Goal: Task Accomplishment & Management: Use online tool/utility

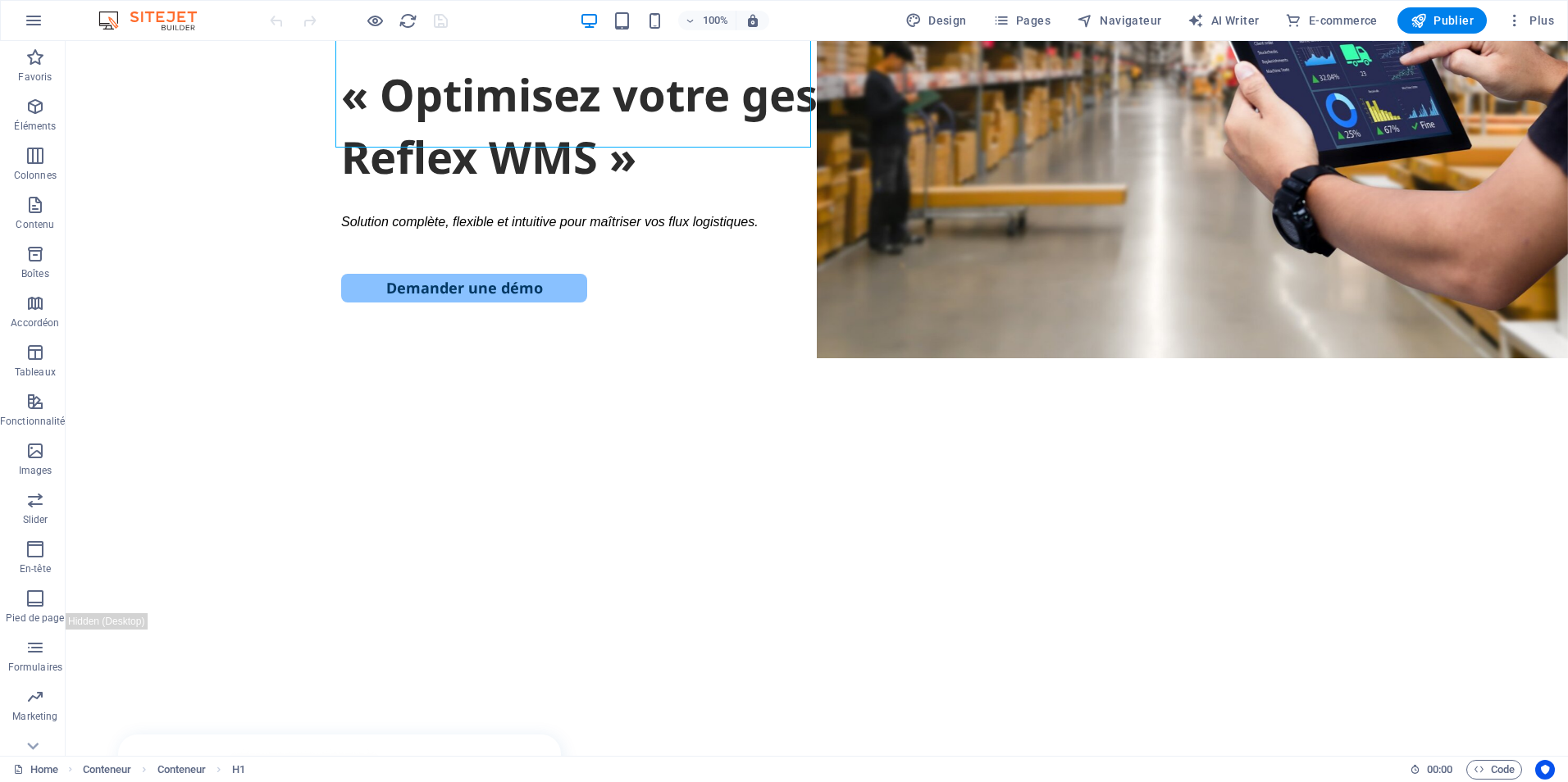
scroll to position [405, 0]
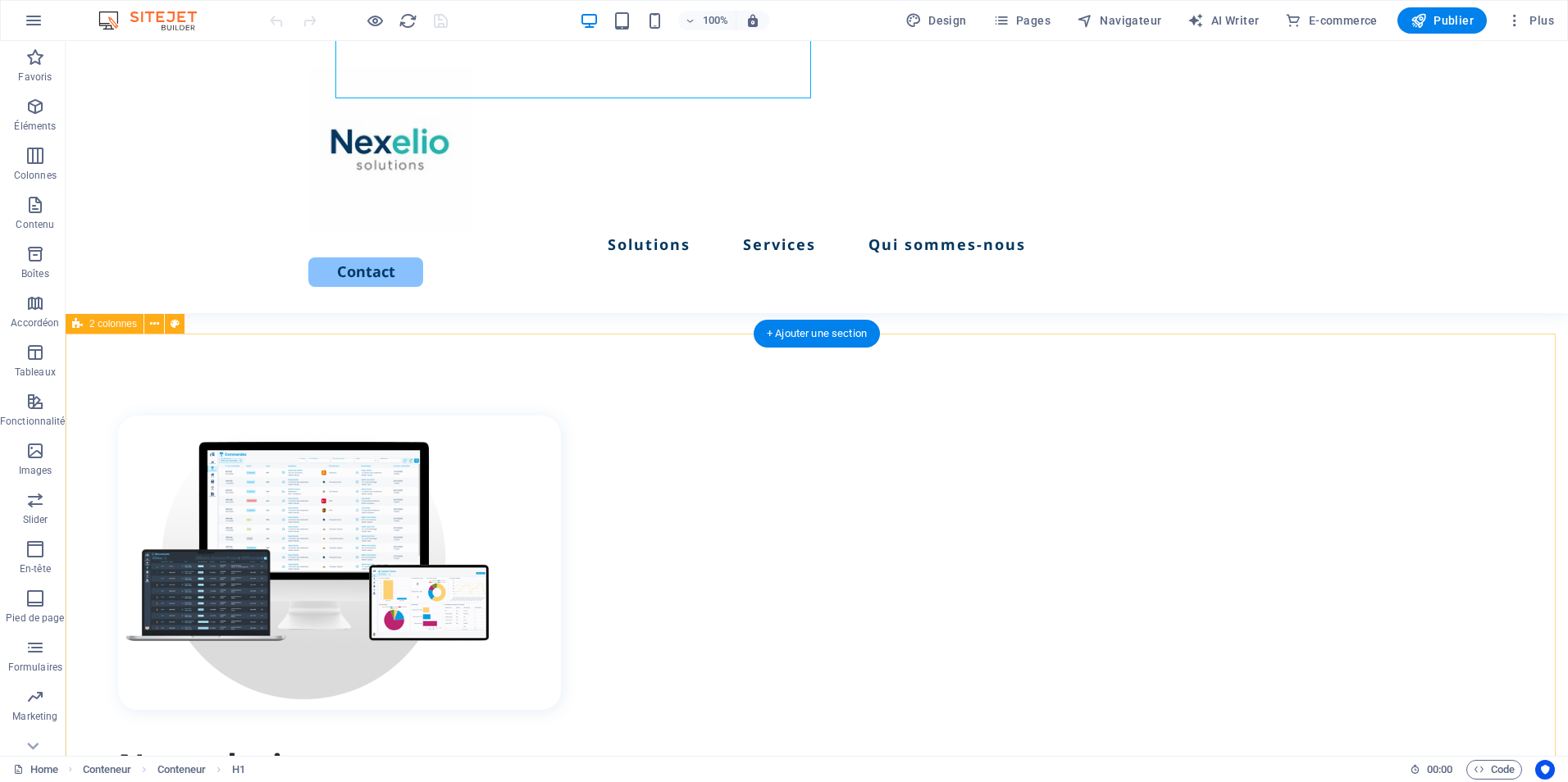
click at [925, 370] on div "Nos solutions Lorem ipsum dolor sit amet, consectetur adipiscing elit, sed do e…" at bounding box center [817, 745] width 1503 height 822
click at [251, 368] on div "Nos solutions Lorem ipsum dolor sit amet, consectetur adipiscing elit, sed do e…" at bounding box center [817, 745] width 1503 height 822
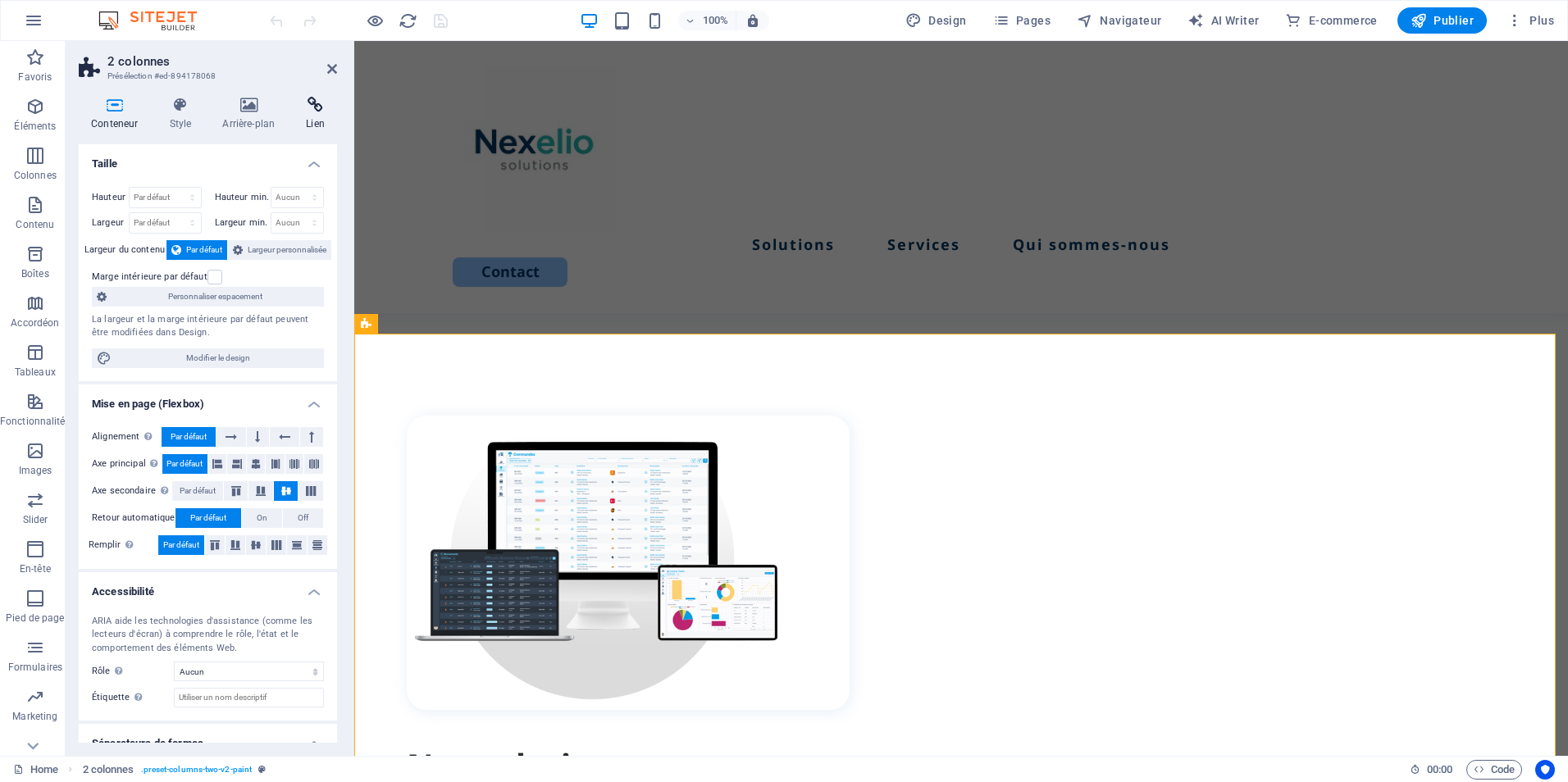
click at [313, 117] on h4 "Lien" at bounding box center [315, 114] width 43 height 34
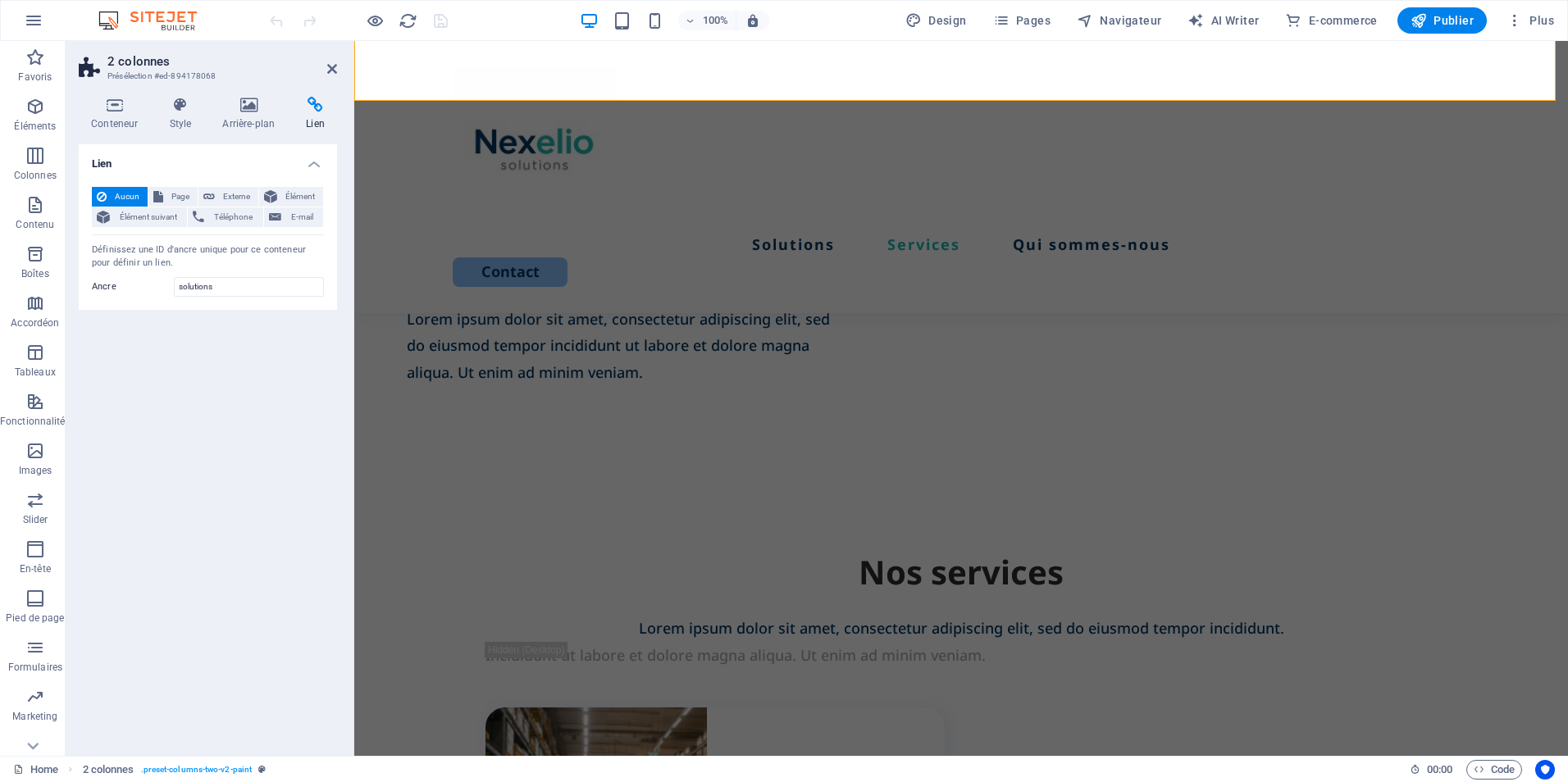
scroll to position [1153, 0]
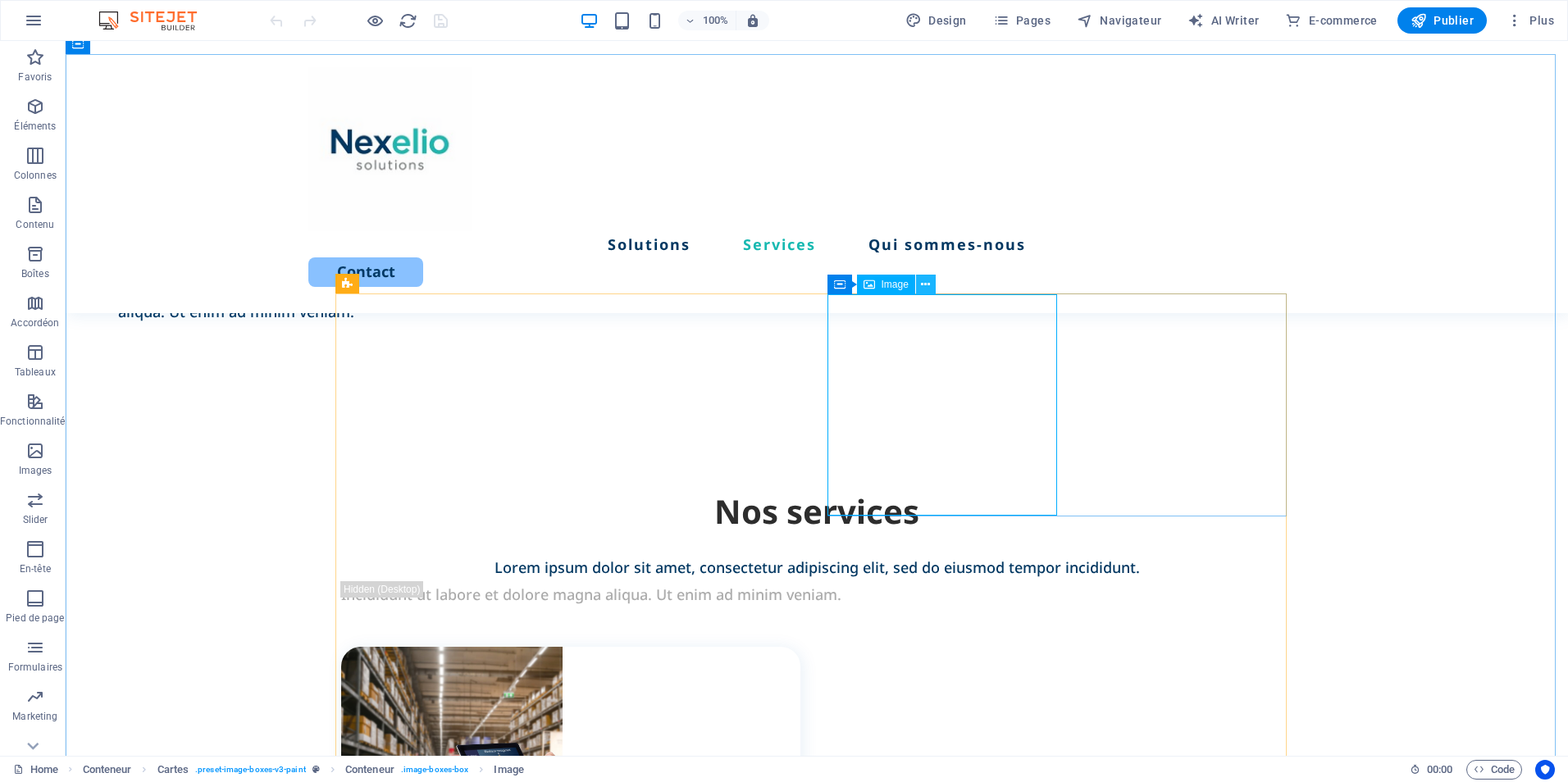
click at [925, 283] on icon at bounding box center [925, 284] width 9 height 17
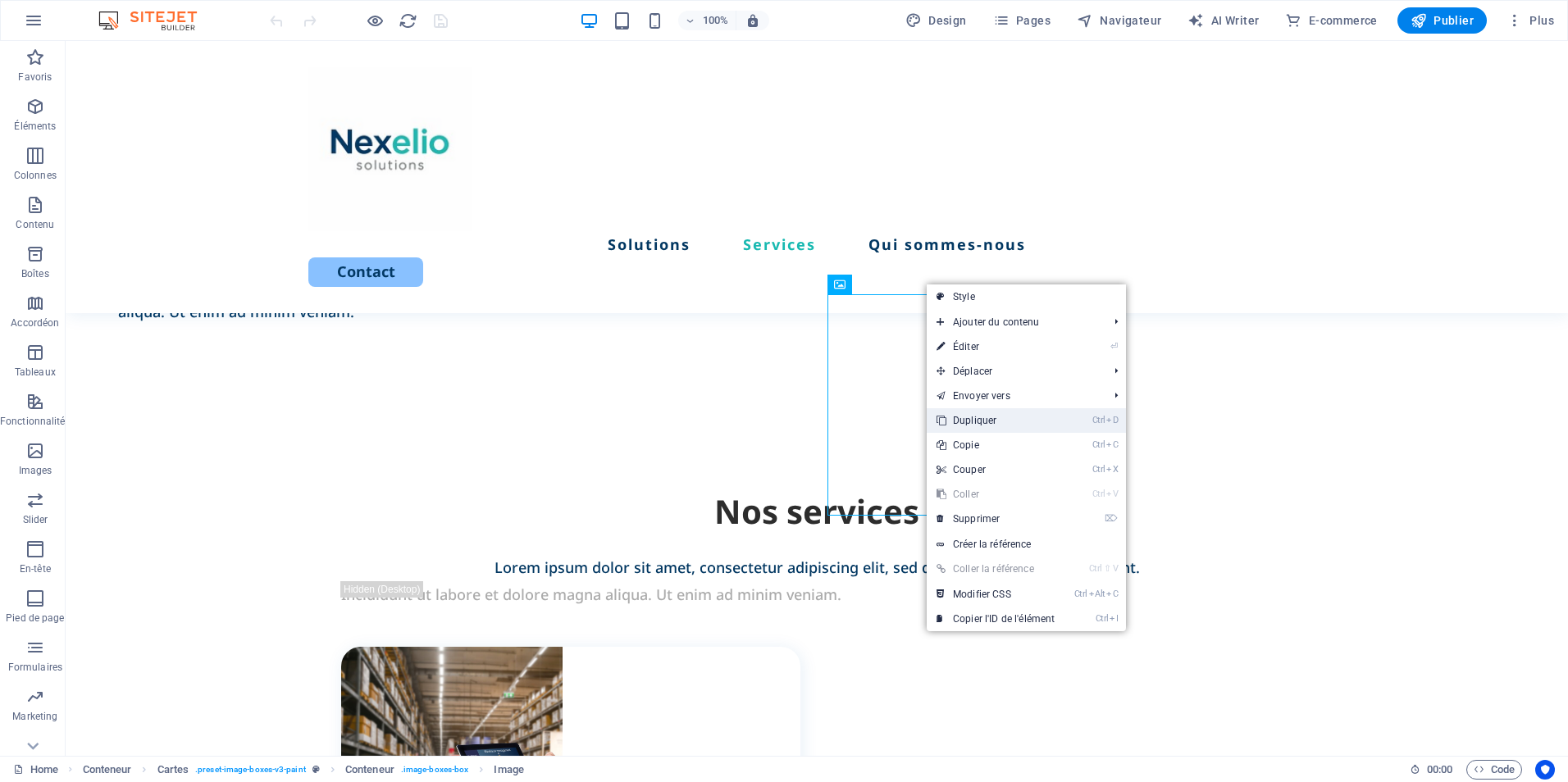
click at [1008, 415] on link "Ctrl D Dupliquer" at bounding box center [996, 420] width 138 height 24
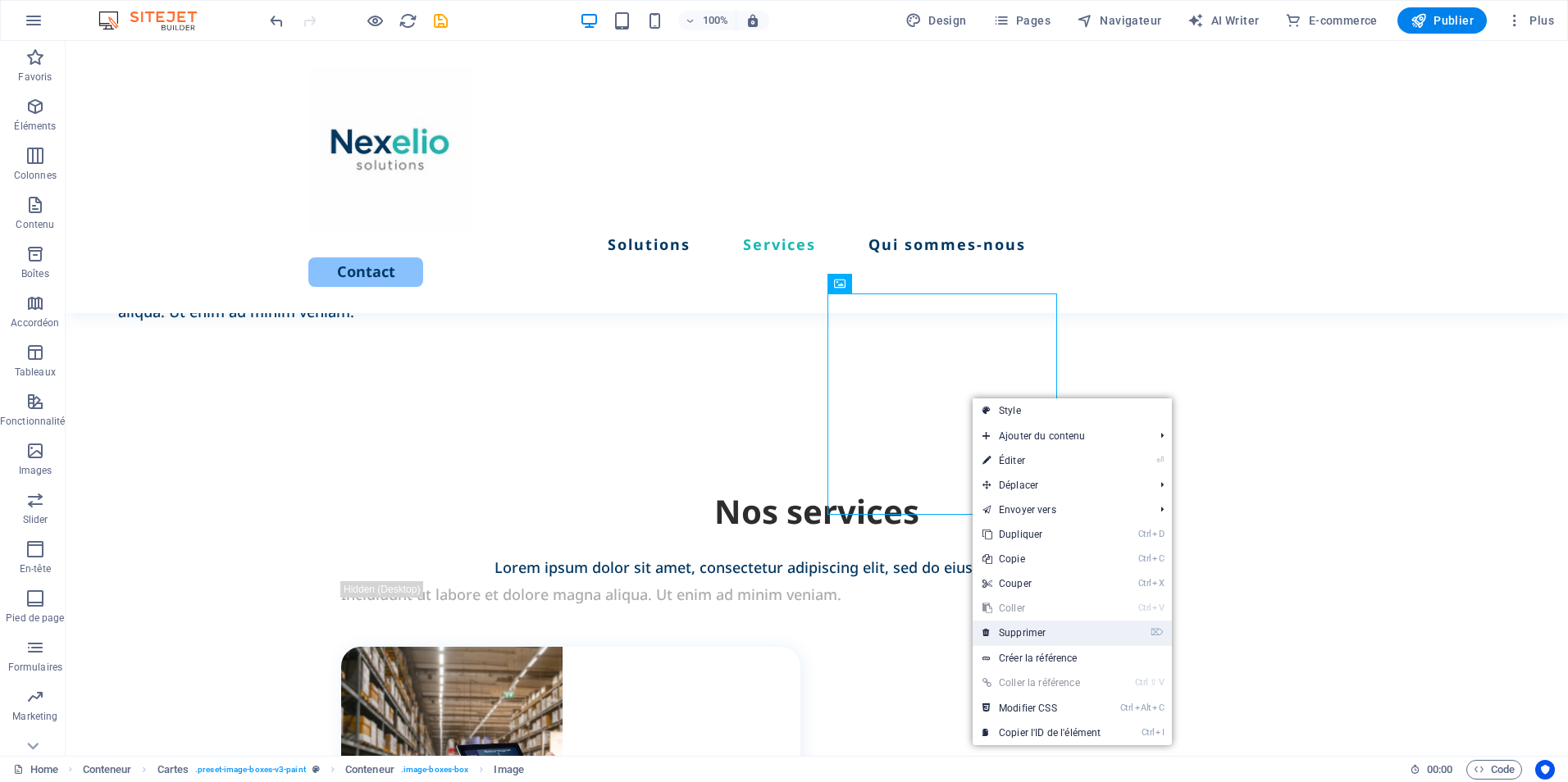
click at [1043, 632] on link "⌦ Supprimer" at bounding box center [1042, 633] width 138 height 24
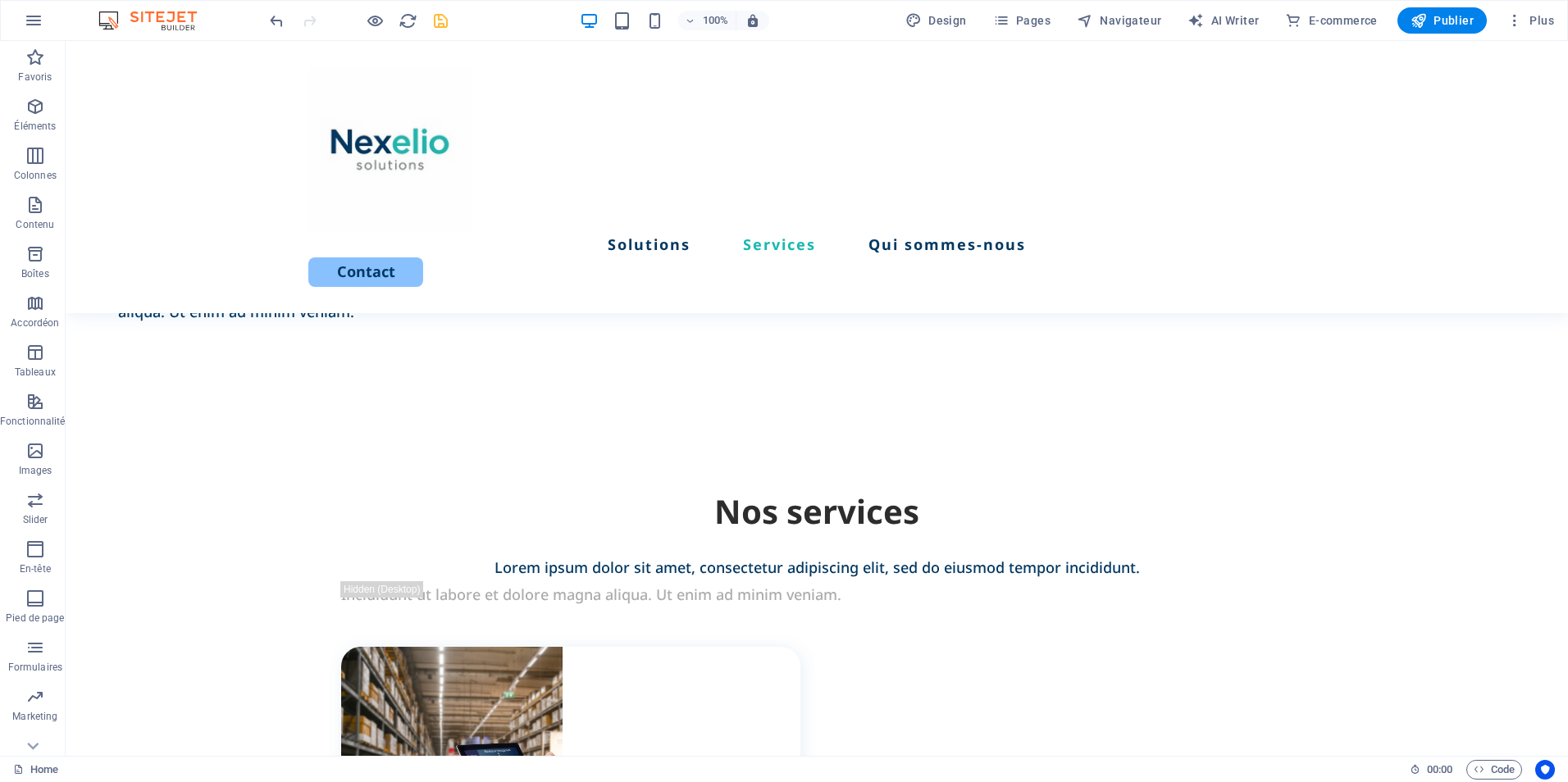
click at [440, 20] on icon "save" at bounding box center [441, 21] width 19 height 19
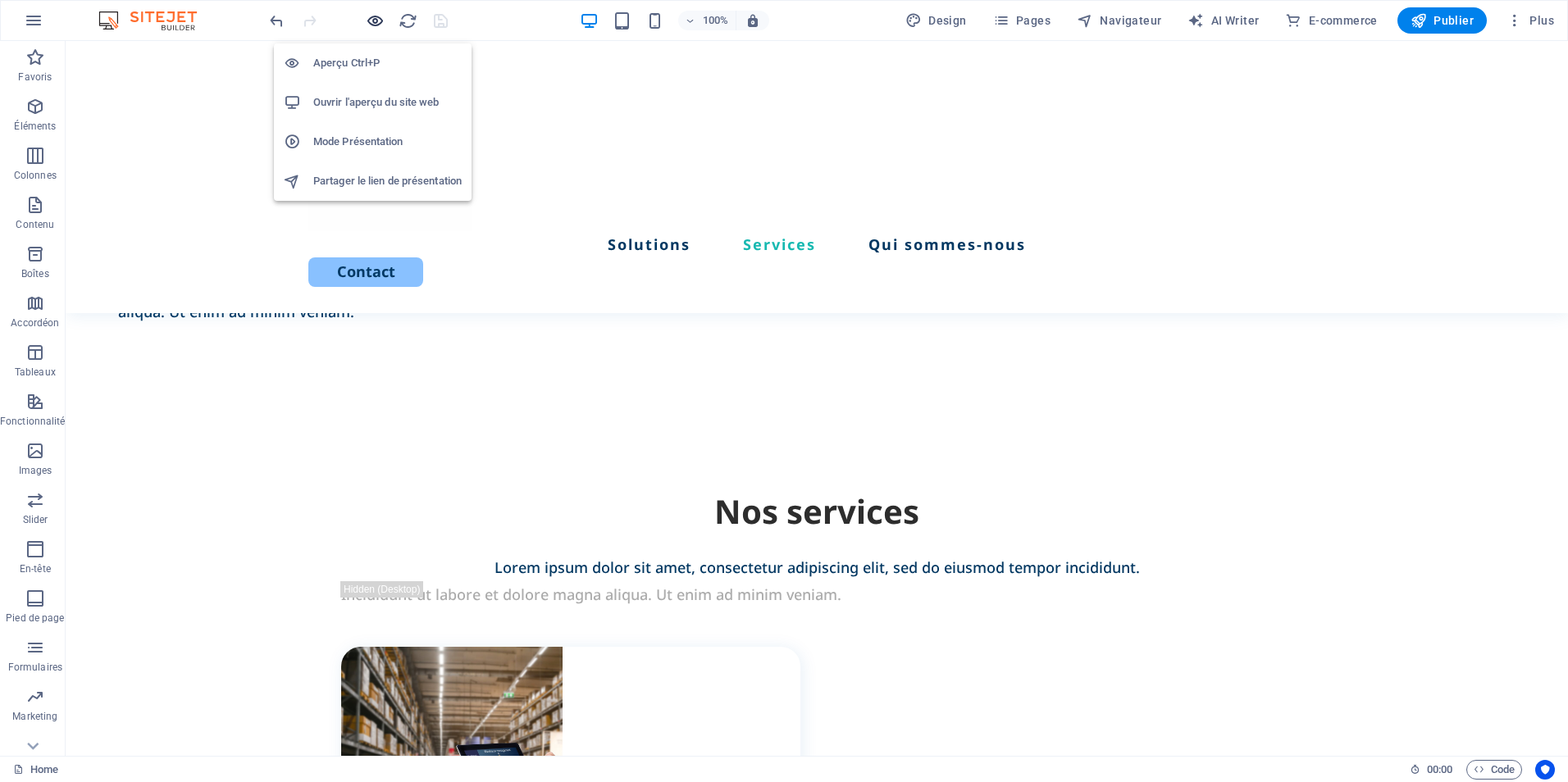
click at [376, 21] on icon "button" at bounding box center [375, 21] width 19 height 19
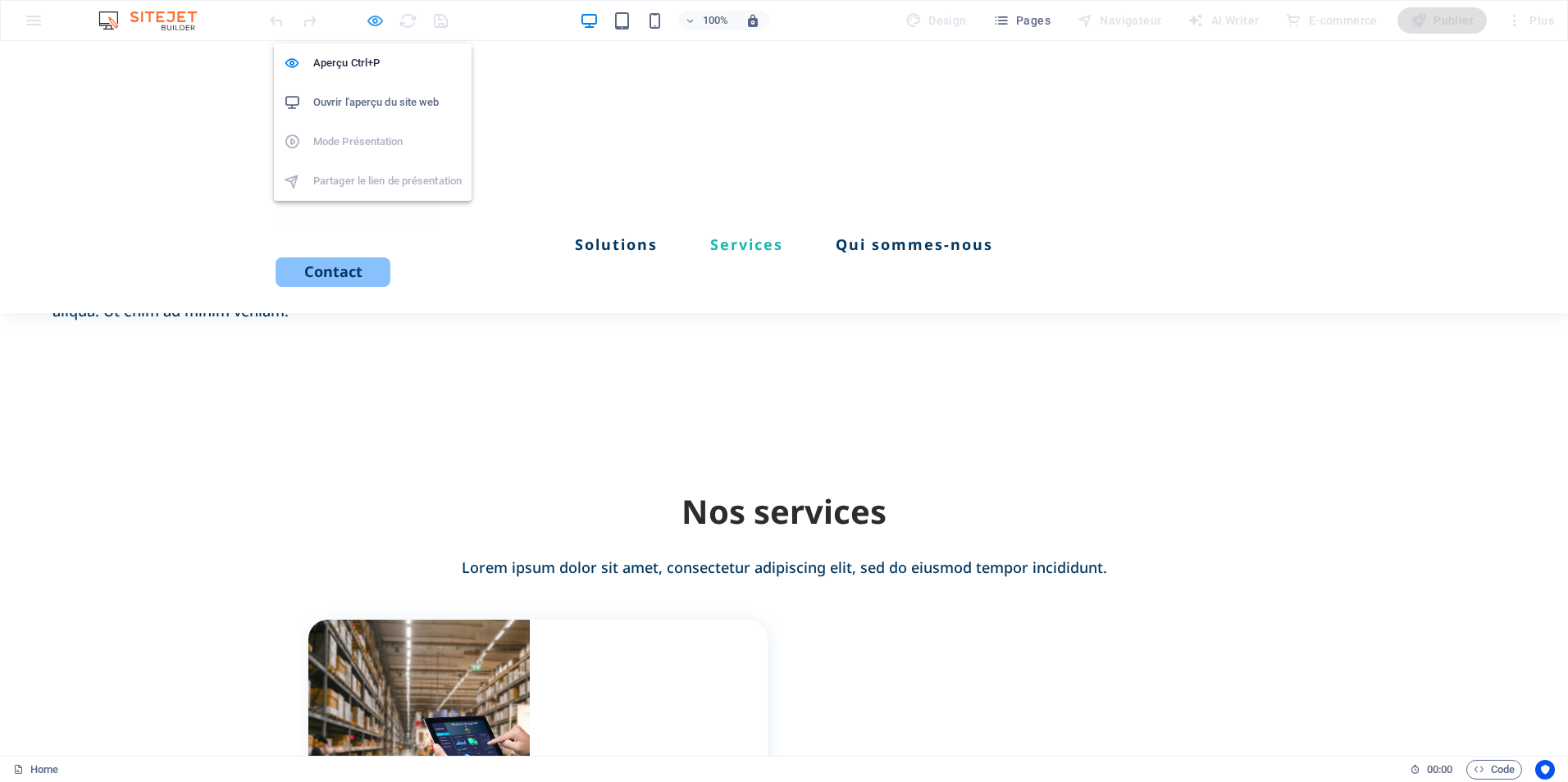
click at [375, 19] on icon "button" at bounding box center [375, 21] width 19 height 19
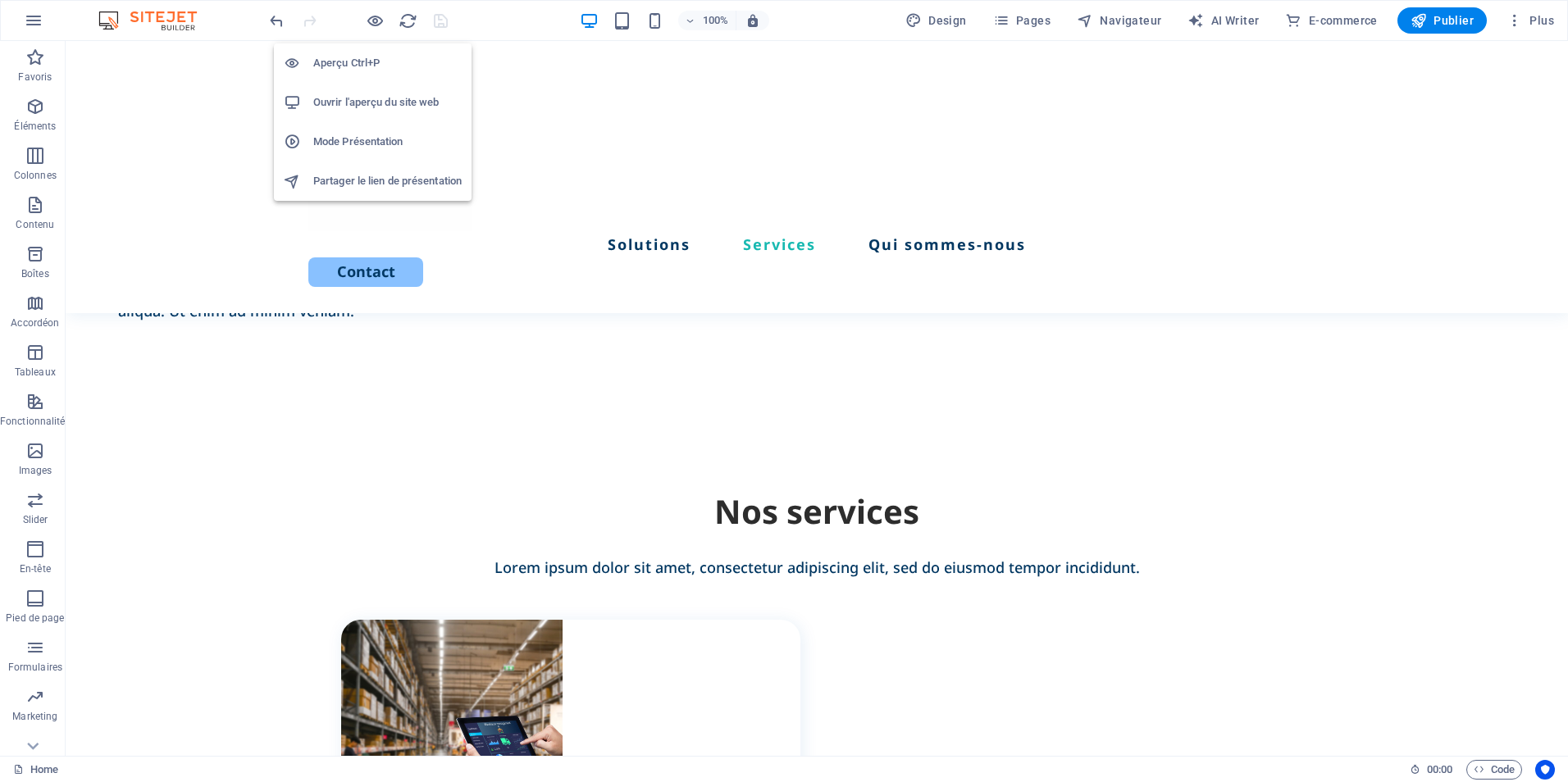
scroll to position [1153, 0]
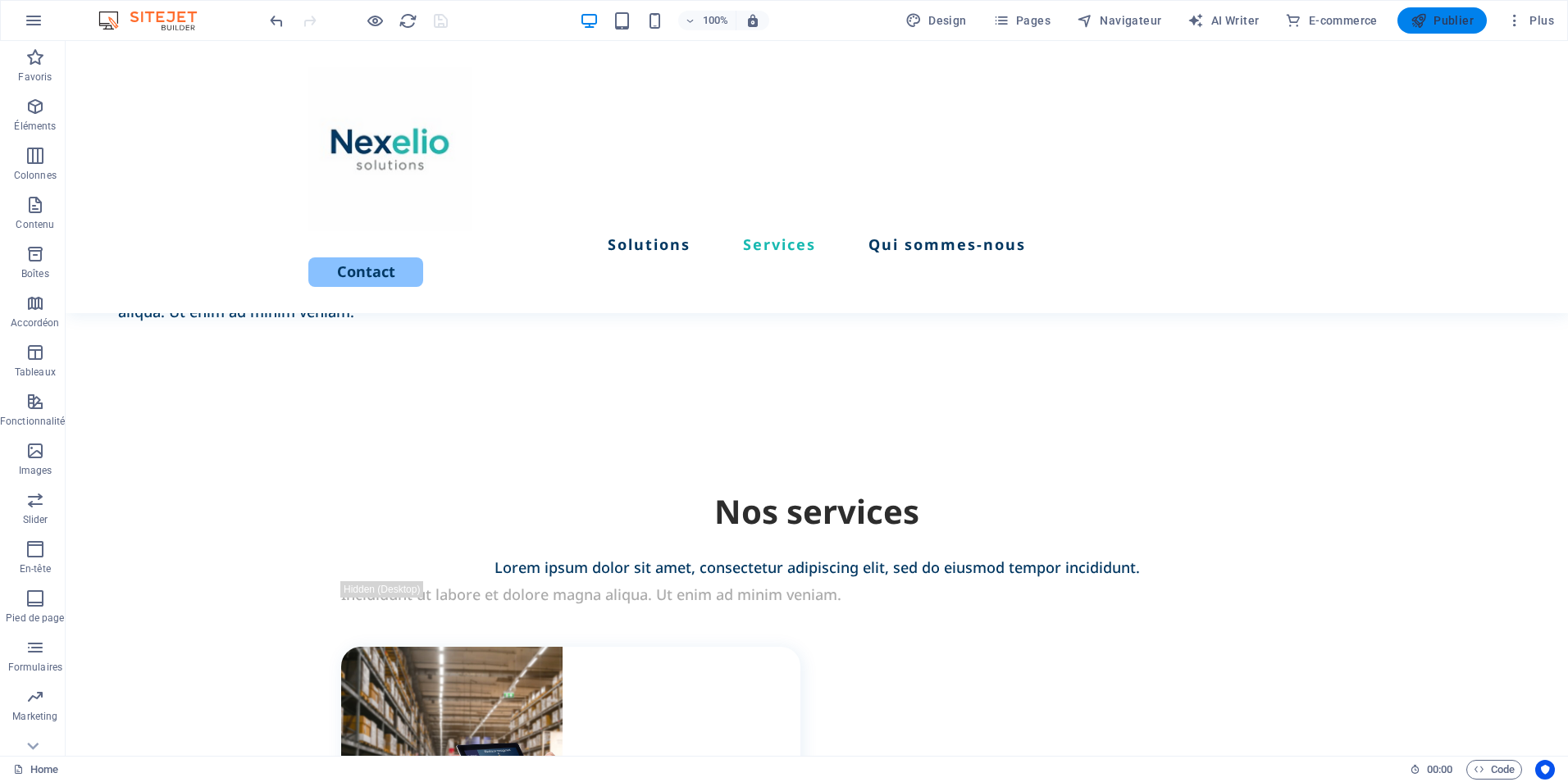
click at [1444, 24] on span "Publier" at bounding box center [1442, 21] width 63 height 16
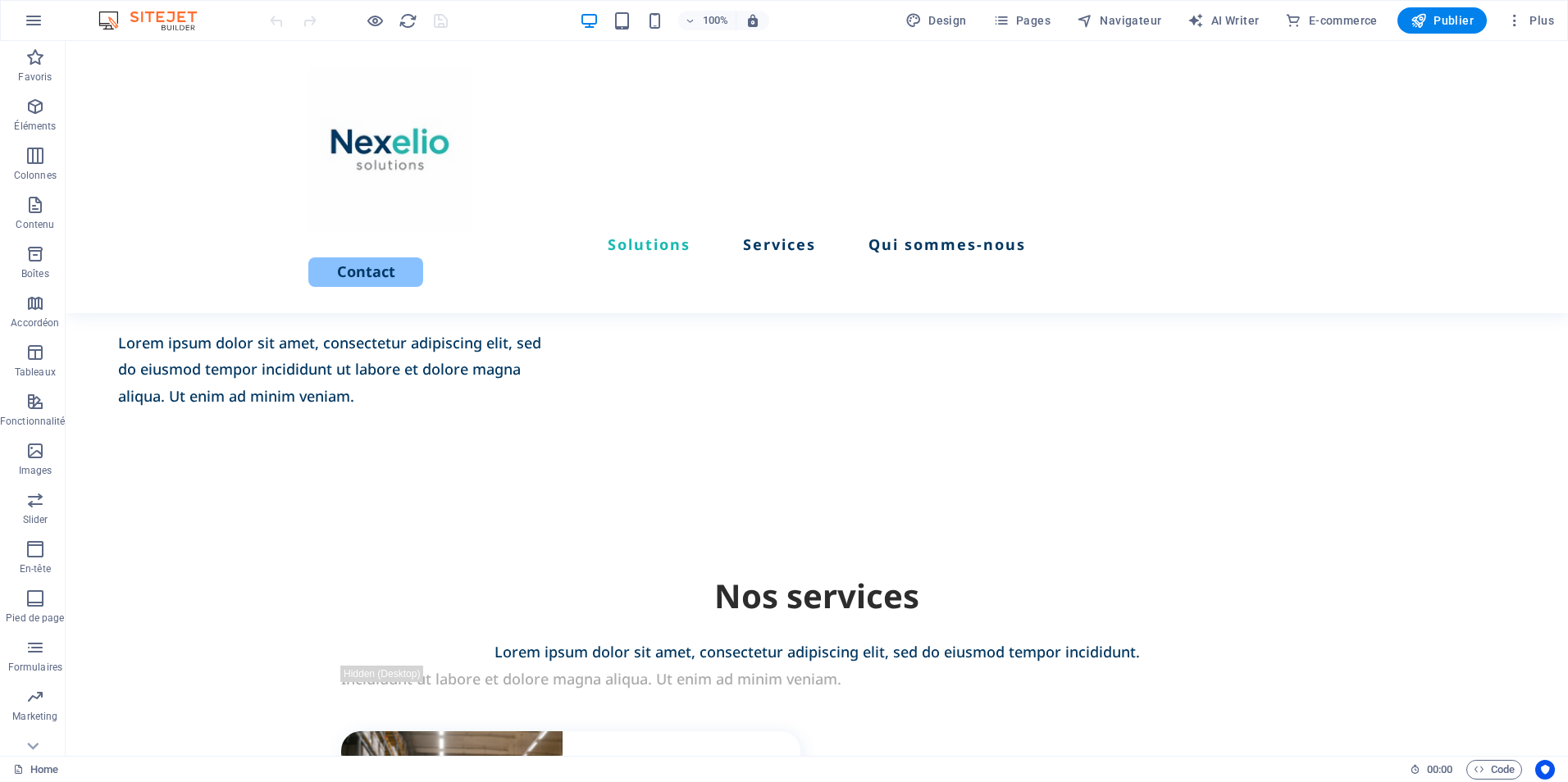
scroll to position [1051, 0]
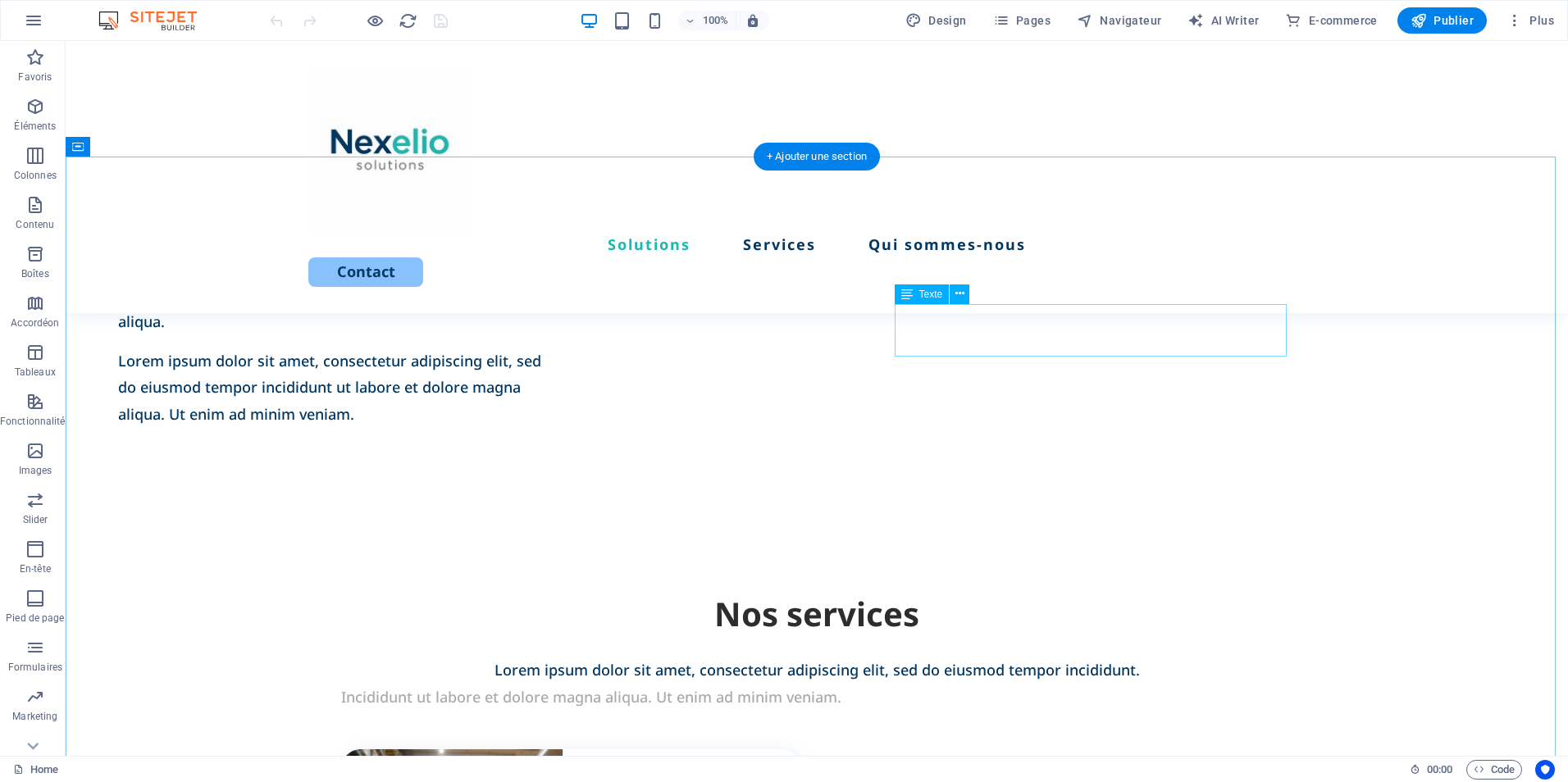
click at [1034, 684] on div "Incididunt ut labore et dolore magna aliqua. Ut enim ad minim veniam." at bounding box center [817, 697] width 951 height 26
click at [958, 296] on icon at bounding box center [960, 293] width 9 height 17
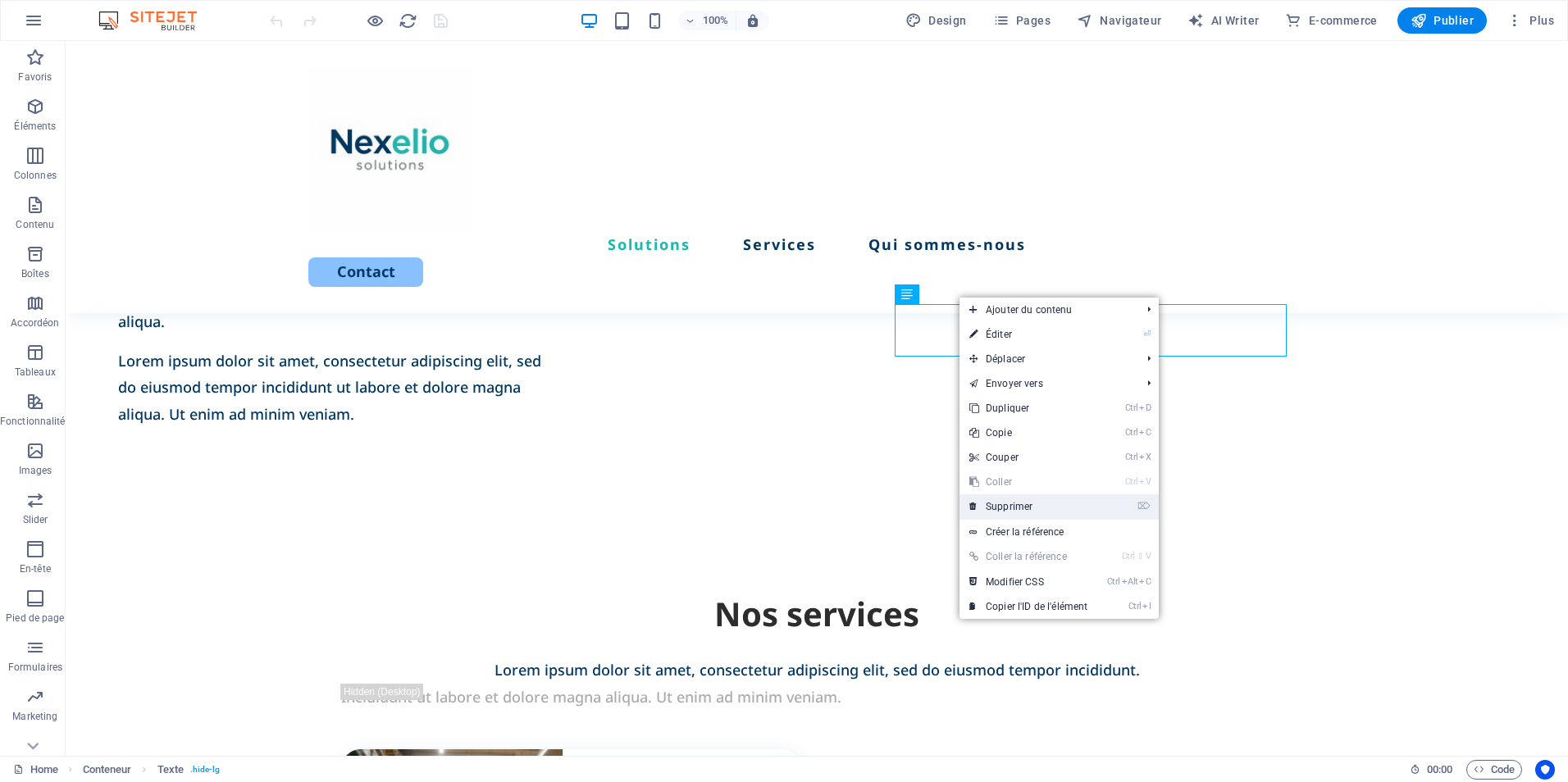
click at [1012, 501] on link "⌦ Supprimer" at bounding box center [1028, 506] width 138 height 24
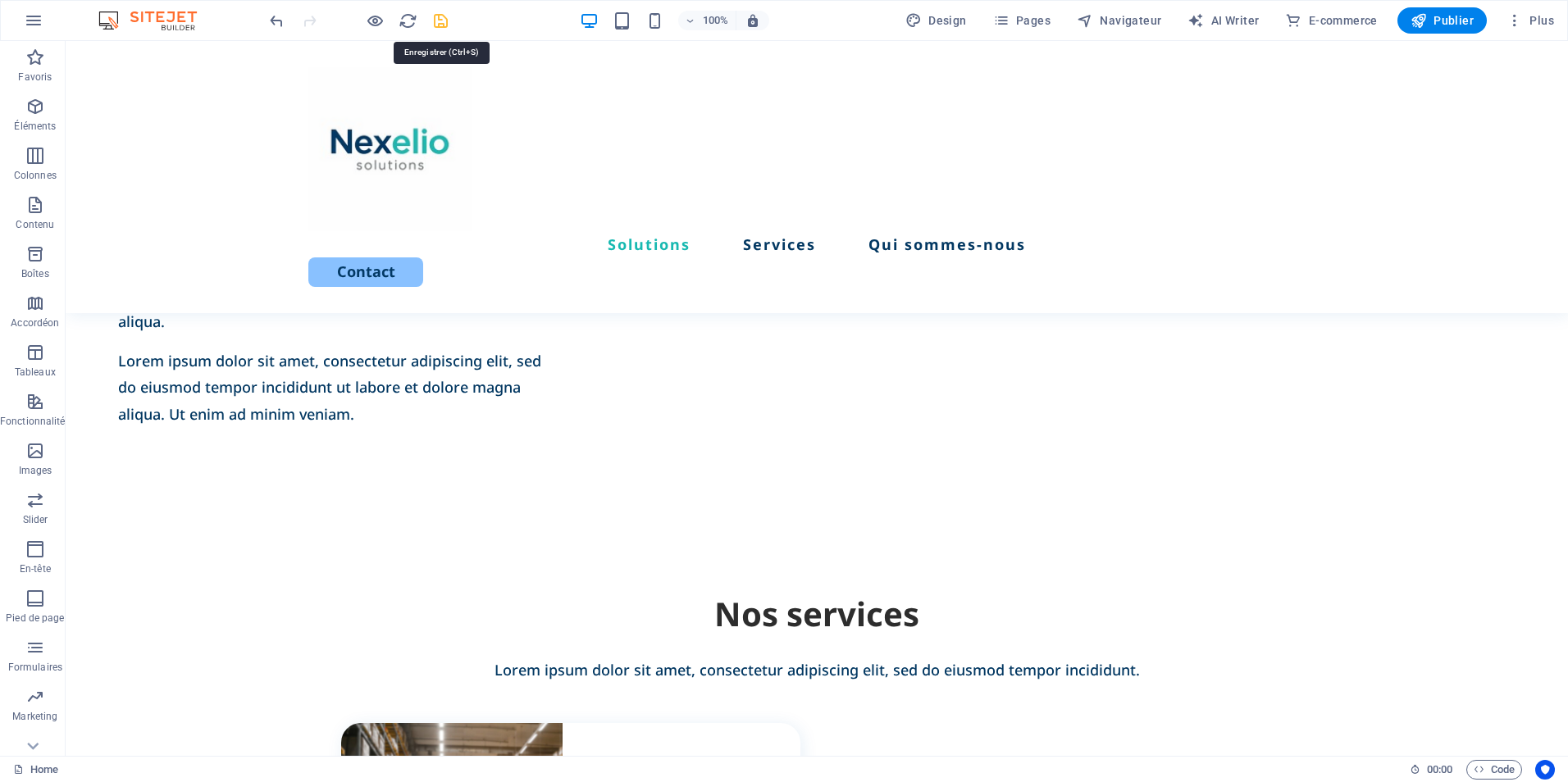
click at [443, 20] on icon "save" at bounding box center [441, 21] width 19 height 19
click at [1441, 16] on span "Publier" at bounding box center [1442, 21] width 63 height 16
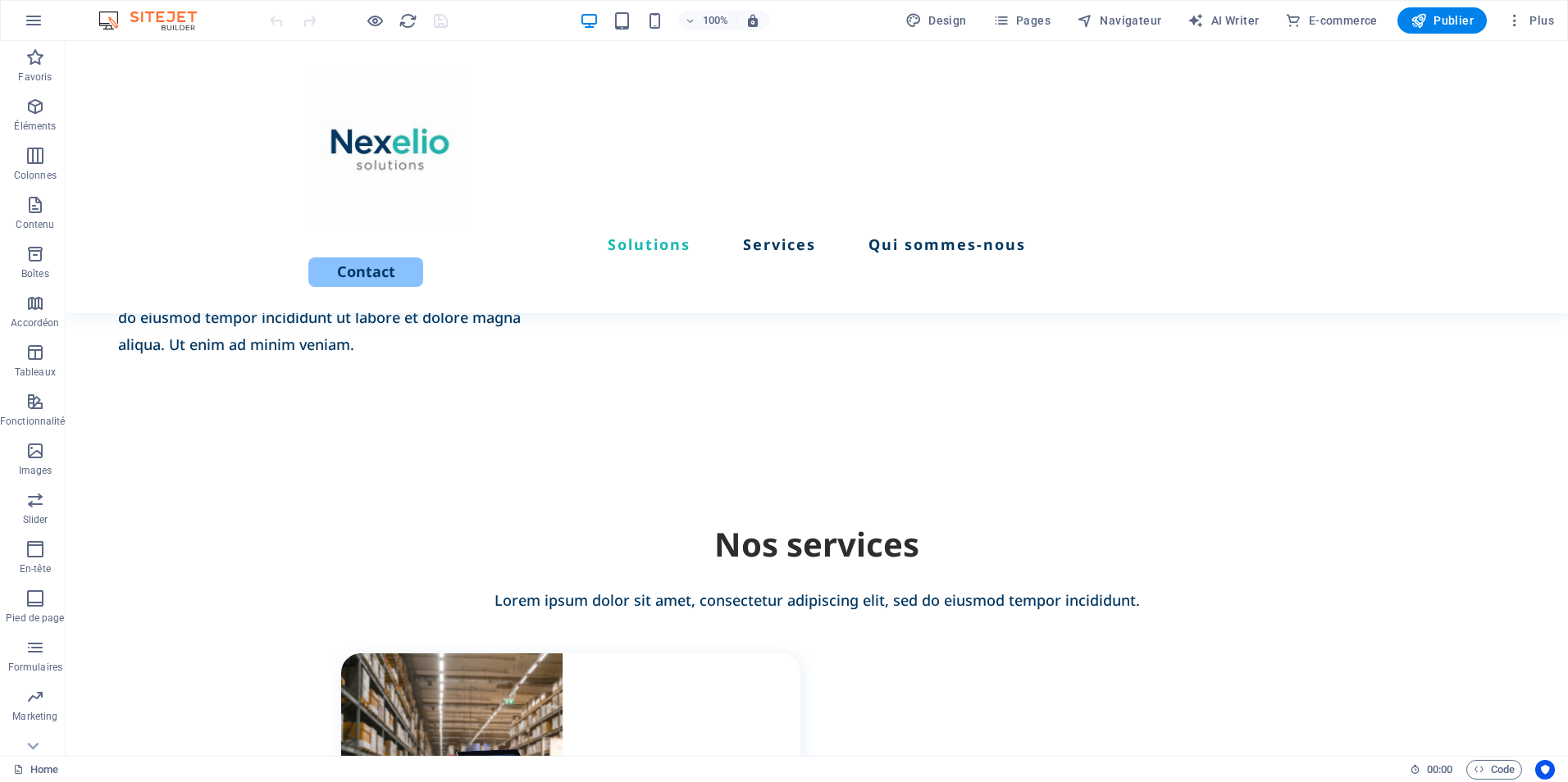
scroll to position [1134, 0]
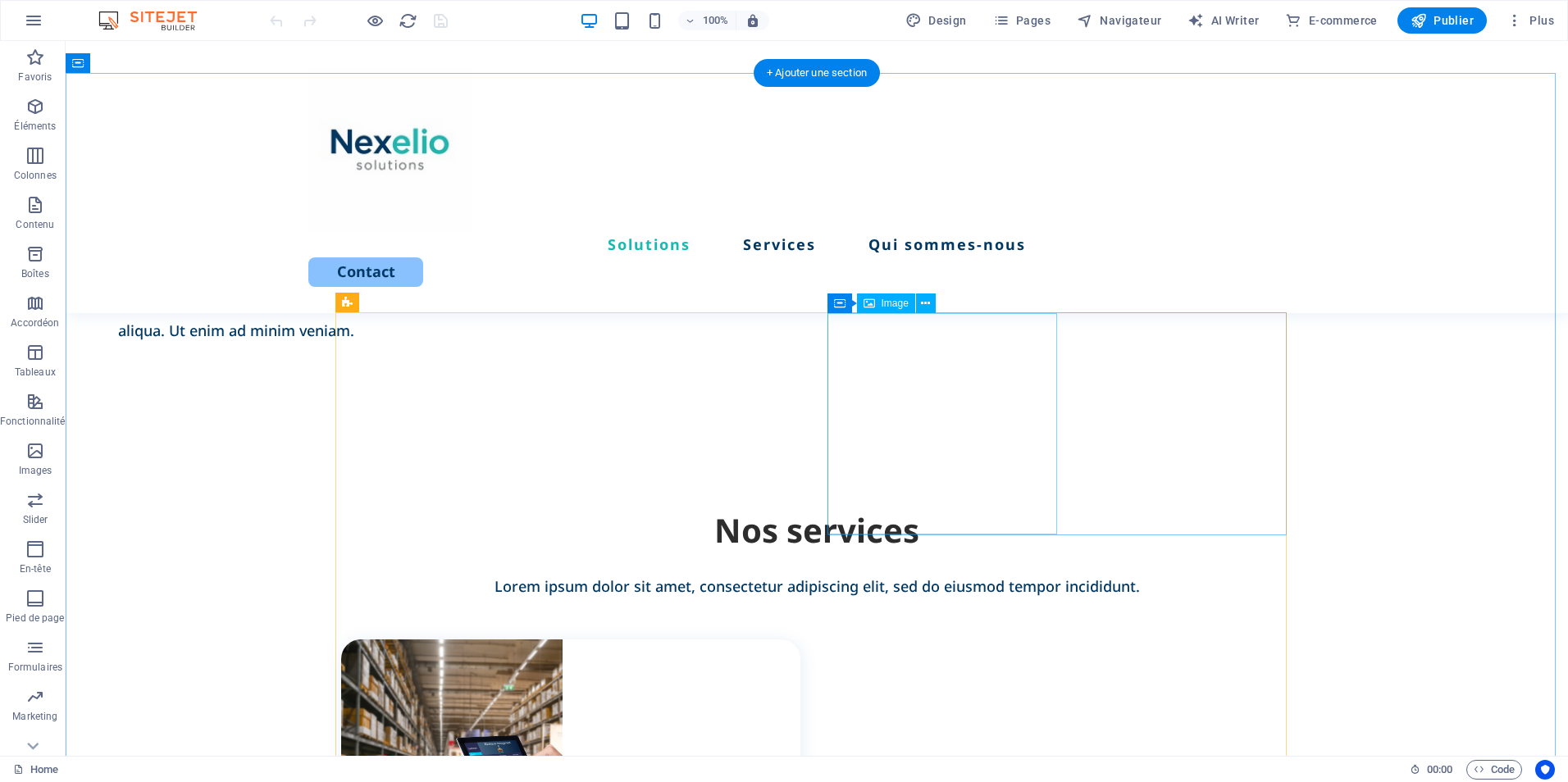
click at [928, 299] on icon at bounding box center [925, 303] width 9 height 17
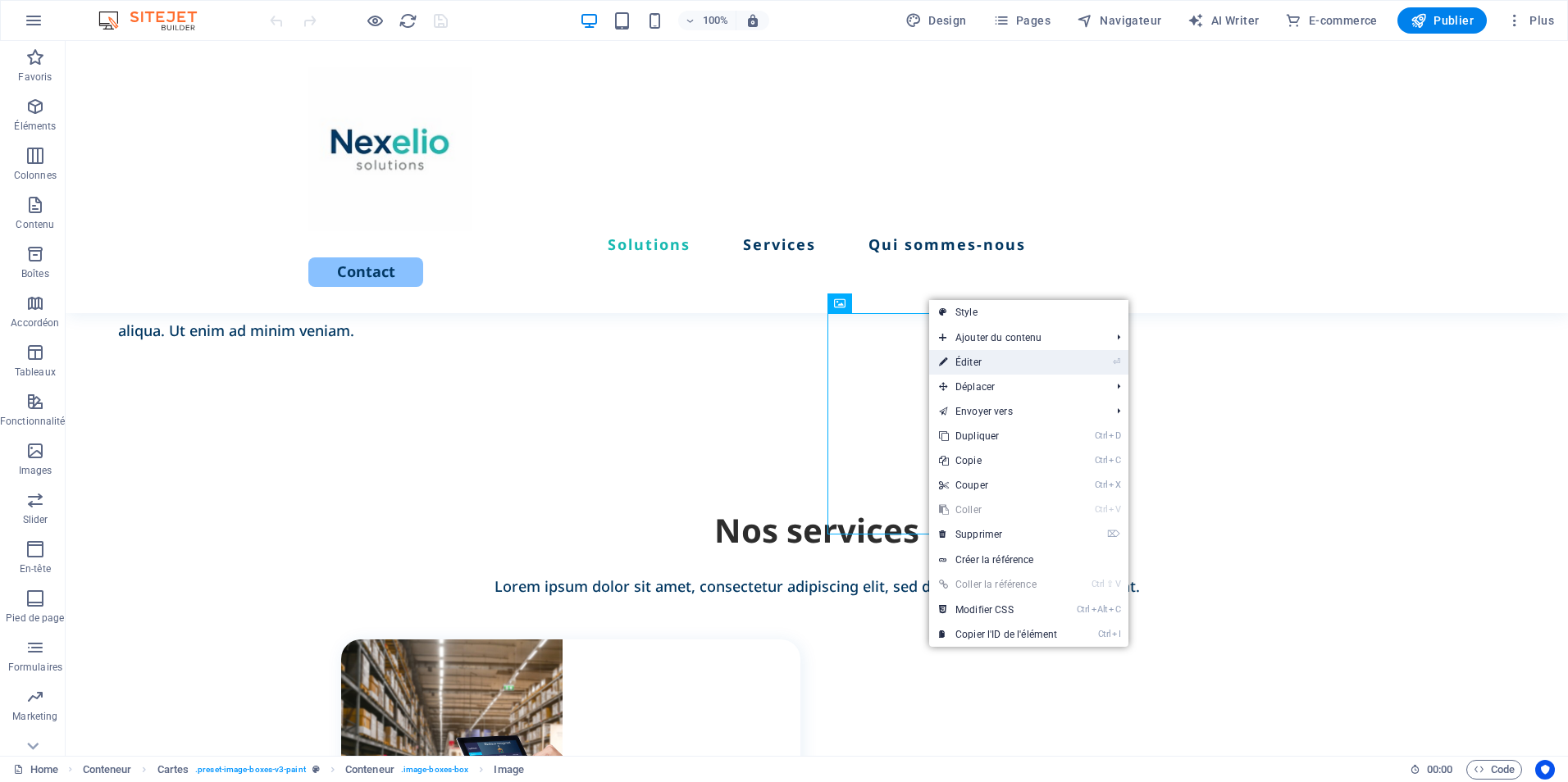
click at [1004, 363] on link "⏎ Éditer" at bounding box center [999, 362] width 138 height 24
select select "px"
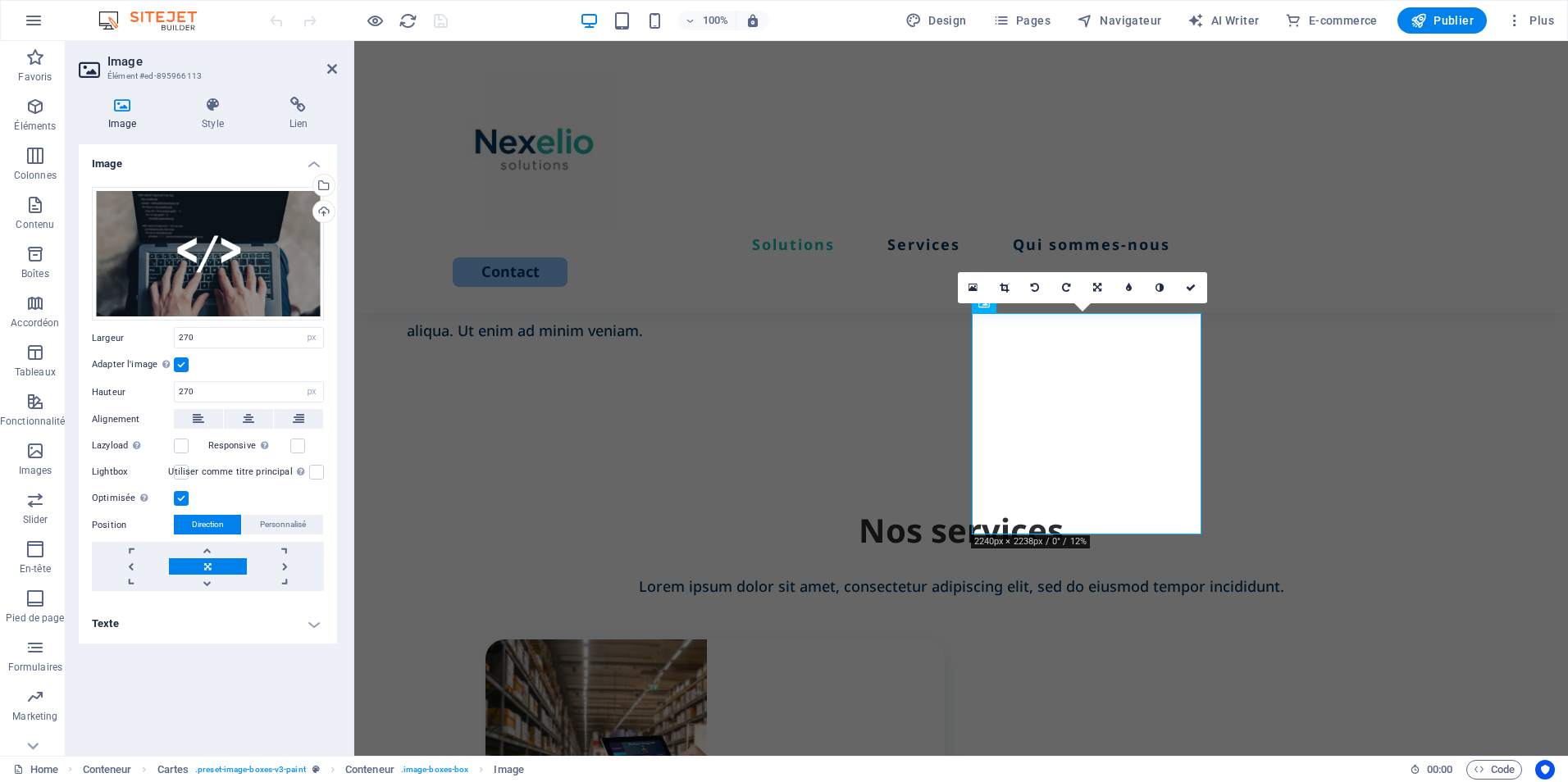
click at [179, 369] on label at bounding box center [181, 365] width 14 height 14
click at [0, 0] on input "Adapter l'image Adapter automatiquement l'image à une largeur et une hauteur fi…" at bounding box center [0, 0] width 0 height 0
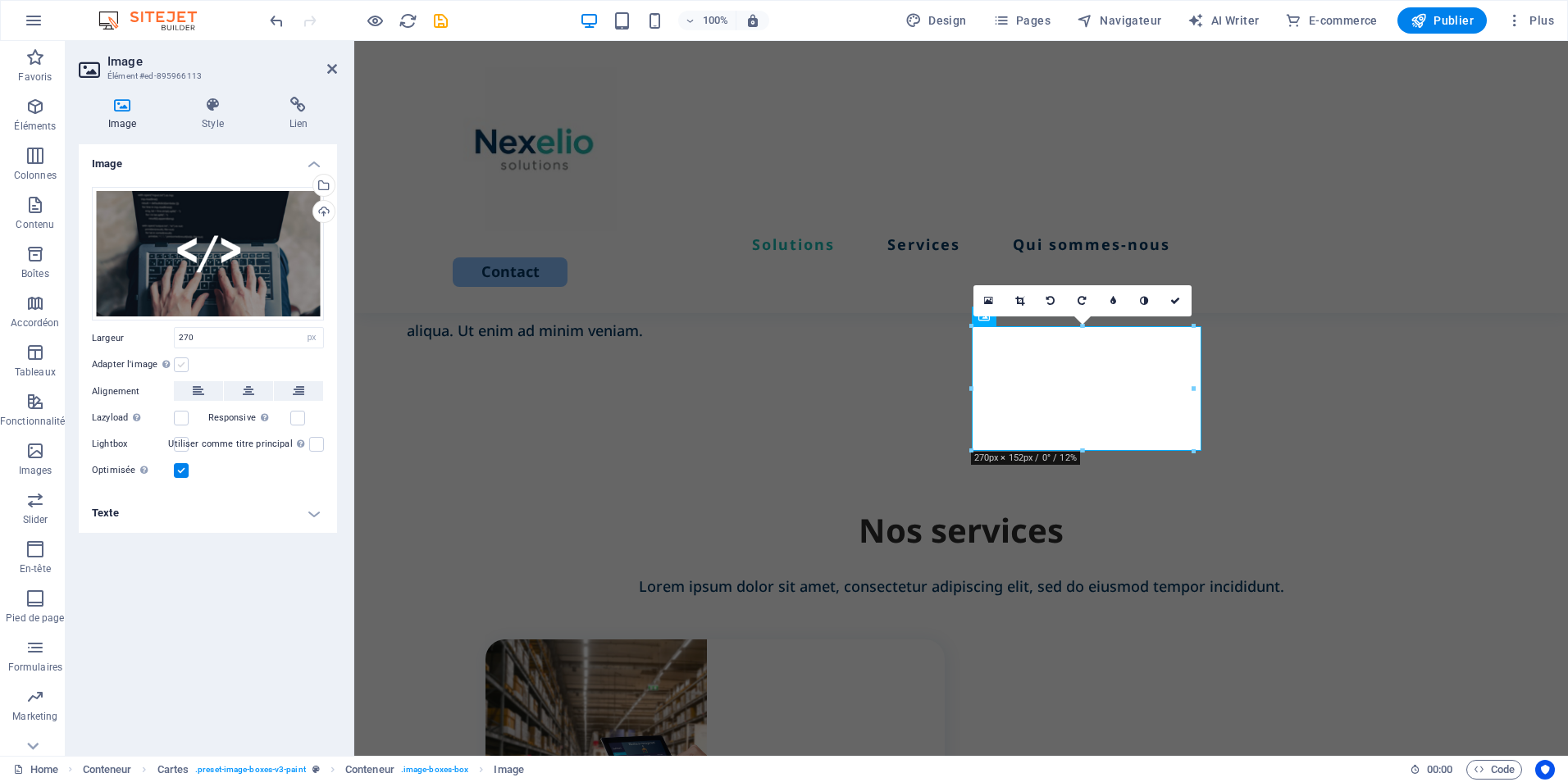
click at [179, 369] on label at bounding box center [181, 365] width 14 height 14
click at [0, 0] on input "Adapter l'image Adapter automatiquement l'image à une largeur et une hauteur fi…" at bounding box center [0, 0] width 0 height 0
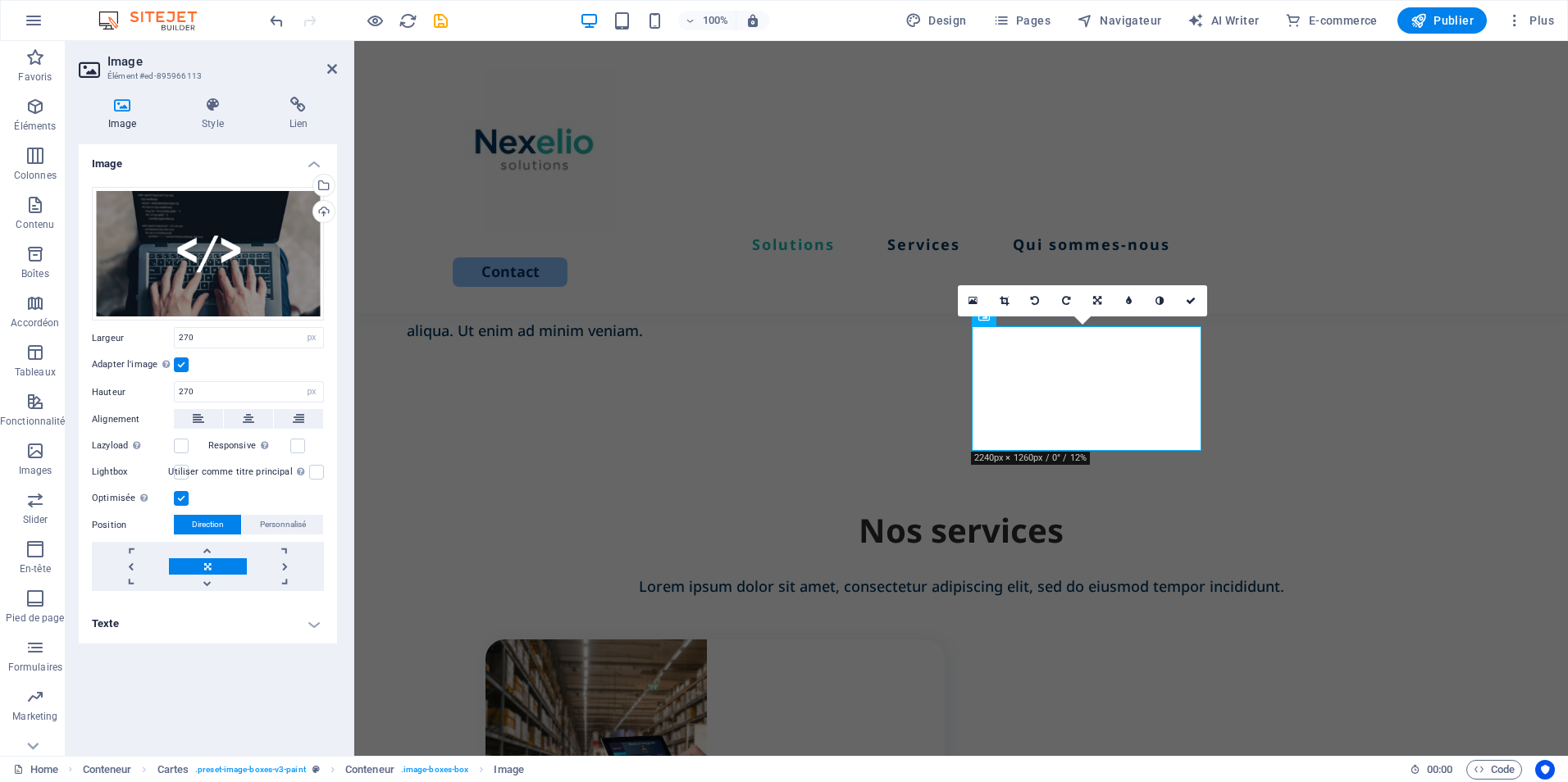
click at [179, 366] on label at bounding box center [181, 365] width 14 height 14
click at [0, 0] on input "Adapter l'image Adapter automatiquement l'image à une largeur et une hauteur fi…" at bounding box center [0, 0] width 0 height 0
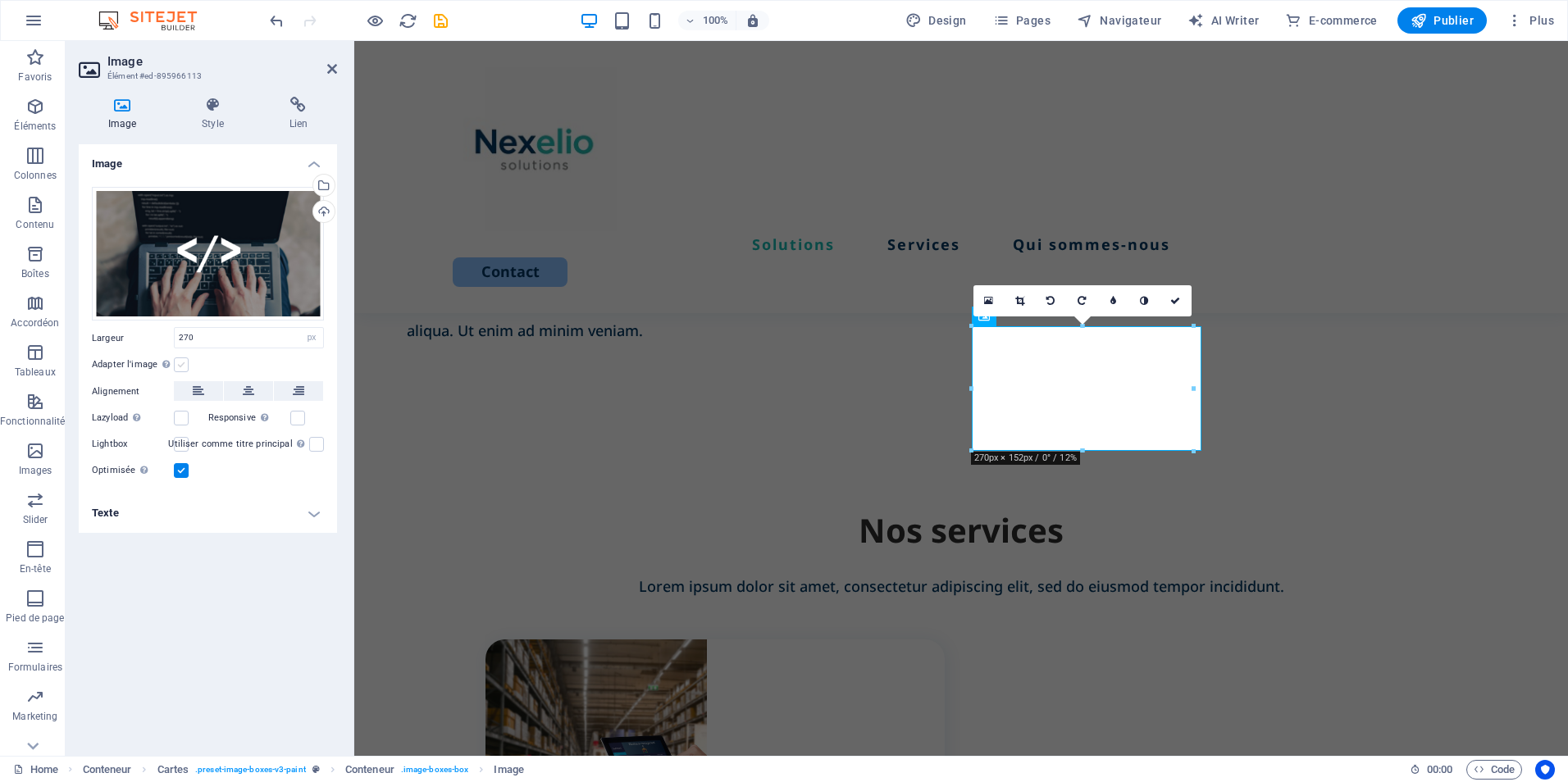
click at [179, 366] on label at bounding box center [181, 365] width 14 height 14
click at [0, 0] on input "Adapter l'image Adapter automatiquement l'image à une largeur et une hauteur fi…" at bounding box center [0, 0] width 0 height 0
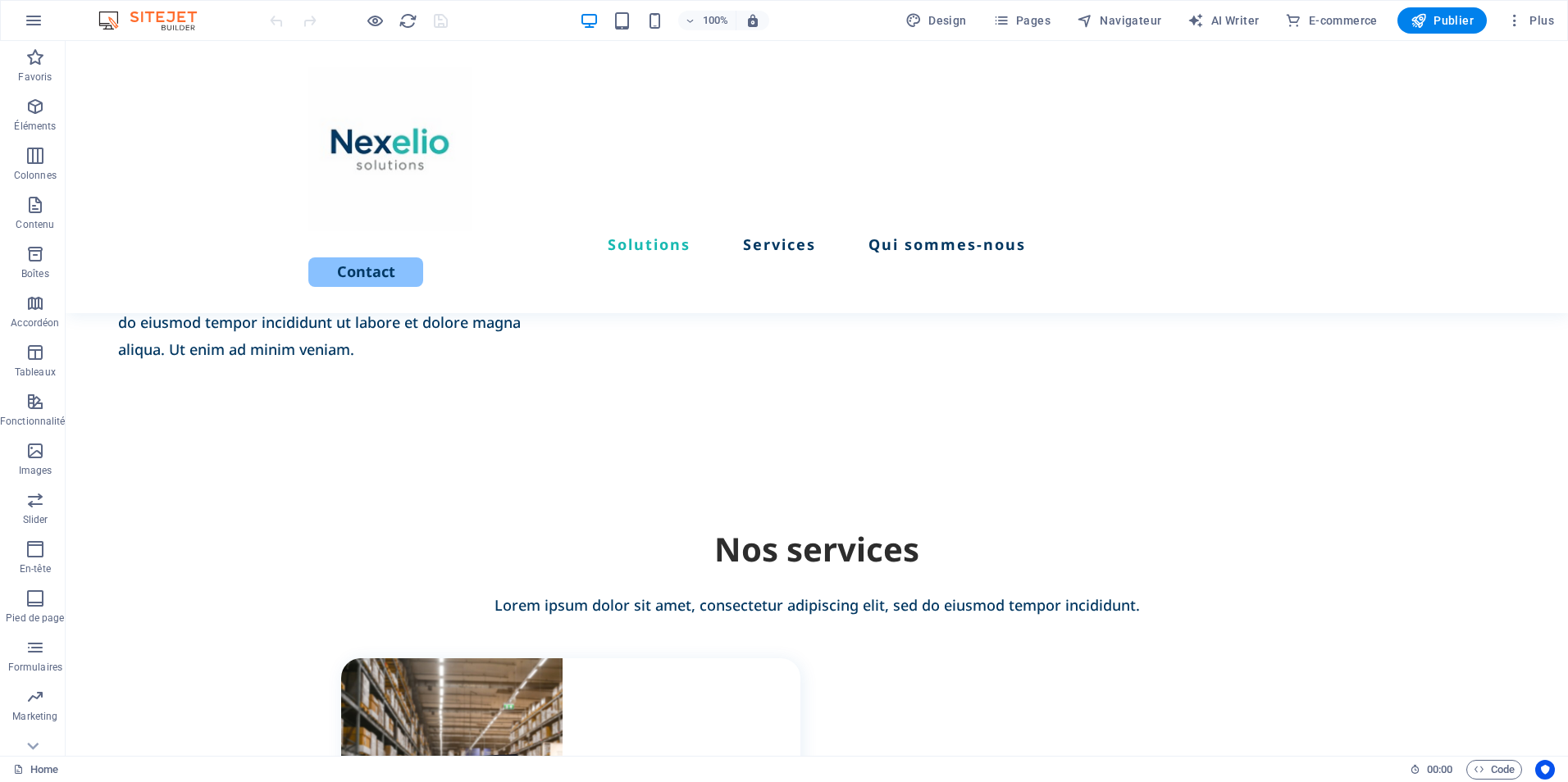
scroll to position [1204, 0]
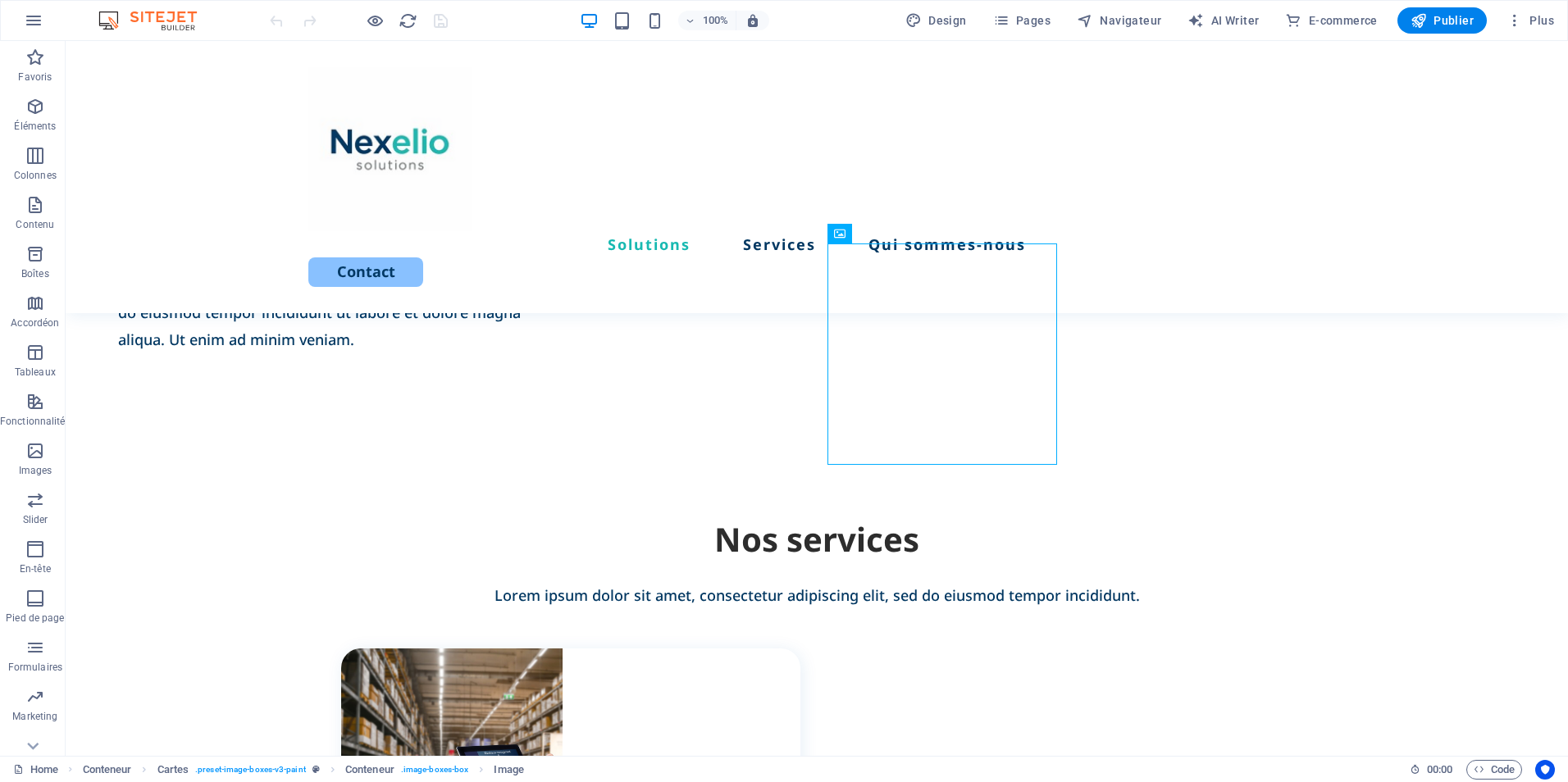
scroll to position [1073, 0]
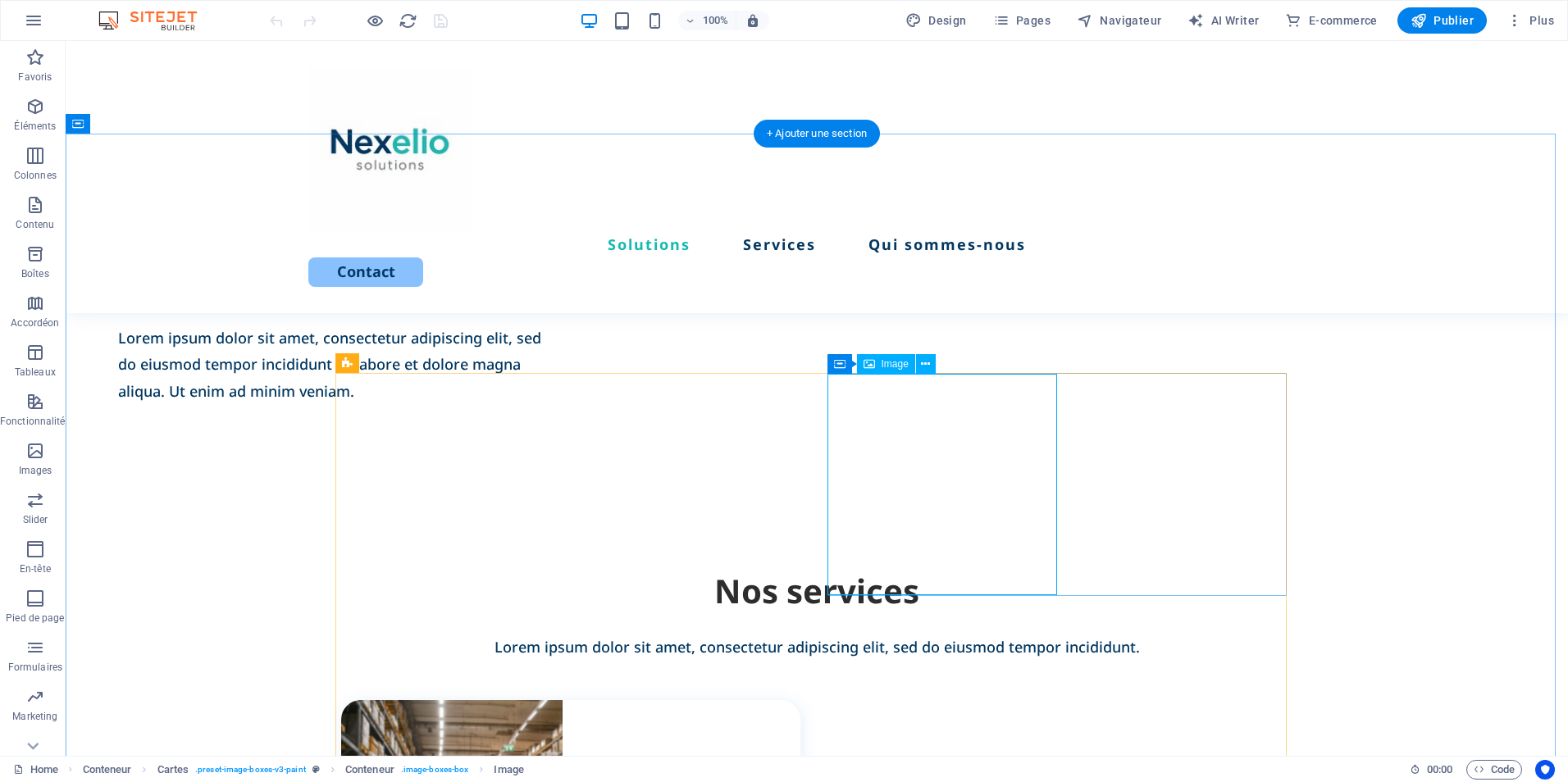
select select "px"
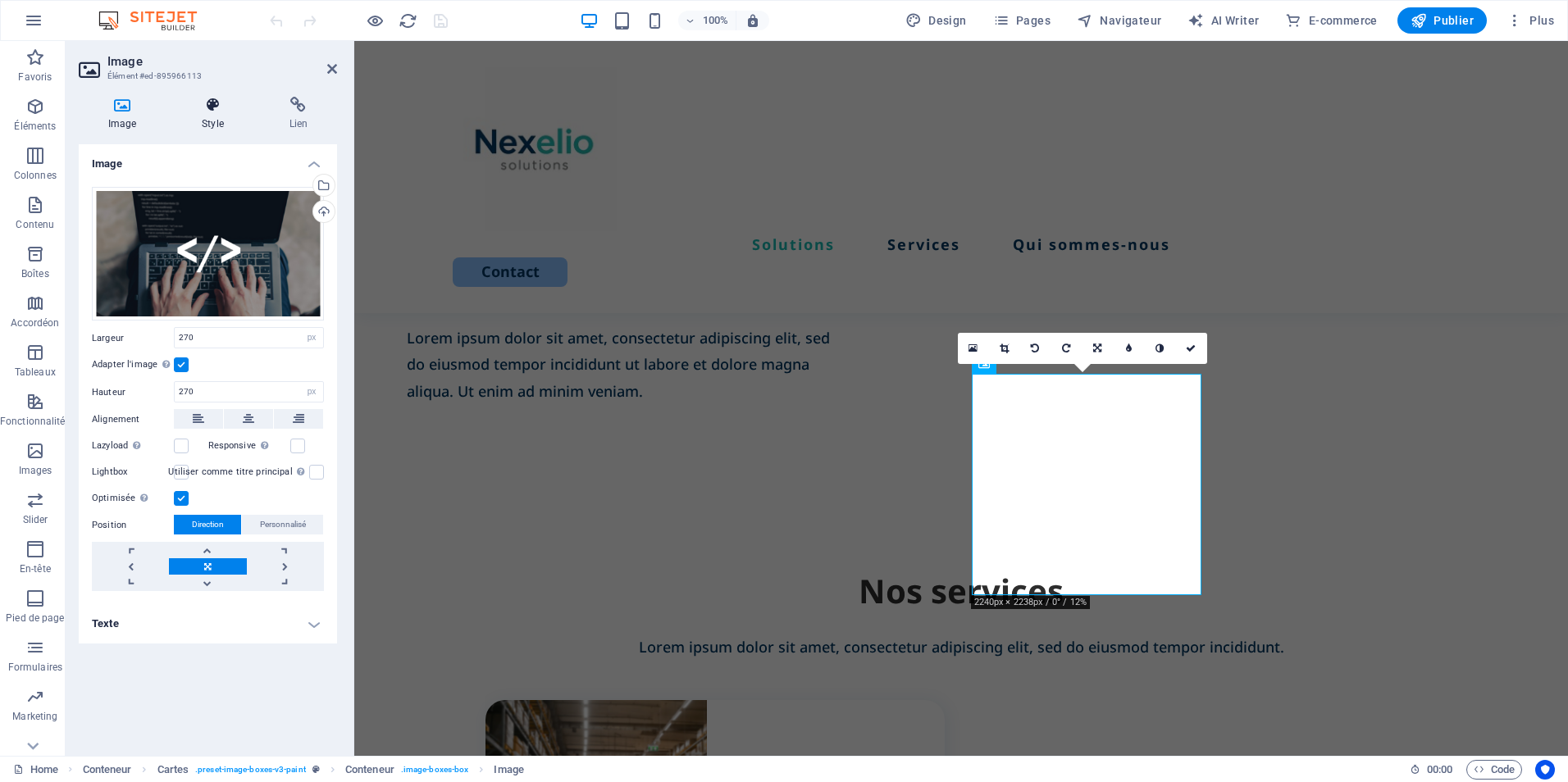
click at [213, 110] on icon at bounding box center [212, 105] width 81 height 16
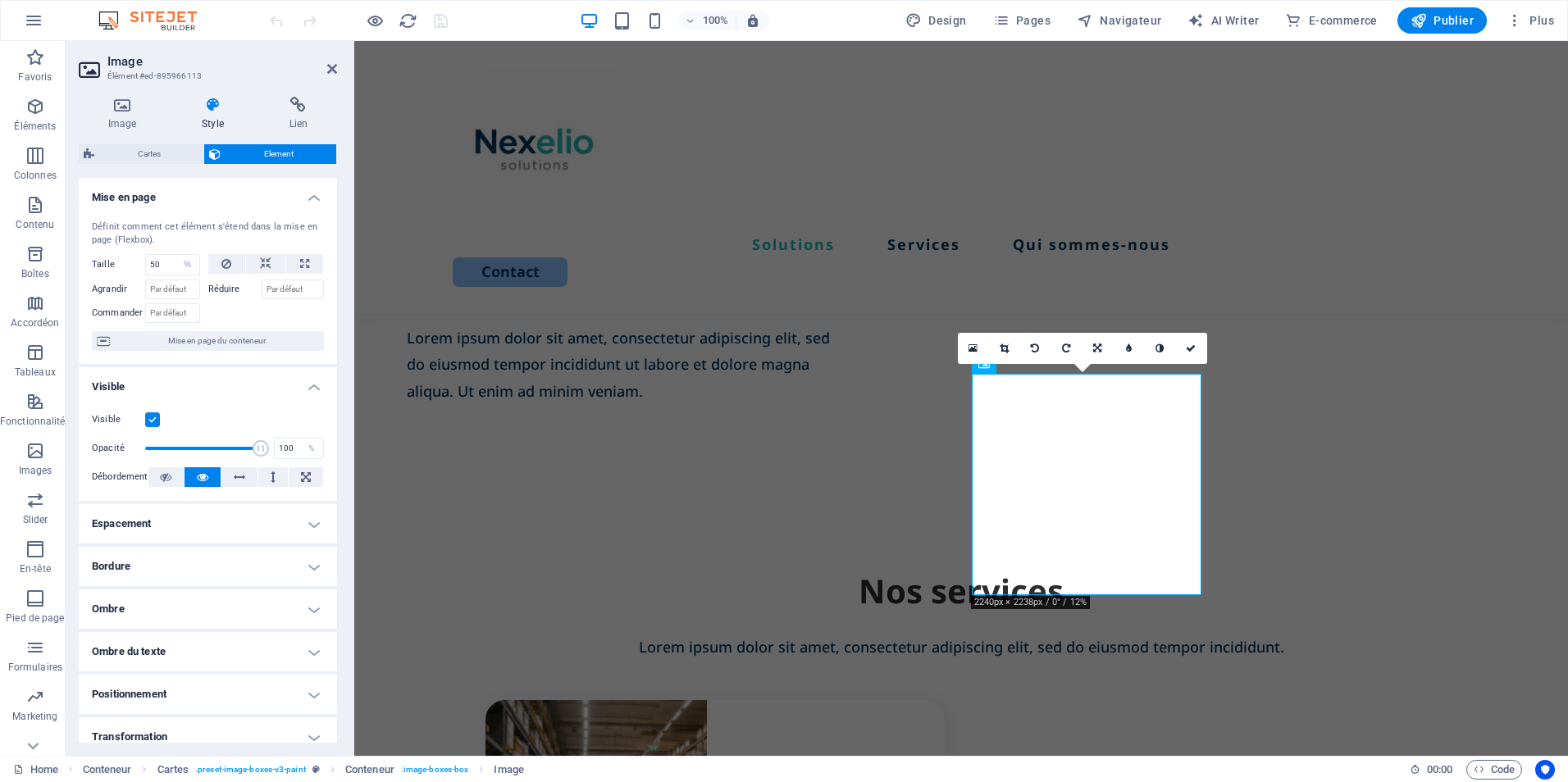
click at [152, 424] on label at bounding box center [152, 420] width 14 height 14
click at [0, 0] on input "Visible" at bounding box center [0, 0] width 0 height 0
click at [441, 19] on icon "save" at bounding box center [441, 21] width 19 height 19
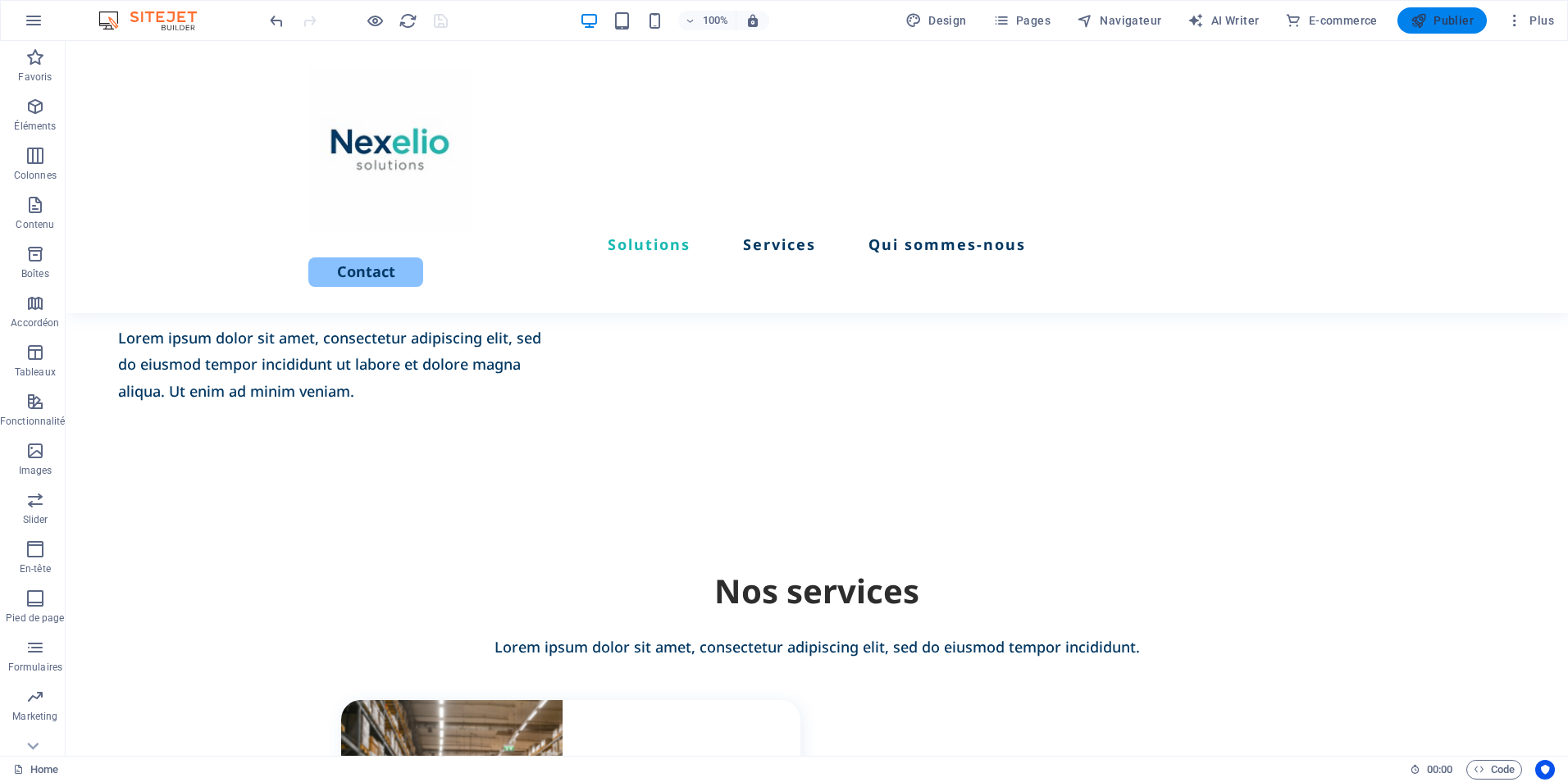
click at [1458, 16] on span "Publier" at bounding box center [1442, 21] width 63 height 16
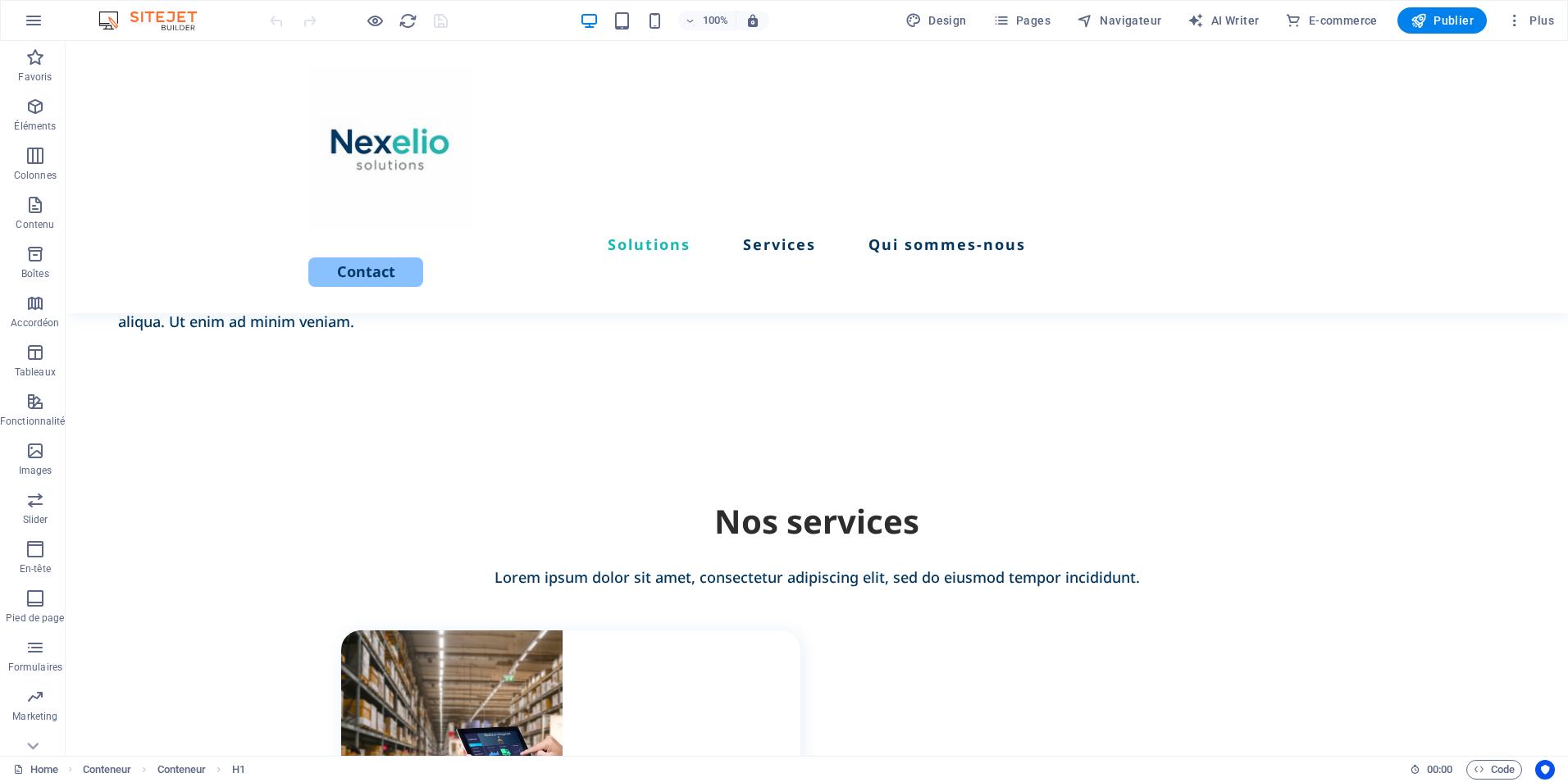
scroll to position [1208, 0]
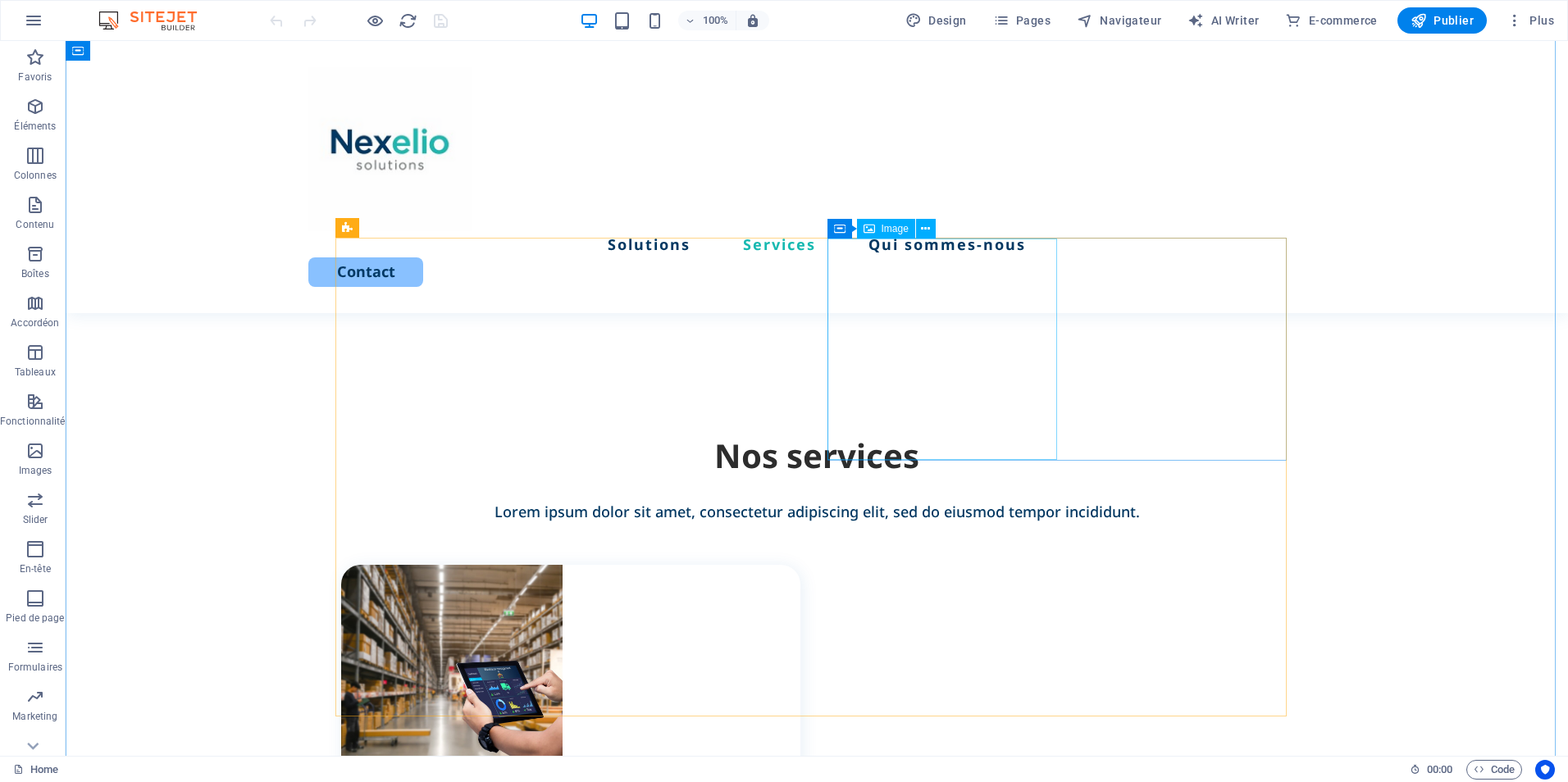
select select "px"
select select "%"
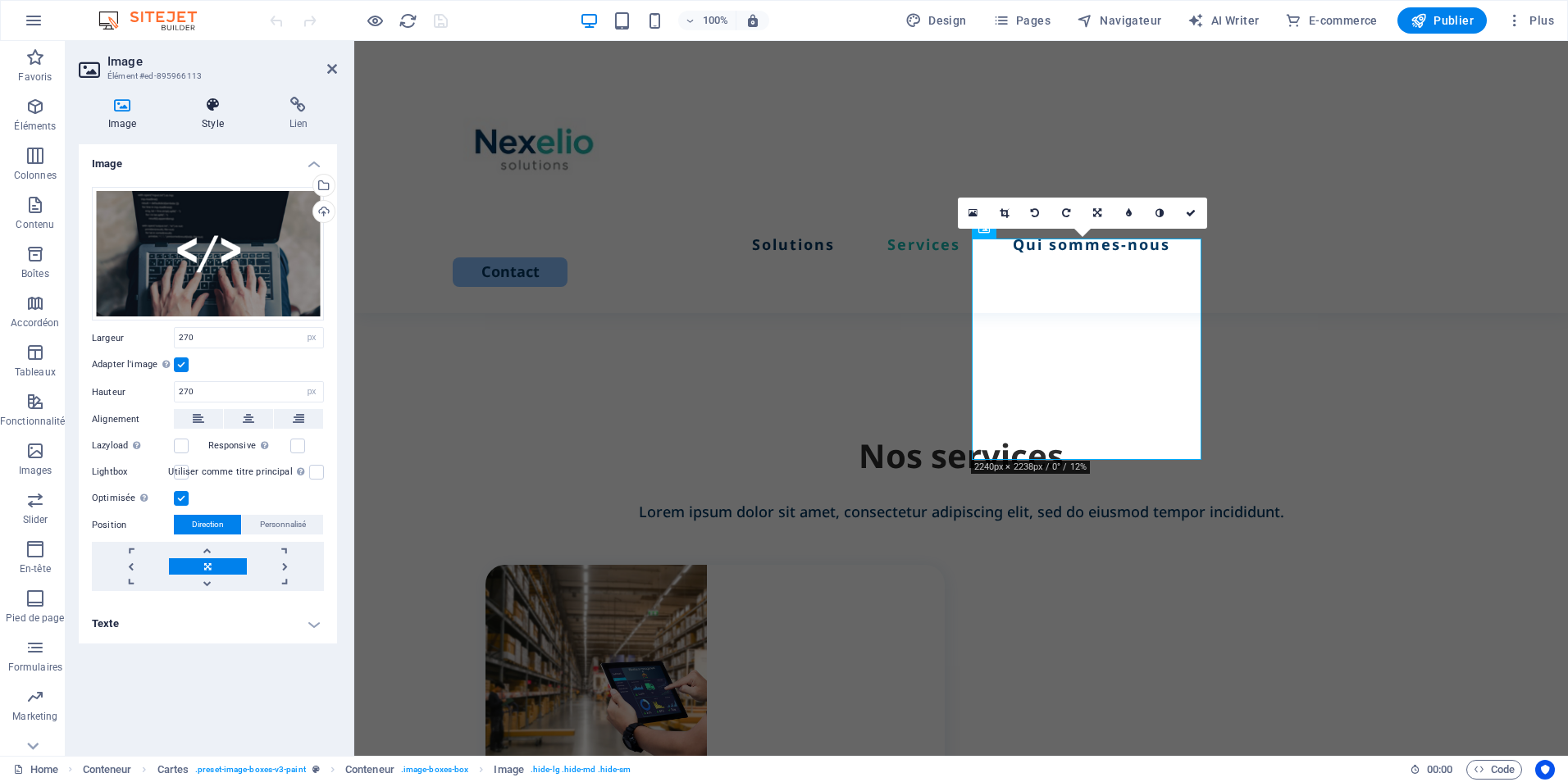
click at [214, 119] on h4 "Style" at bounding box center [215, 114] width 87 height 34
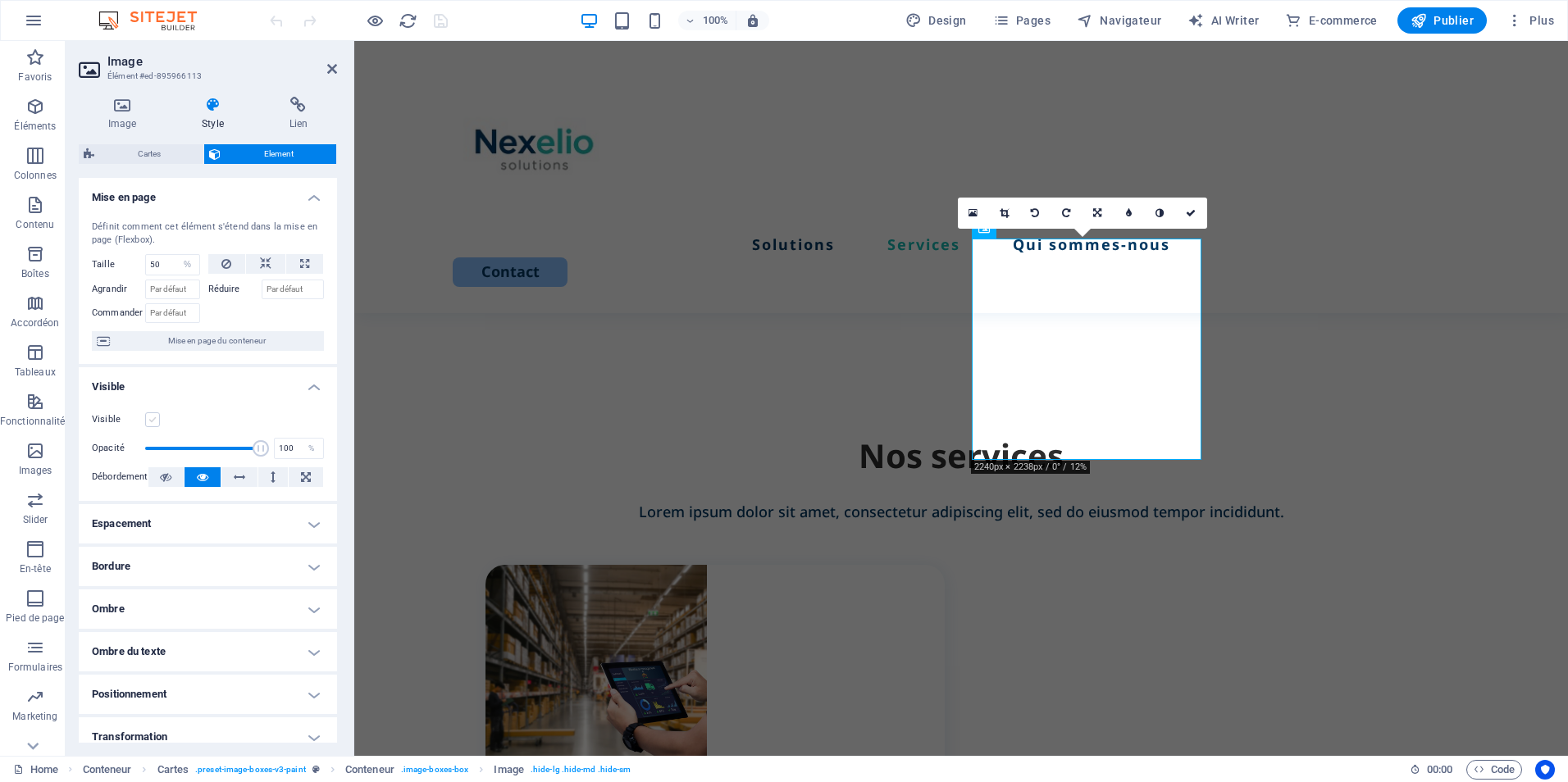
click at [158, 421] on label at bounding box center [152, 420] width 14 height 14
click at [0, 0] on input "Visible" at bounding box center [0, 0] width 0 height 0
click at [432, 22] on icon "save" at bounding box center [441, 21] width 19 height 19
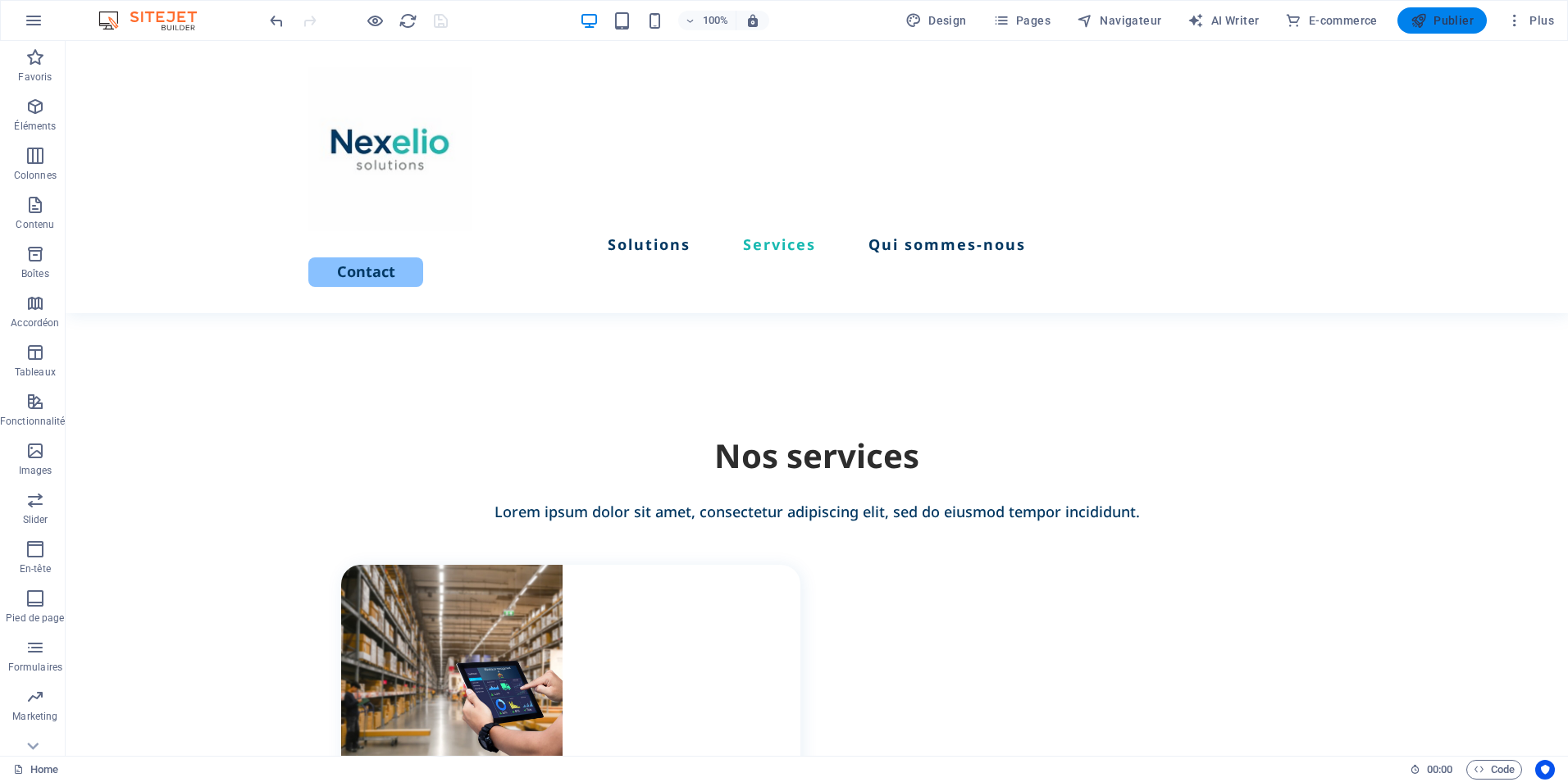
click at [1442, 19] on span "Publier" at bounding box center [1442, 21] width 63 height 16
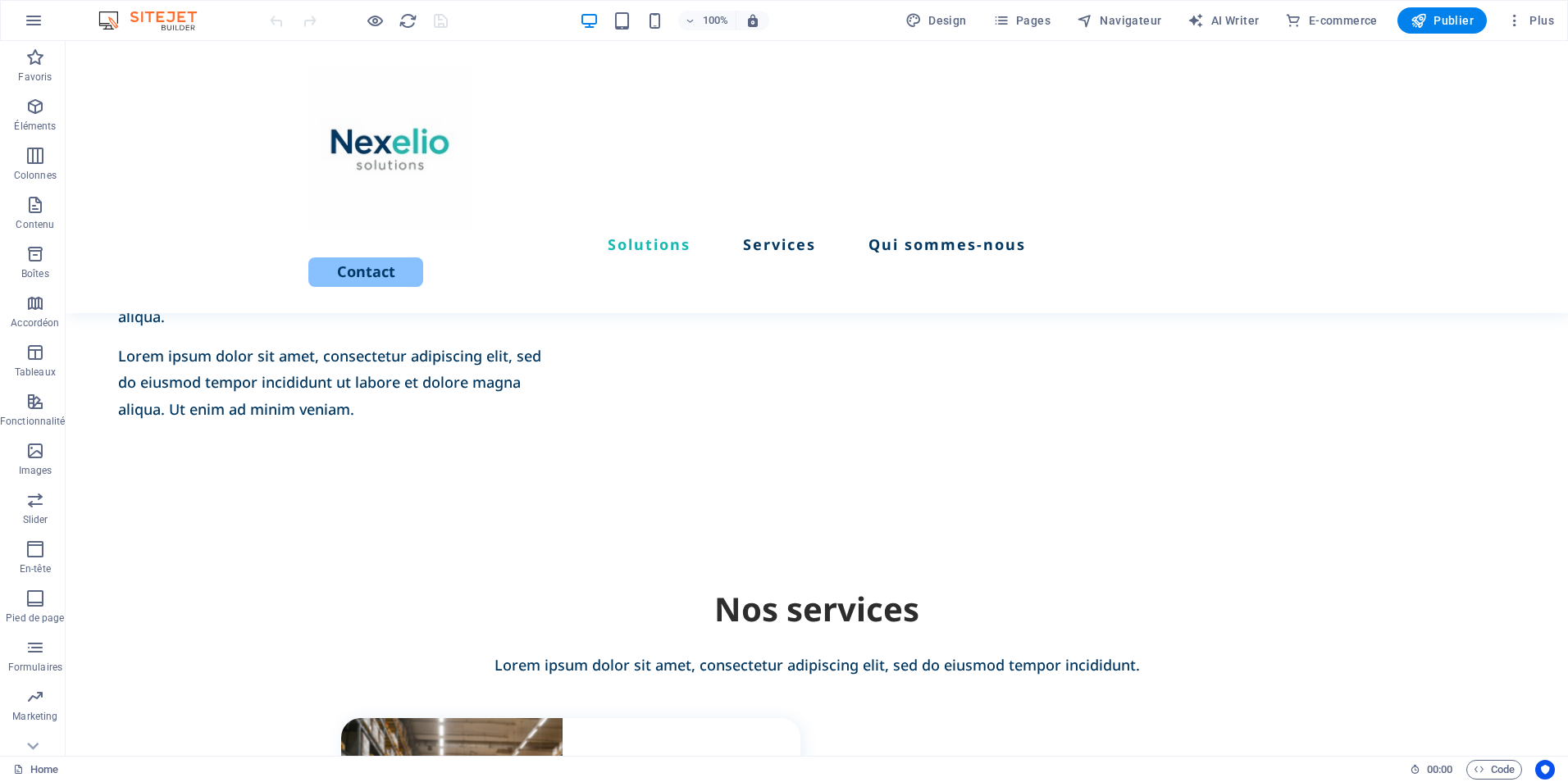
scroll to position [1060, 0]
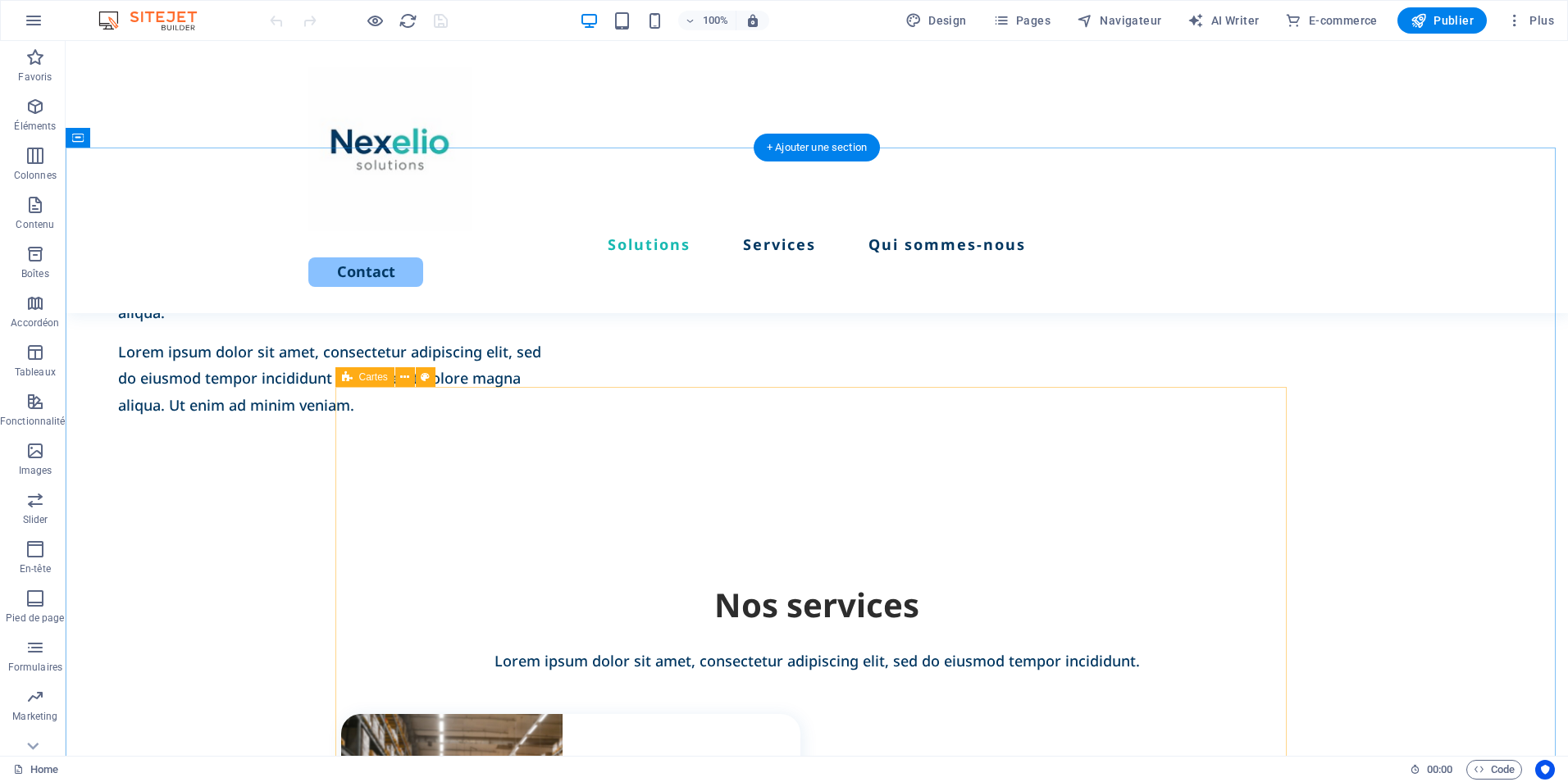
click at [353, 376] on div "Cartes" at bounding box center [365, 377] width 59 height 20
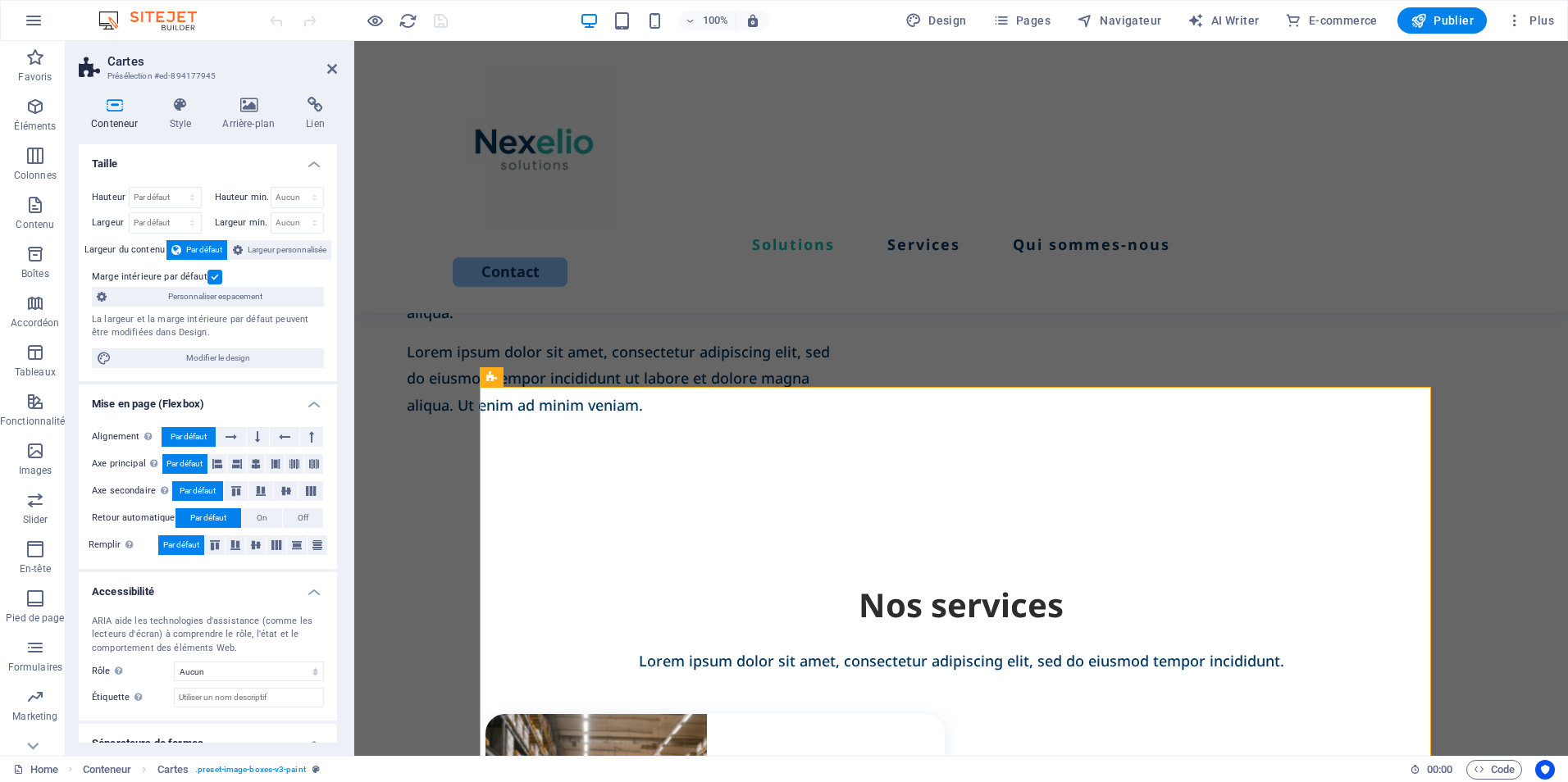
scroll to position [57, 0]
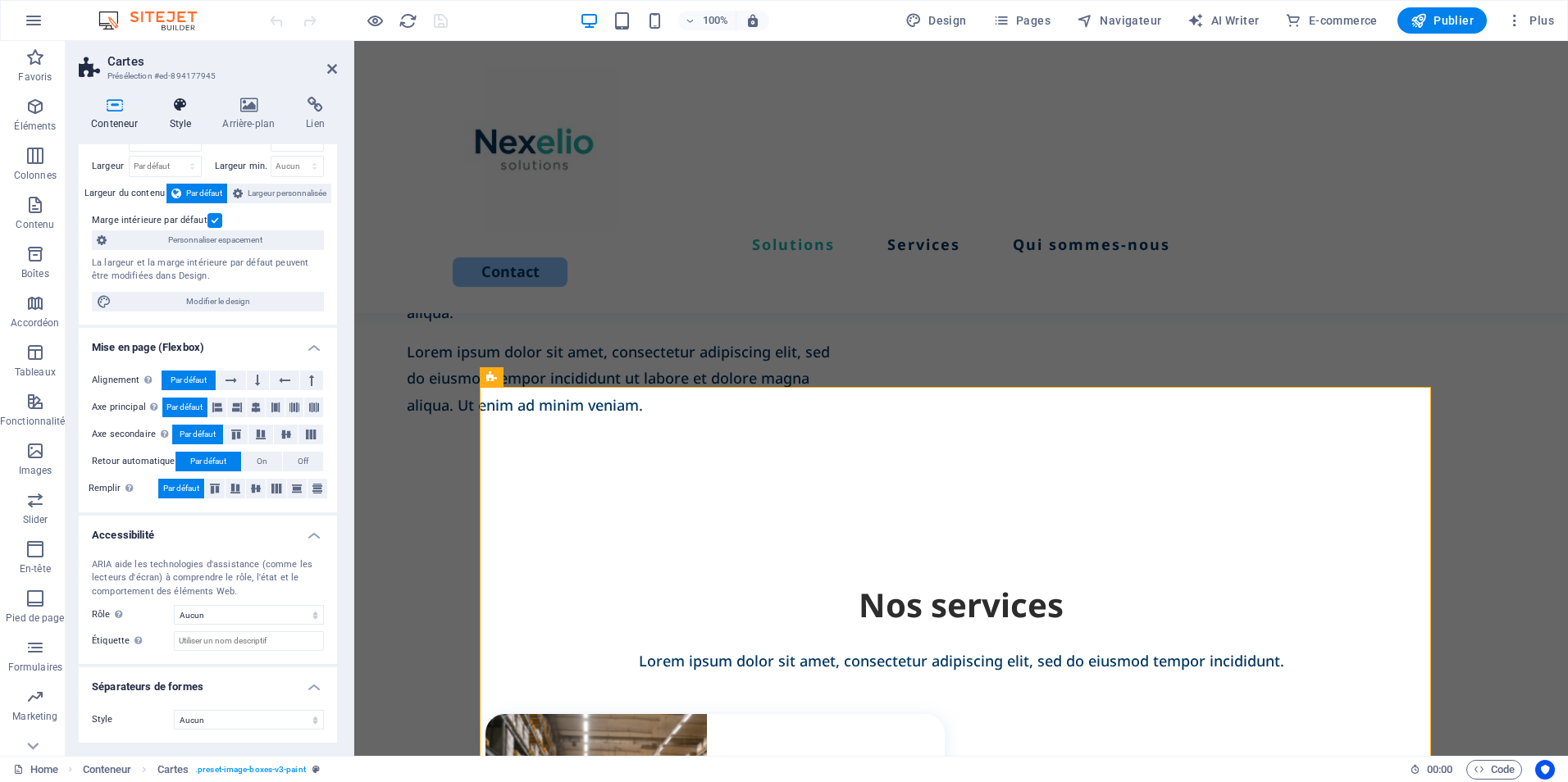
click at [177, 108] on icon at bounding box center [180, 105] width 47 height 16
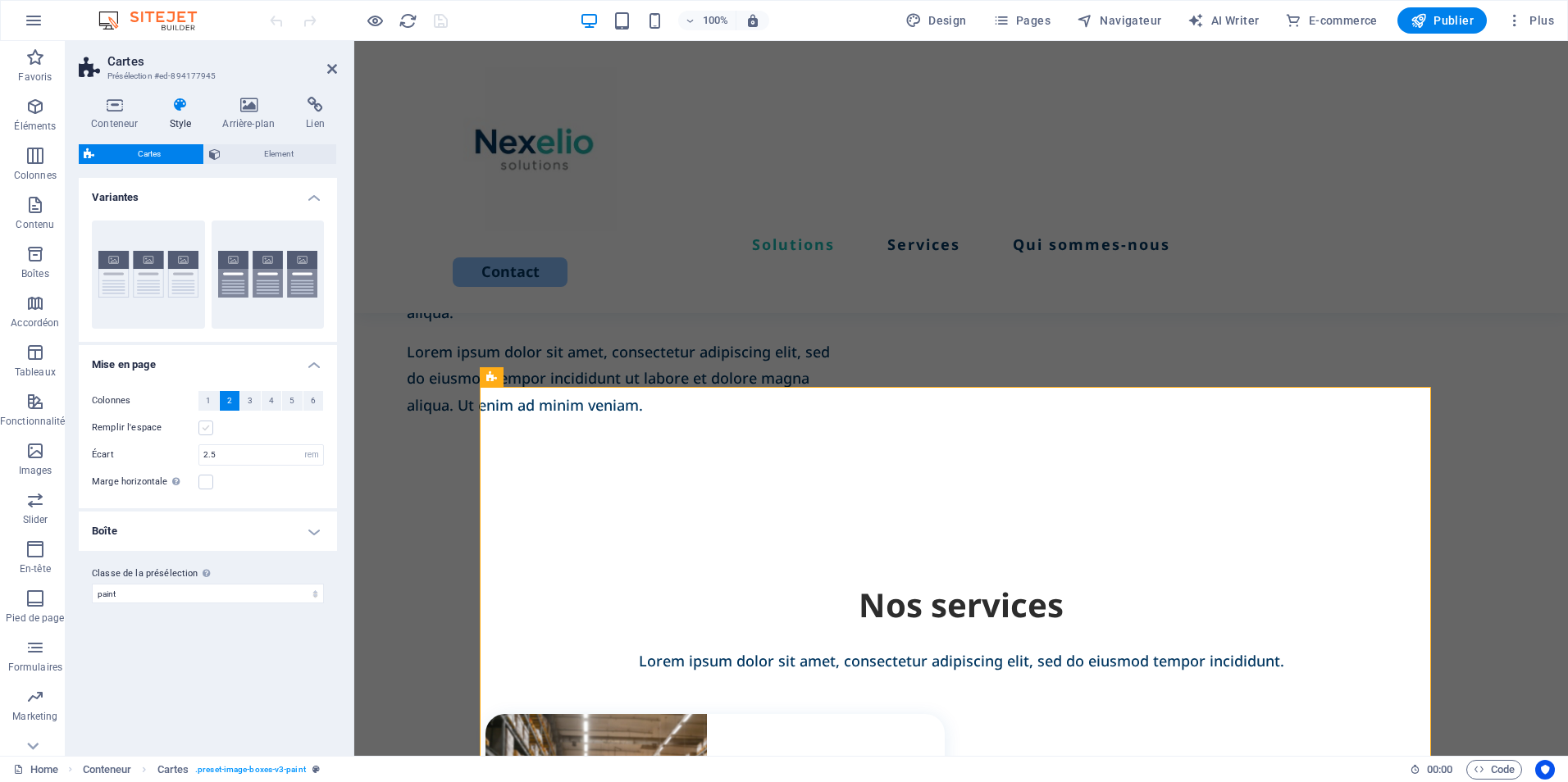
click at [206, 429] on label at bounding box center [206, 428] width 14 height 14
click at [0, 0] on input "Remplir l'espace" at bounding box center [0, 0] width 0 height 0
click at [206, 429] on label at bounding box center [206, 428] width 14 height 14
click at [0, 0] on input "Remplir l'espace" at bounding box center [0, 0] width 0 height 0
click at [250, 527] on h4 "Boîte" at bounding box center [207, 530] width 258 height 39
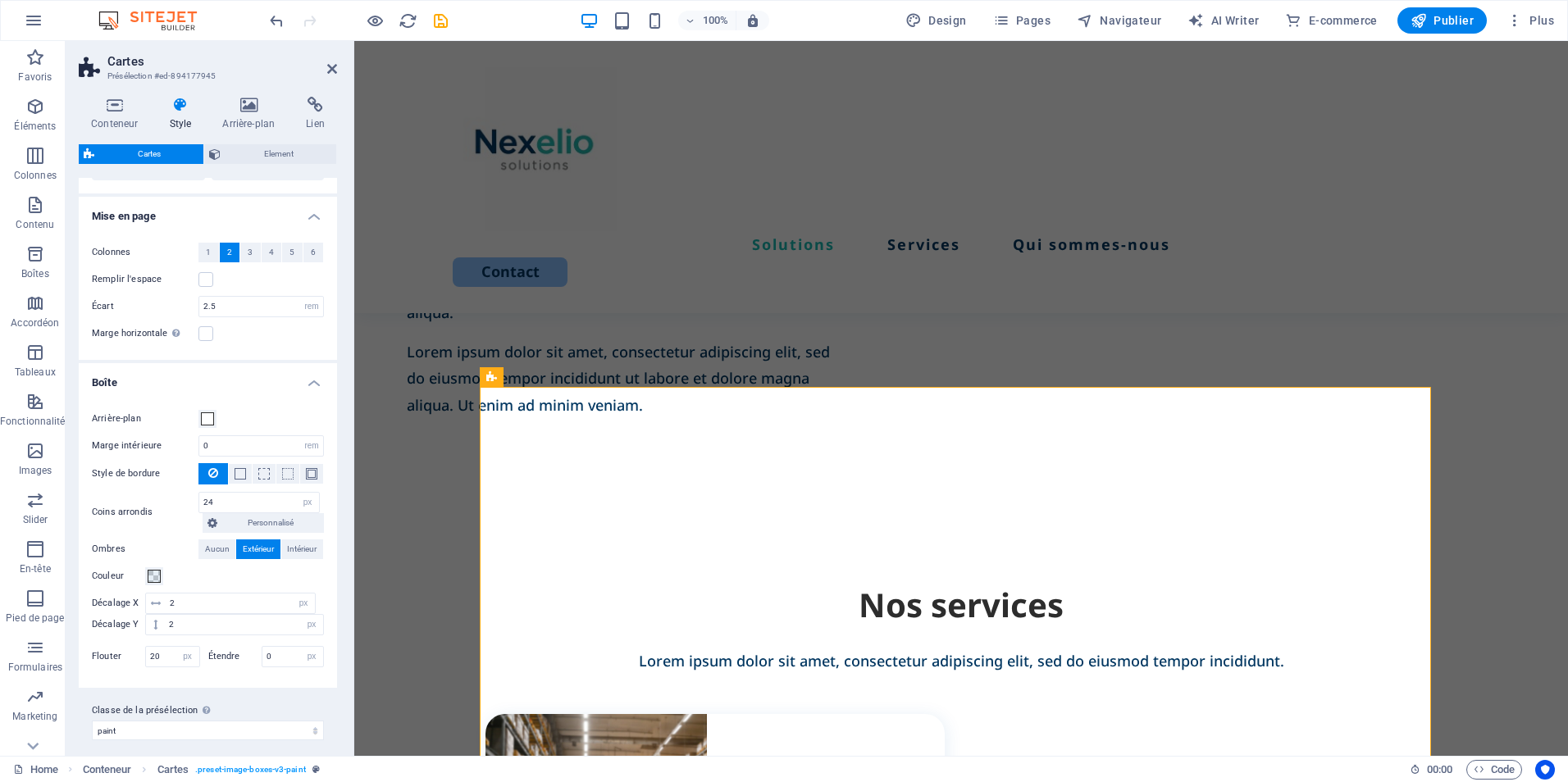
scroll to position [159, 0]
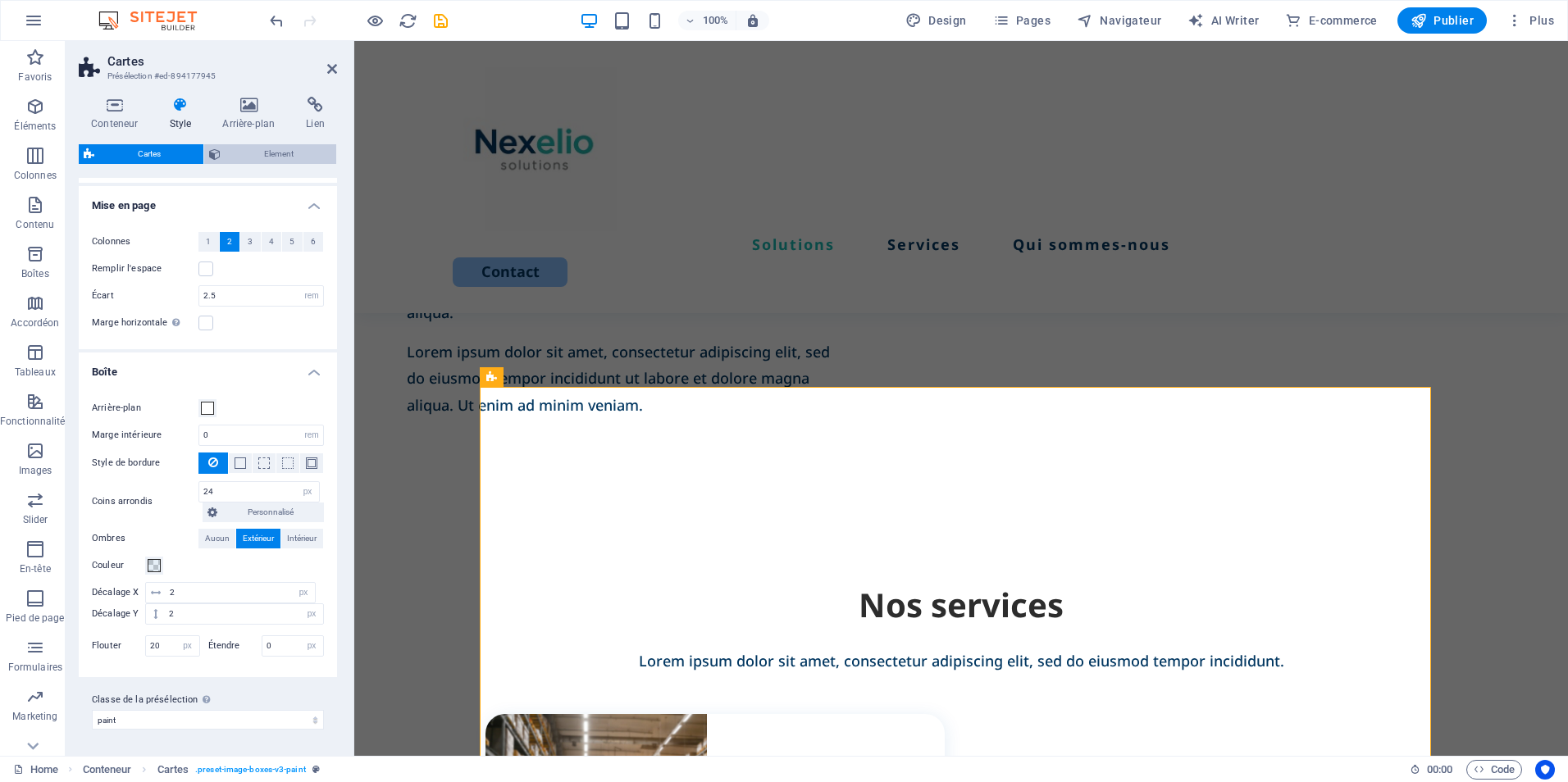
click at [272, 153] on span "Element" at bounding box center [278, 154] width 106 height 20
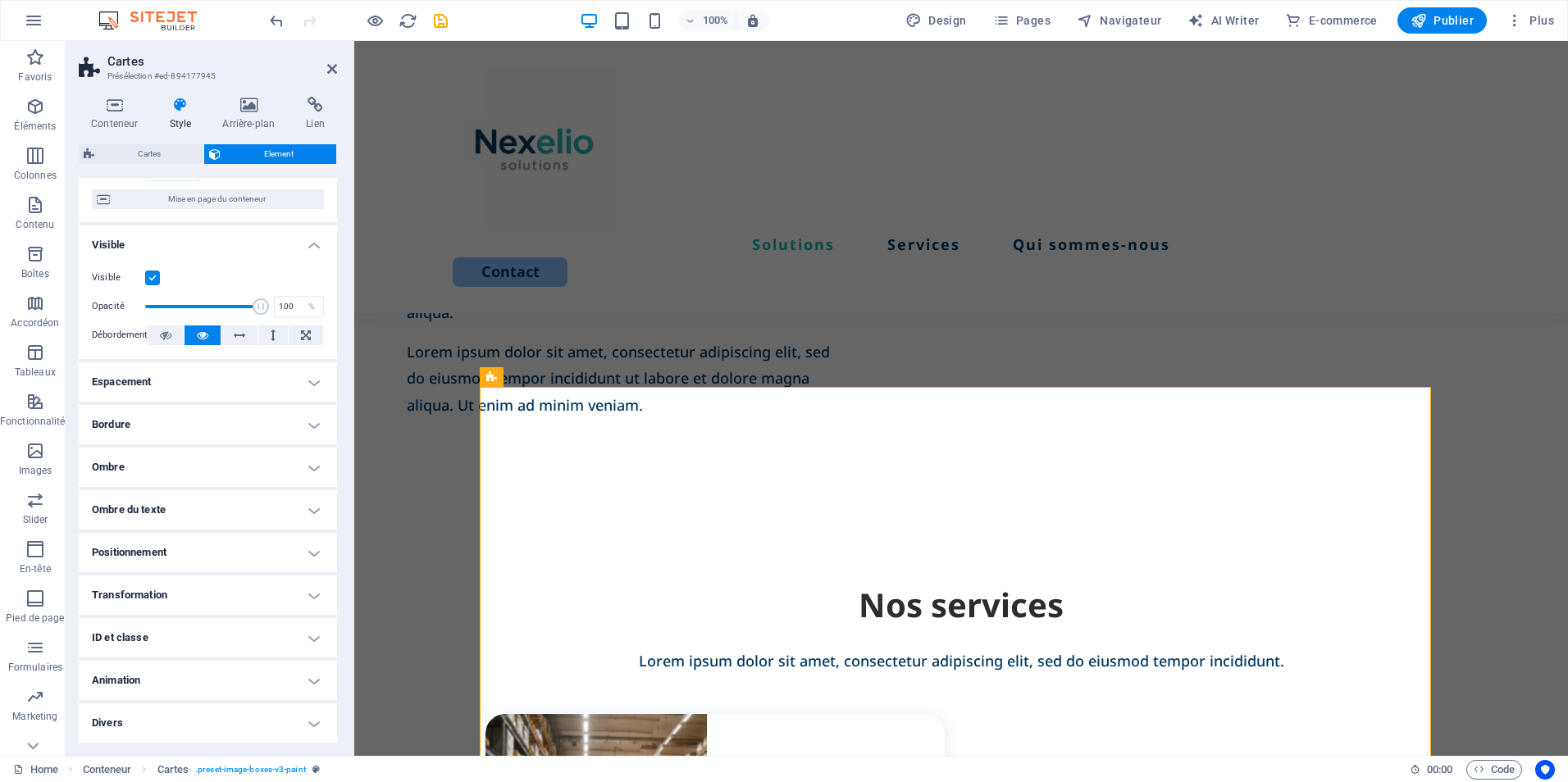
scroll to position [0, 0]
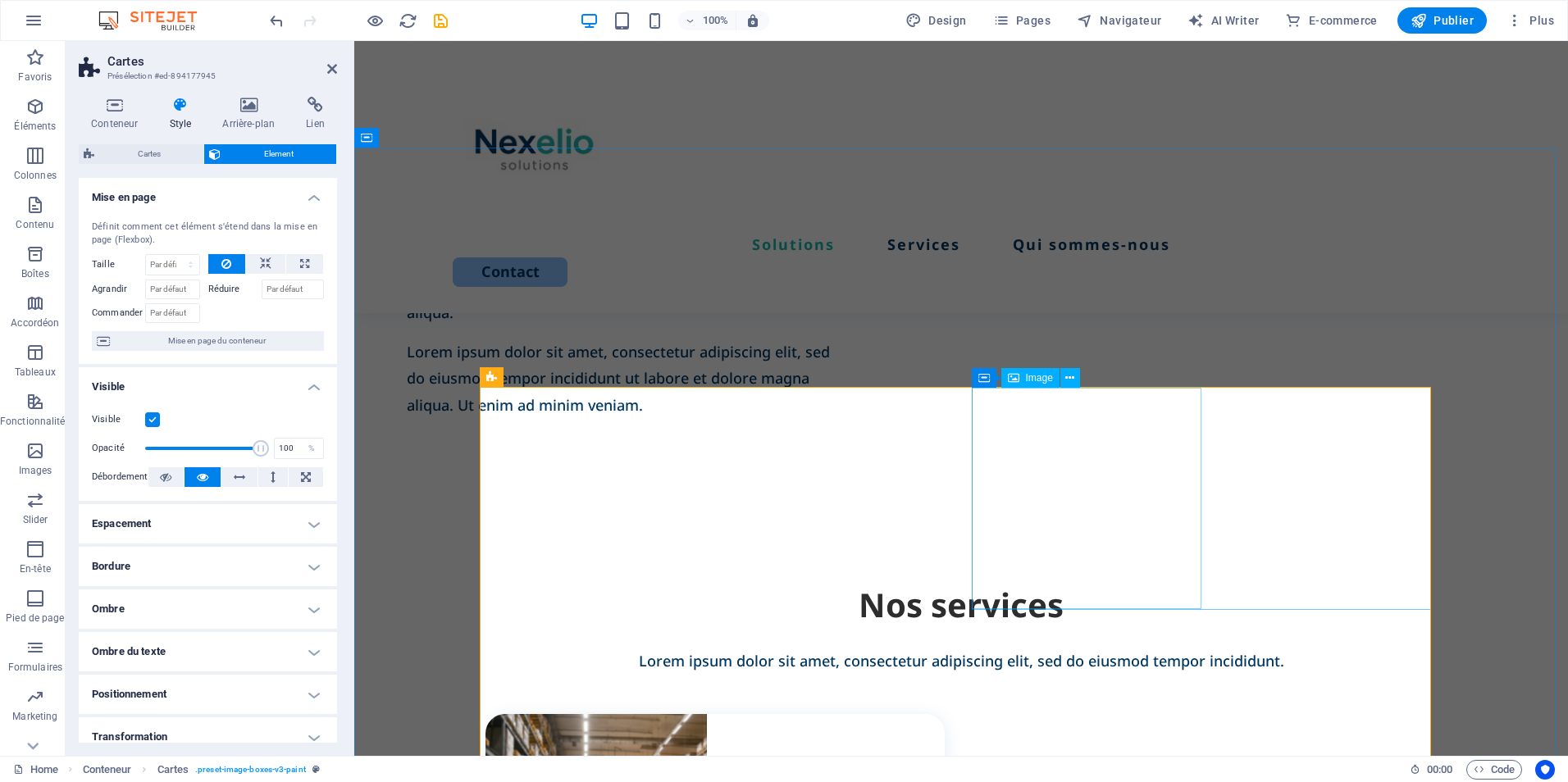
click at [1071, 375] on icon at bounding box center [1070, 378] width 9 height 17
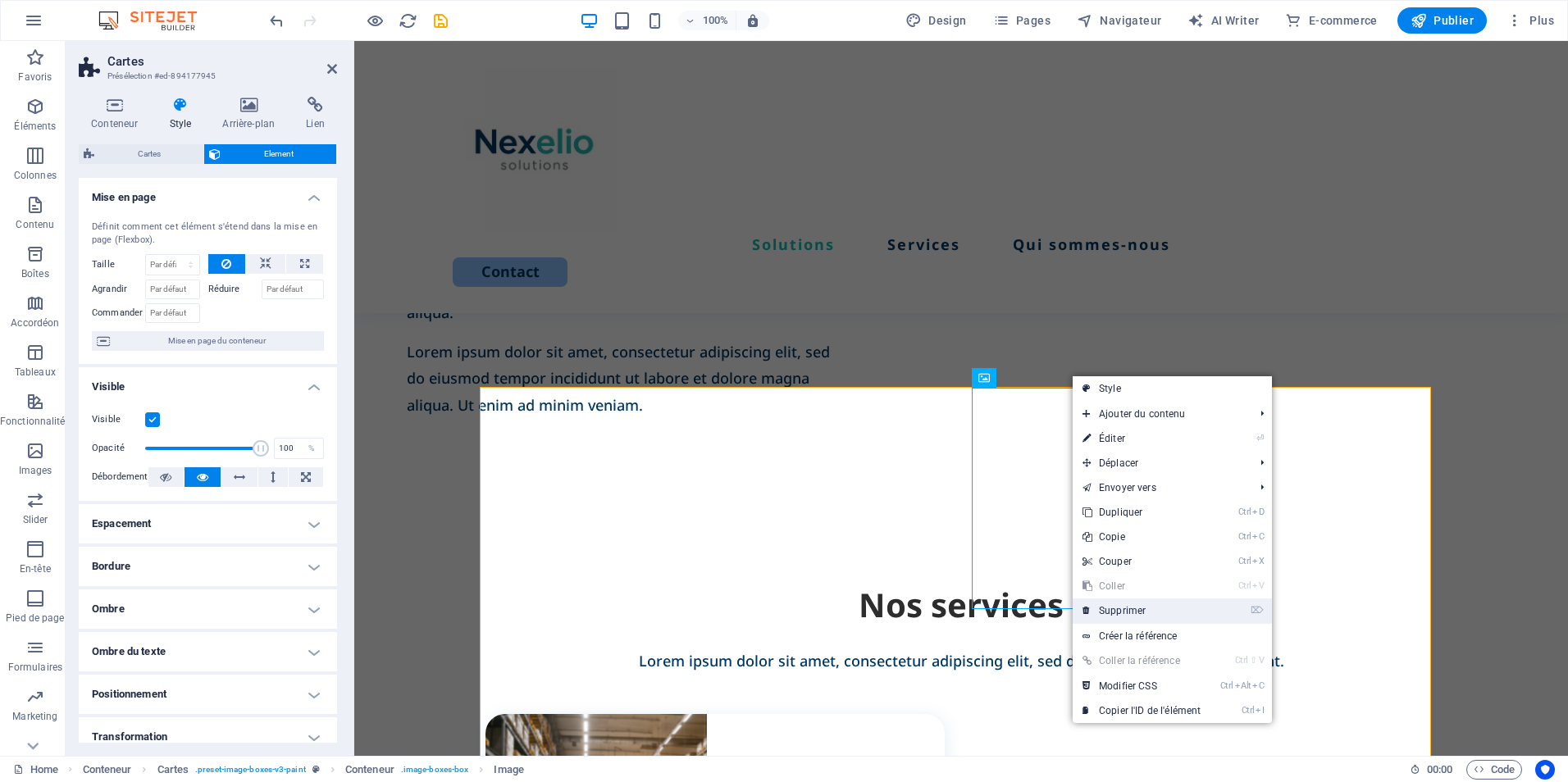
click at [1145, 610] on link "⌦ Supprimer" at bounding box center [1142, 610] width 138 height 24
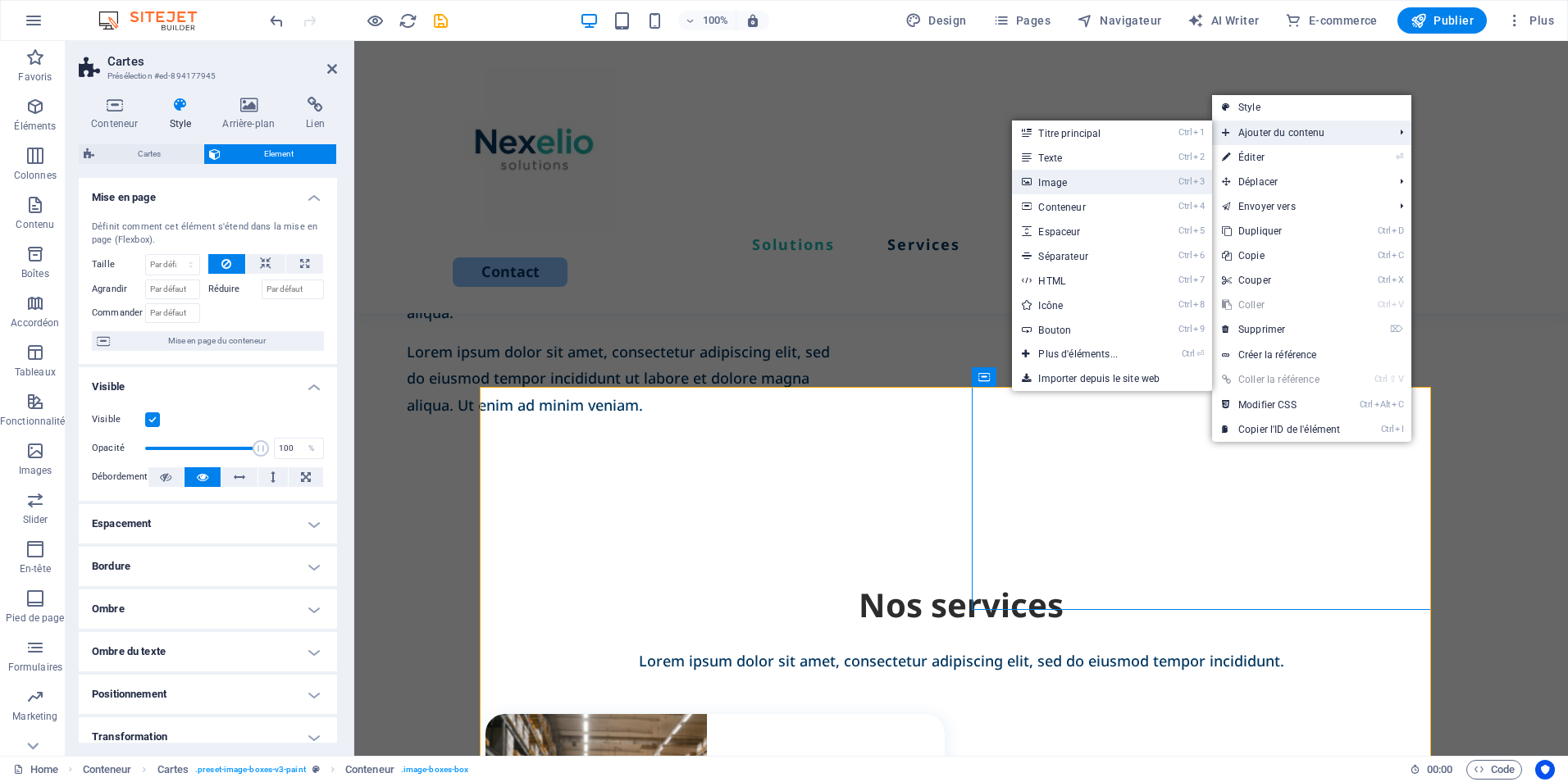
click at [1095, 176] on link "Ctrl 3 Image" at bounding box center [1081, 182] width 139 height 24
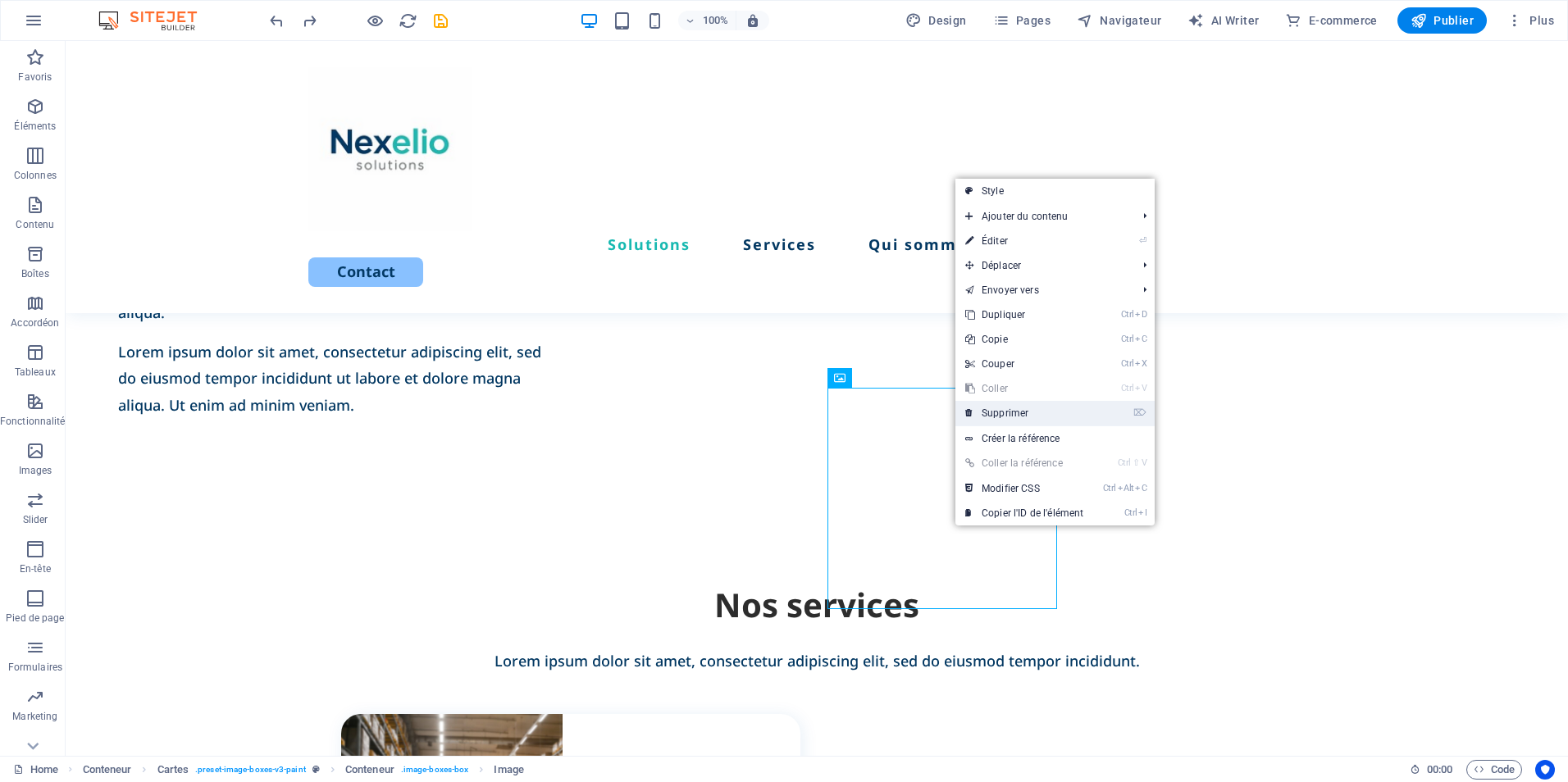
click at [1028, 417] on link "⌦ Supprimer" at bounding box center [1024, 413] width 138 height 24
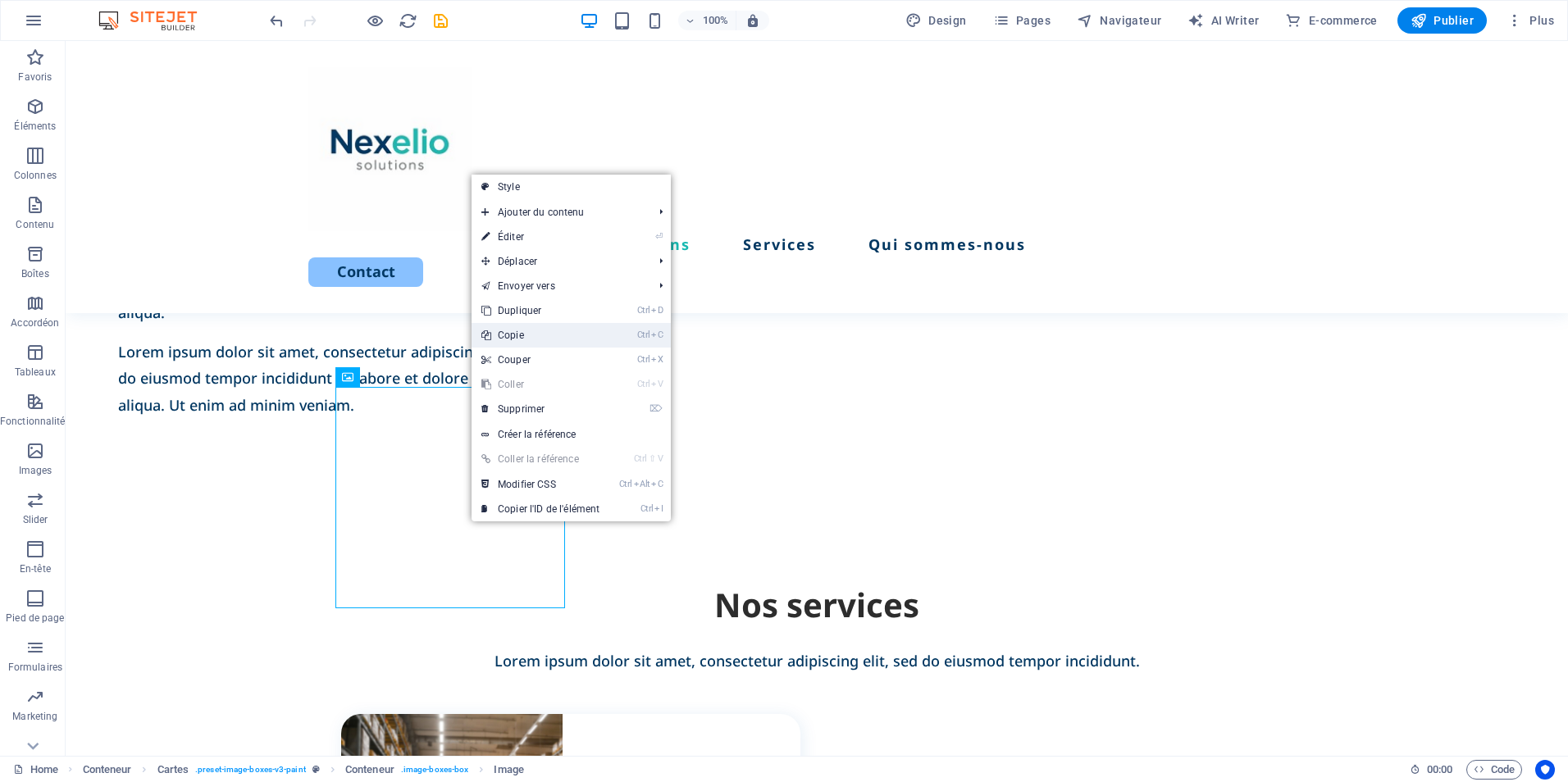
drag, startPoint x: 519, startPoint y: 331, endPoint x: 471, endPoint y: 292, distance: 61.8
click at [519, 331] on link "Ctrl C Copie" at bounding box center [540, 335] width 138 height 24
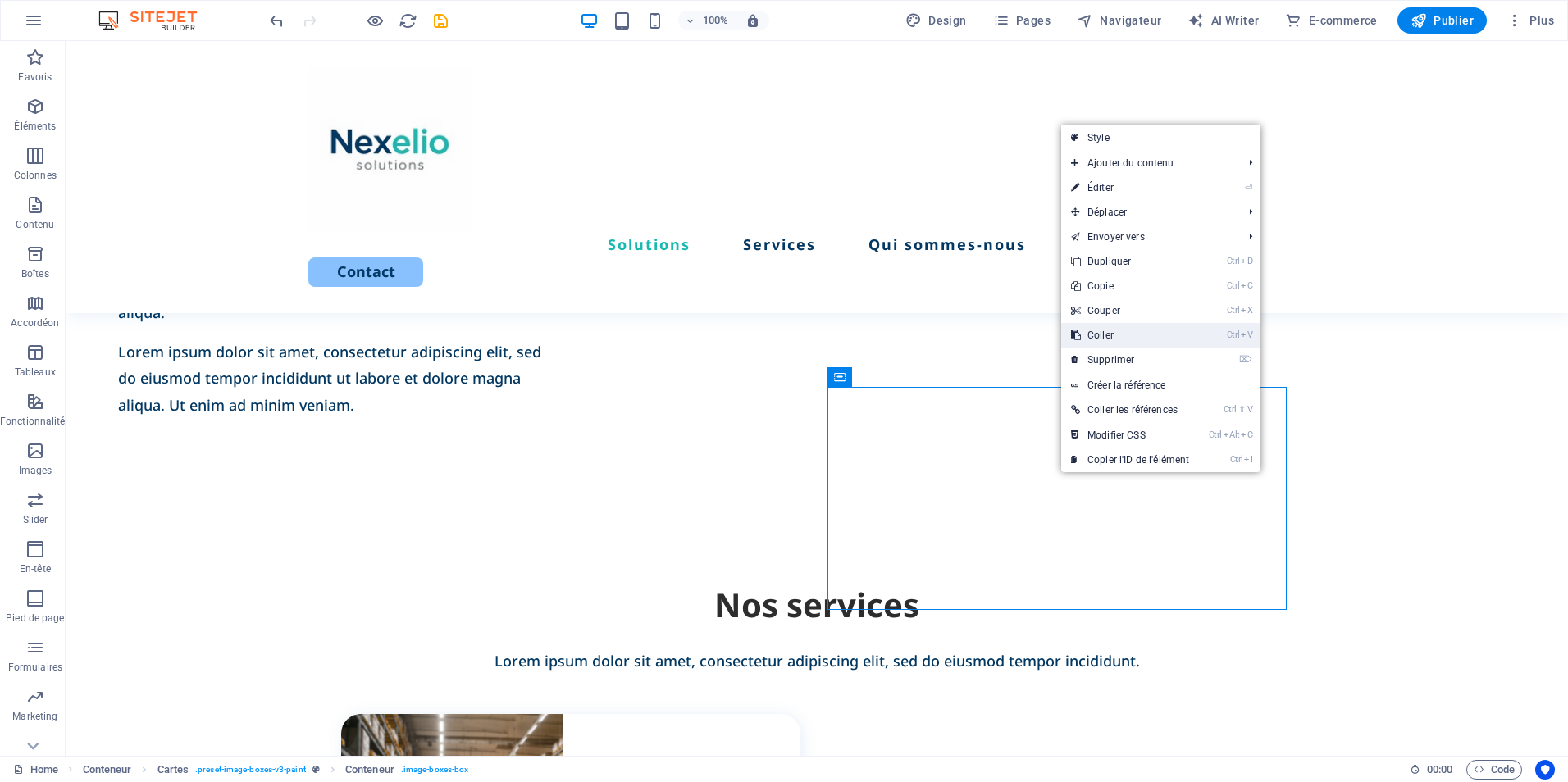
click at [1117, 339] on link "Ctrl V Coller" at bounding box center [1130, 335] width 138 height 24
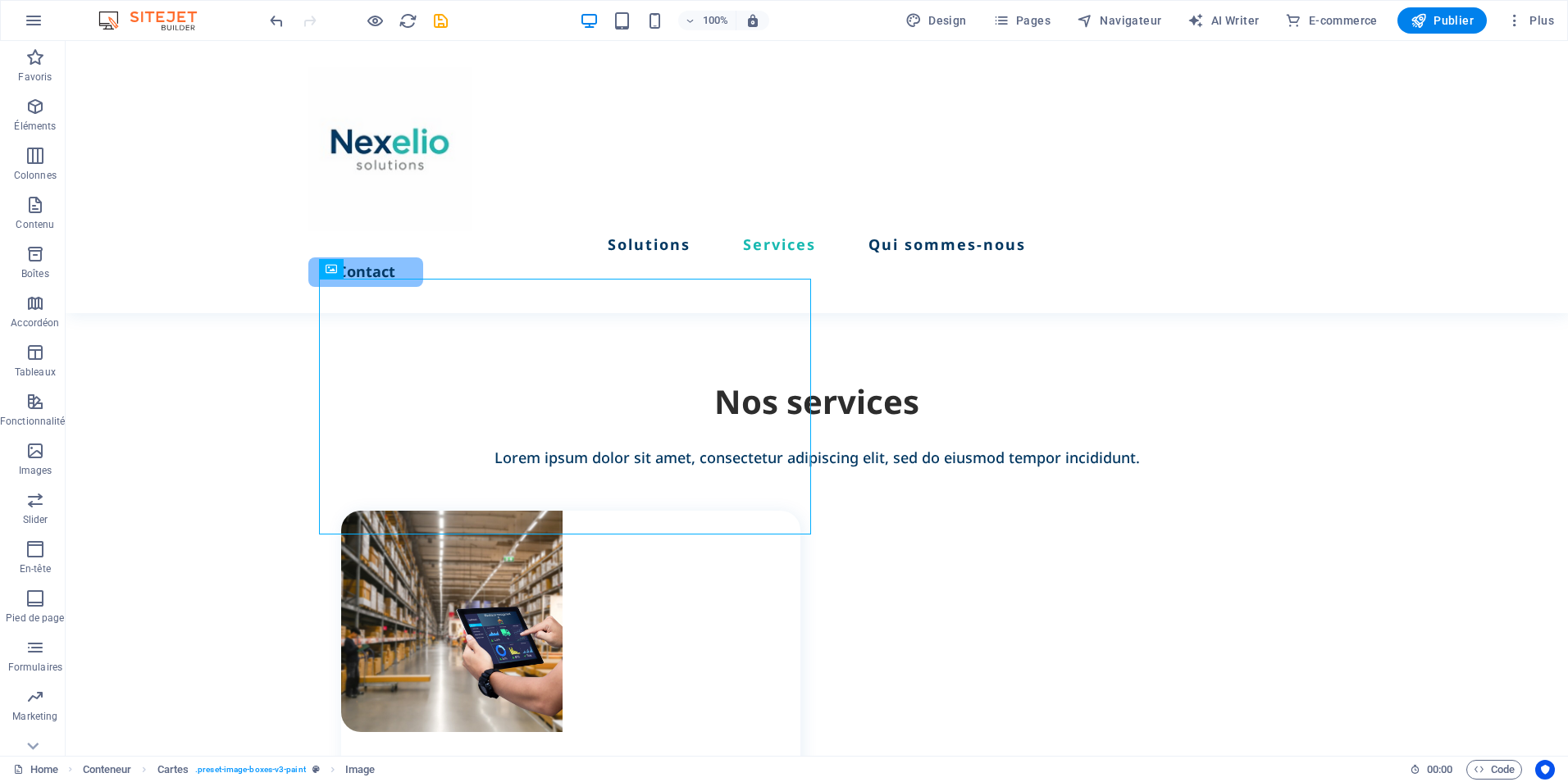
scroll to position [1159, 0]
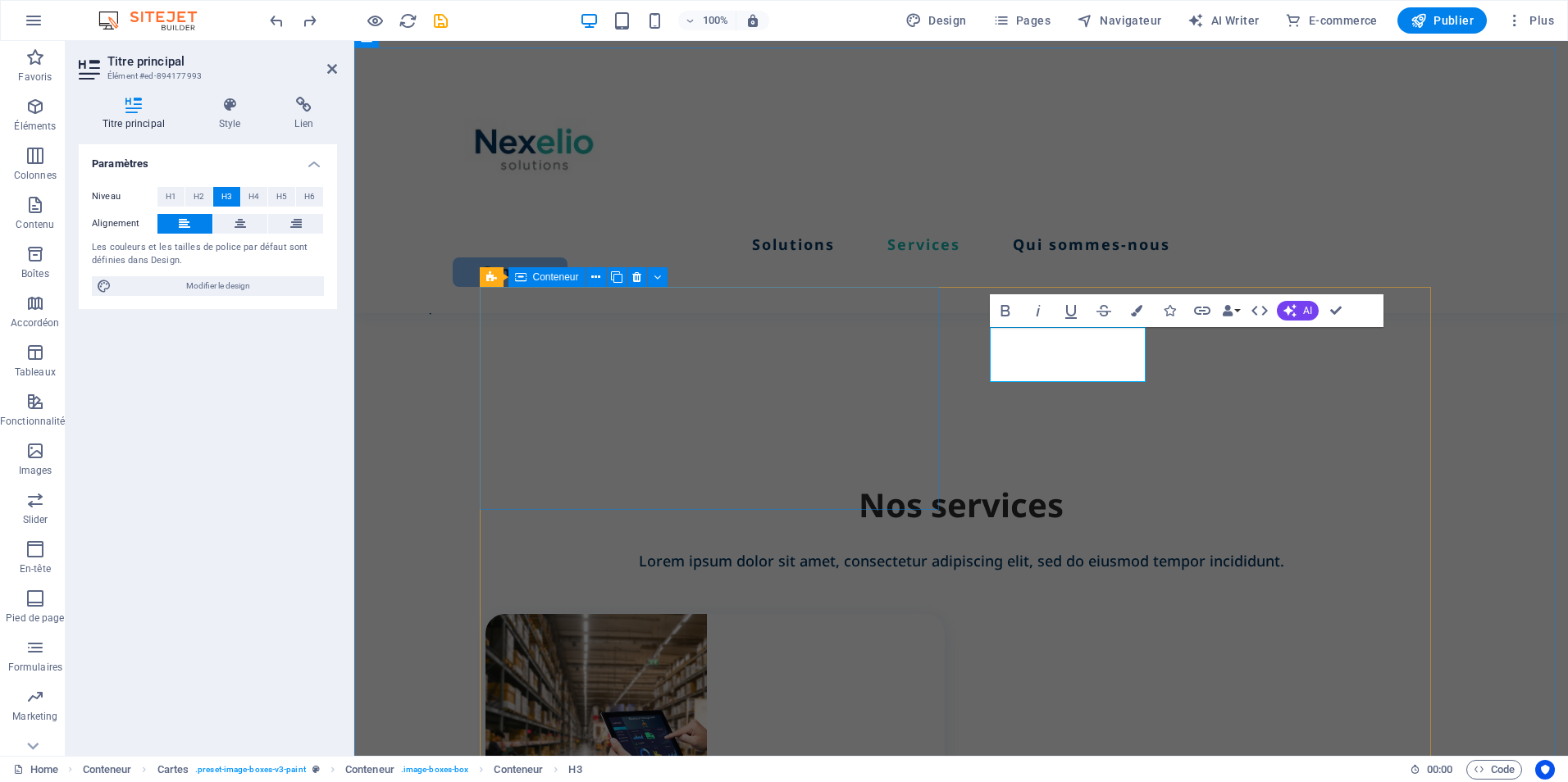
click at [925, 615] on div "Implantation des solutions WMS Lorem ipsum dolor sit amet, consectetur elit. Bo…" at bounding box center [714, 796] width 459 height 362
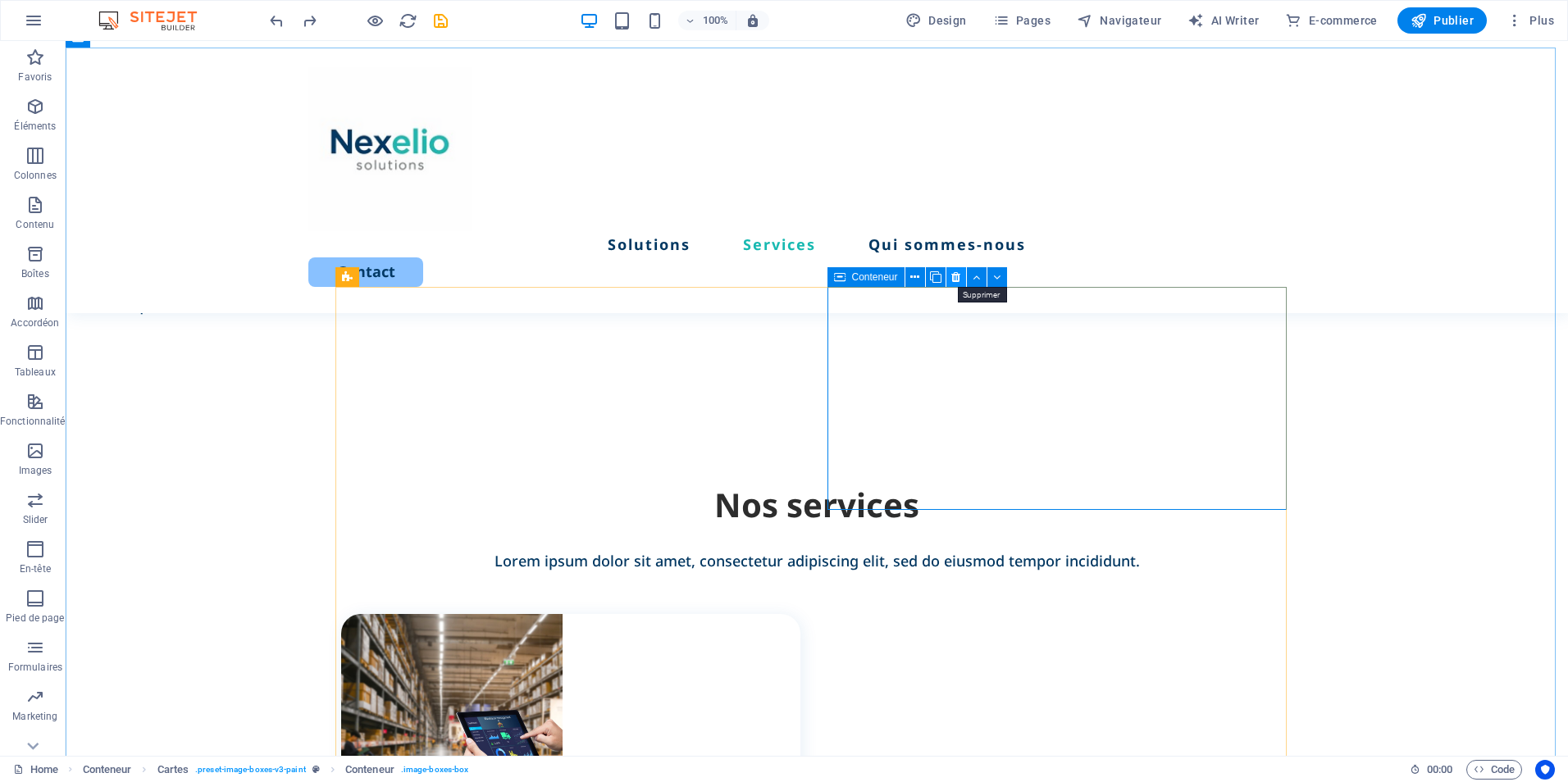
click at [954, 276] on icon at bounding box center [956, 277] width 9 height 17
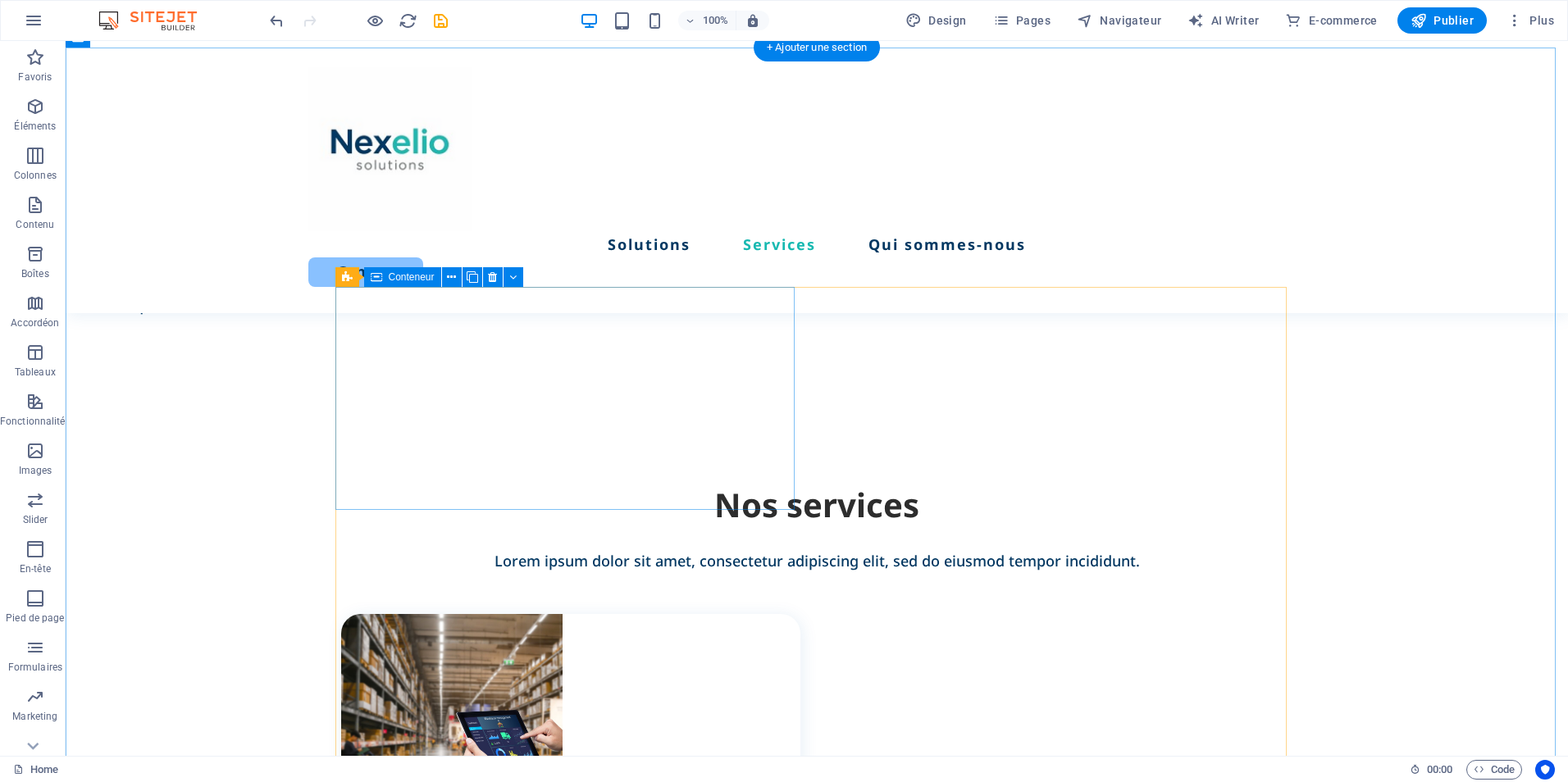
click at [783, 615] on div "Implantation des solutions WMS Lorem ipsum dolor sit amet, consectetur elit. Bo…" at bounding box center [570, 796] width 459 height 362
click at [785, 615] on div "Implantation des solutions WMS Lorem ipsum dolor sit amet, consectetur elit. Bo…" at bounding box center [570, 796] width 459 height 362
click at [473, 276] on icon at bounding box center [473, 277] width 12 height 17
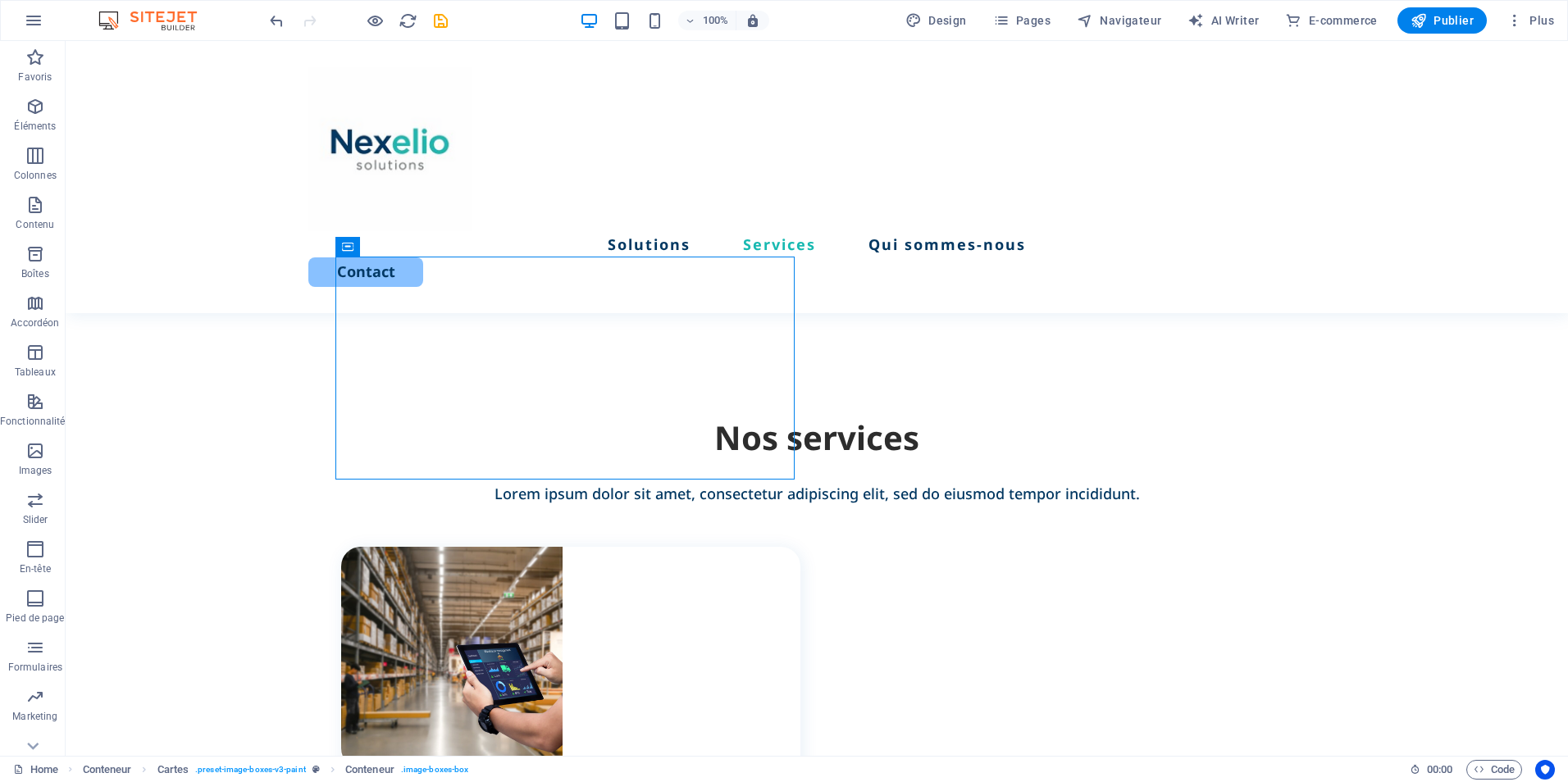
scroll to position [1157, 0]
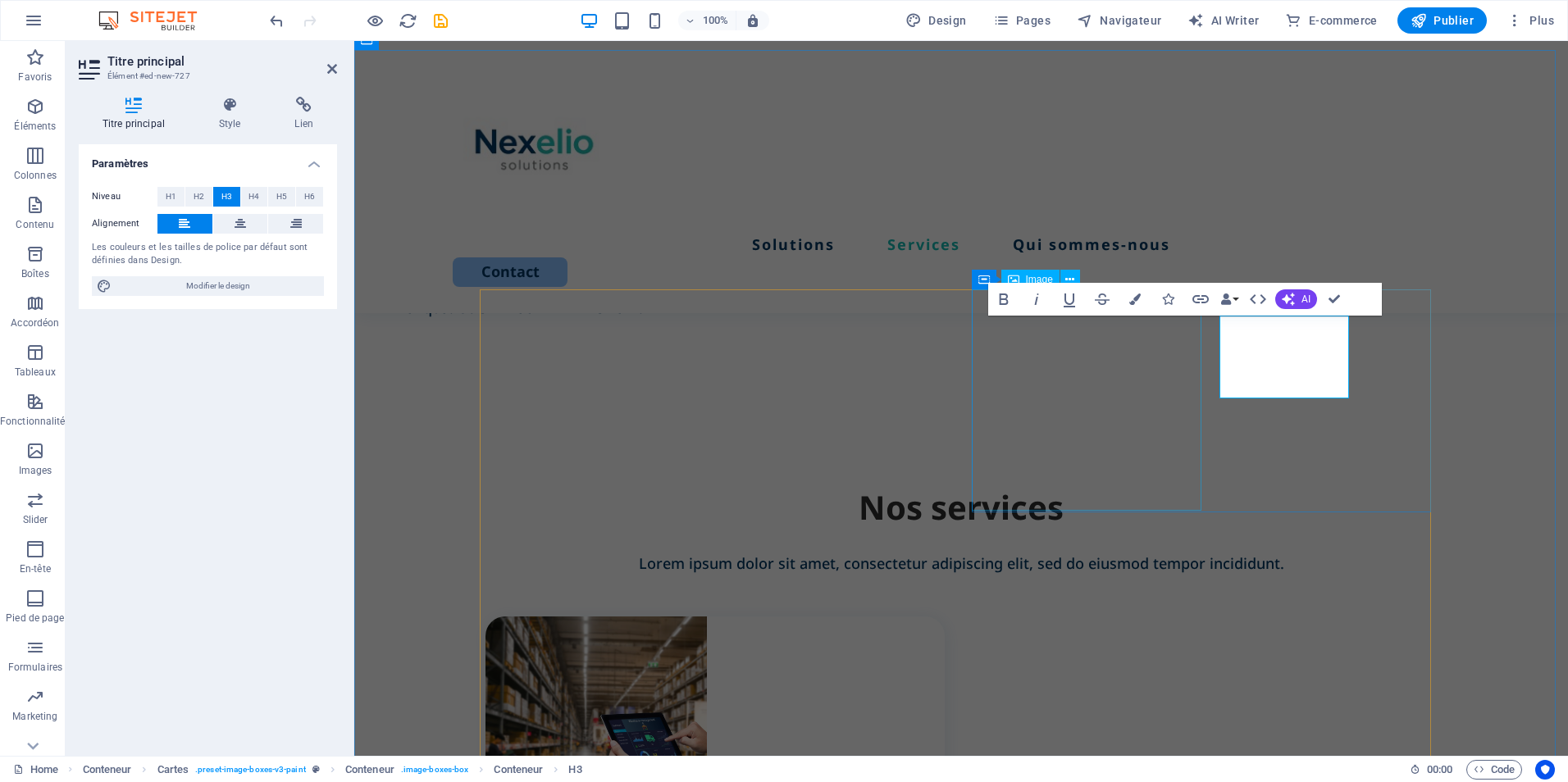
scroll to position [1158, 0]
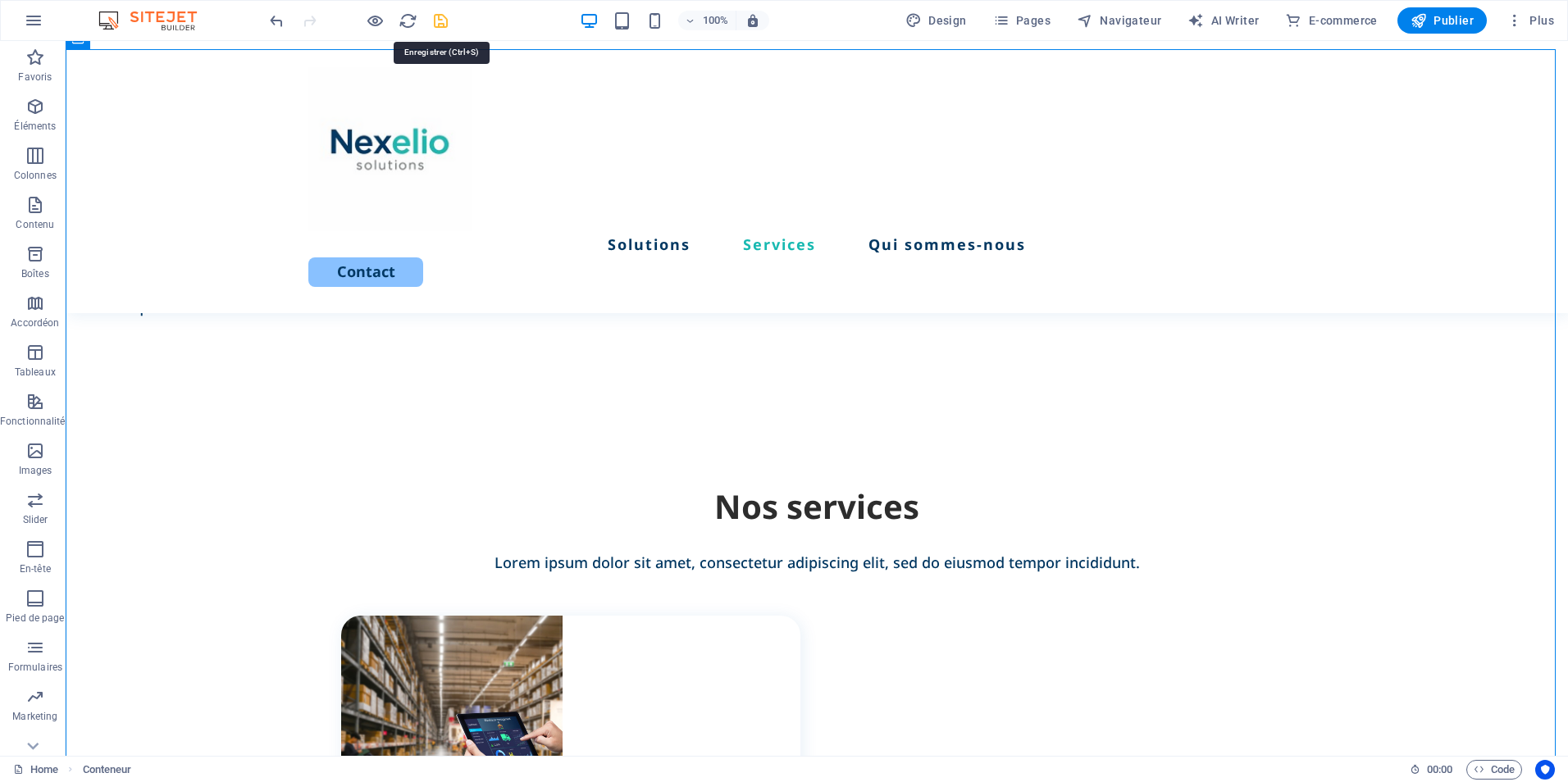
click at [437, 27] on icon "save" at bounding box center [441, 21] width 19 height 19
click at [1439, 26] on span "Publier" at bounding box center [1442, 21] width 63 height 16
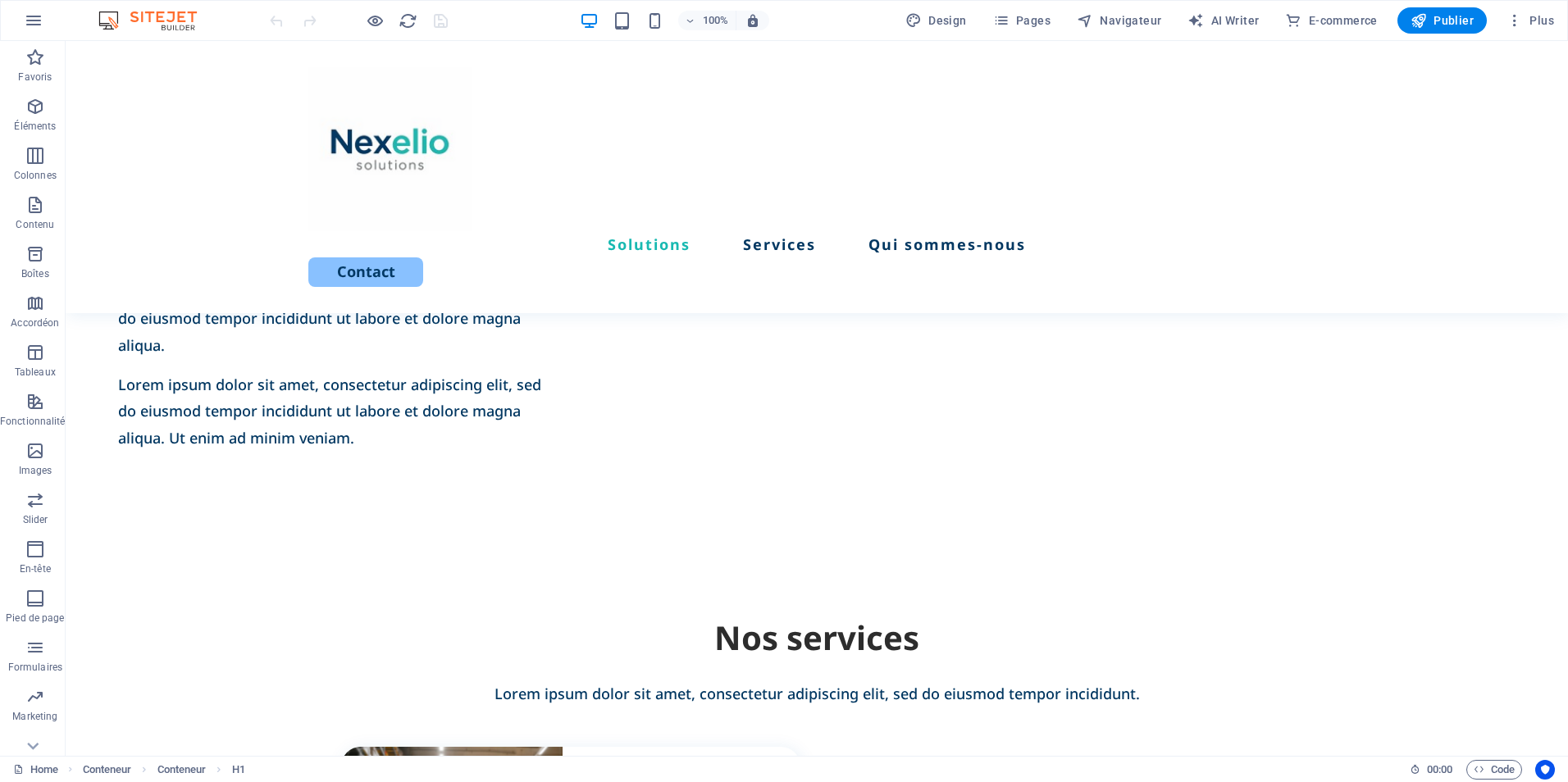
scroll to position [1092, 0]
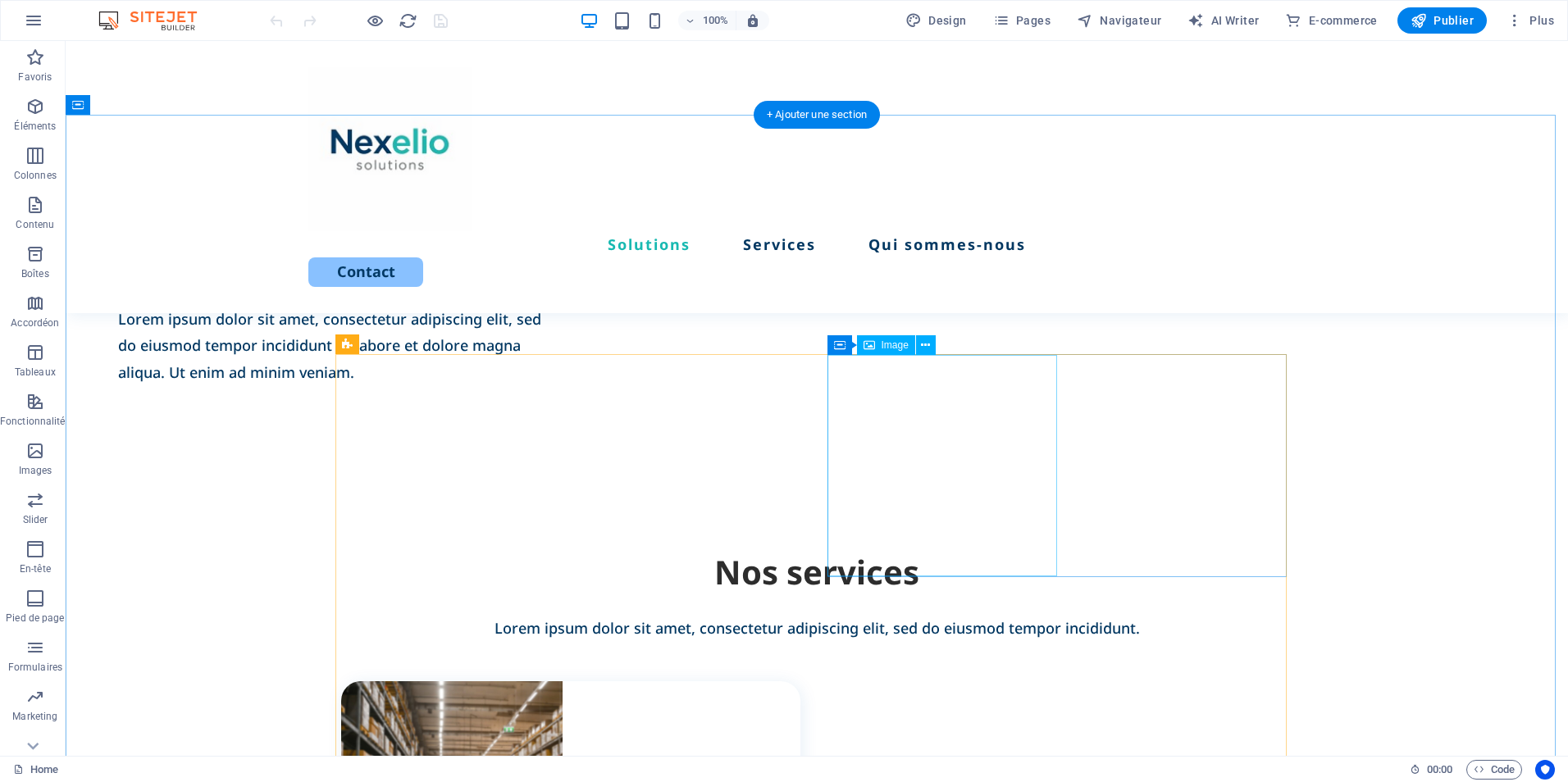
select select "px"
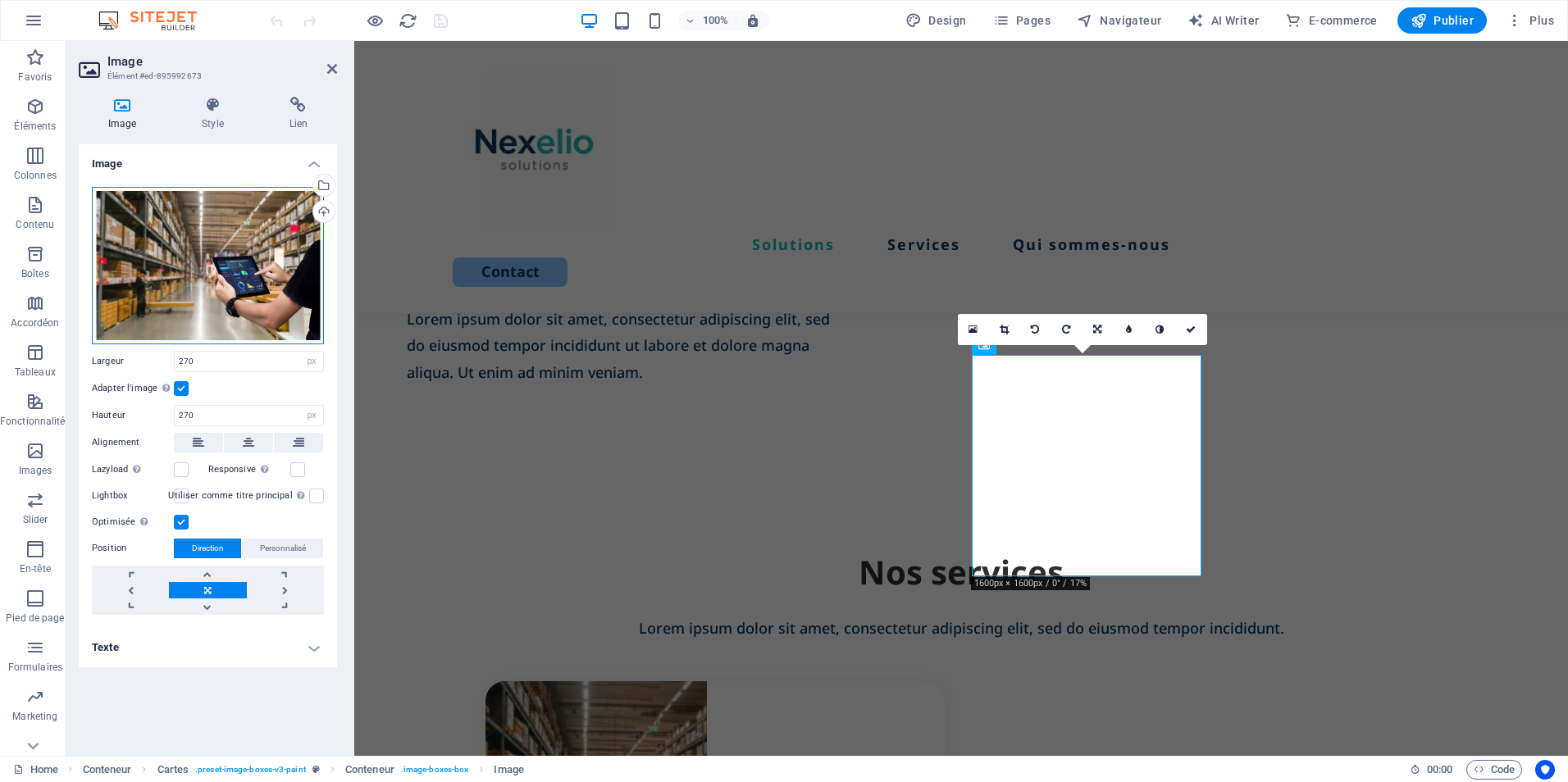
click at [266, 244] on div "Glissez les fichiers ici, cliquez pour choisir les fichiers ou sélectionnez les…" at bounding box center [207, 266] width 232 height 157
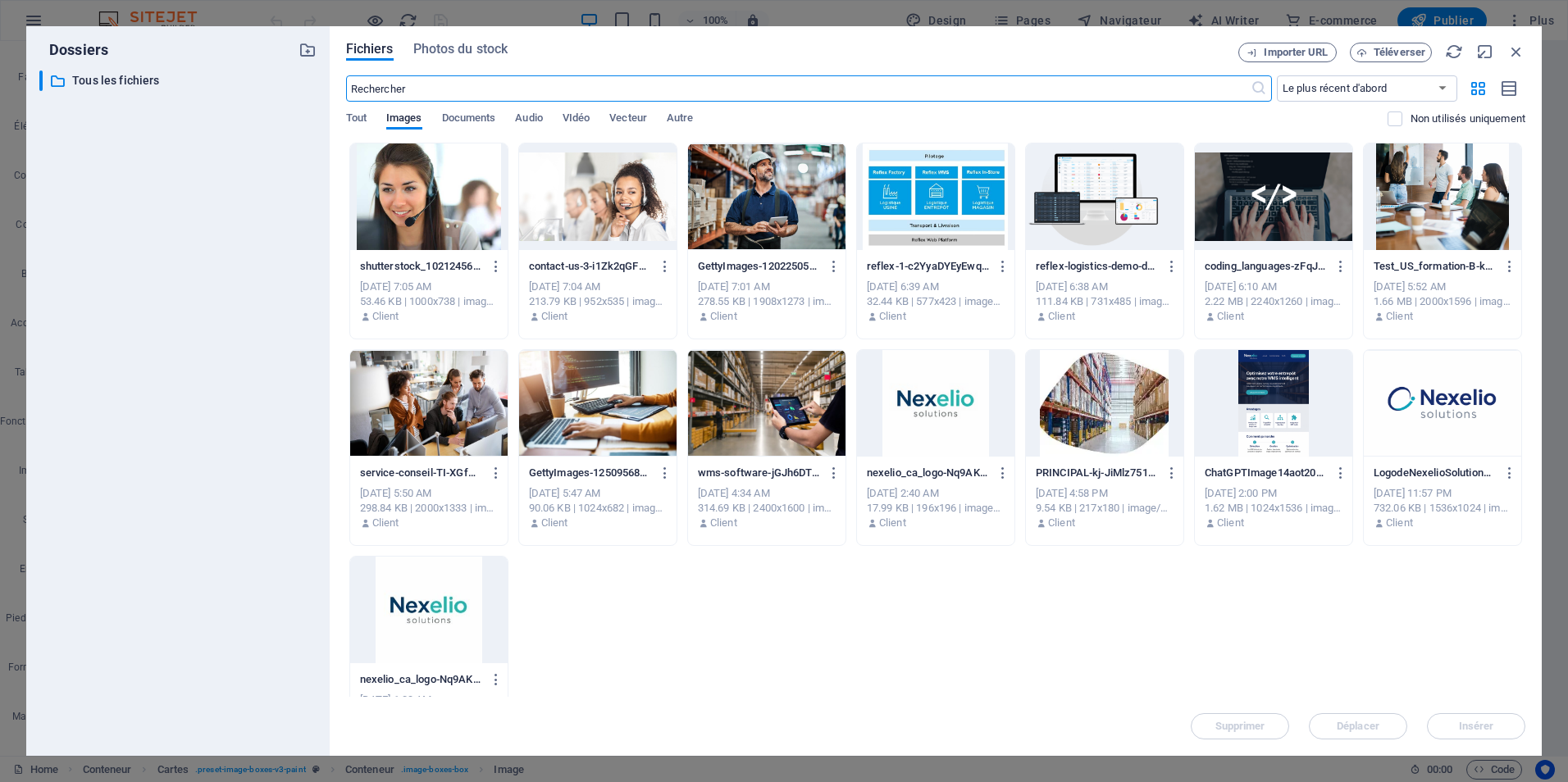
click at [1276, 205] on div at bounding box center [1274, 197] width 158 height 107
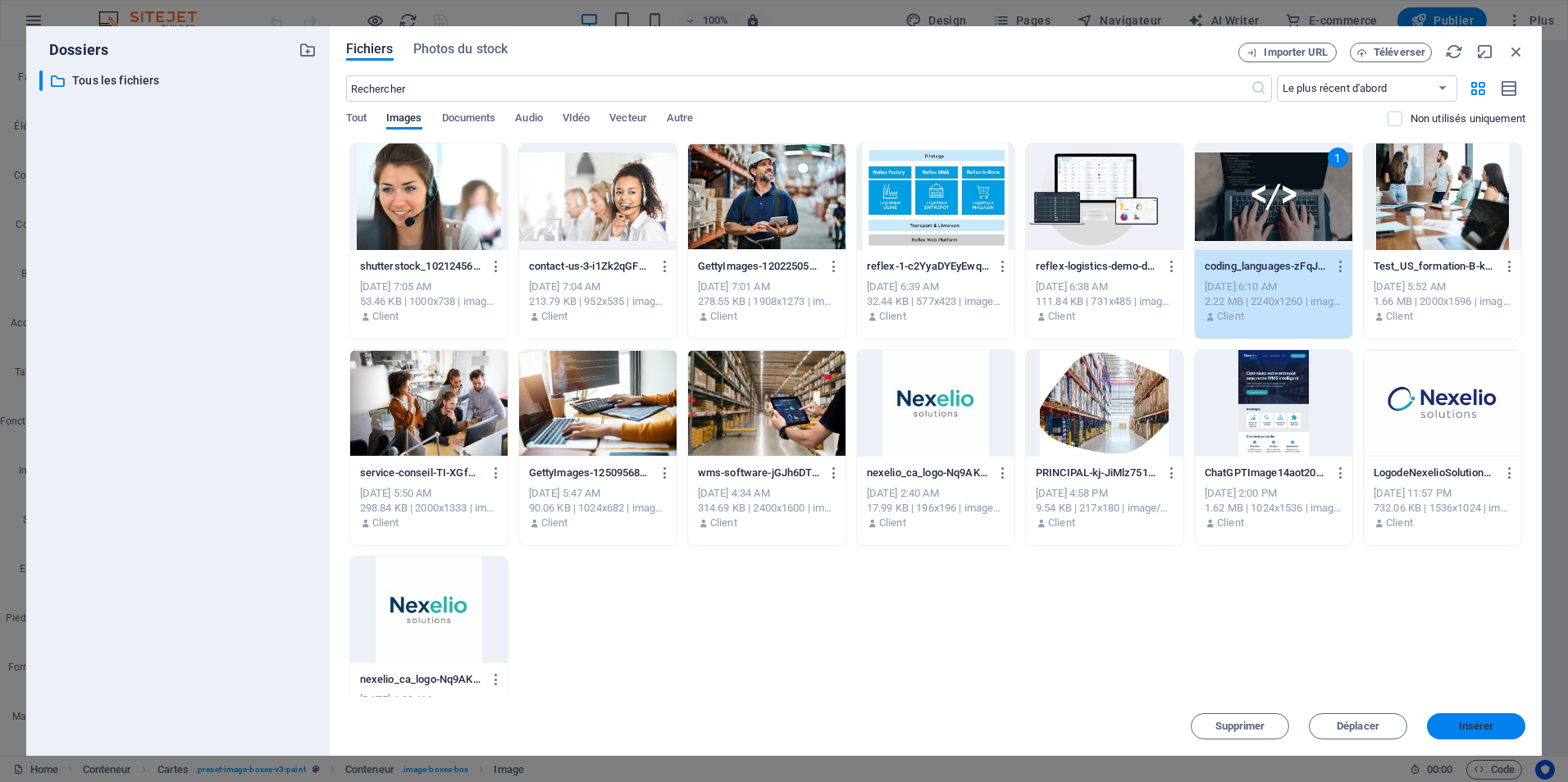
click at [1465, 728] on span "Insérer" at bounding box center [1477, 726] width 35 height 10
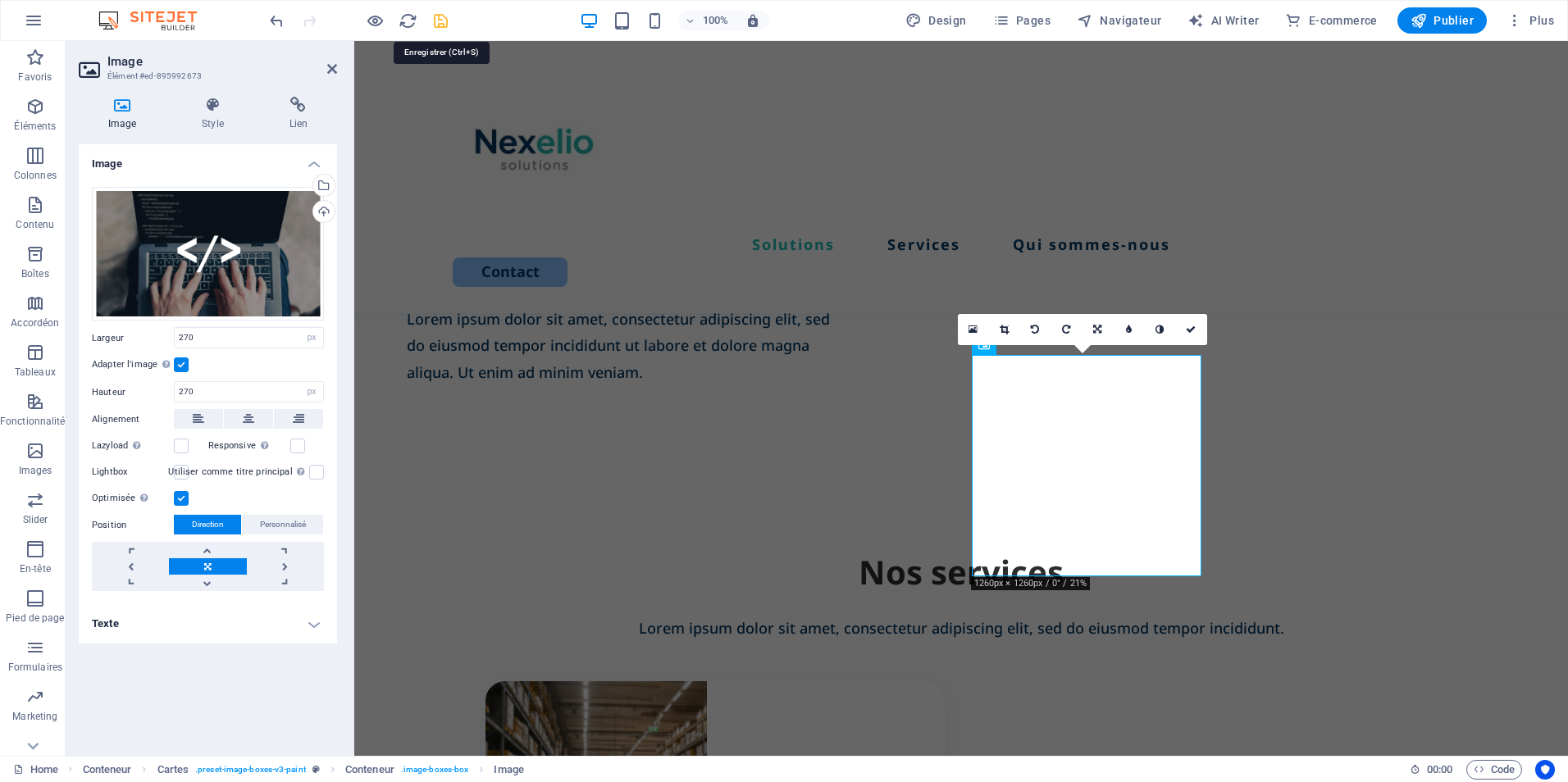
click at [441, 24] on icon "save" at bounding box center [441, 21] width 19 height 19
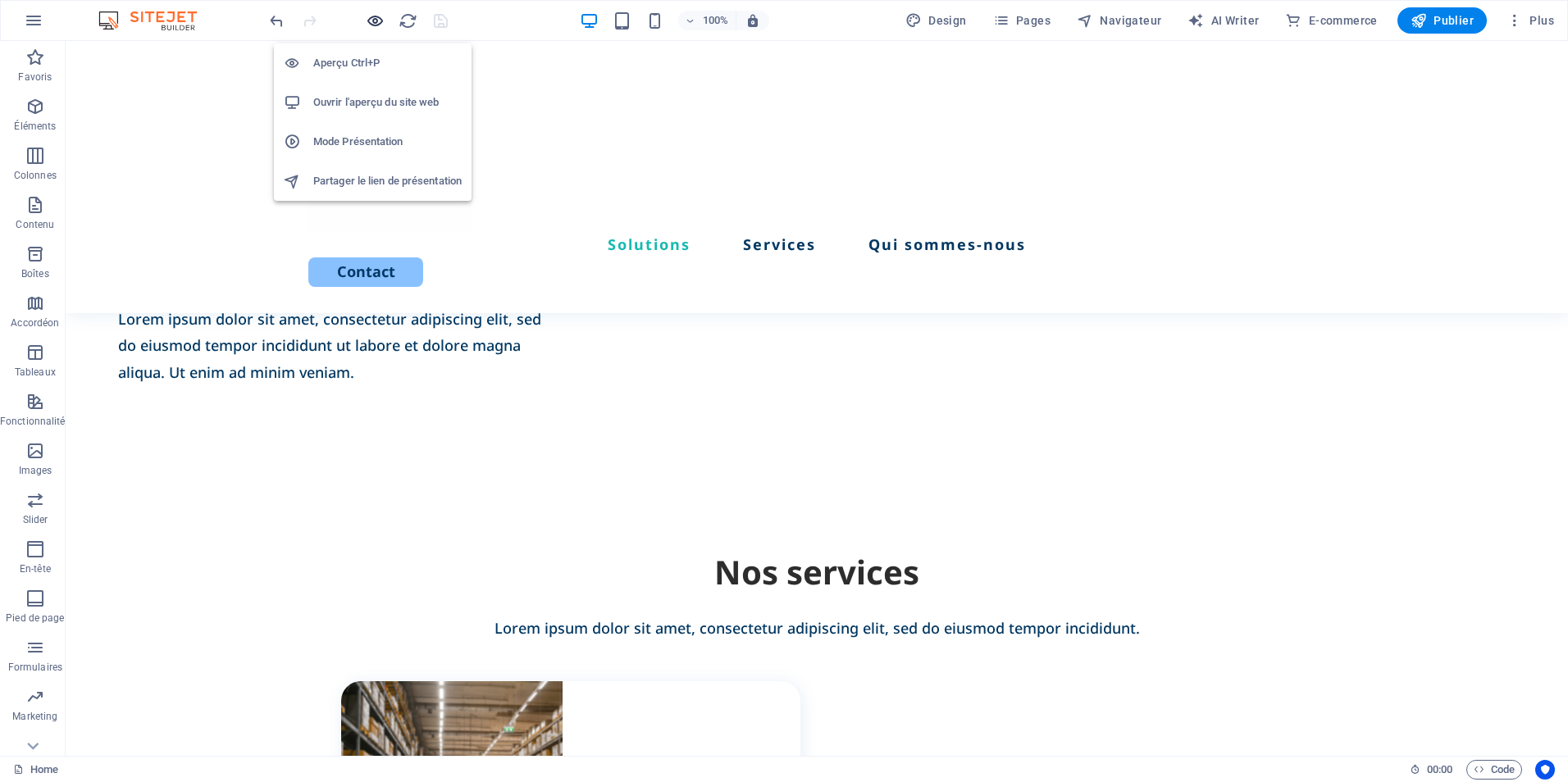
click at [375, 22] on icon "button" at bounding box center [375, 21] width 19 height 19
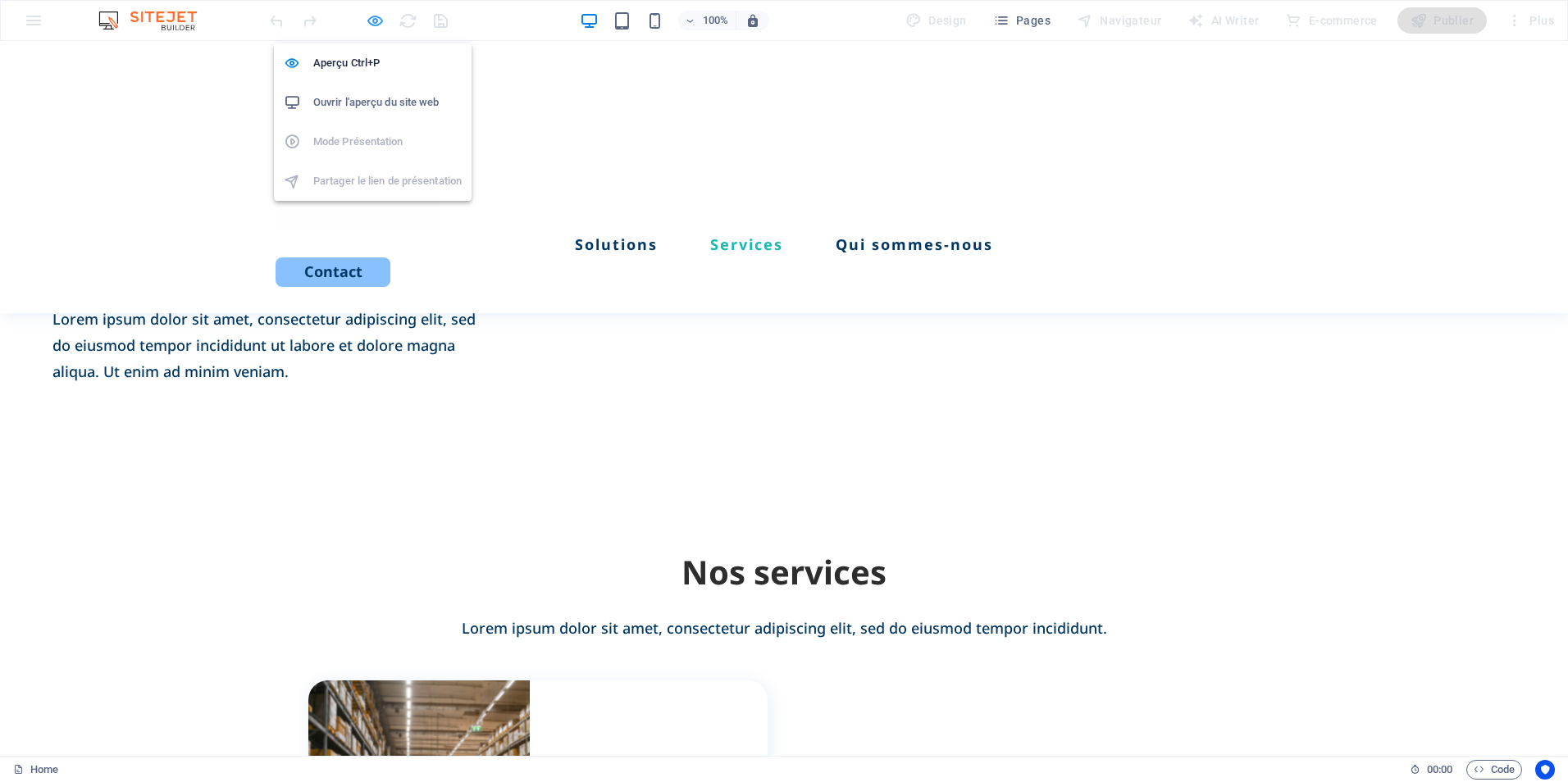
click at [370, 14] on icon "button" at bounding box center [375, 21] width 19 height 19
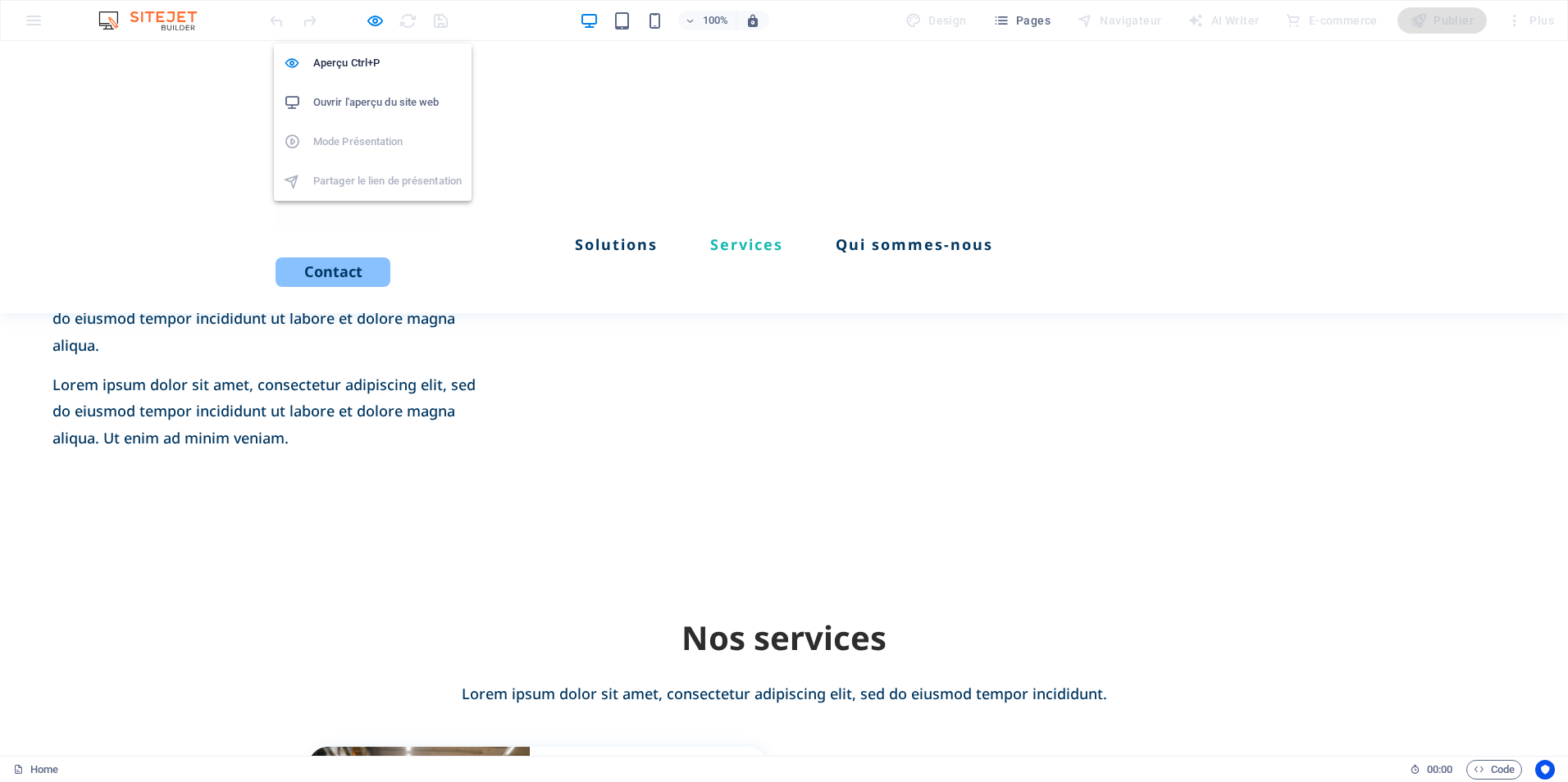
scroll to position [1092, 0]
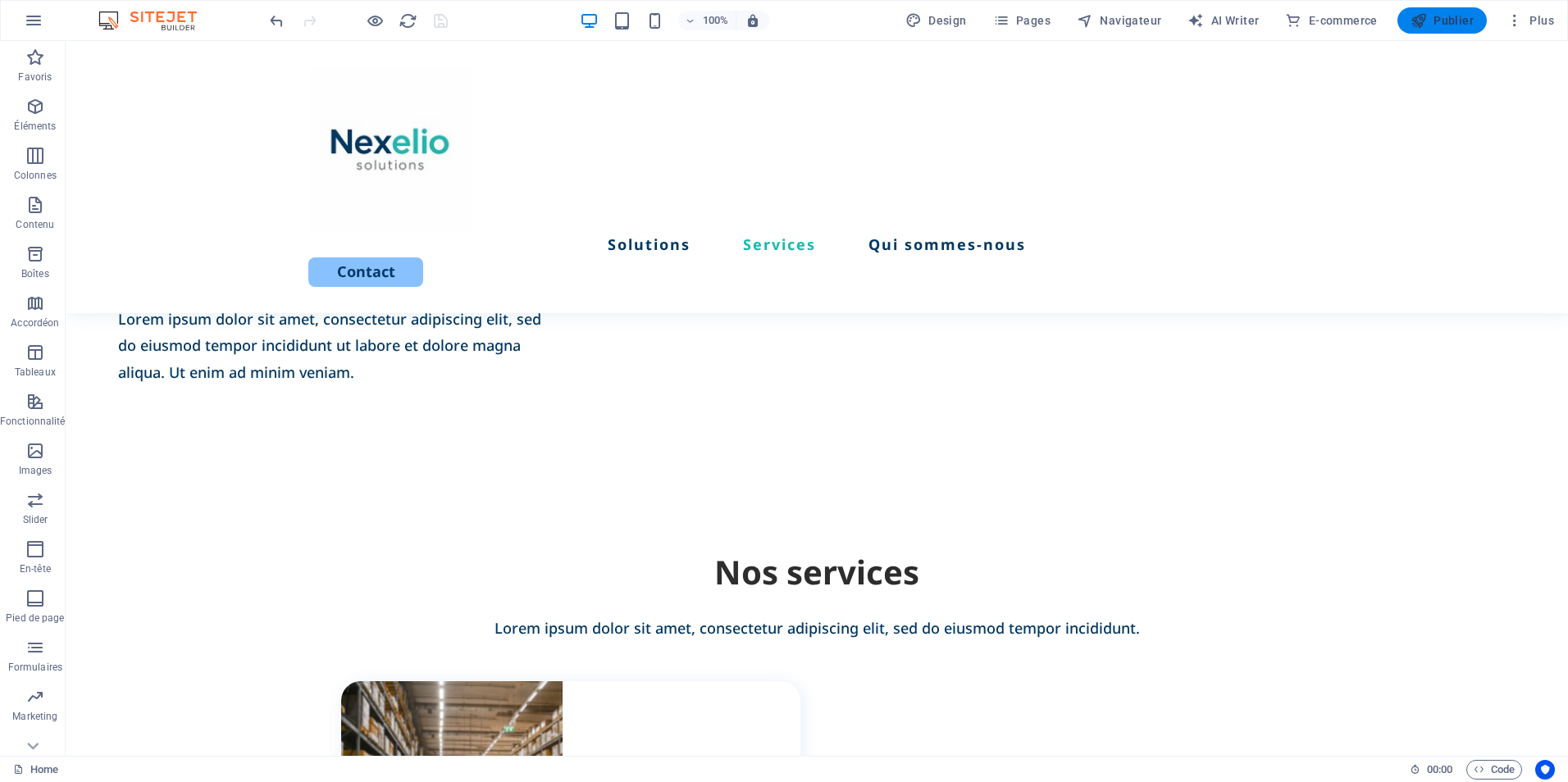
click at [1466, 17] on span "Publier" at bounding box center [1442, 21] width 63 height 16
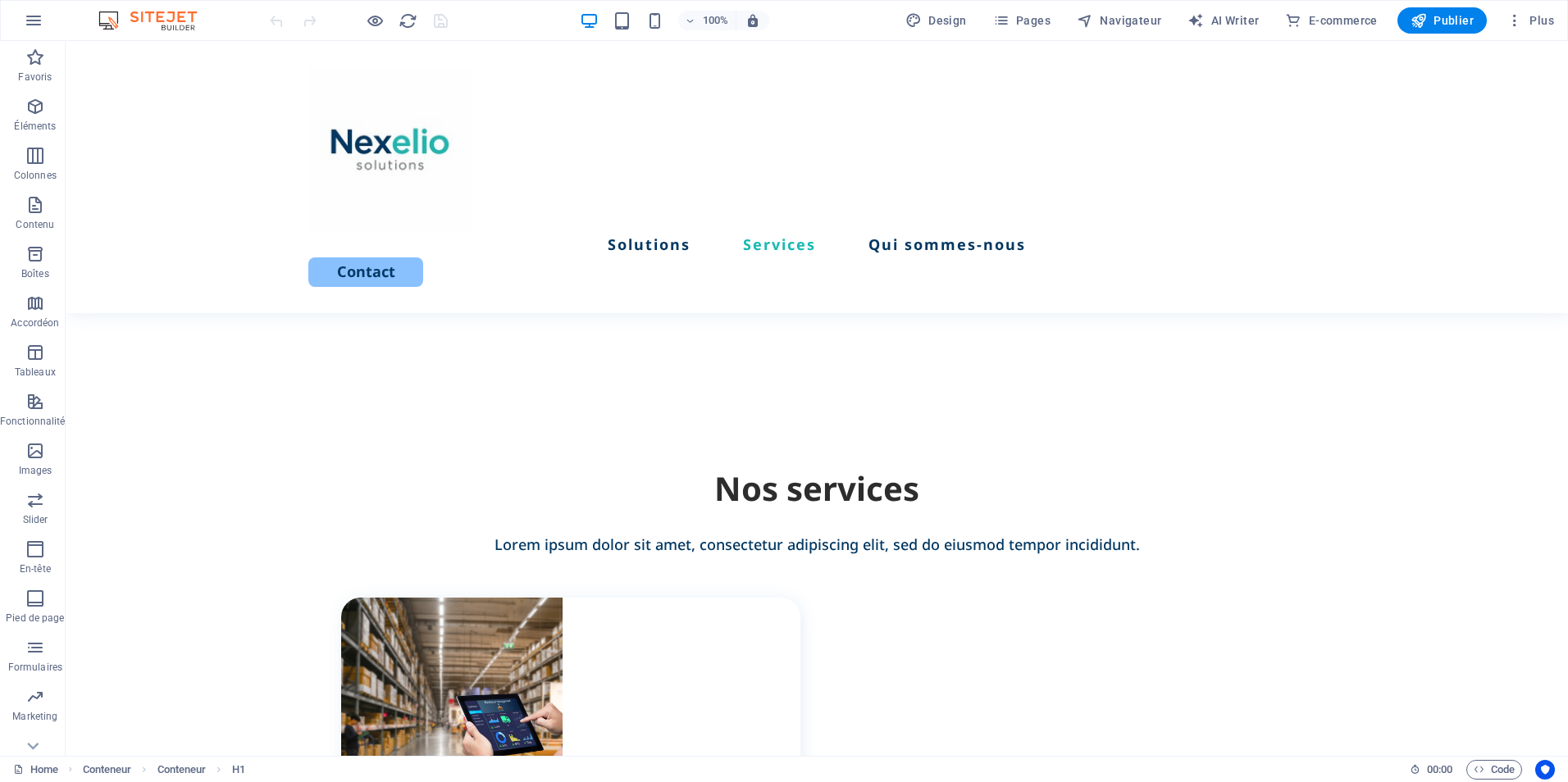
scroll to position [1217, 0]
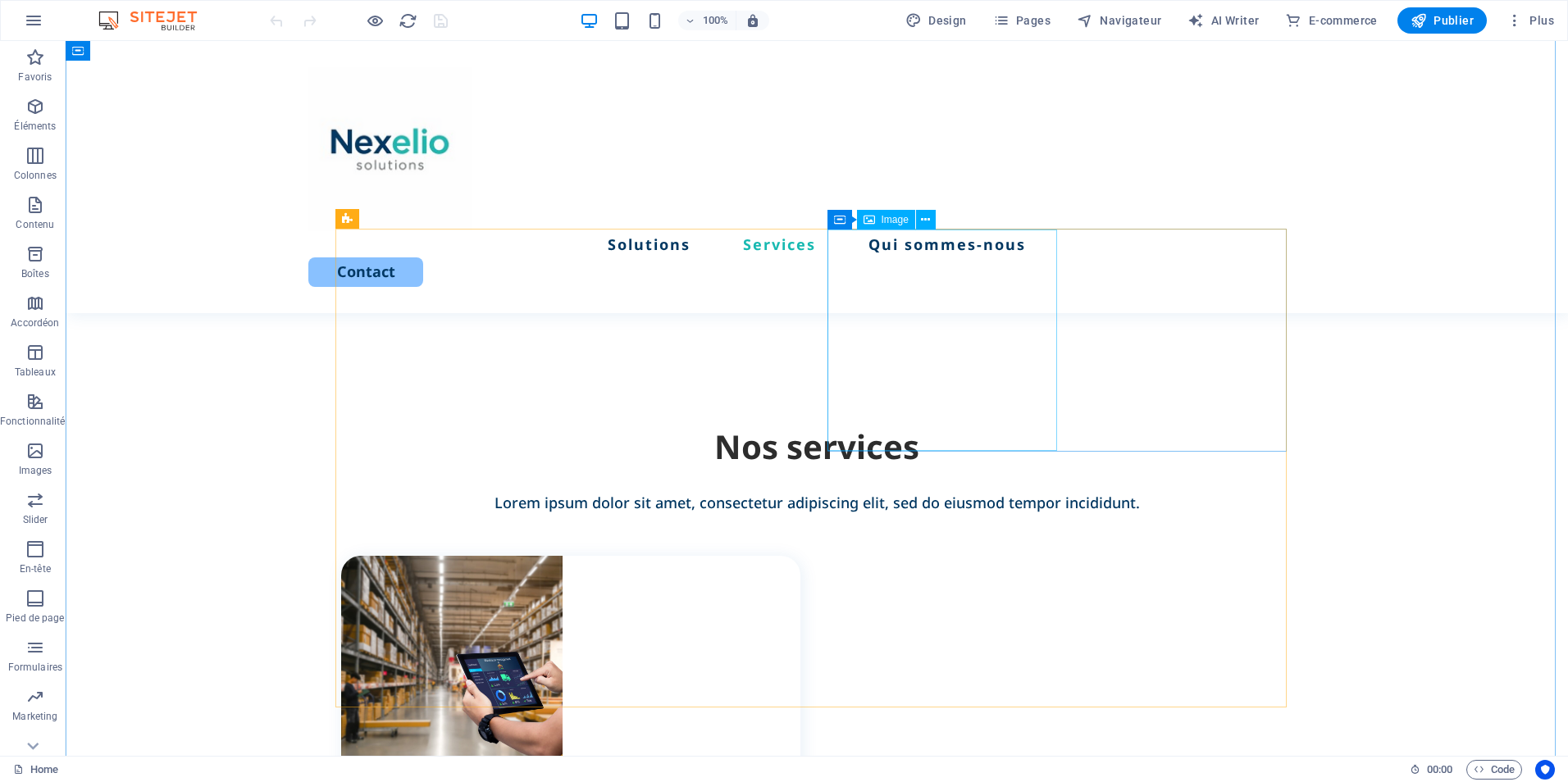
select select "px"
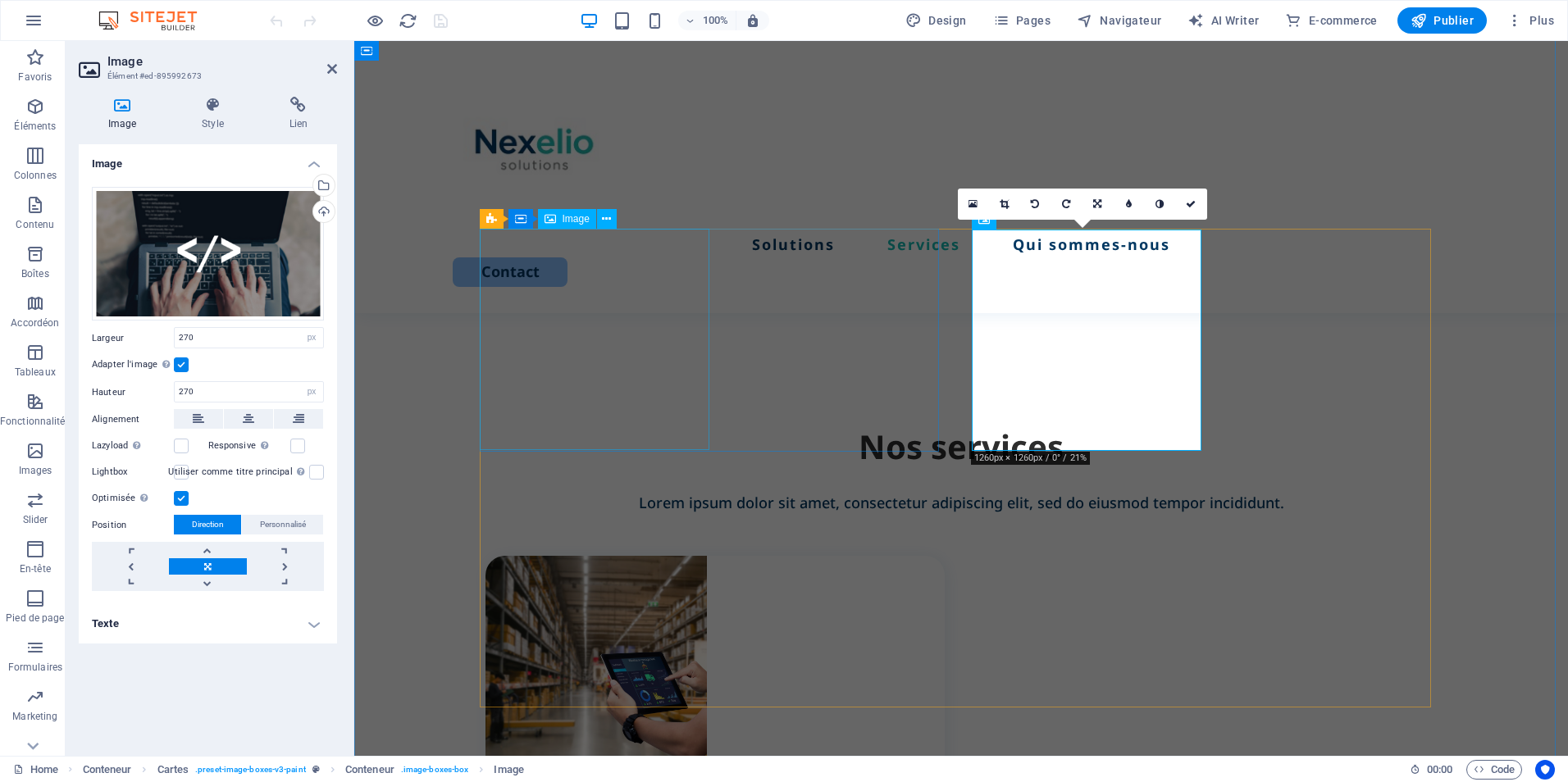
click at [630, 556] on figure at bounding box center [714, 666] width 459 height 222
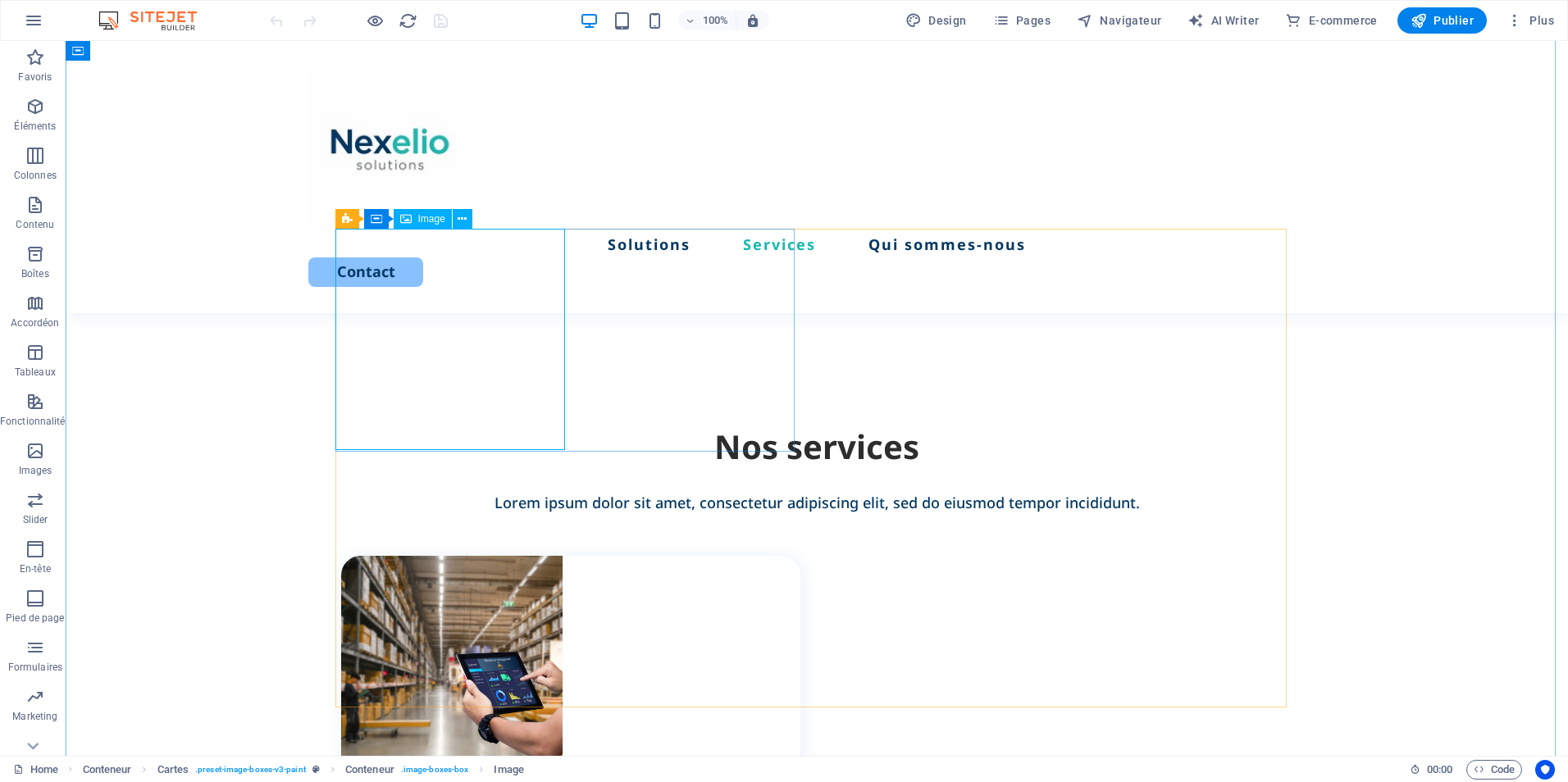
click at [512, 556] on figure at bounding box center [570, 666] width 459 height 222
select select "px"
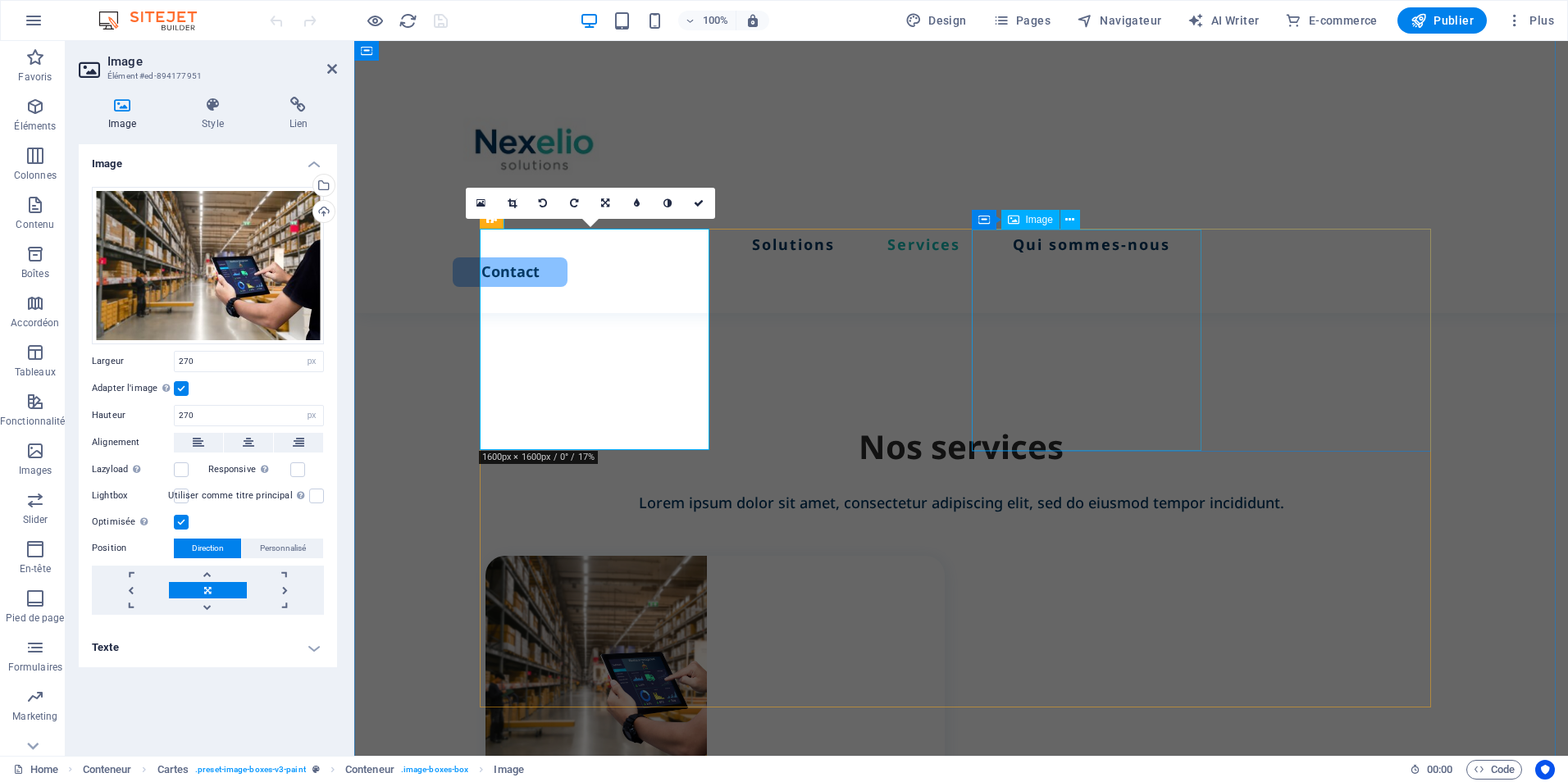
select select "px"
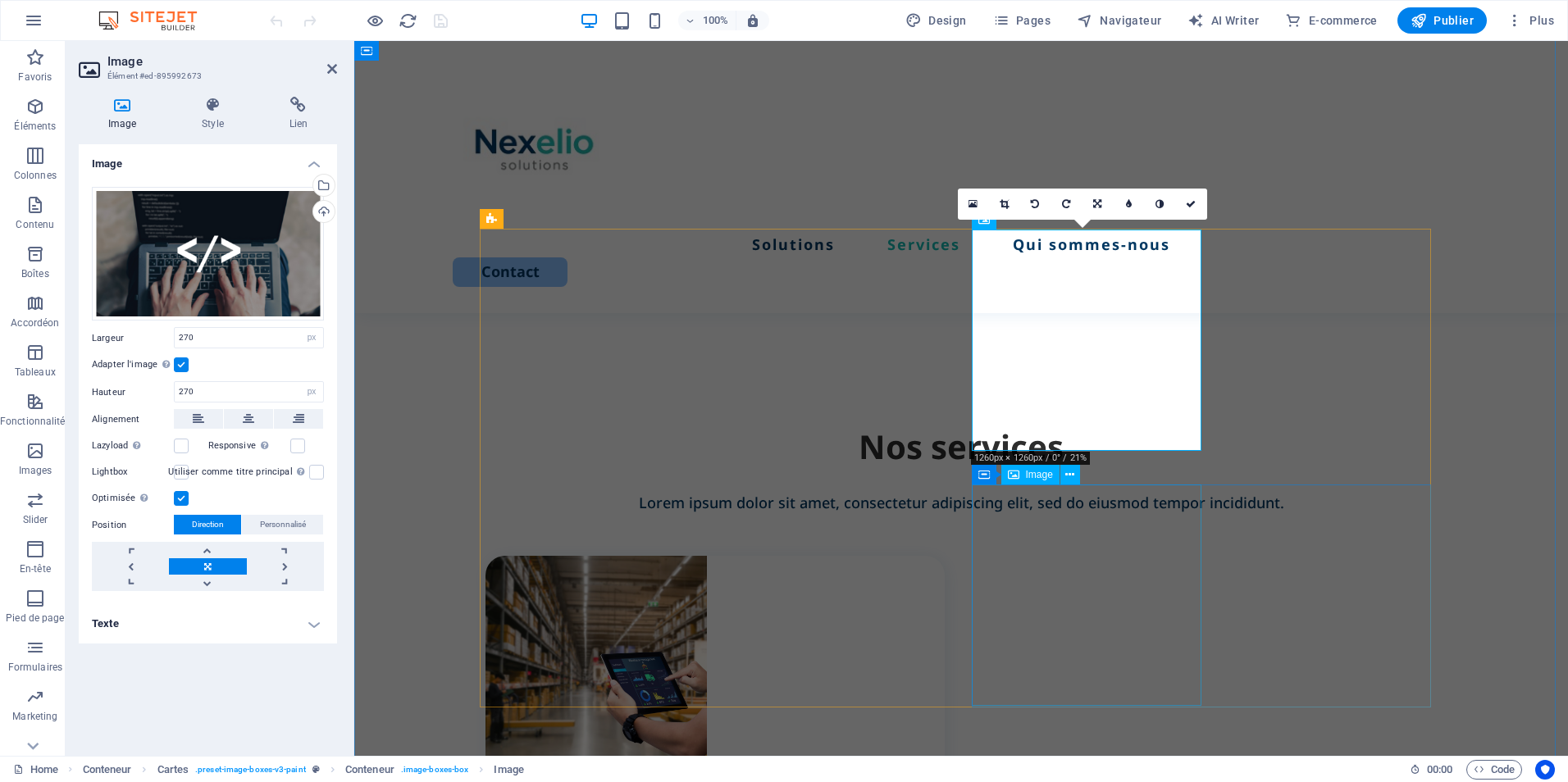
select select "px"
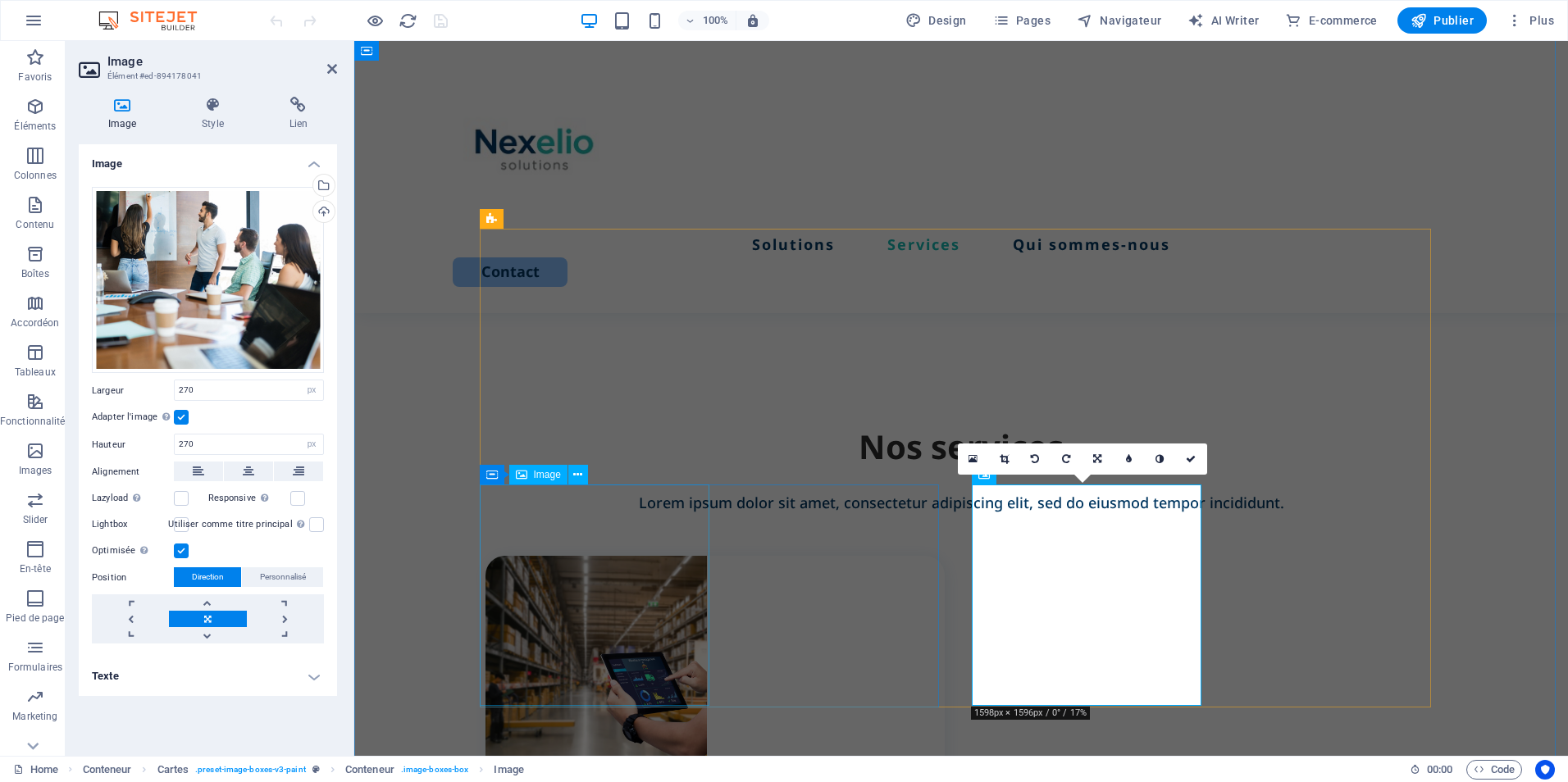
select select "px"
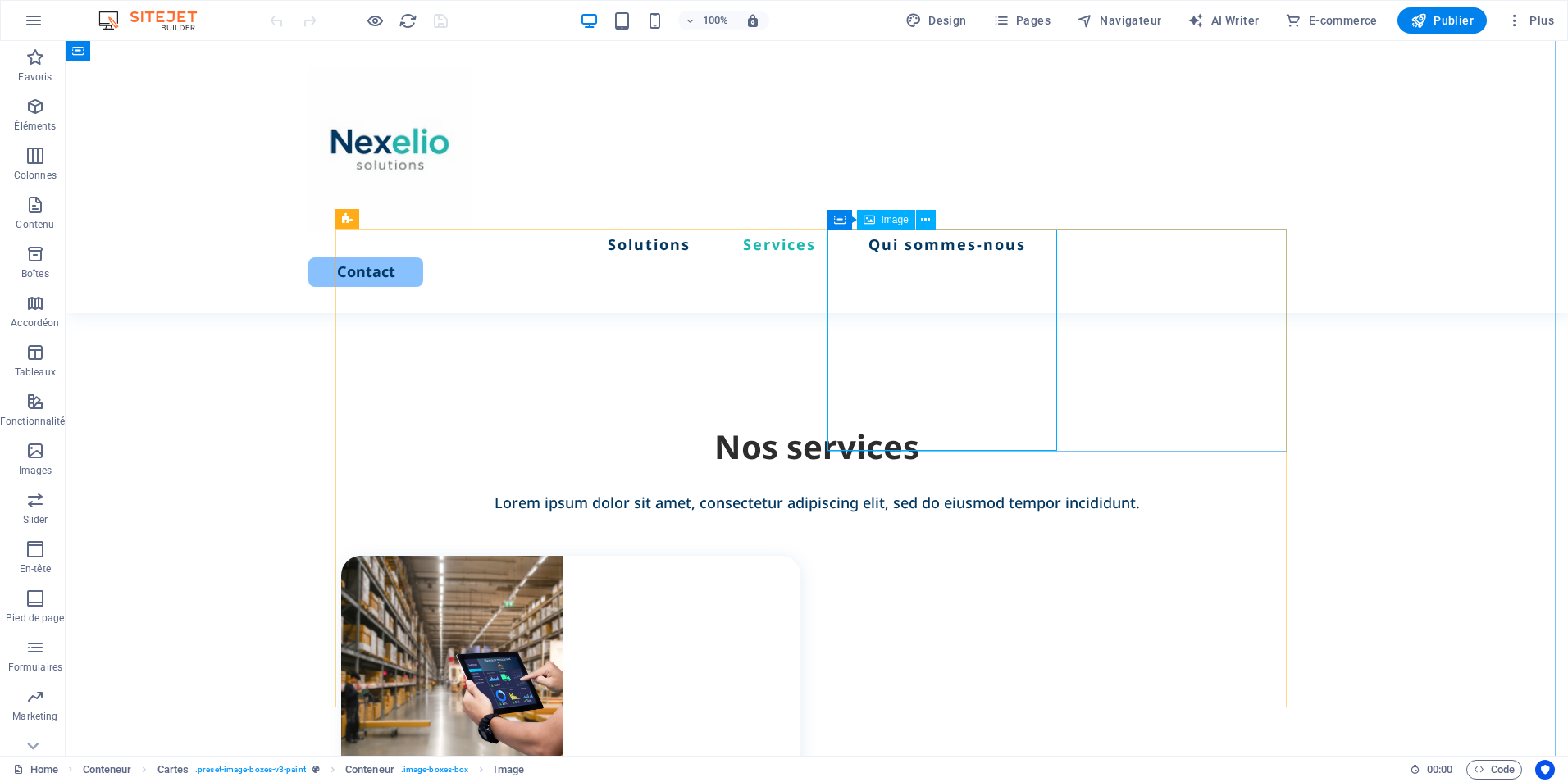
select select "px"
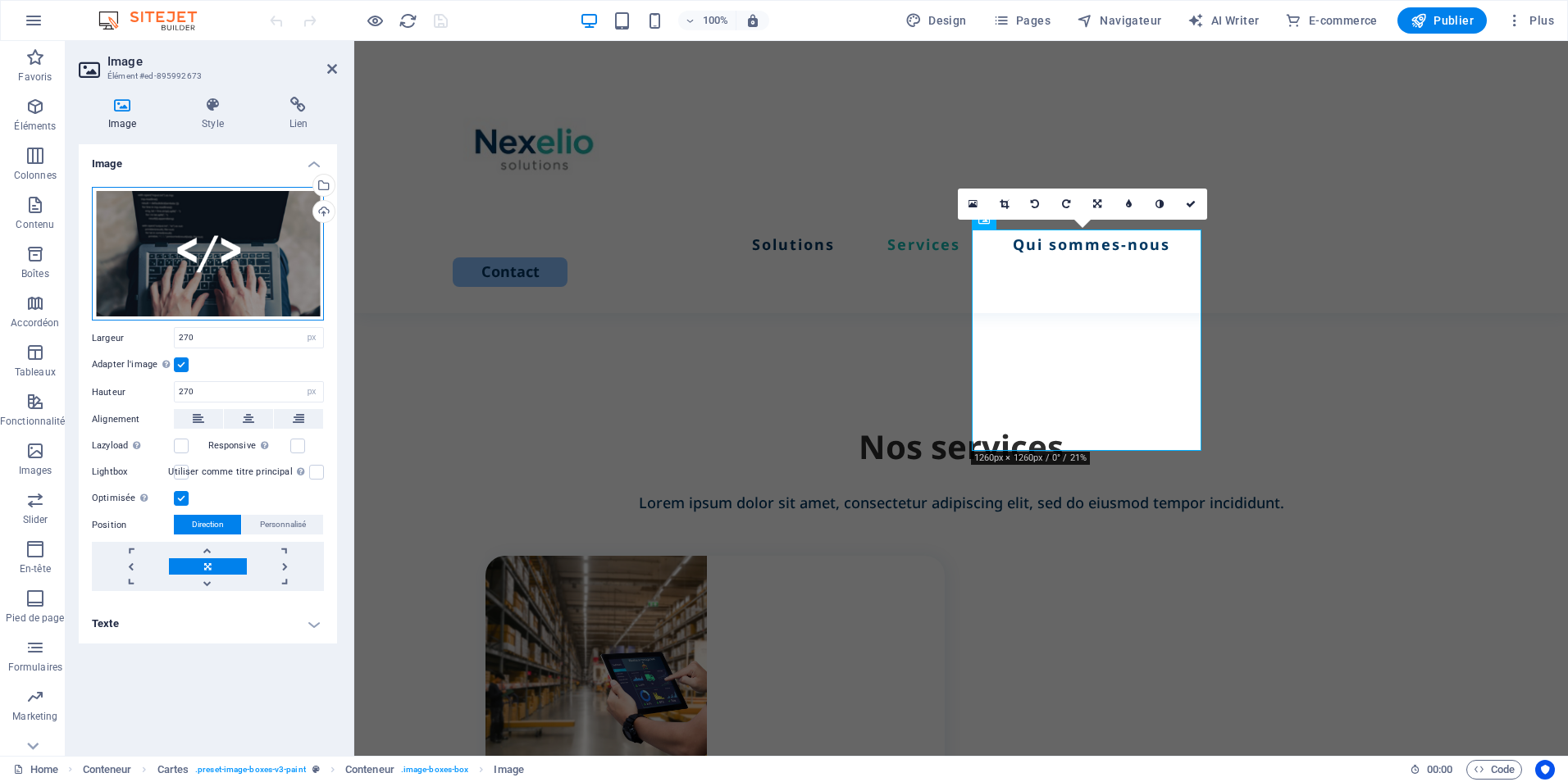
click at [275, 264] on div "Glissez les fichiers ici, cliquez pour choisir les fichiers ou sélectionnez les…" at bounding box center [207, 254] width 232 height 135
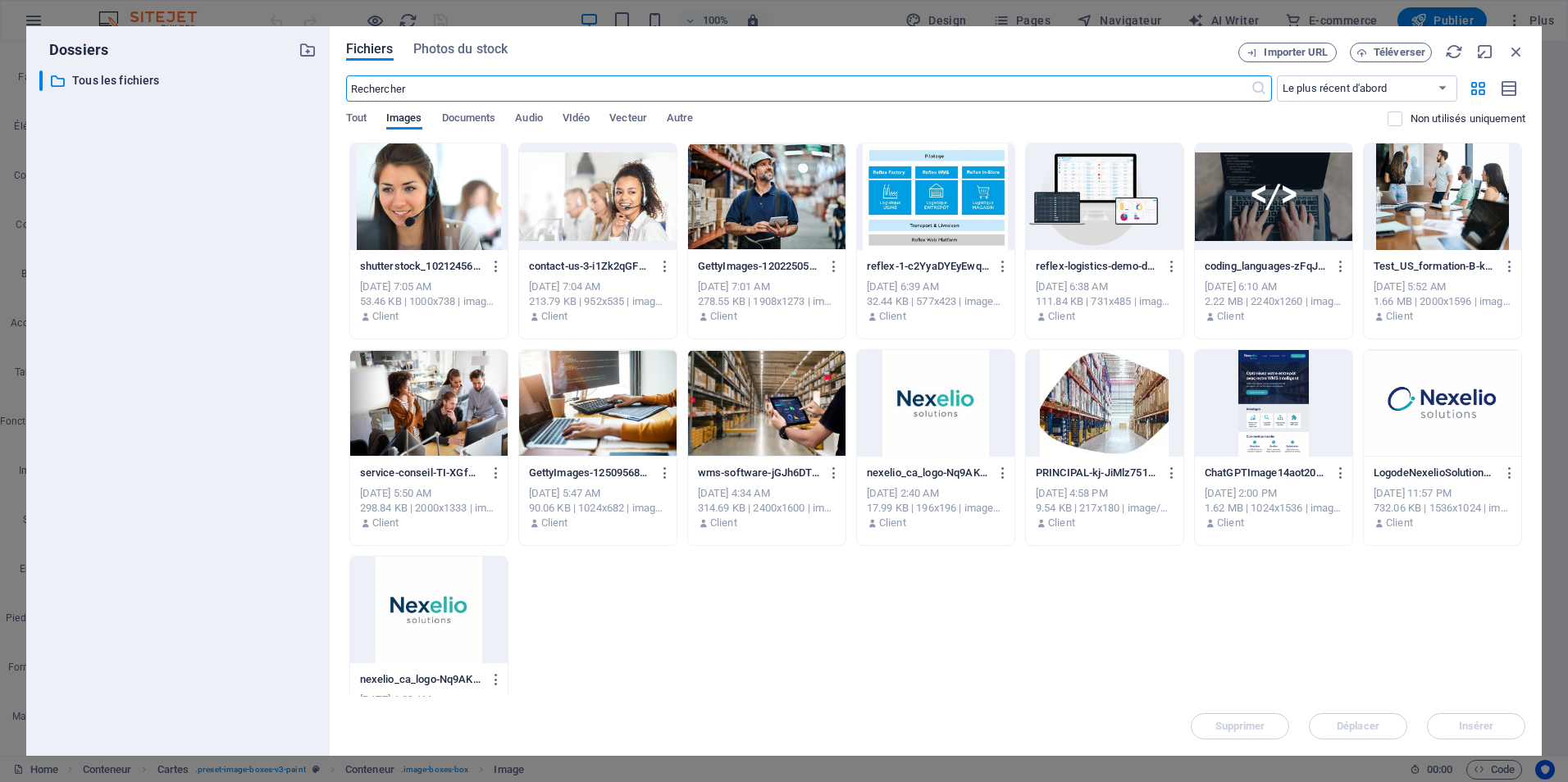
scroll to position [1297, 0]
click at [579, 400] on div at bounding box center [598, 404] width 158 height 107
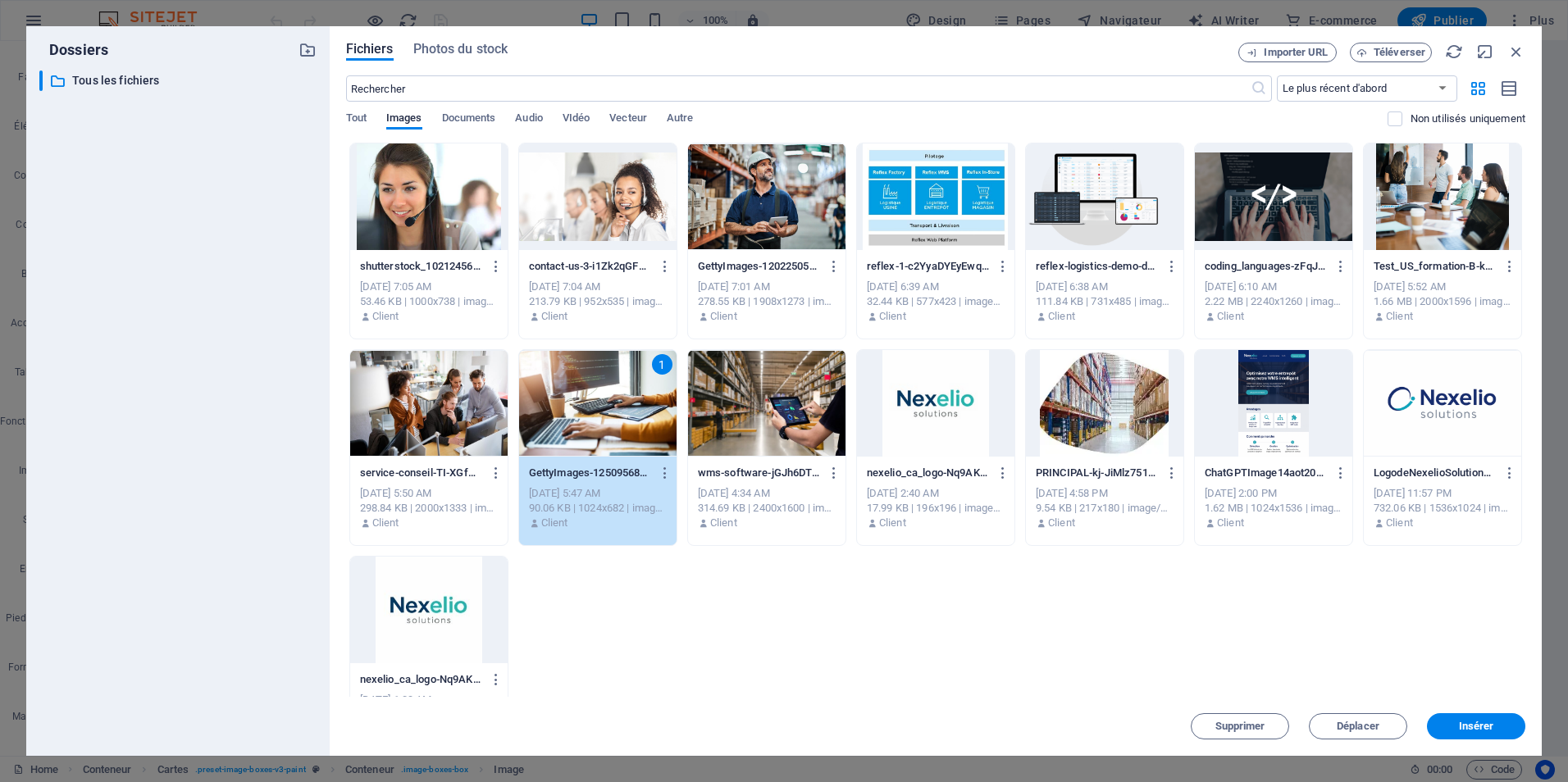
click at [579, 399] on div "1" at bounding box center [598, 404] width 158 height 107
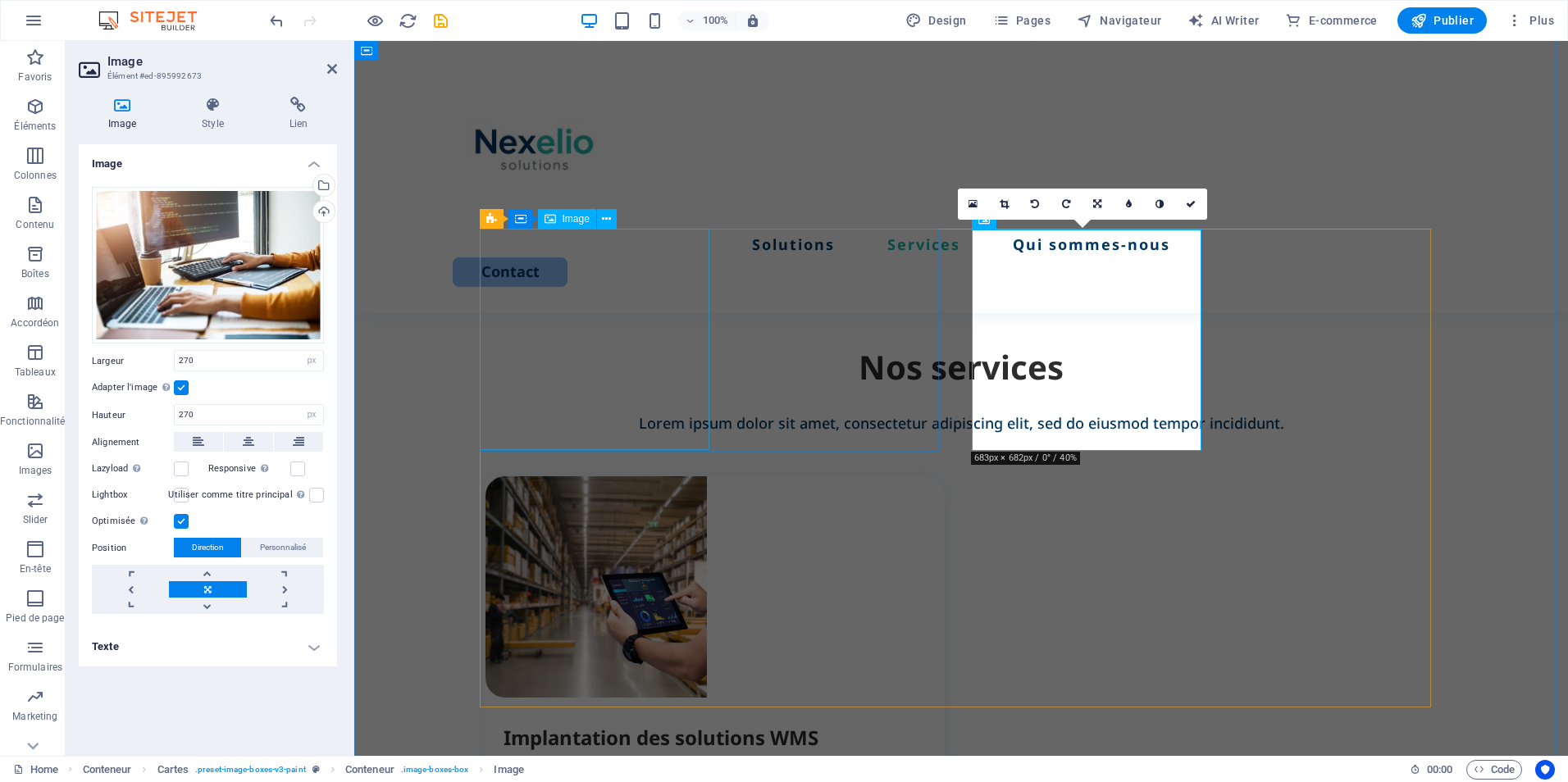
scroll to position [1217, 0]
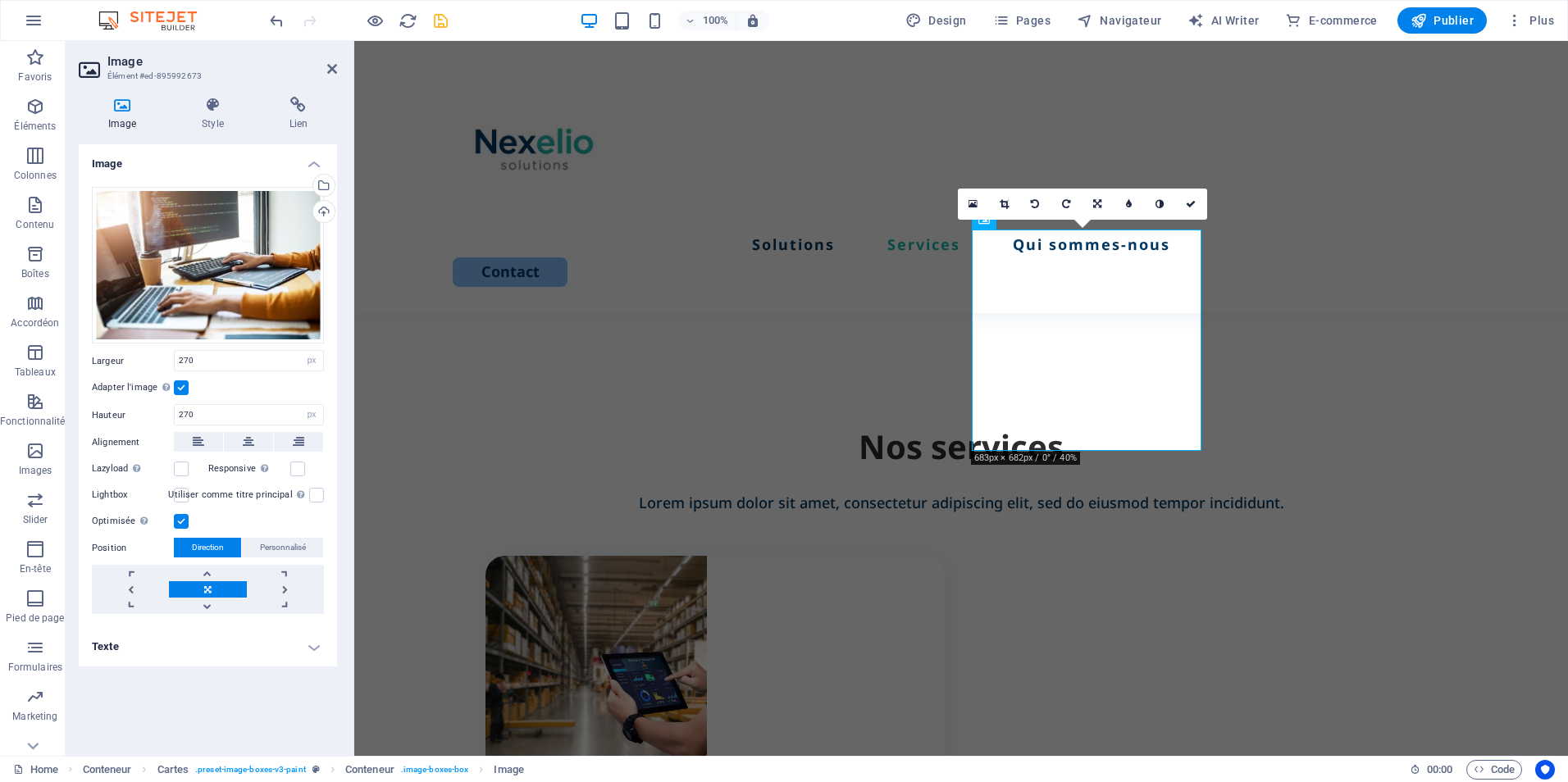
click at [438, 24] on icon "save" at bounding box center [441, 21] width 19 height 19
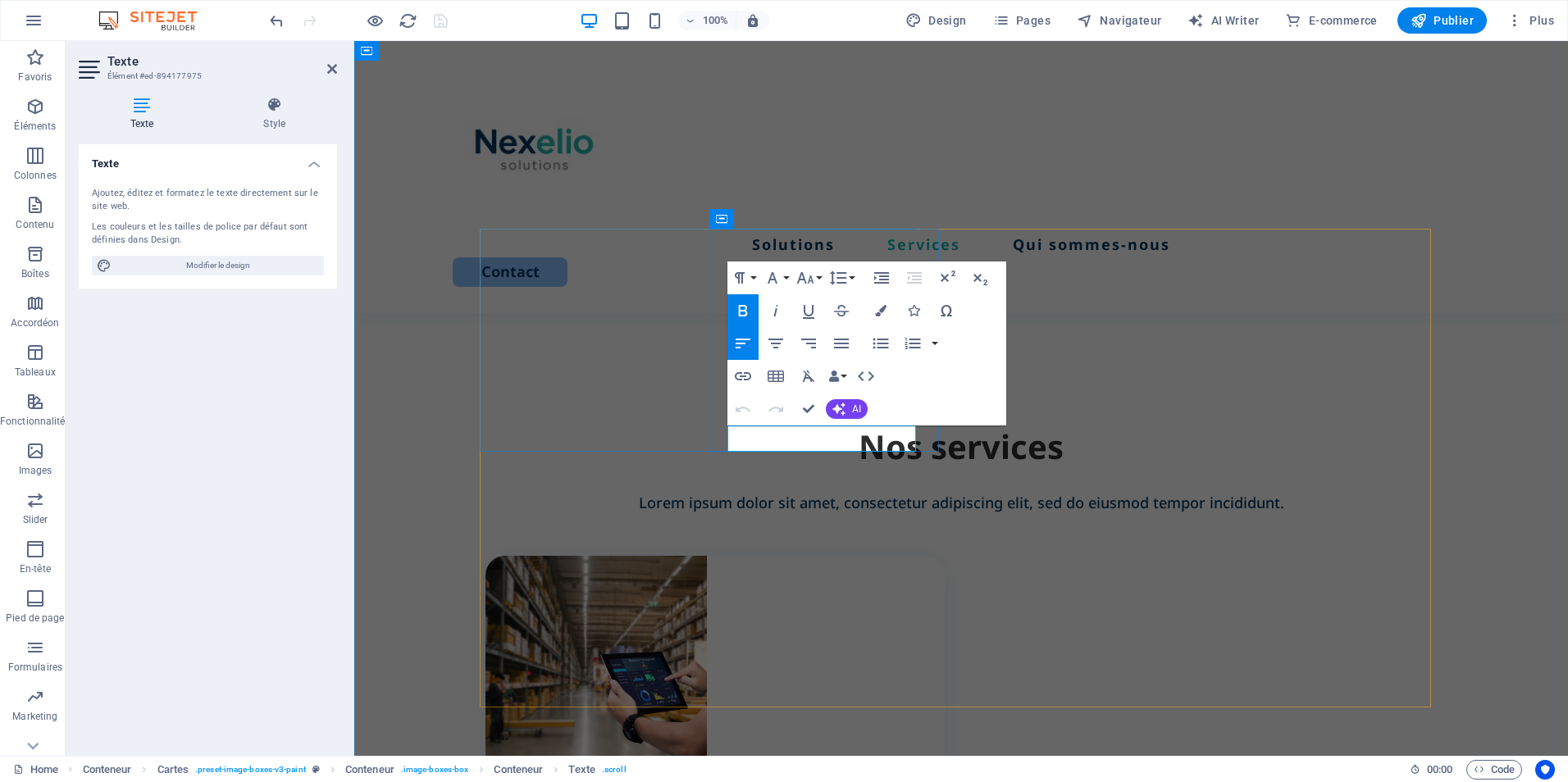
drag, startPoint x: 812, startPoint y: 442, endPoint x: 731, endPoint y: 433, distance: 81.5
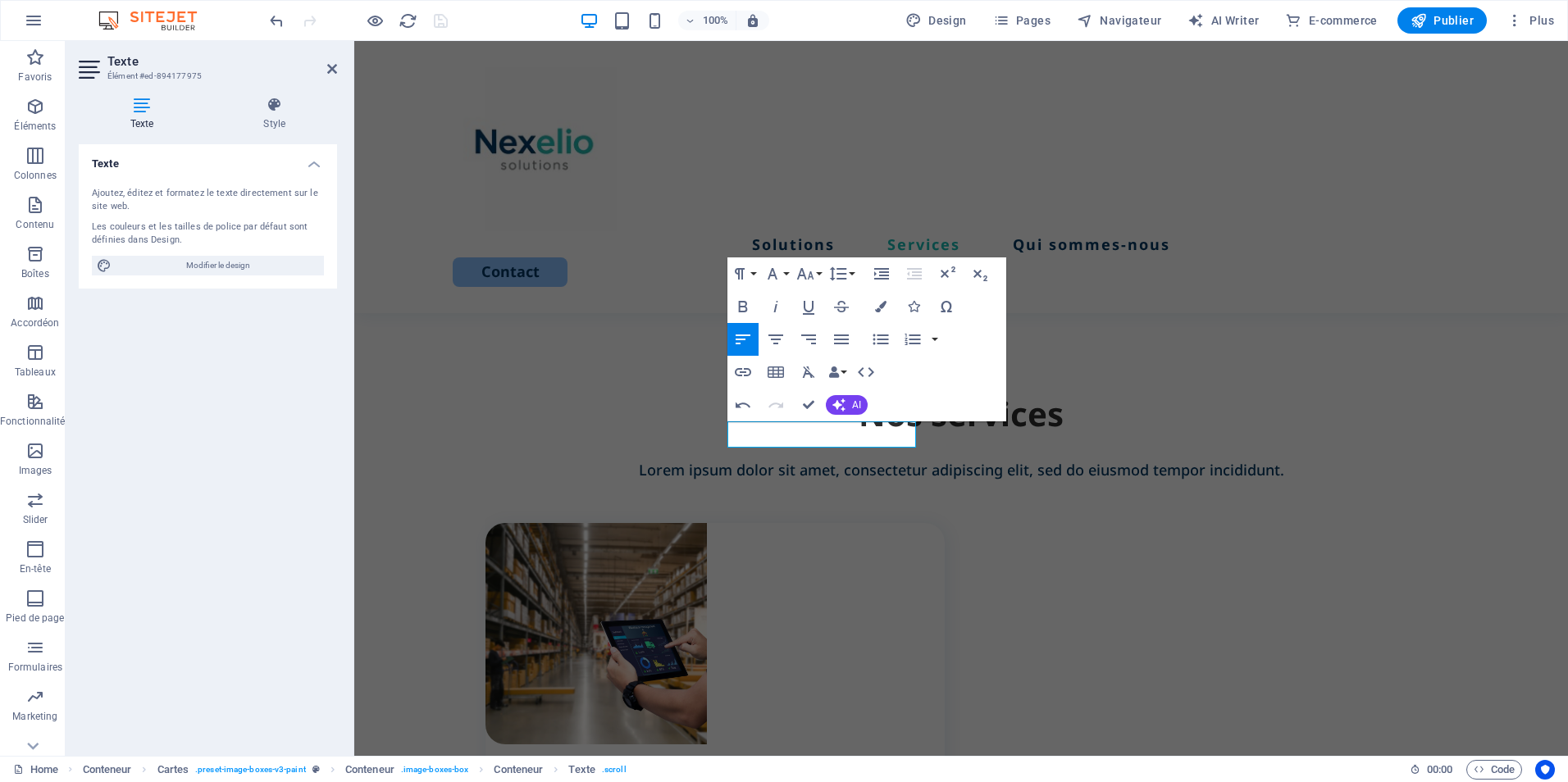
scroll to position [1087, 0]
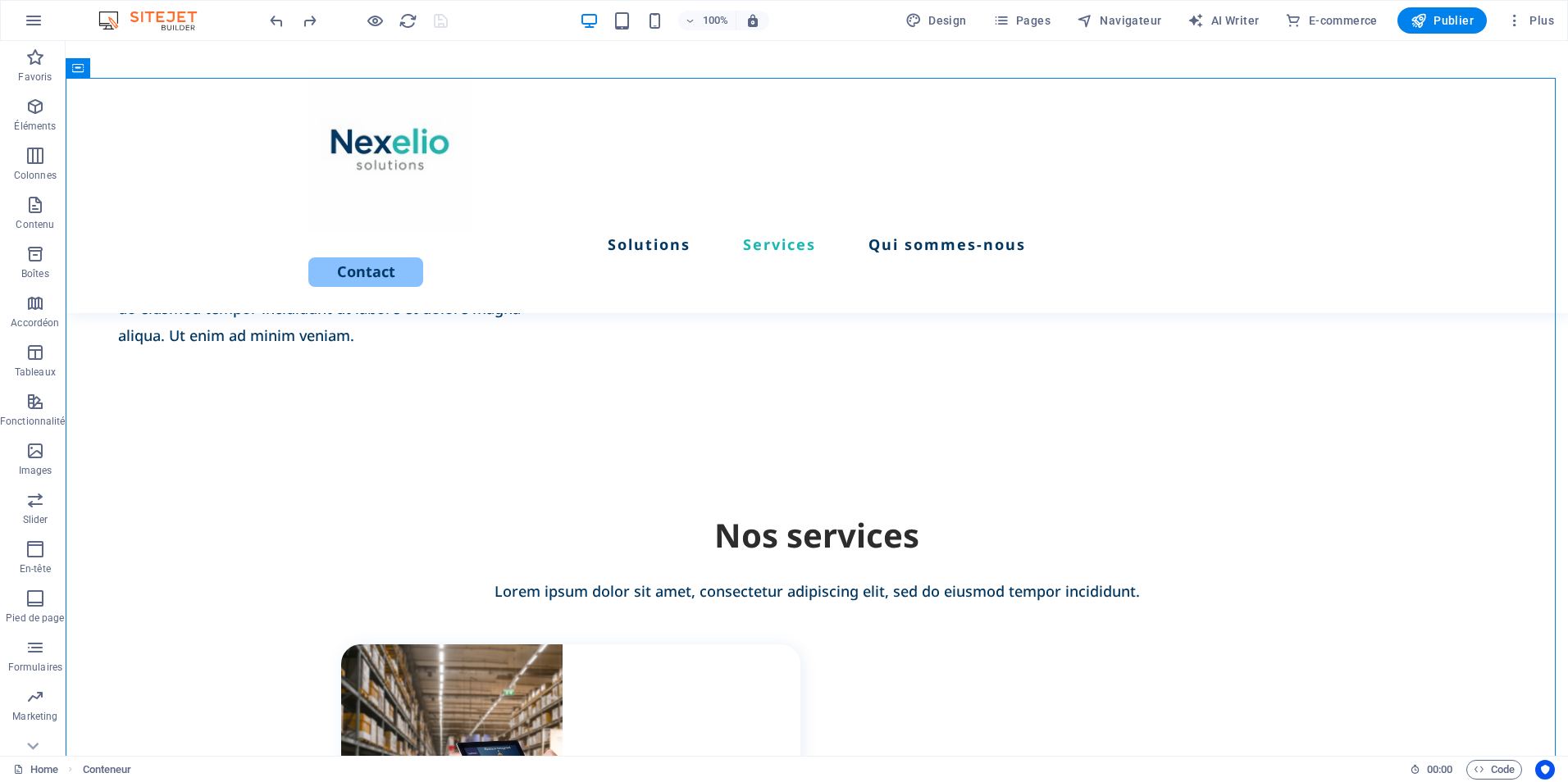
scroll to position [1082, 0]
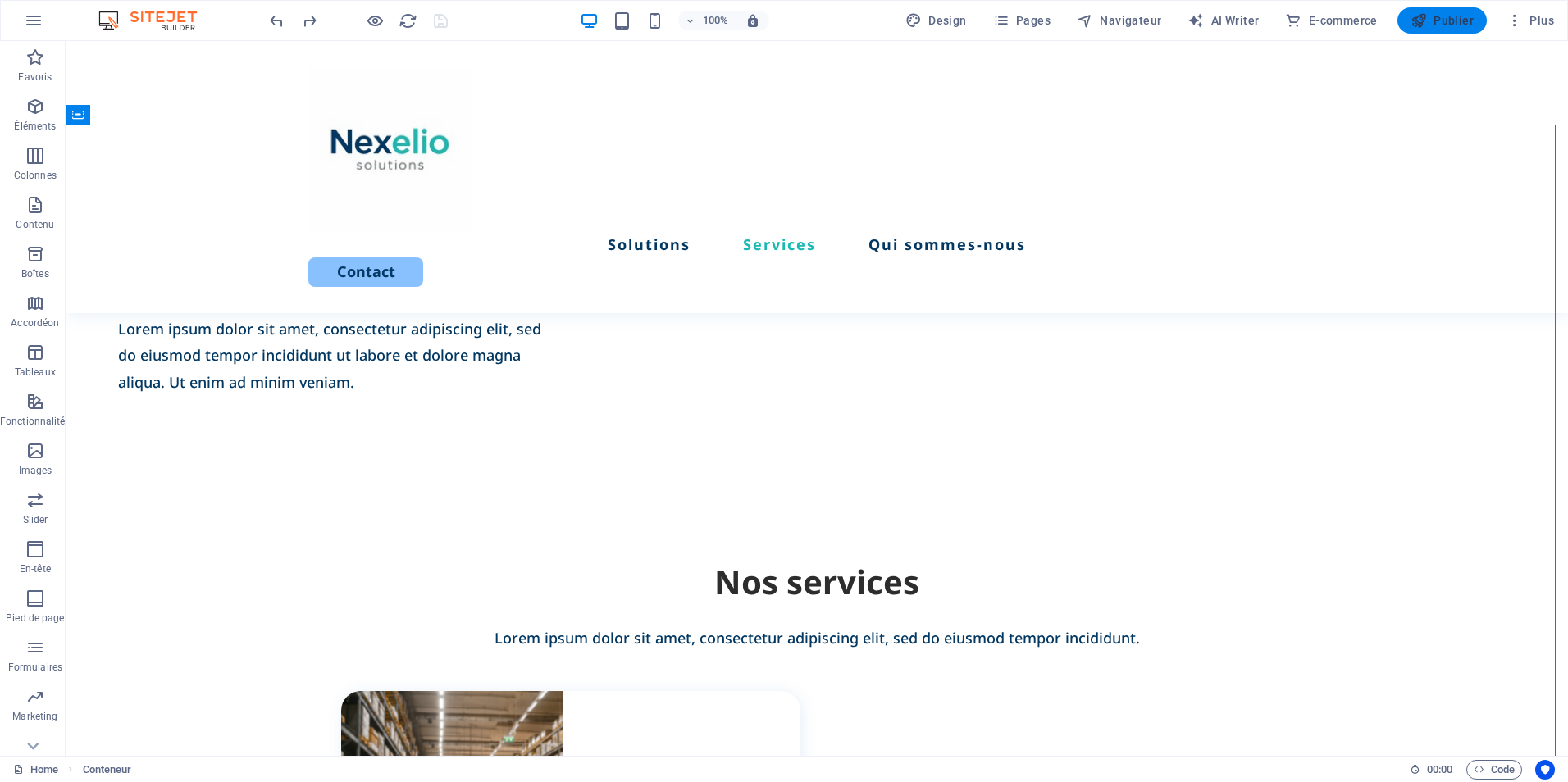
click at [1455, 15] on span "Publier" at bounding box center [1442, 21] width 63 height 16
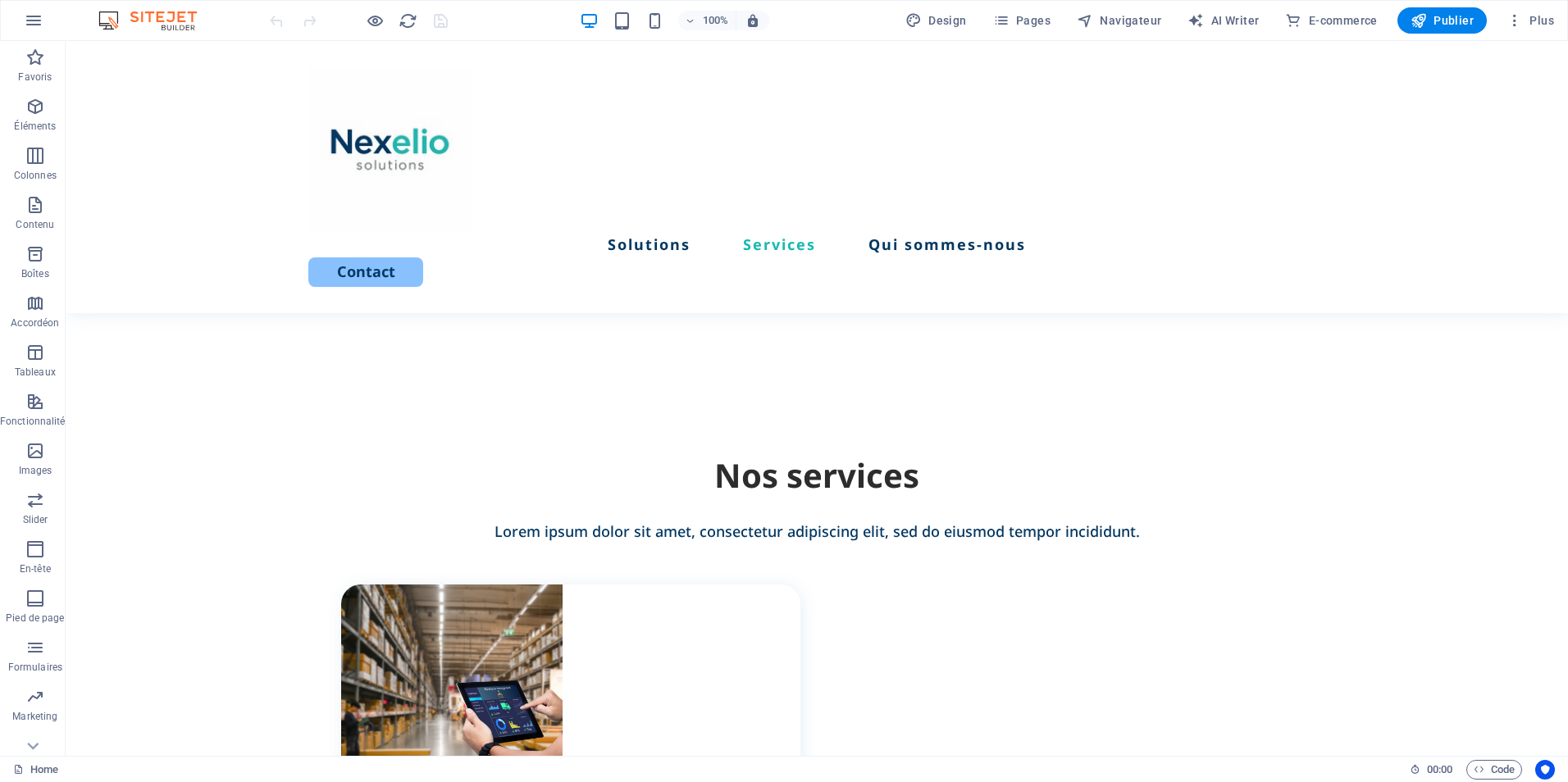
scroll to position [1190, 0]
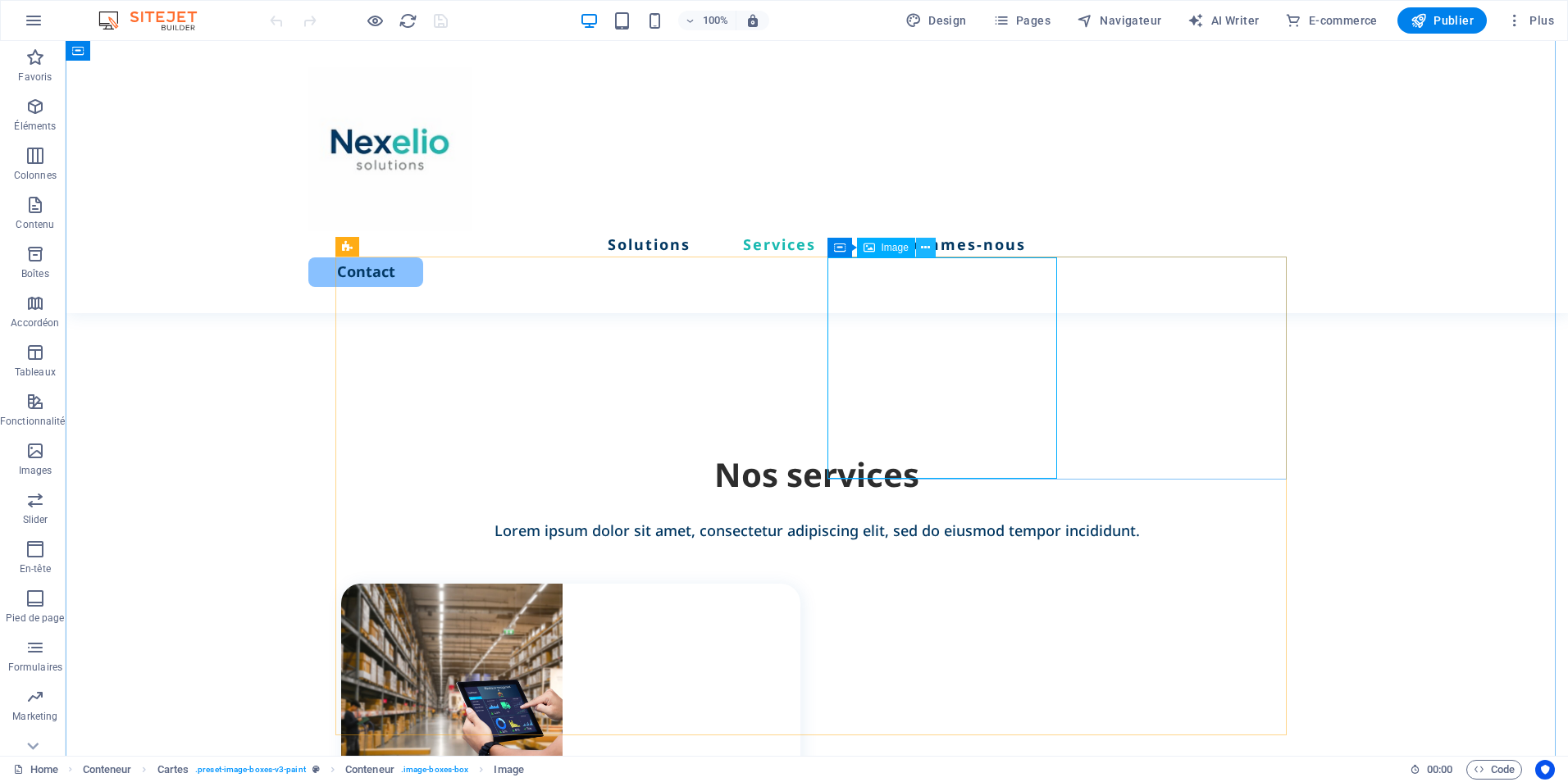
click at [921, 249] on icon at bounding box center [925, 248] width 9 height 17
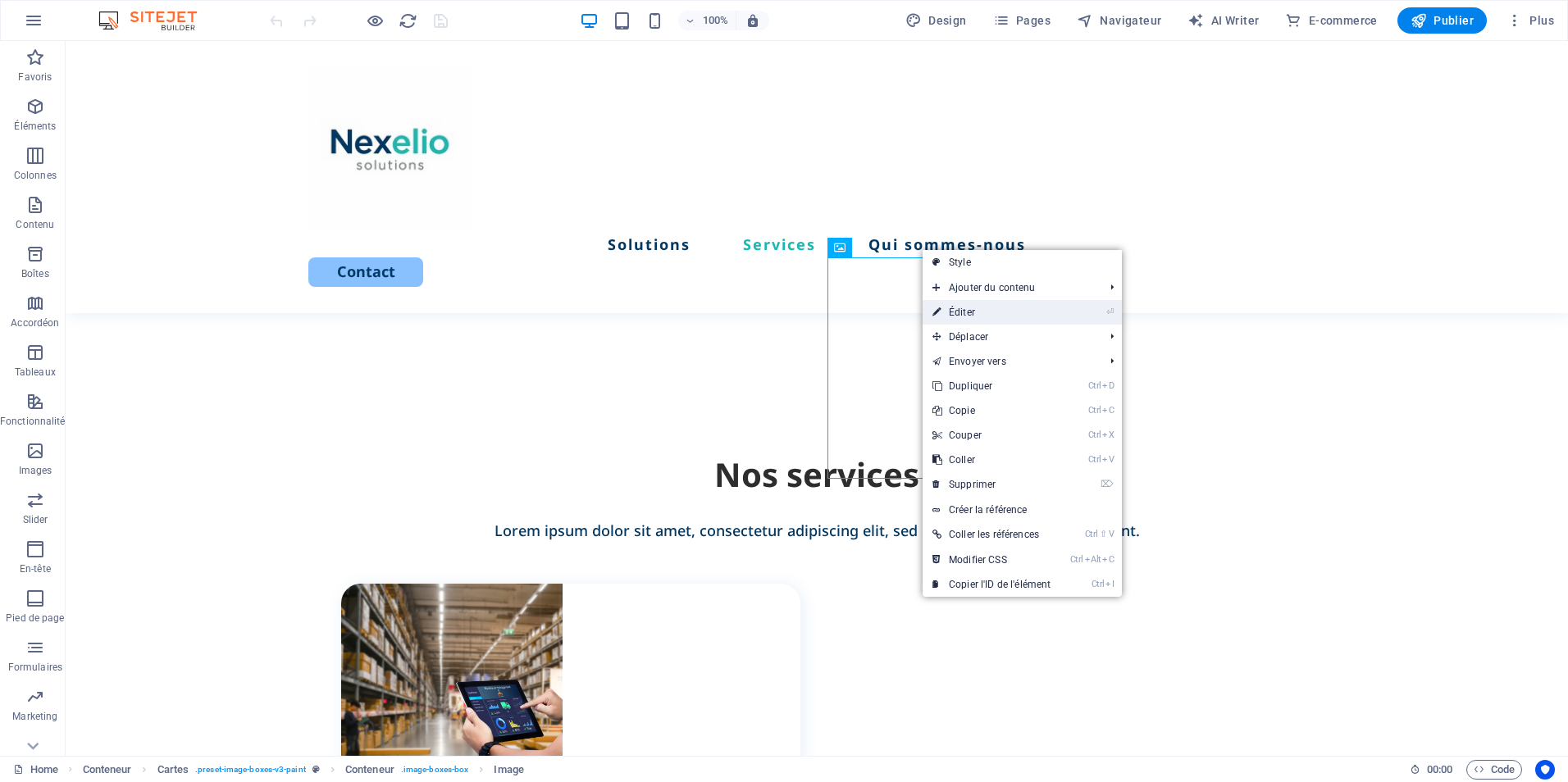
click at [982, 309] on link "⏎ Éditer" at bounding box center [991, 312] width 138 height 24
select select "px"
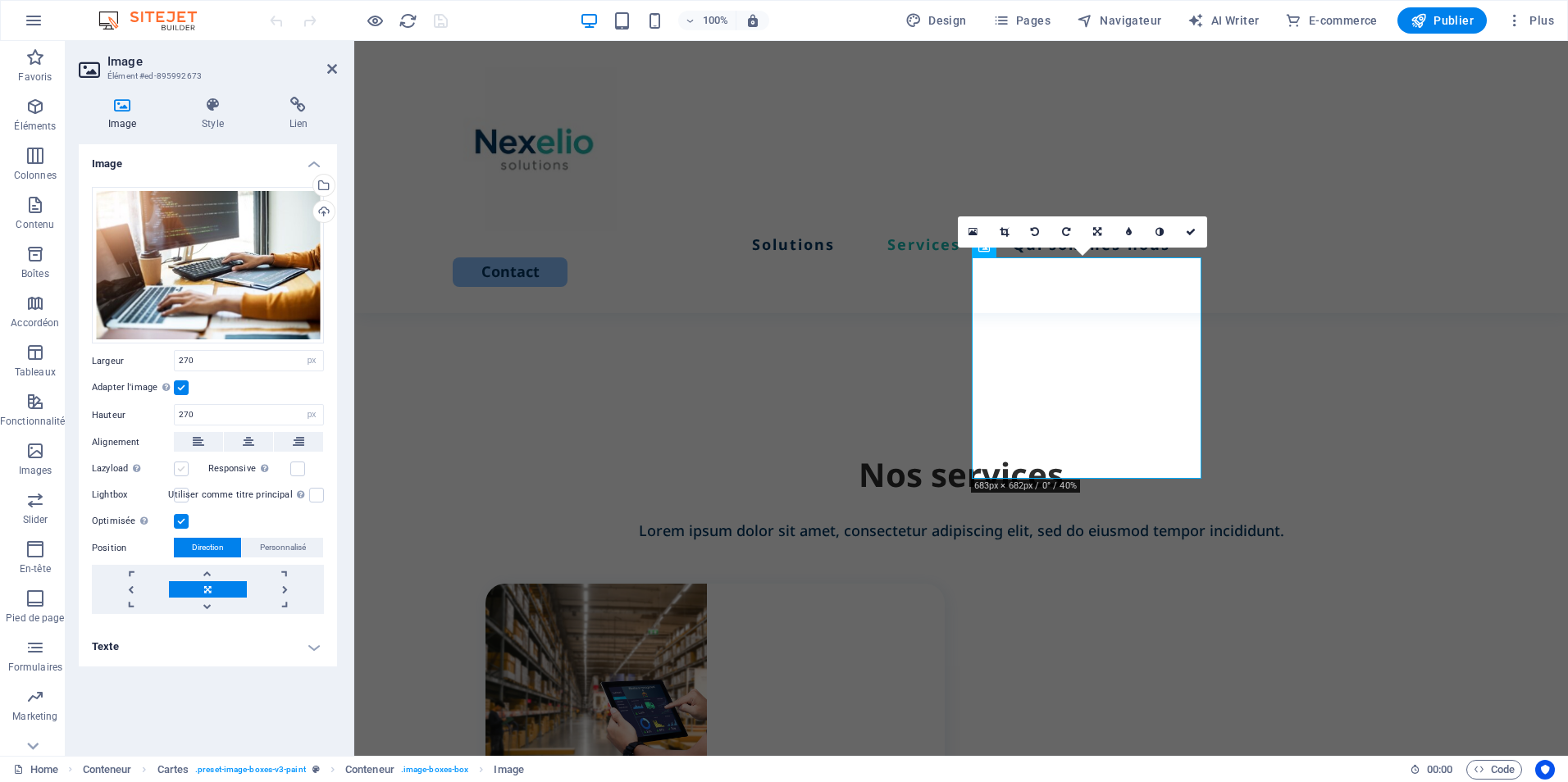
click at [178, 465] on label at bounding box center [181, 469] width 14 height 14
click at [0, 0] on input "Lazyload Charger les images après la page améliore le temps de chargement (vite…" at bounding box center [0, 0] width 0 height 0
click at [444, 20] on icon "save" at bounding box center [441, 21] width 19 height 19
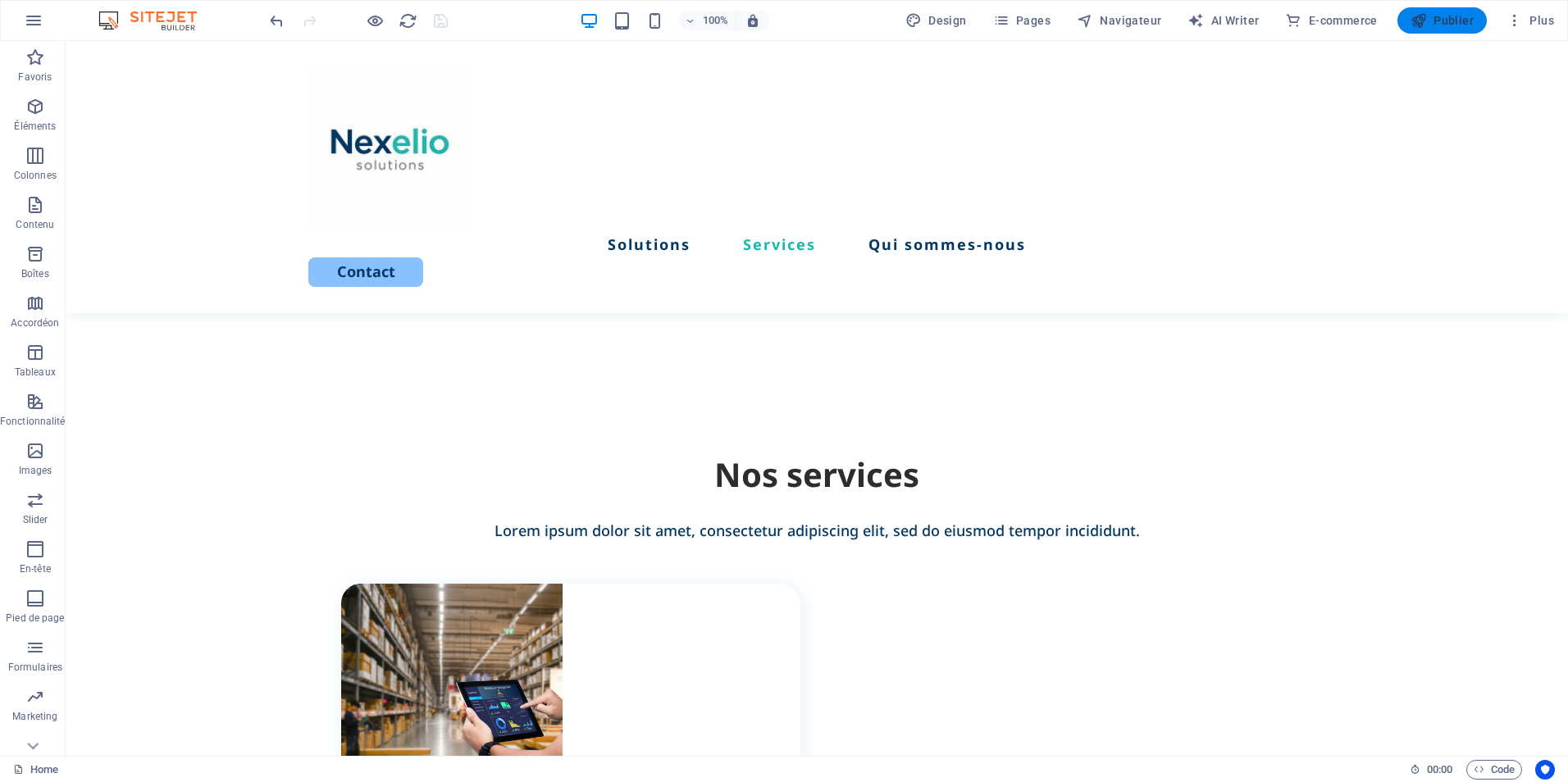
click at [1456, 16] on span "Publier" at bounding box center [1442, 21] width 63 height 16
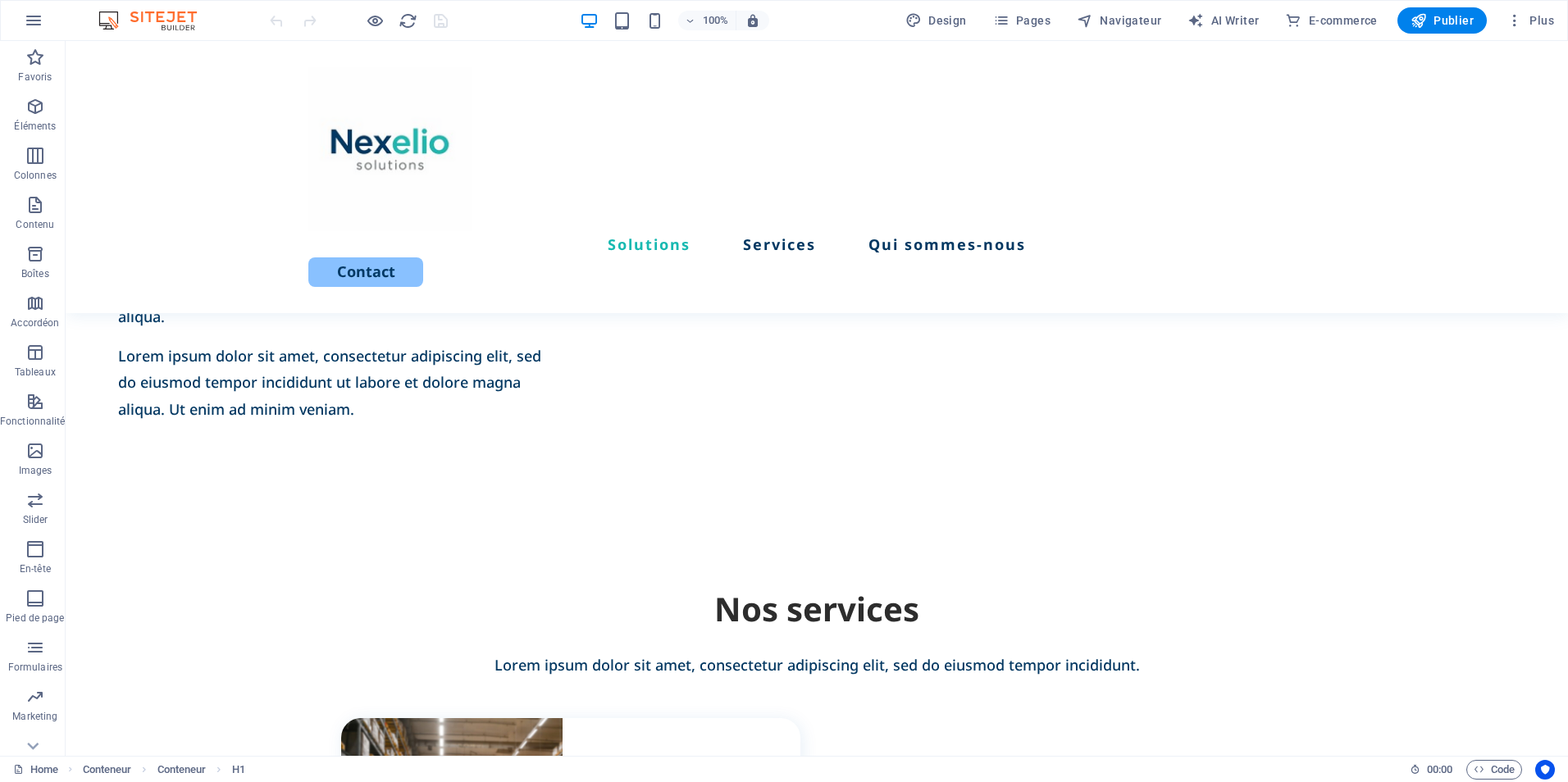
scroll to position [1115, 0]
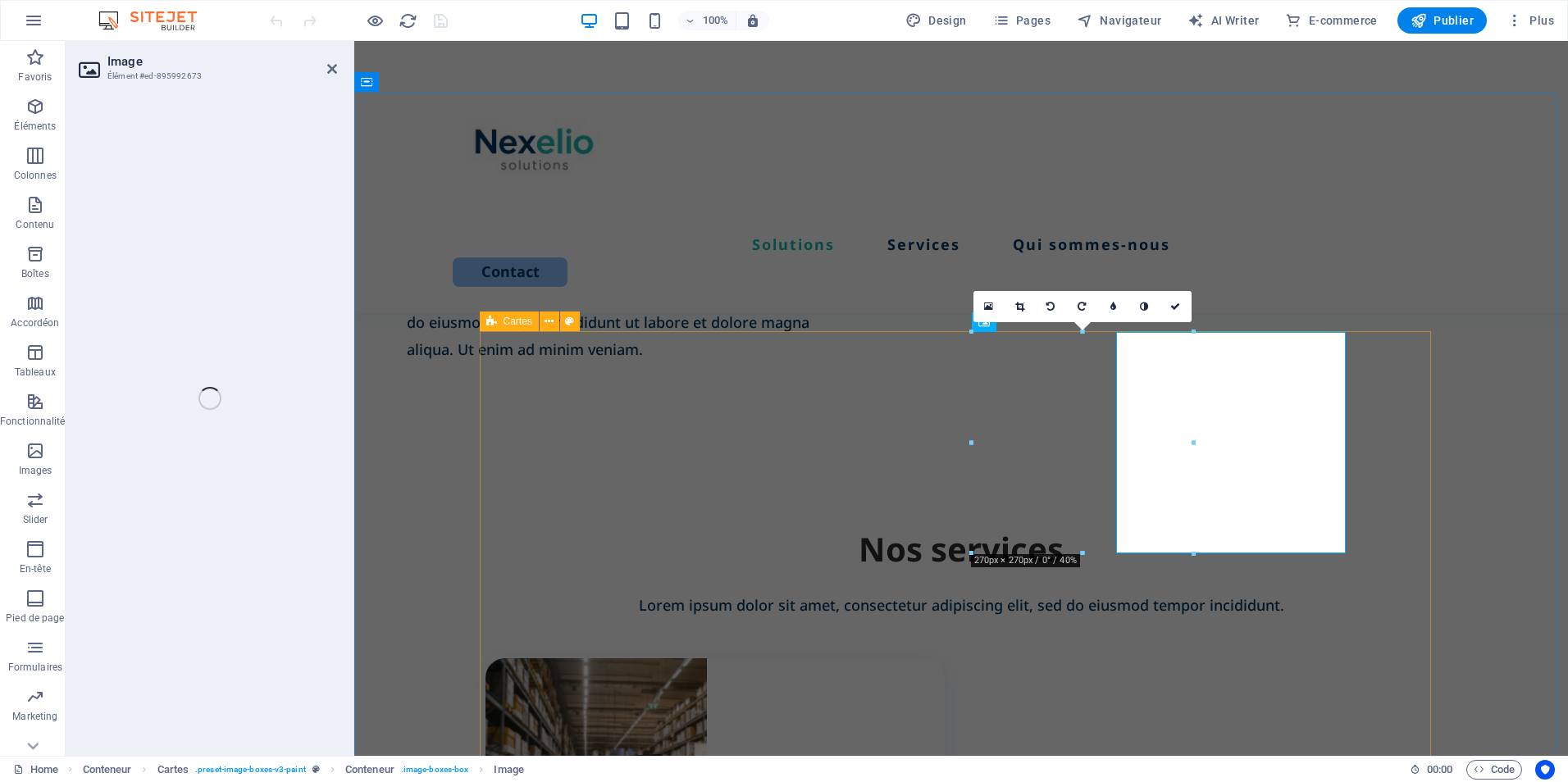
select select "px"
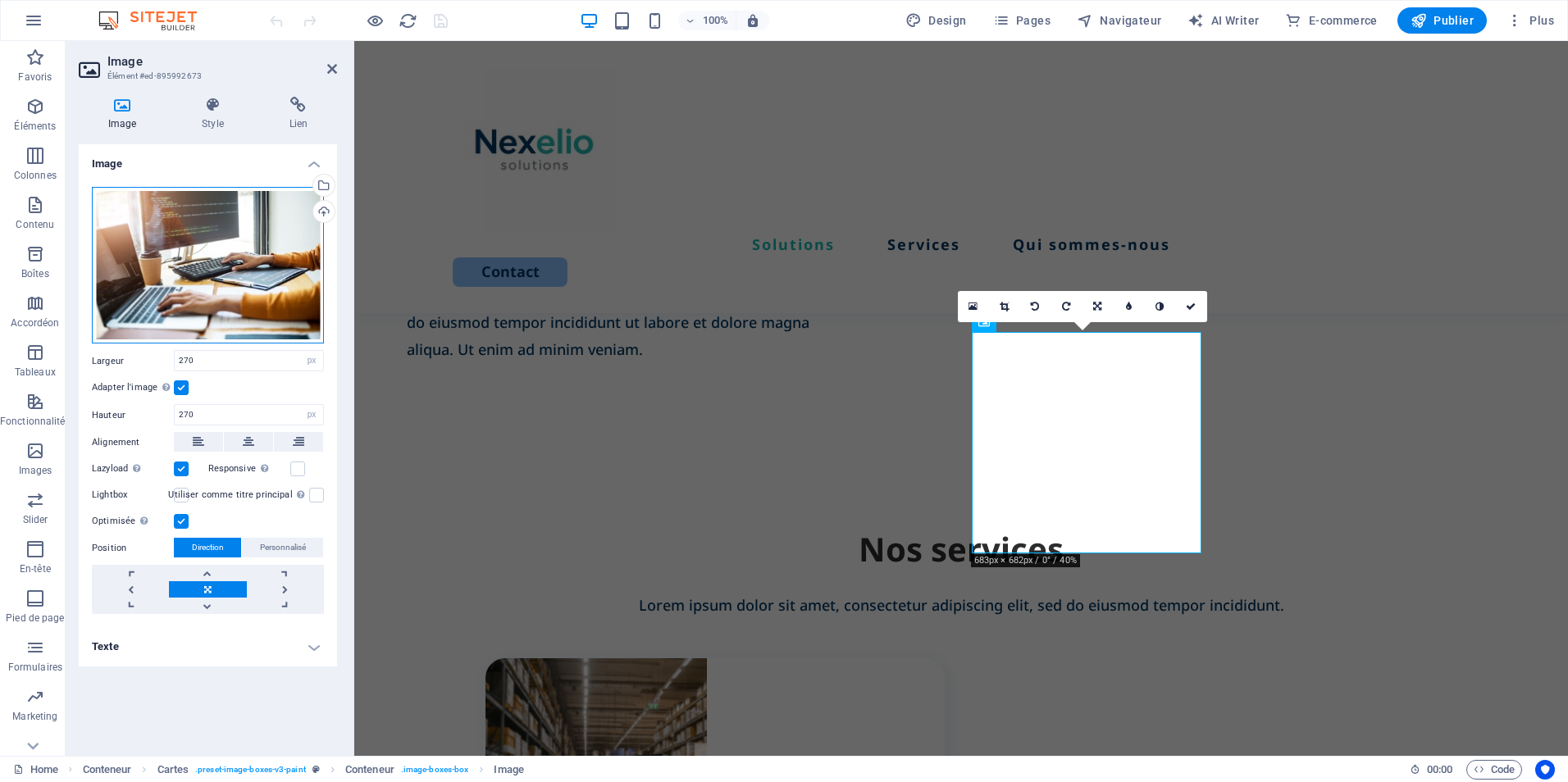
click at [240, 285] on div "Glissez les fichiers ici, cliquez pour choisir les fichiers ou sélectionnez les…" at bounding box center [207, 266] width 232 height 157
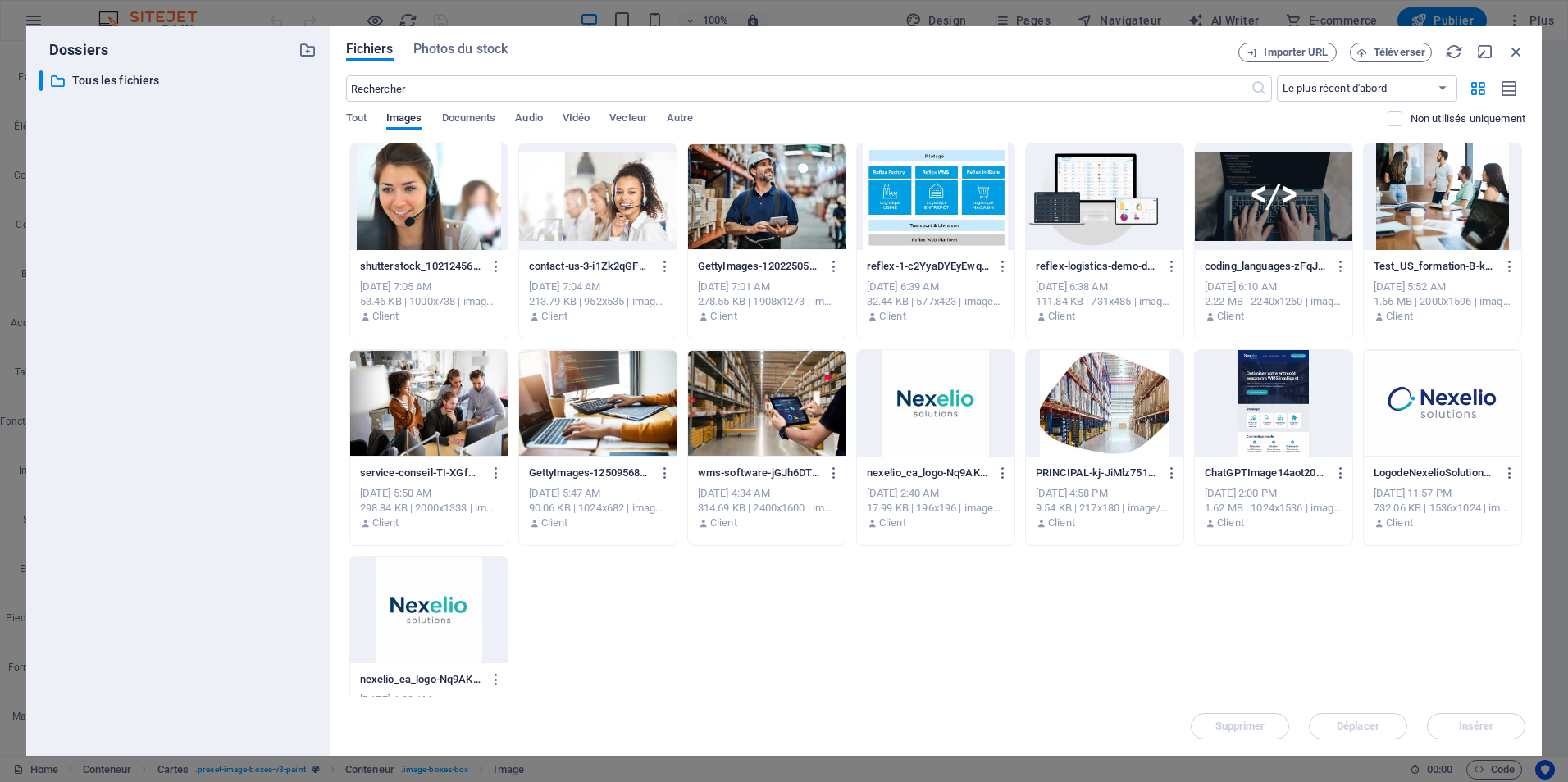
click at [775, 189] on div at bounding box center [767, 197] width 158 height 107
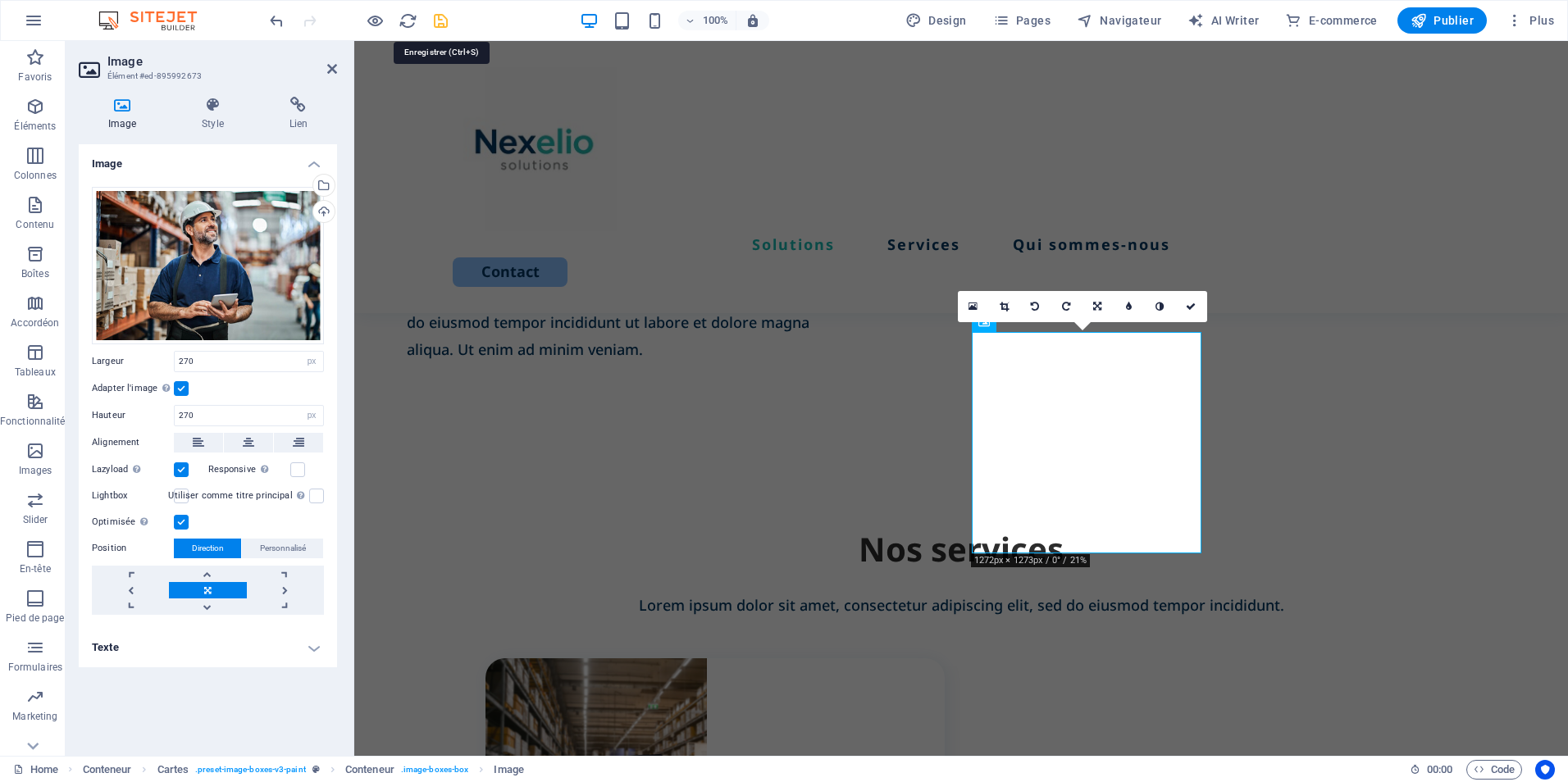
click at [440, 20] on icon "save" at bounding box center [441, 21] width 19 height 19
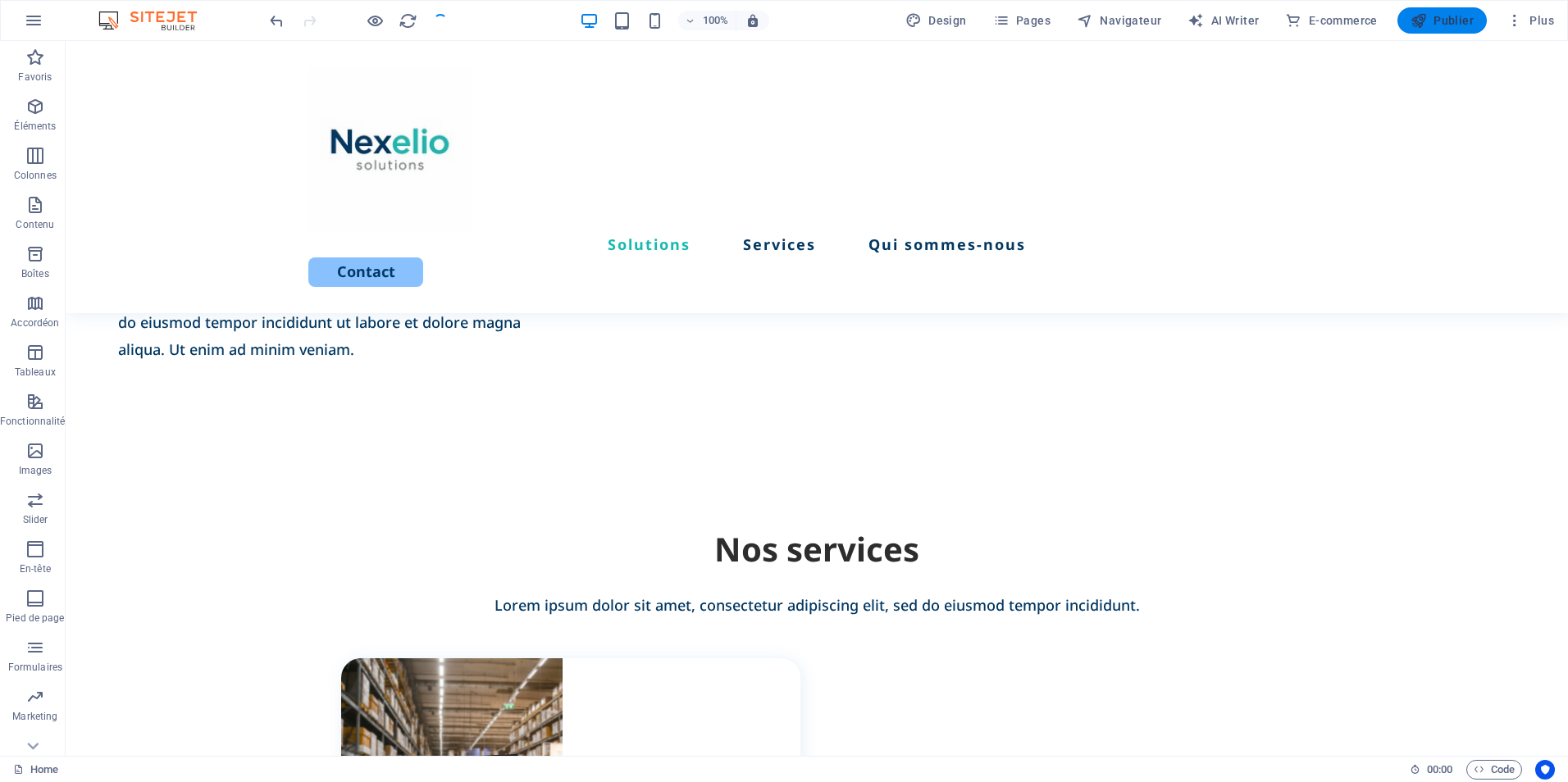
click at [1429, 24] on span "Publier" at bounding box center [1442, 21] width 63 height 16
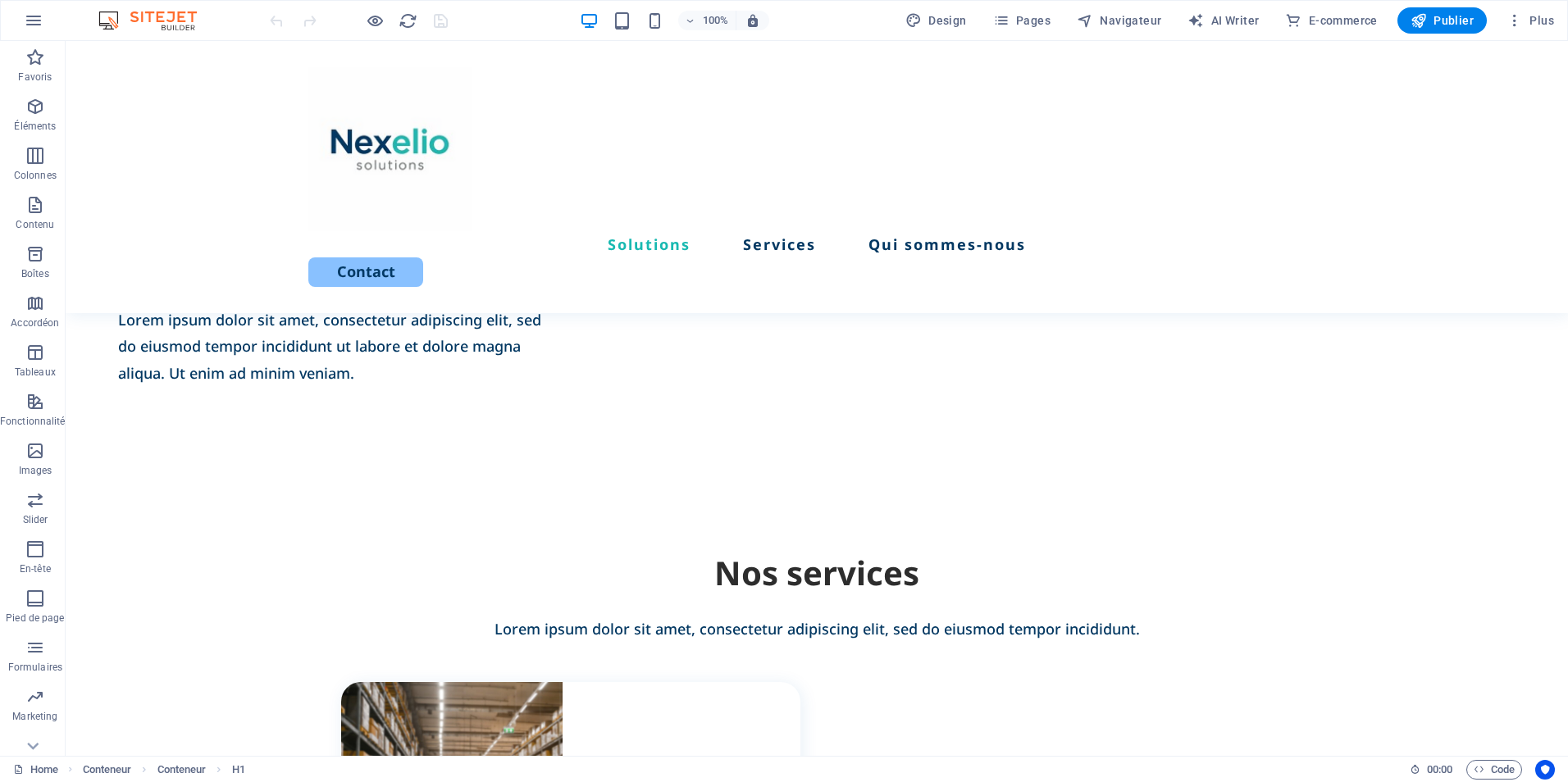
scroll to position [1097, 0]
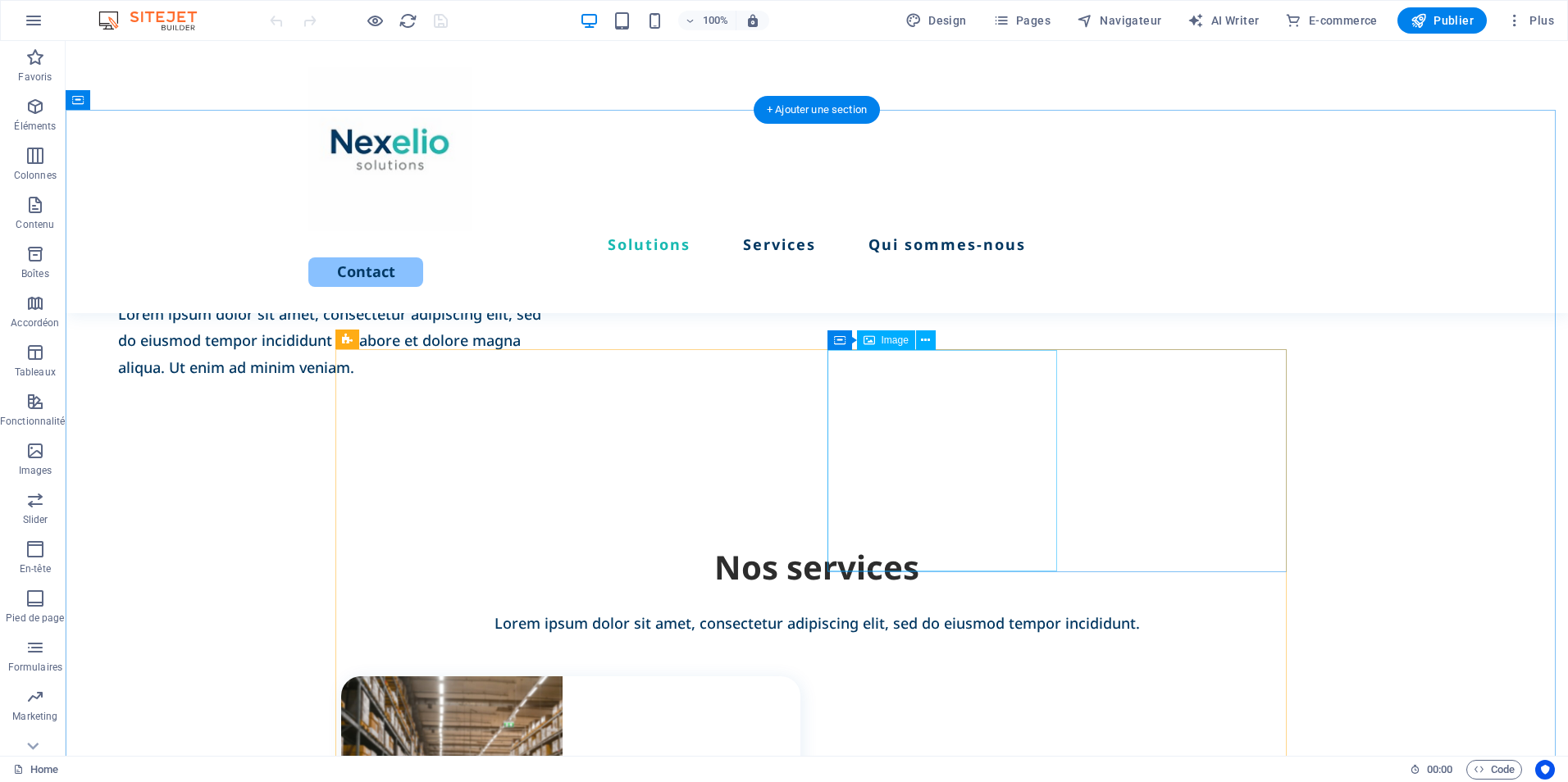
select select "px"
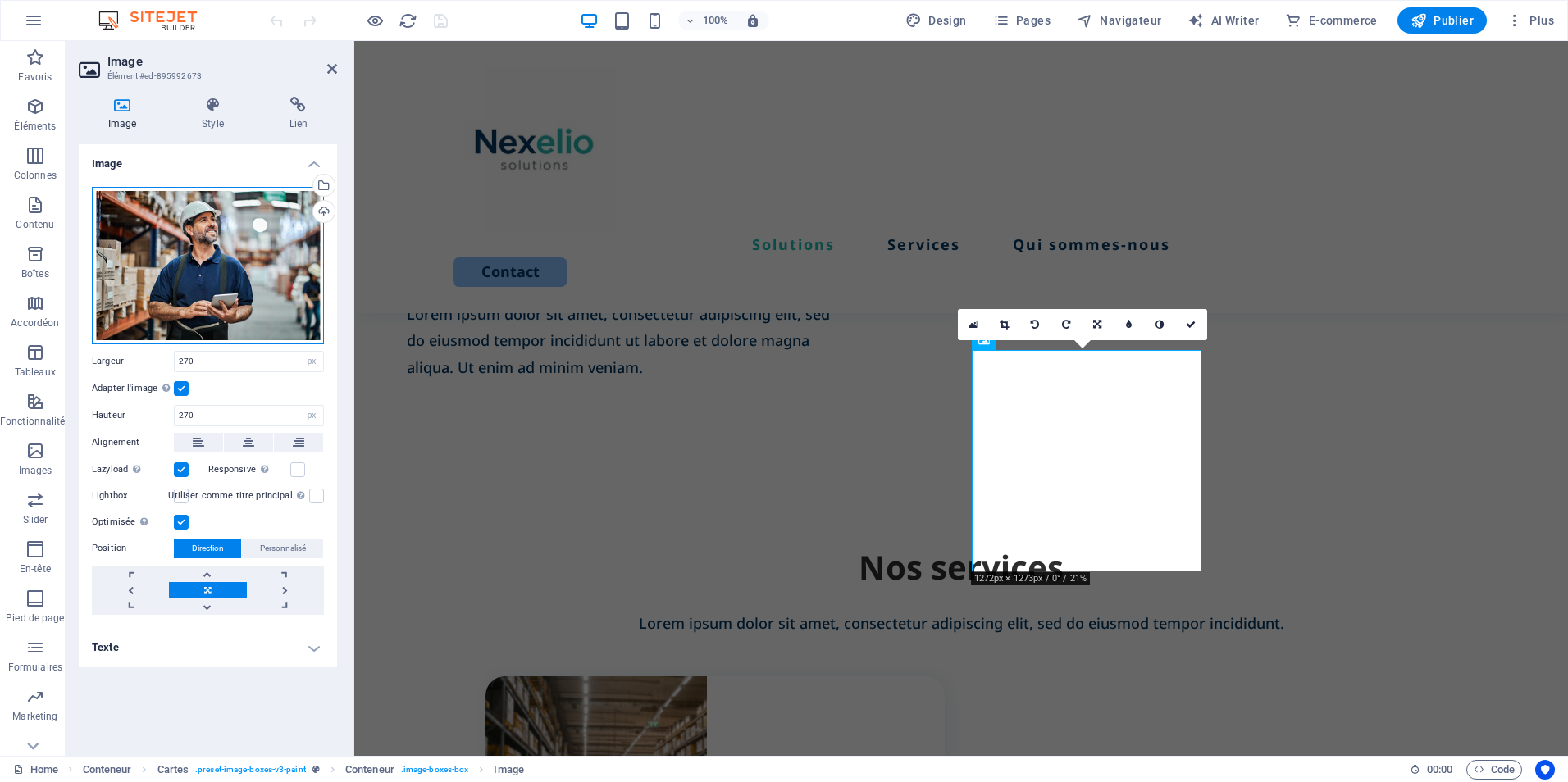
click at [194, 266] on div "Glissez les fichiers ici, cliquez pour choisir les fichiers ou sélectionnez les…" at bounding box center [207, 266] width 232 height 157
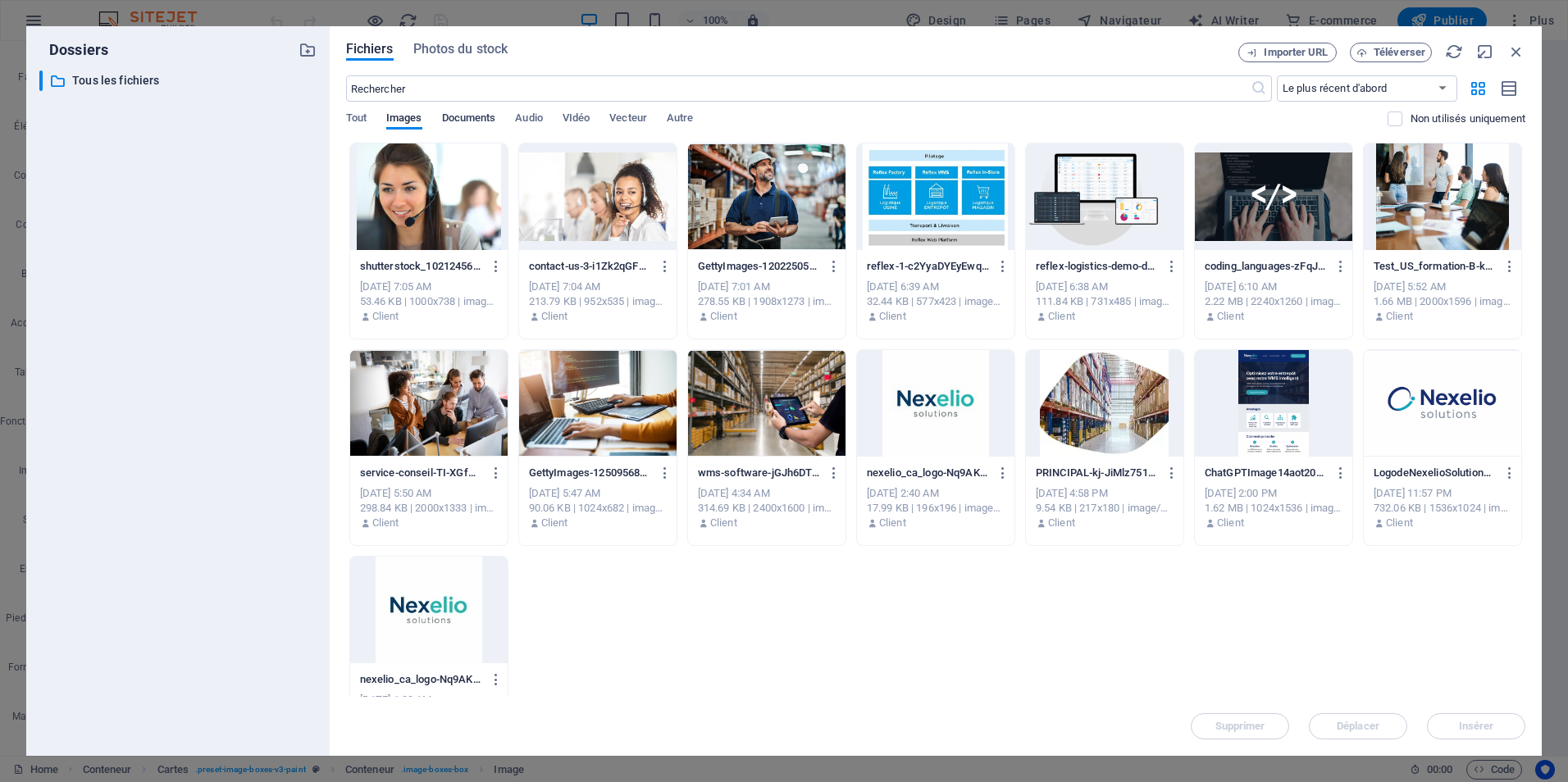
click at [468, 123] on span "Documents" at bounding box center [469, 119] width 54 height 23
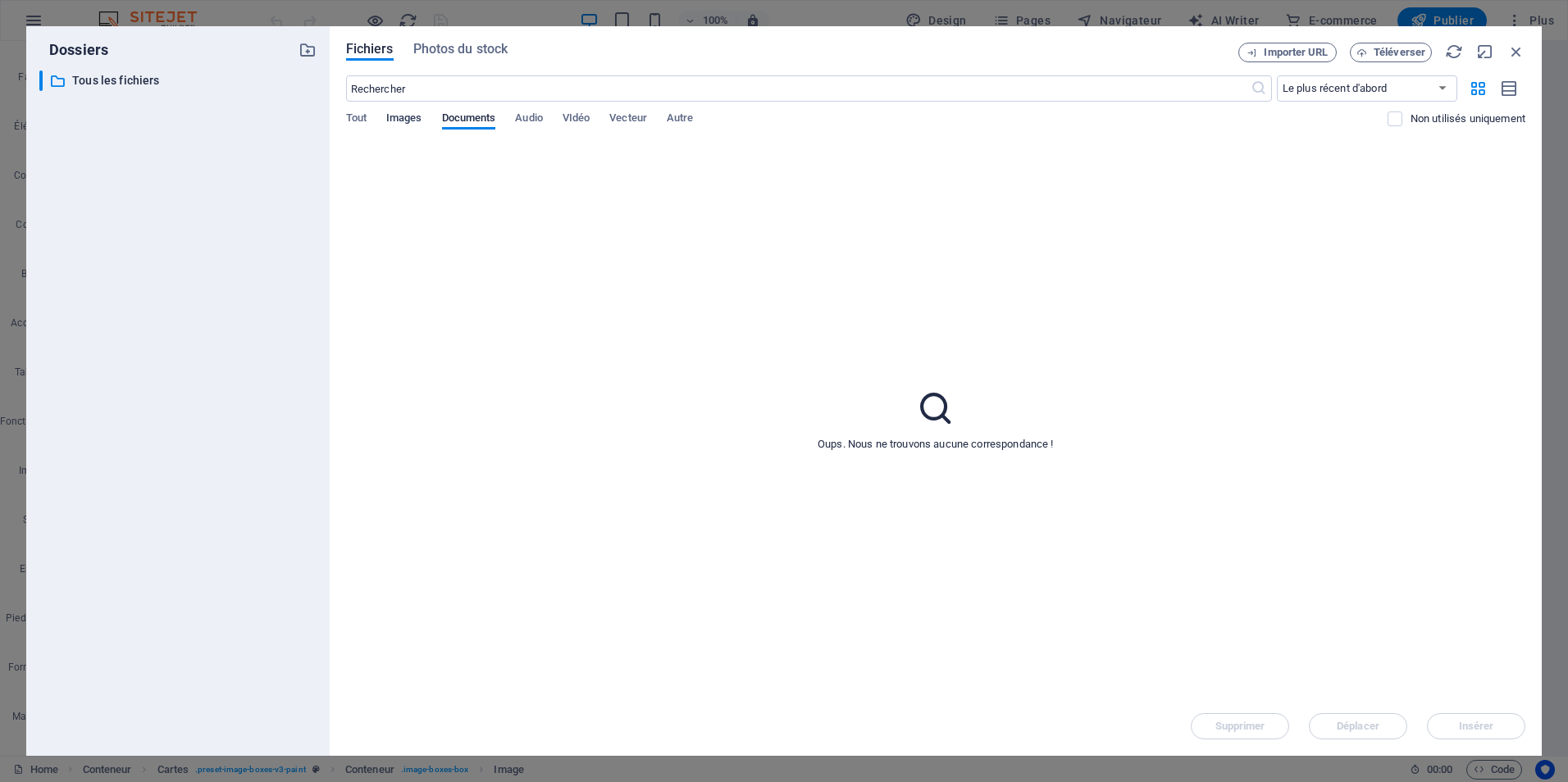
click at [411, 120] on span "Images" at bounding box center [405, 119] width 36 height 23
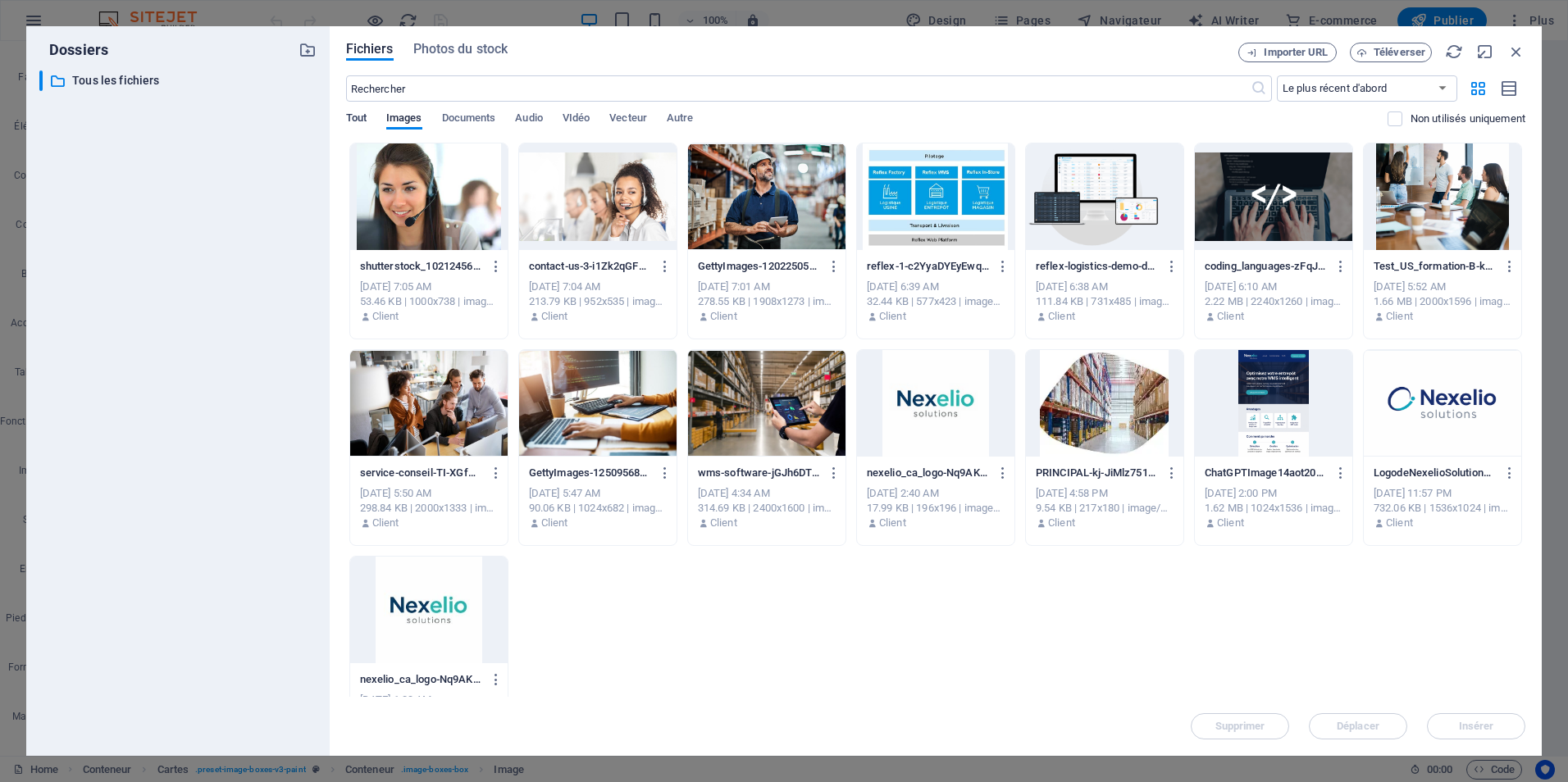
click at [360, 112] on span "Tout" at bounding box center [356, 119] width 21 height 23
click at [398, 119] on span "Images" at bounding box center [405, 119] width 36 height 23
click at [1287, 50] on span "Importer URL" at bounding box center [1296, 52] width 64 height 10
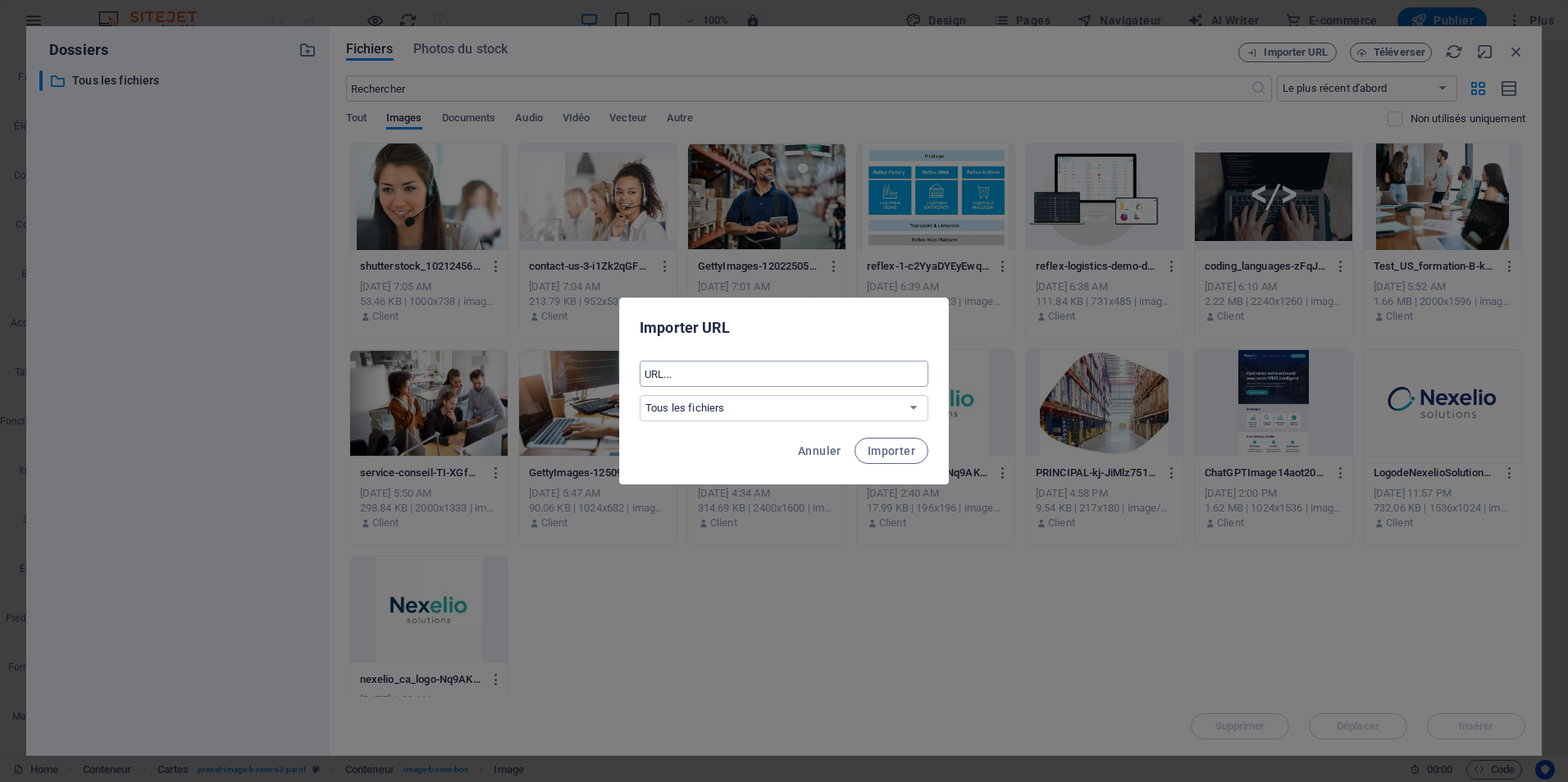
click at [695, 378] on input "text" at bounding box center [784, 374] width 289 height 26
paste input "https://assets.techrepublic.com/uploads/2022/08/learn-coding-automation-just.jp…"
type input "https://assets.techrepublic.com/uploads/2022/08/learn-coding-automation-just.jp…"
click at [896, 455] on span "Importer" at bounding box center [892, 451] width 48 height 13
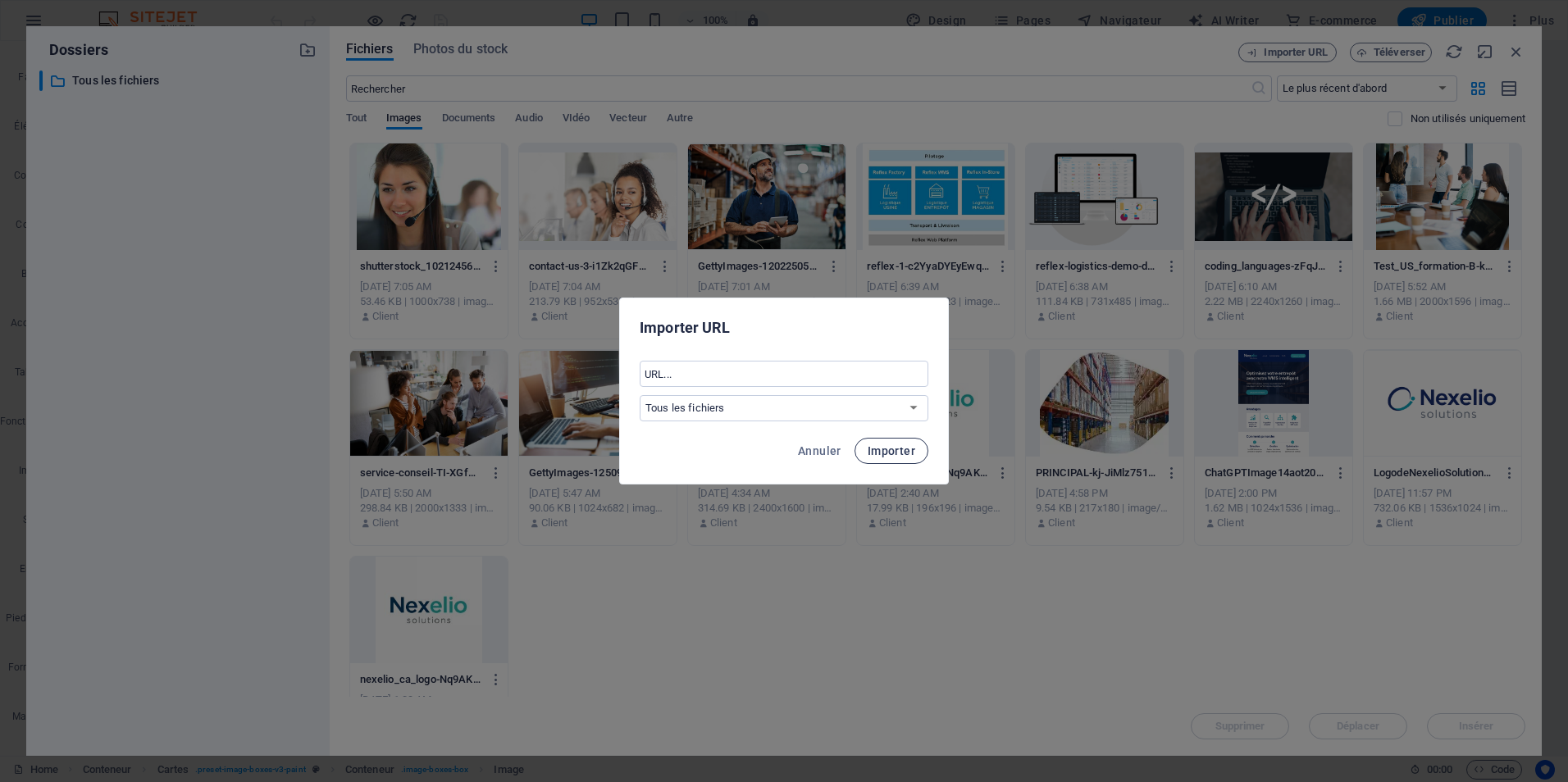
scroll to position [0, 0]
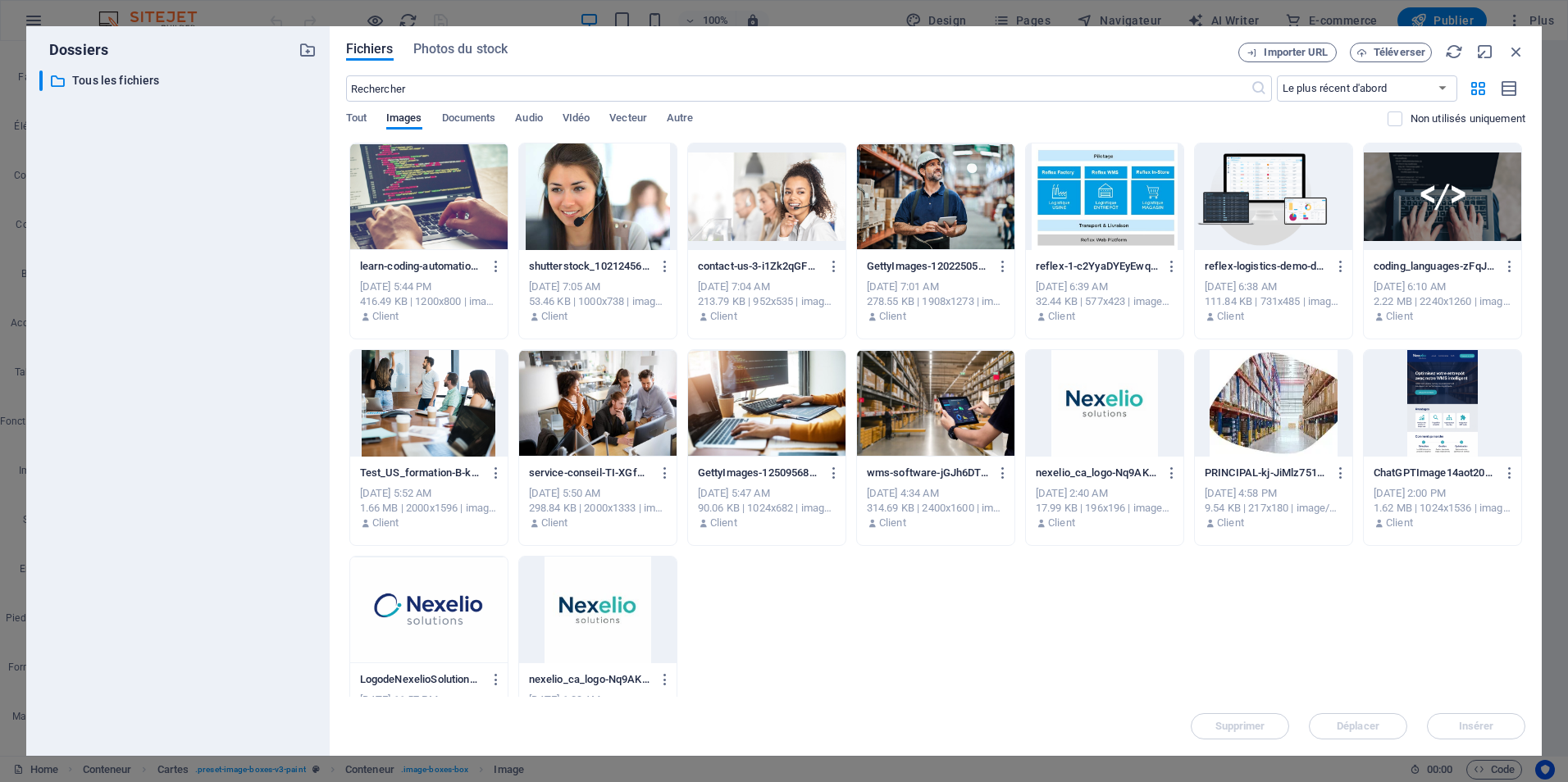
click at [401, 186] on div at bounding box center [429, 197] width 158 height 107
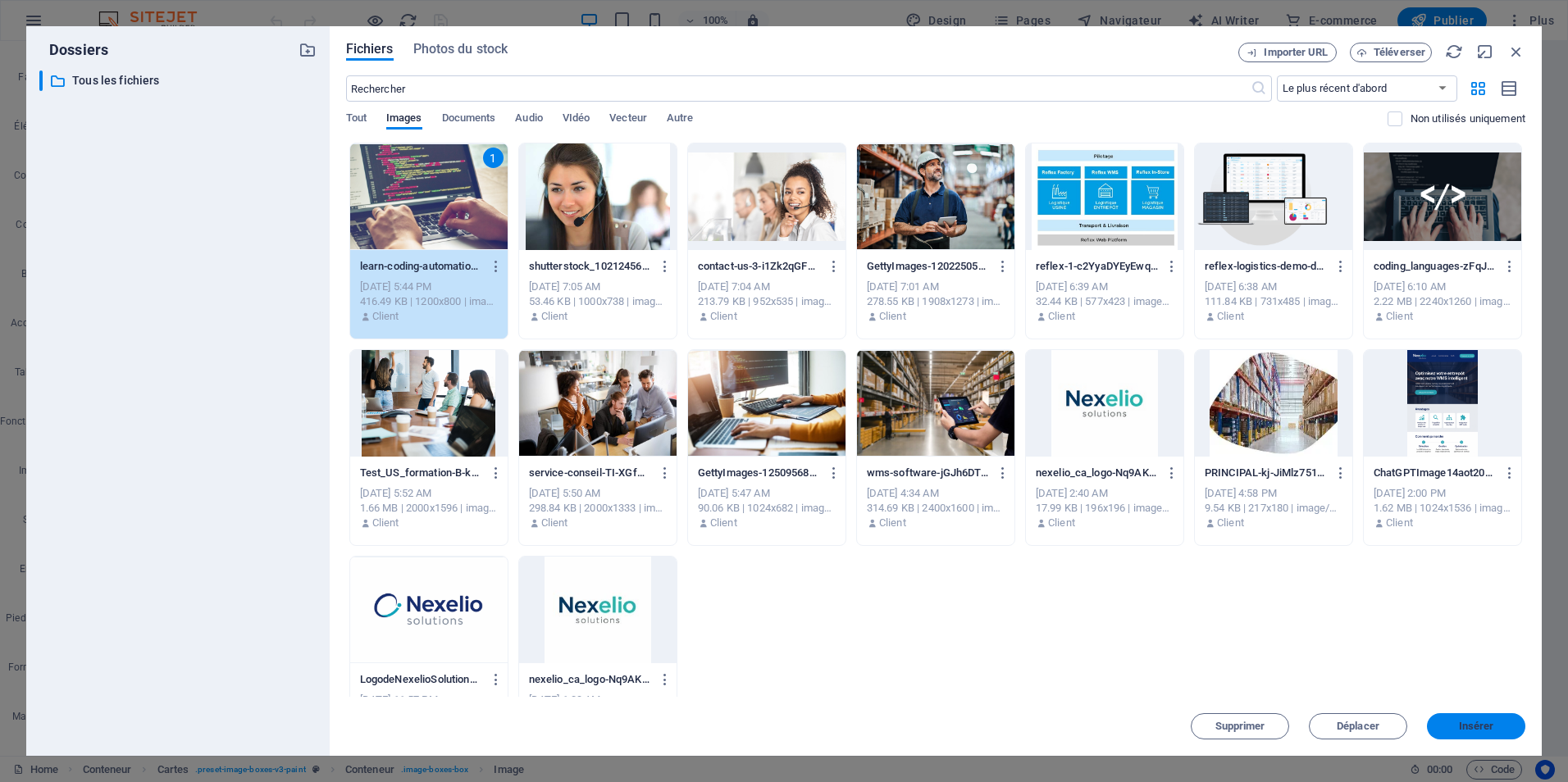
click at [1464, 726] on span "Insérer" at bounding box center [1477, 726] width 35 height 10
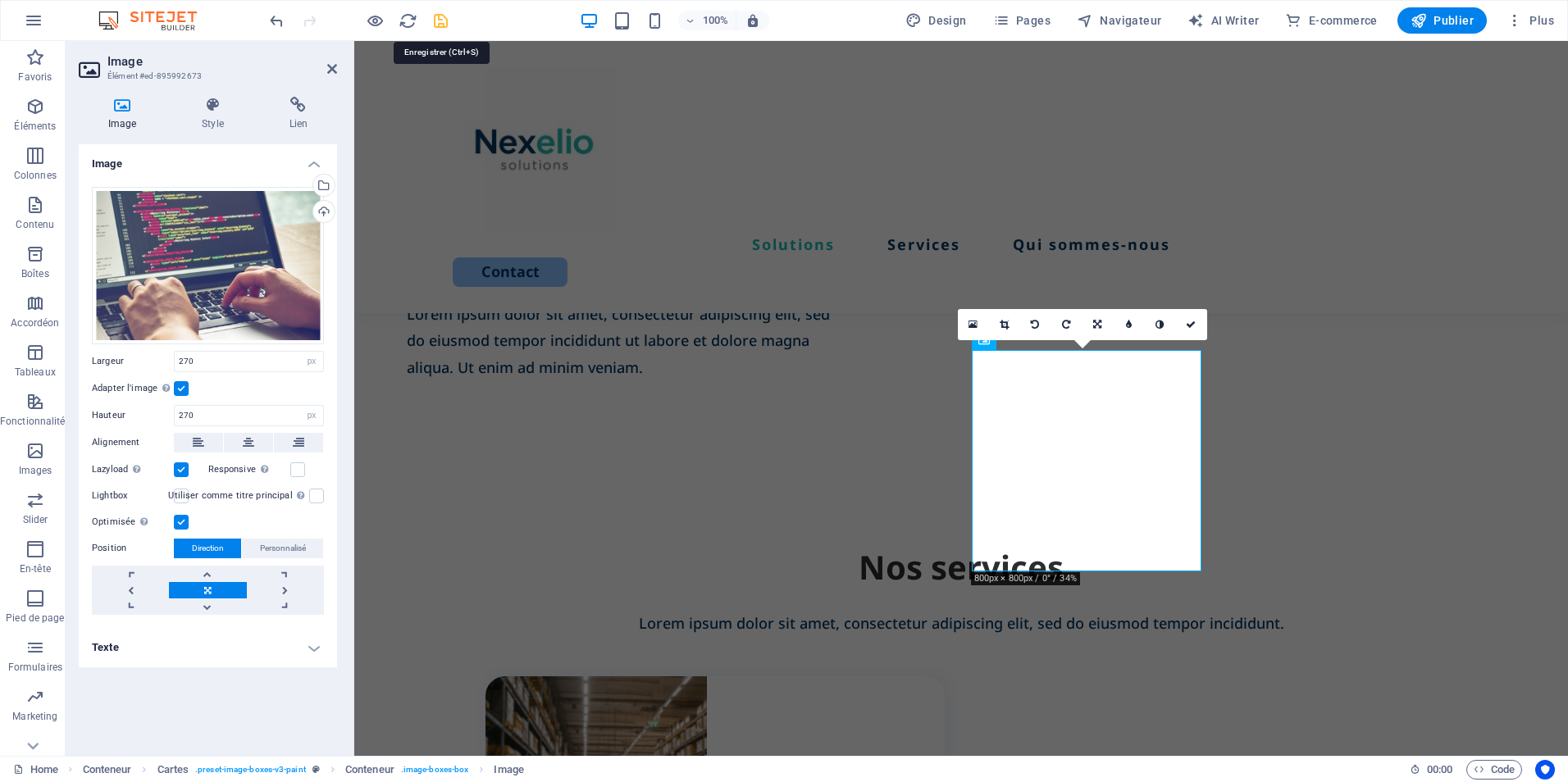
click at [441, 19] on icon "save" at bounding box center [441, 21] width 19 height 19
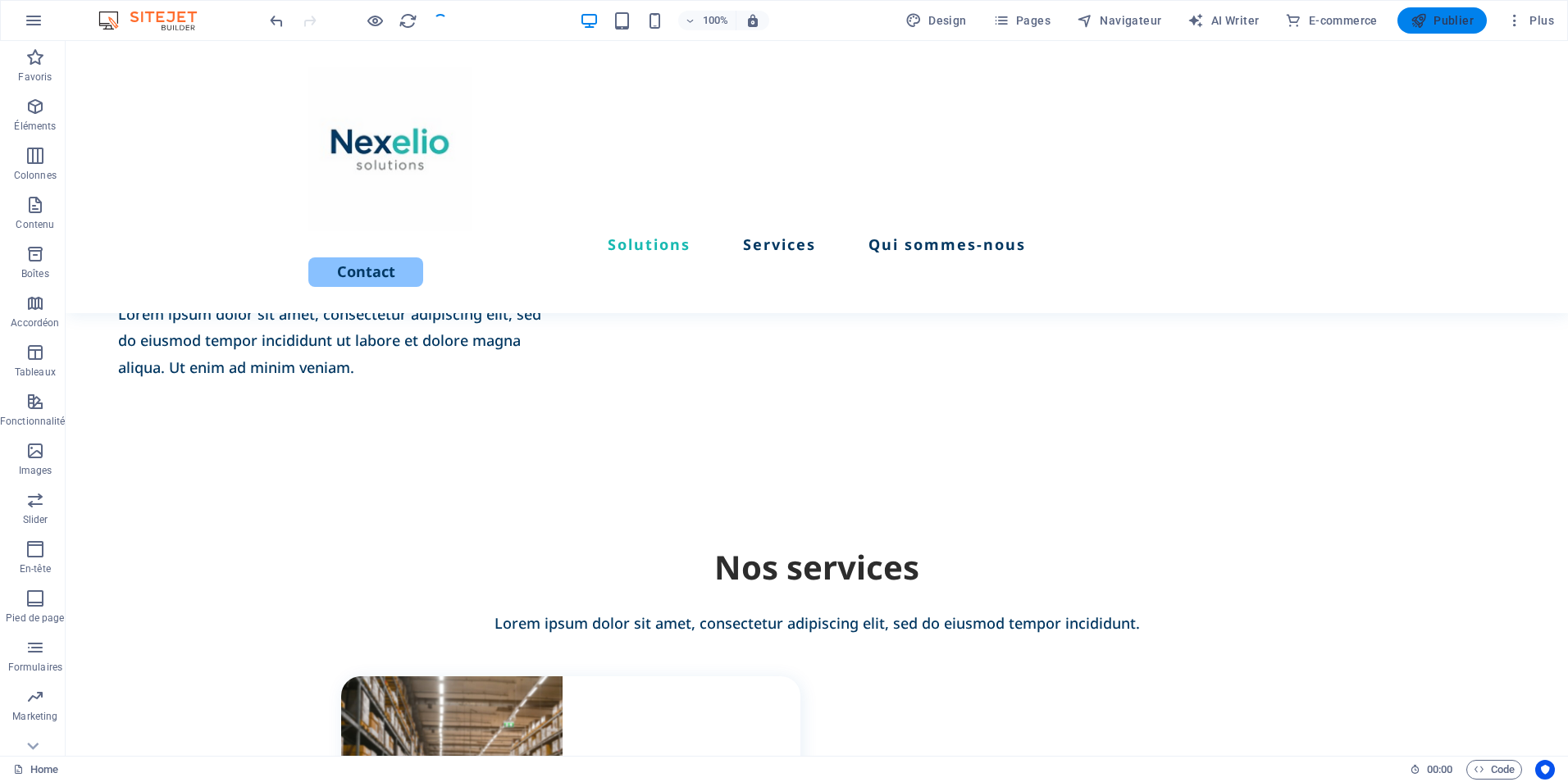
click at [1438, 22] on span "Publier" at bounding box center [1442, 21] width 63 height 16
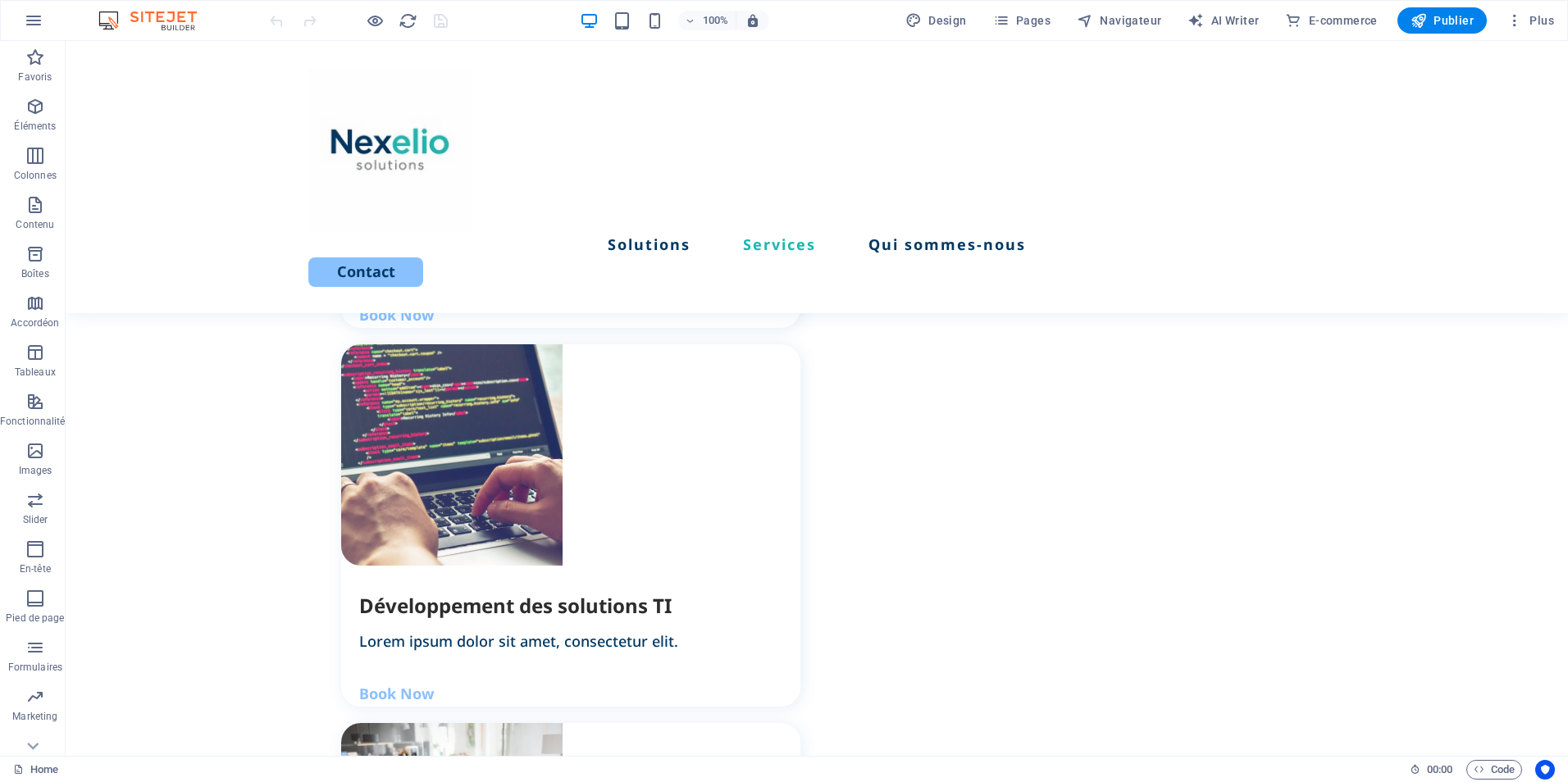
scroll to position [1901, 0]
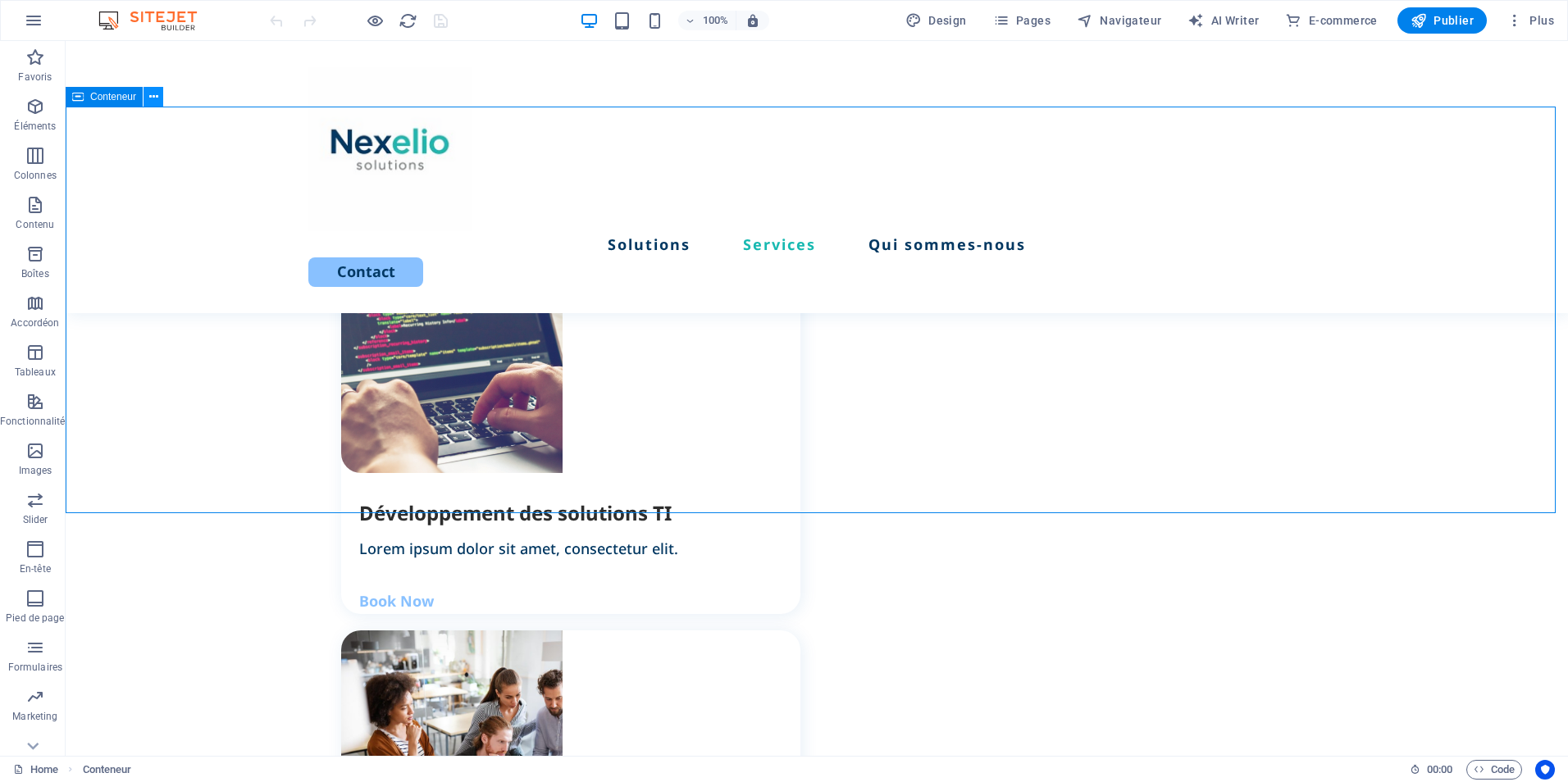
click at [149, 98] on icon at bounding box center [154, 97] width 9 height 17
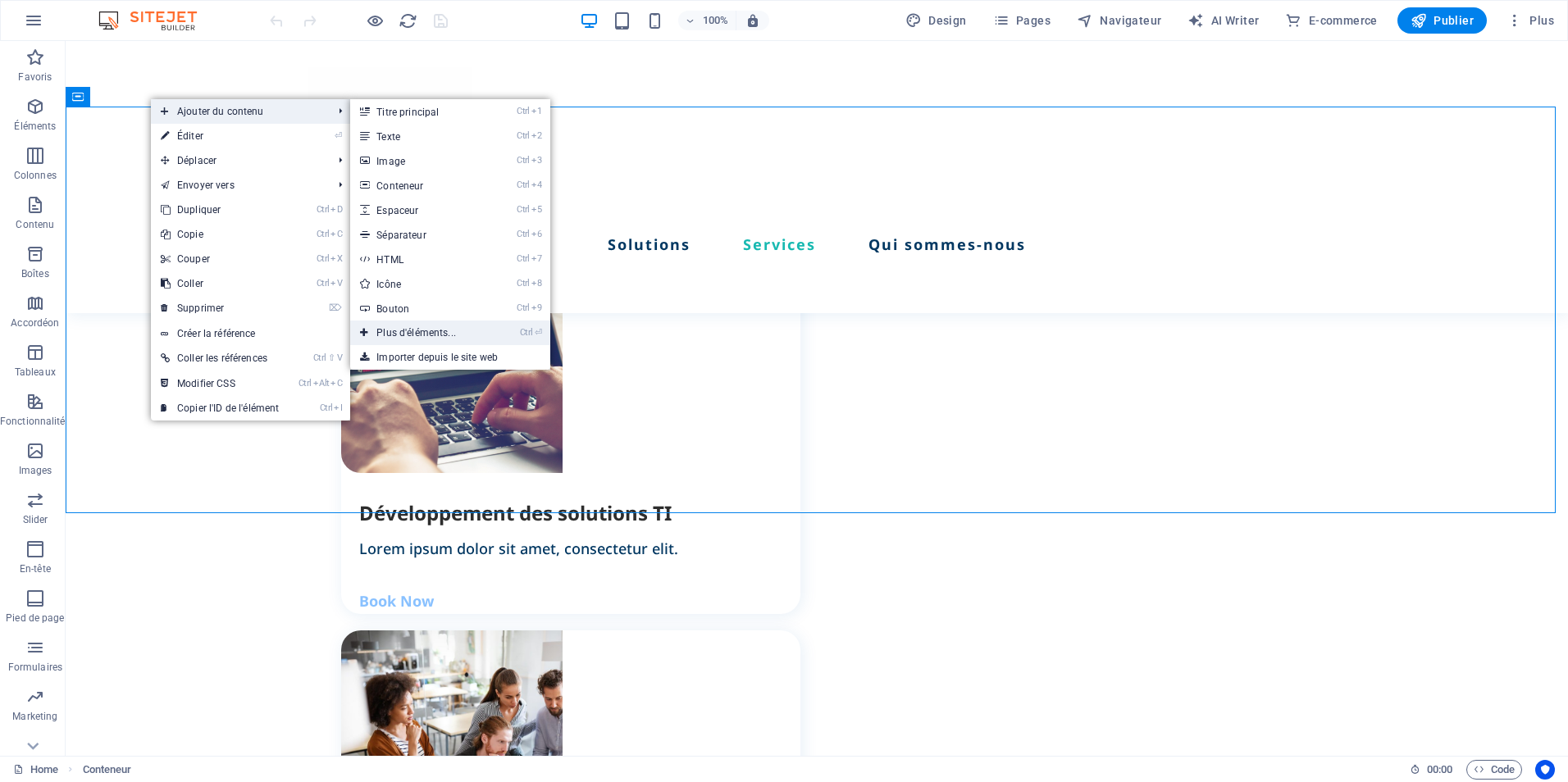
click at [446, 334] on link "Ctrl ⏎ Plus d'éléments..." at bounding box center [419, 332] width 139 height 24
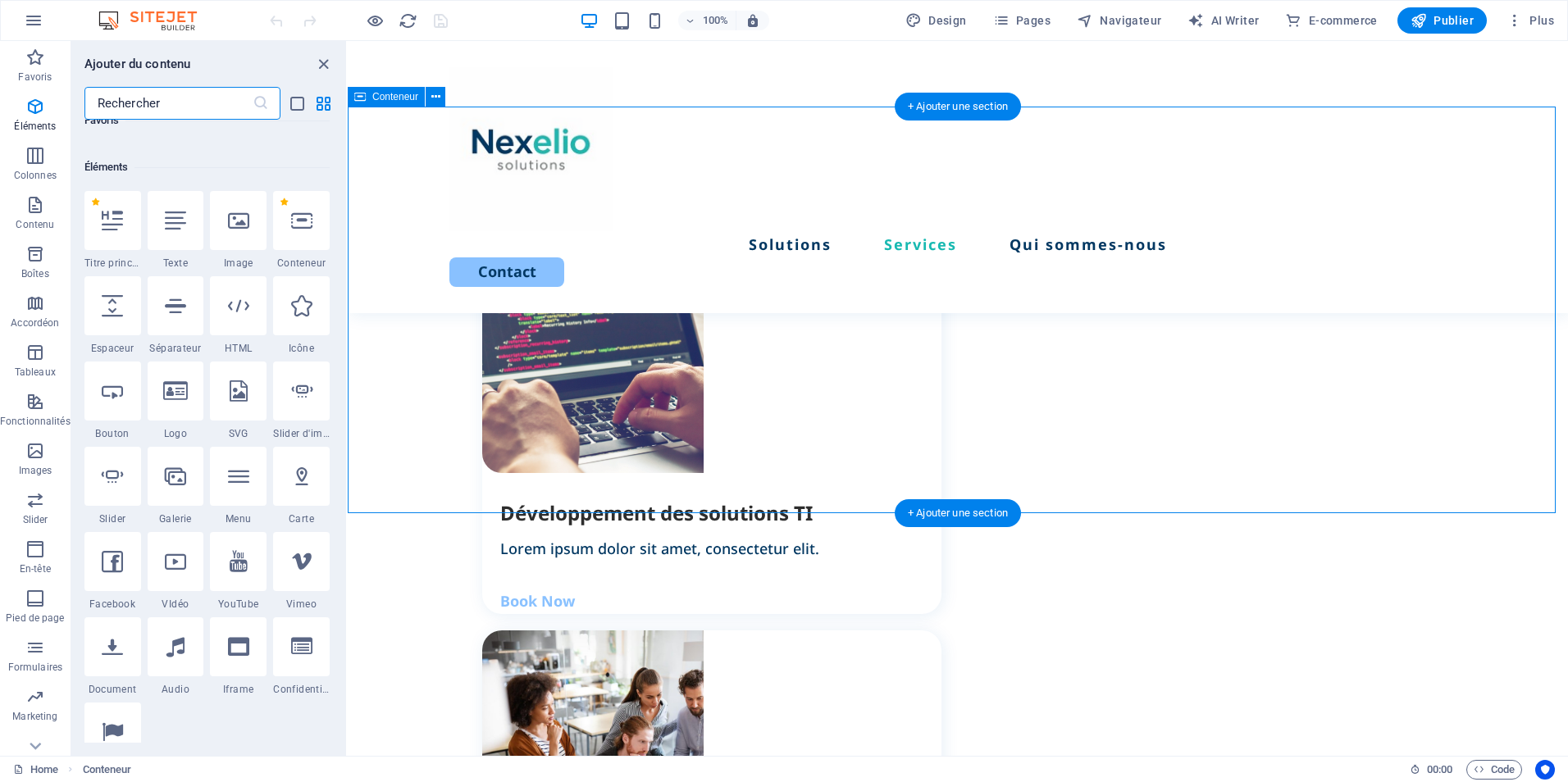
scroll to position [175, 0]
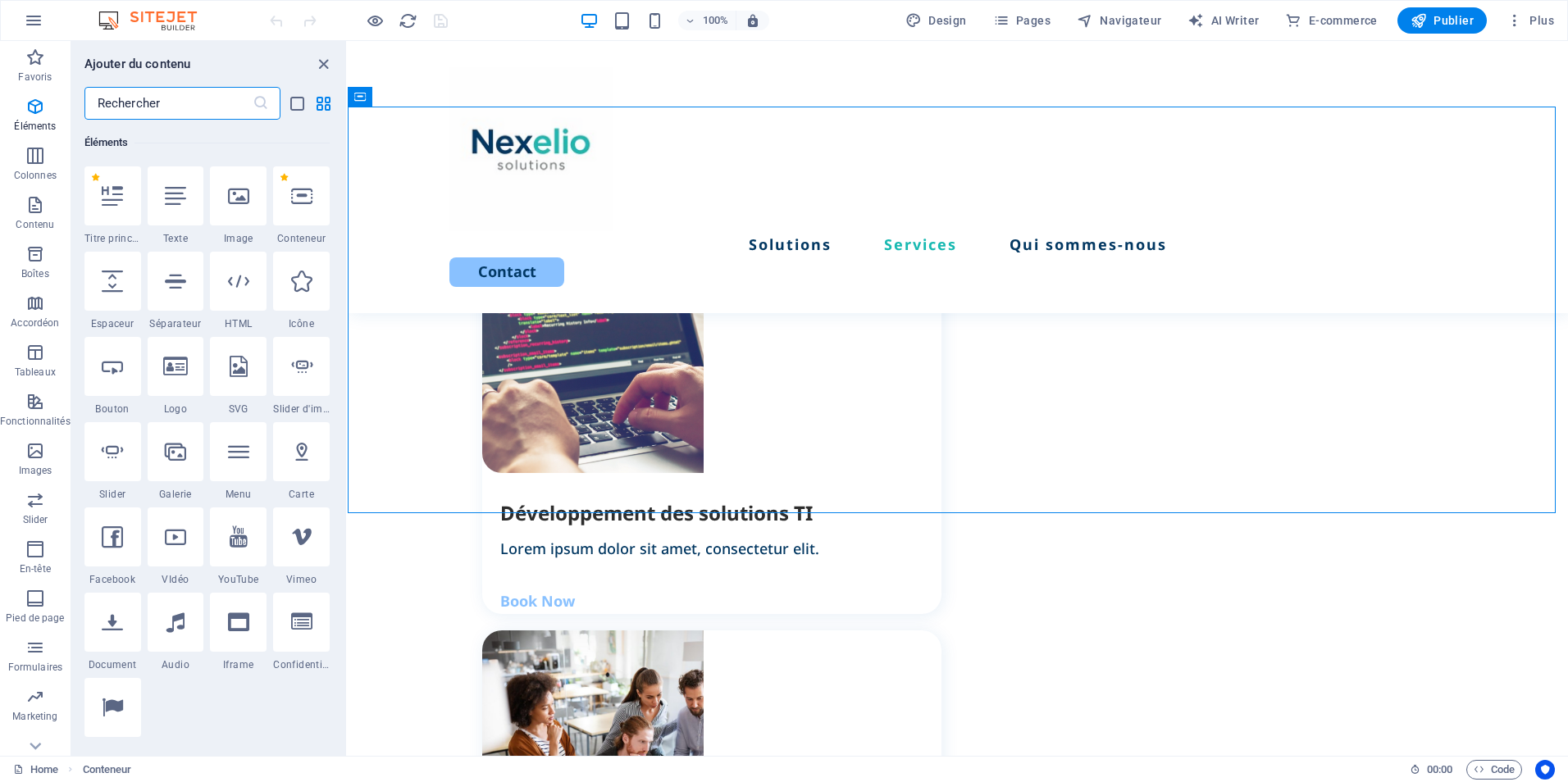
click at [134, 109] on input "text" at bounding box center [168, 103] width 168 height 33
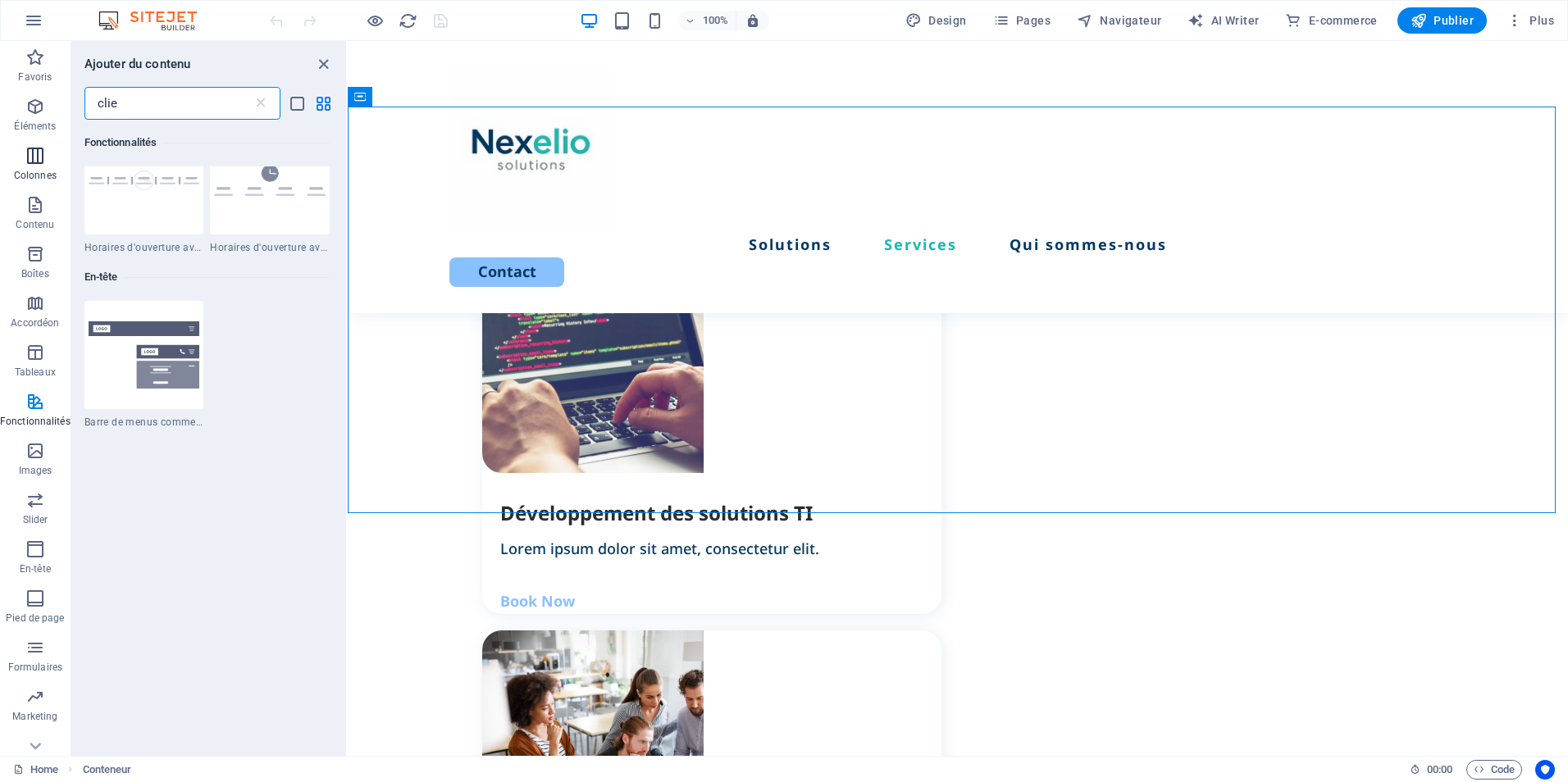
scroll to position [0, 0]
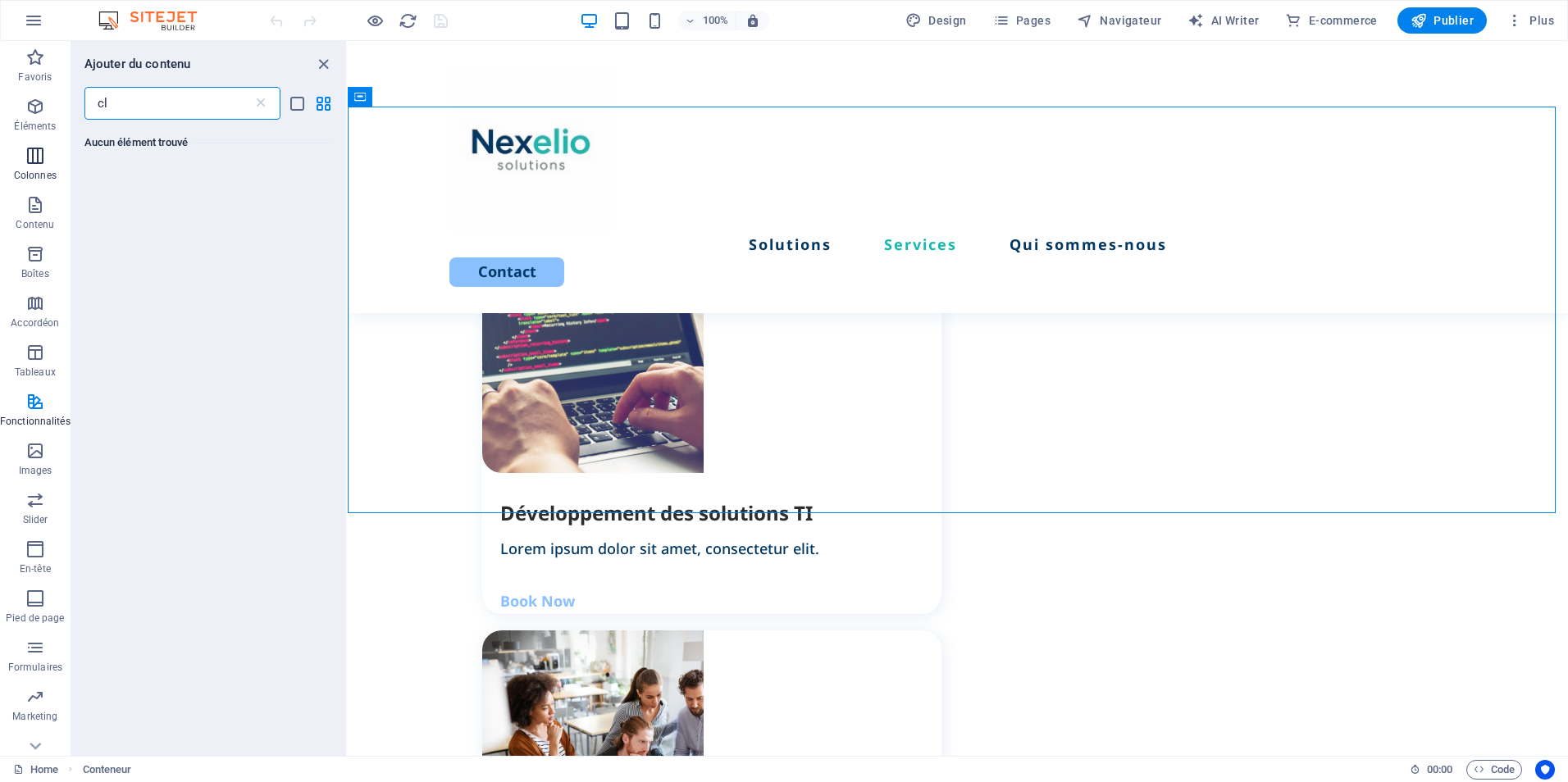
type input "c"
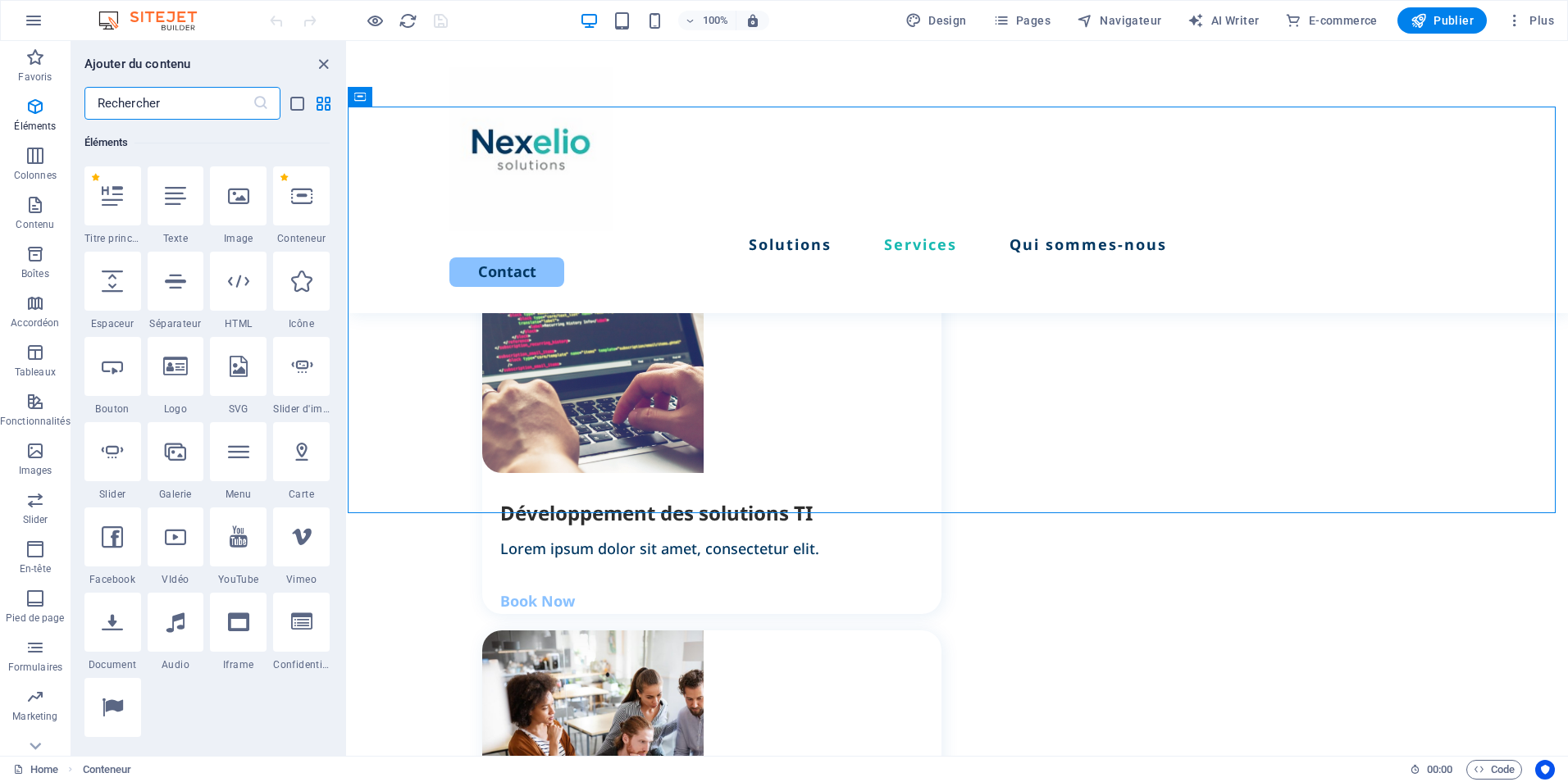
scroll to position [241, 0]
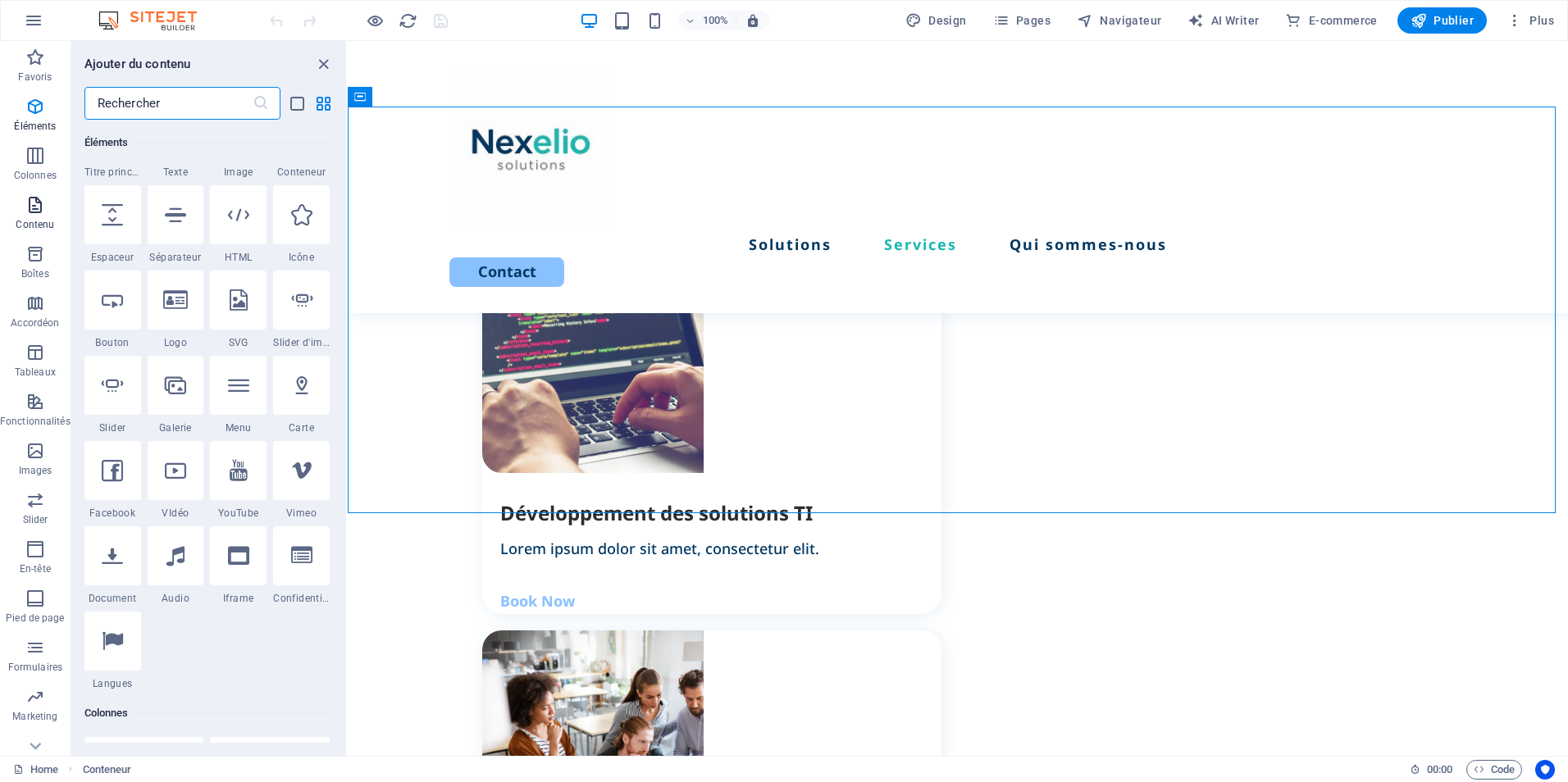
click at [31, 222] on p "Contenu" at bounding box center [34, 224] width 39 height 13
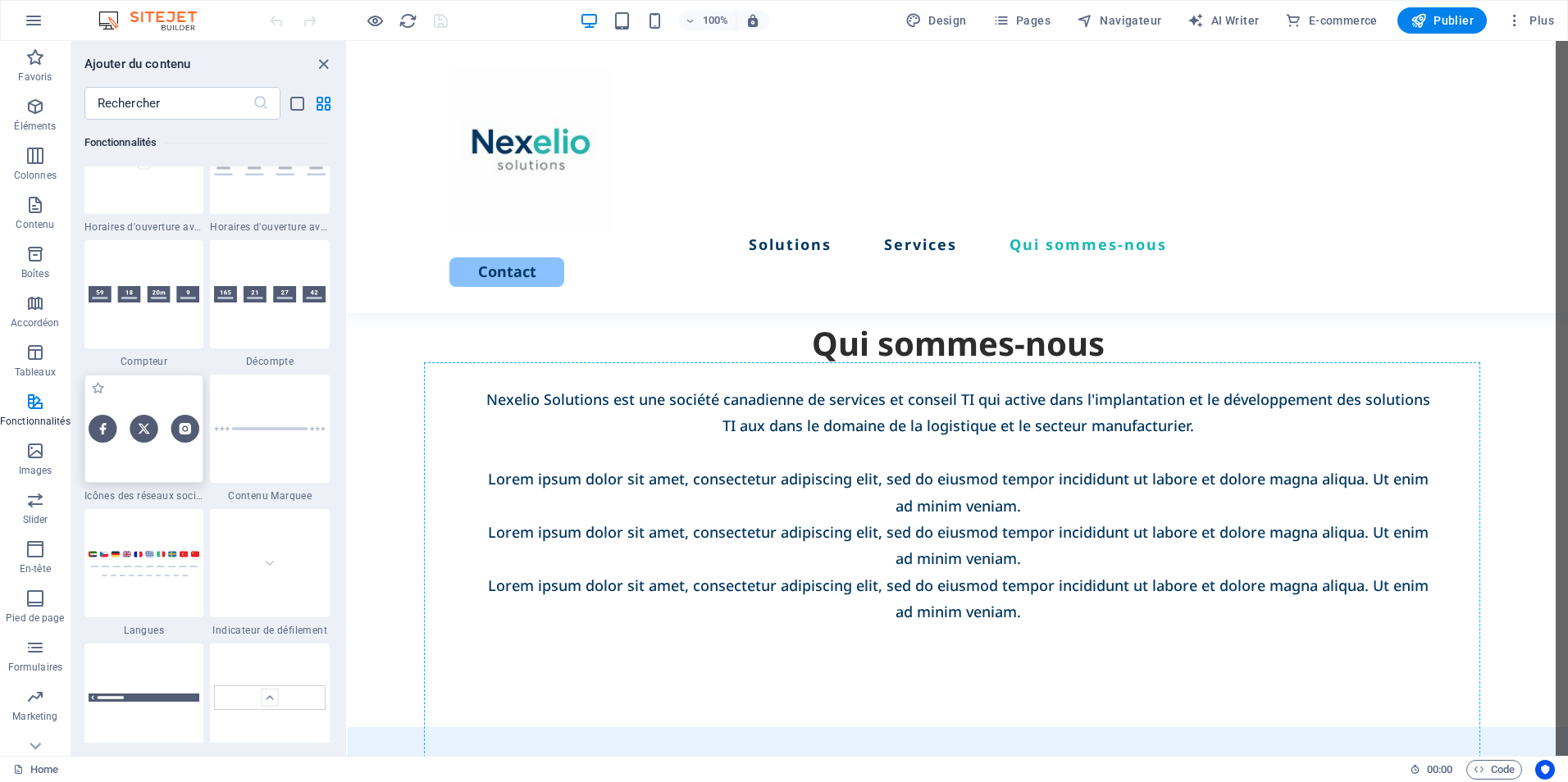
scroll to position [3123, 0]
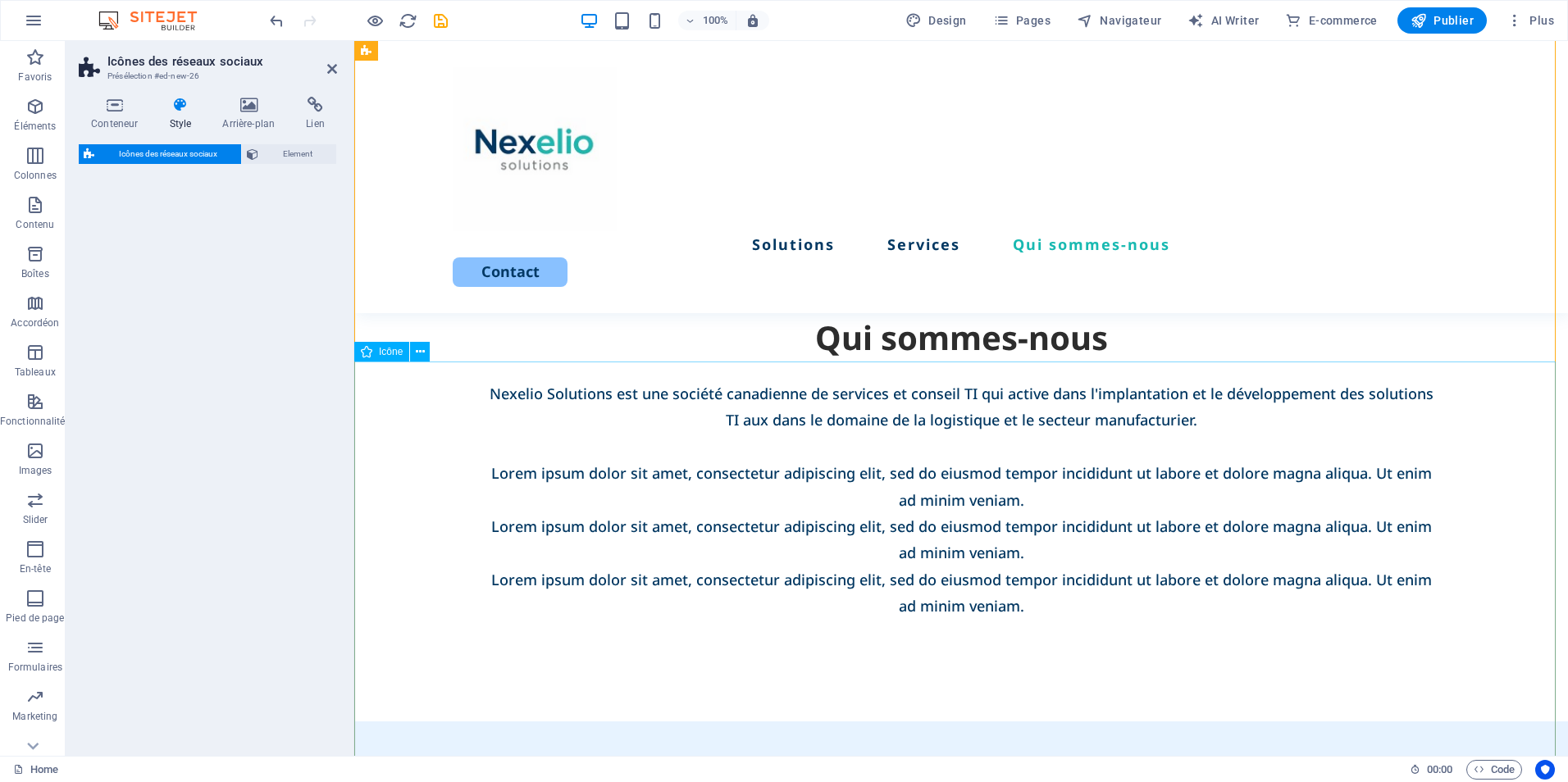
select select "rem"
select select "preset-social-icons-v3-default"
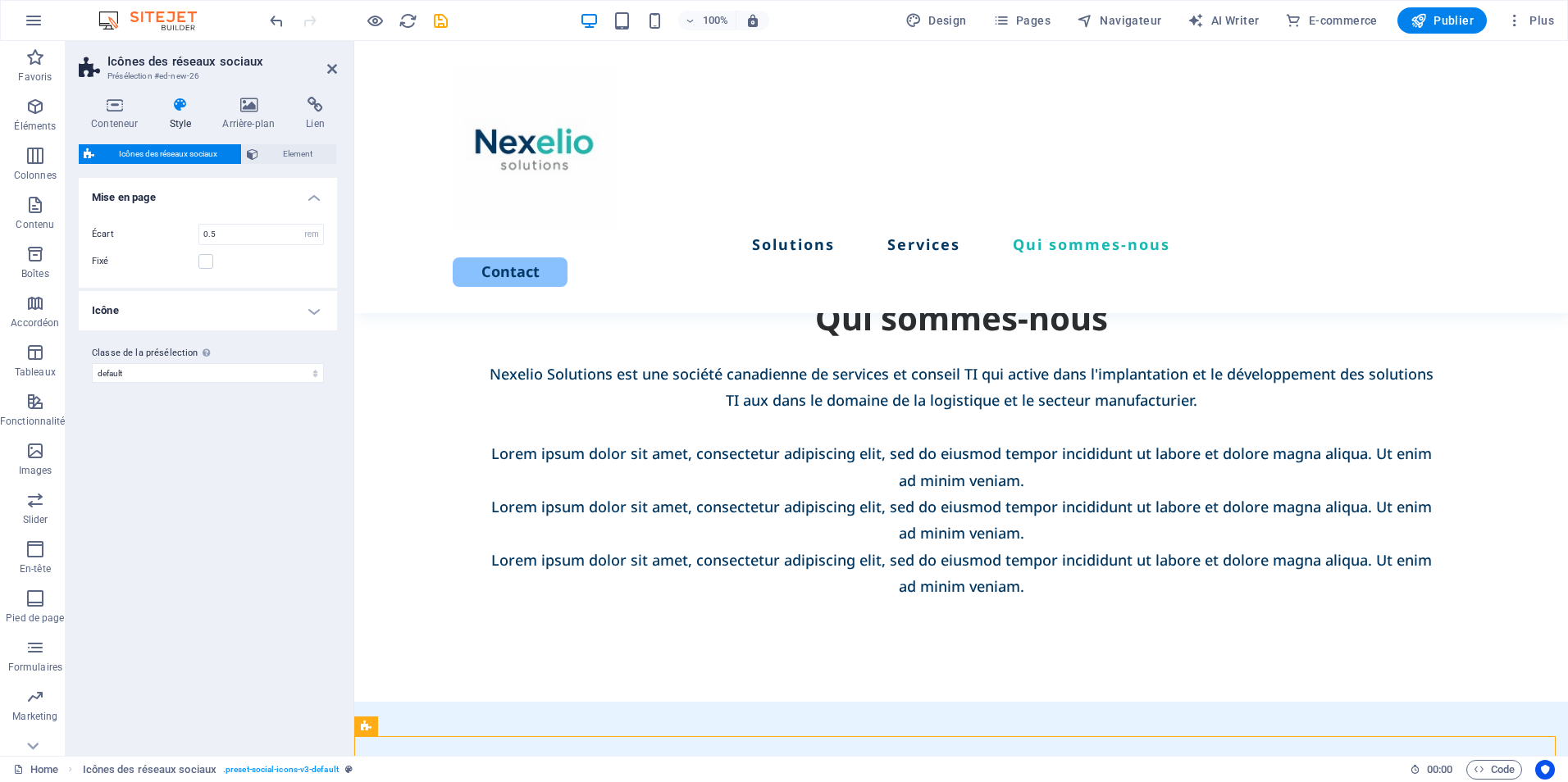
scroll to position [3168, 0]
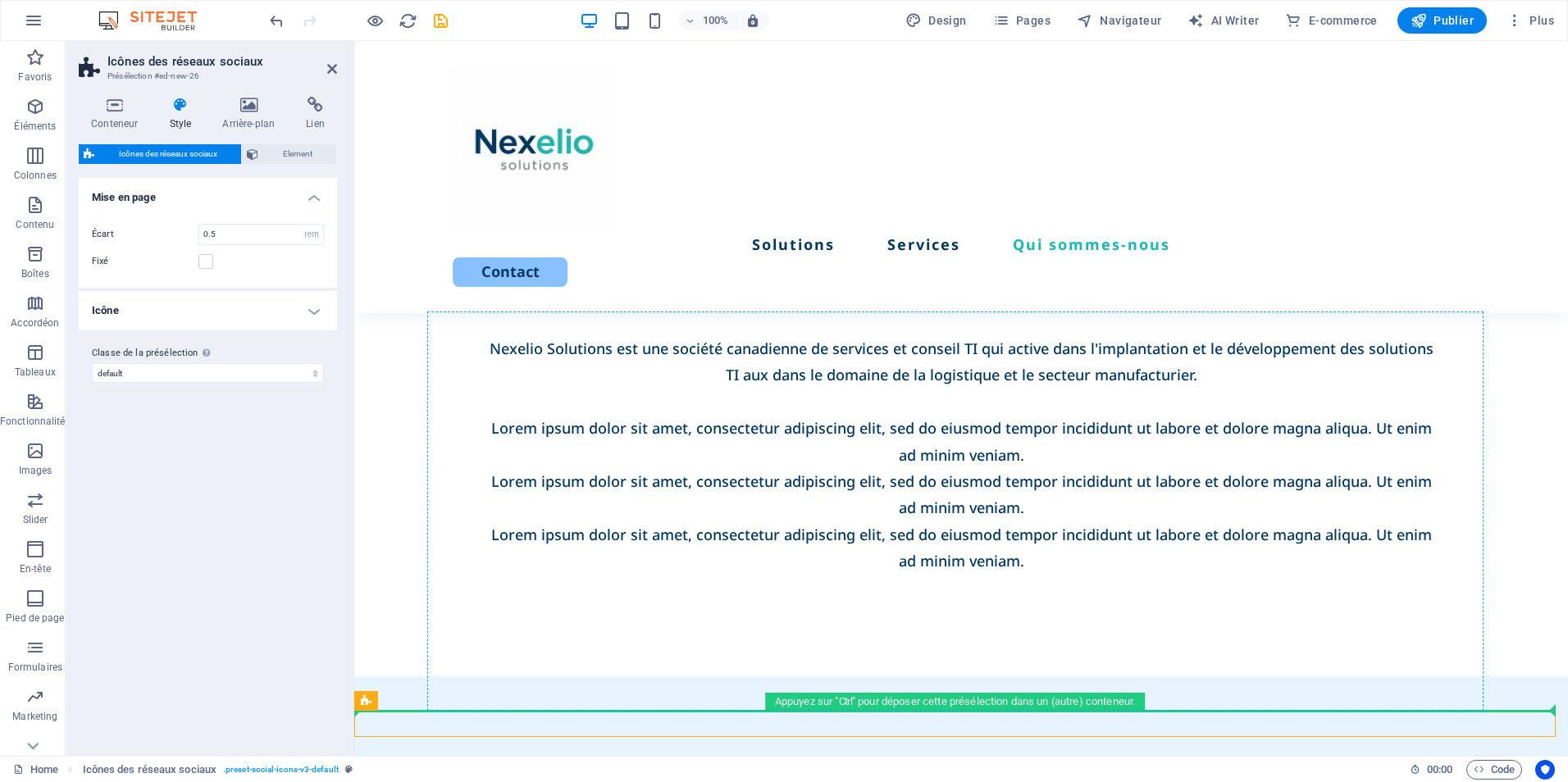
drag, startPoint x: 1249, startPoint y: 732, endPoint x: 1225, endPoint y: 623, distance: 111.6
drag, startPoint x: 1093, startPoint y: 716, endPoint x: 549, endPoint y: 574, distance: 562.2
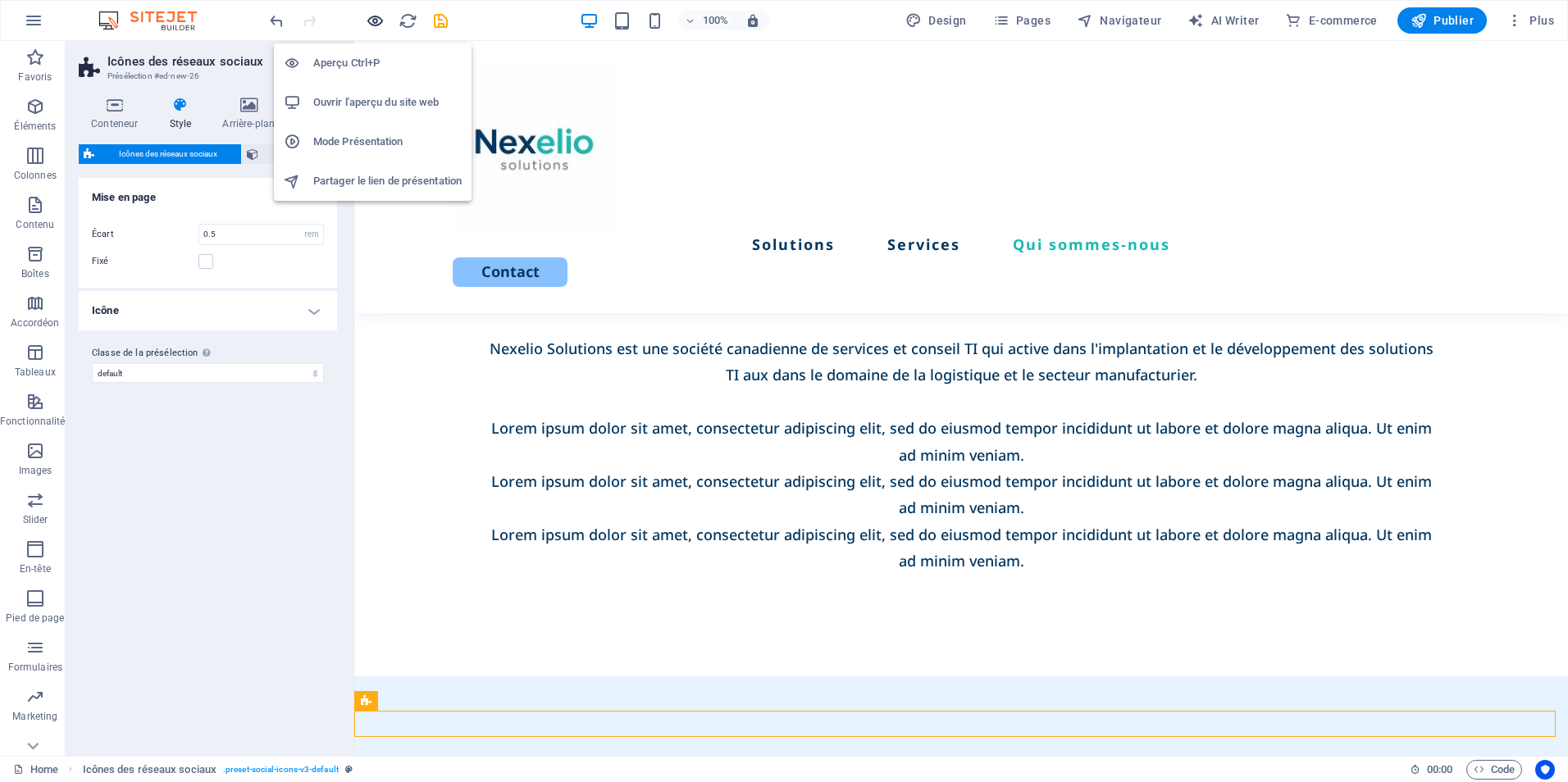
click at [380, 22] on icon "button" at bounding box center [375, 21] width 19 height 19
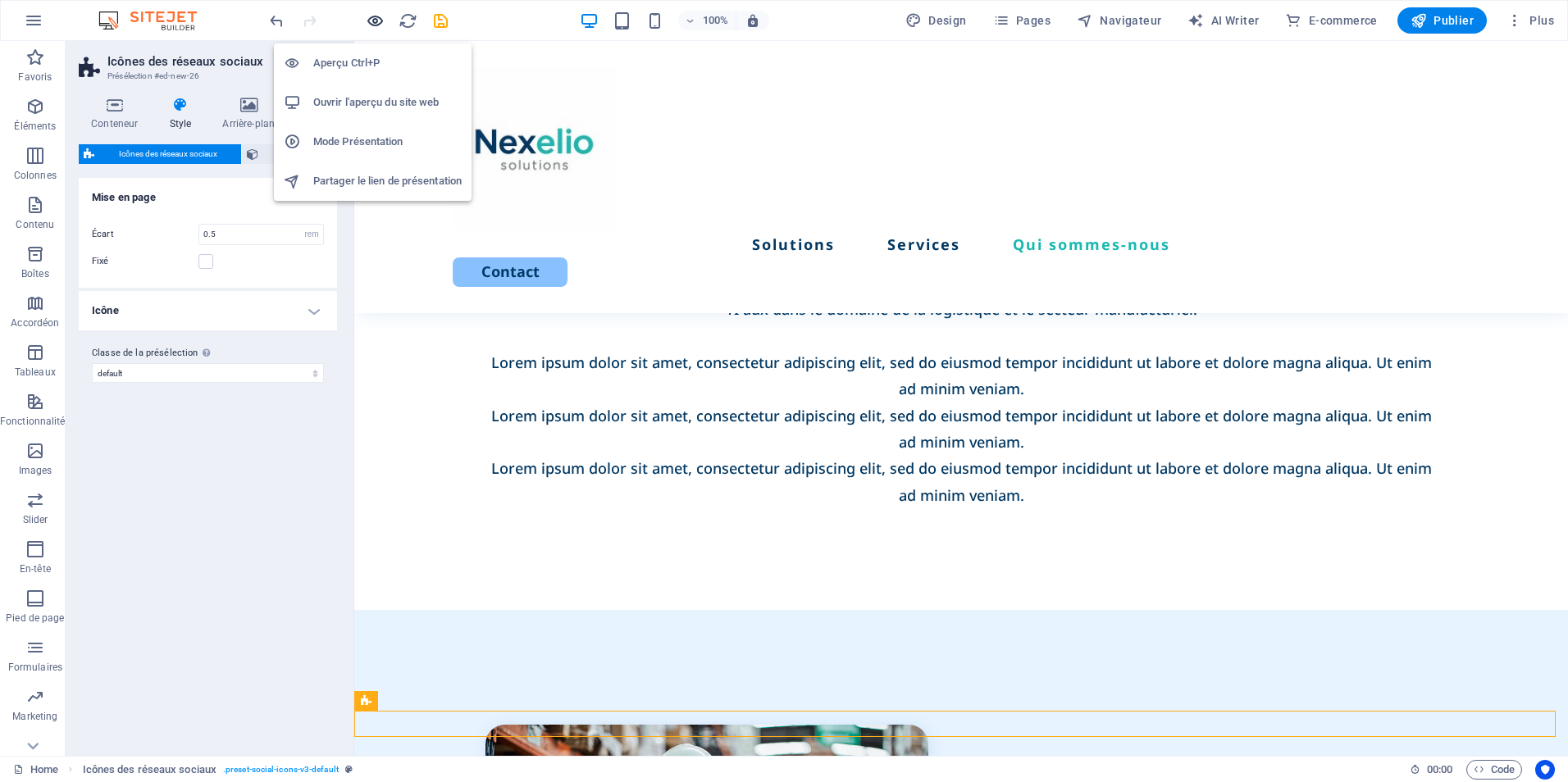
scroll to position [3053, 0]
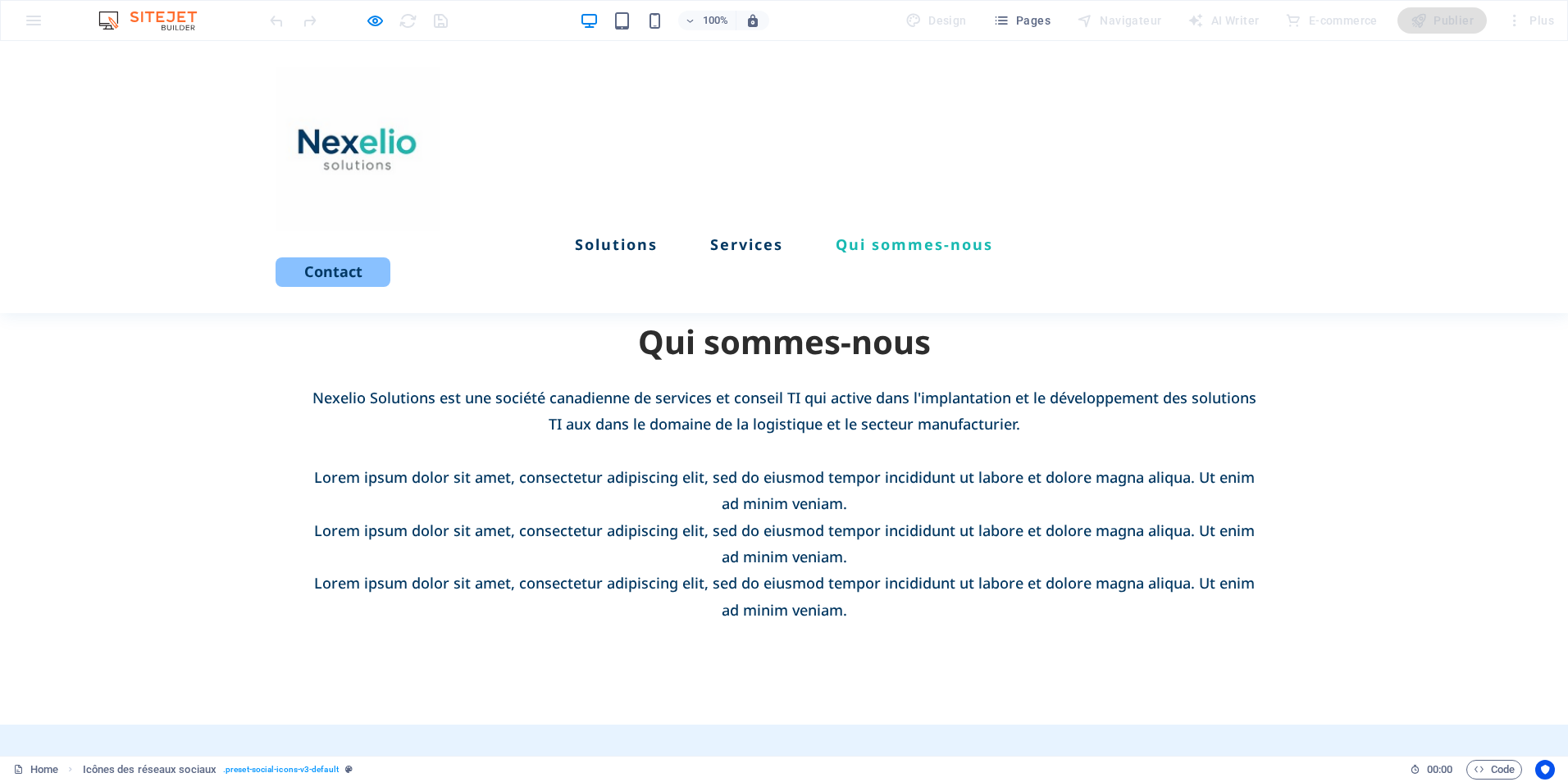
click at [373, 15] on icon "button" at bounding box center [375, 21] width 19 height 19
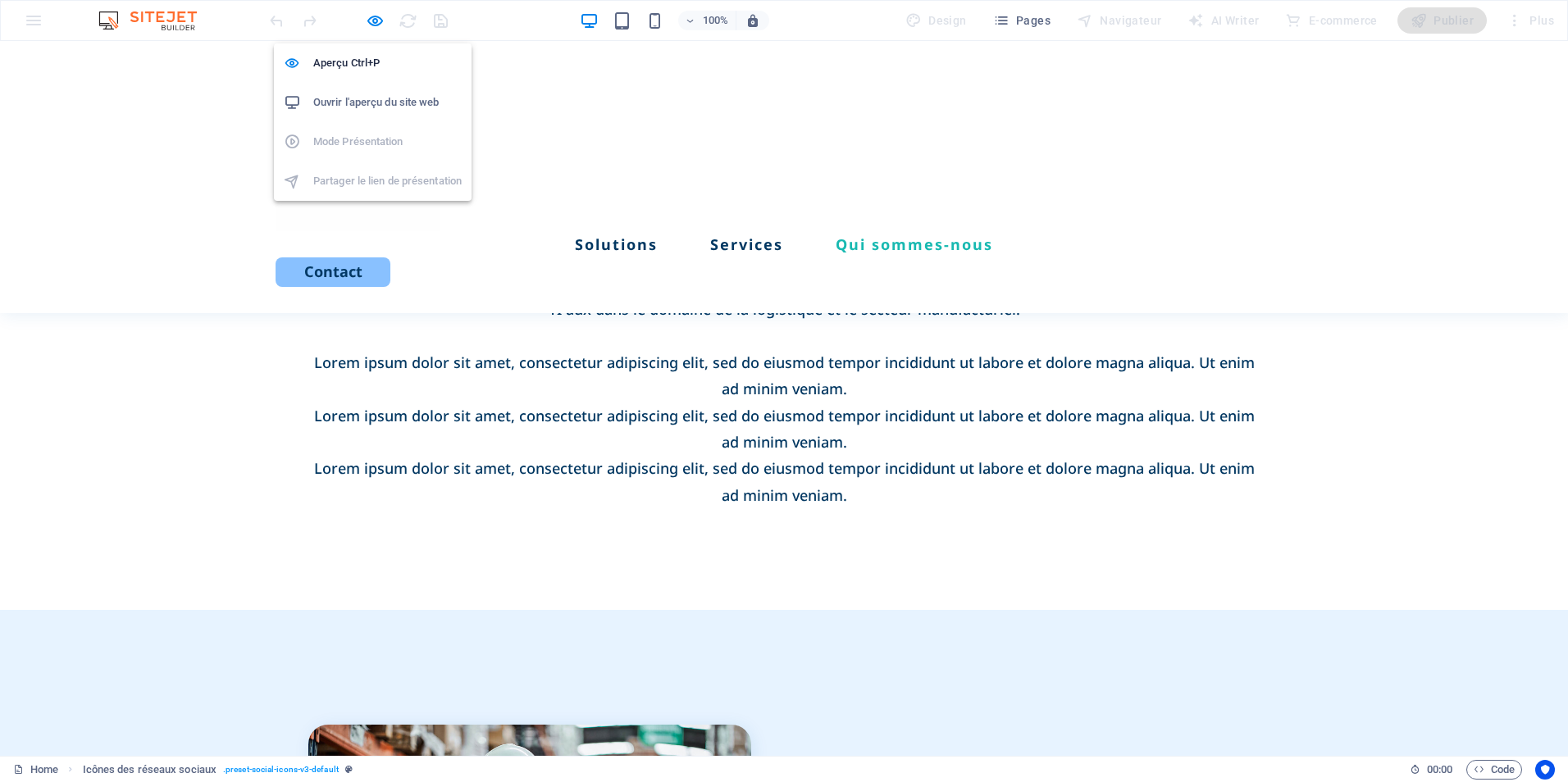
select select "rem"
select select "preset-social-icons-v3-default"
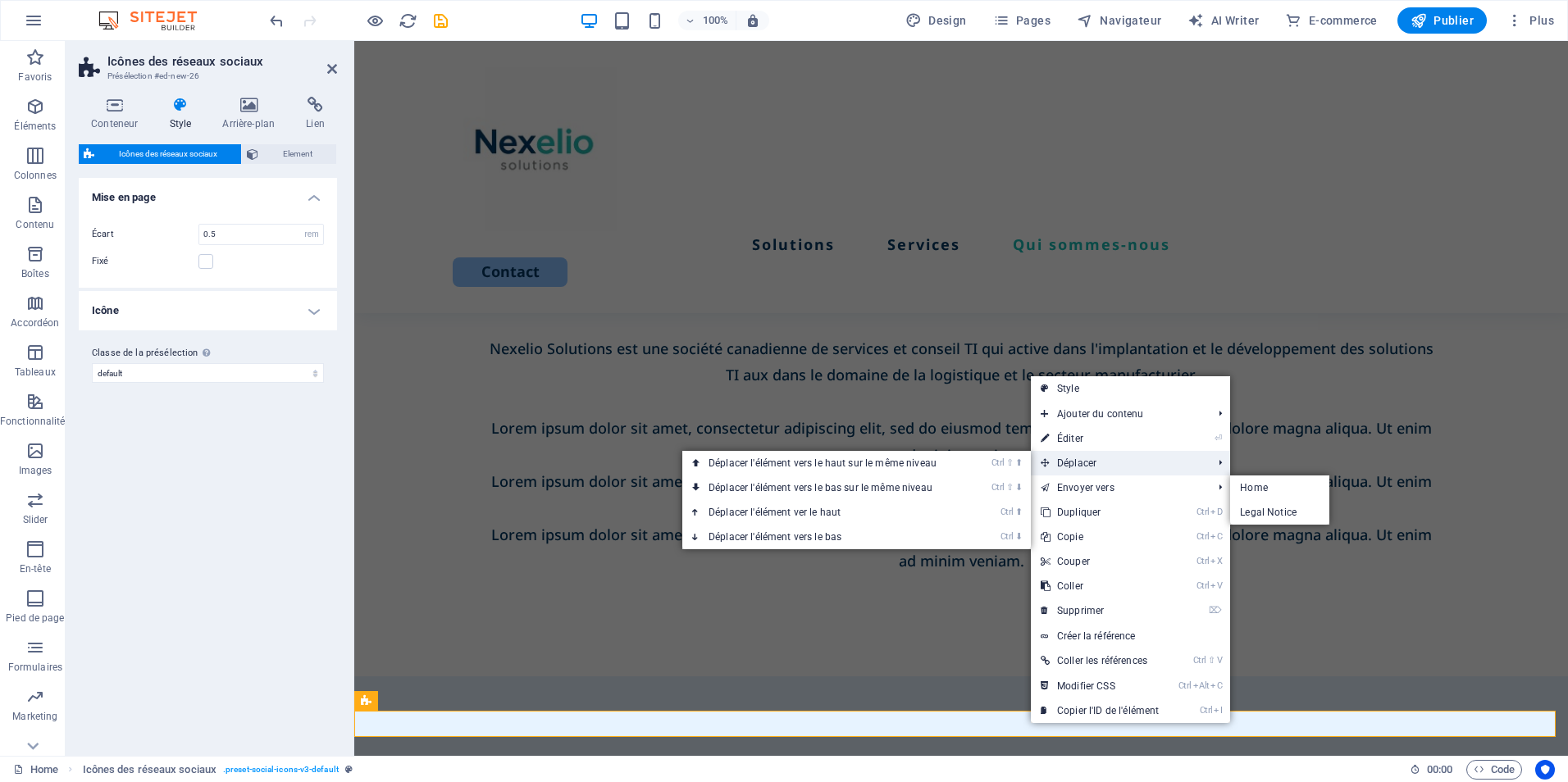
click at [1104, 463] on span "Déplacer" at bounding box center [1118, 463] width 175 height 24
click at [899, 467] on link "Ctrl ⇧ ⬆ Déplacer l'élément vers le haut sur le même niveau" at bounding box center [826, 463] width 287 height 24
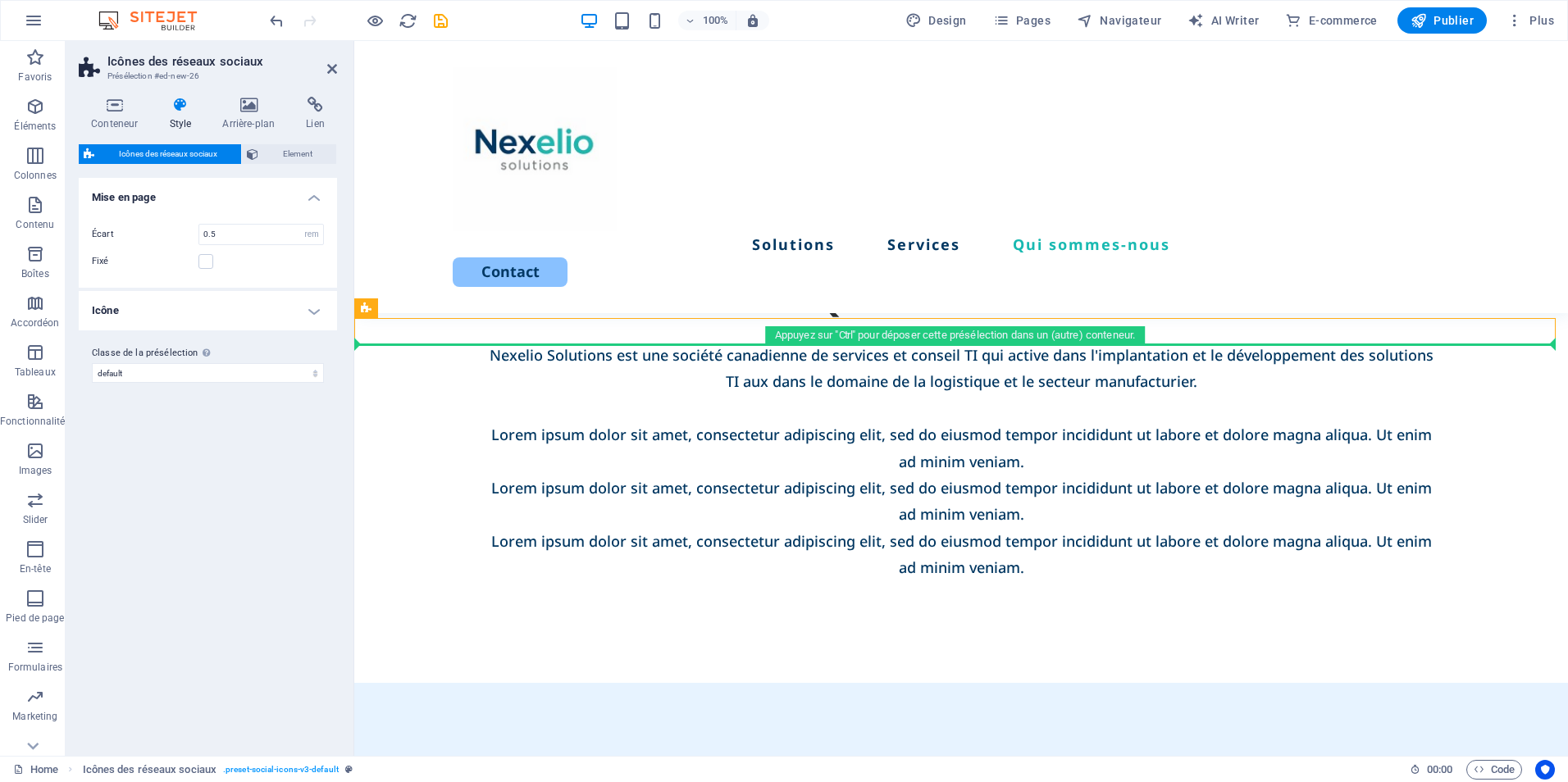
drag, startPoint x: 1026, startPoint y: 336, endPoint x: 1034, endPoint y: 389, distance: 53.6
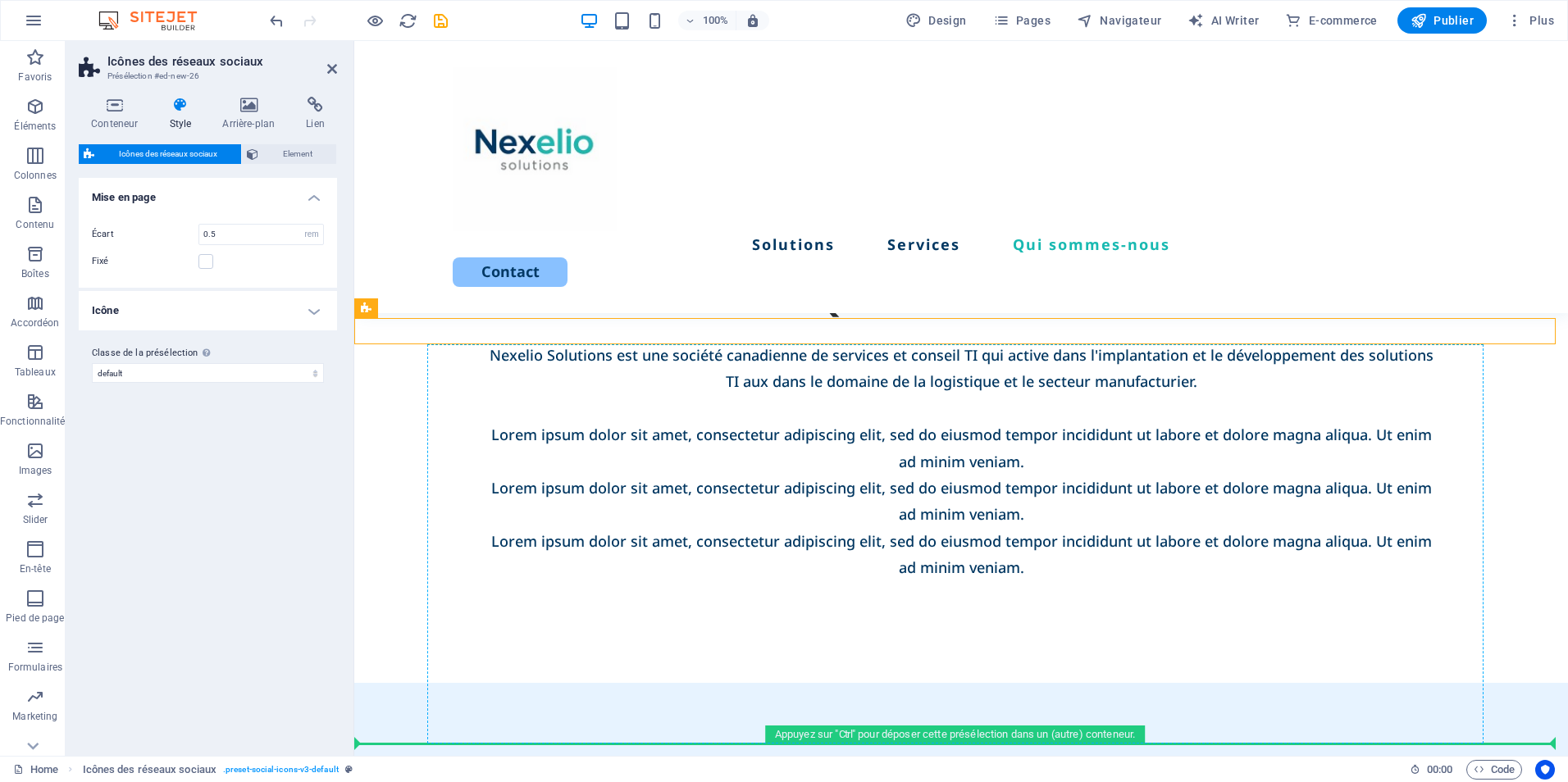
drag, startPoint x: 1059, startPoint y: 330, endPoint x: 600, endPoint y: 589, distance: 527.0
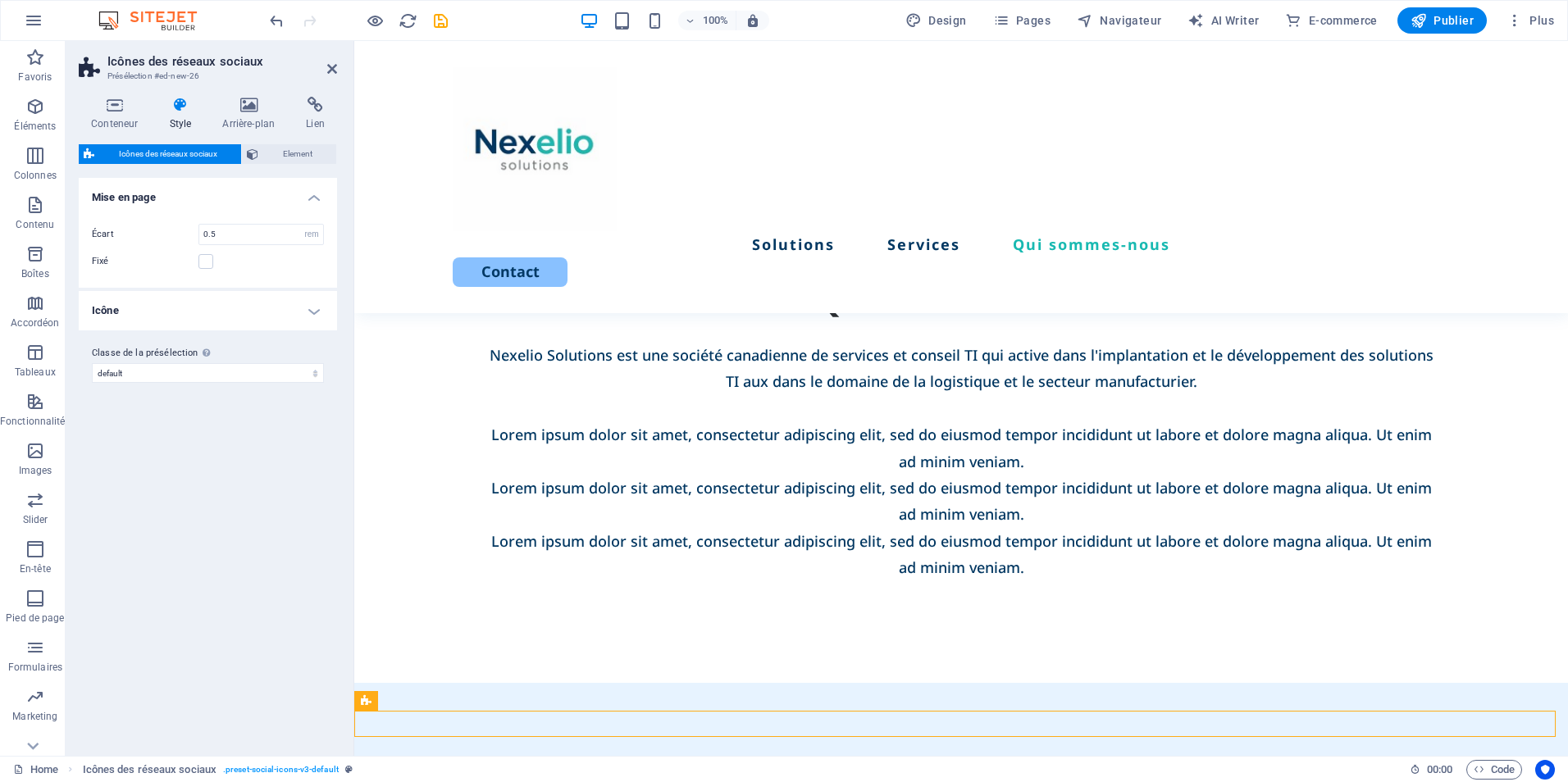
scroll to position [3168, 0]
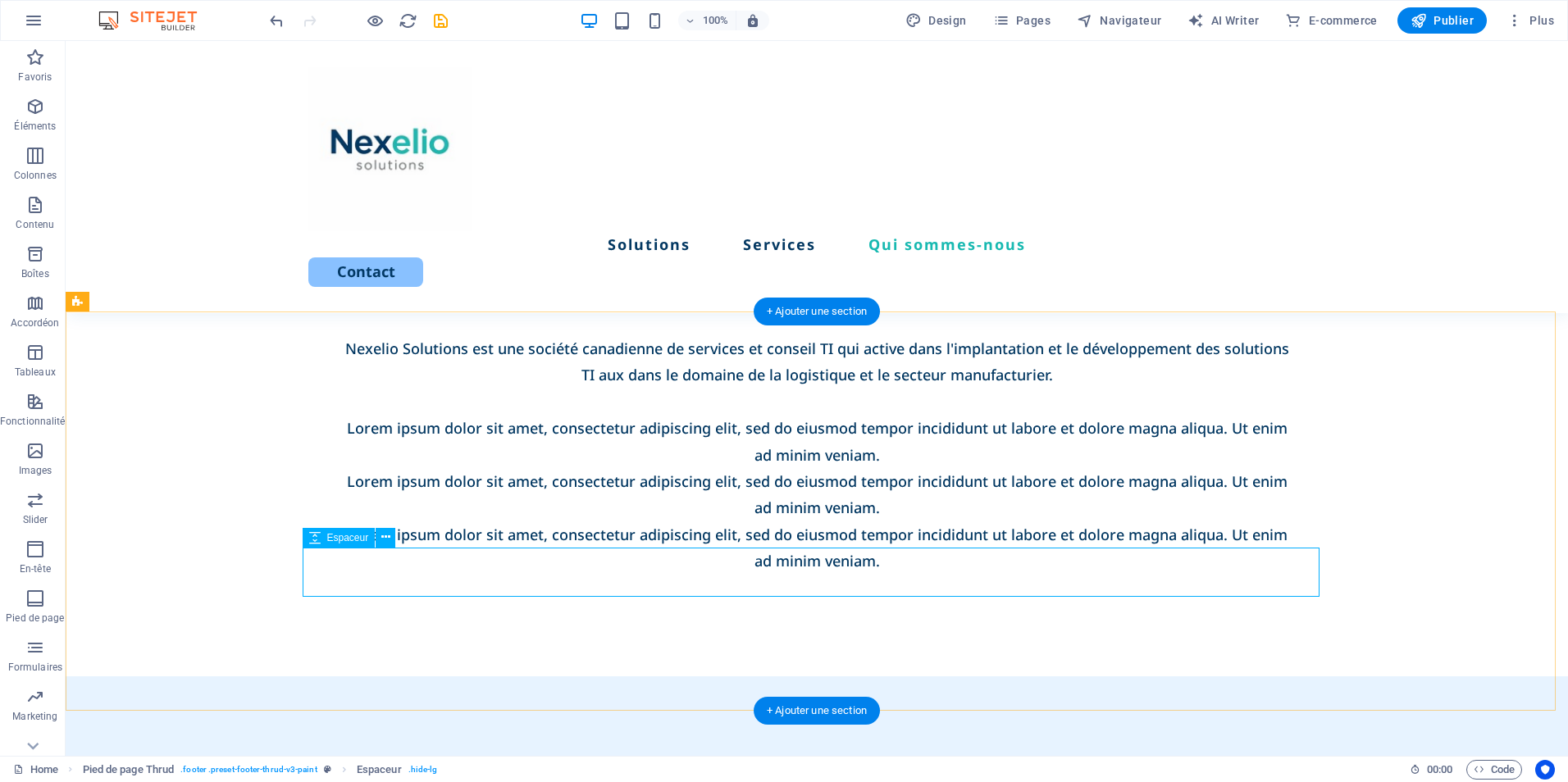
click at [387, 539] on icon at bounding box center [386, 537] width 9 height 17
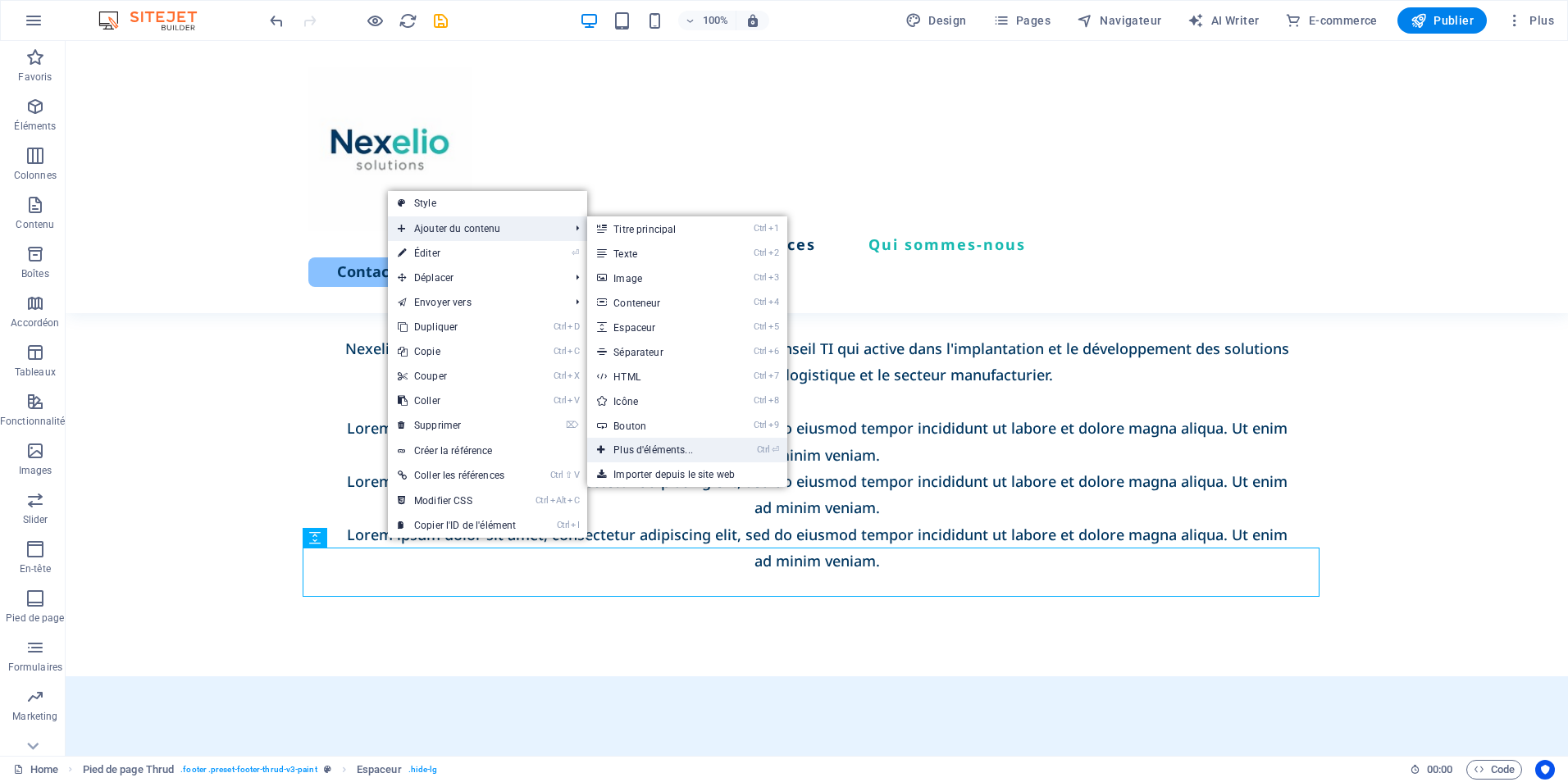
click at [661, 446] on link "Ctrl ⏎ Plus d'éléments..." at bounding box center [656, 450] width 139 height 24
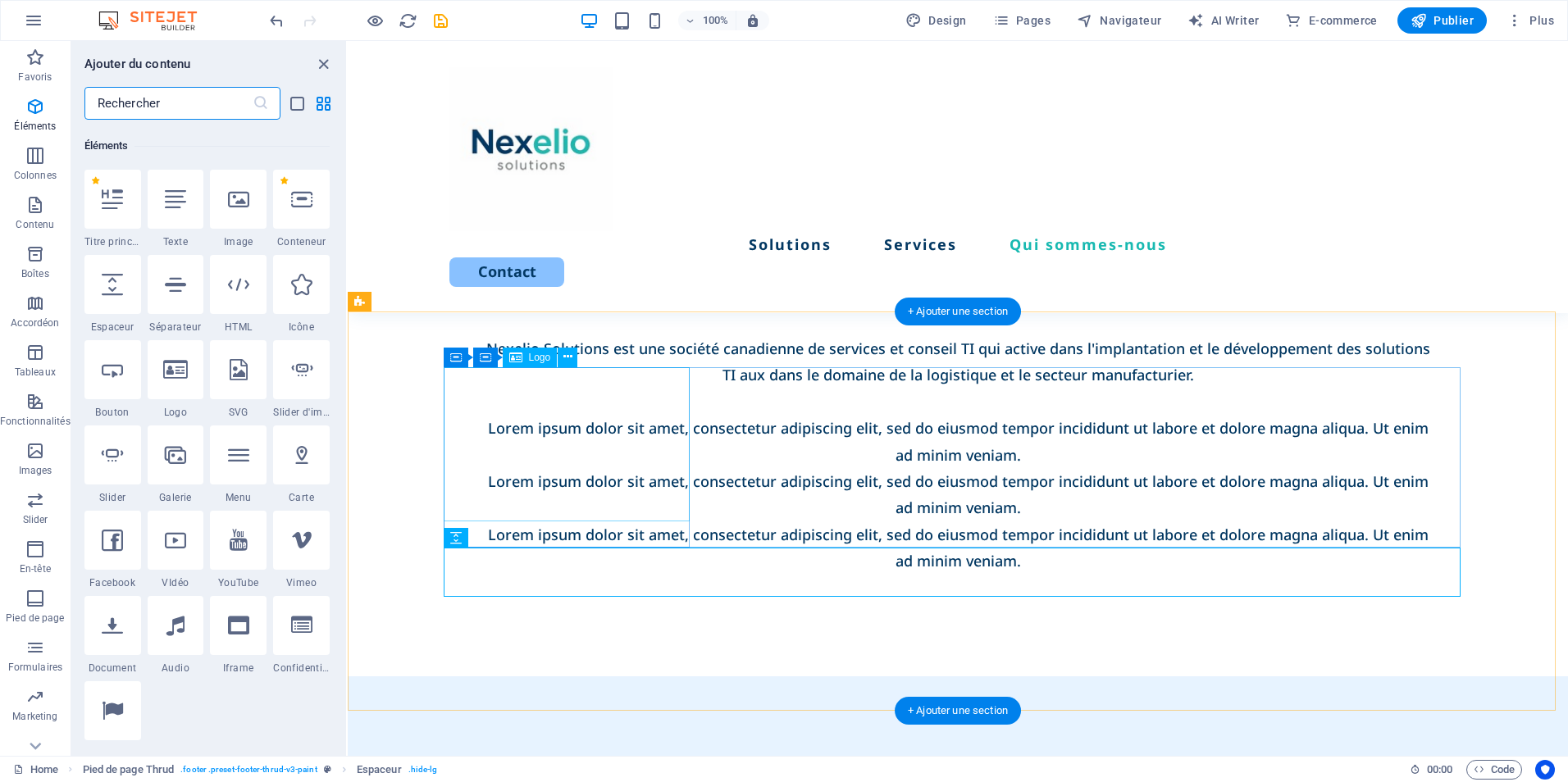
scroll to position [175, 0]
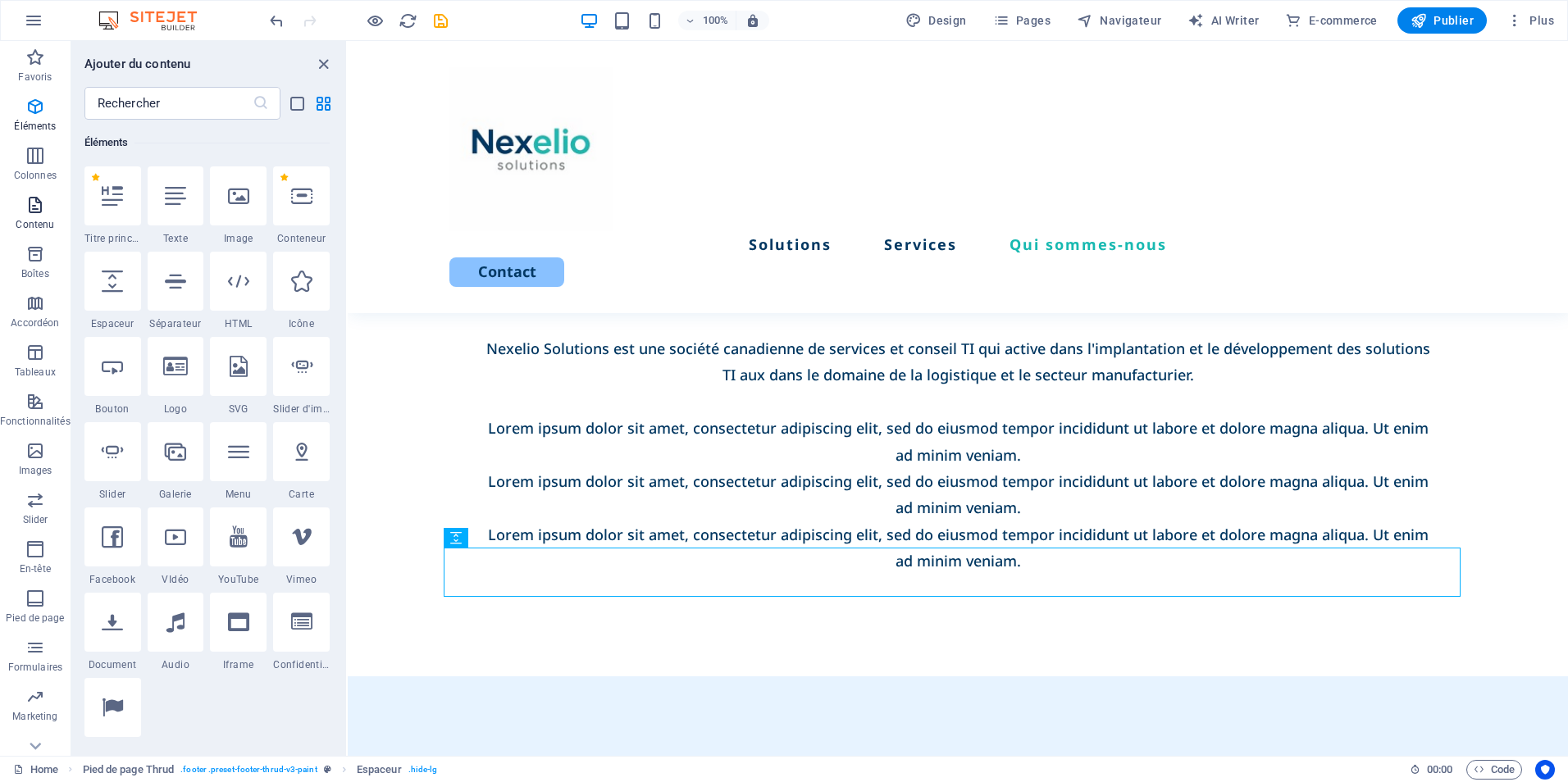
click at [18, 211] on span "Contenu" at bounding box center [35, 215] width 71 height 39
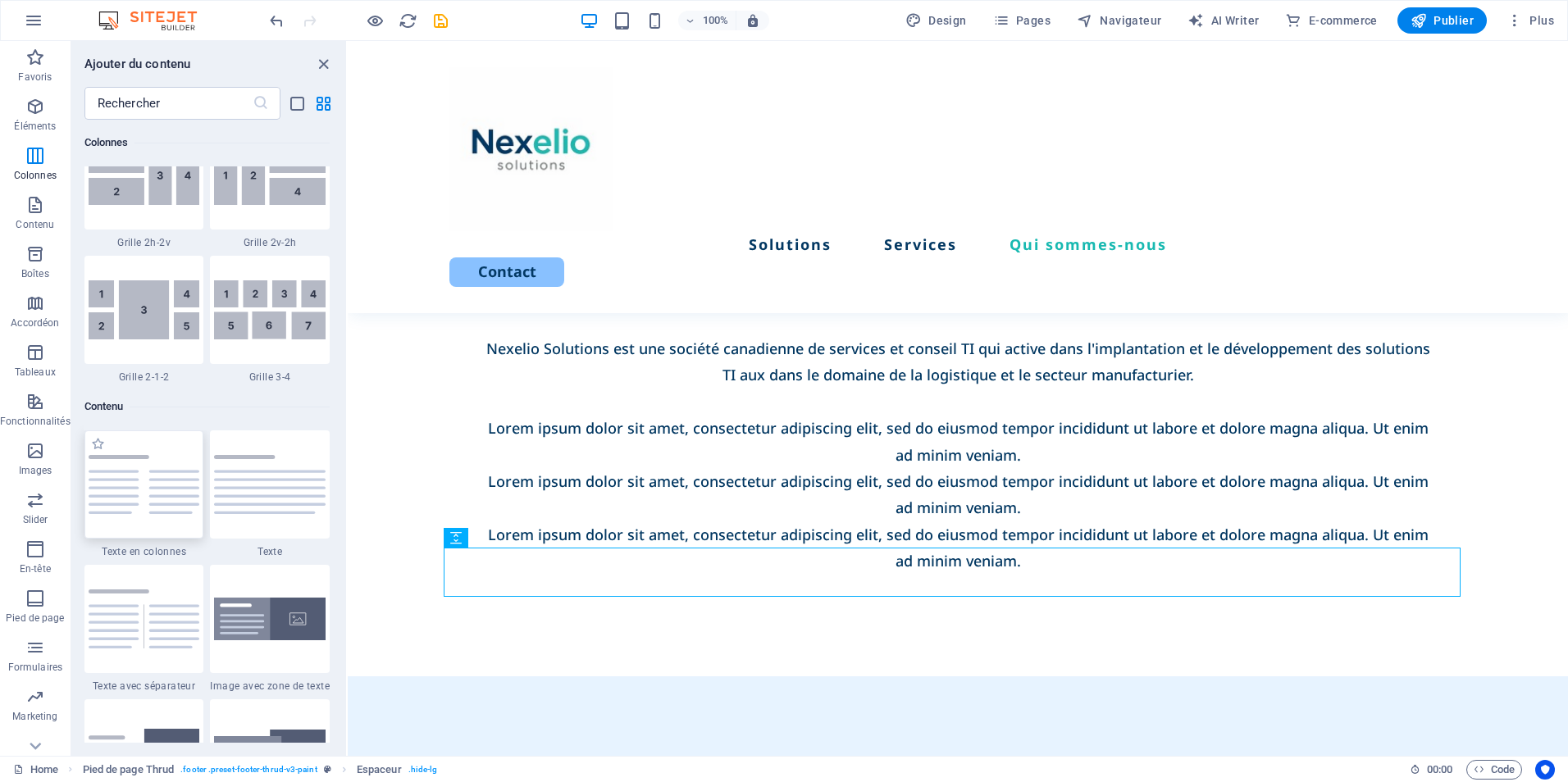
scroll to position [2869, 0]
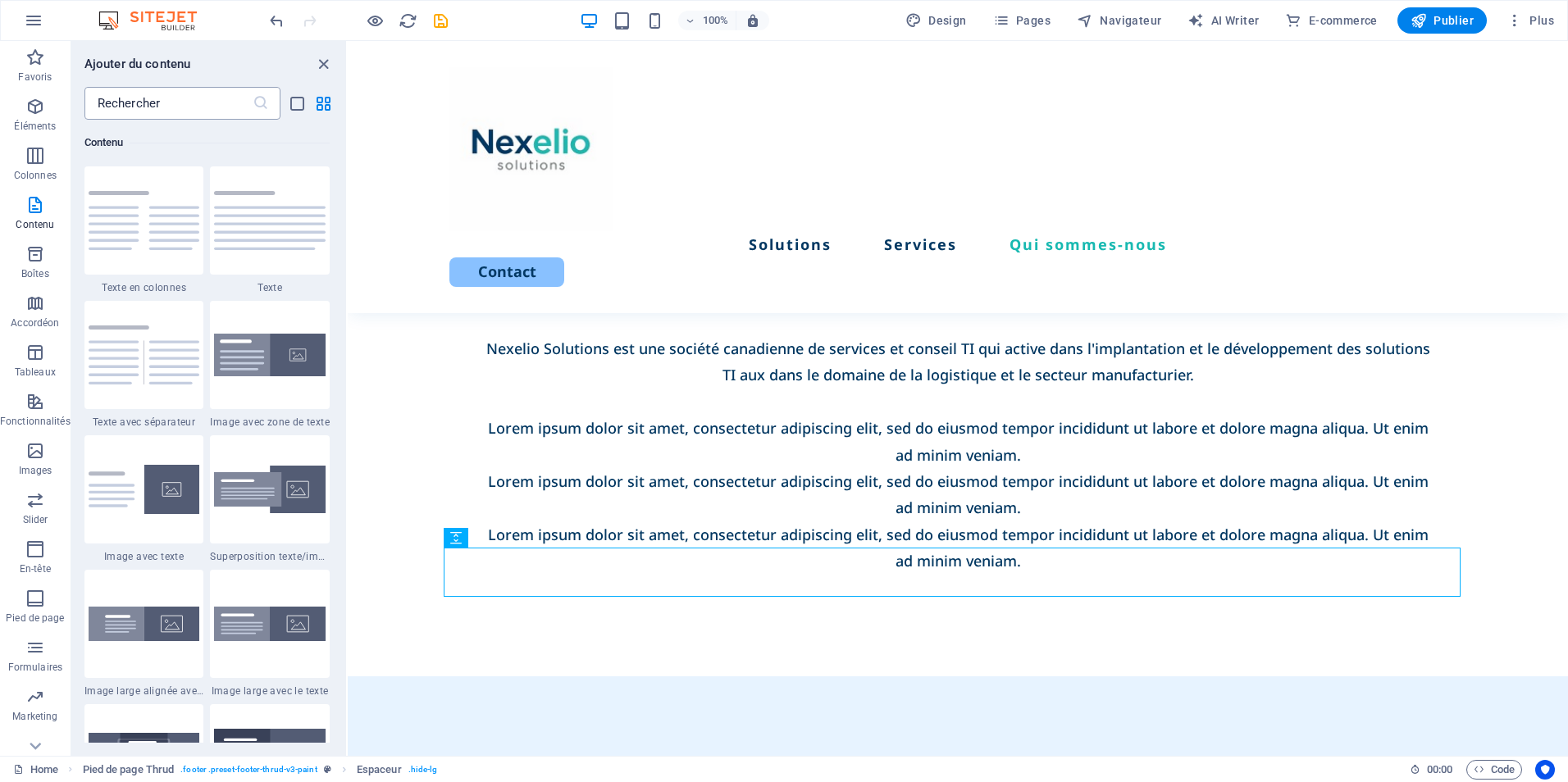
click at [144, 96] on input "text" at bounding box center [168, 103] width 168 height 33
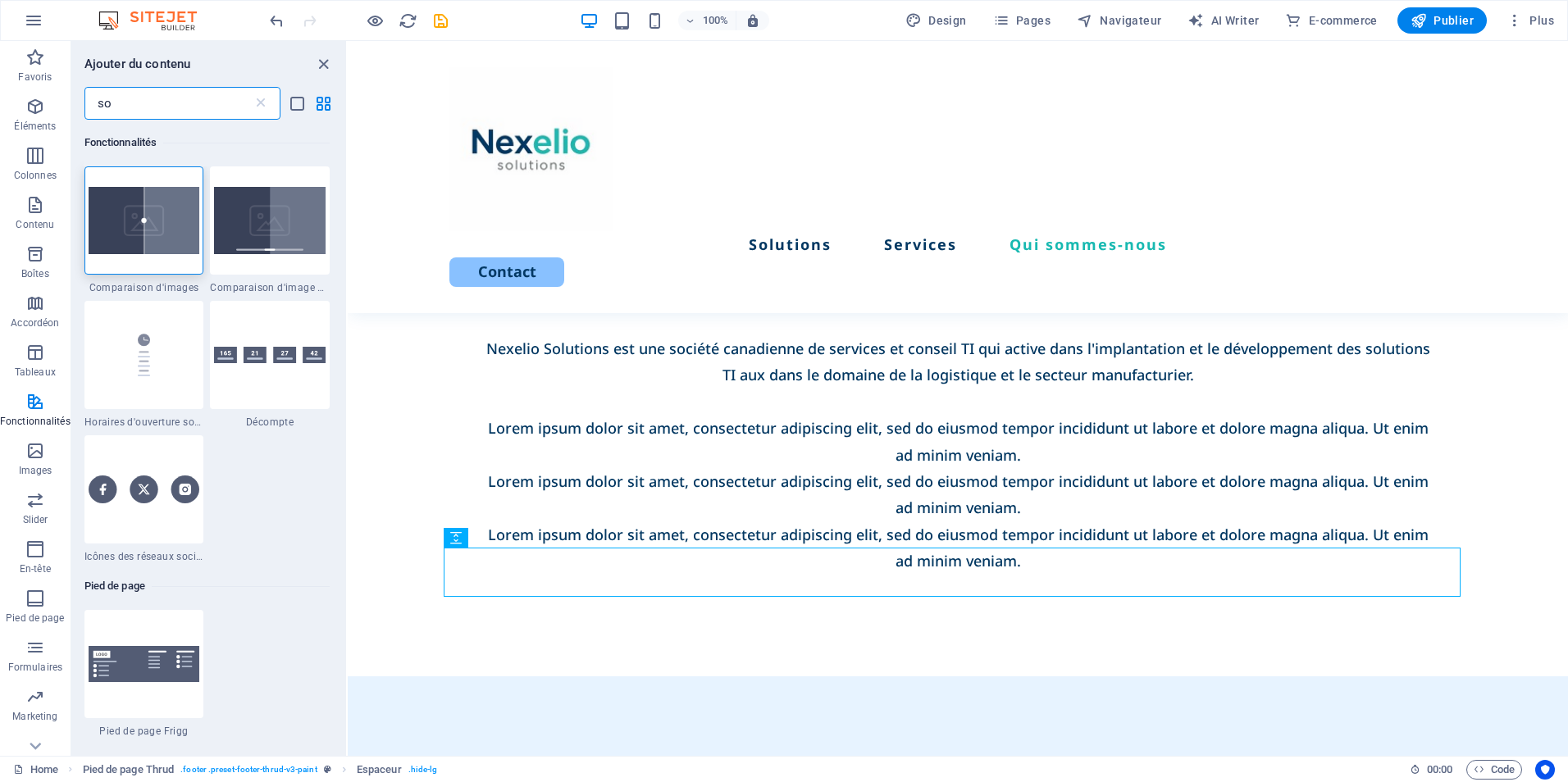
scroll to position [0, 0]
type input "so"
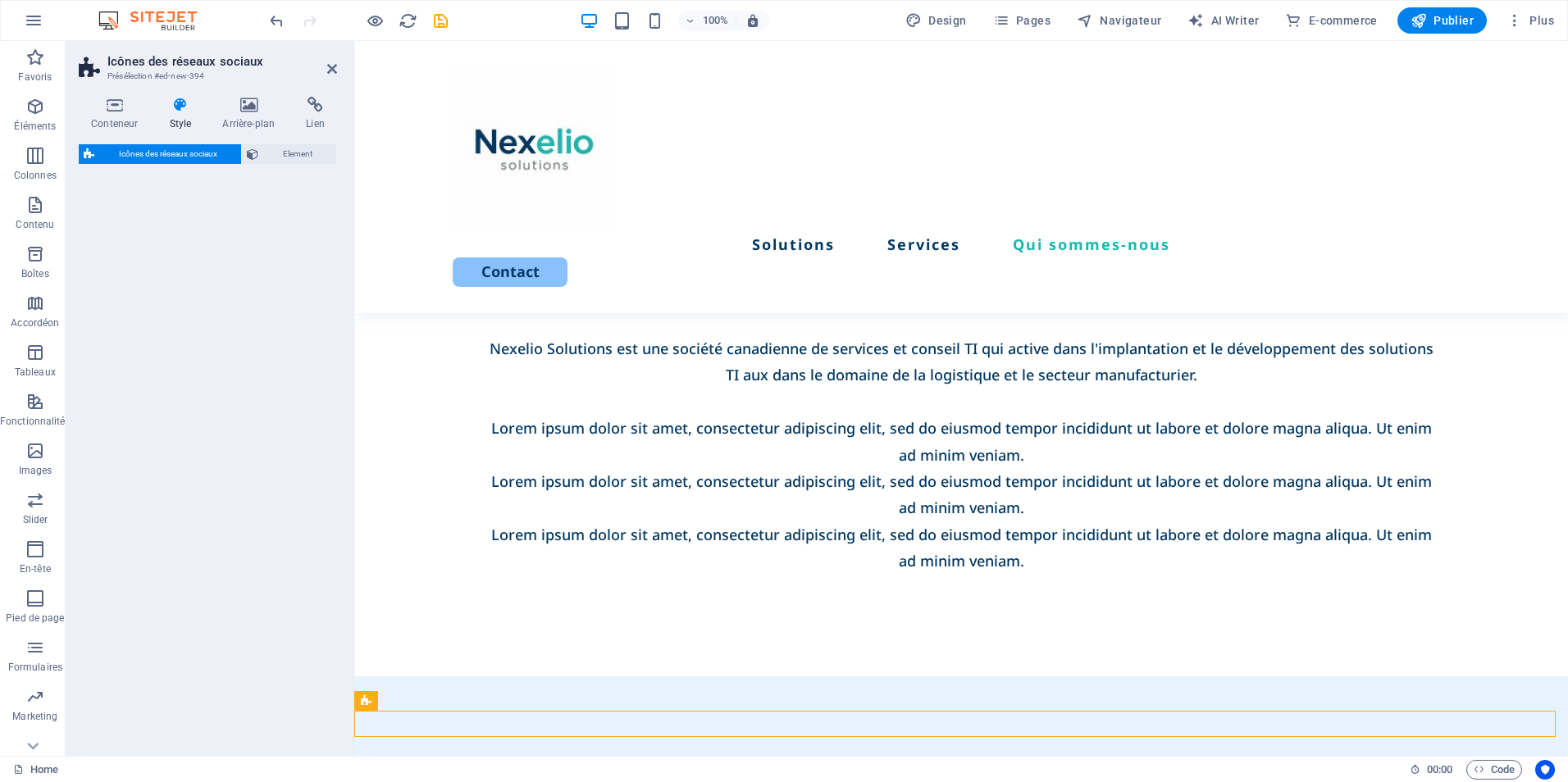
select select "rem"
select select "preset-social-icons-v3-default"
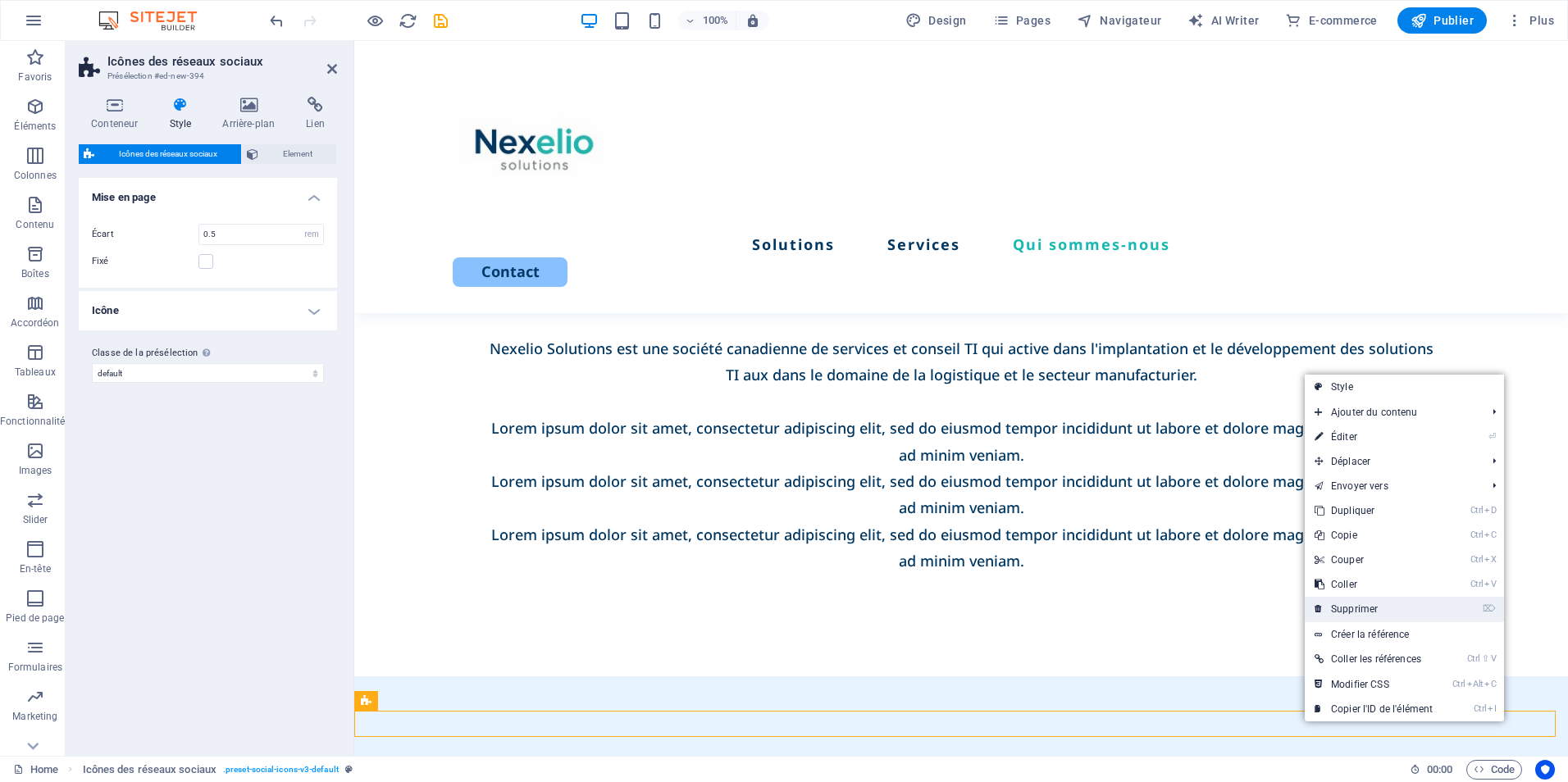
click at [1359, 610] on link "⌦ Supprimer" at bounding box center [1373, 609] width 138 height 24
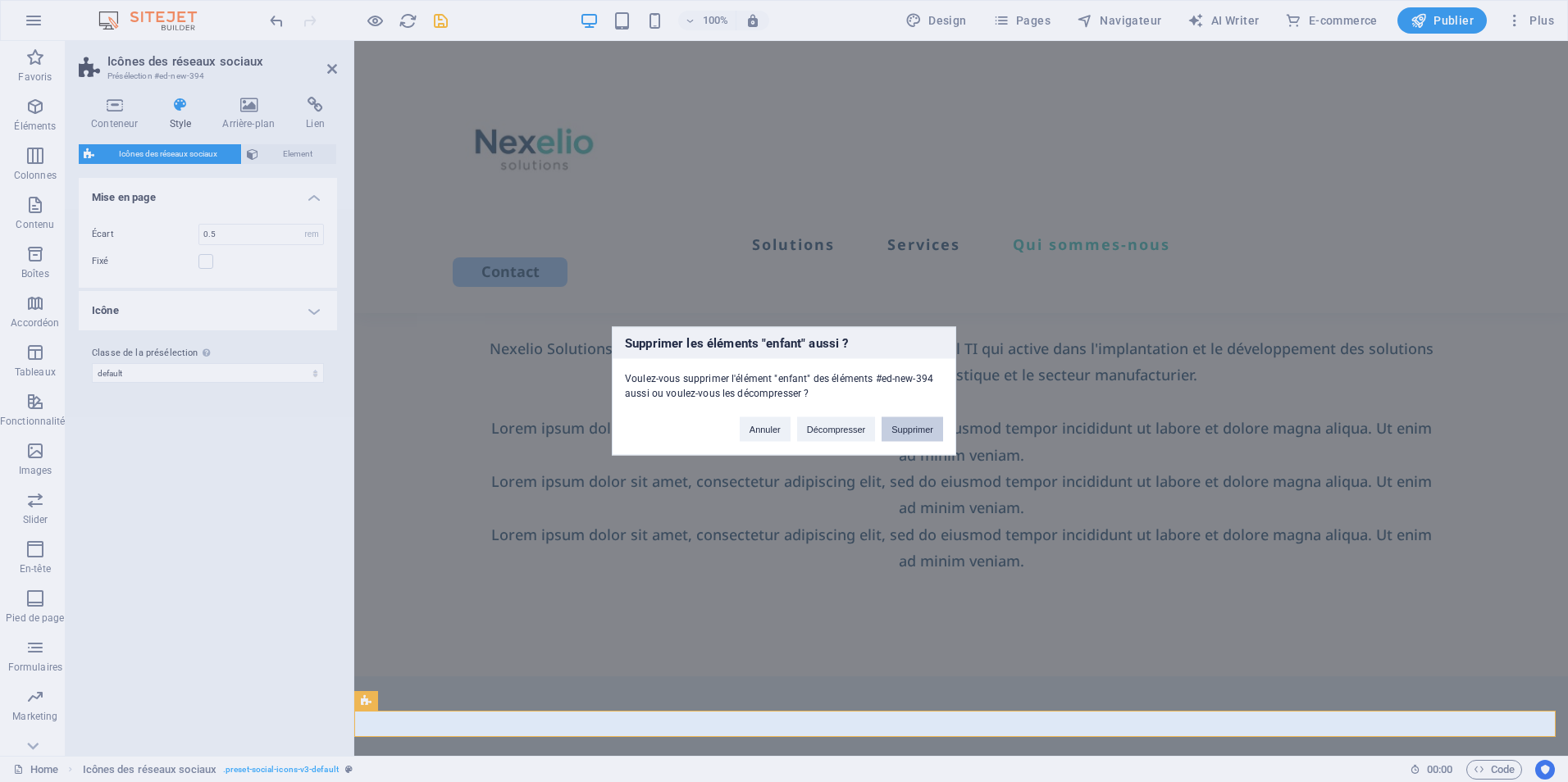
click at [907, 432] on button "Supprimer" at bounding box center [913, 429] width 62 height 24
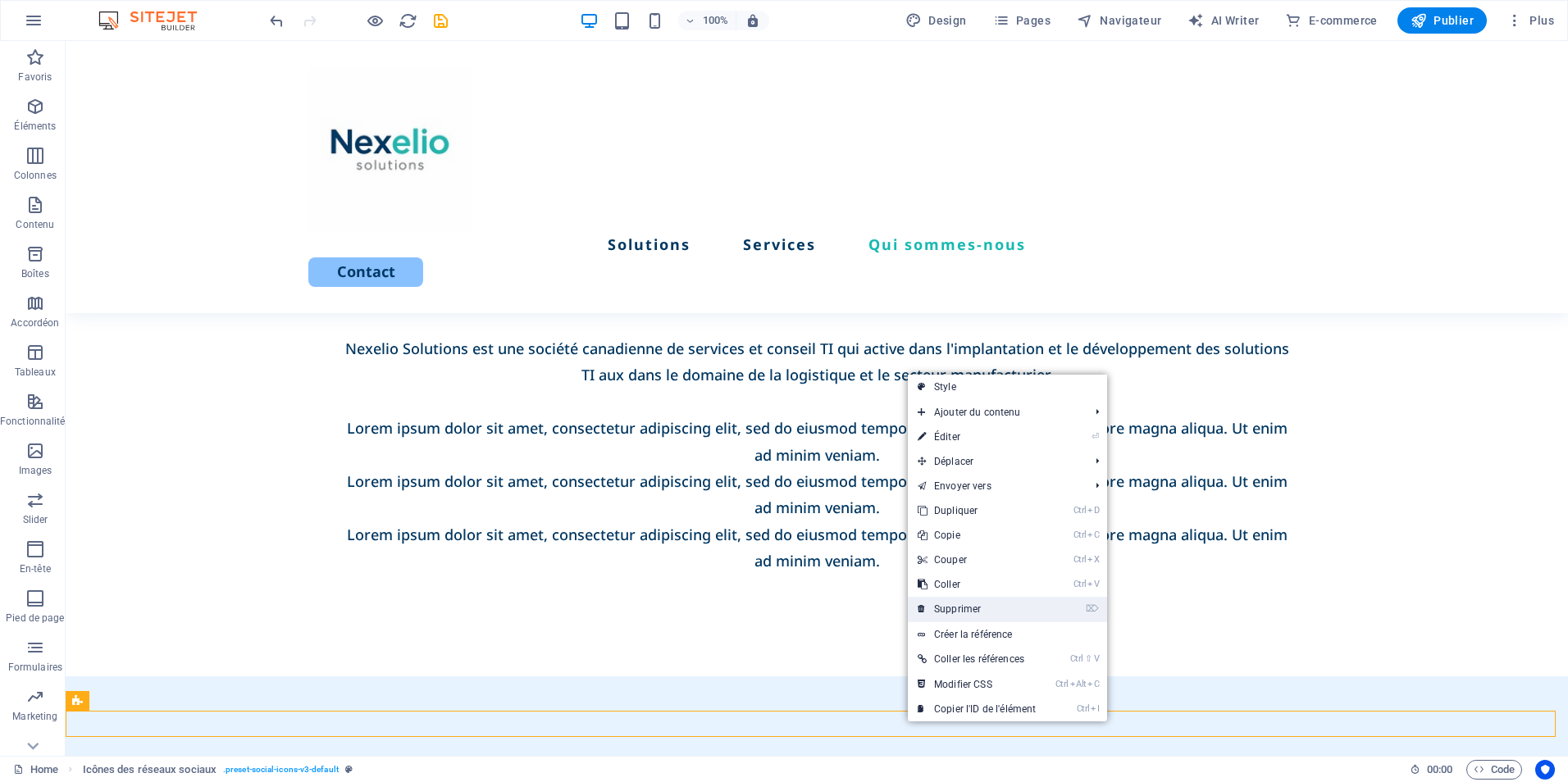
click at [958, 611] on link "⌦ Supprimer" at bounding box center [977, 609] width 138 height 24
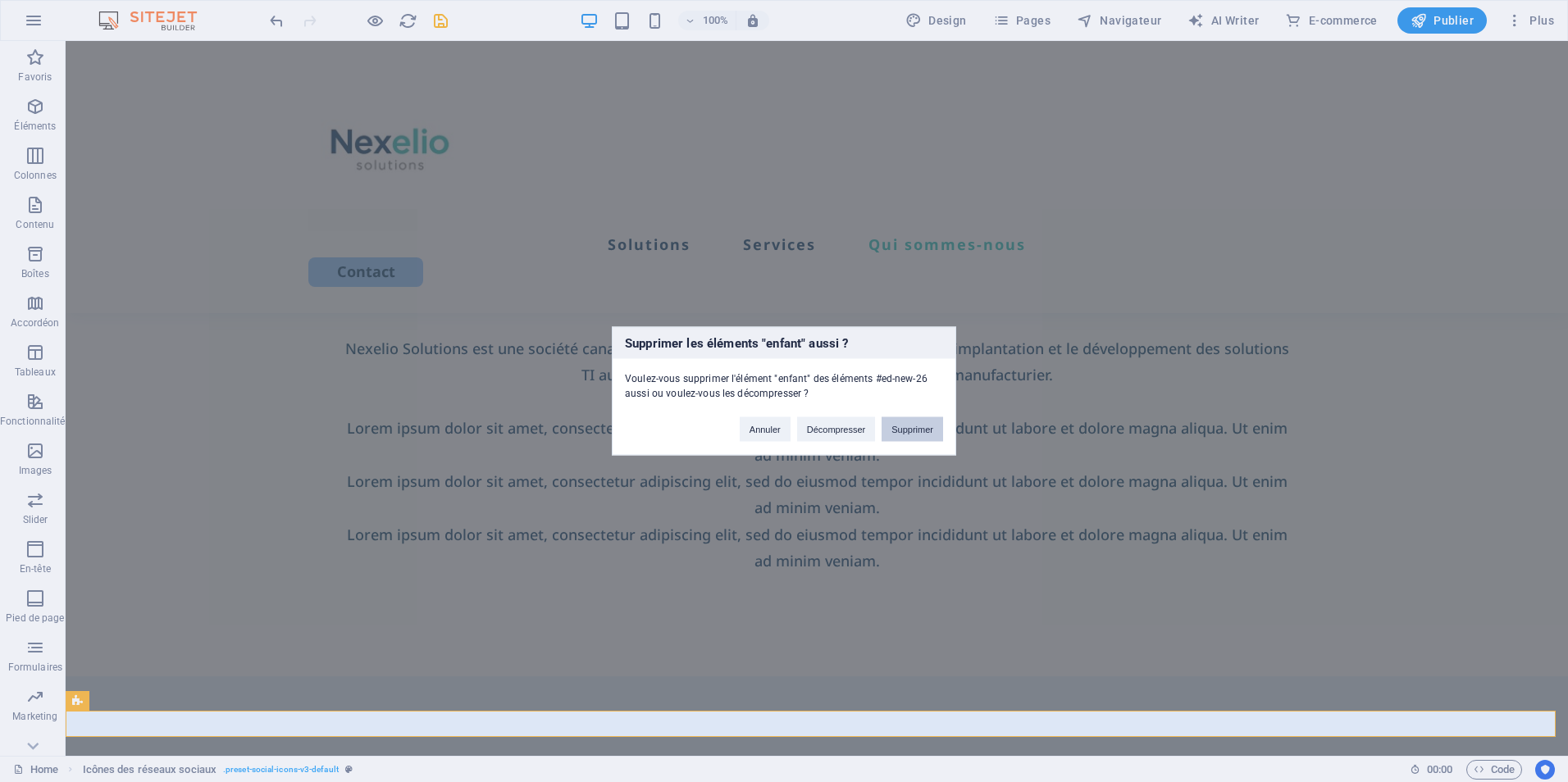
click at [913, 420] on button "Supprimer" at bounding box center [913, 429] width 62 height 24
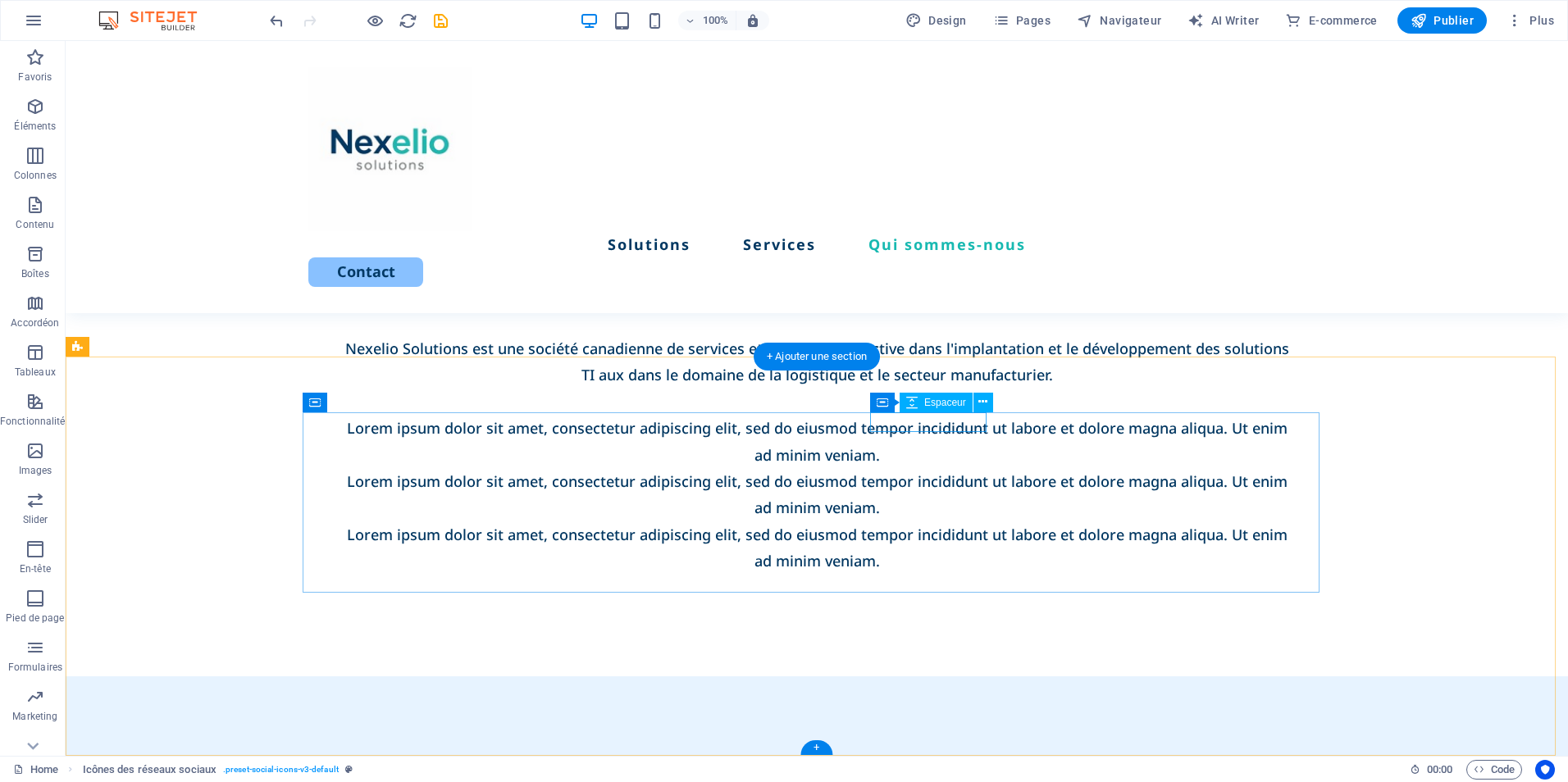
scroll to position [3123, 0]
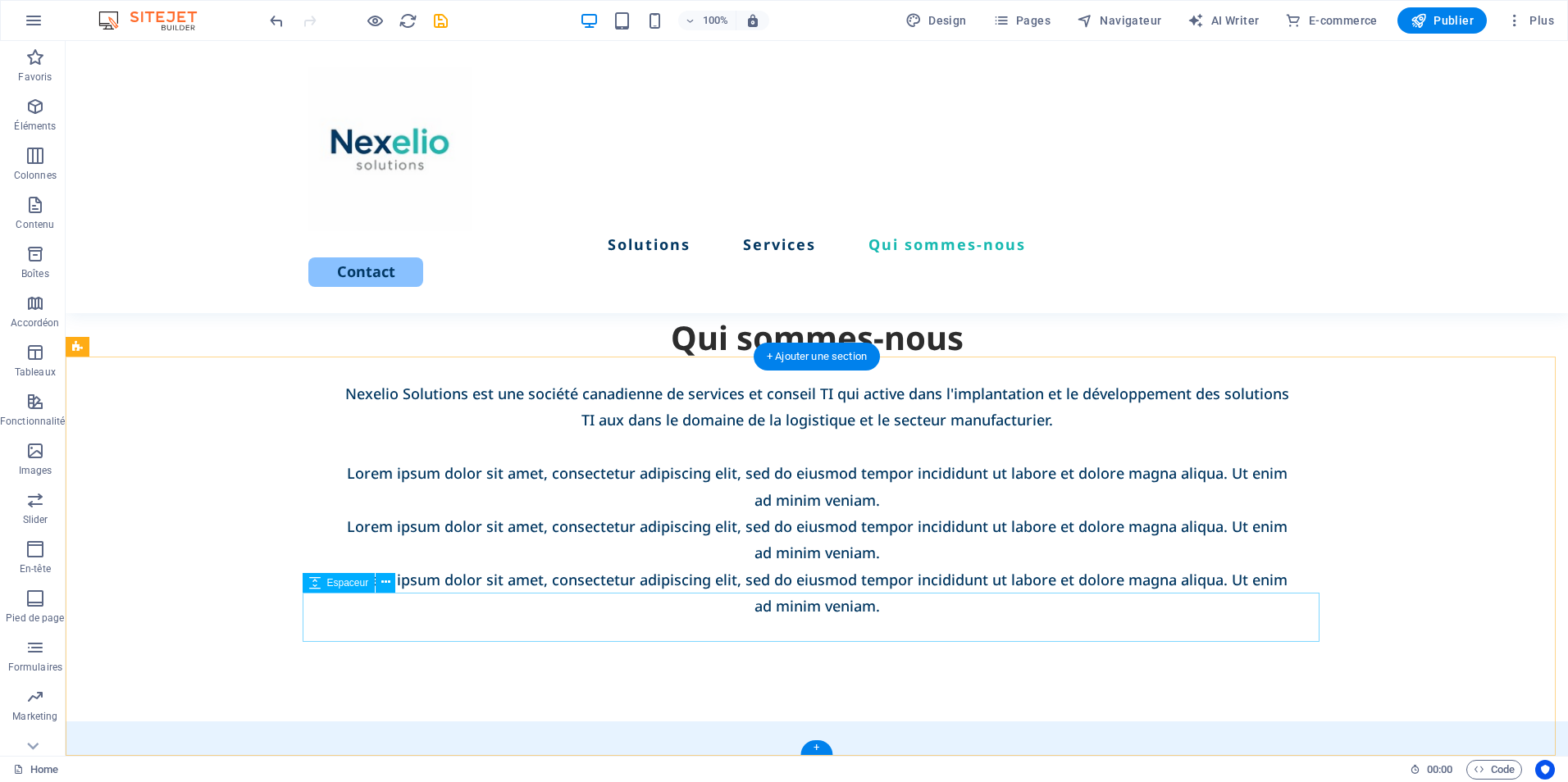
click at [387, 579] on icon at bounding box center [386, 582] width 9 height 17
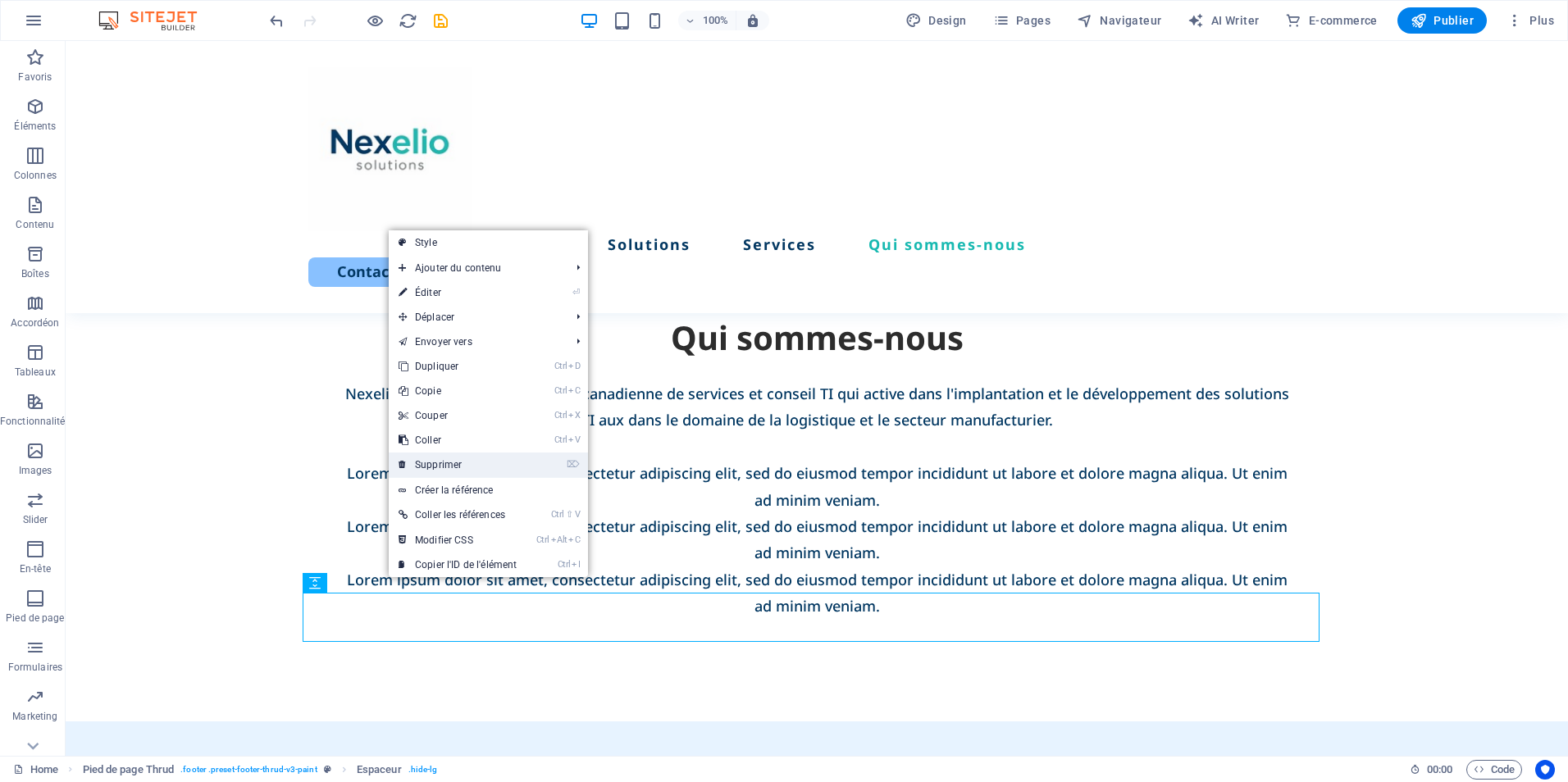
click at [432, 458] on link "⌦ Supprimer" at bounding box center [457, 464] width 138 height 24
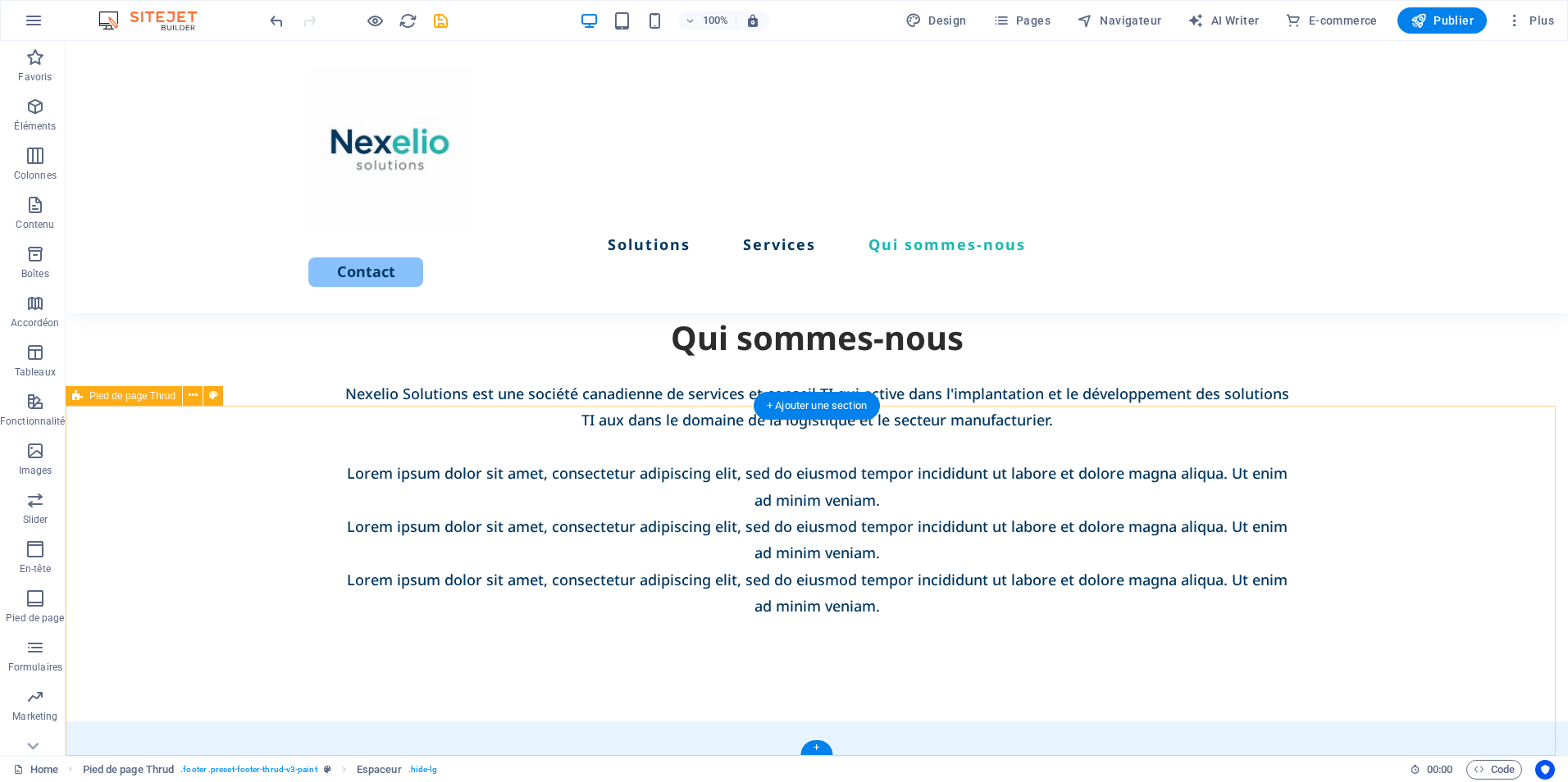
scroll to position [3074, 0]
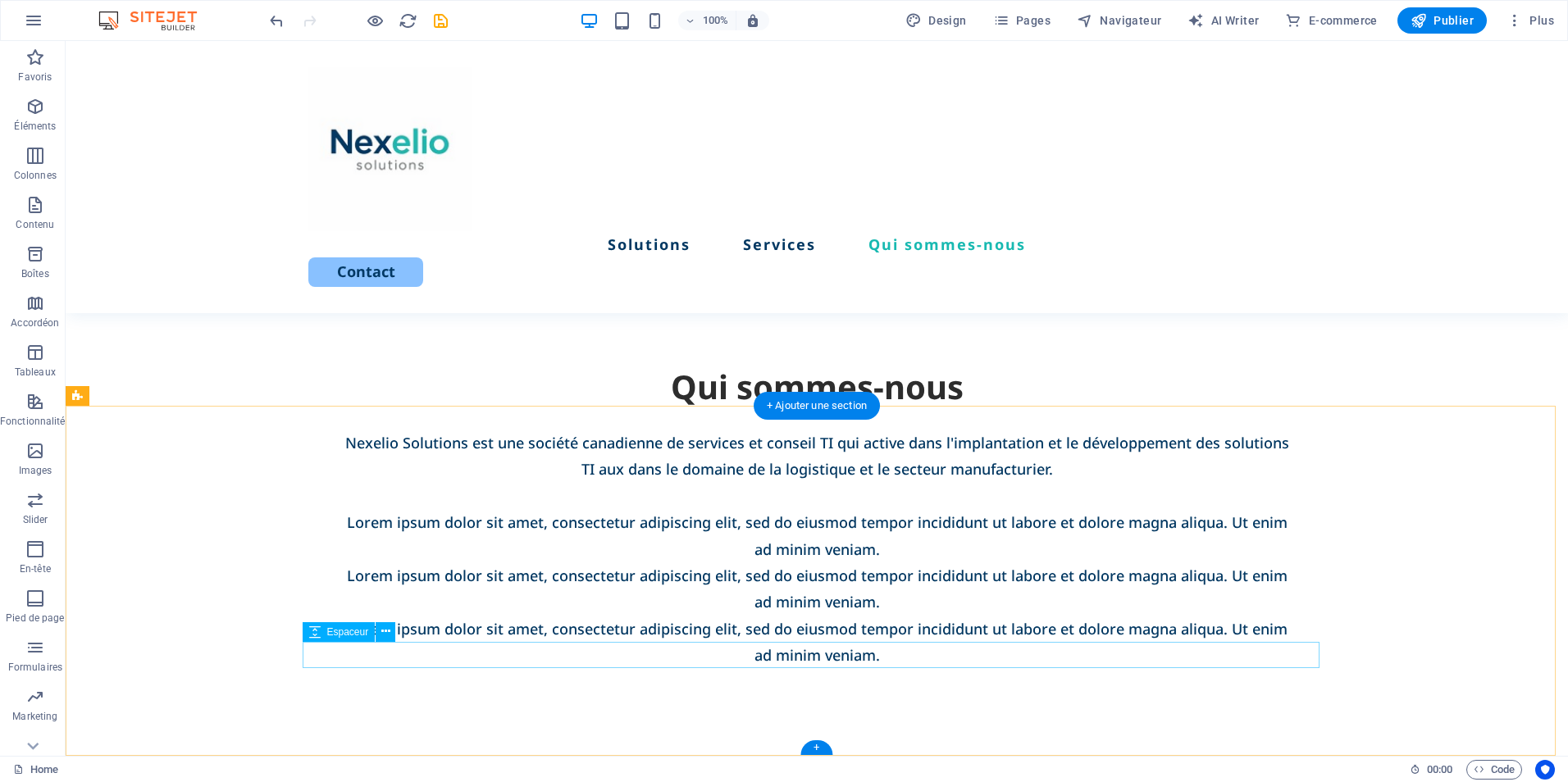
click at [382, 631] on icon at bounding box center [386, 632] width 9 height 17
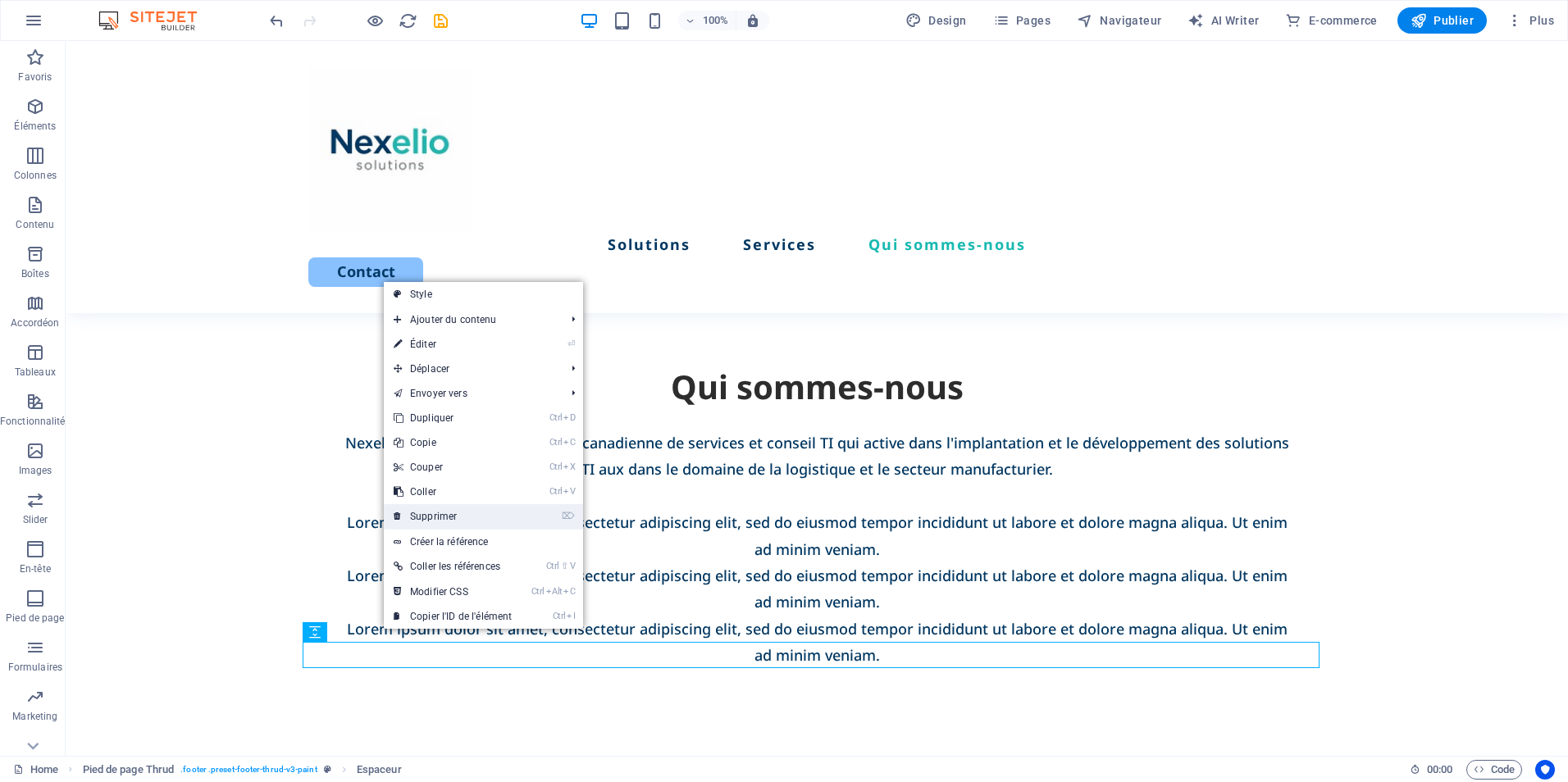
click at [448, 520] on link "⌦ Supprimer" at bounding box center [453, 516] width 138 height 24
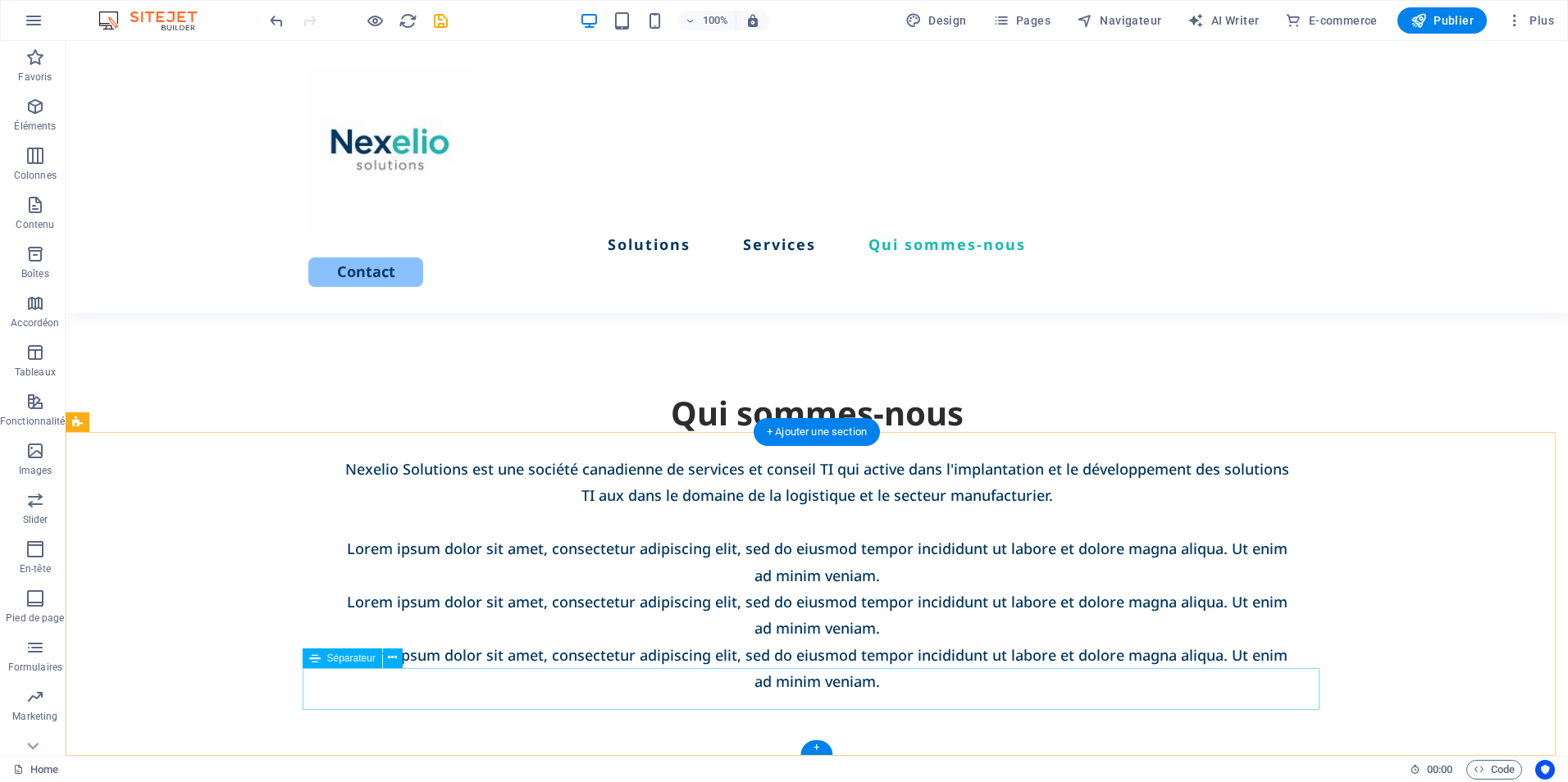
click at [389, 659] on icon at bounding box center [393, 658] width 9 height 17
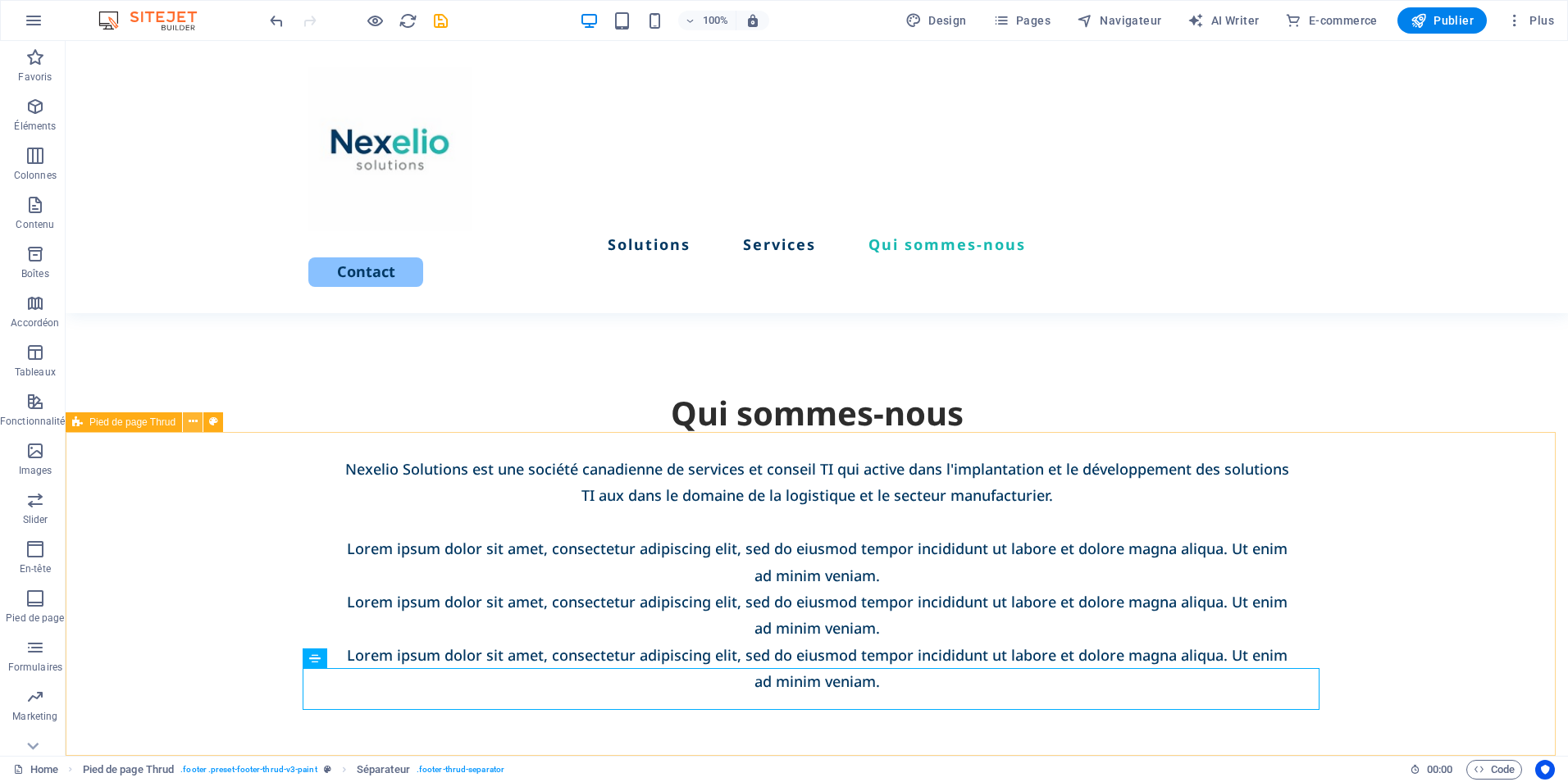
click at [195, 422] on icon at bounding box center [193, 422] width 9 height 17
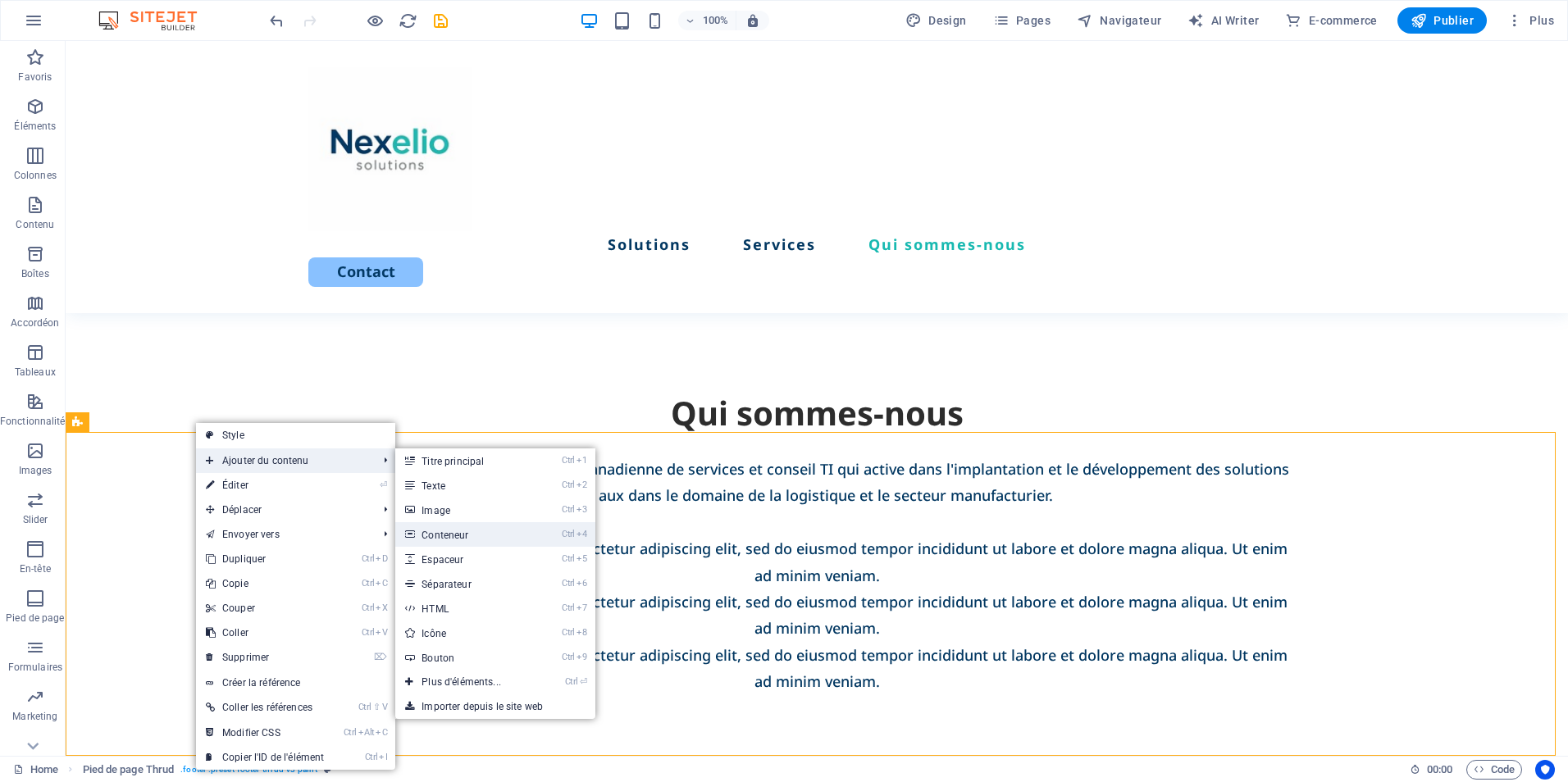
click at [531, 536] on link "Ctrl 4 Conteneur" at bounding box center [464, 534] width 139 height 24
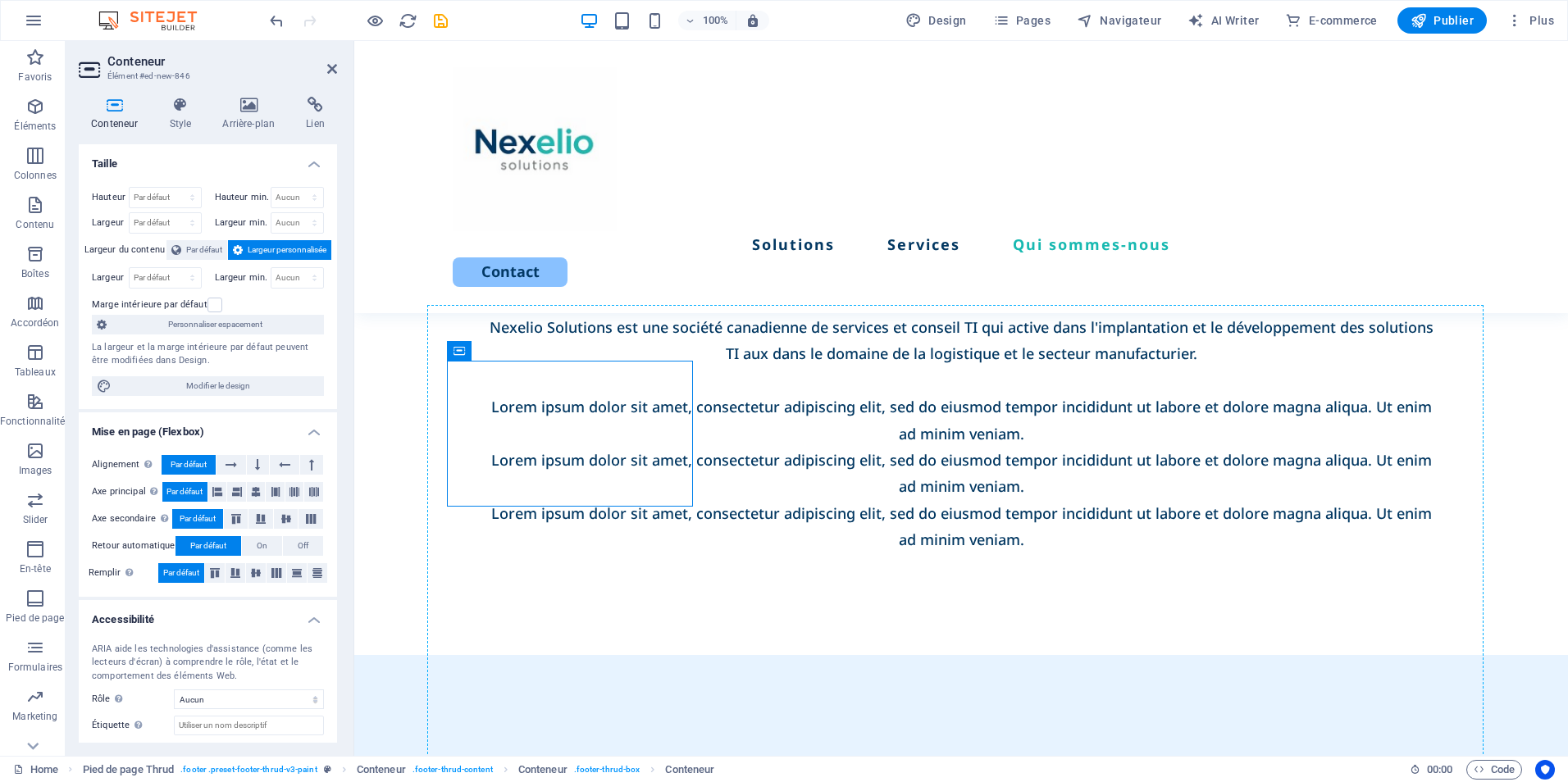
scroll to position [3193, 0]
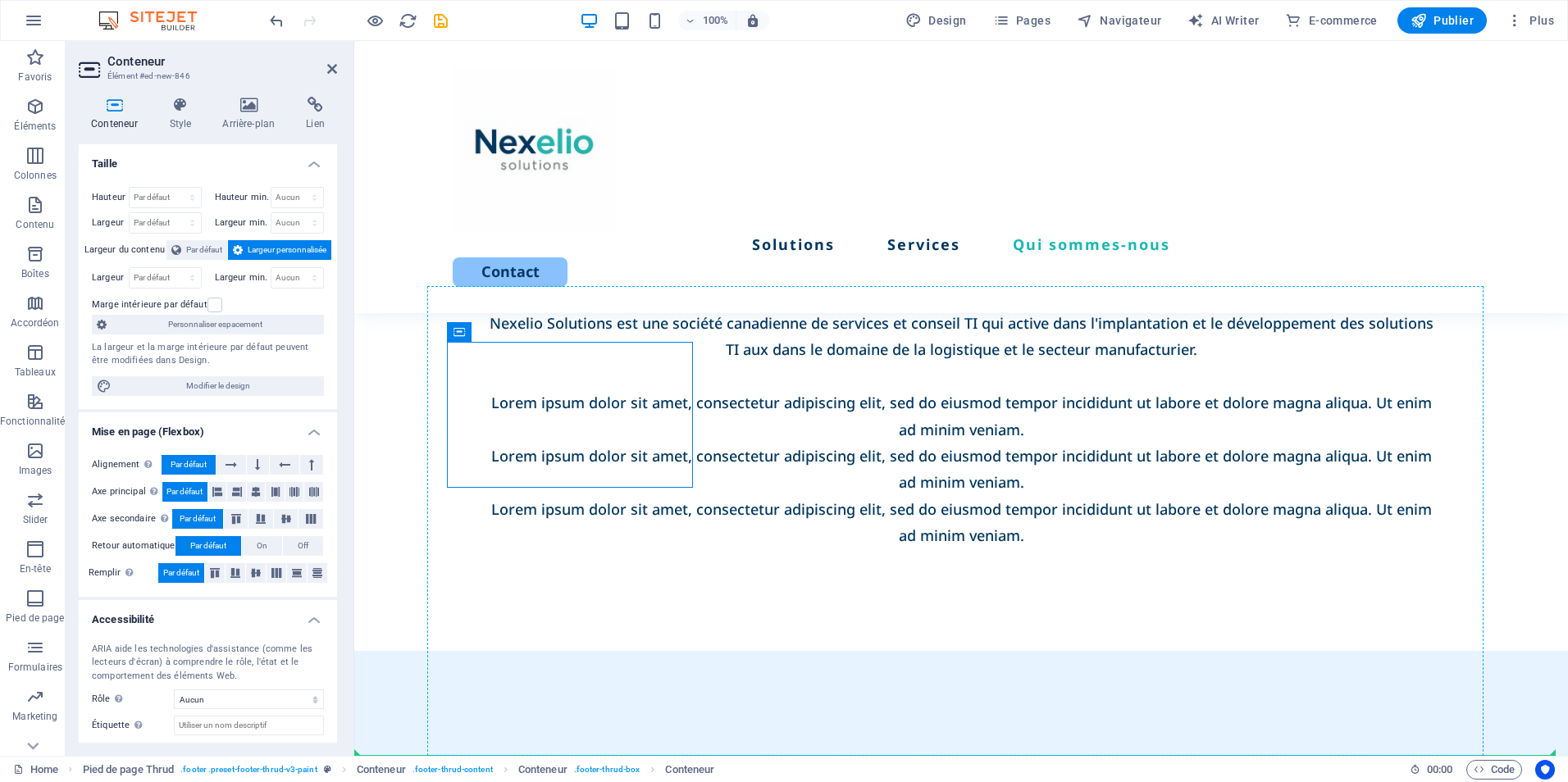
drag, startPoint x: 623, startPoint y: 411, endPoint x: 672, endPoint y: 672, distance: 265.6
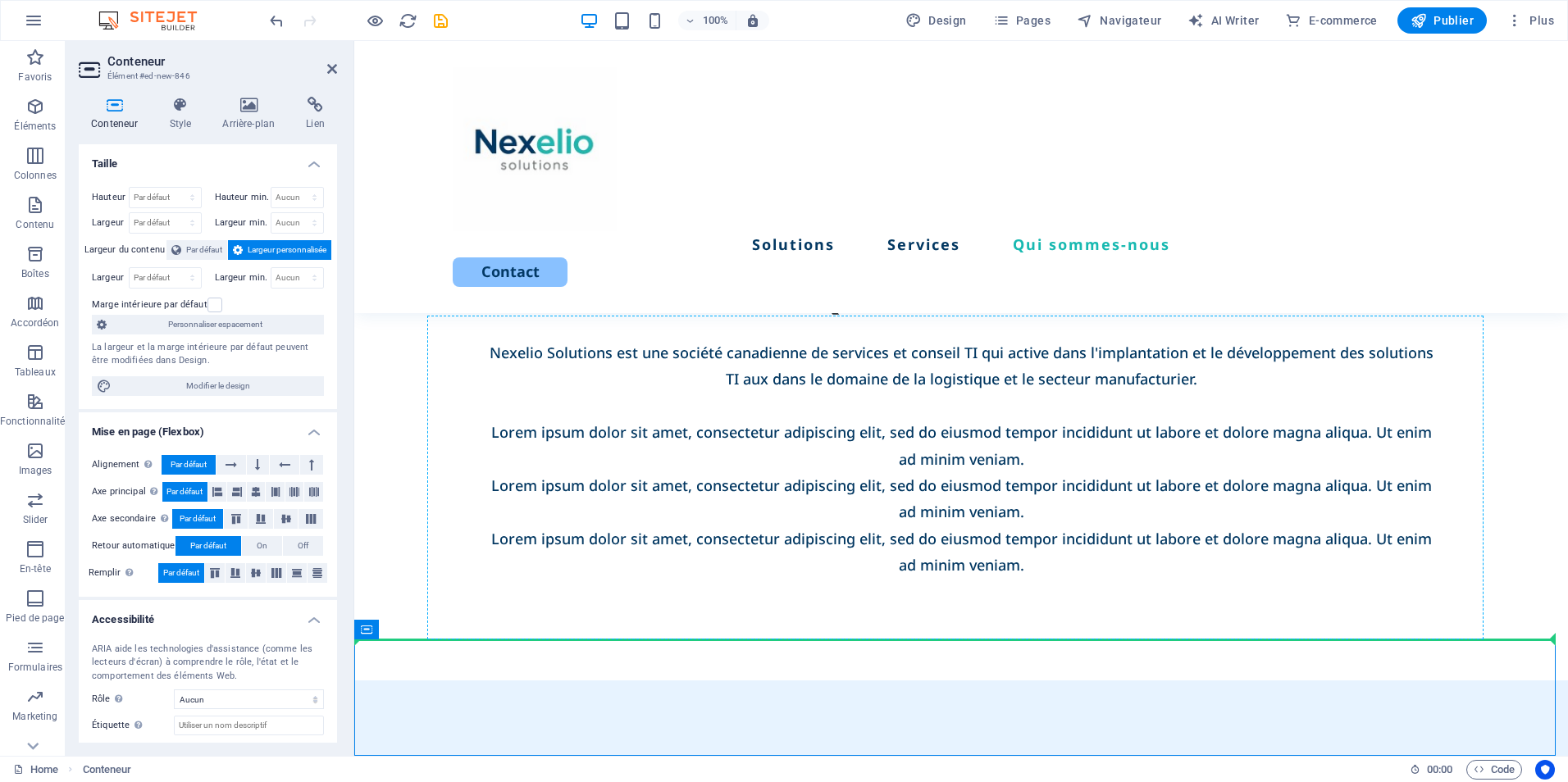
drag, startPoint x: 1143, startPoint y: 704, endPoint x: 1130, endPoint y: 558, distance: 146.6
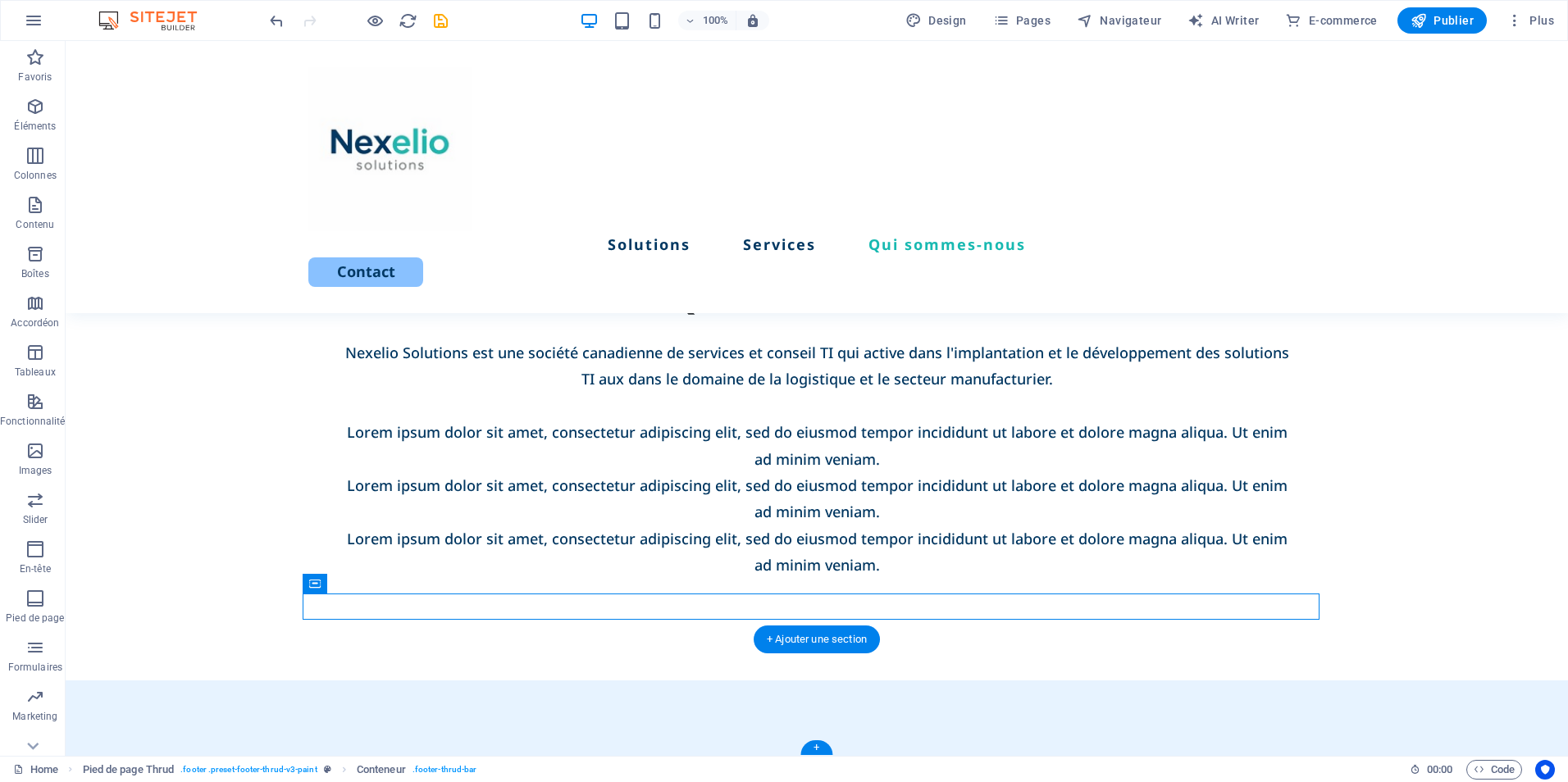
drag, startPoint x: 1040, startPoint y: 600, endPoint x: 1052, endPoint y: 710, distance: 110.7
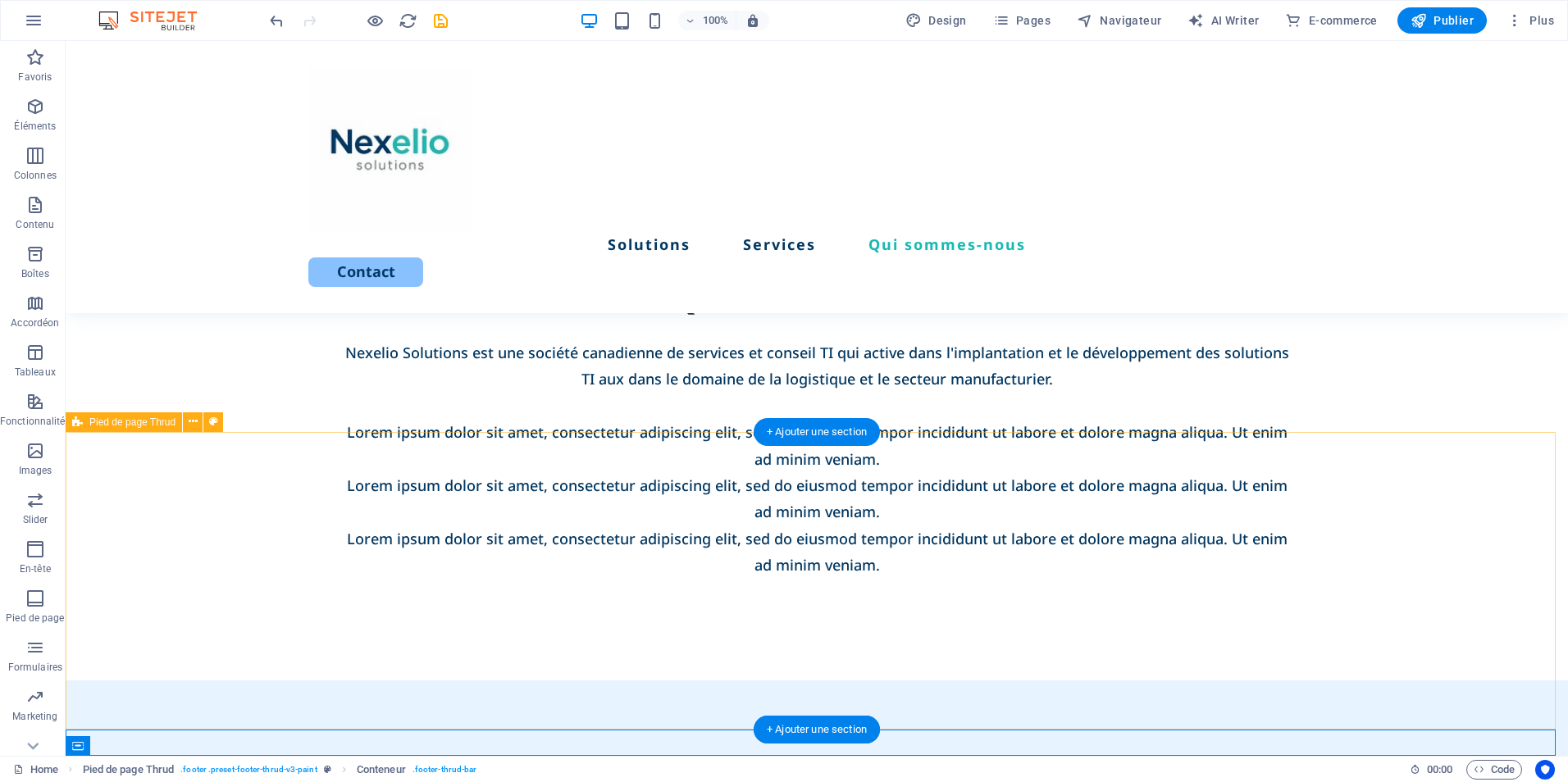
scroll to position [3047, 0]
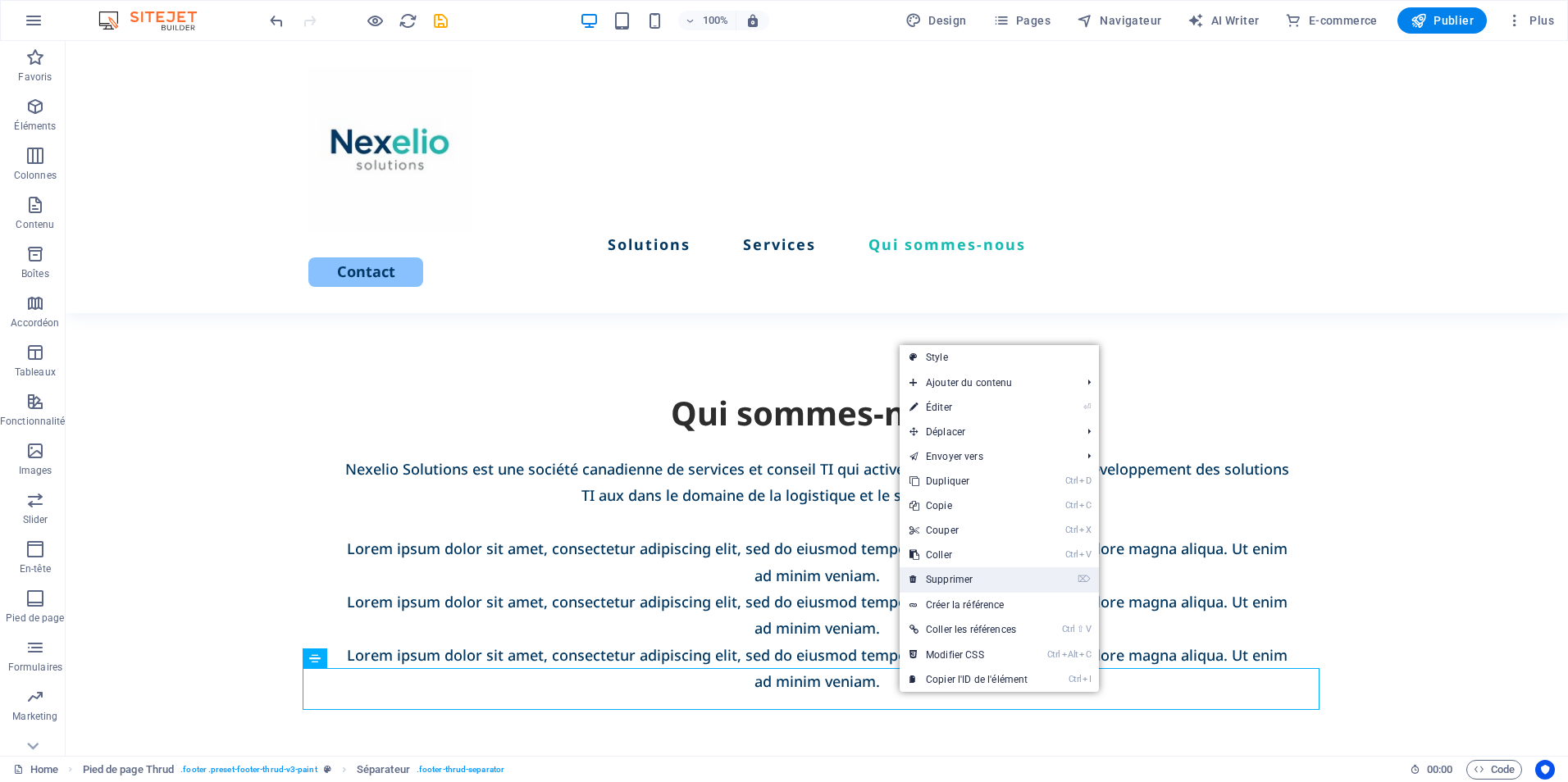
click at [956, 584] on link "⌦ Supprimer" at bounding box center [969, 579] width 138 height 24
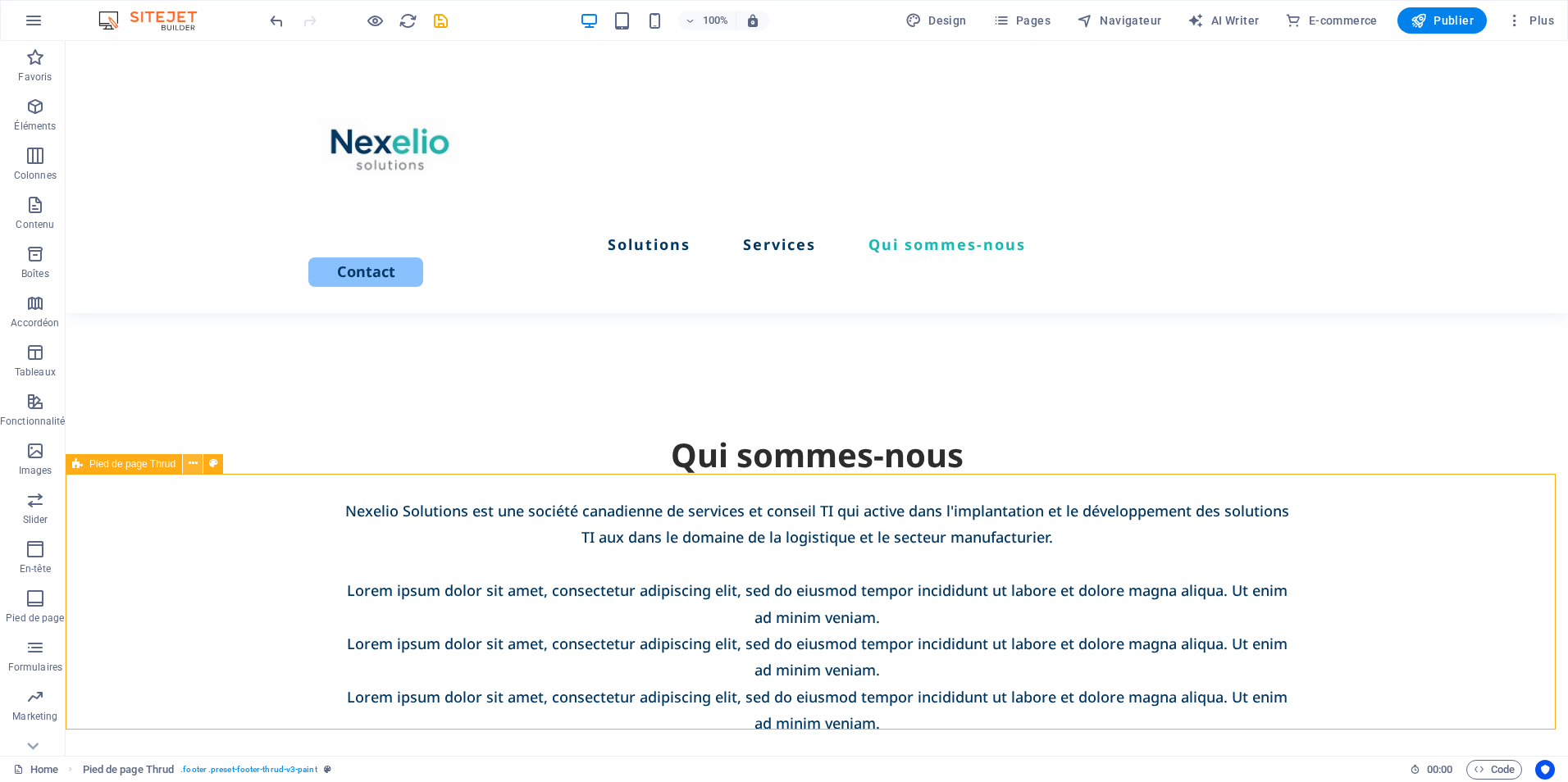
click at [196, 465] on icon at bounding box center [193, 463] width 9 height 17
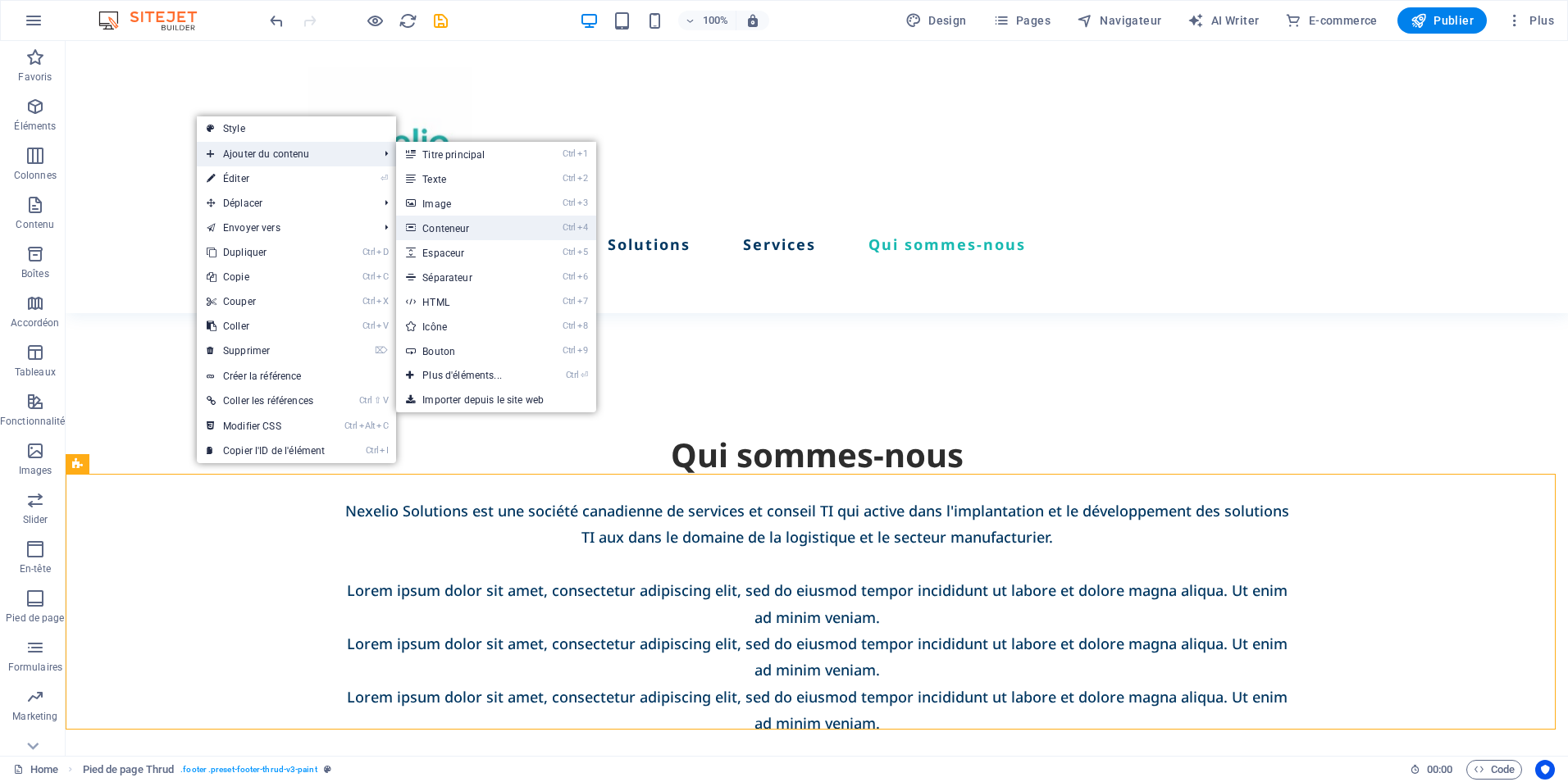
click at [458, 231] on link "Ctrl 4 Conteneur" at bounding box center [465, 227] width 139 height 24
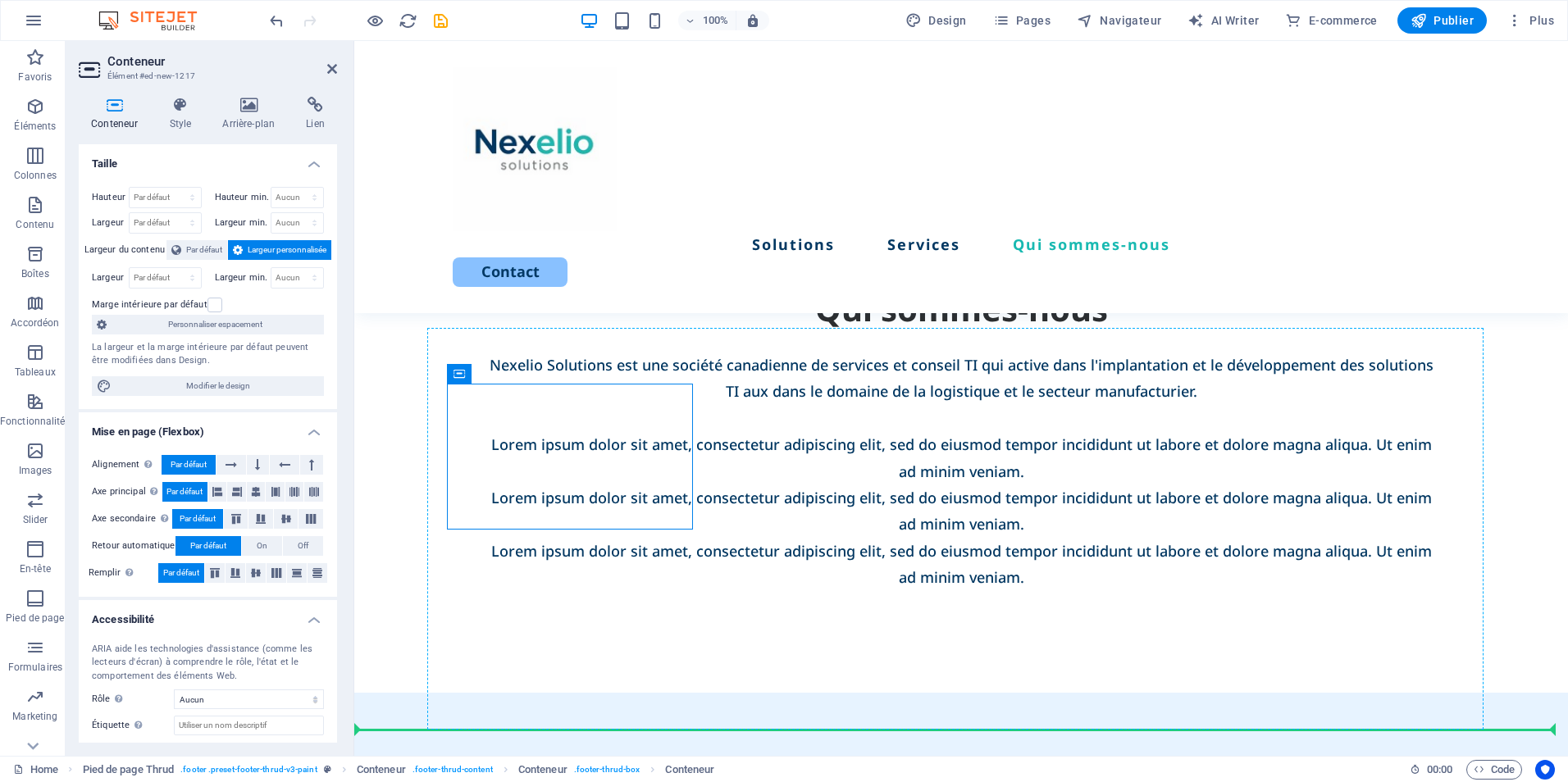
drag, startPoint x: 556, startPoint y: 450, endPoint x: 778, endPoint y: 701, distance: 335.1
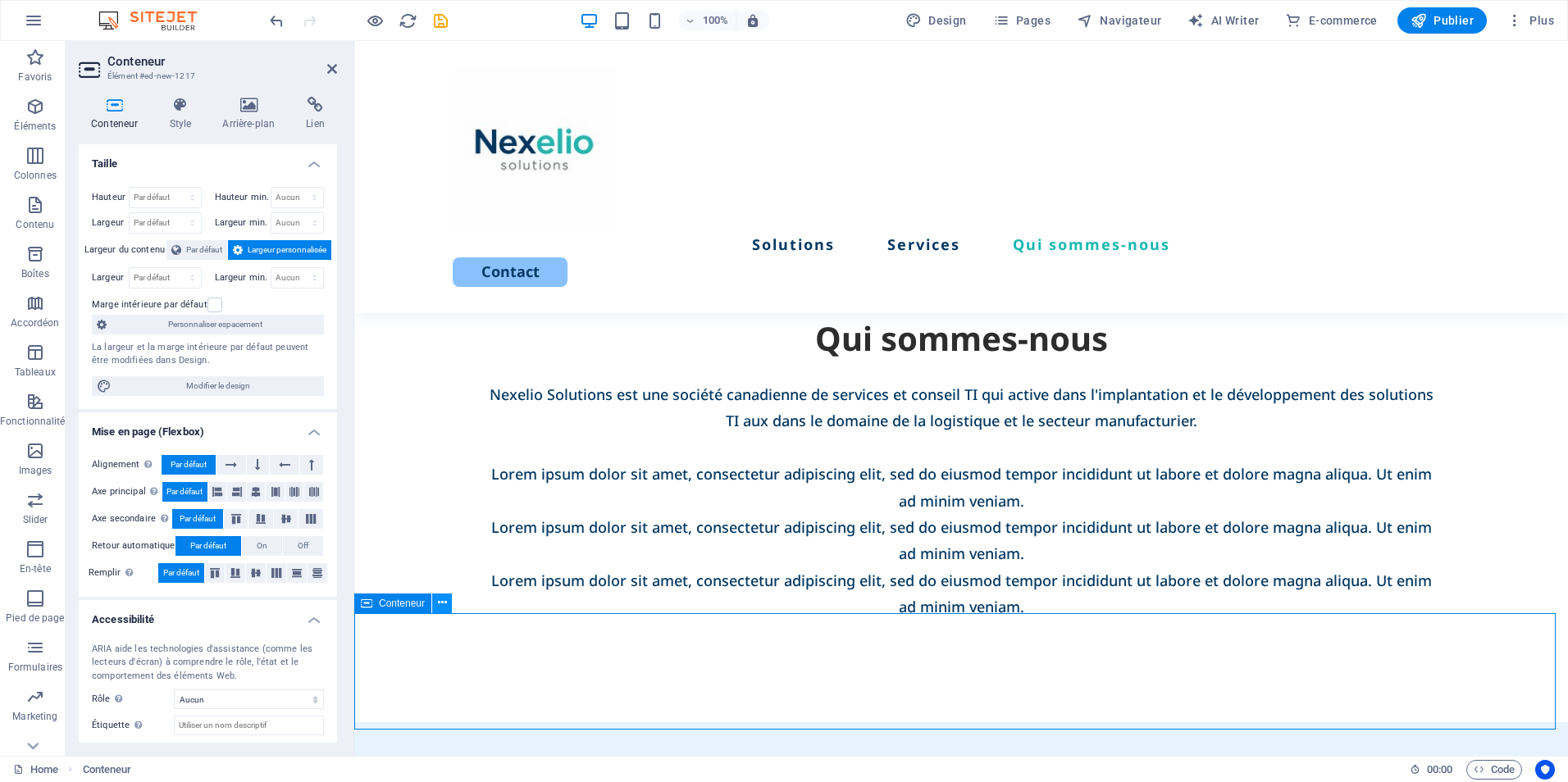
click at [444, 603] on icon at bounding box center [443, 603] width 9 height 17
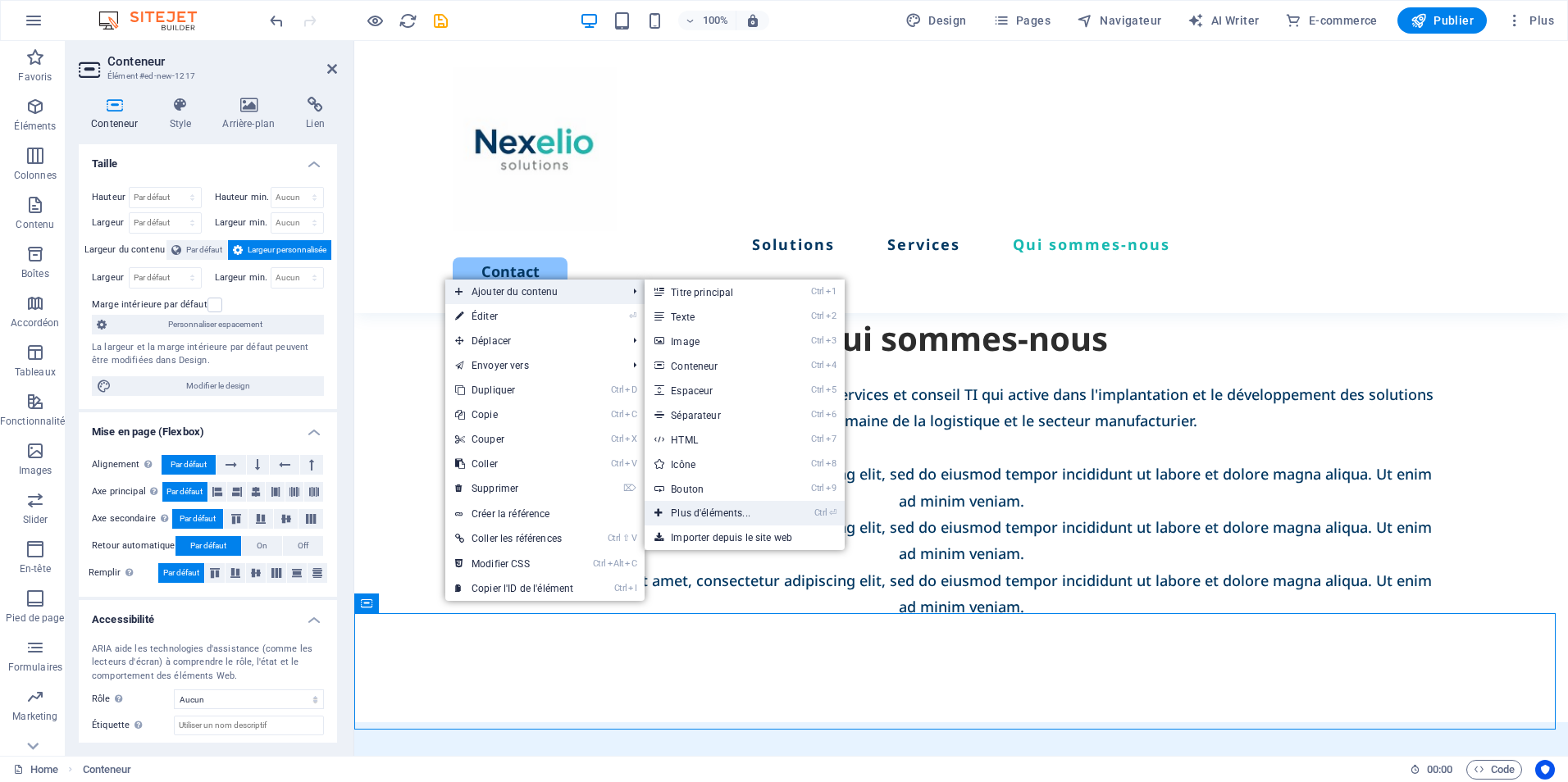
click at [755, 510] on link "Ctrl ⏎ Plus d'éléments..." at bounding box center [713, 513] width 139 height 24
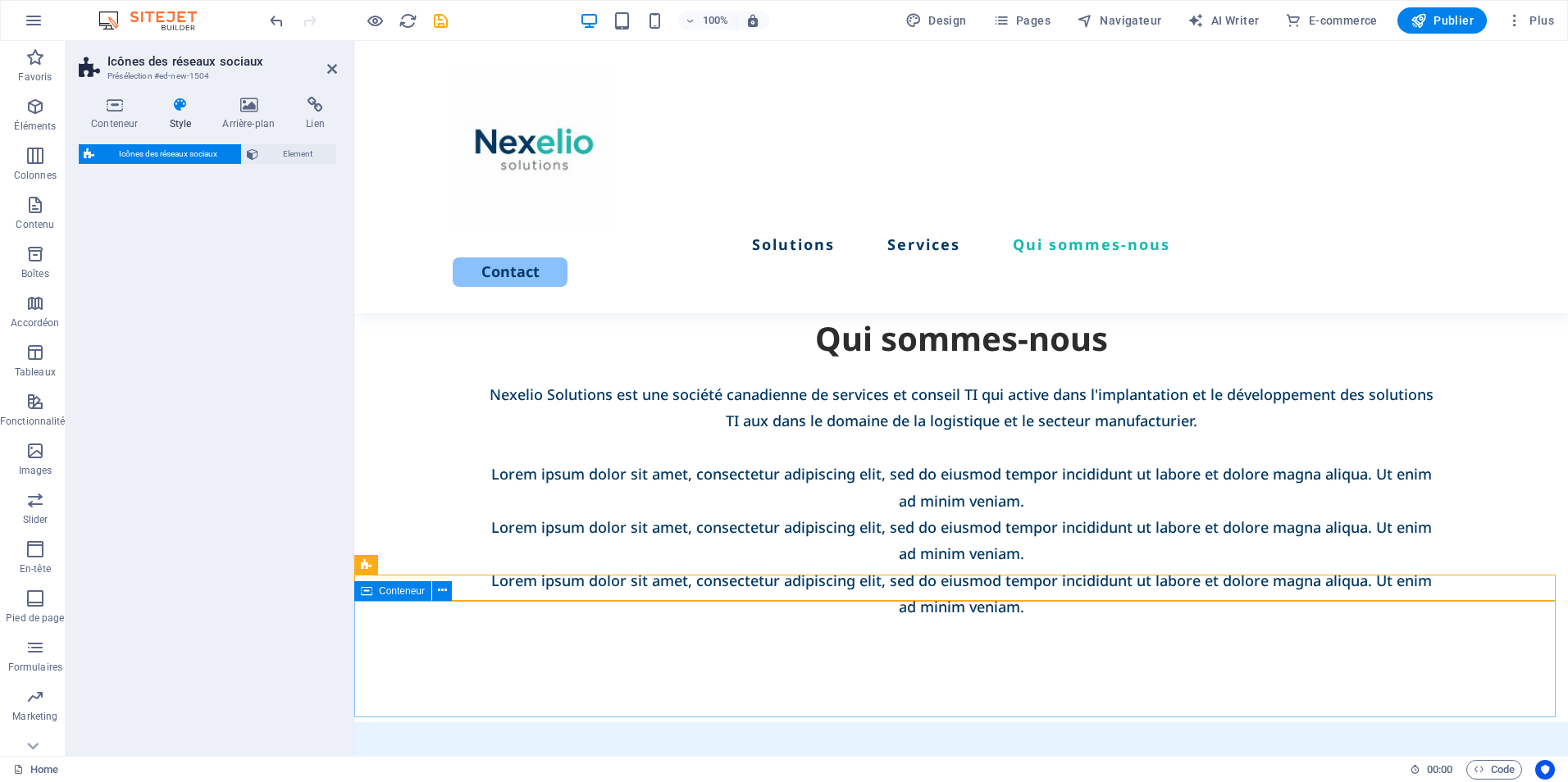
select select "rem"
select select "preset-social-icons-v3-default"
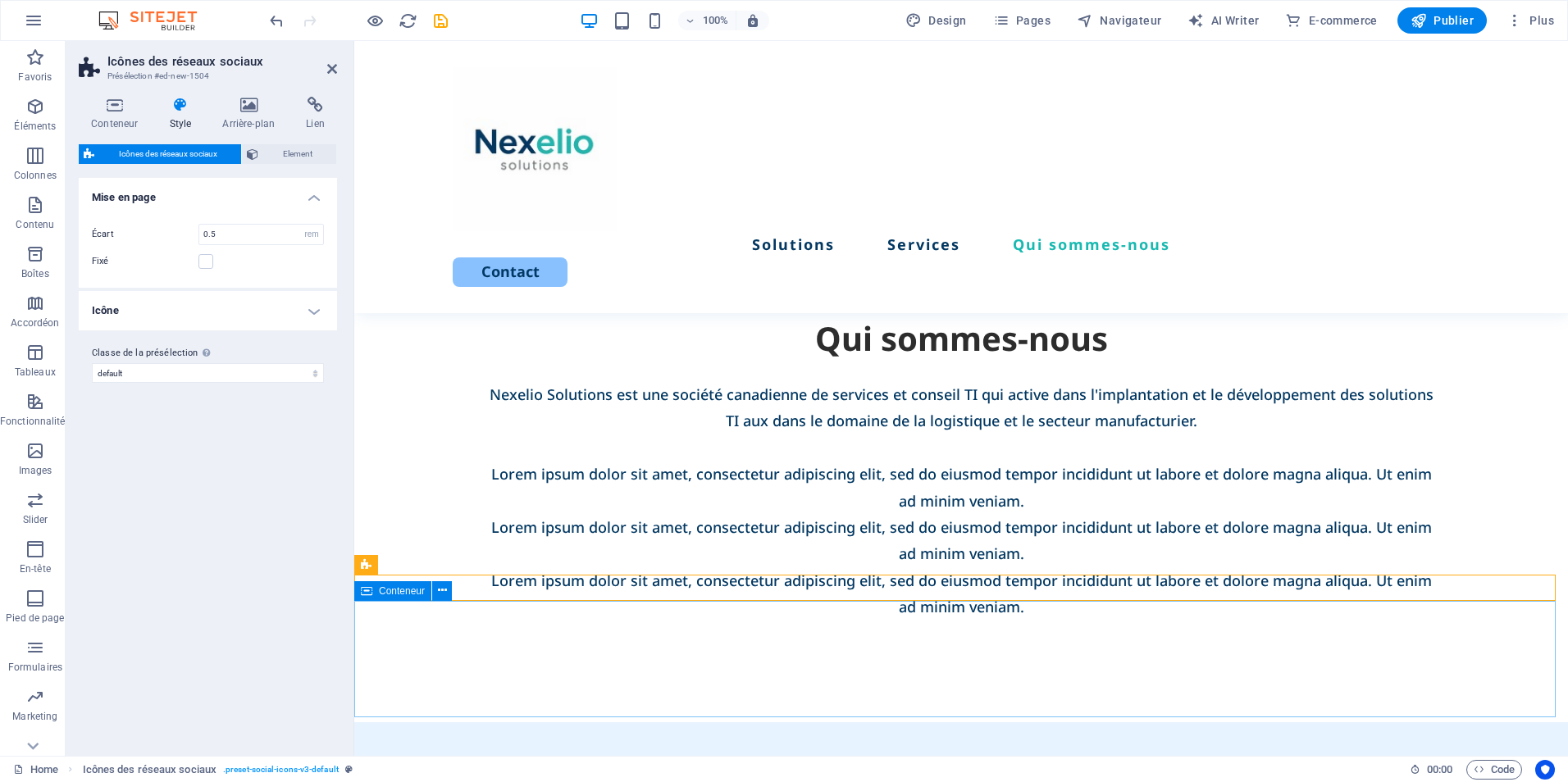
scroll to position [3161, 0]
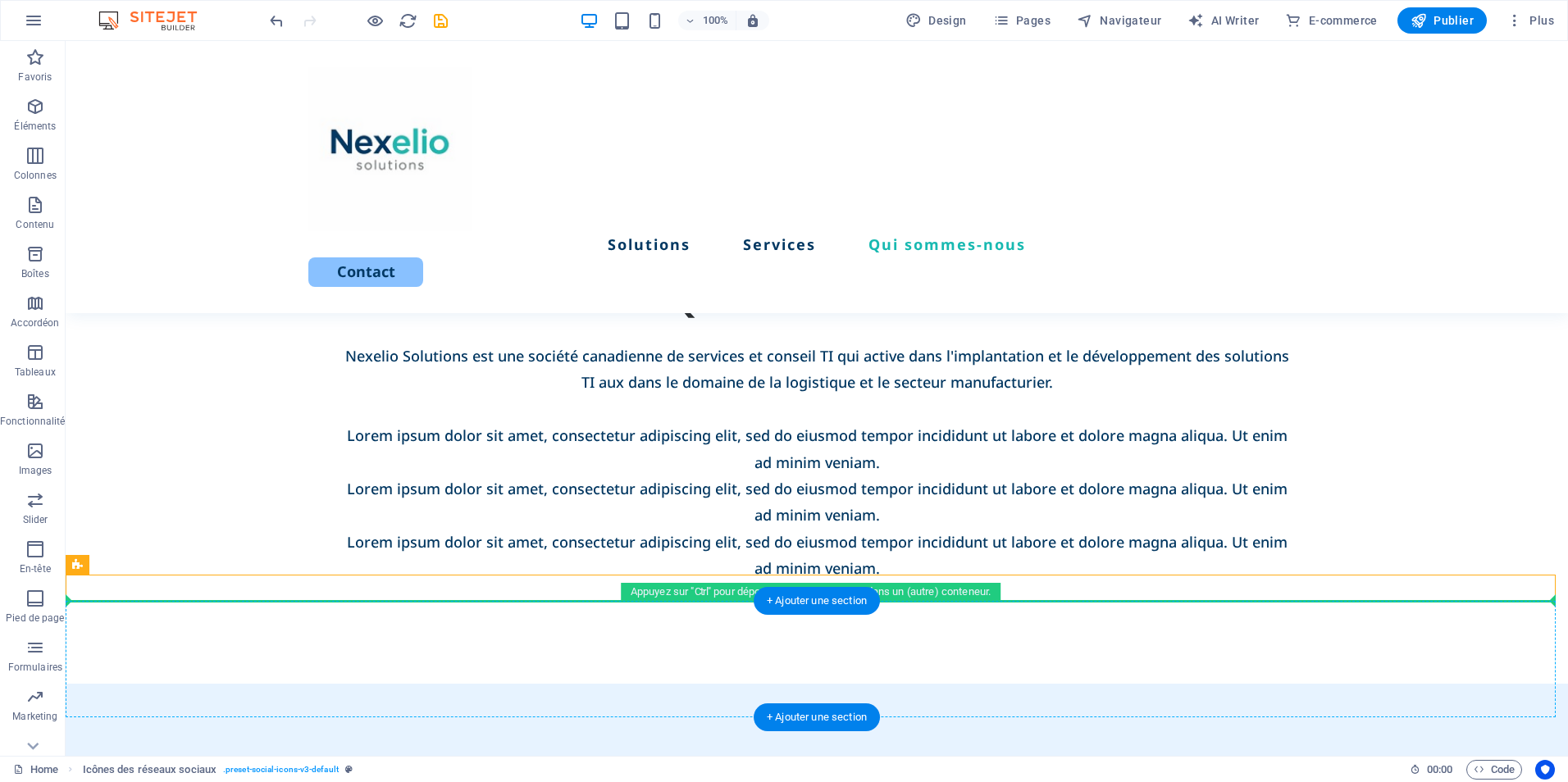
drag, startPoint x: 675, startPoint y: 585, endPoint x: 687, endPoint y: 643, distance: 59.2
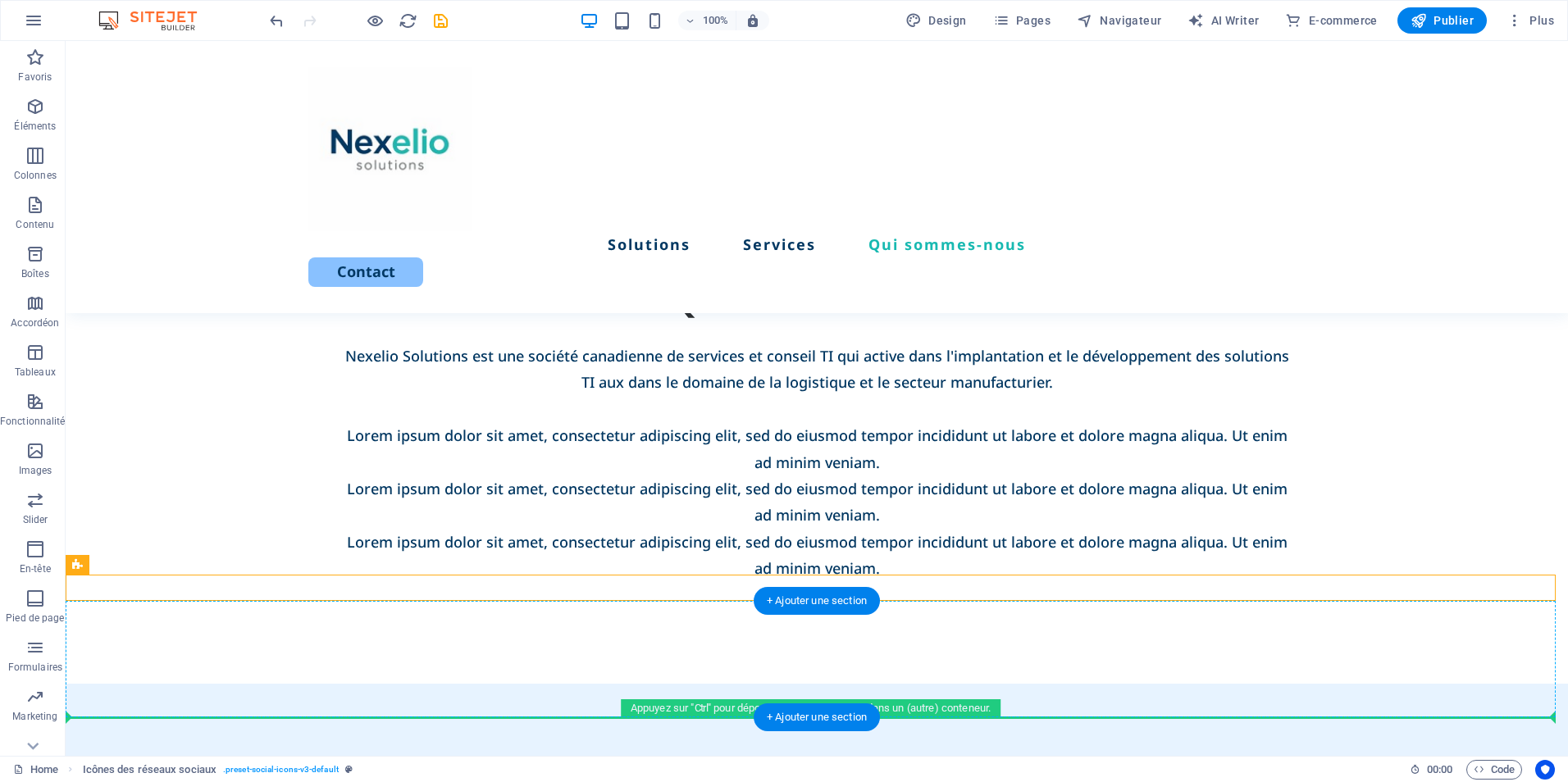
drag, startPoint x: 707, startPoint y: 588, endPoint x: 707, endPoint y: 679, distance: 91.0
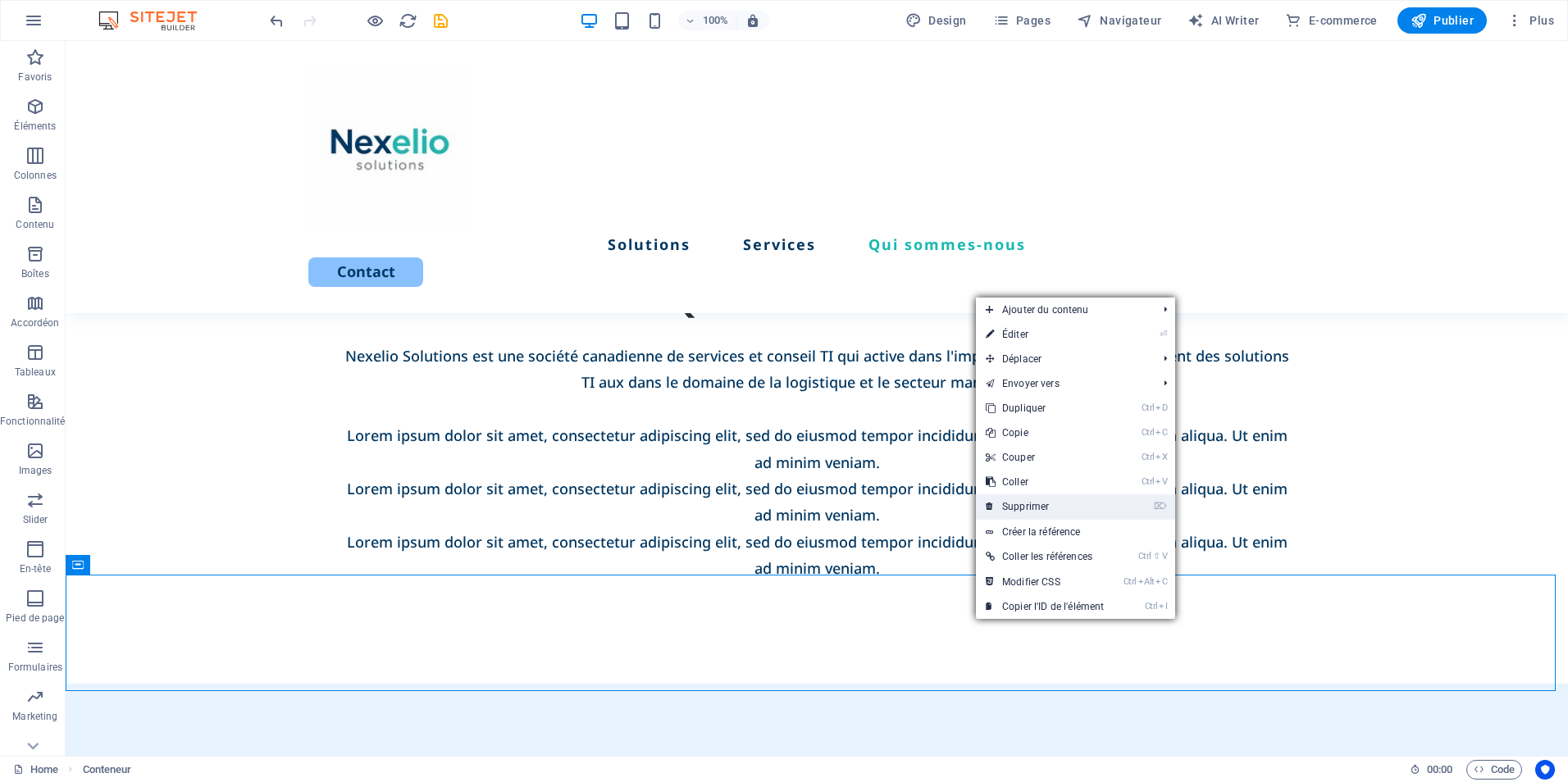
click at [1030, 504] on link "⌦ Supprimer" at bounding box center [1045, 506] width 138 height 24
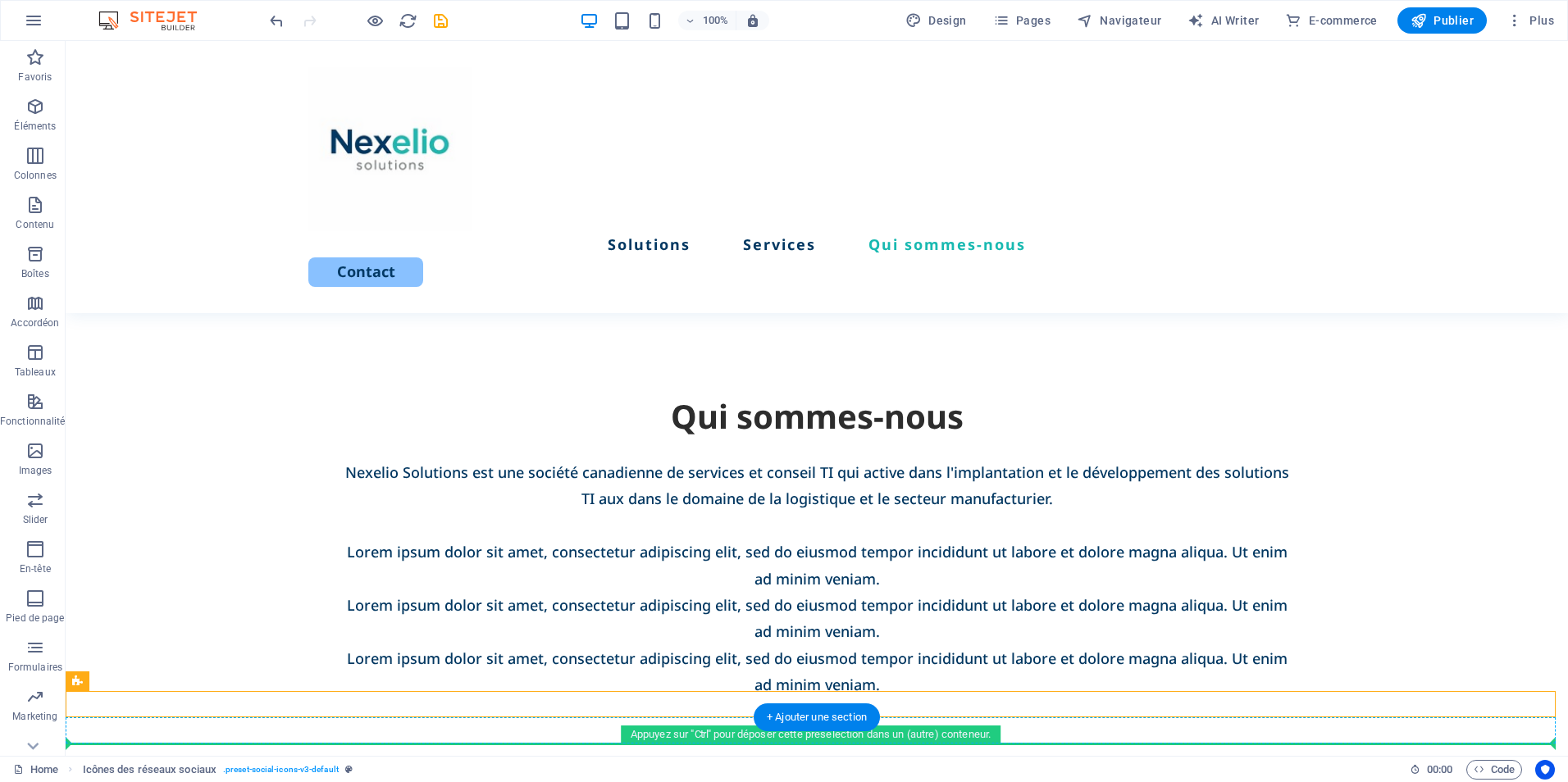
drag, startPoint x: 561, startPoint y: 705, endPoint x: 561, endPoint y: 738, distance: 33.0
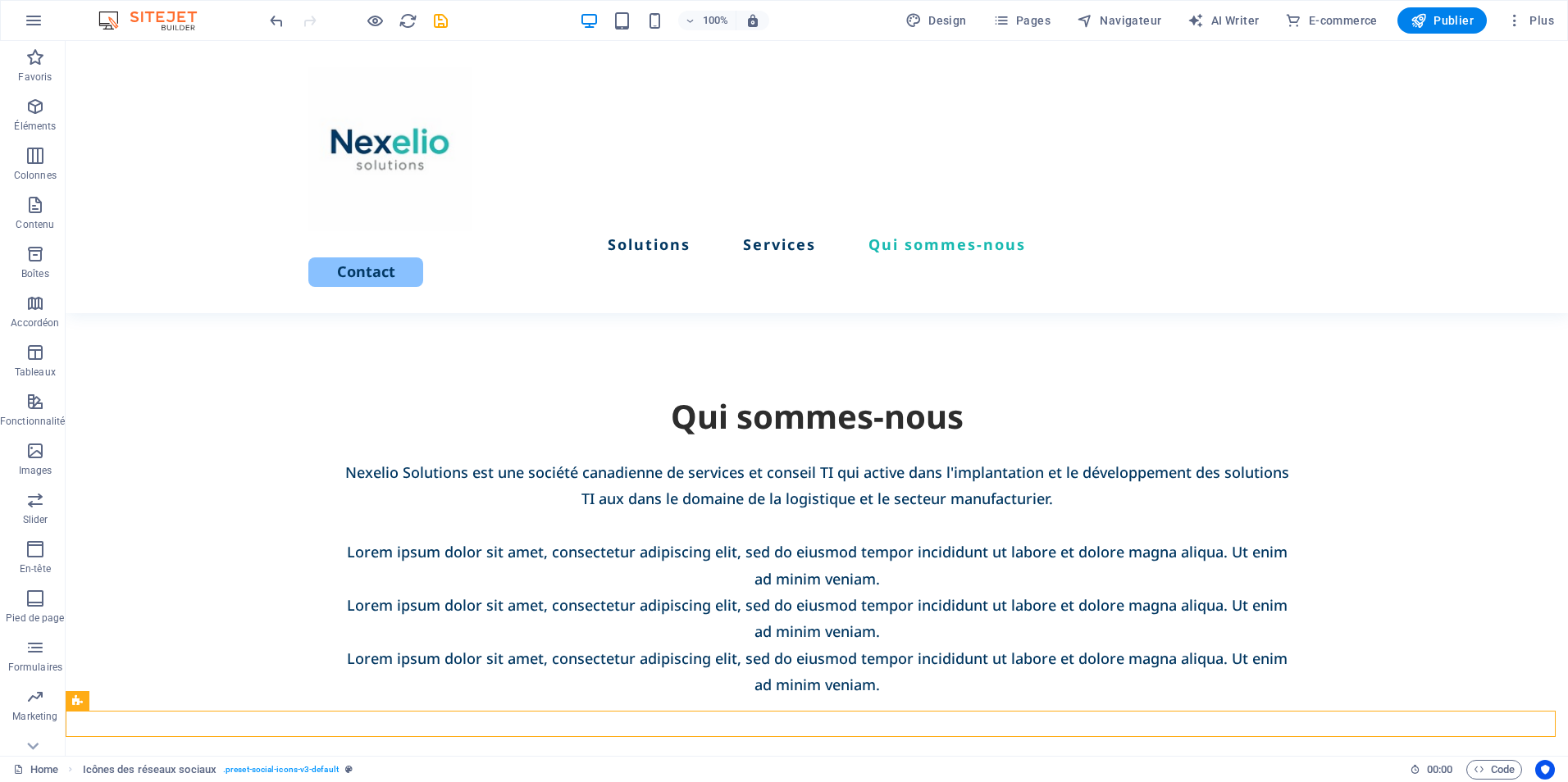
scroll to position [3050, 0]
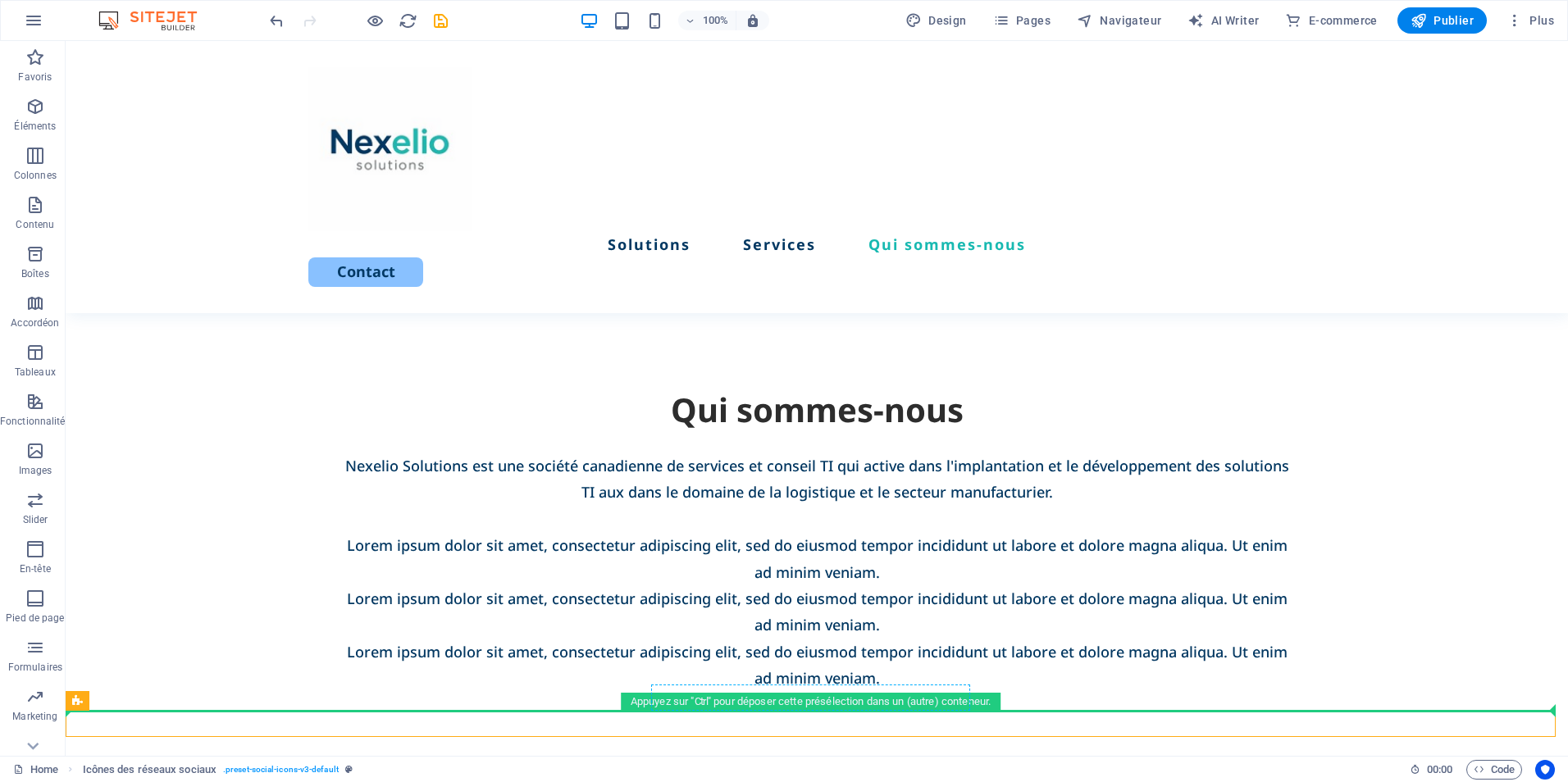
drag, startPoint x: 698, startPoint y: 725, endPoint x: 696, endPoint y: 707, distance: 18.1
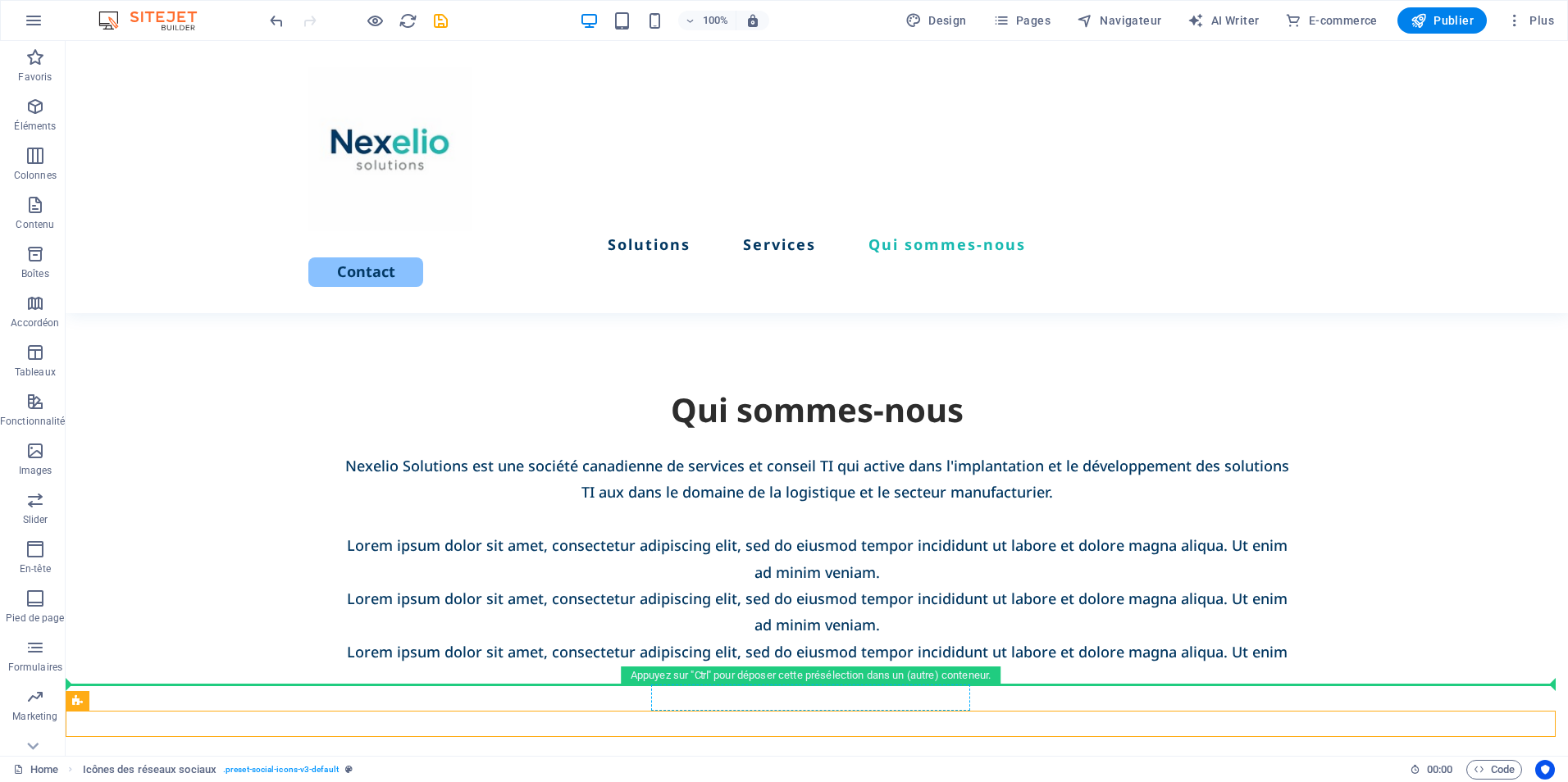
drag, startPoint x: 699, startPoint y: 722, endPoint x: 685, endPoint y: 691, distance: 34.0
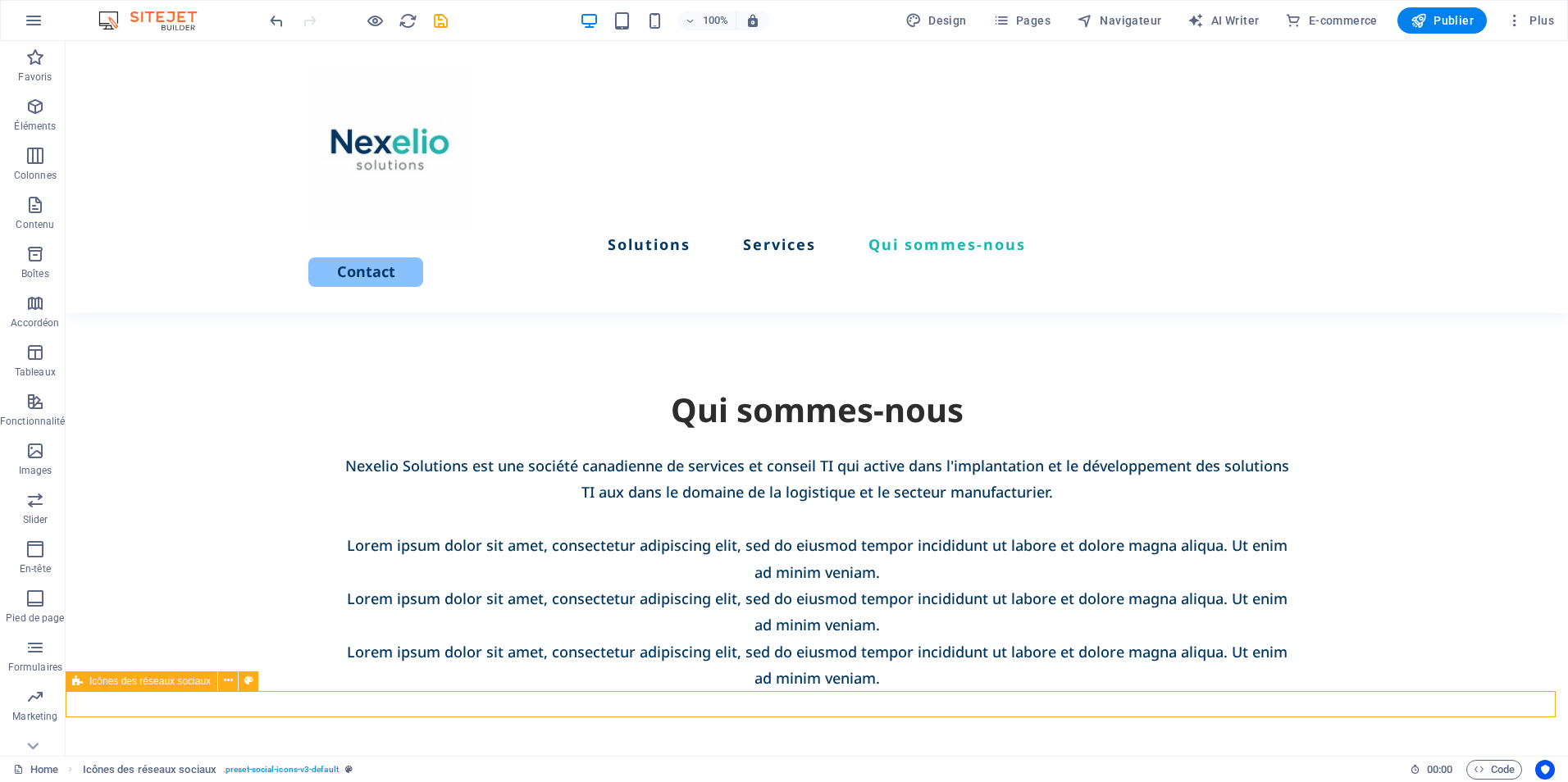
scroll to position [3044, 0]
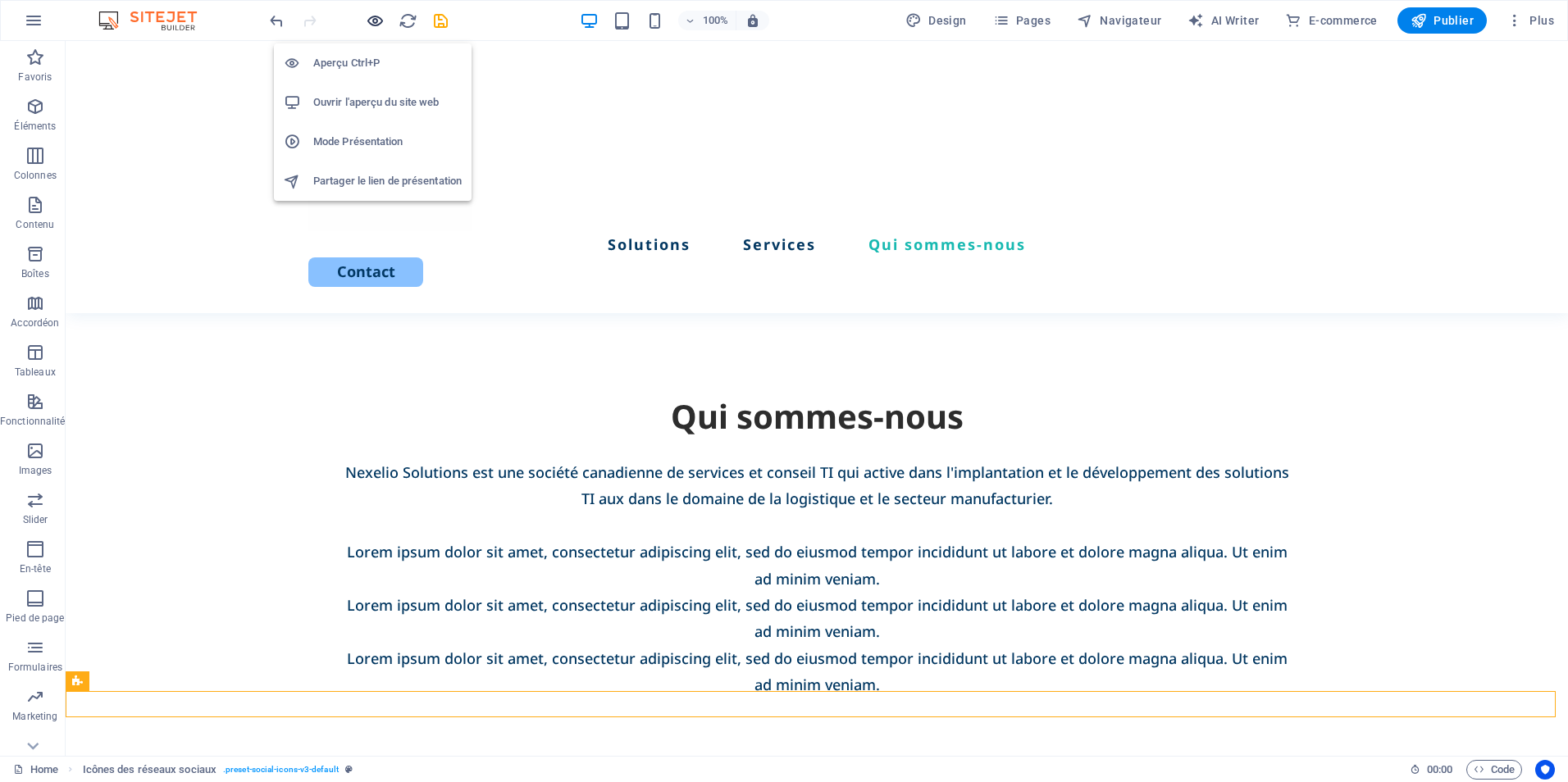
click at [369, 20] on icon "button" at bounding box center [375, 21] width 19 height 19
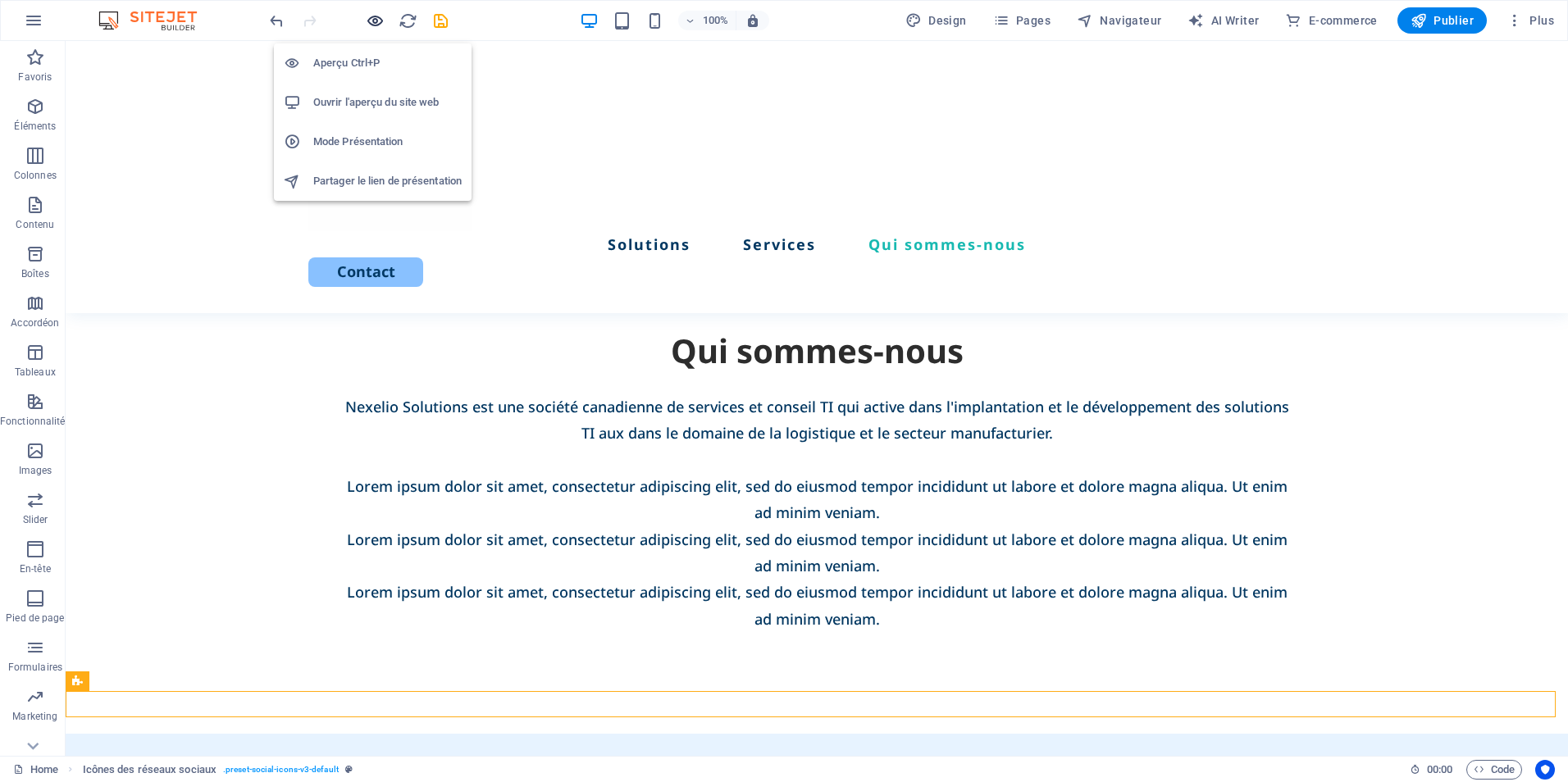
scroll to position [2979, 0]
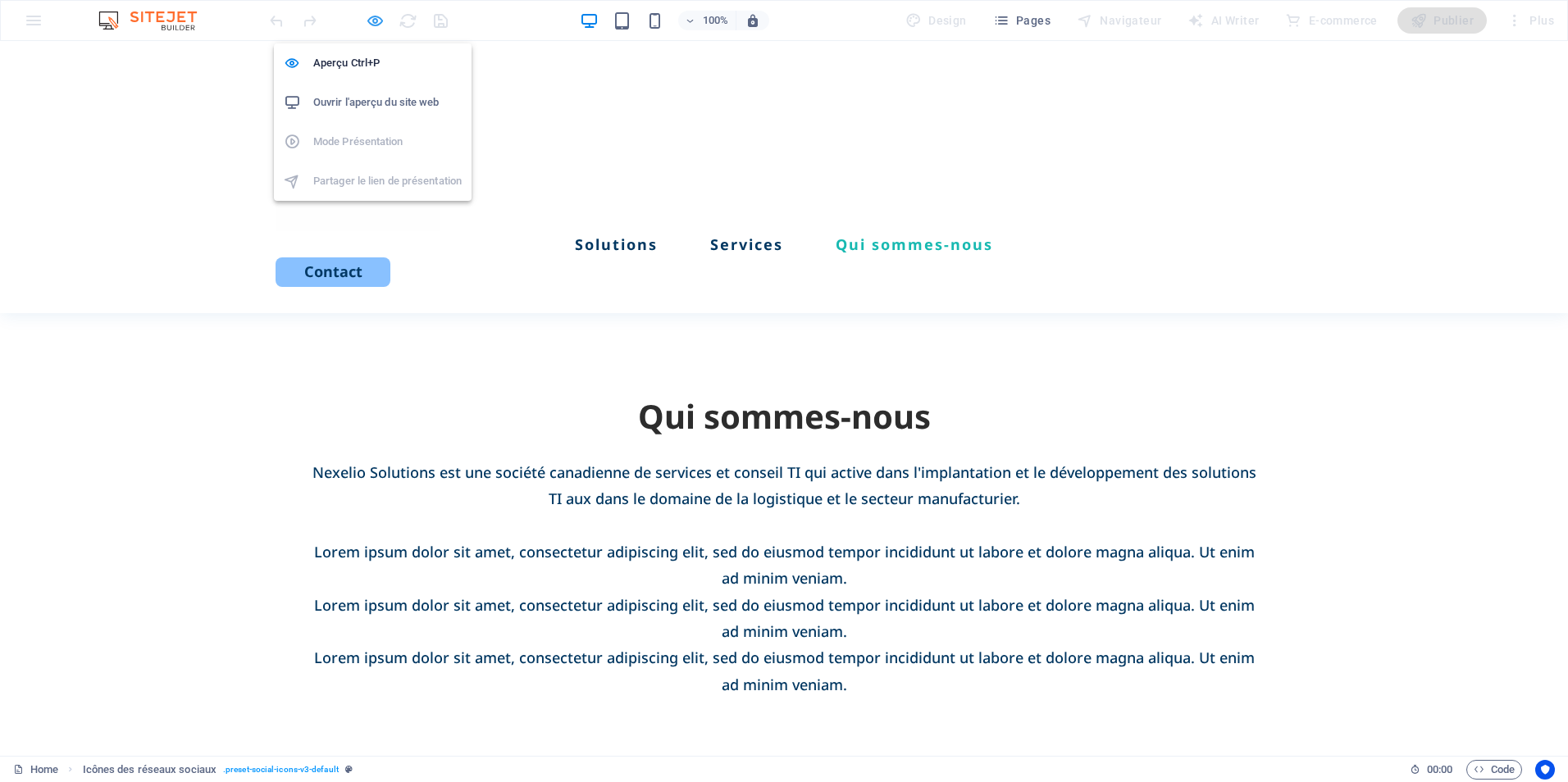
click at [372, 18] on icon "button" at bounding box center [375, 21] width 19 height 19
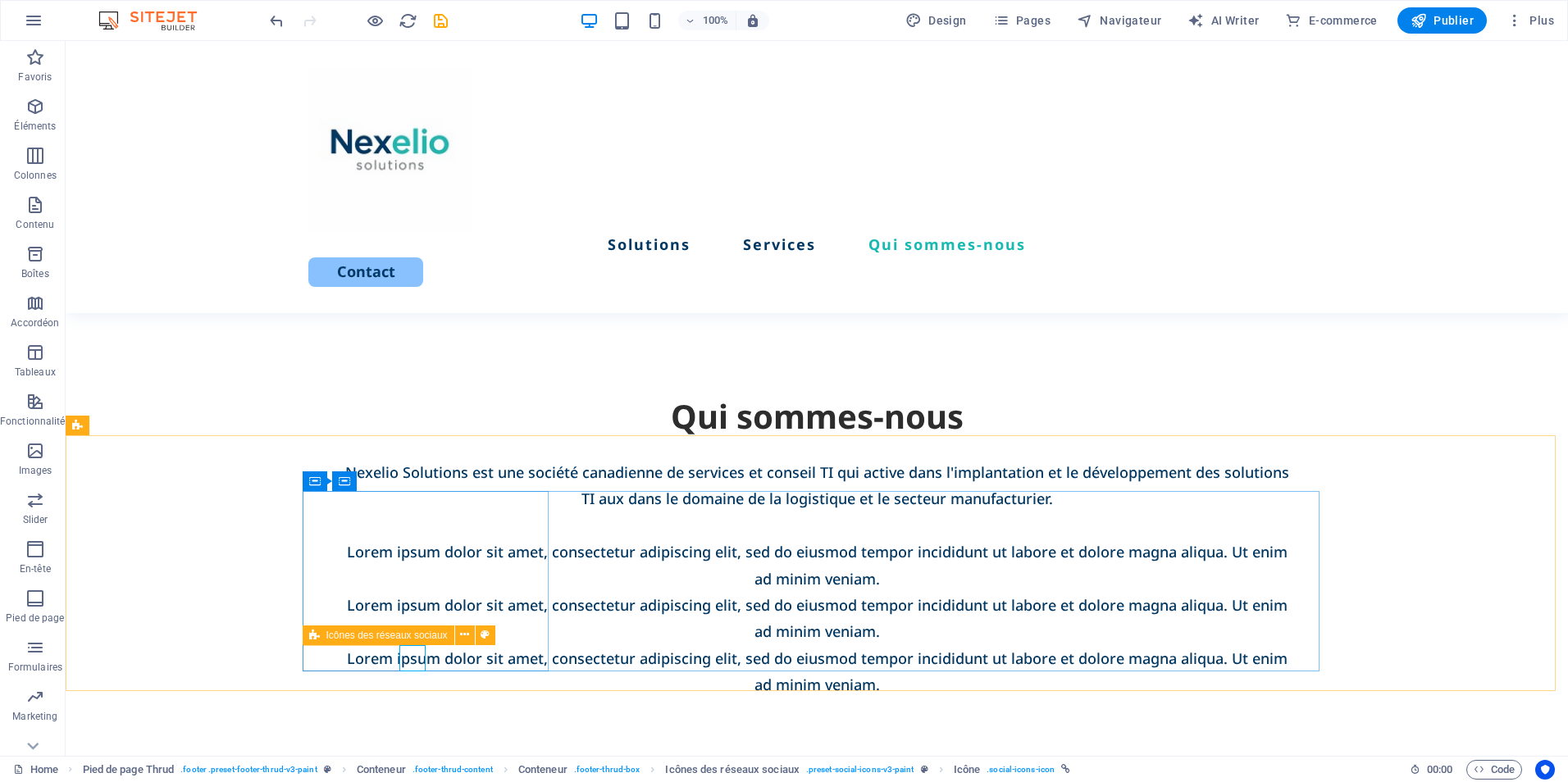
click at [324, 635] on div "Icônes des réseaux sociaux" at bounding box center [378, 635] width 152 height 20
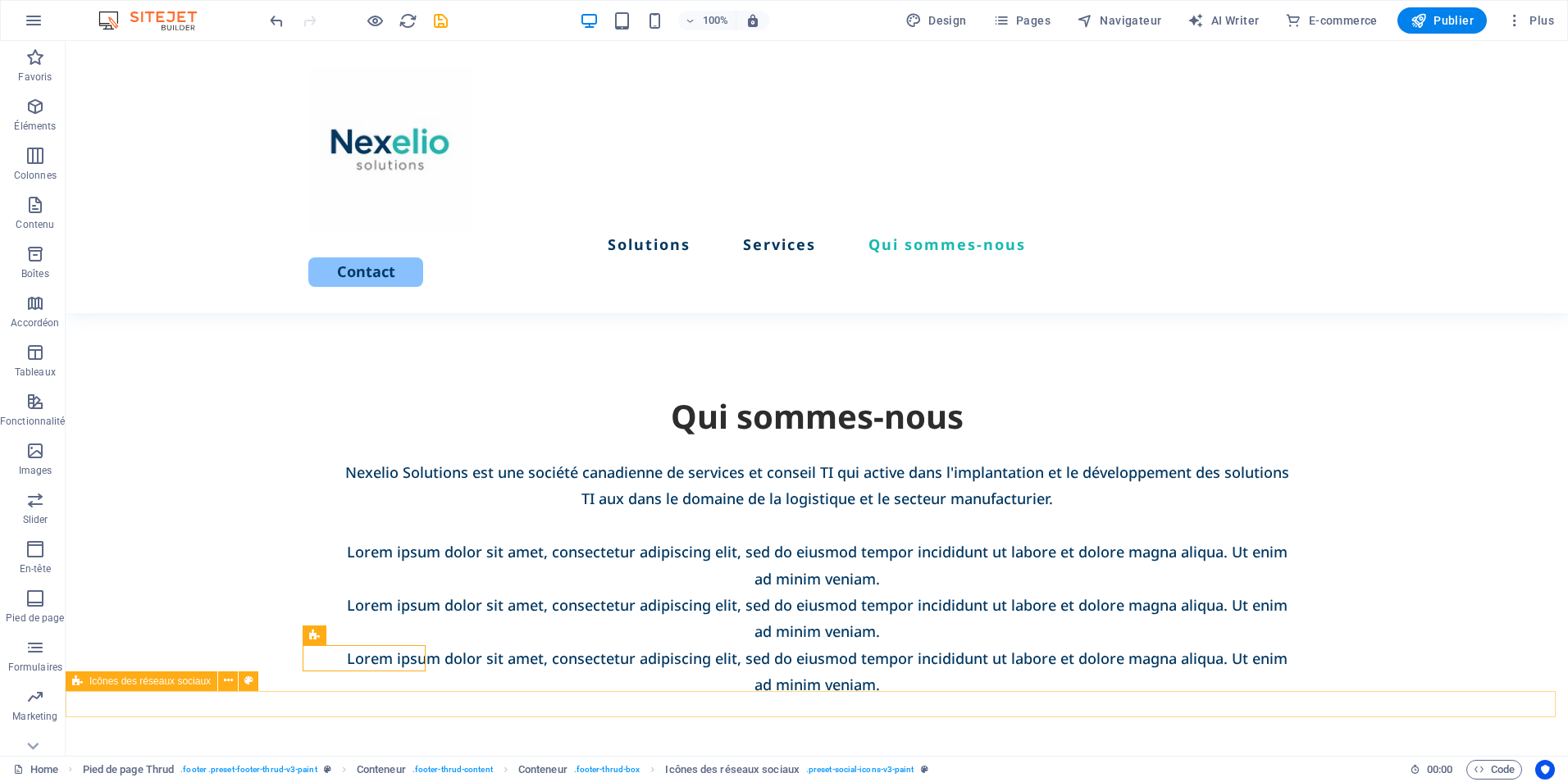
select select "rem"
select select "preset-social-icons-v3-default"
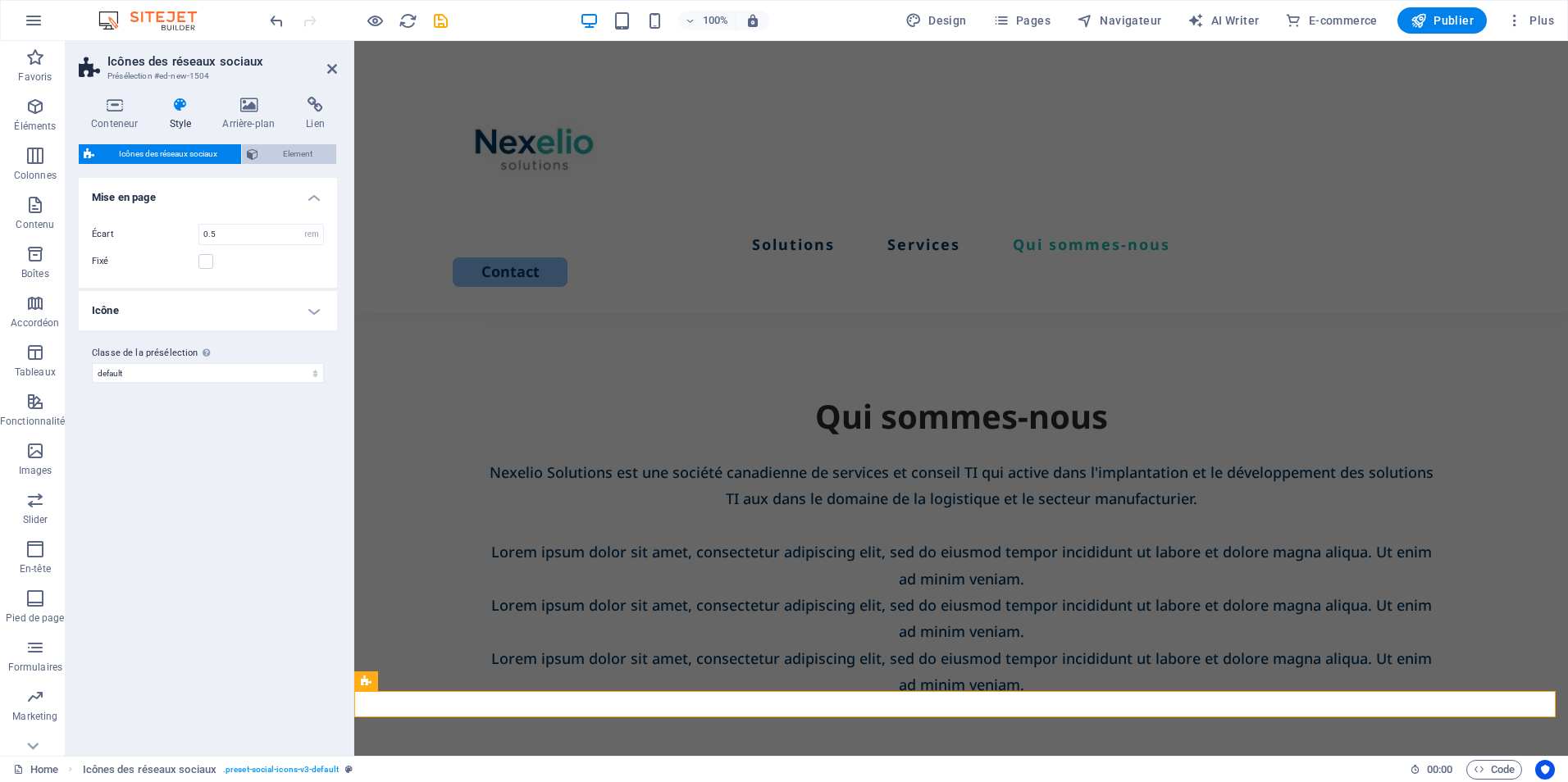
click at [278, 157] on span "Element" at bounding box center [297, 154] width 68 height 20
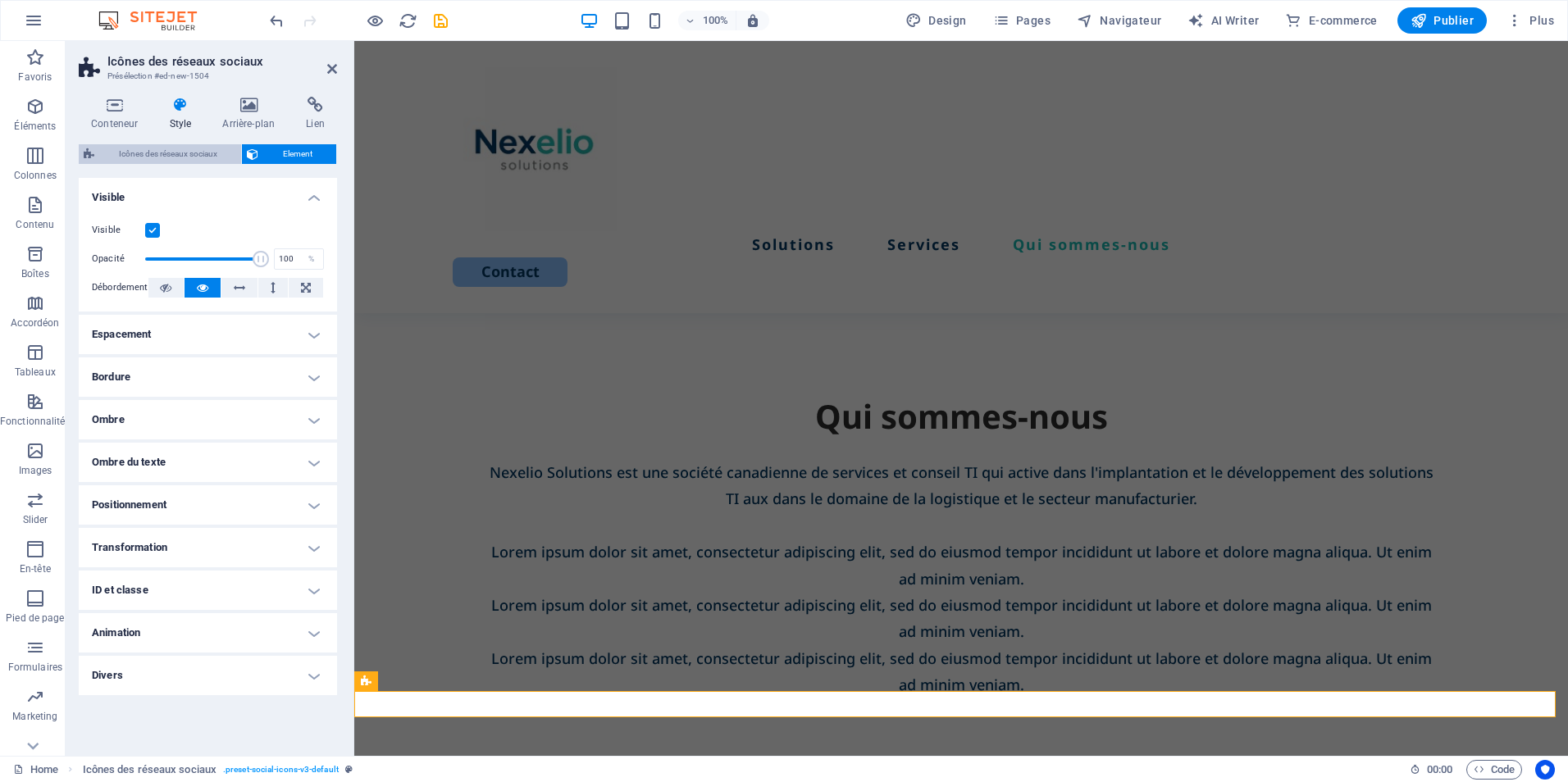
click at [206, 150] on span "Icônes des réseaux sociaux" at bounding box center [167, 154] width 137 height 20
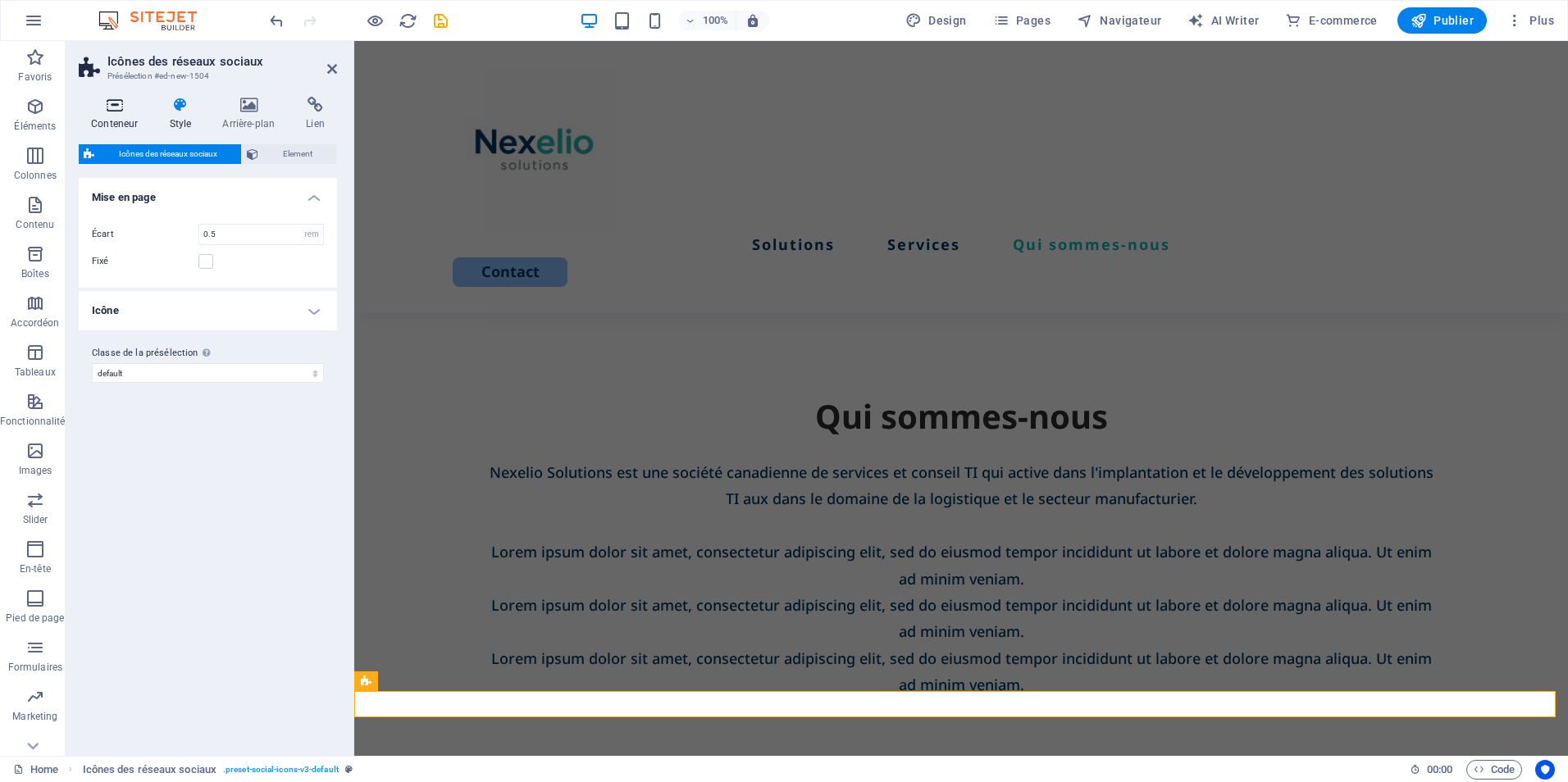
click at [111, 115] on h4 "Conteneur" at bounding box center [118, 114] width 78 height 34
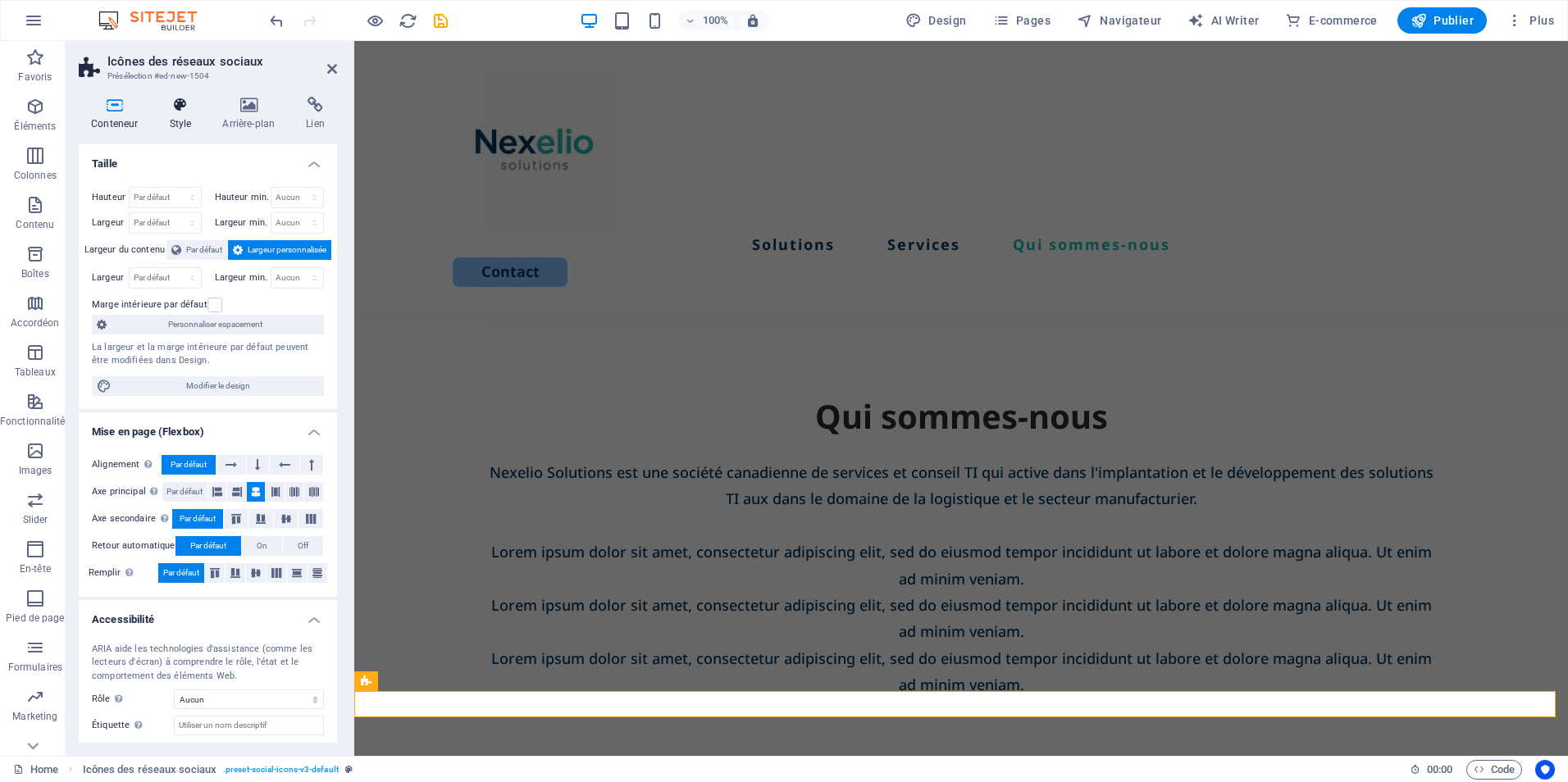
click at [193, 126] on h4 "Style" at bounding box center [183, 114] width 53 height 34
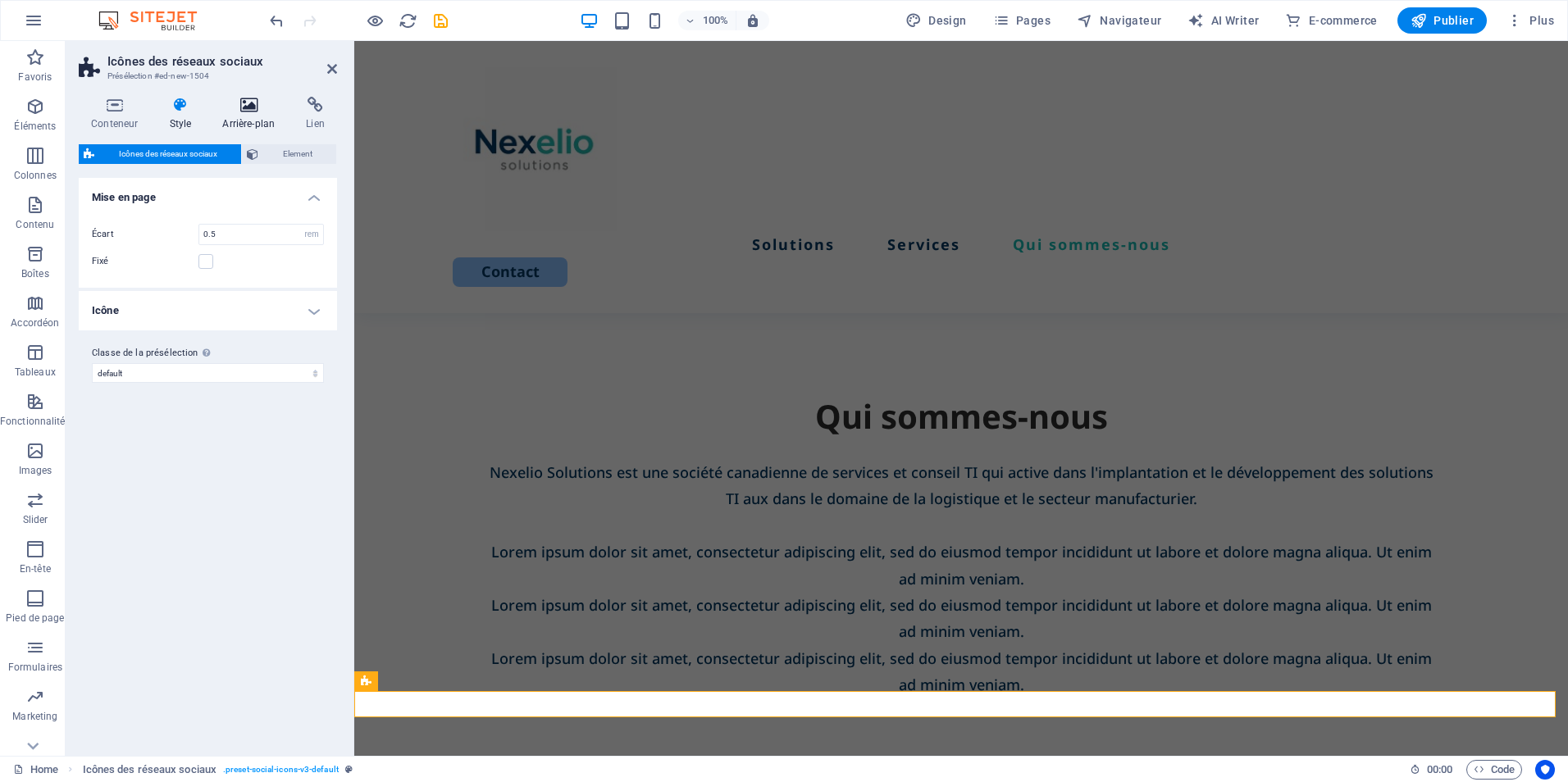
click at [242, 125] on h4 "Arrière-plan" at bounding box center [252, 114] width 83 height 34
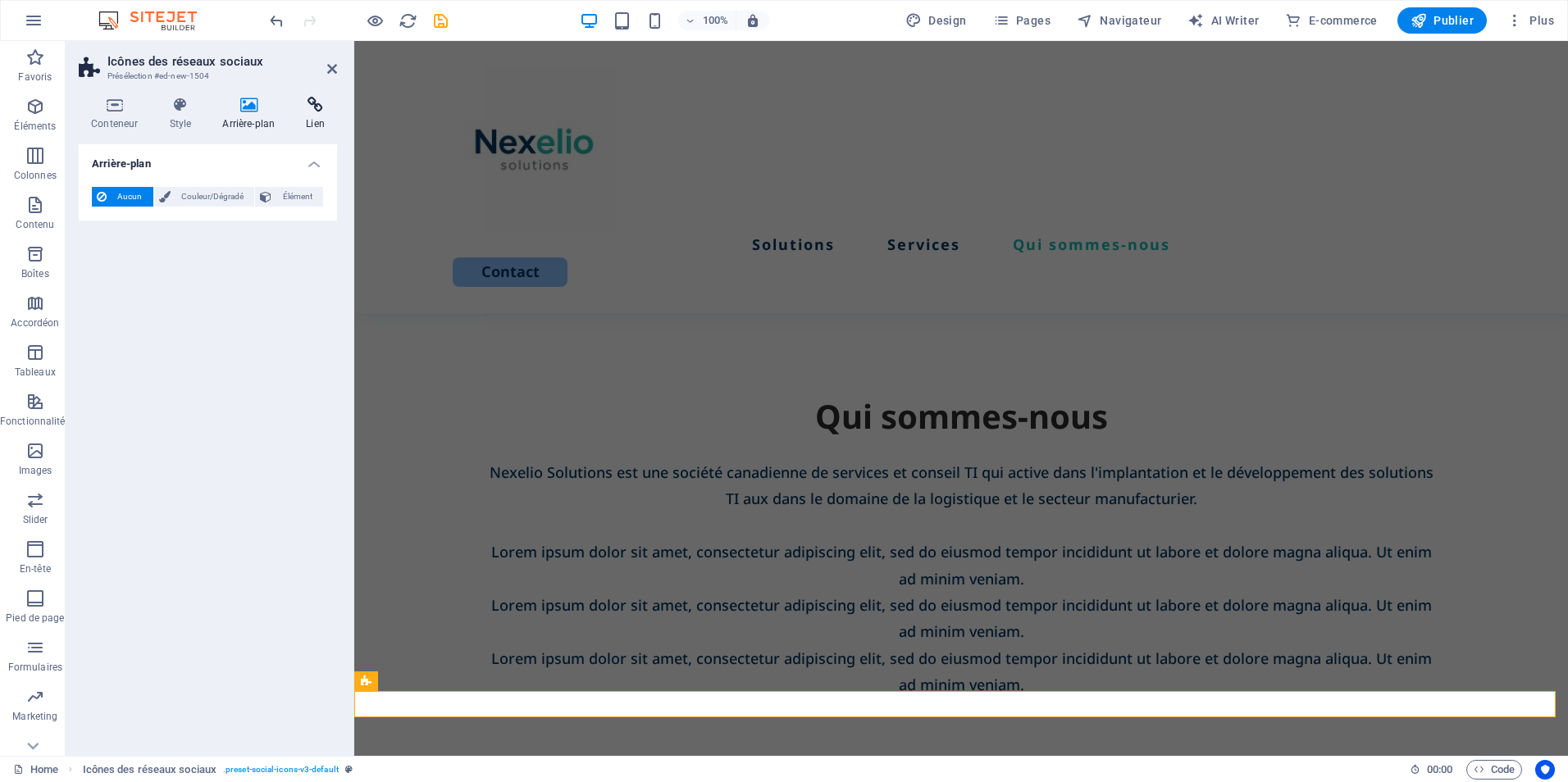
click at [303, 118] on h4 "Lien" at bounding box center [315, 114] width 43 height 34
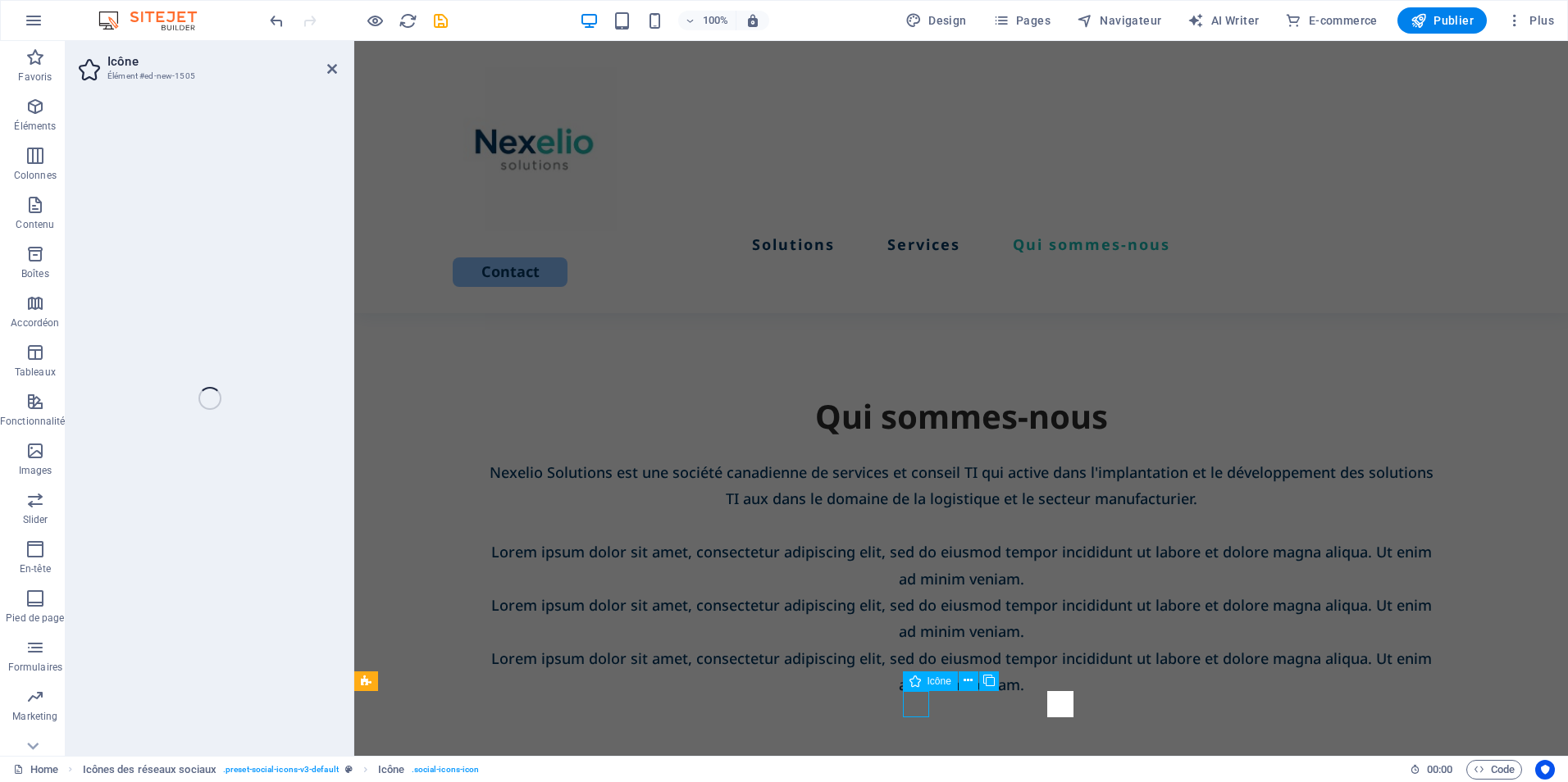
select select "xMidYMid"
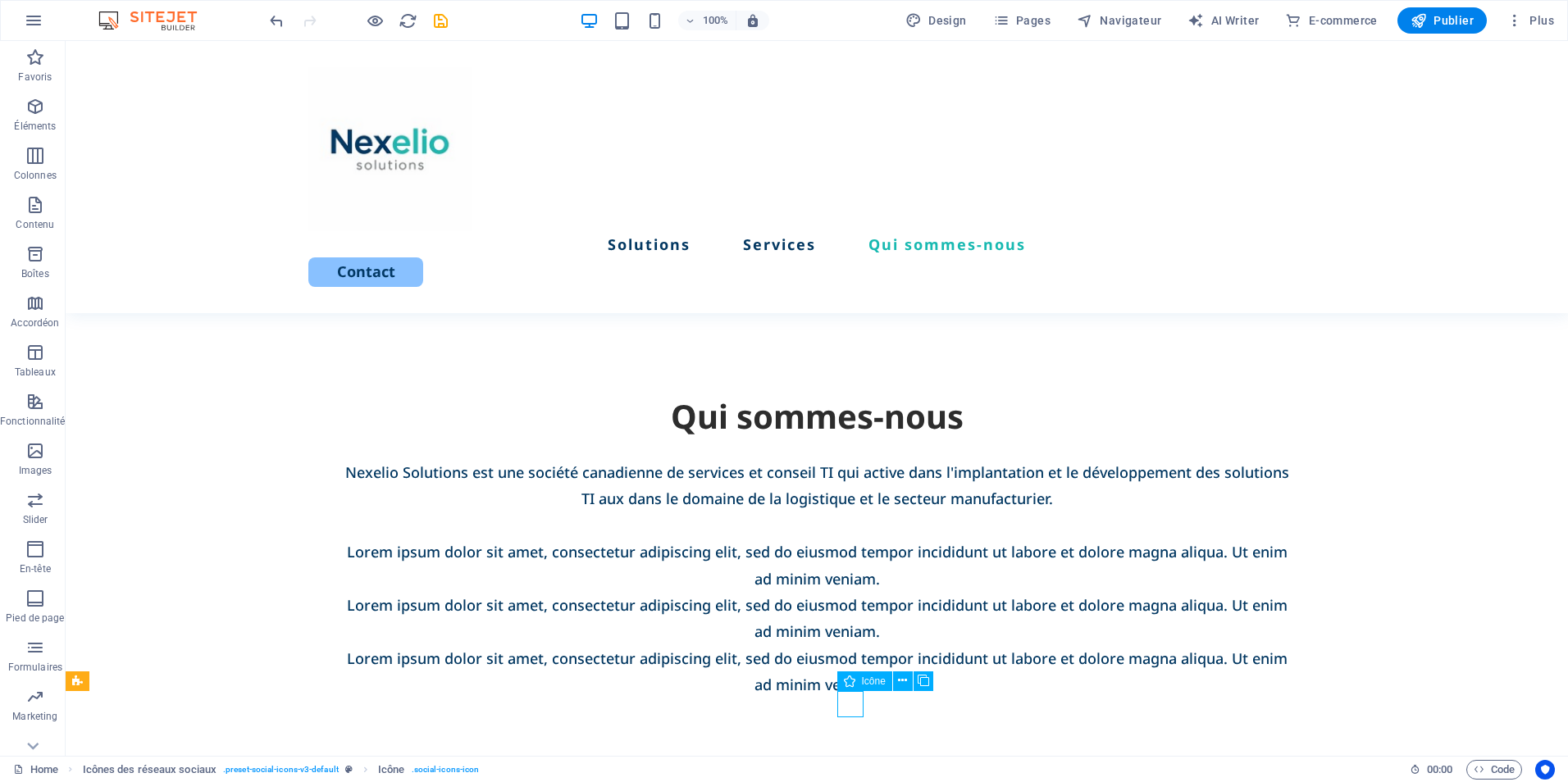
select select "xMidYMid"
select select "px"
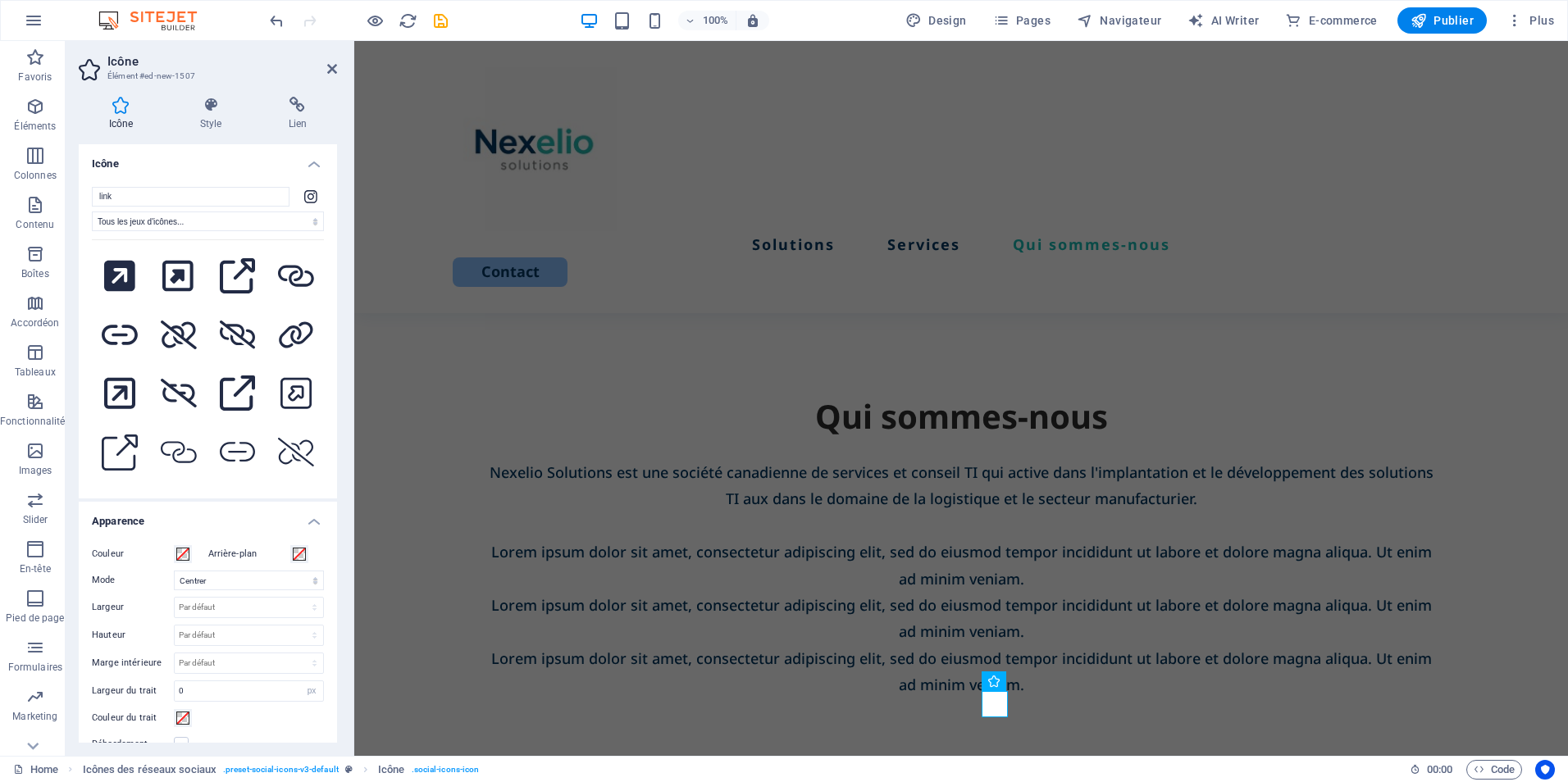
scroll to position [0, 0]
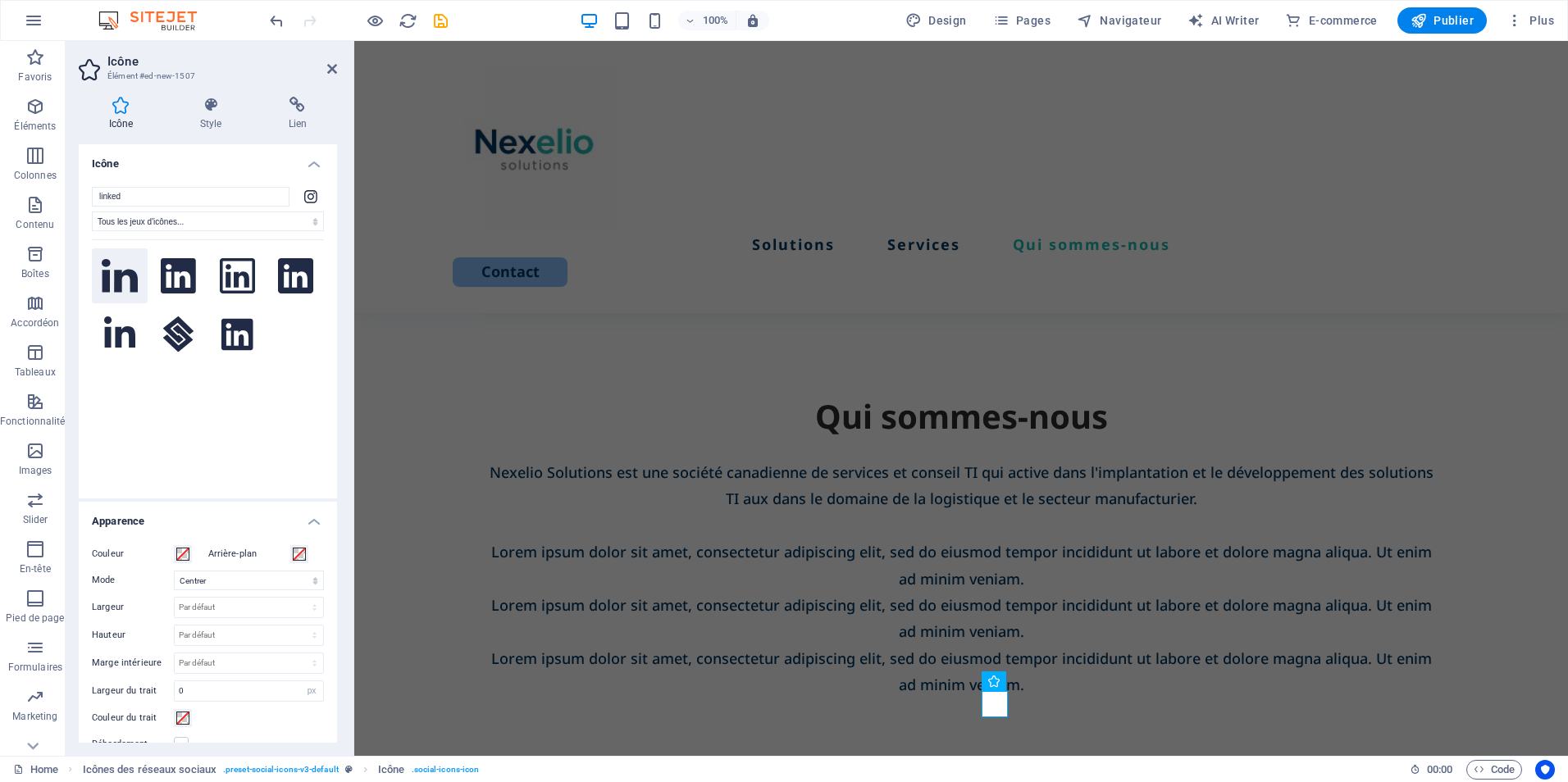
type input "linked"
click at [121, 281] on icon at bounding box center [120, 275] width 36 height 33
click at [117, 331] on icon at bounding box center [120, 332] width 31 height 31
click at [228, 336] on icon at bounding box center [237, 335] width 31 height 36
click at [174, 283] on icon at bounding box center [178, 276] width 35 height 36
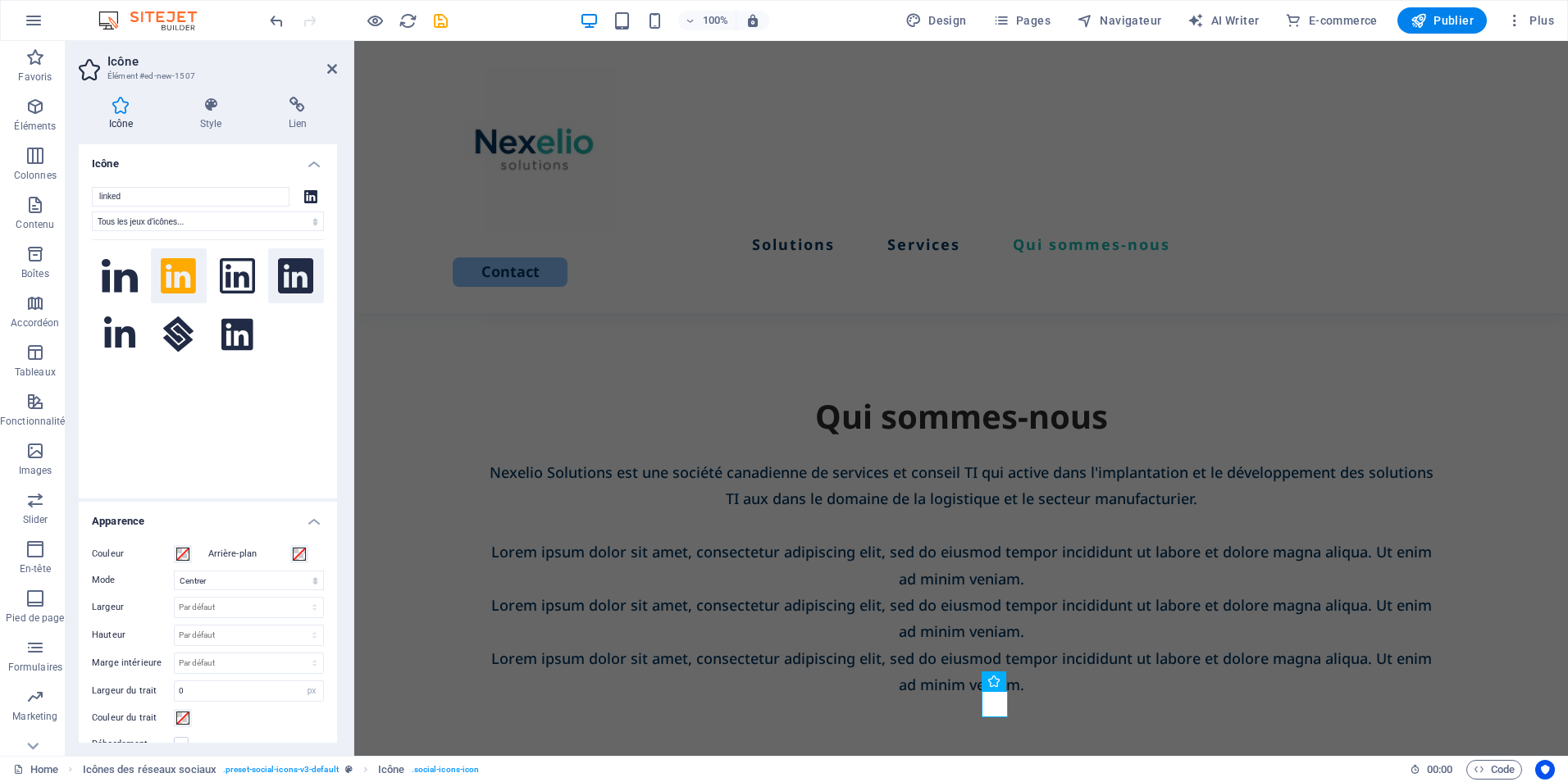
click at [301, 277] on icon at bounding box center [296, 276] width 36 height 36
click at [118, 267] on icon at bounding box center [120, 275] width 36 height 33
click at [112, 334] on icon at bounding box center [120, 335] width 31 height 36
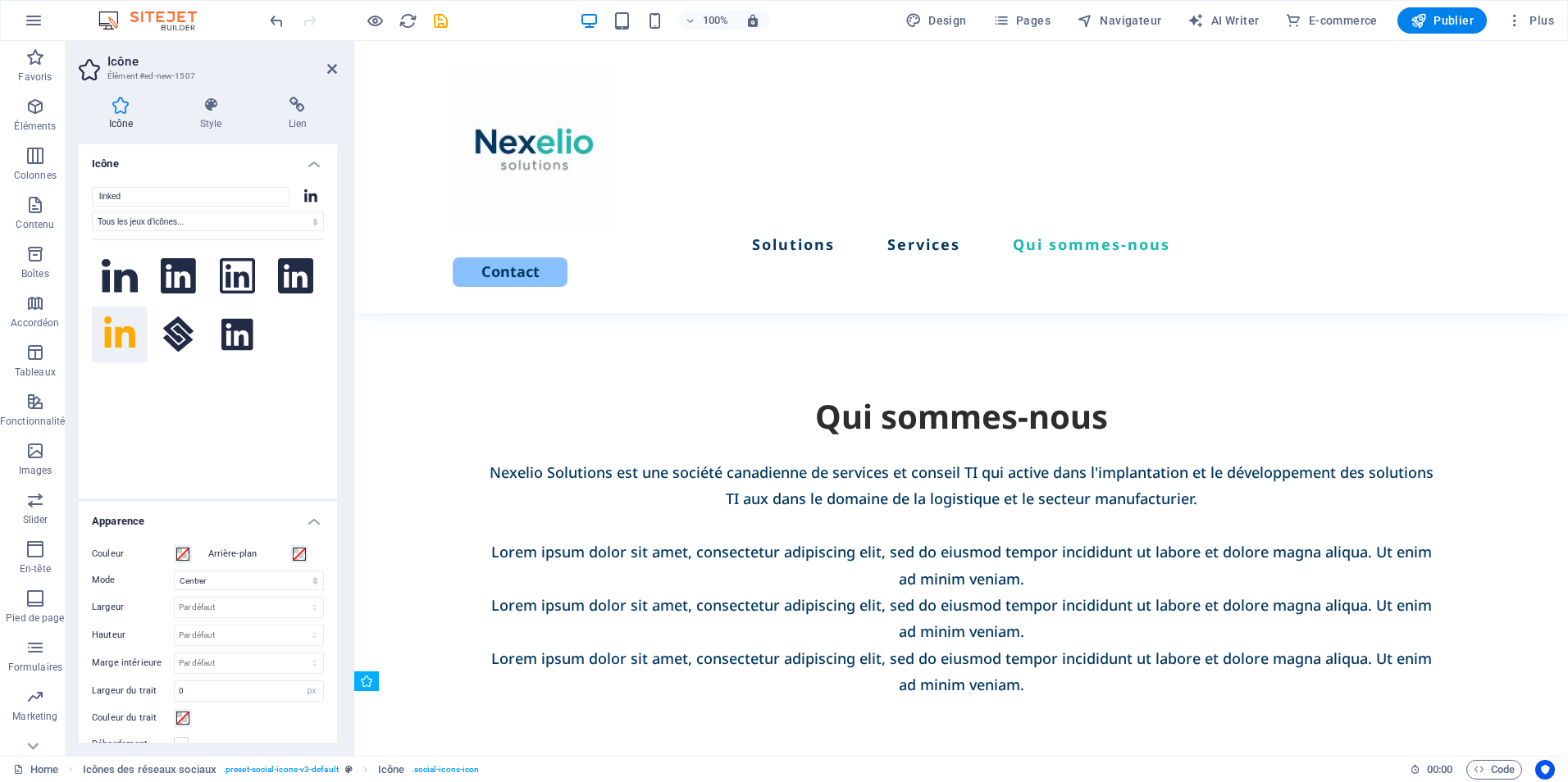
drag, startPoint x: 998, startPoint y: 704, endPoint x: 909, endPoint y: 702, distance: 89.0
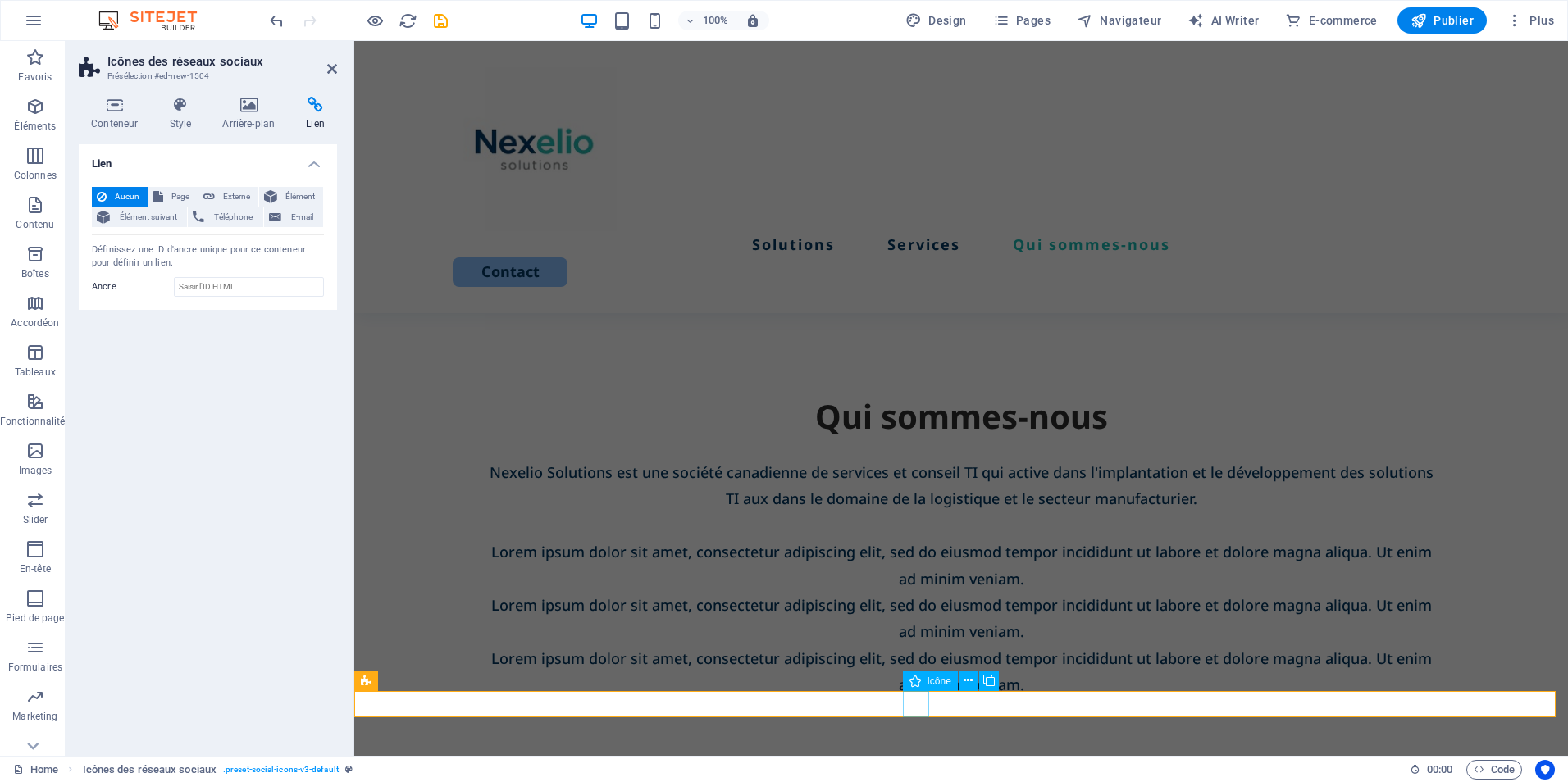
select select "xMidYMid"
select select "px"
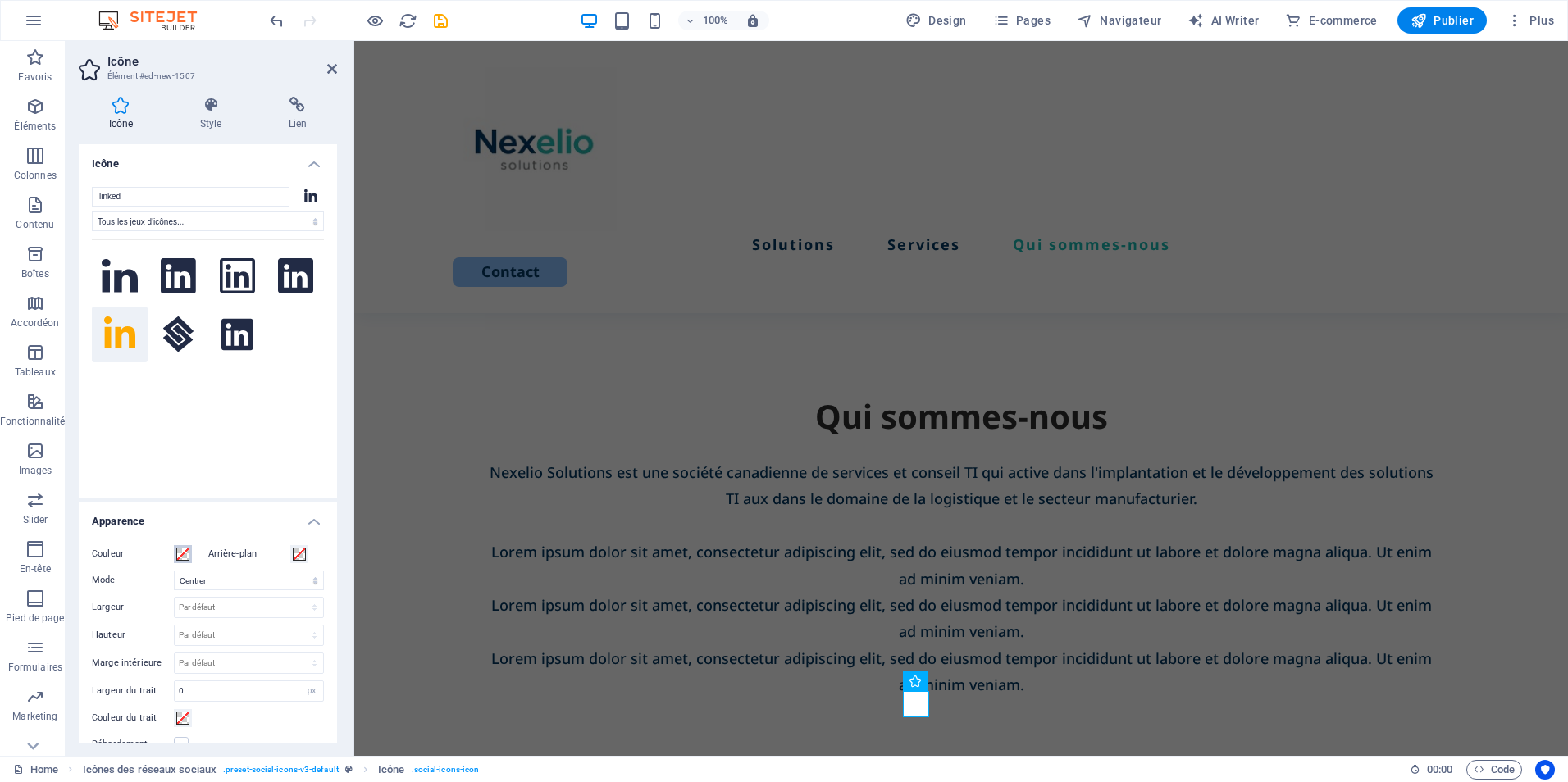
click at [185, 554] on span at bounding box center [183, 554] width 13 height 13
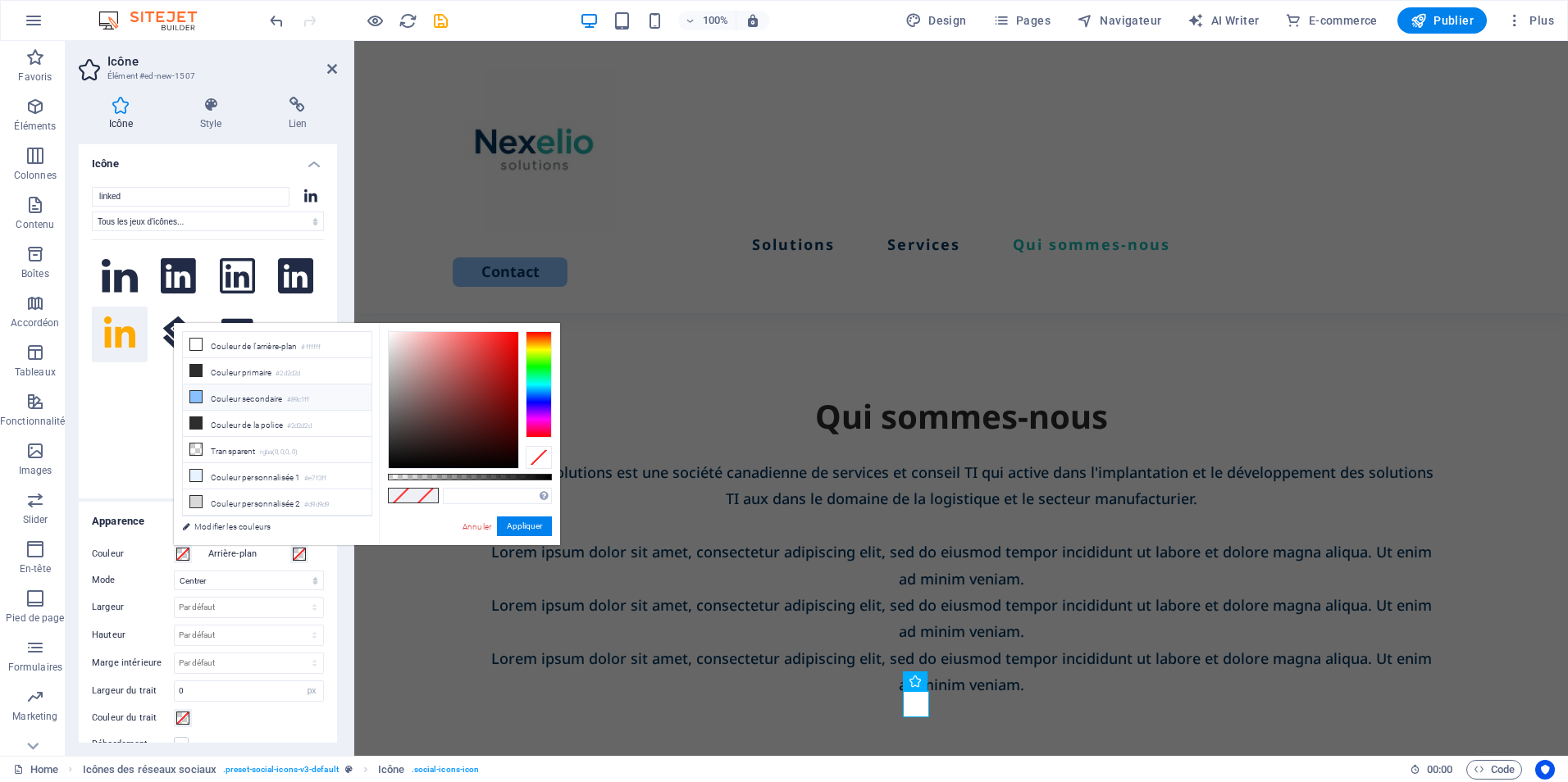
click at [249, 398] on li "Couleur secondaire #89c1ff" at bounding box center [277, 397] width 188 height 26
type input "#89c1ff"
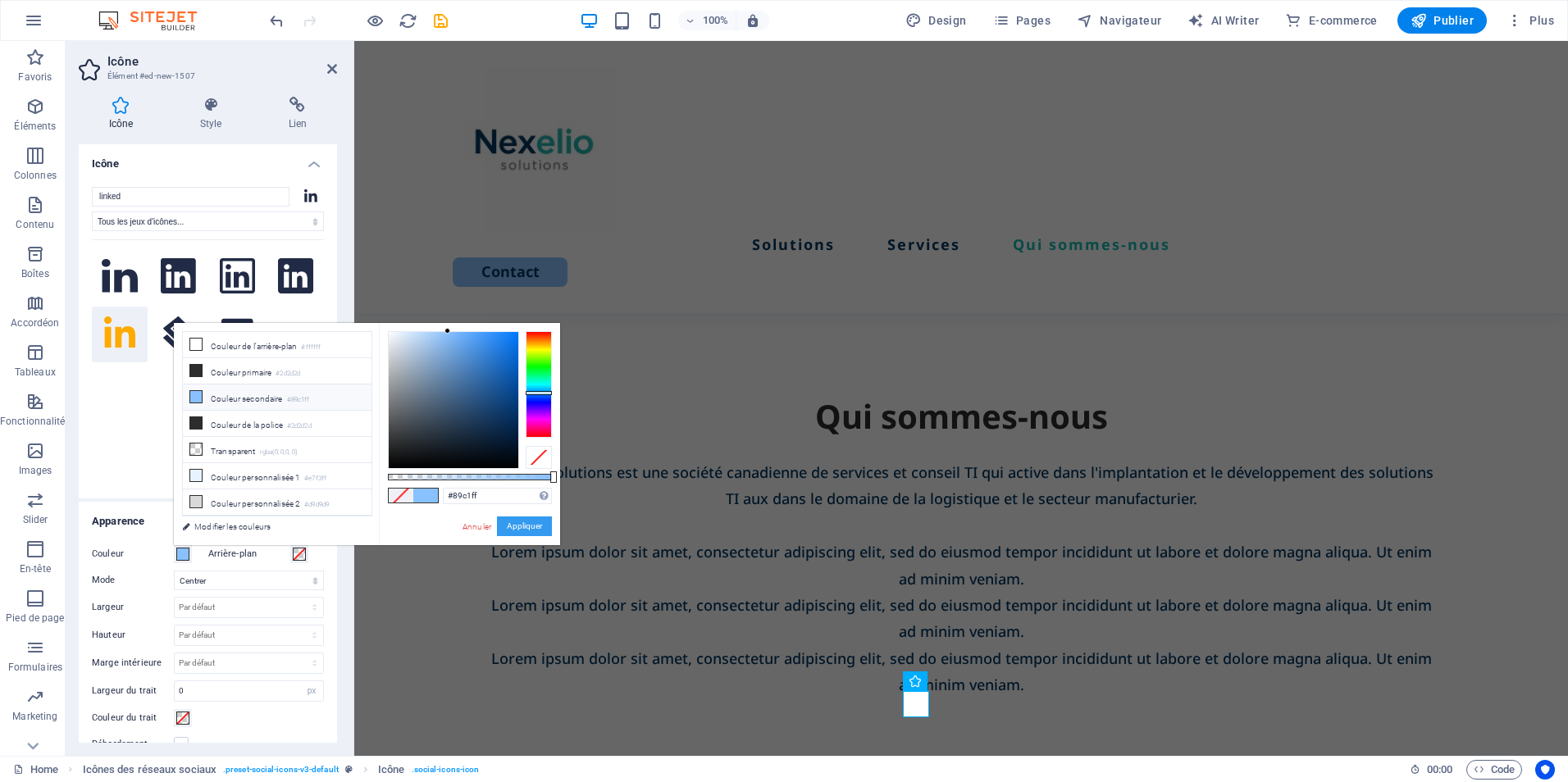
click at [532, 520] on button "Appliquer" at bounding box center [524, 527] width 55 height 20
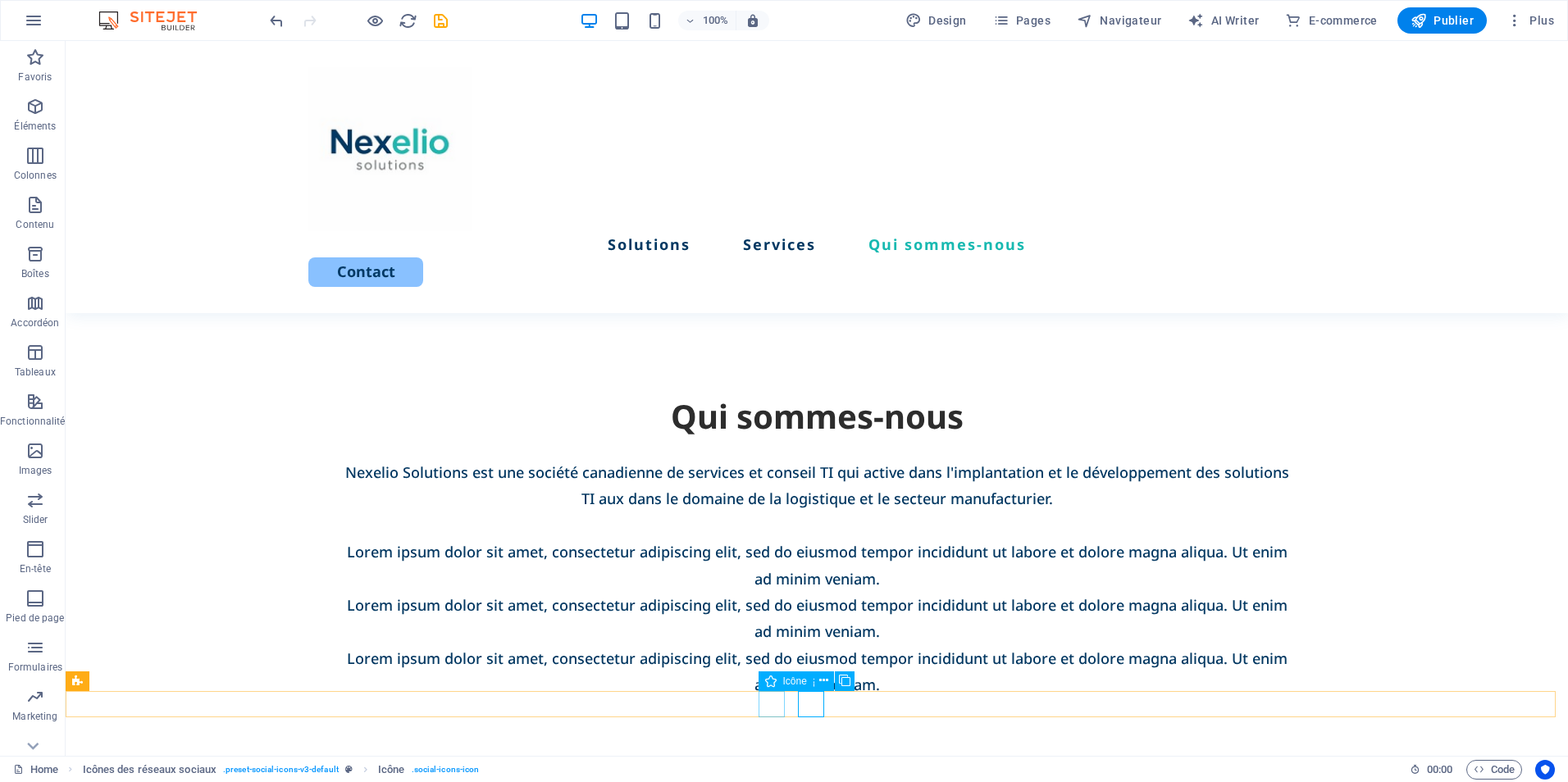
click at [970, 231] on nav "Solutions Services Qui sommes-nous" at bounding box center [817, 243] width 1017 height 26
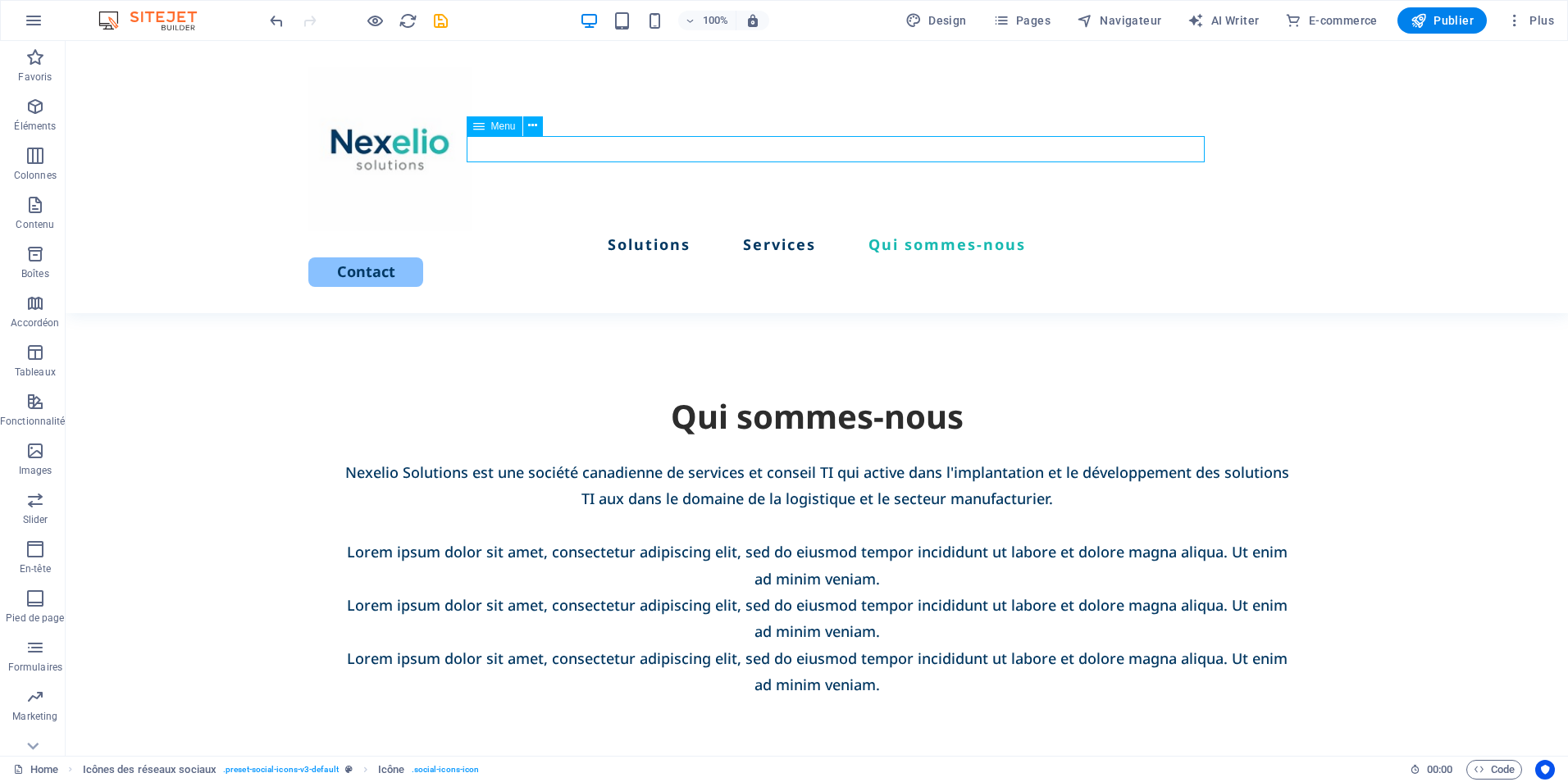
click at [970, 231] on nav "Solutions Services Qui sommes-nous" at bounding box center [817, 243] width 1017 height 26
select select
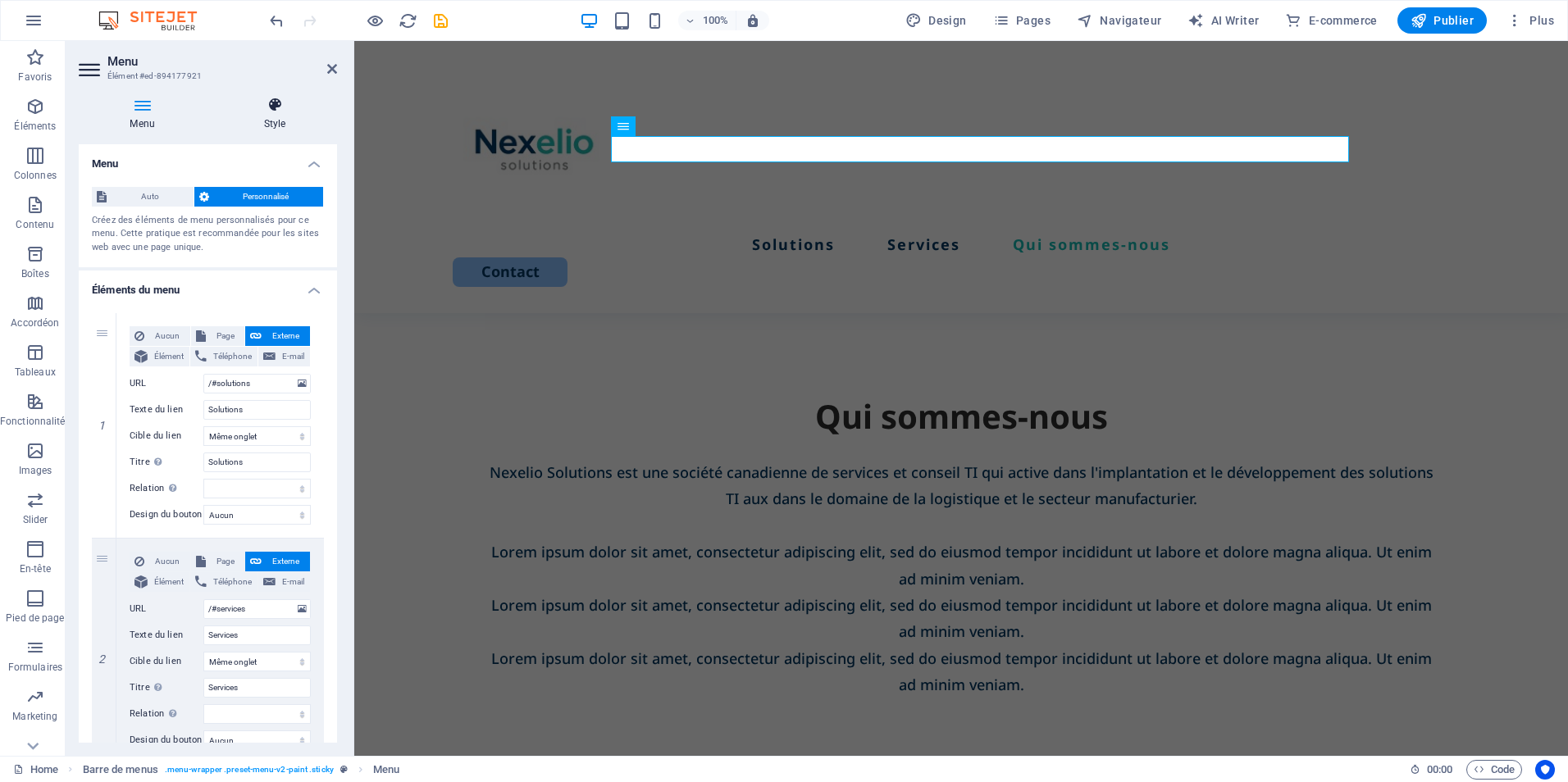
click at [273, 123] on h4 "Style" at bounding box center [275, 114] width 125 height 34
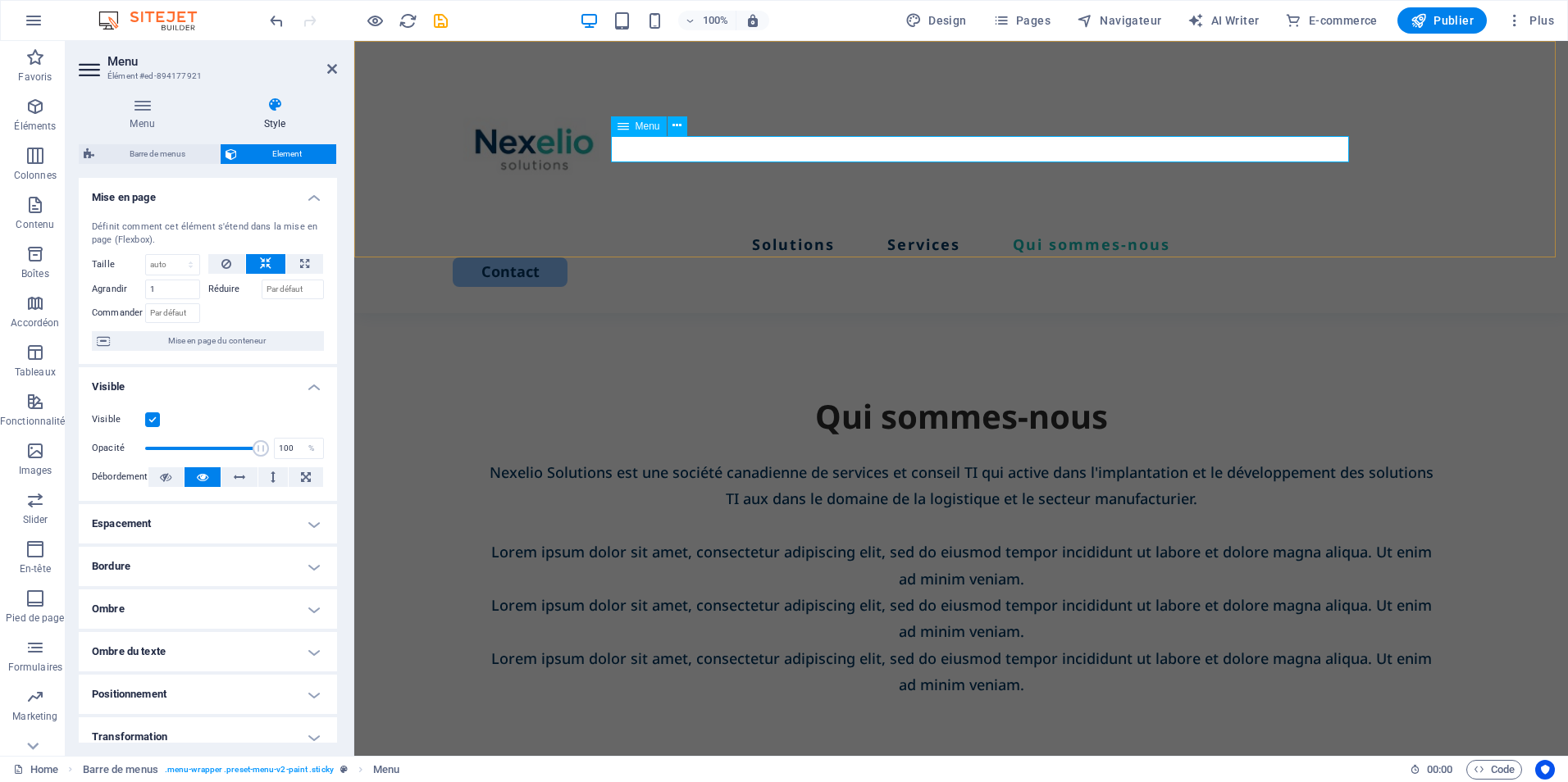
click at [808, 231] on nav "Solutions Services Qui sommes-nous" at bounding box center [961, 243] width 1017 height 26
click at [807, 231] on nav "Solutions Services Qui sommes-nous" at bounding box center [961, 243] width 1017 height 26
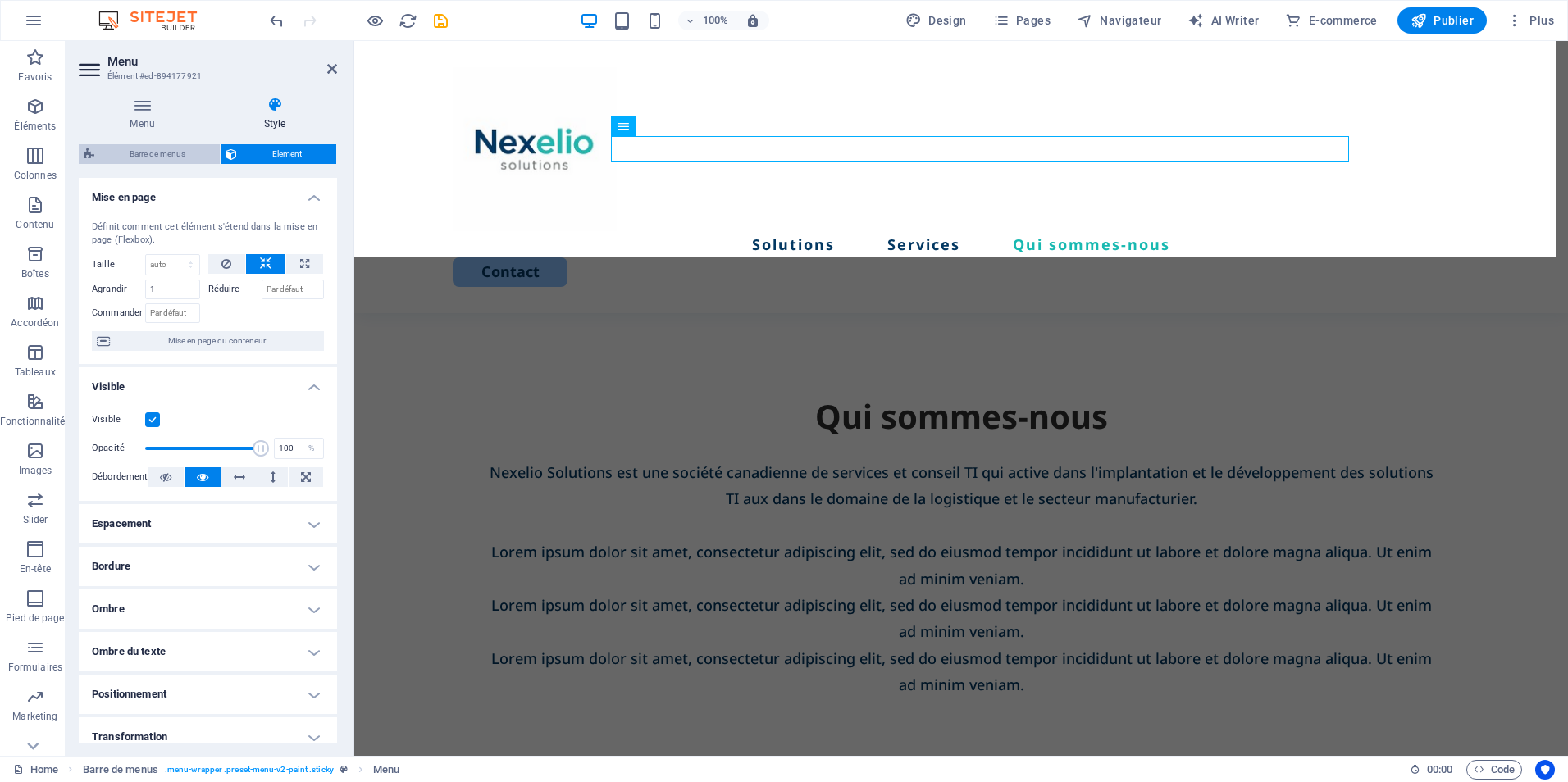
click at [156, 148] on span "Barre de menus" at bounding box center [158, 154] width 116 height 20
select select "rem"
select select "px"
select select "rem"
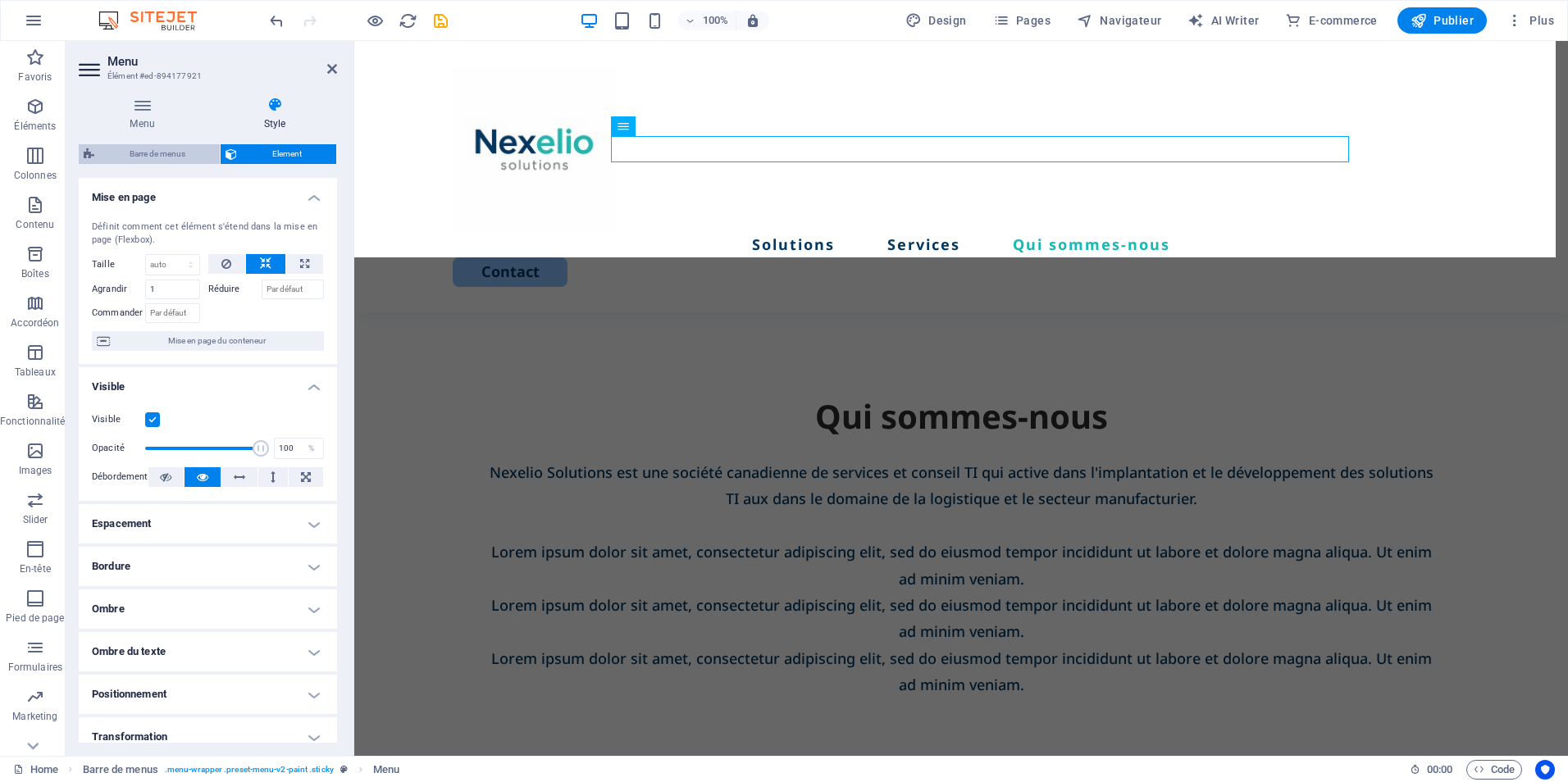
select select "hover_text_color"
select select "rem"
select select "link-special-font"
select select "px"
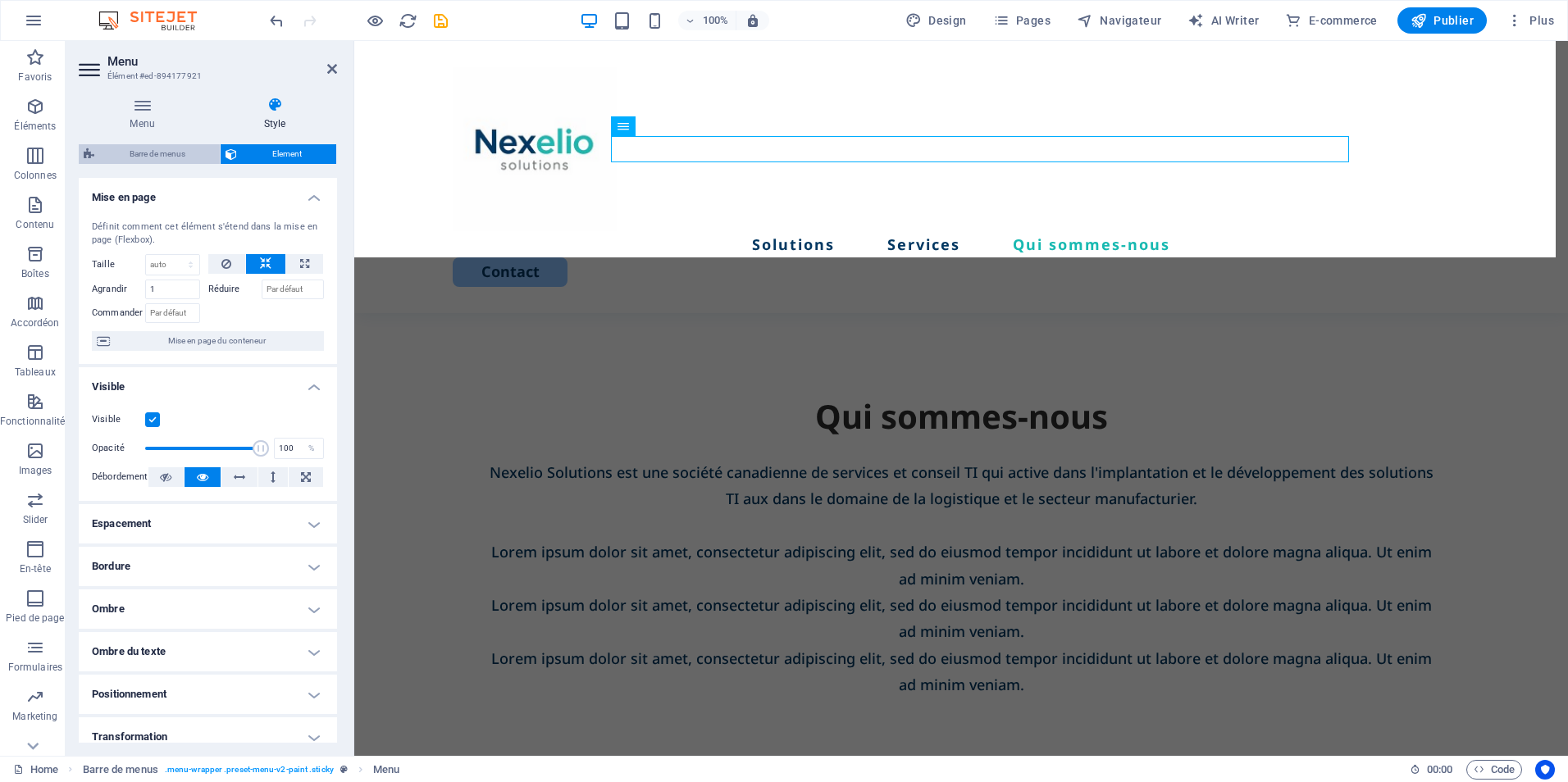
select select "700"
select select "px"
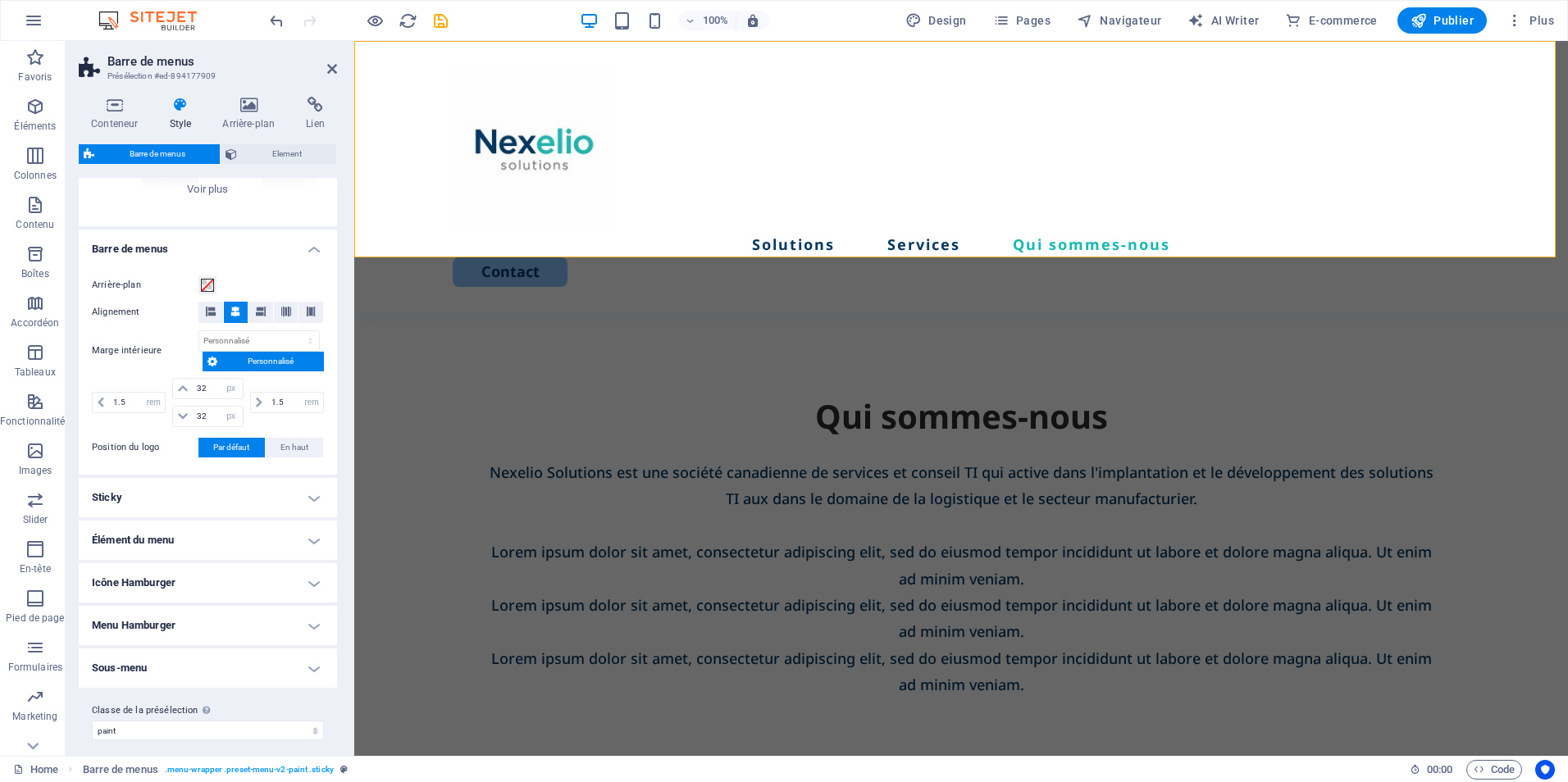
scroll to position [238, 0]
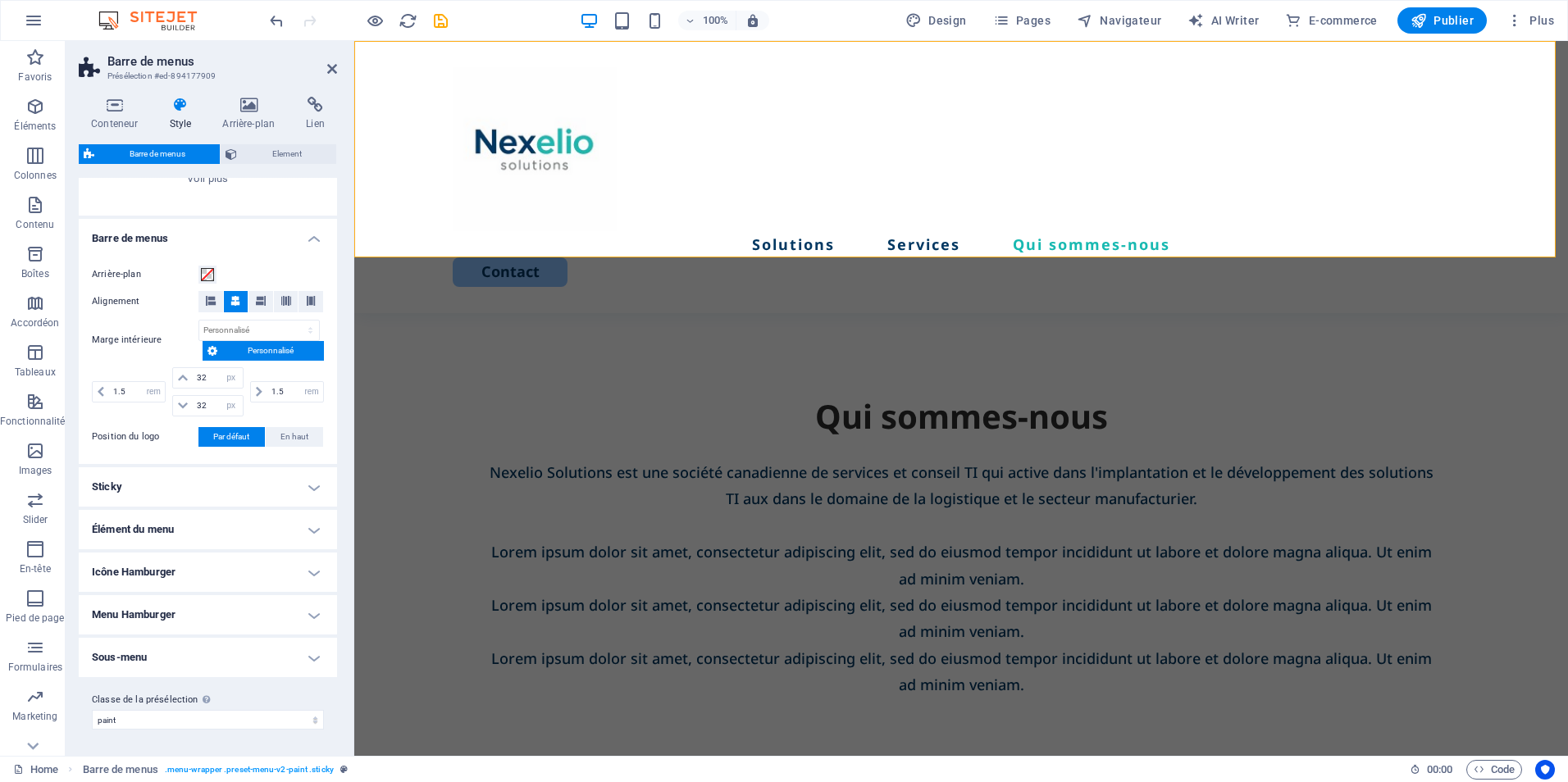
click at [276, 531] on h4 "Élément du menu" at bounding box center [207, 529] width 258 height 39
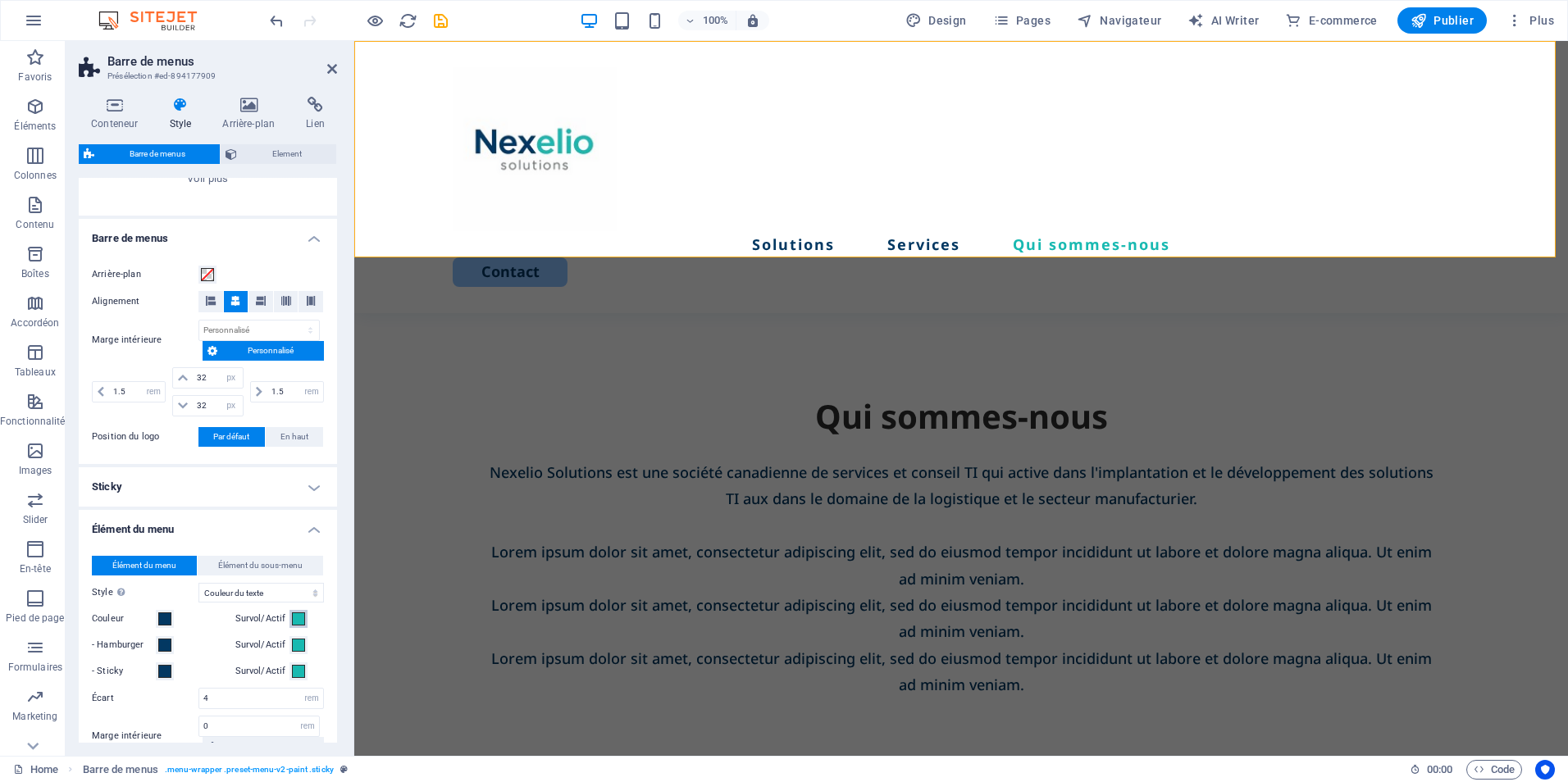
click at [290, 621] on button "Survol/Actif" at bounding box center [299, 619] width 18 height 18
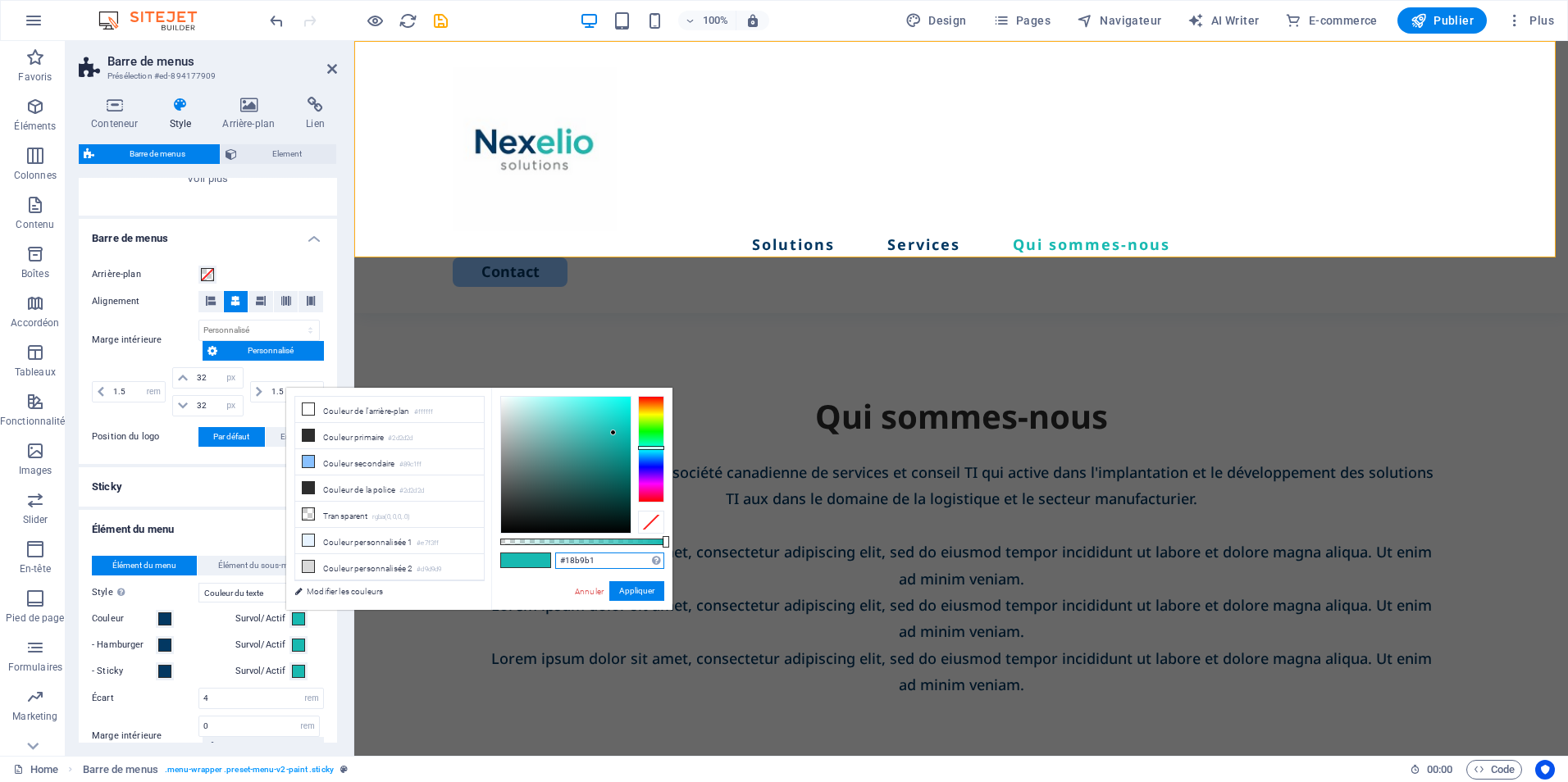
drag, startPoint x: 597, startPoint y: 556, endPoint x: 483, endPoint y: 564, distance: 114.3
click at [483, 564] on div "less Couleur de l'arrière-plan #ffffff Couleur primaire #2d2d2d Couleur seconda…" at bounding box center [479, 500] width 387 height 223
select select "xMidYMid"
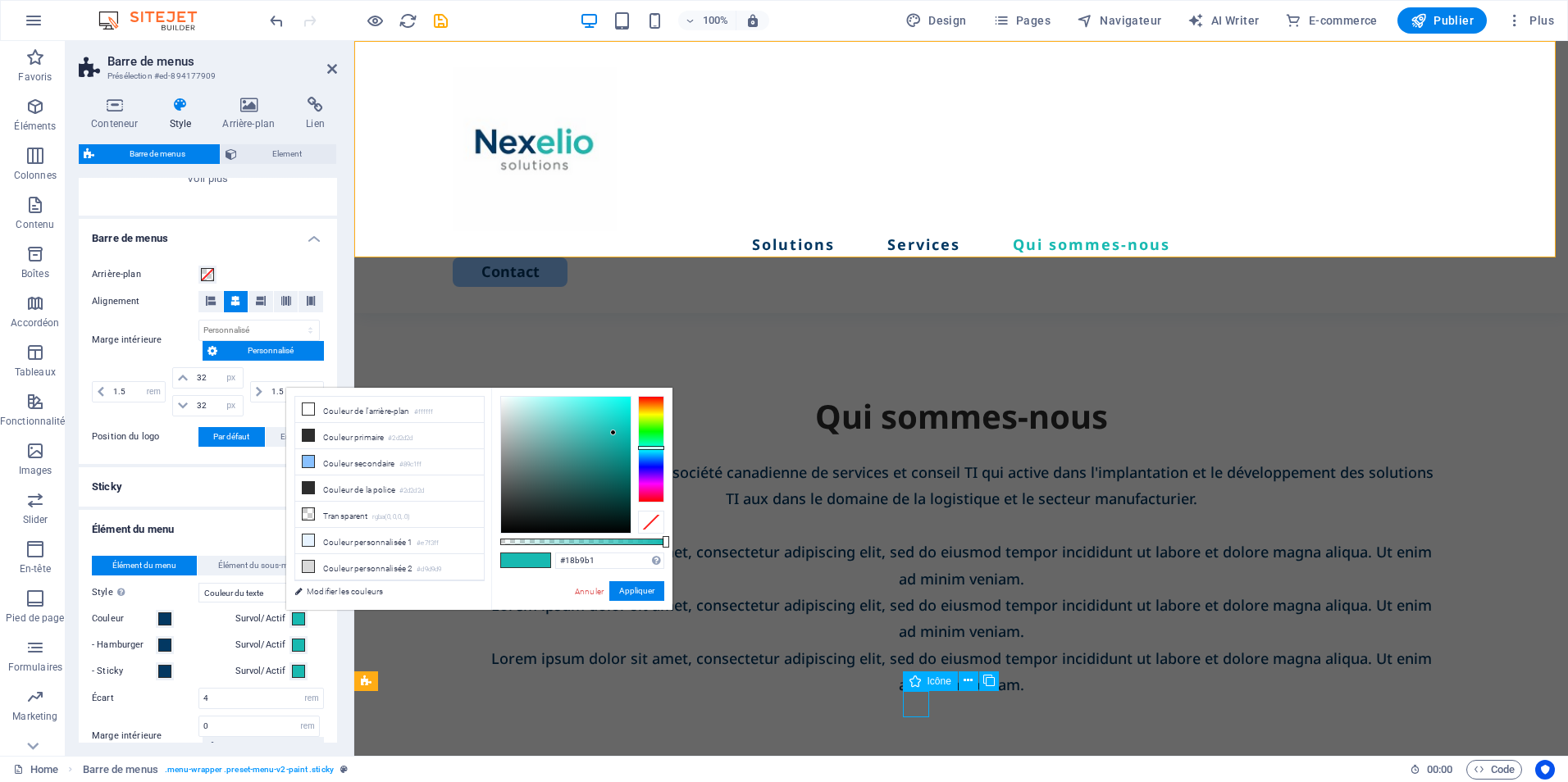
select select "px"
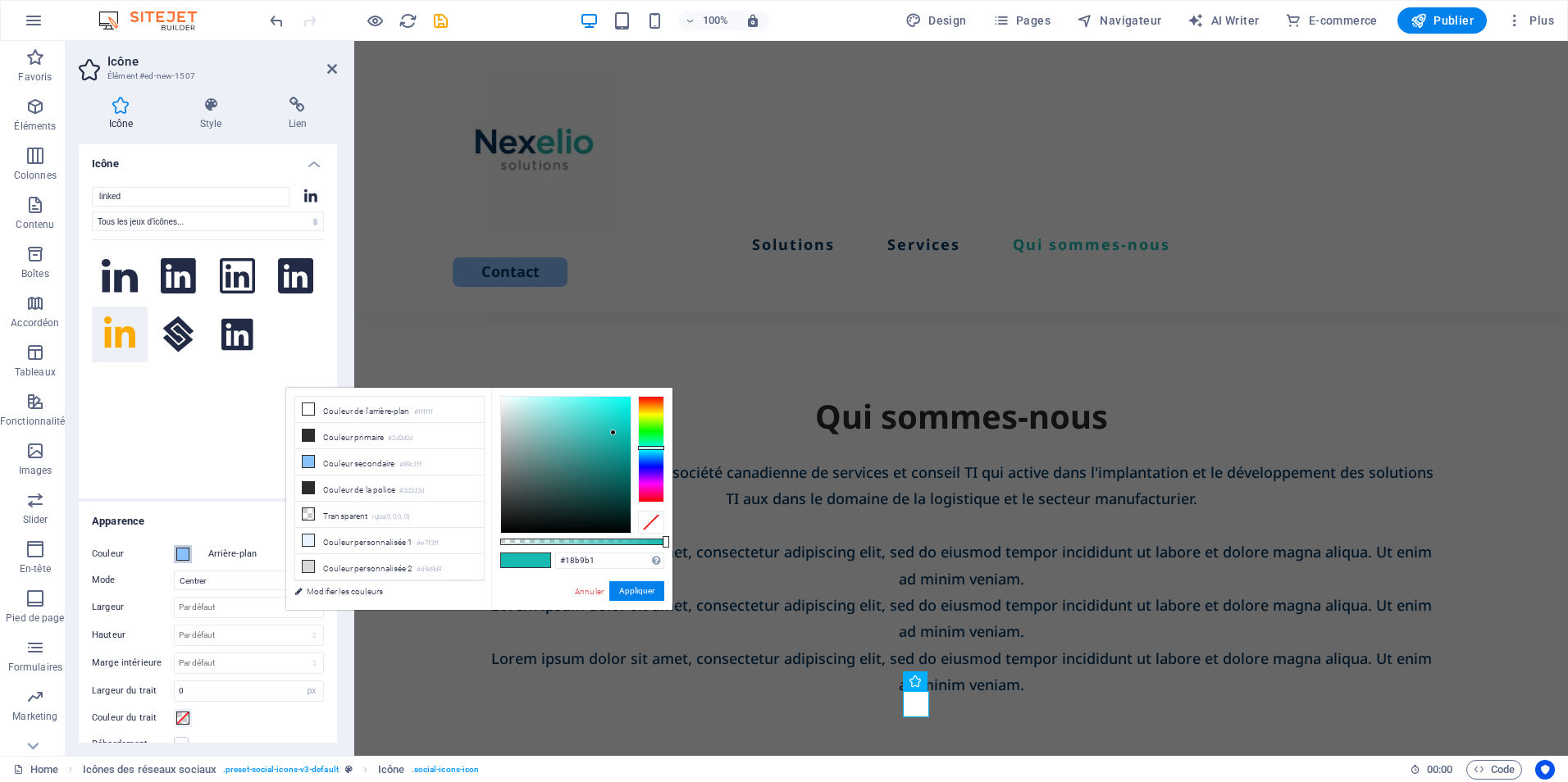
click at [187, 558] on span at bounding box center [183, 554] width 13 height 13
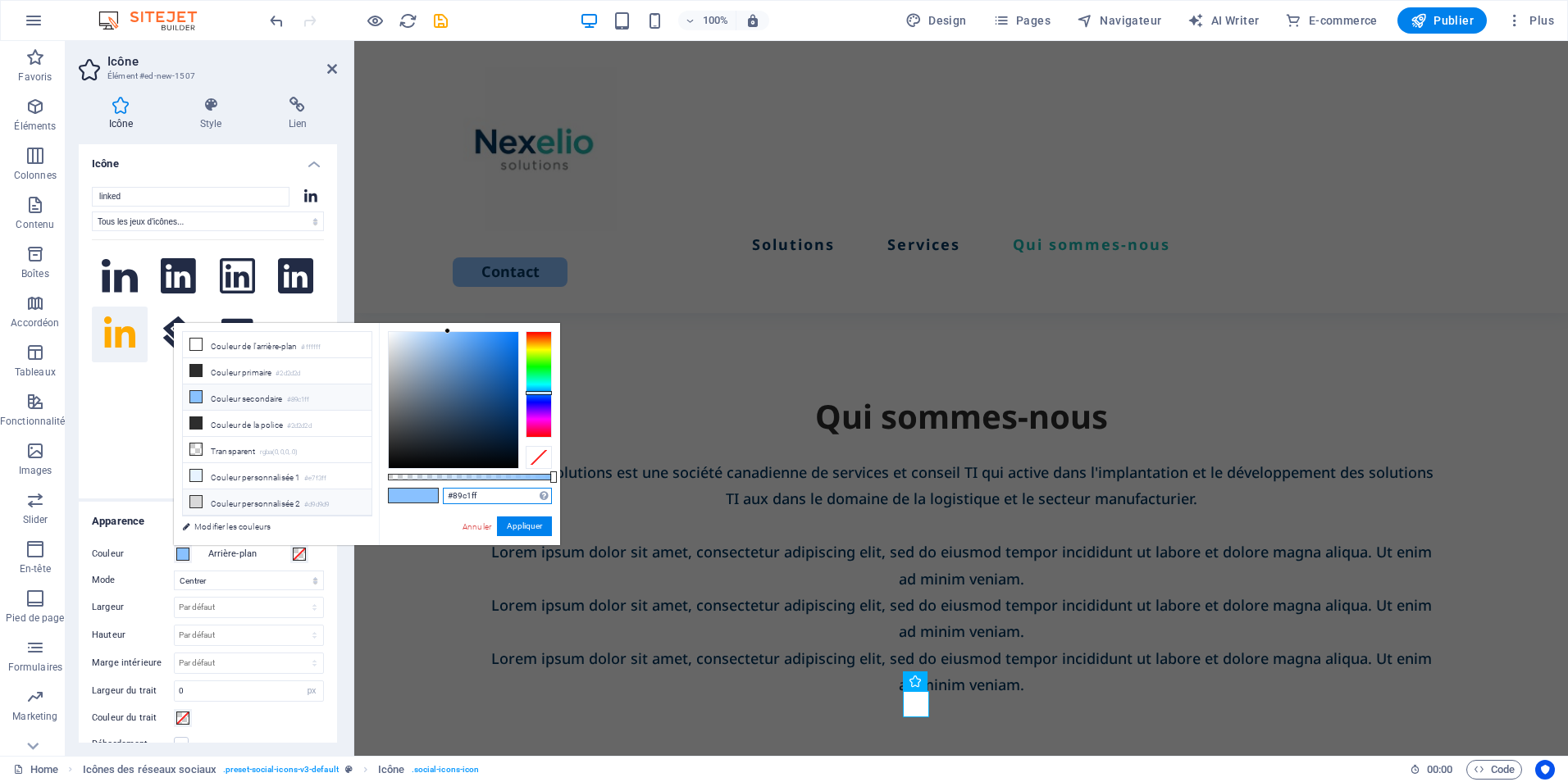
drag, startPoint x: 494, startPoint y: 497, endPoint x: 339, endPoint y: 497, distance: 155.0
click at [339, 497] on div "less Couleur de l'arrière-plan #ffffff Couleur primaire #2d2d2d Couleur seconda…" at bounding box center [367, 434] width 387 height 223
paste input "18b9b1"
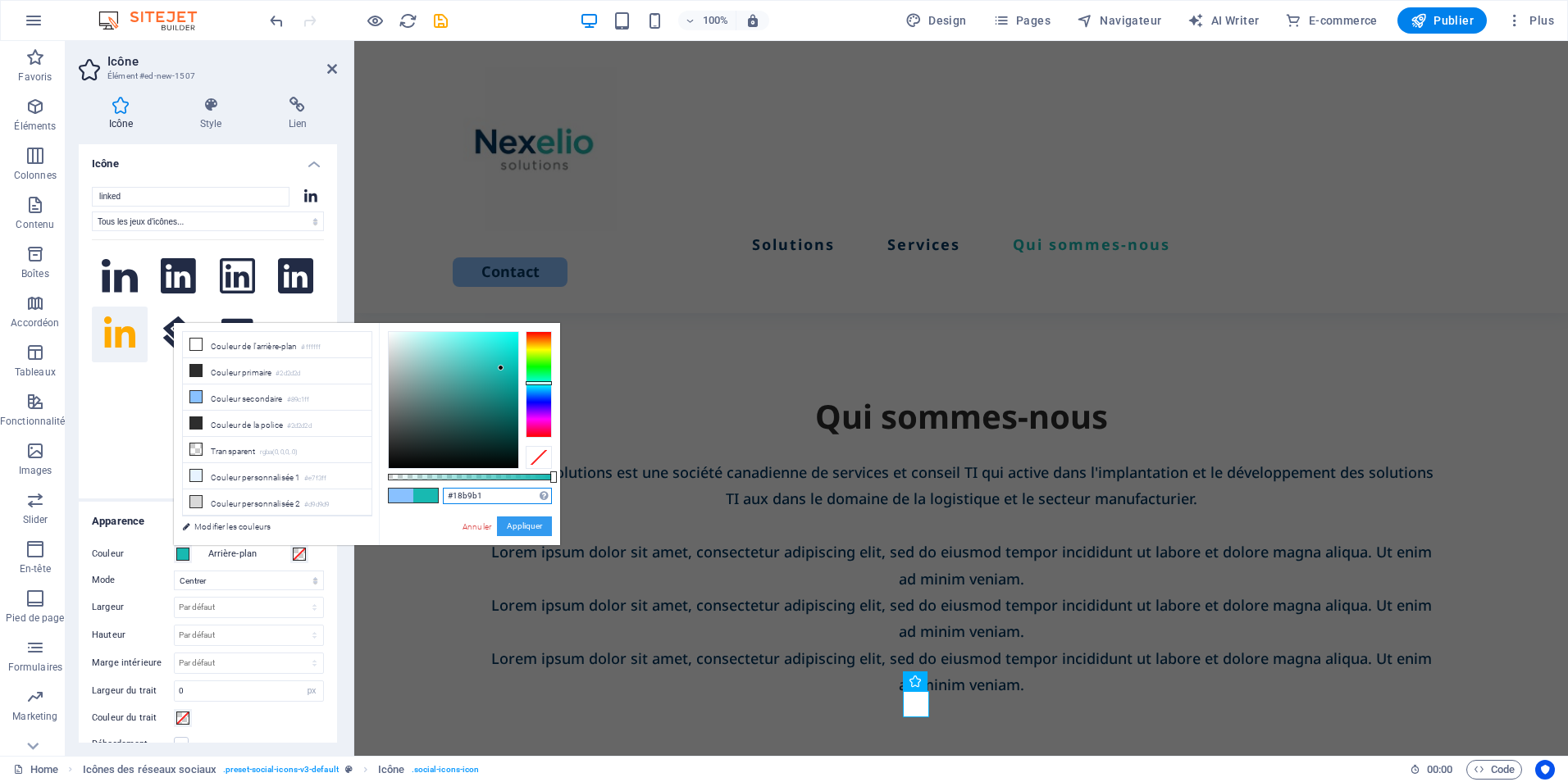
type input "#18b9b1"
click at [538, 525] on button "Appliquer" at bounding box center [524, 527] width 55 height 20
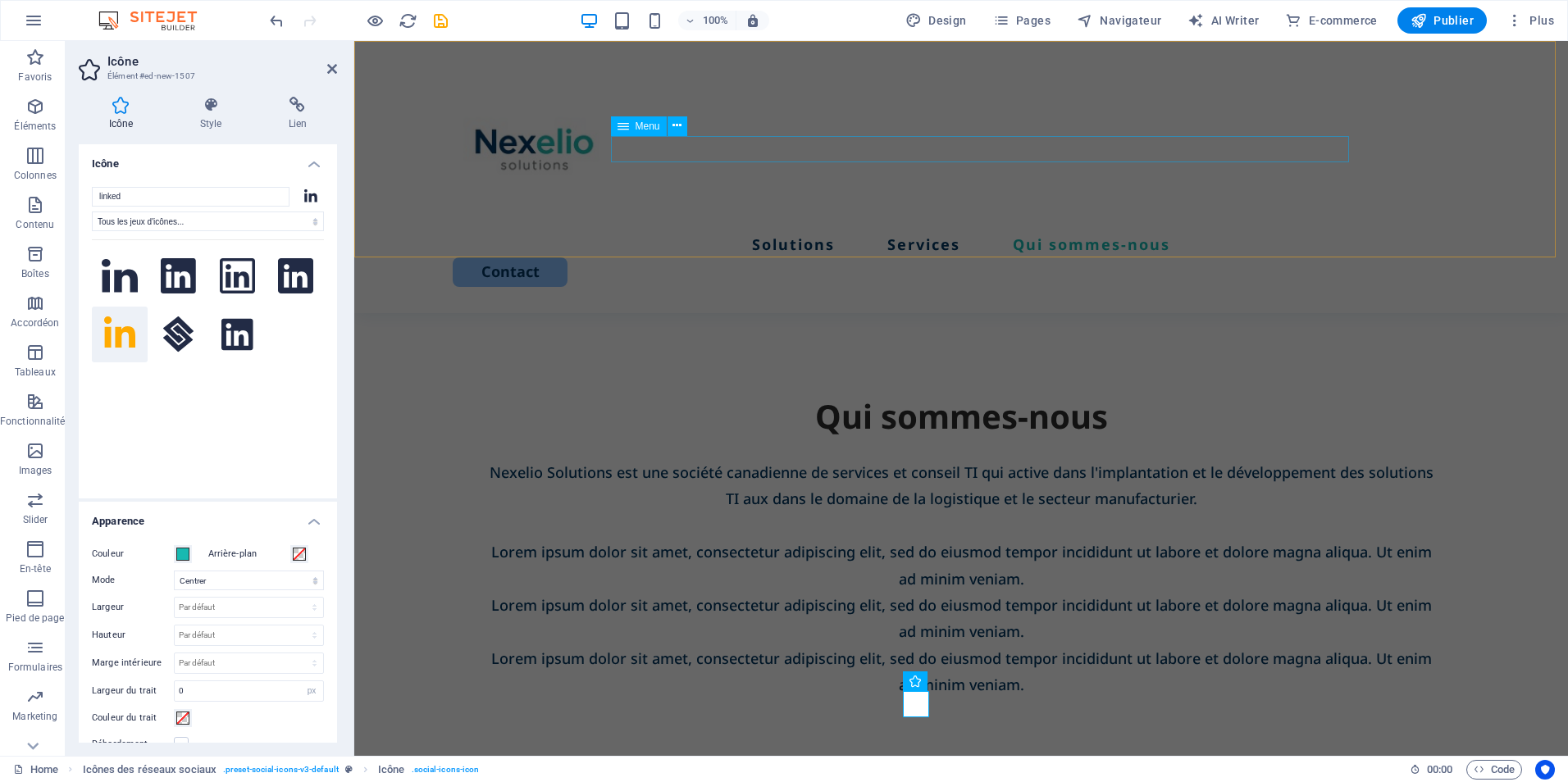
click at [803, 231] on nav "Solutions Services Qui sommes-nous" at bounding box center [961, 243] width 1017 height 26
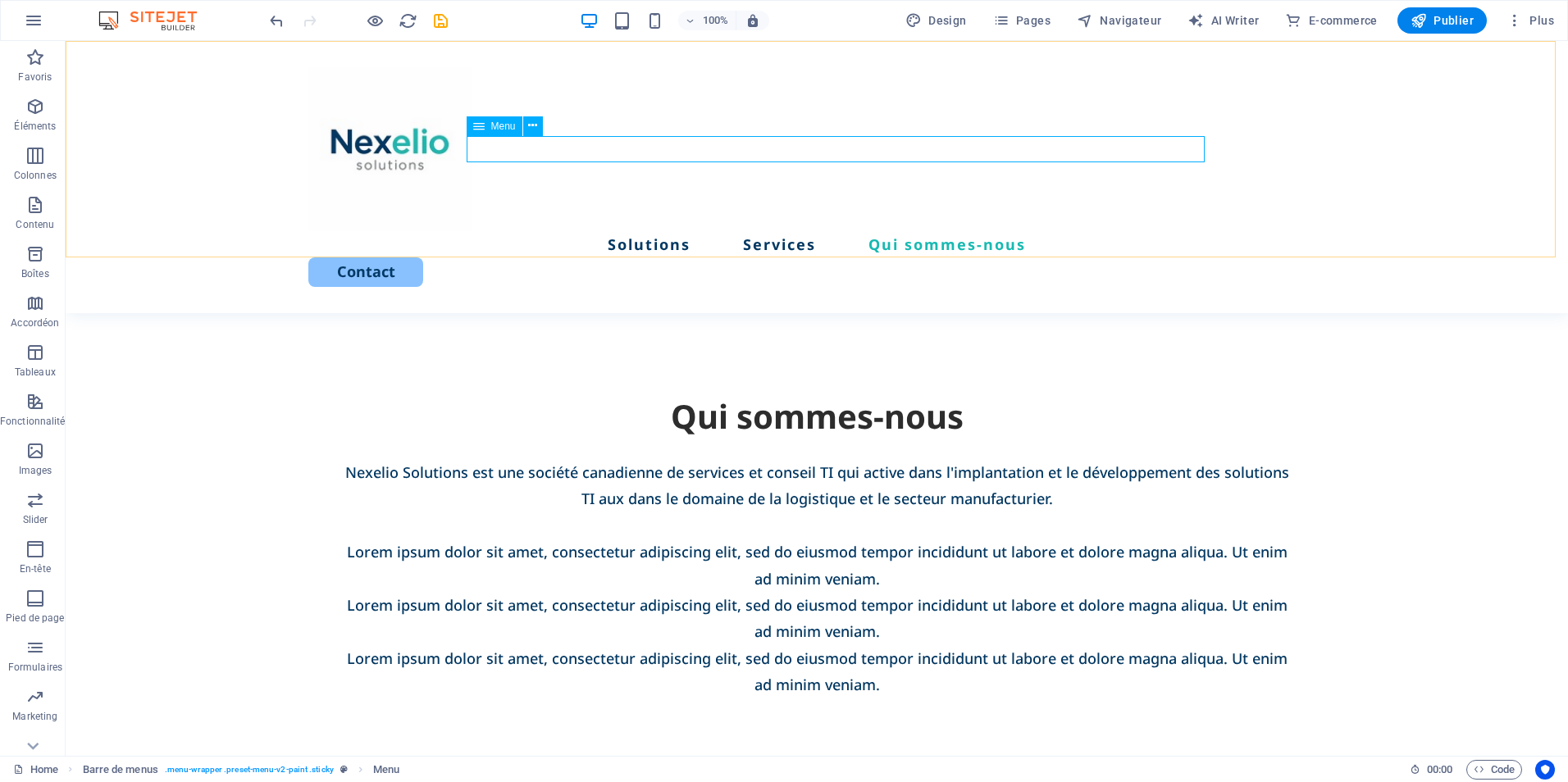
click at [796, 231] on nav "Solutions Services Qui sommes-nous" at bounding box center [817, 243] width 1017 height 26
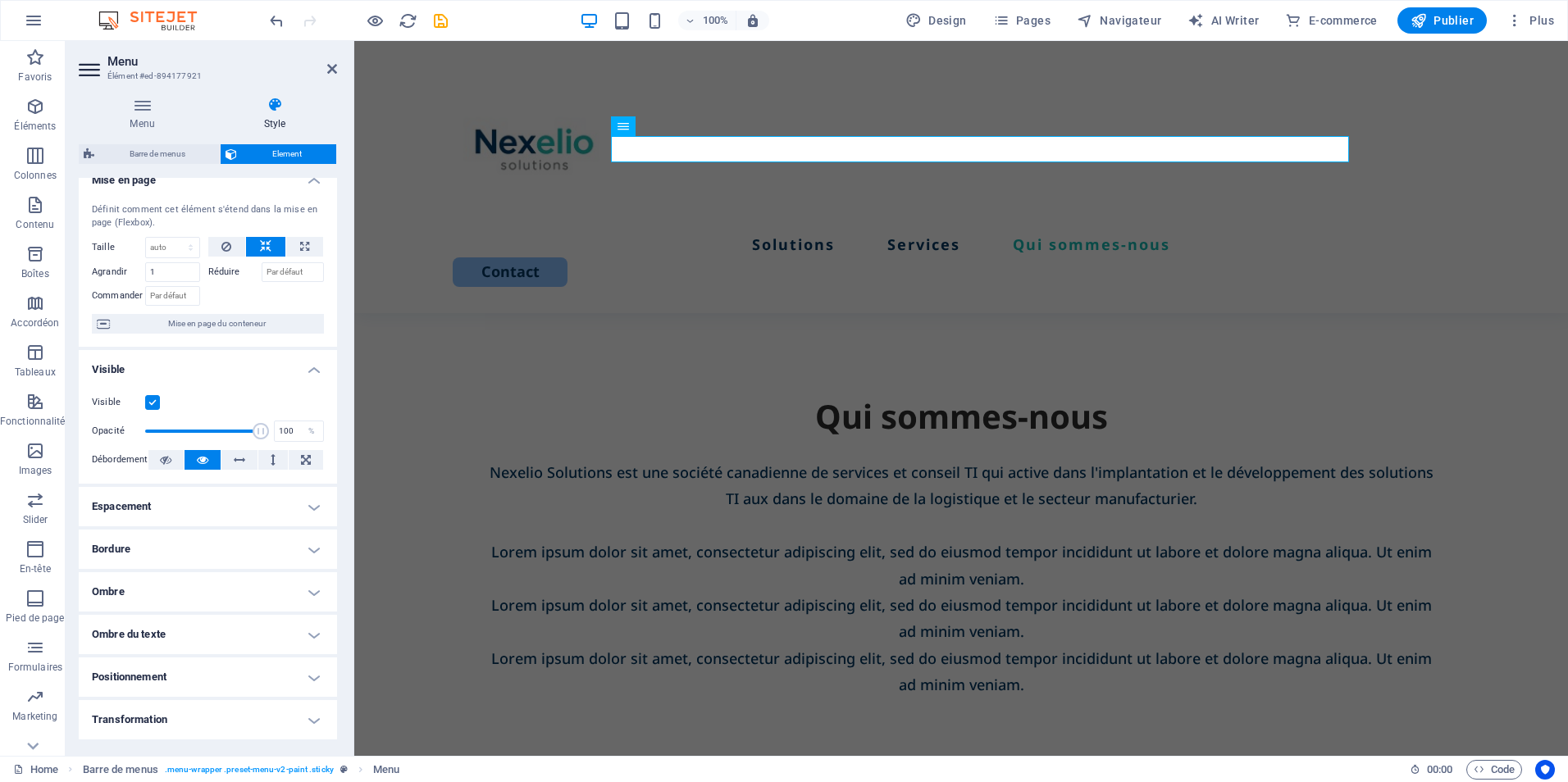
scroll to position [0, 0]
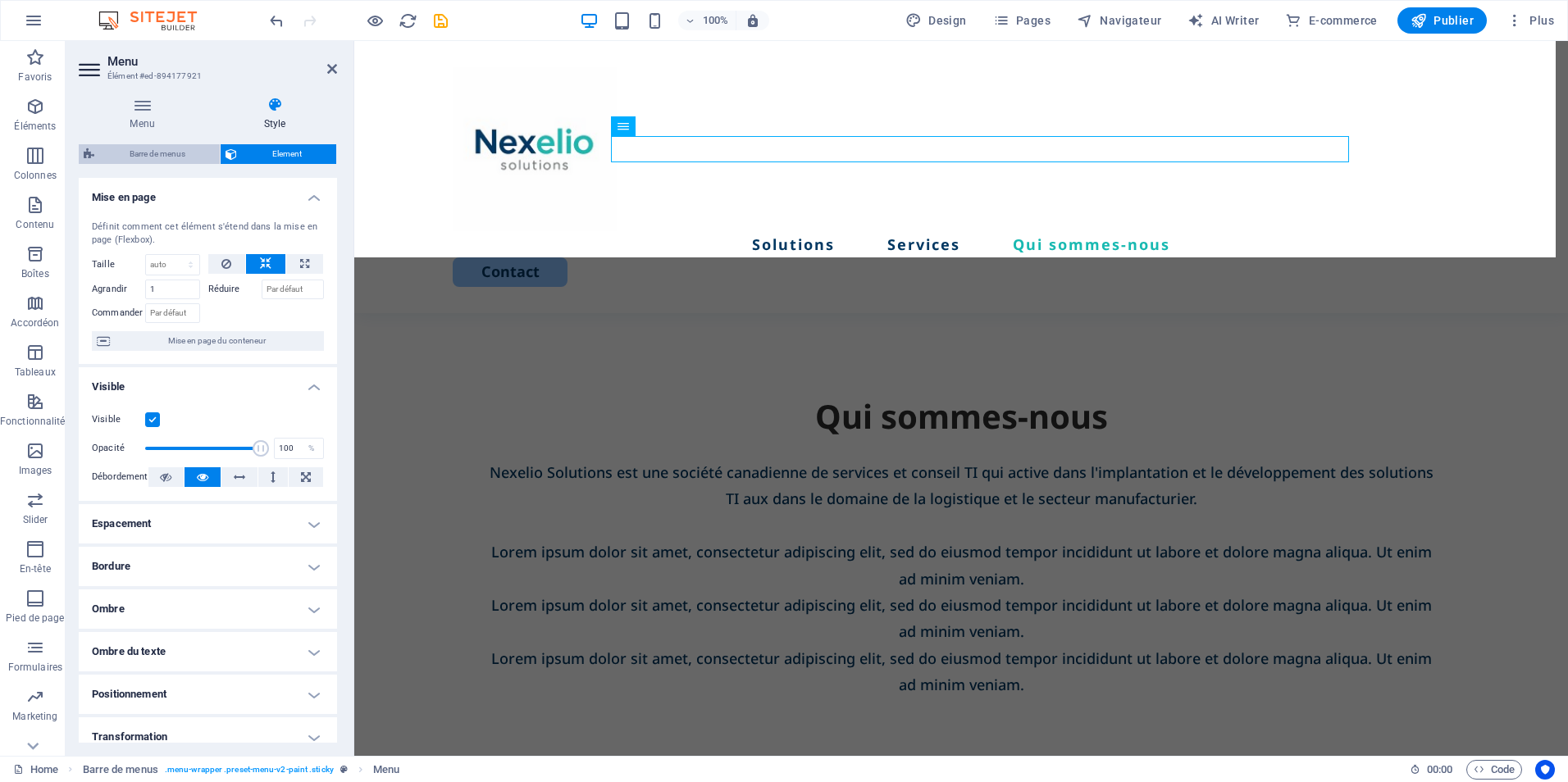
click at [168, 157] on span "Barre de menus" at bounding box center [158, 154] width 116 height 20
select select "rem"
select select "px"
select select "rem"
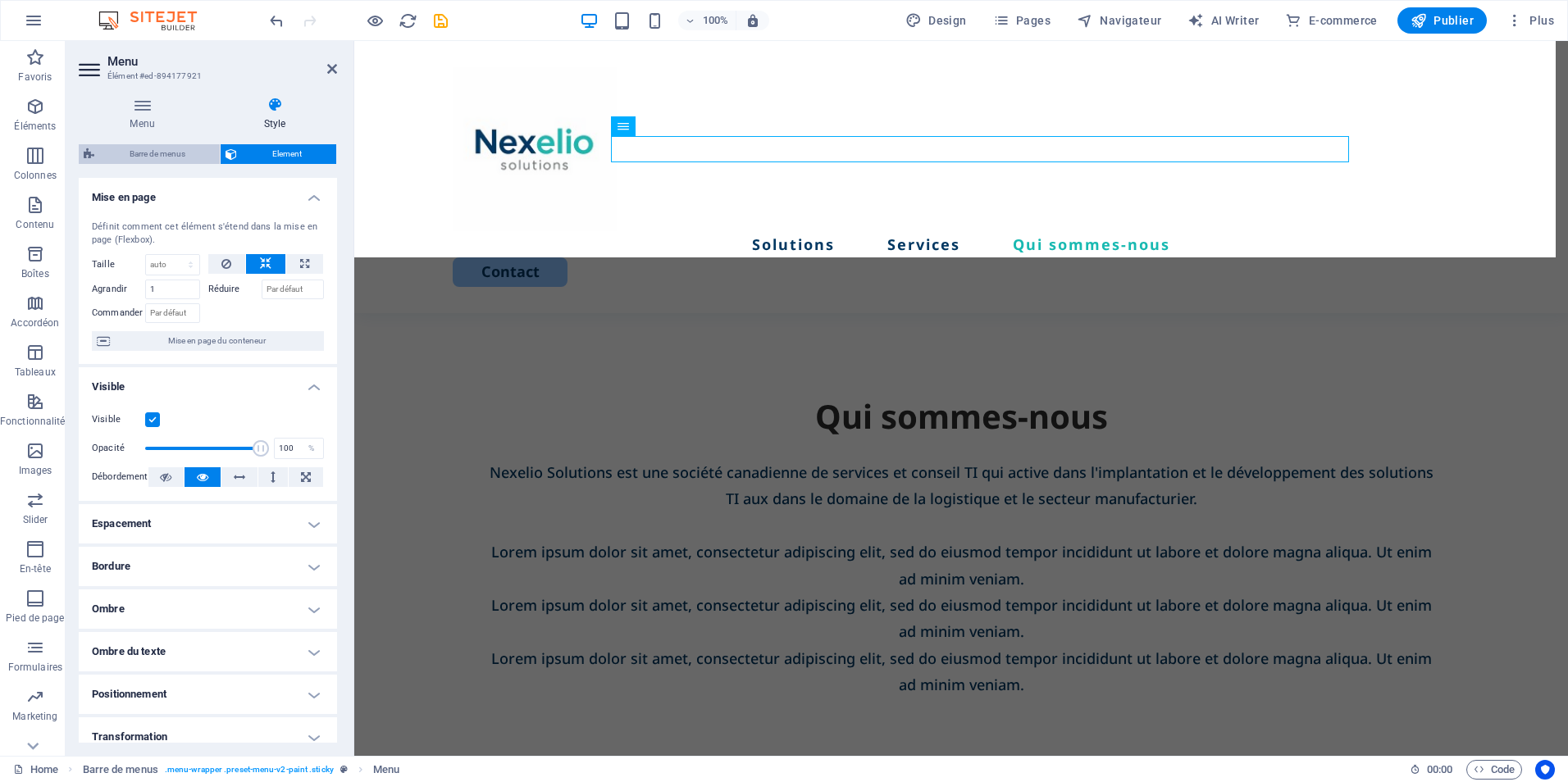
select select "hover_text_color"
select select "rem"
select select "link-special-font"
select select "px"
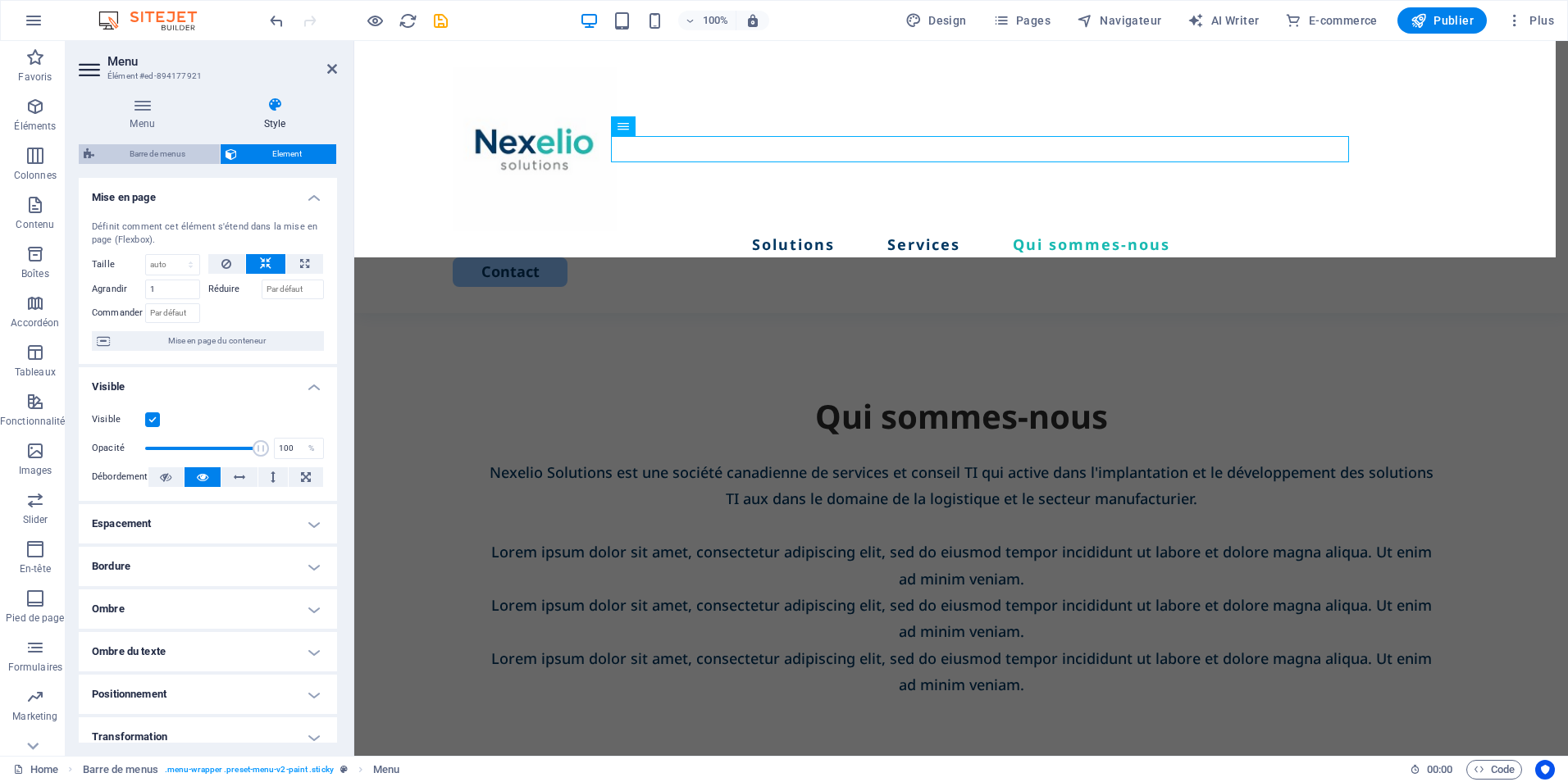
select select "700"
select select "px"
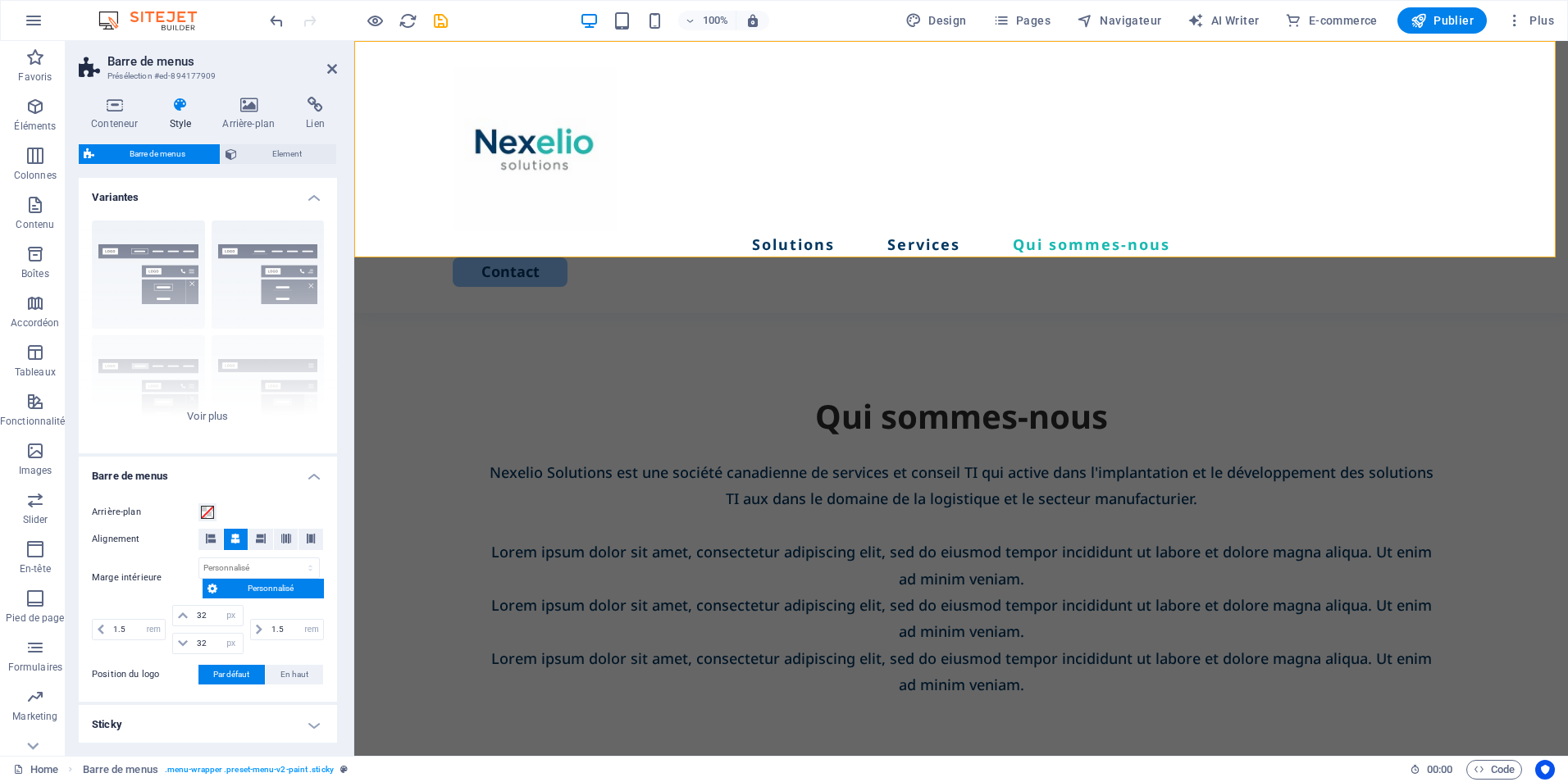
drag, startPoint x: 337, startPoint y: 416, endPoint x: 345, endPoint y: 436, distance: 21.5
click at [351, 489] on aside "Barre de menus Présélection #ed-894177909 Conteneur Style Arrière-plan Lien Tai…" at bounding box center [209, 398] width 289 height 715
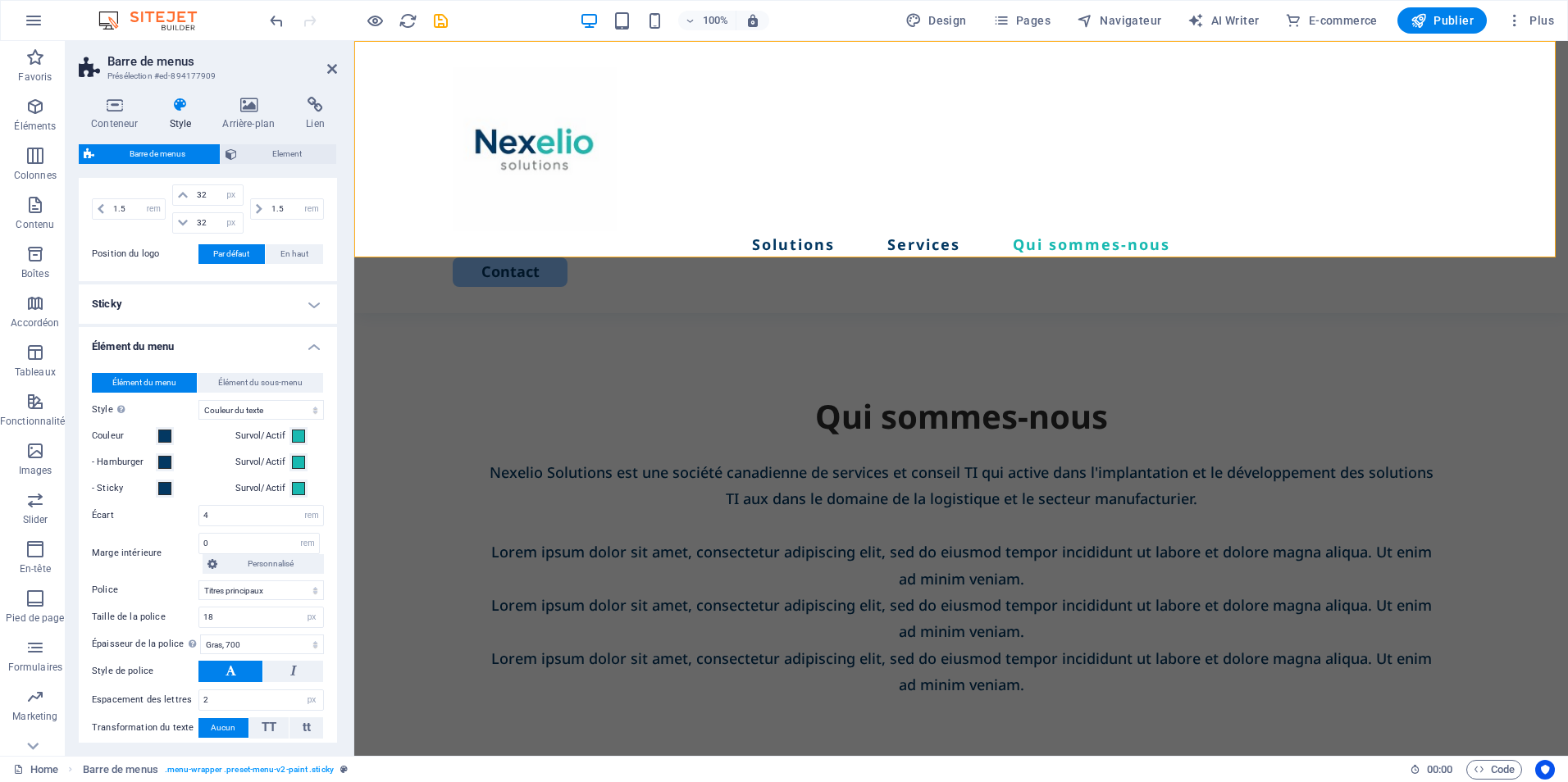
scroll to position [435, 0]
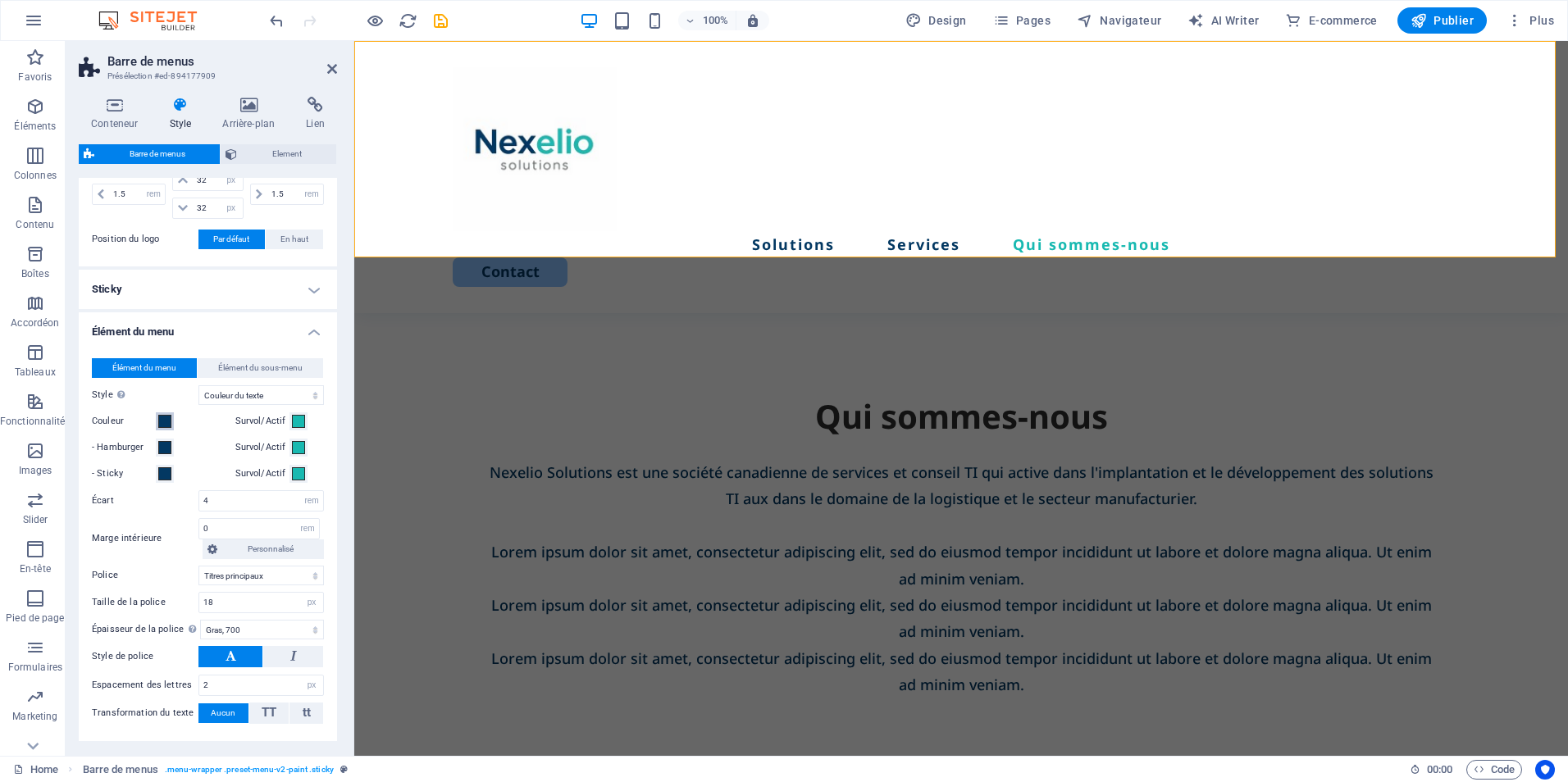
click at [161, 423] on span at bounding box center [165, 421] width 13 height 13
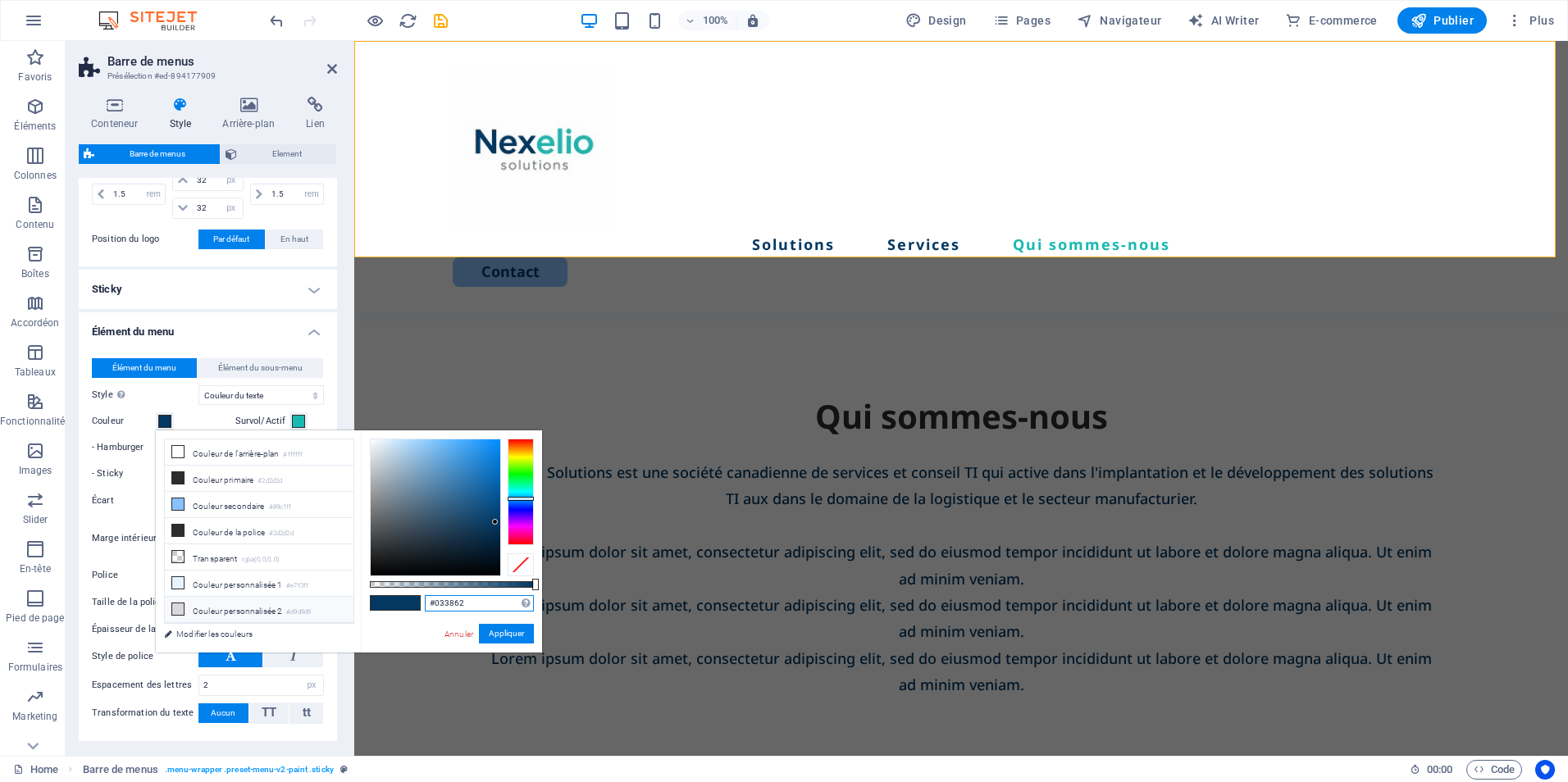
drag, startPoint x: 481, startPoint y: 600, endPoint x: 345, endPoint y: 610, distance: 136.4
click at [345, 610] on div "less Couleur de l'arrière-plan #ffffff Couleur primaire #2d2d2d Couleur seconda…" at bounding box center [349, 542] width 387 height 223
select select "xMidYMid"
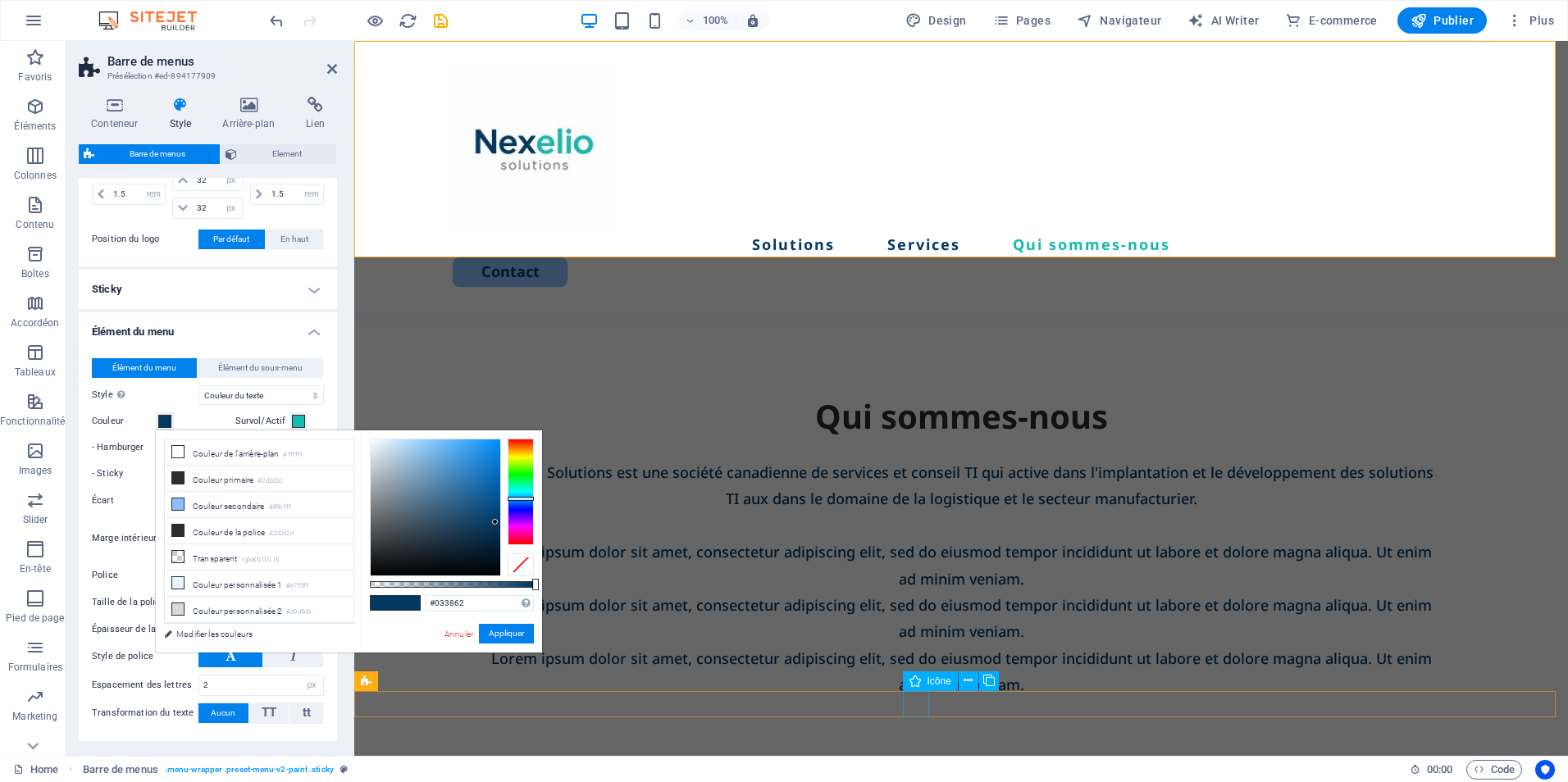
select select "px"
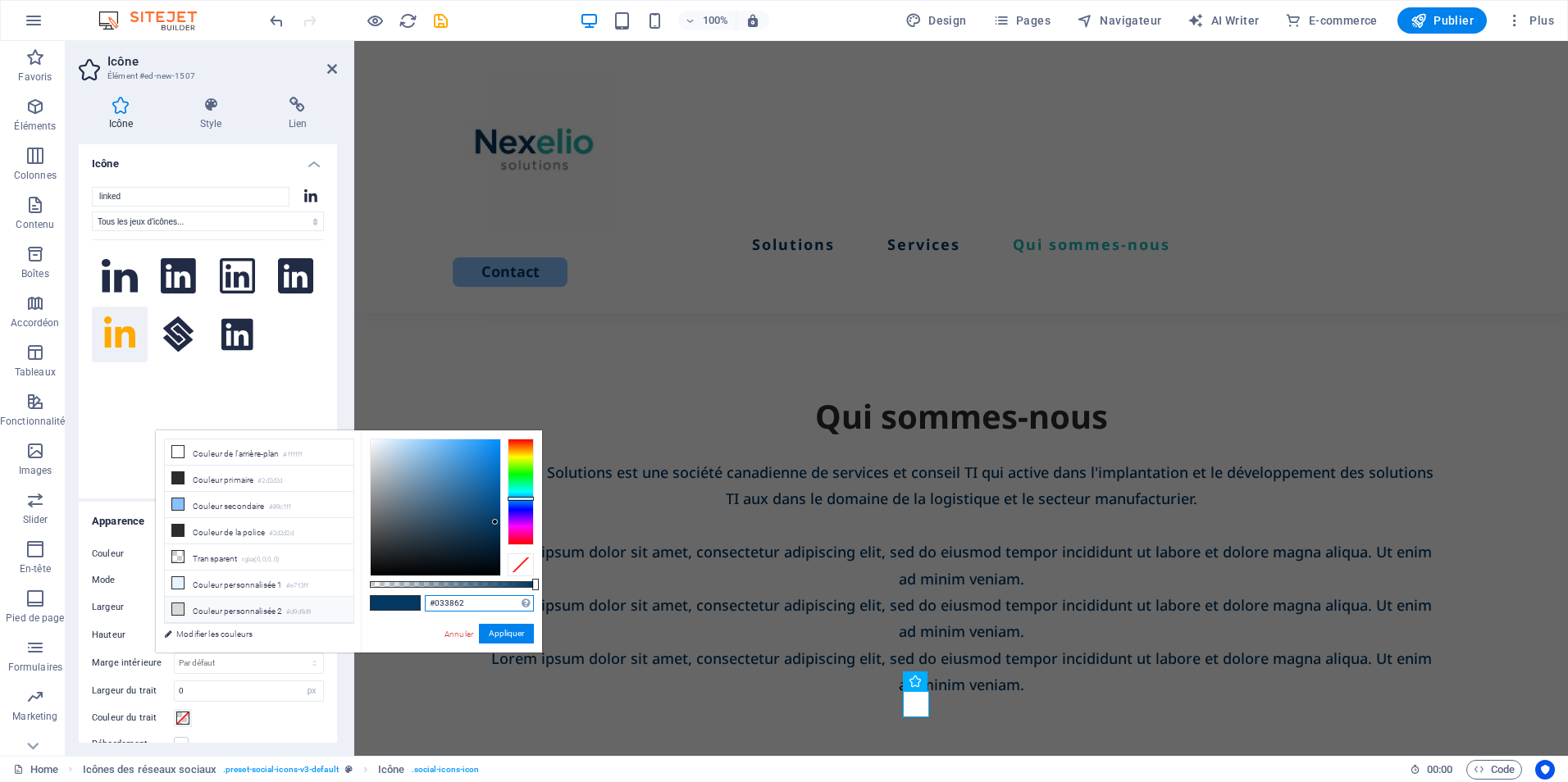
drag, startPoint x: 475, startPoint y: 606, endPoint x: 324, endPoint y: 605, distance: 151.0
click at [332, 606] on div "less Couleur de l'arrière-plan #ffffff Couleur primaire #2d2d2d Couleur seconda…" at bounding box center [349, 542] width 387 height 223
click at [455, 633] on link "Annuler" at bounding box center [458, 634] width 32 height 13
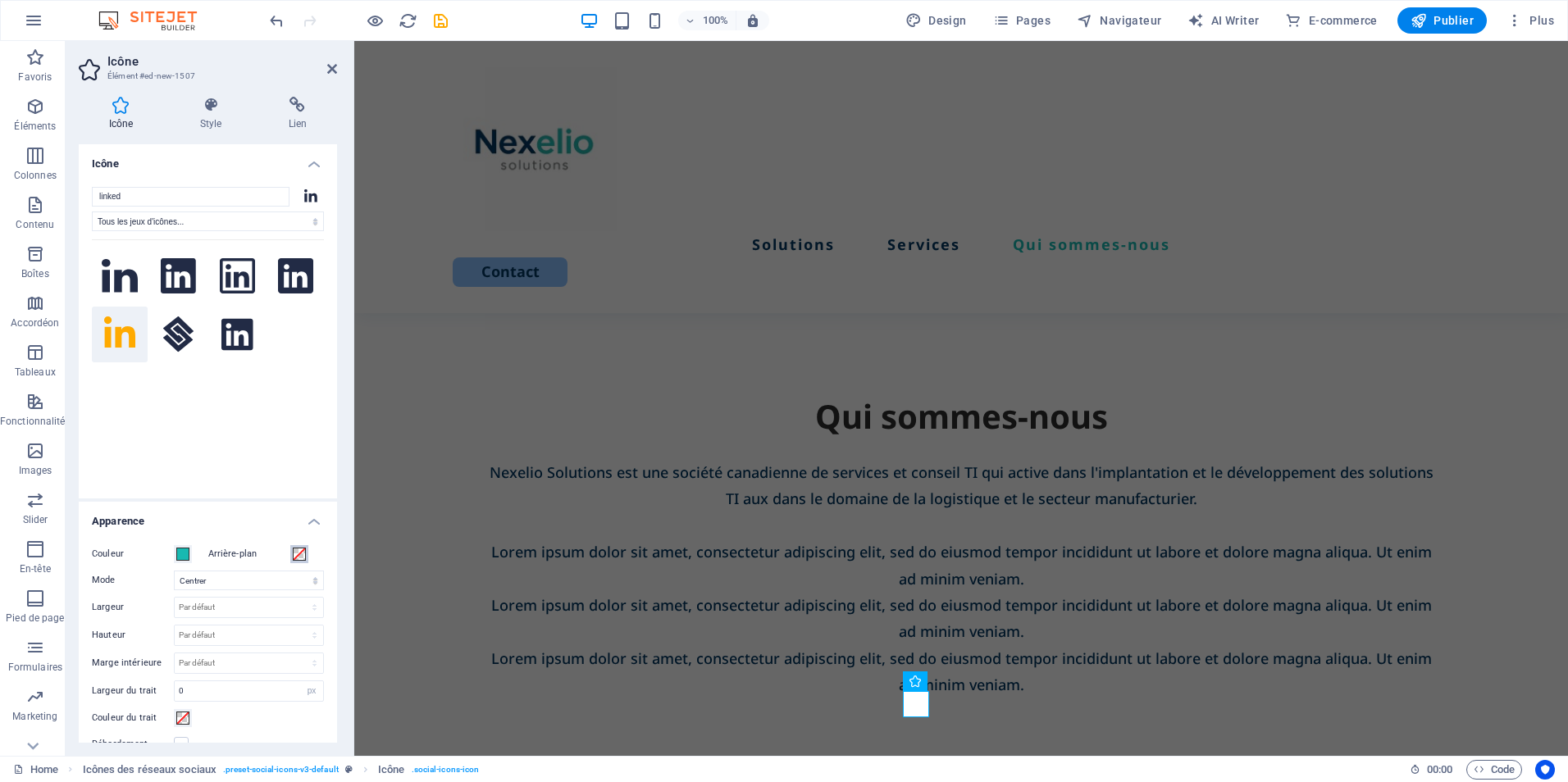
click at [299, 556] on span at bounding box center [299, 554] width 13 height 13
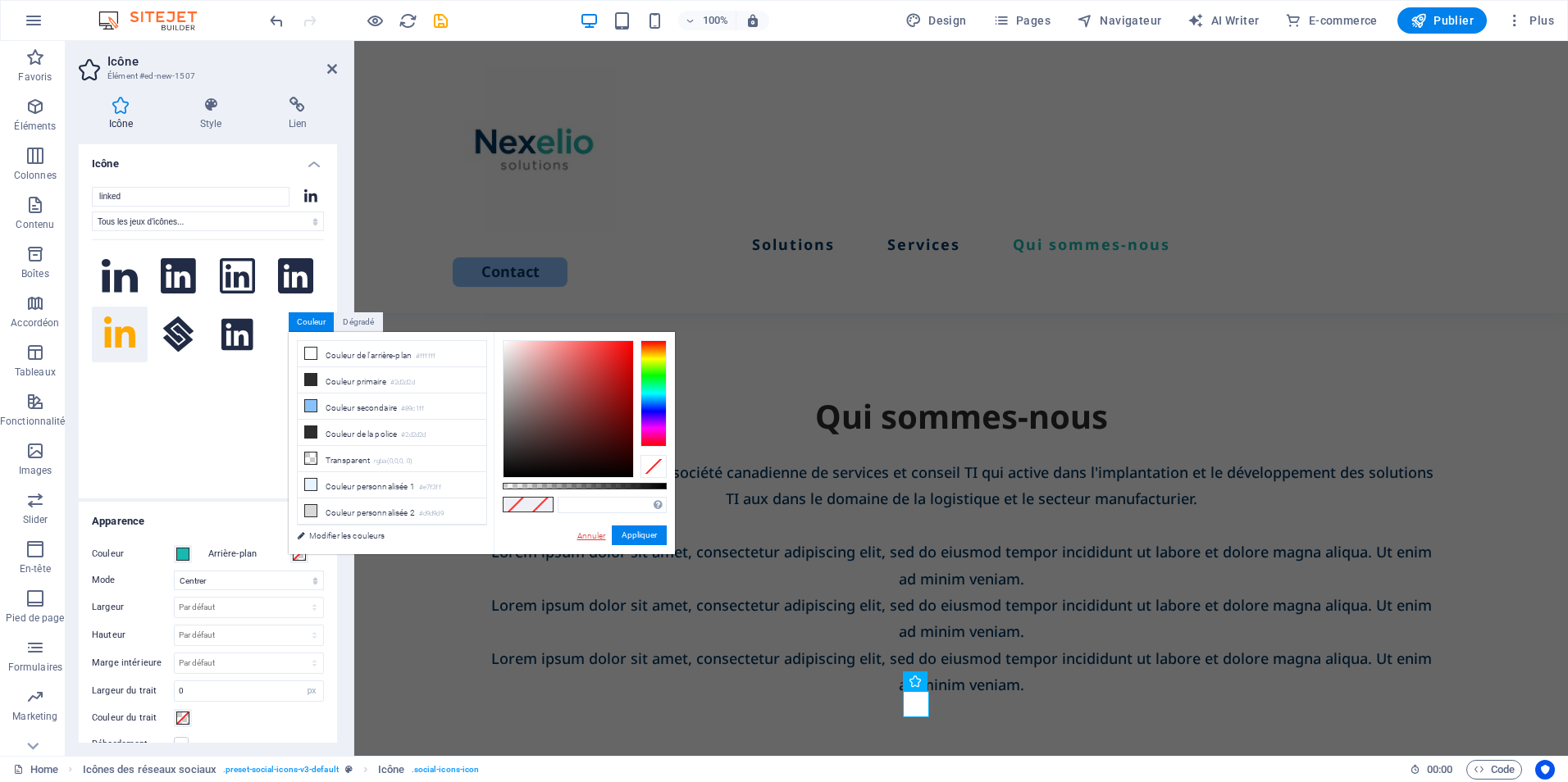
click at [580, 538] on link "Annuler" at bounding box center [591, 536] width 32 height 13
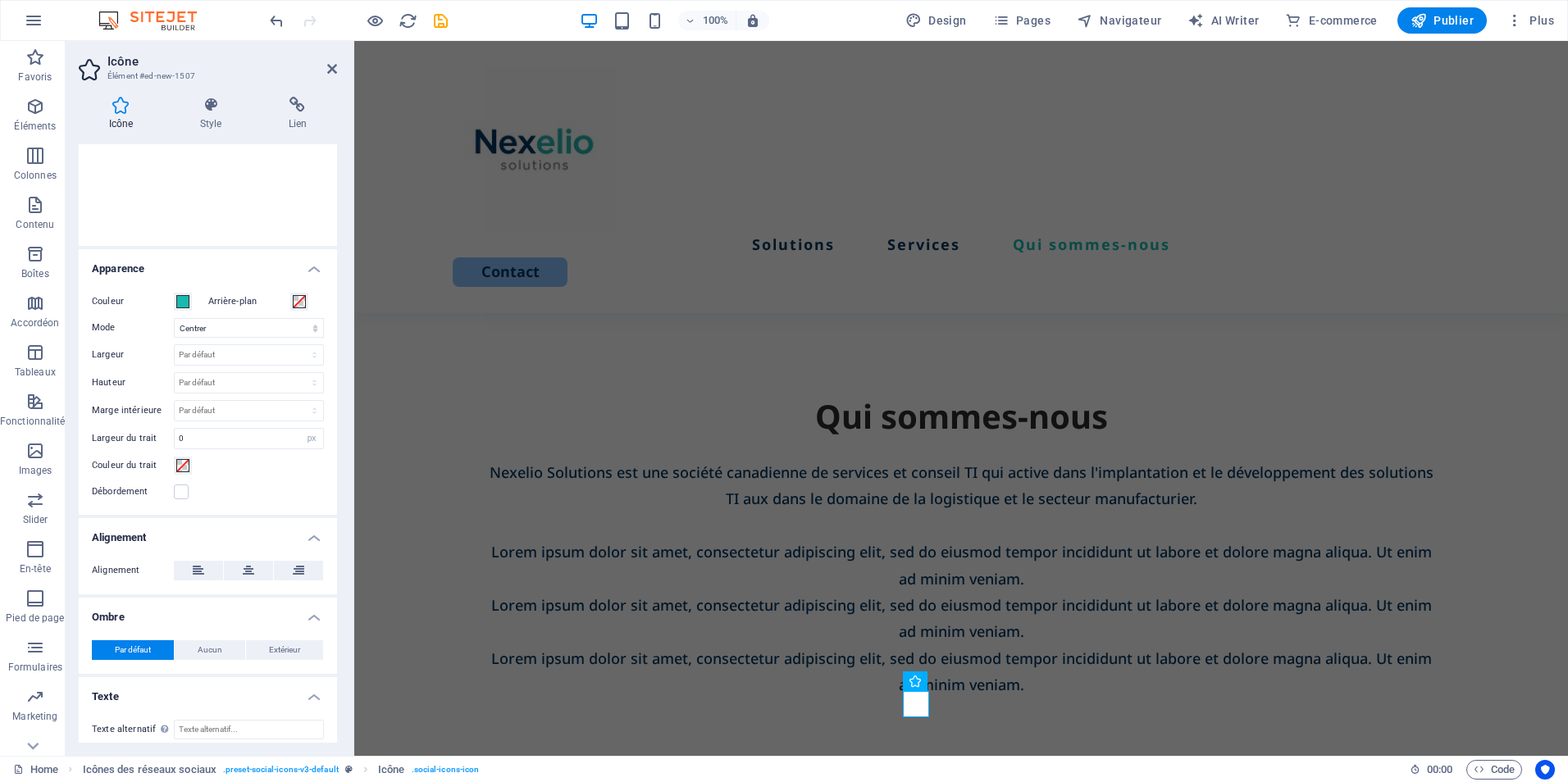
scroll to position [262, 0]
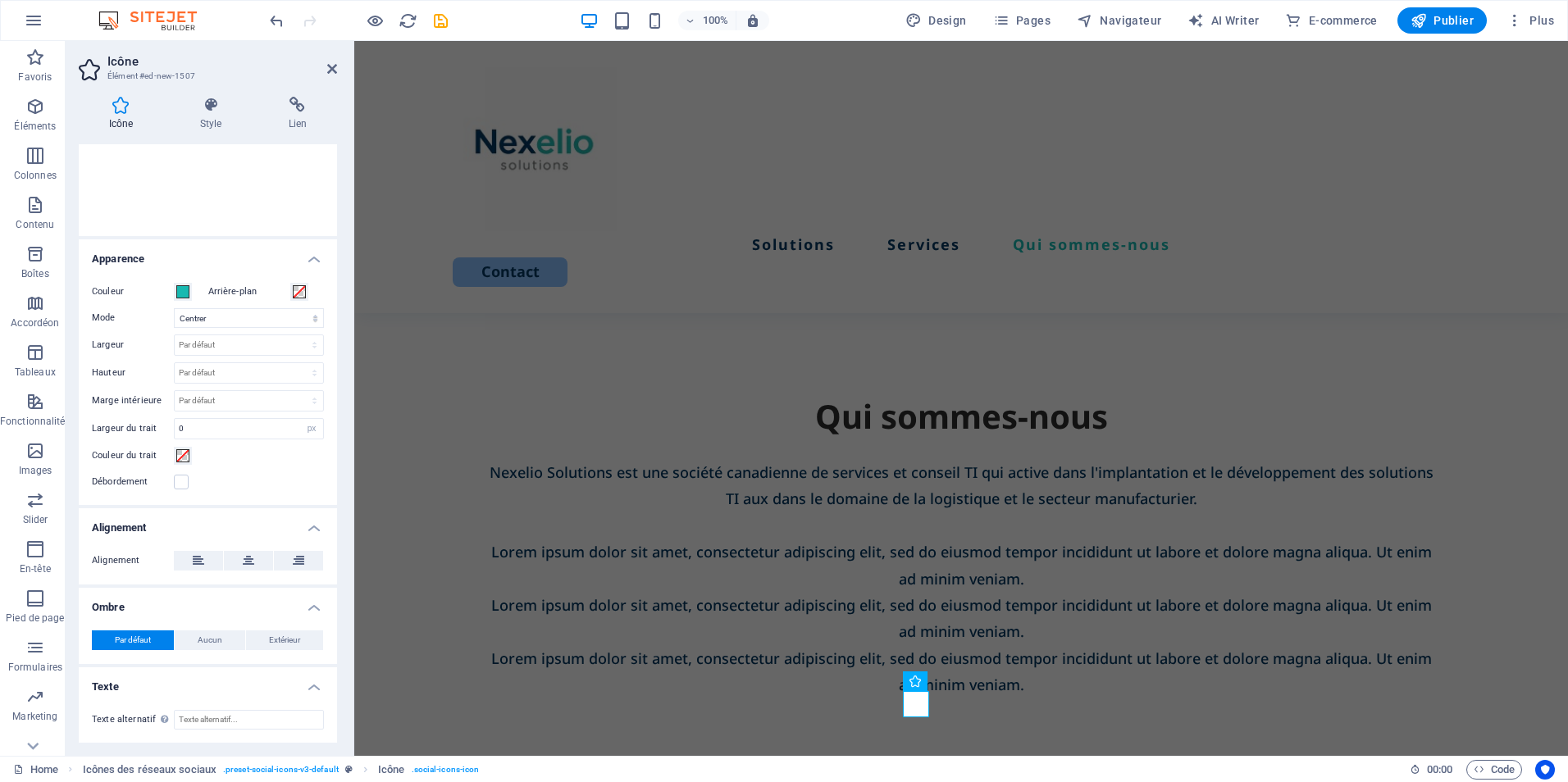
click at [307, 292] on div "Arrière-plan" at bounding box center [266, 292] width 117 height 20
click at [299, 292] on span at bounding box center [299, 291] width 13 height 13
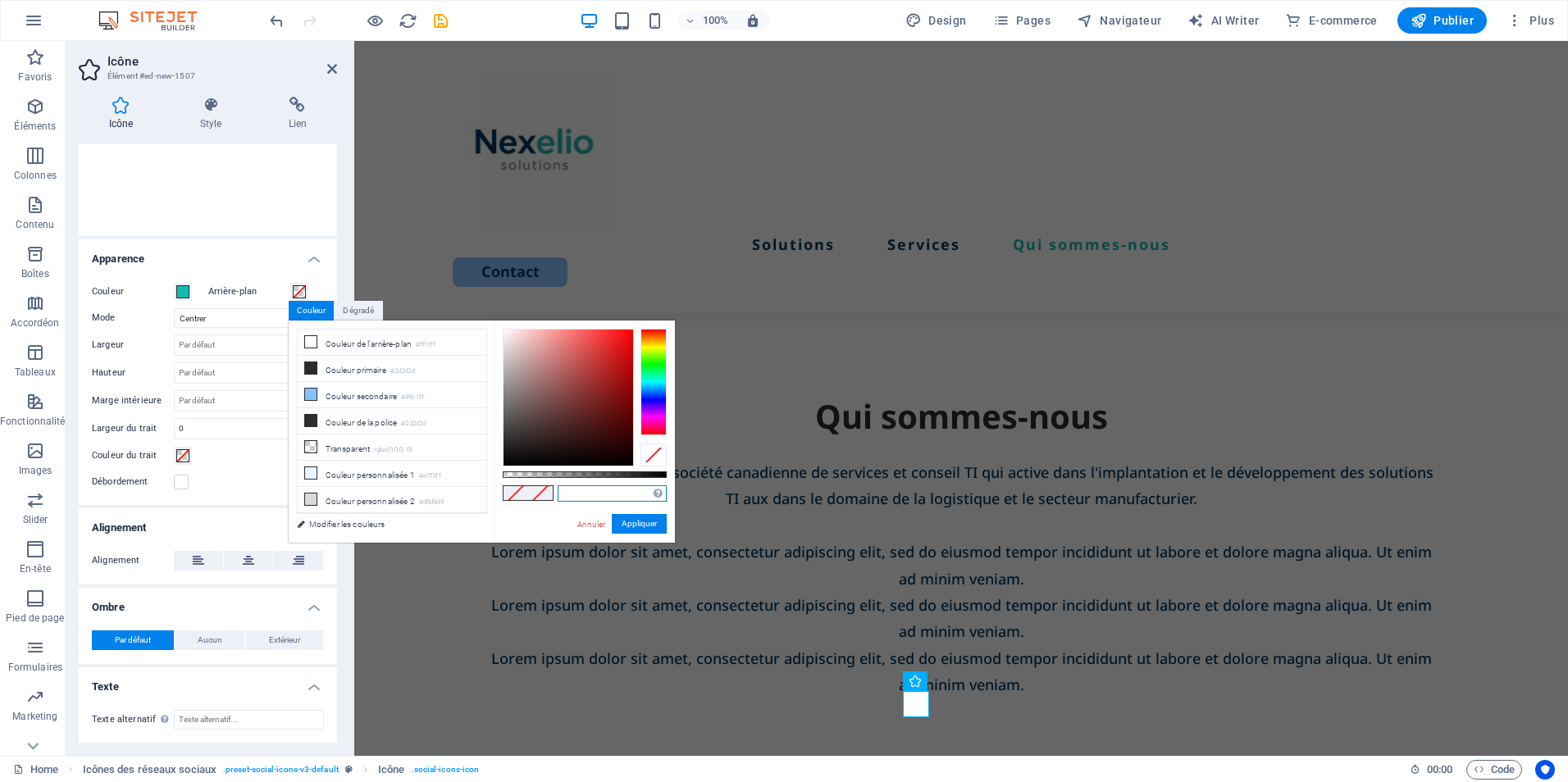
click at [598, 491] on input "text" at bounding box center [612, 493] width 109 height 16
paste input "#033862"
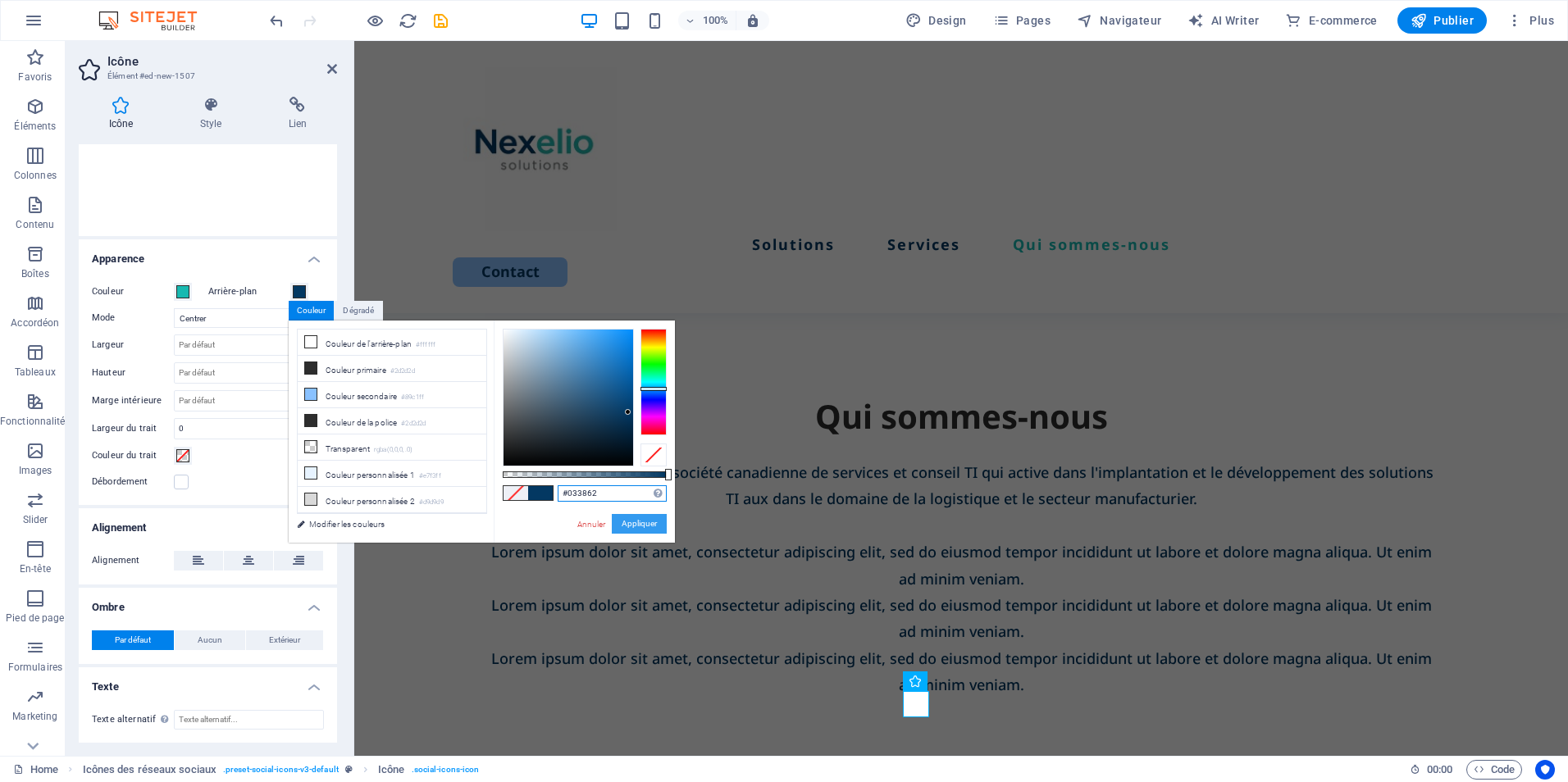
type input "#033862"
click at [629, 520] on button "Appliquer" at bounding box center [639, 524] width 55 height 20
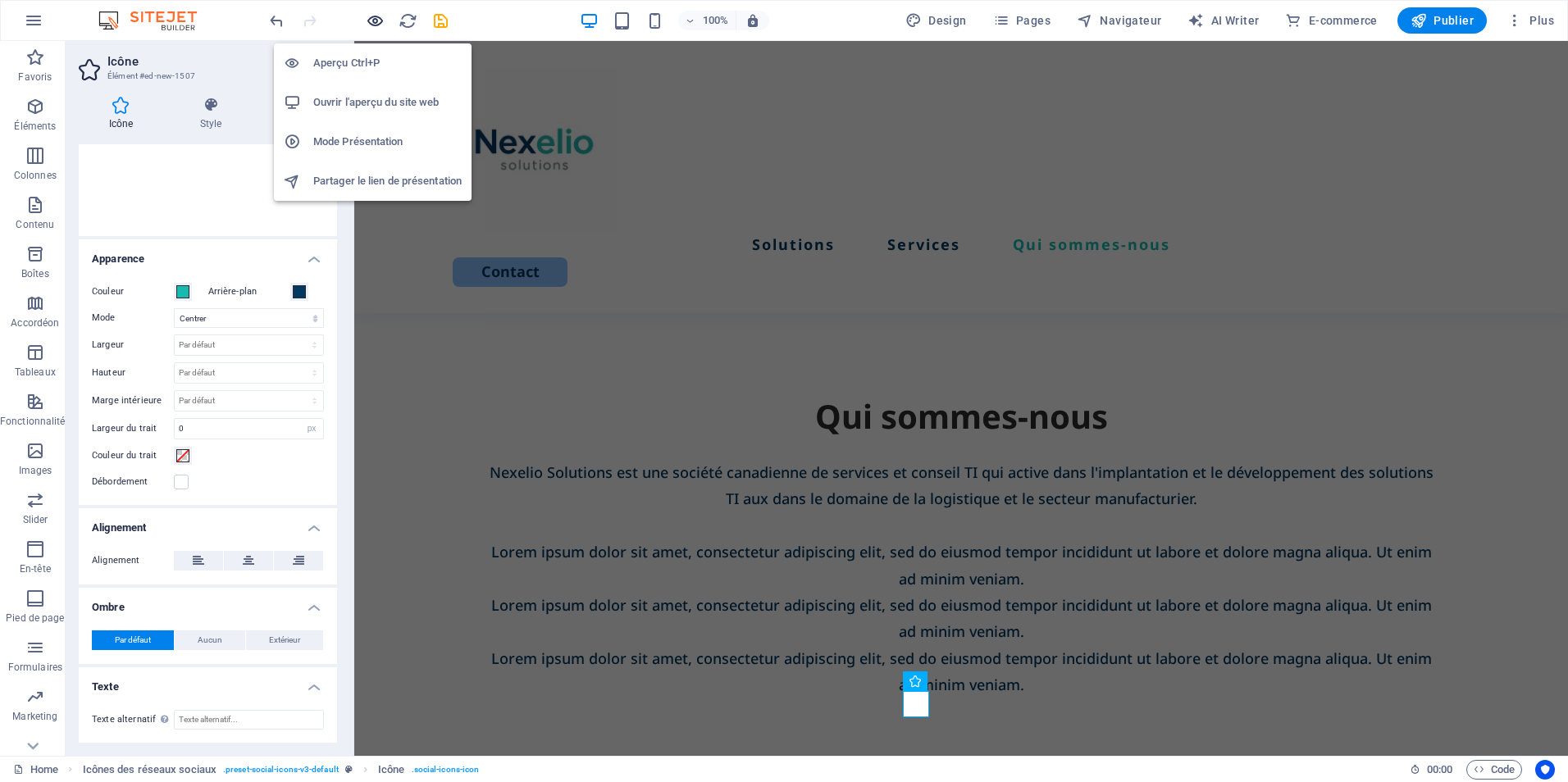
click at [377, 23] on icon "button" at bounding box center [375, 21] width 19 height 19
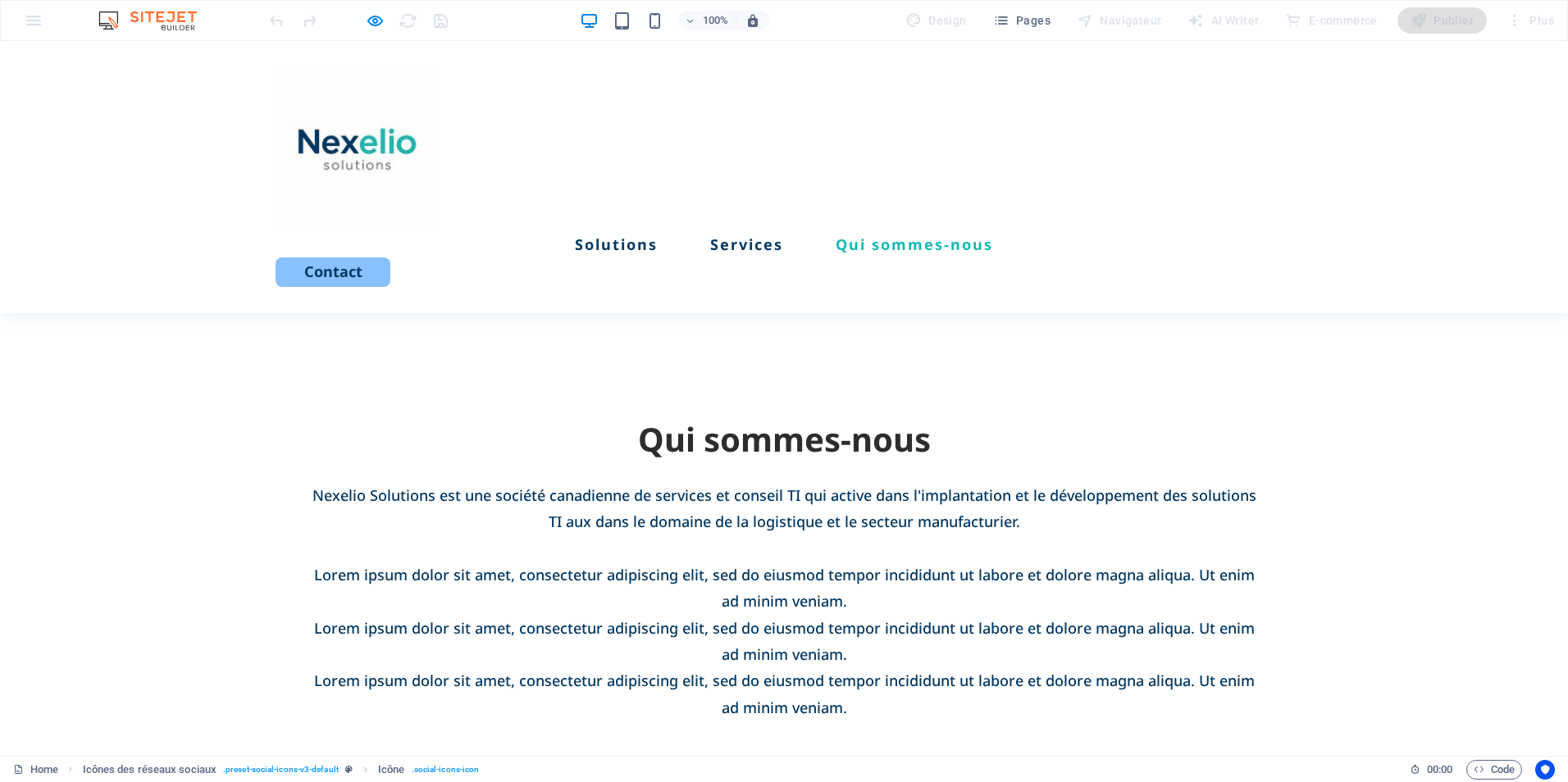
scroll to position [2979, 0]
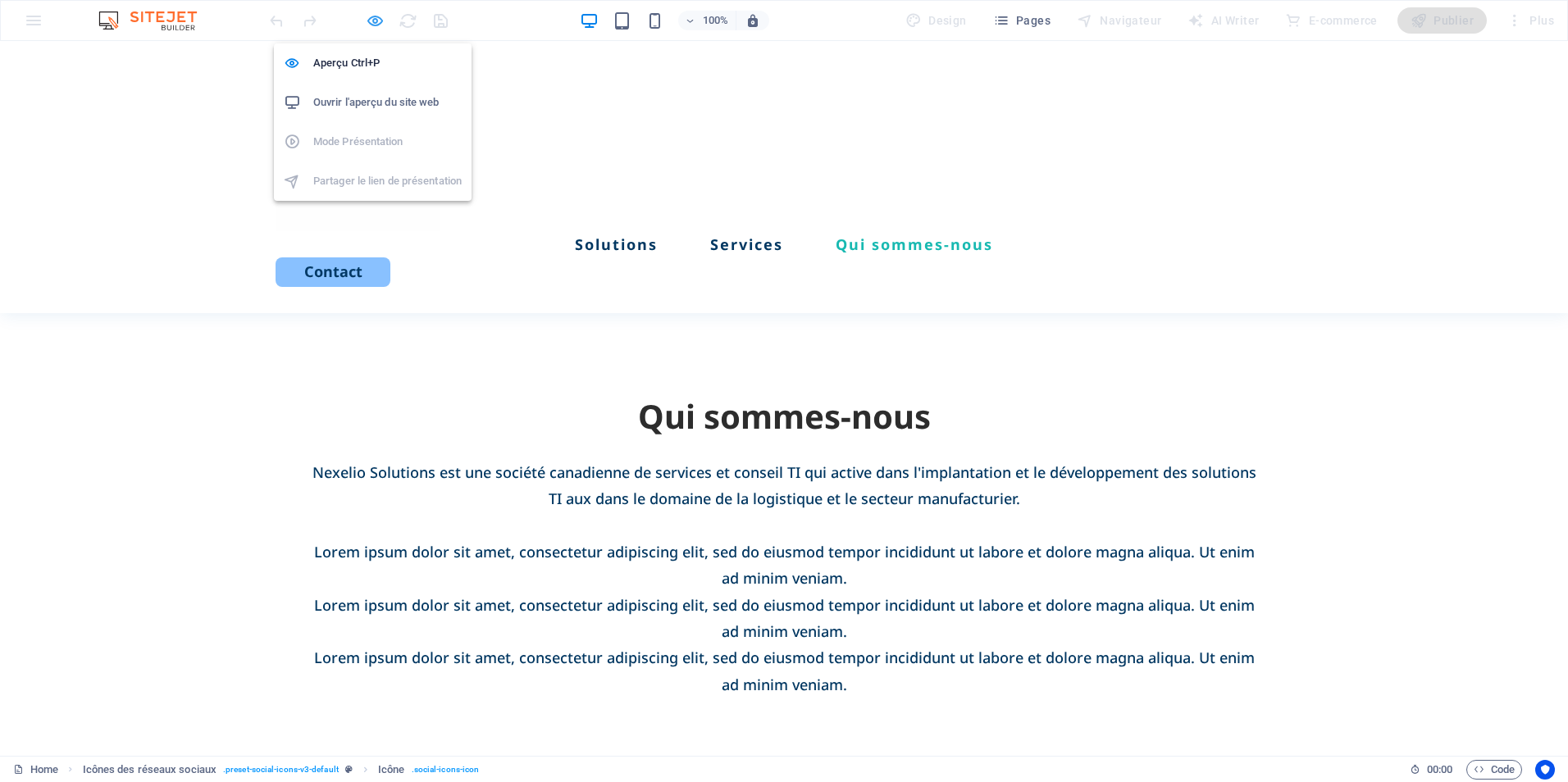
click at [375, 16] on icon "button" at bounding box center [375, 21] width 19 height 19
select select "xMidYMid"
select select "px"
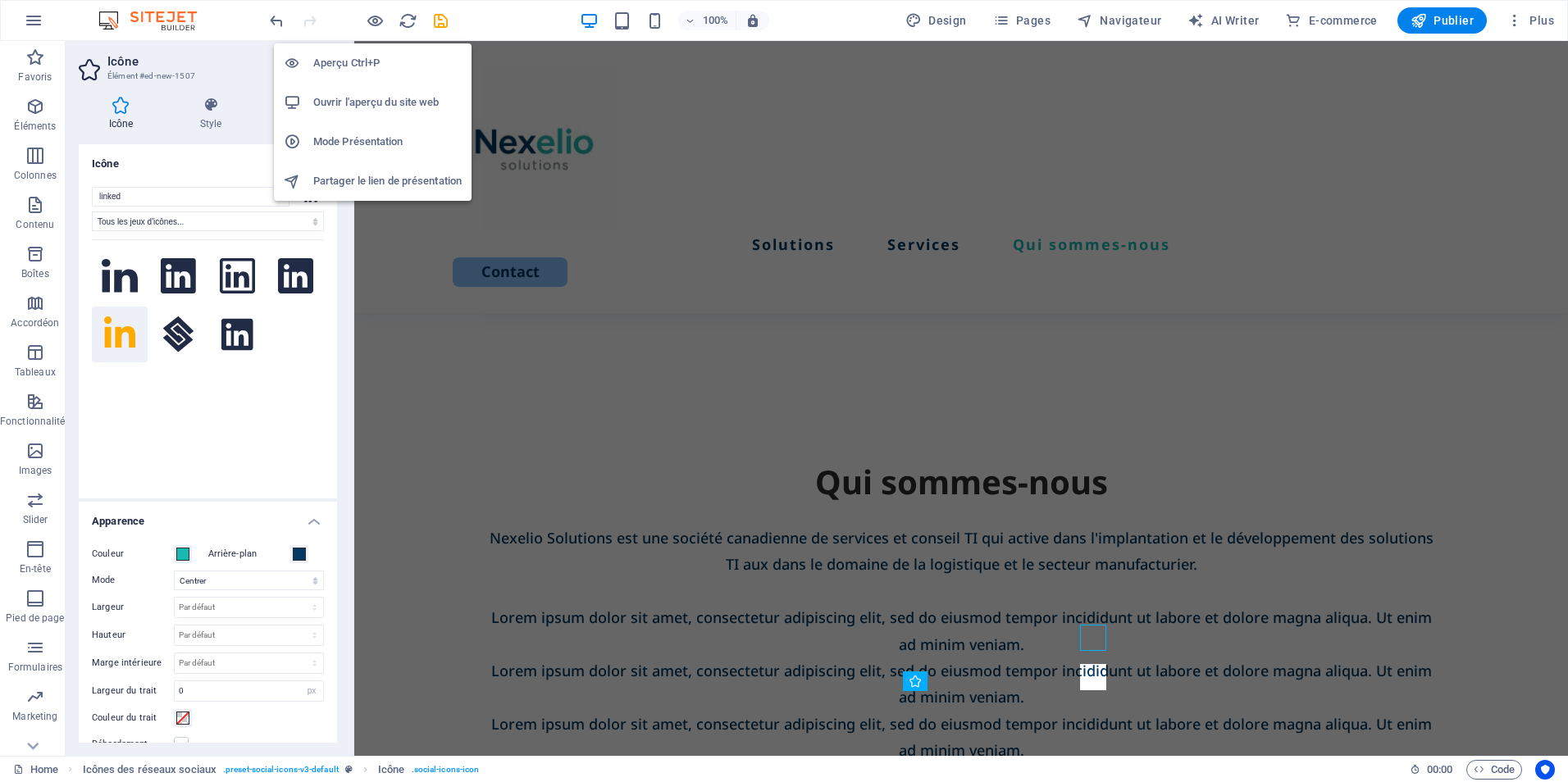
scroll to position [3044, 0]
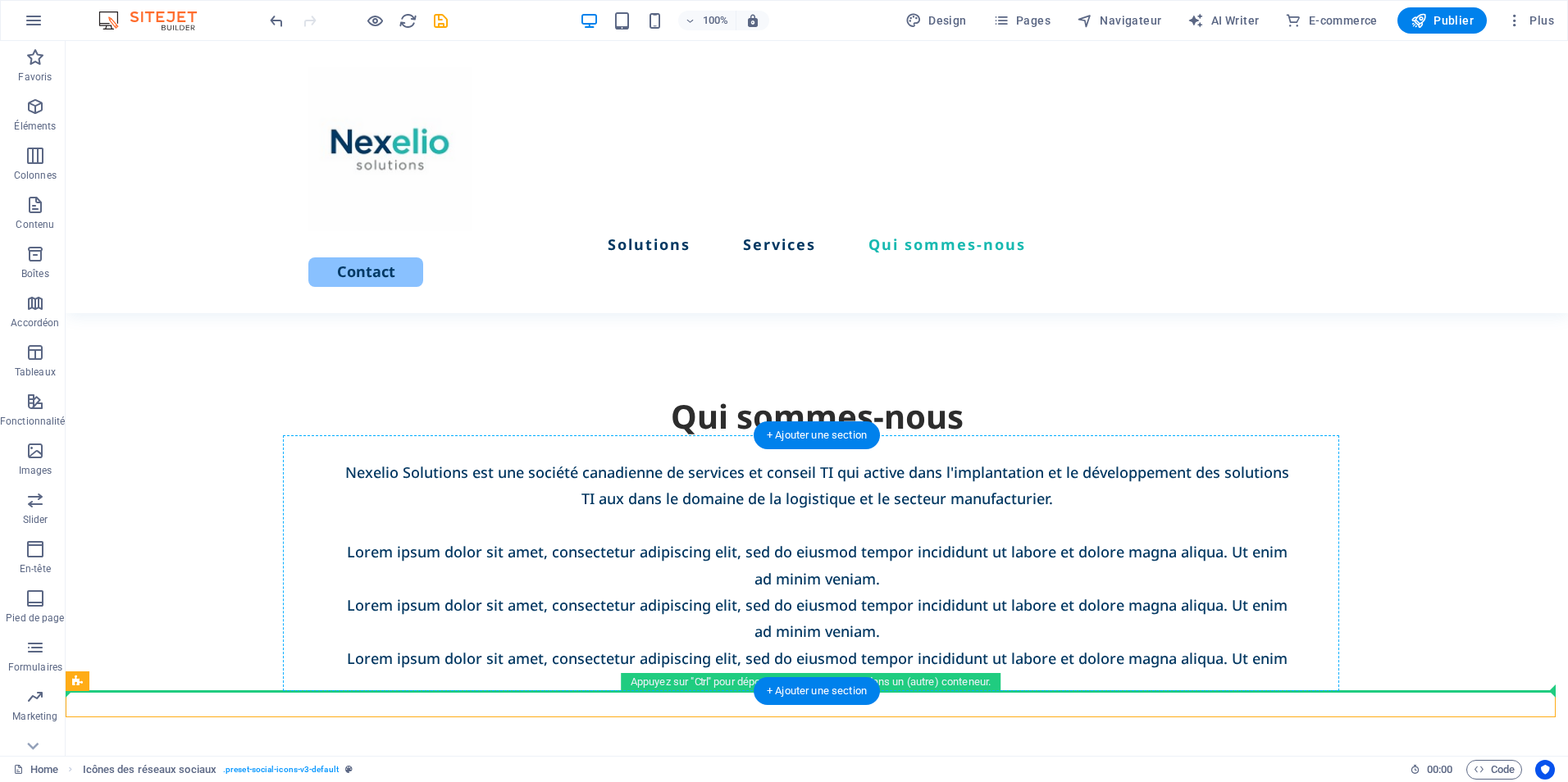
drag, startPoint x: 904, startPoint y: 705, endPoint x: 1140, endPoint y: 616, distance: 252.2
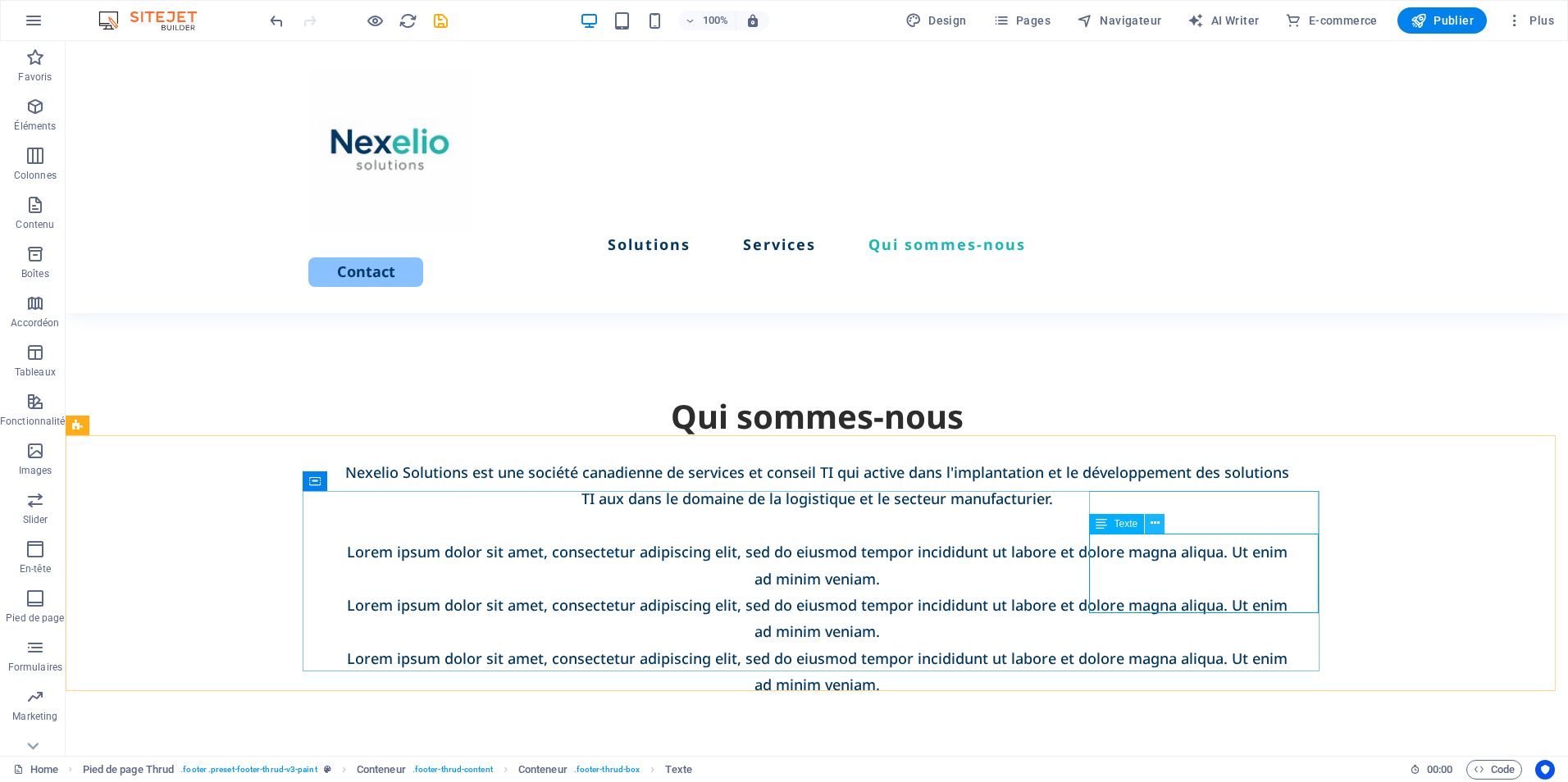
click at [1156, 519] on icon at bounding box center [1155, 523] width 9 height 17
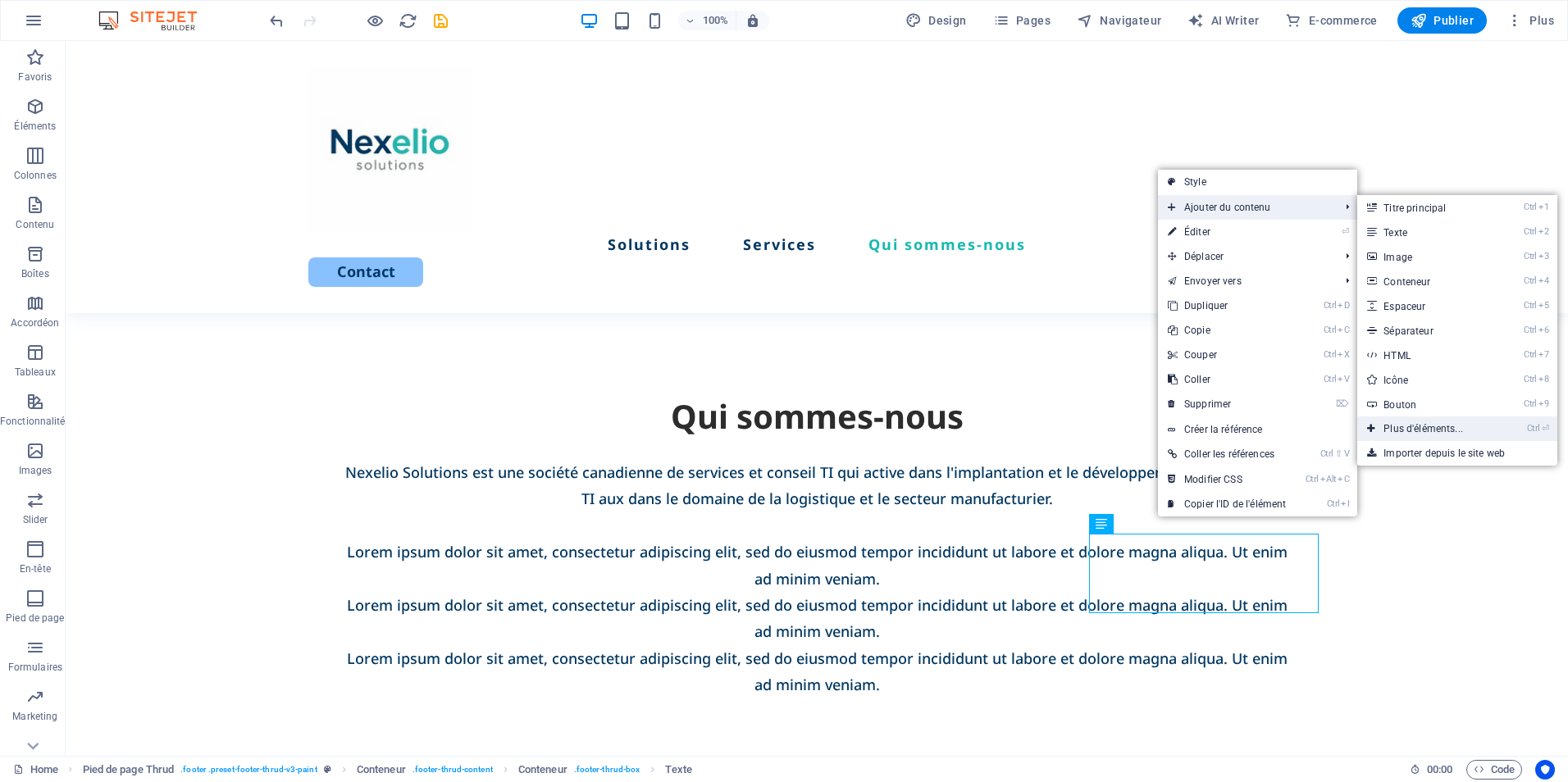
click at [1424, 427] on link "Ctrl ⏎ Plus d'éléments..." at bounding box center [1426, 428] width 139 height 24
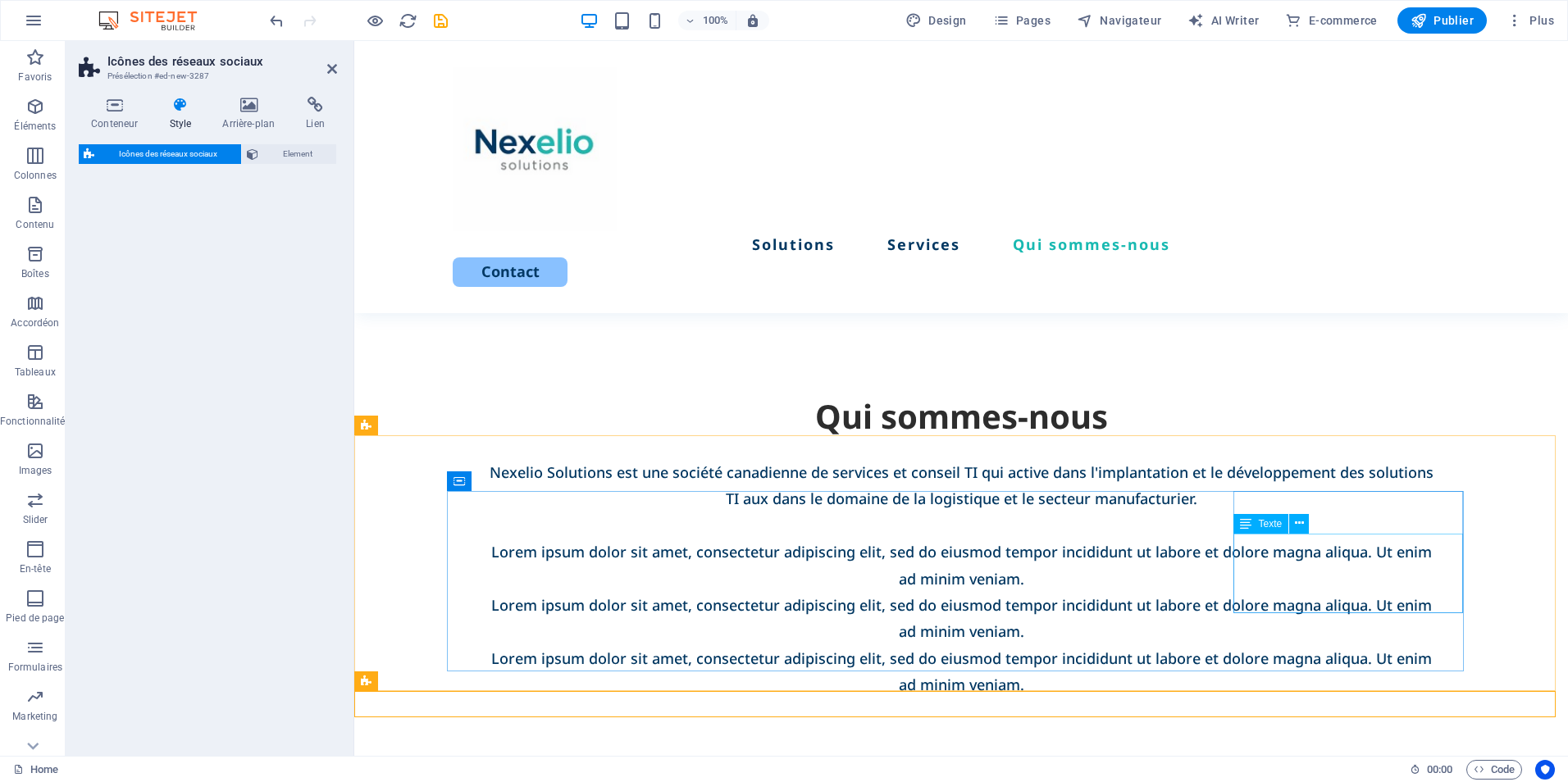
select select "rem"
select select "preset-social-icons-v3-default"
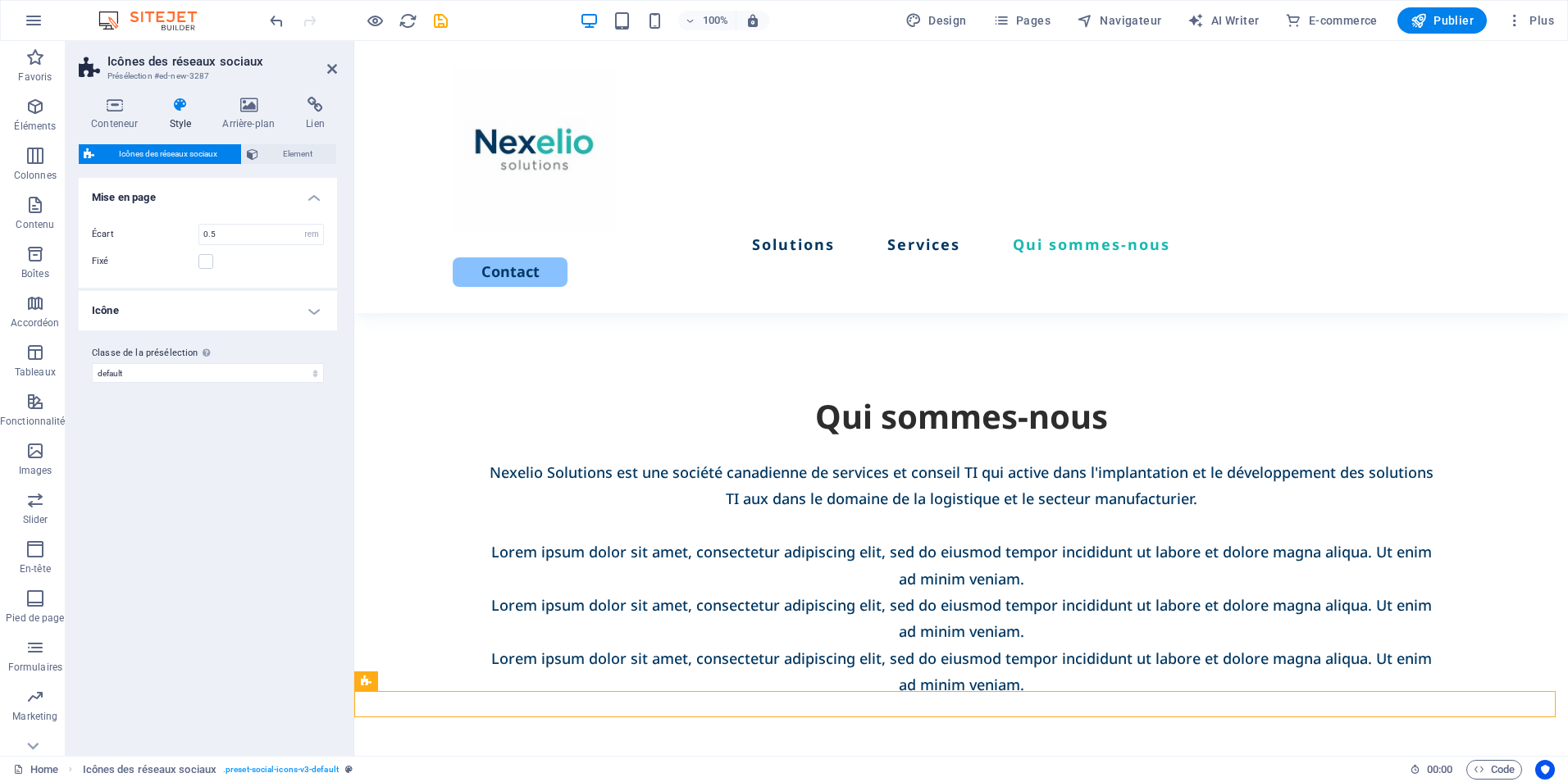
scroll to position [3070, 0]
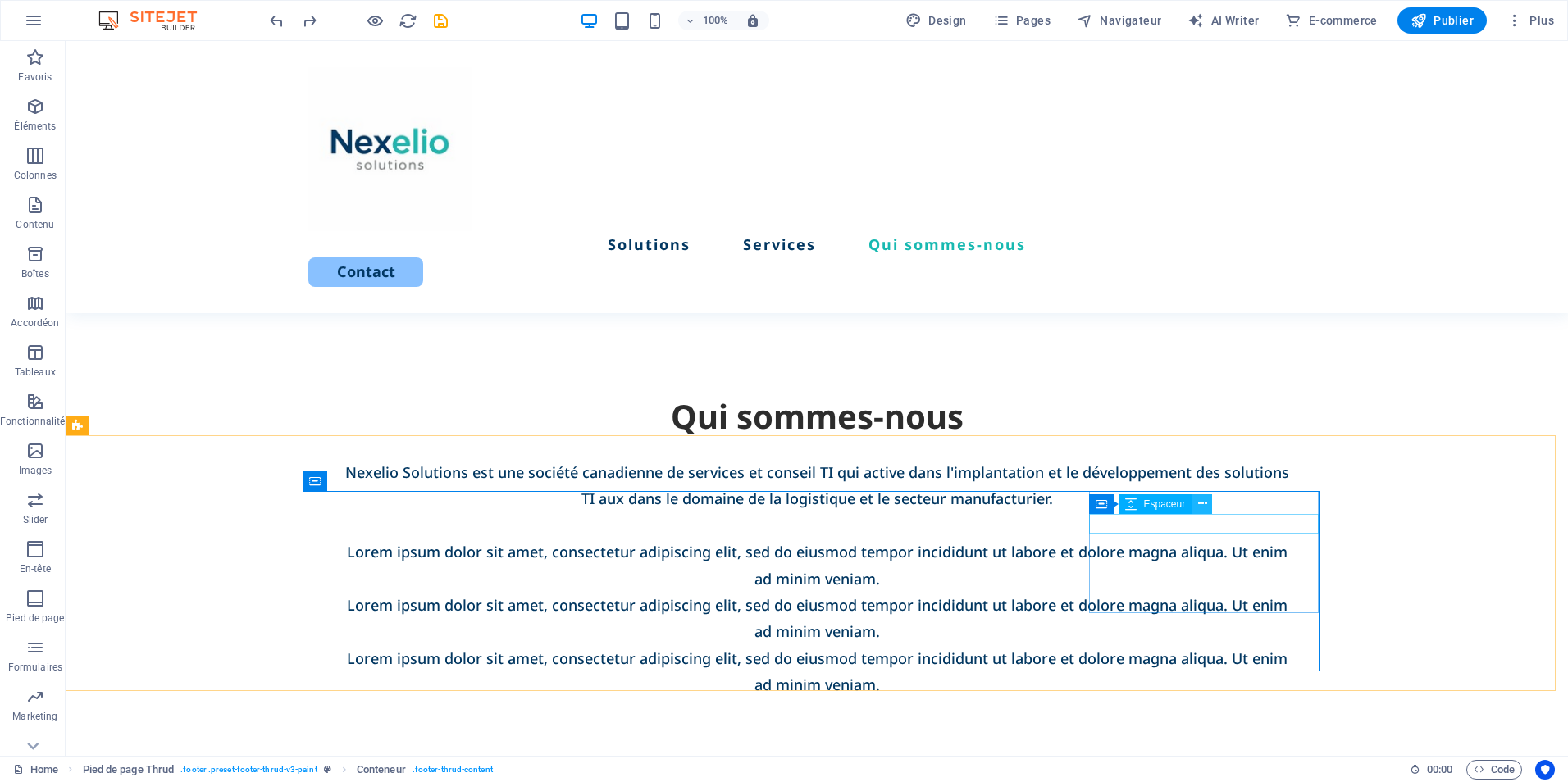
click at [1205, 498] on icon at bounding box center [1203, 503] width 9 height 17
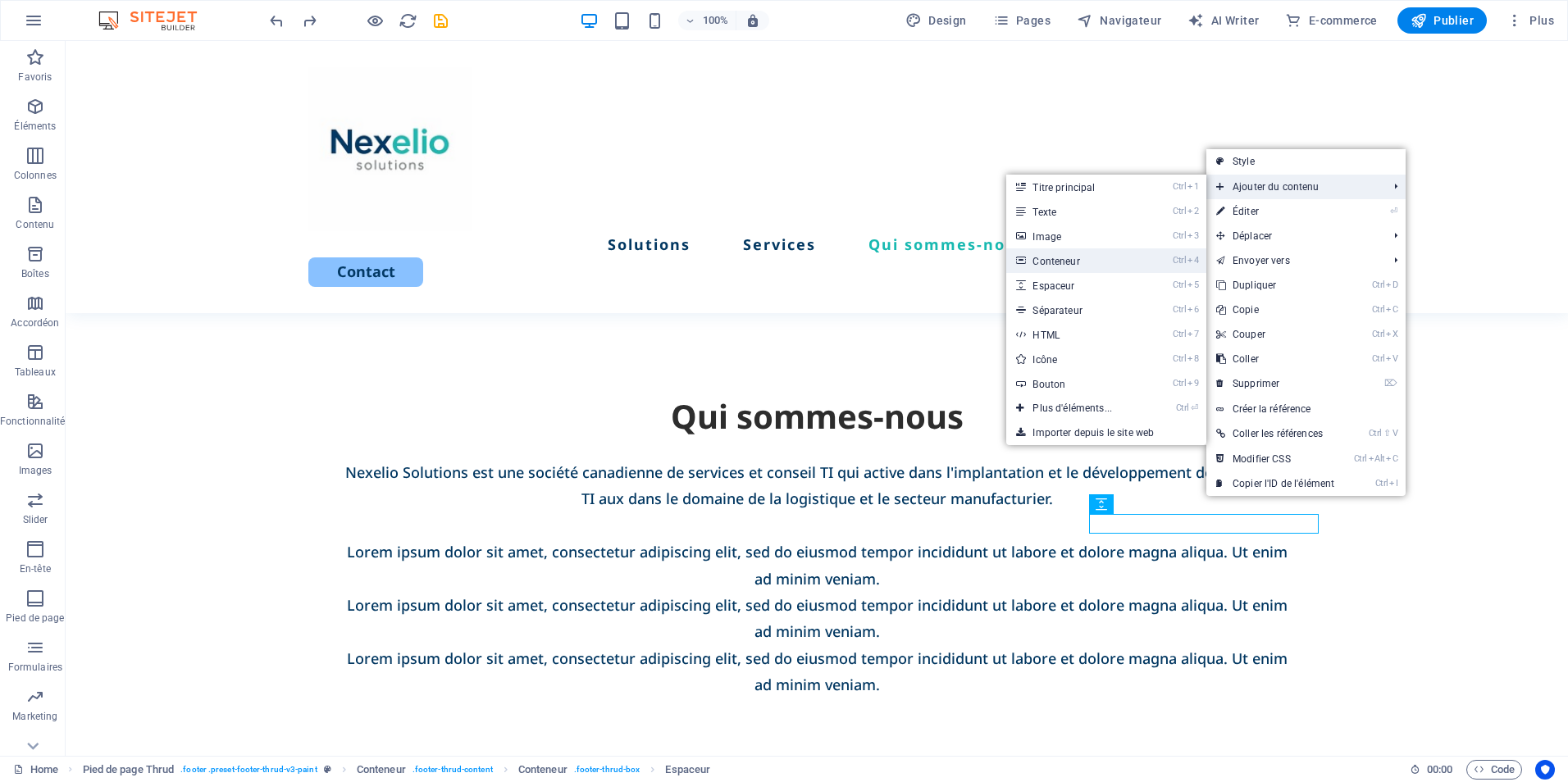
click at [1094, 263] on link "Ctrl 4 Conteneur" at bounding box center [1076, 261] width 139 height 24
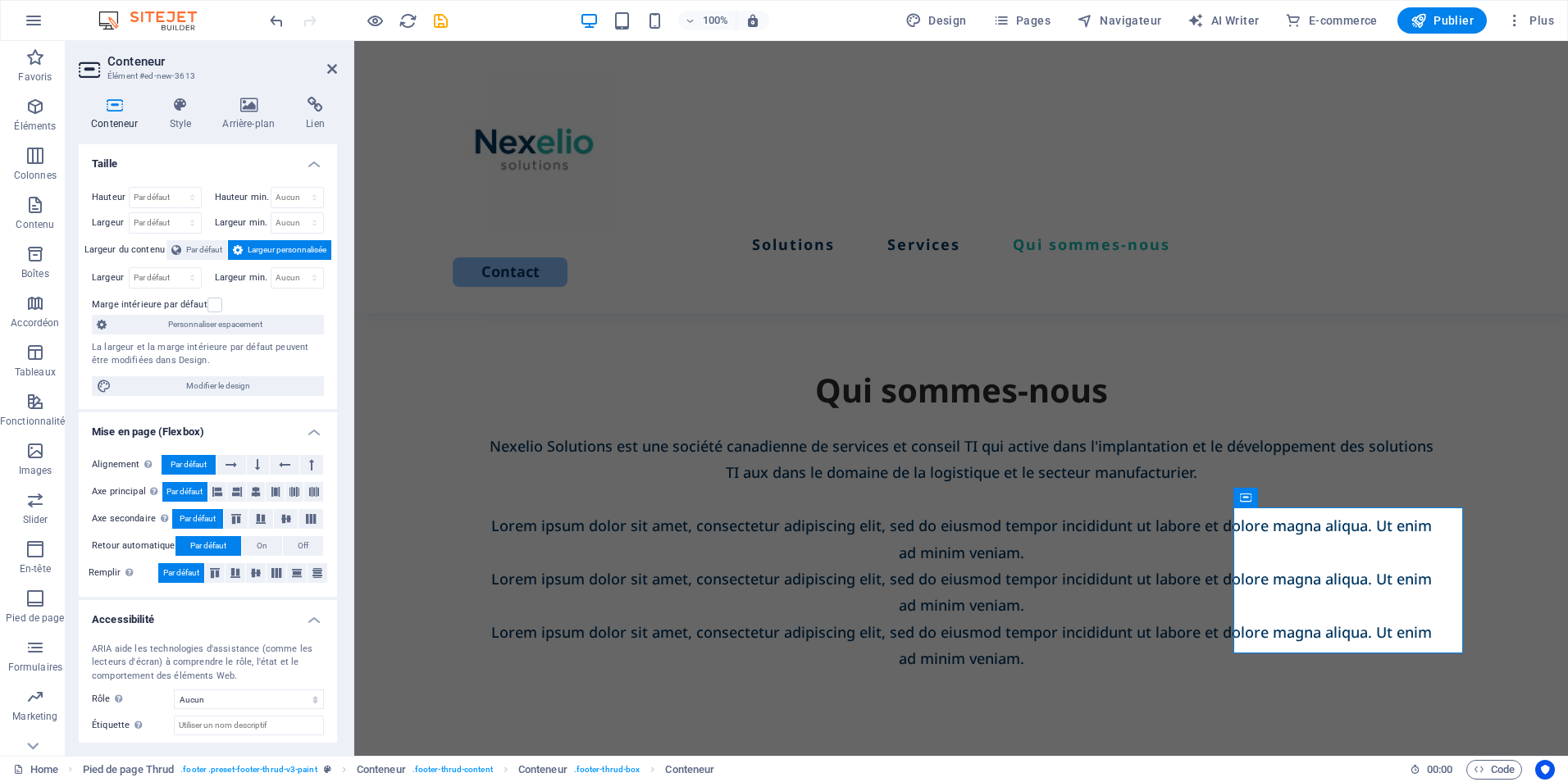
scroll to position [3132, 0]
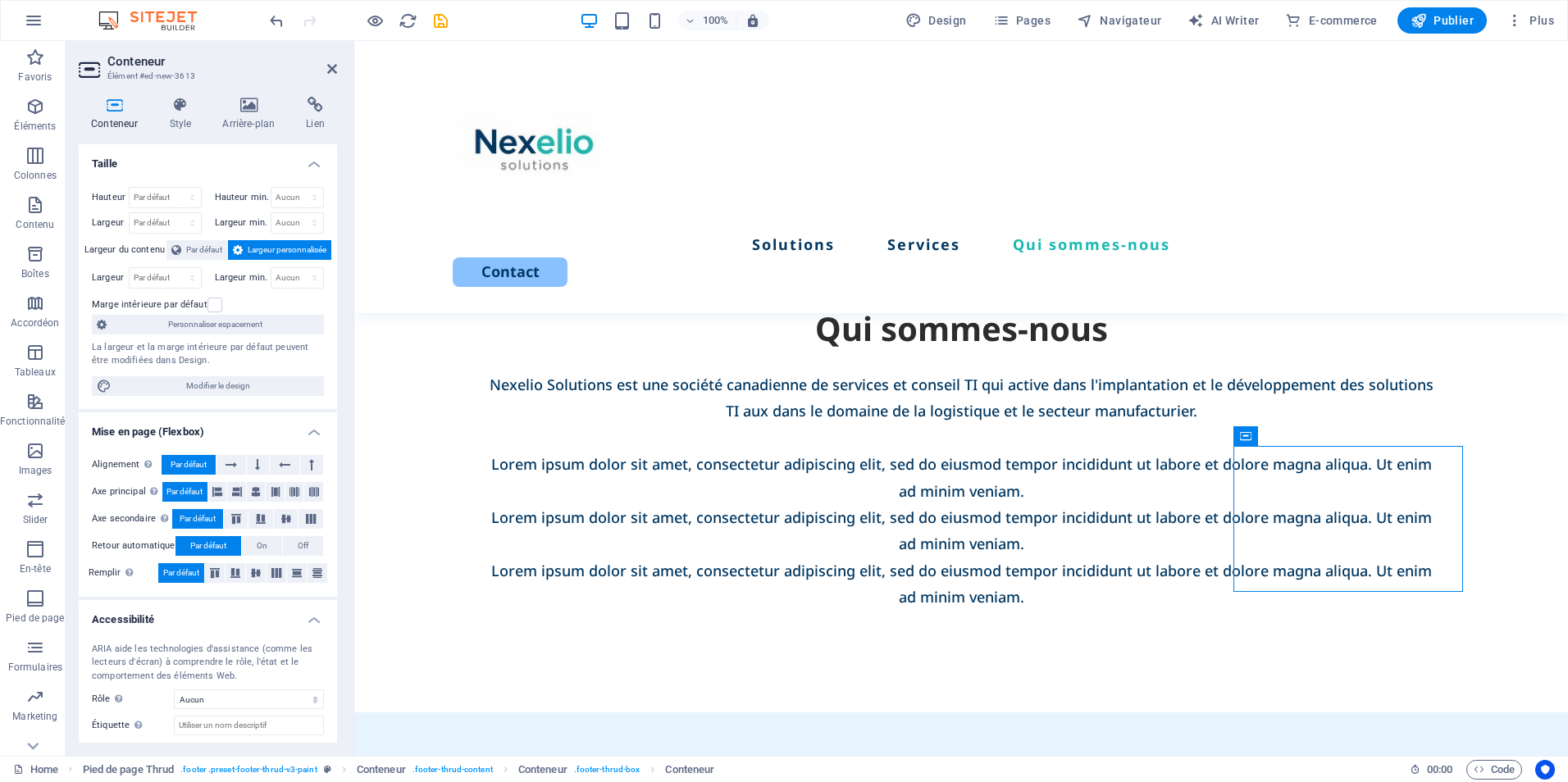
drag, startPoint x: 1340, startPoint y: 487, endPoint x: 1334, endPoint y: 667, distance: 180.1
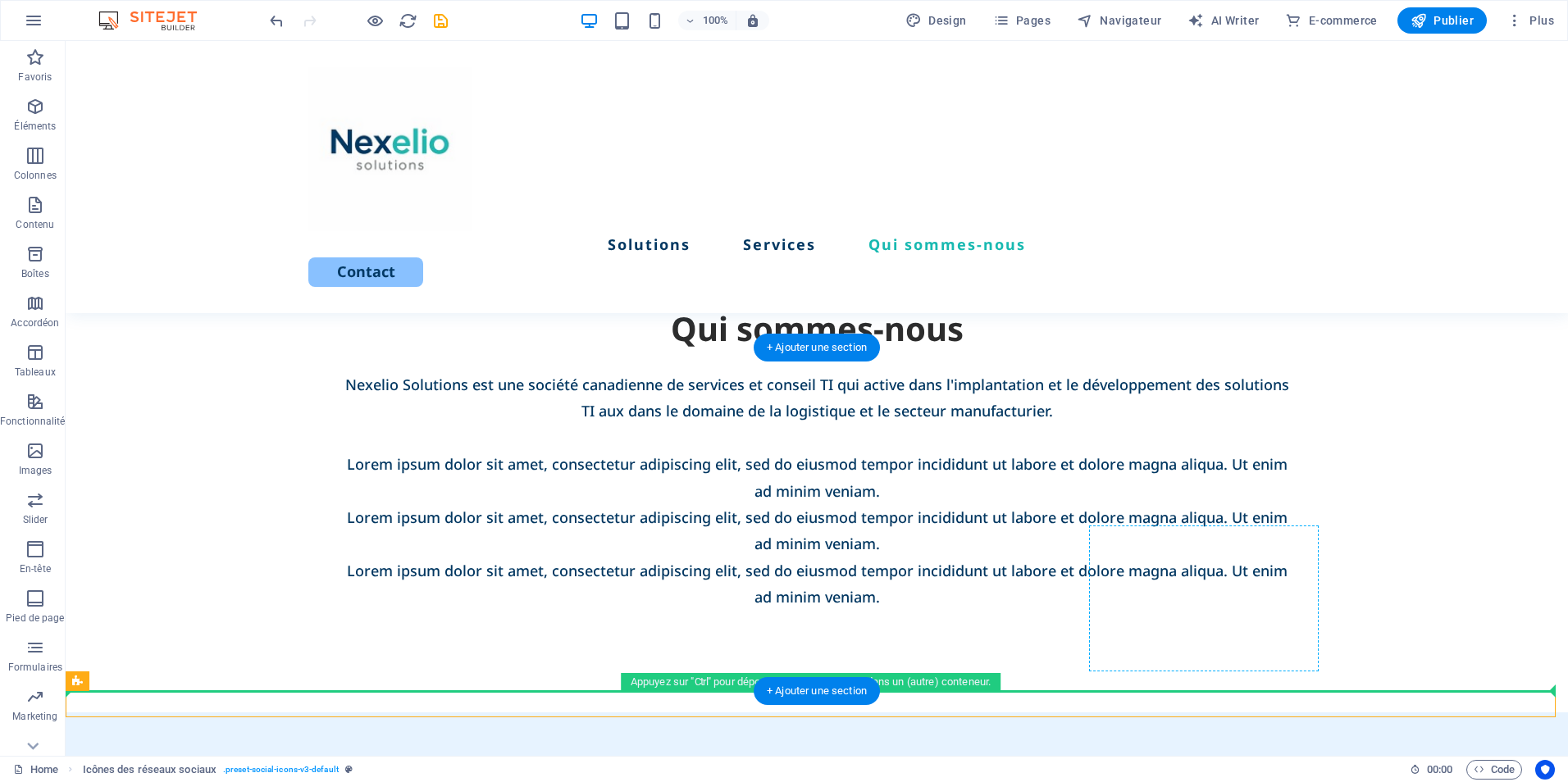
drag, startPoint x: 720, startPoint y: 704, endPoint x: 1125, endPoint y: 548, distance: 434.0
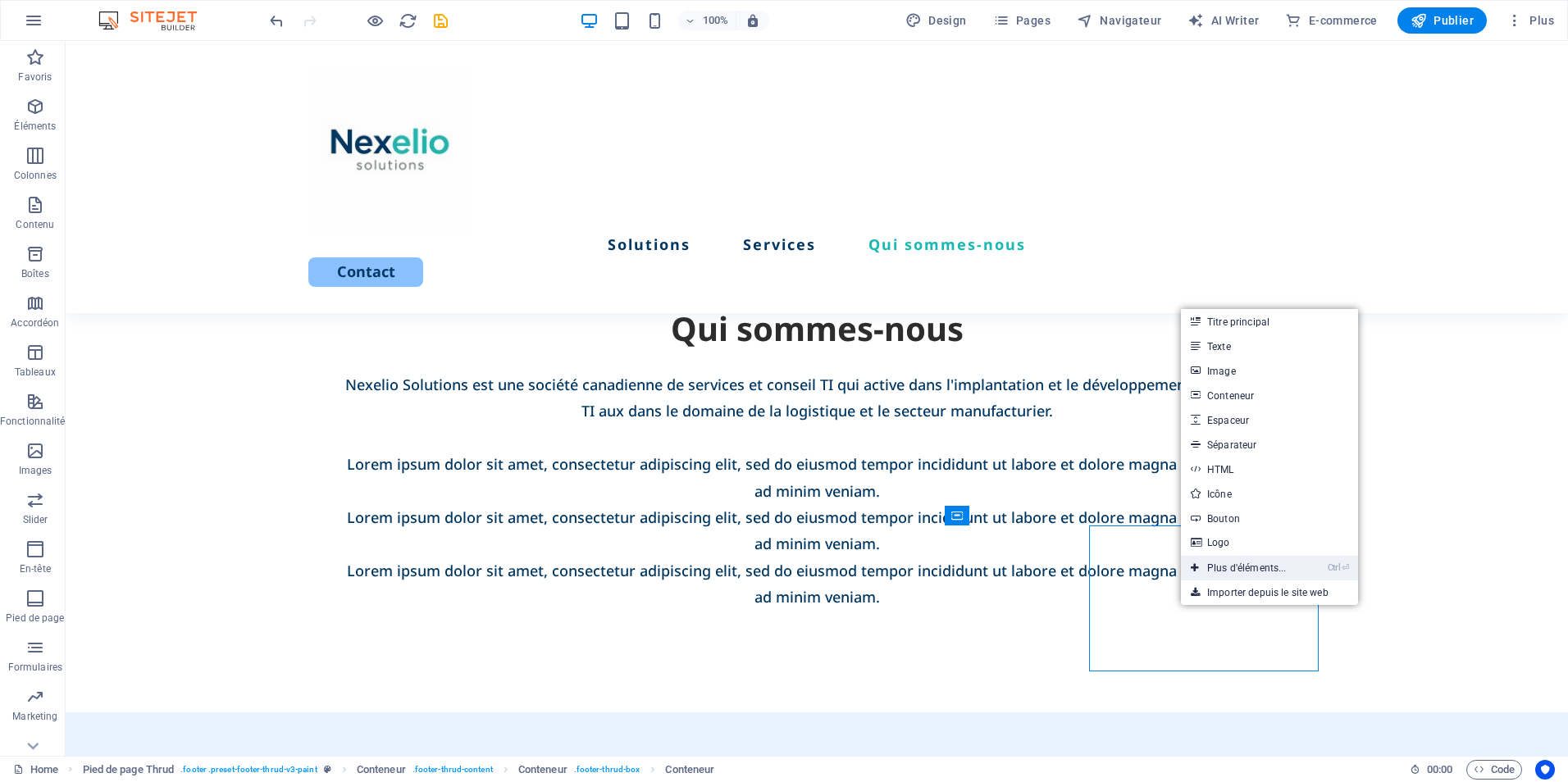
click at [1241, 567] on link "Ctrl ⏎ Plus d'éléments..." at bounding box center [1239, 567] width 116 height 24
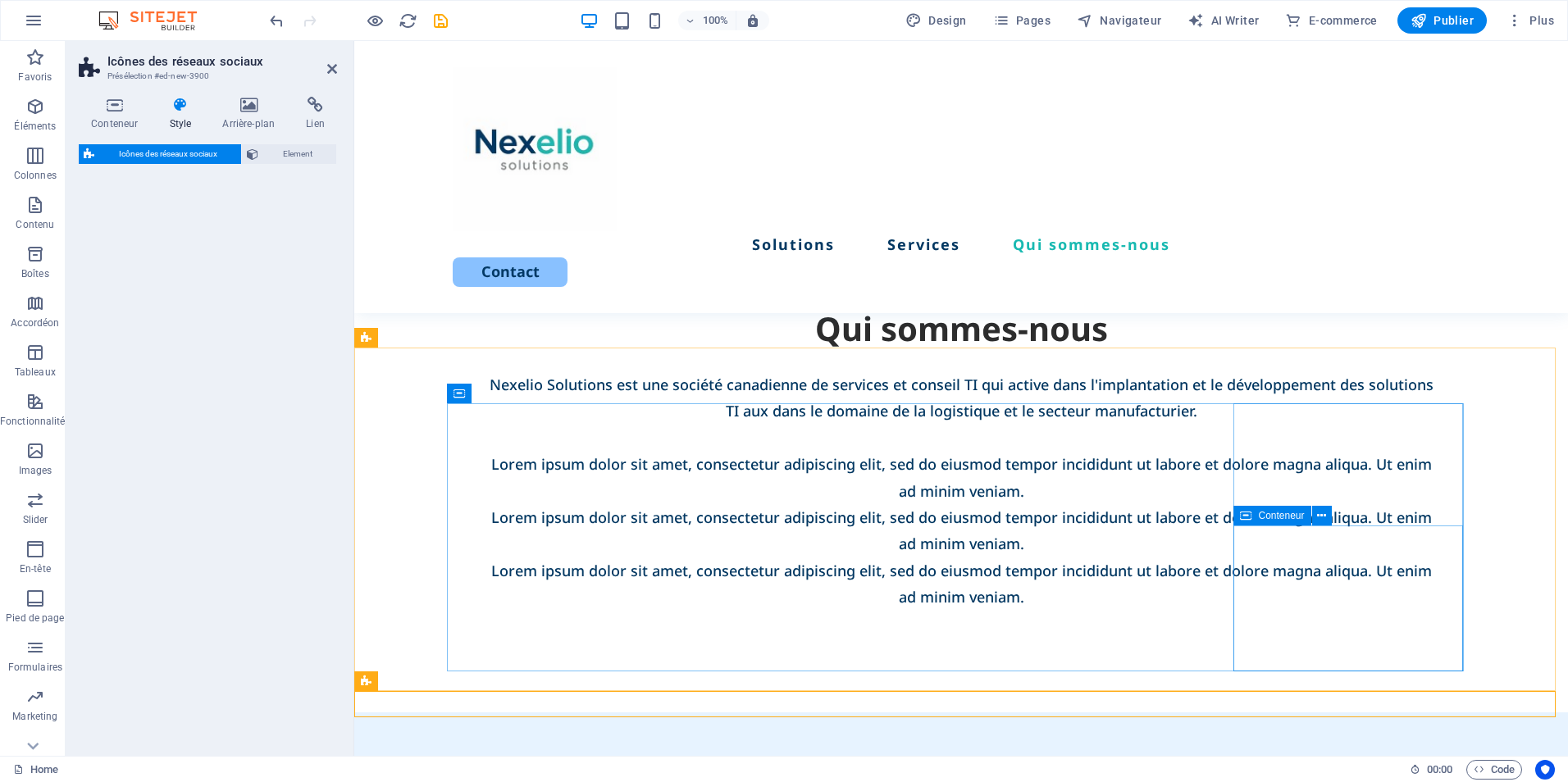
select select "rem"
select select "preset-social-icons-v3-default"
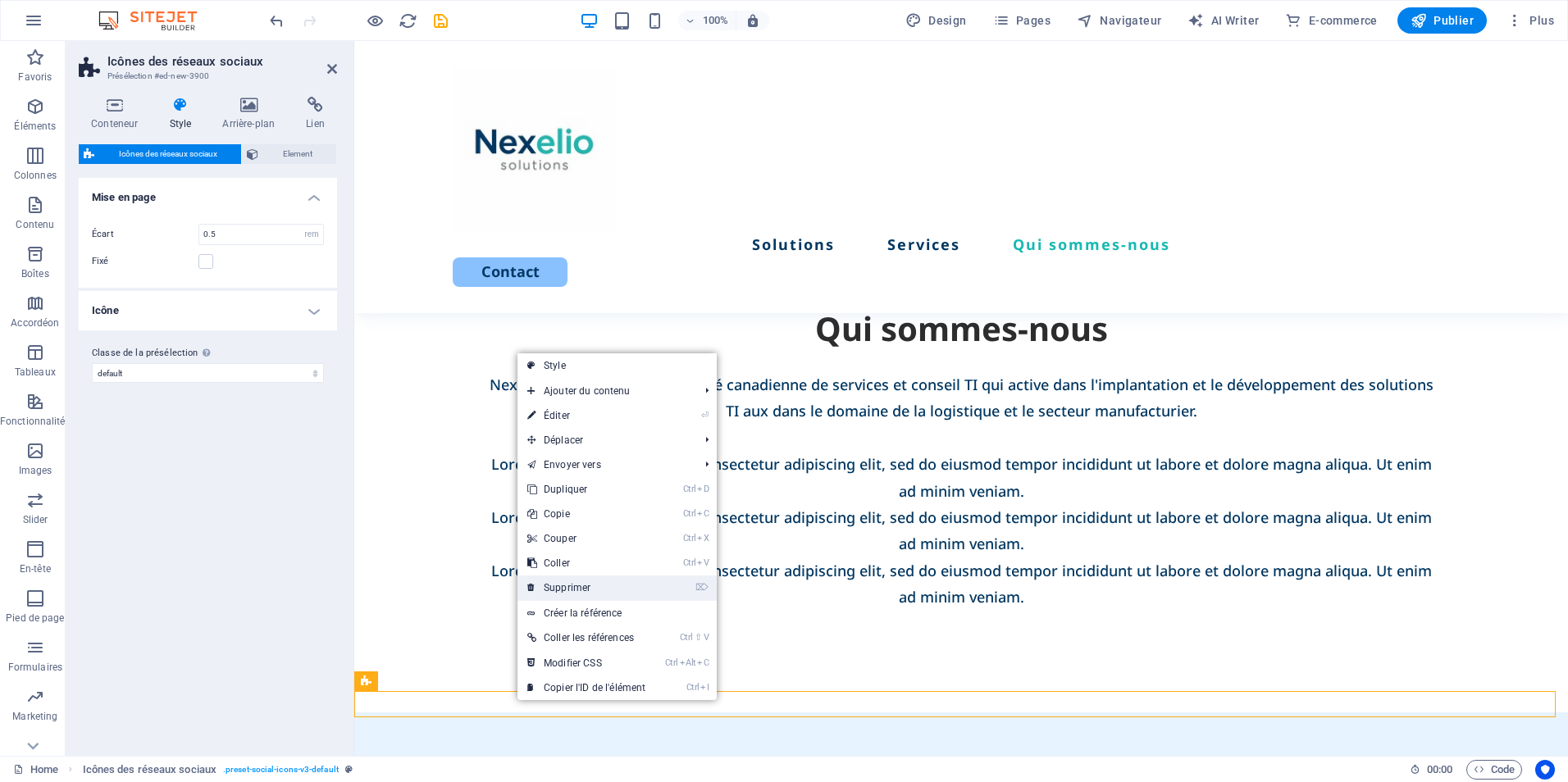
click at [572, 594] on link "⌦ Supprimer" at bounding box center [587, 587] width 138 height 24
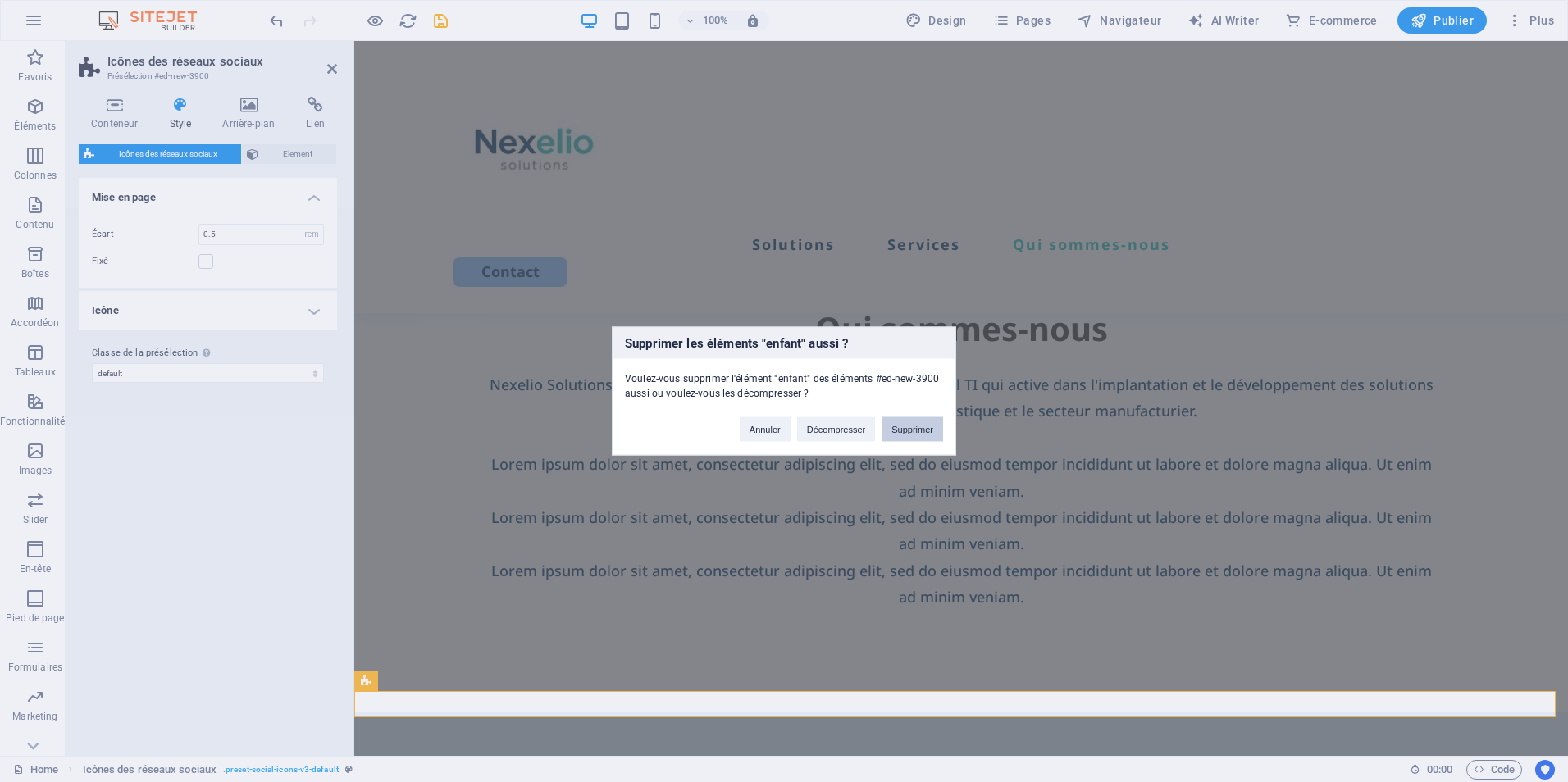
click at [913, 428] on button "Supprimer" at bounding box center [913, 429] width 62 height 24
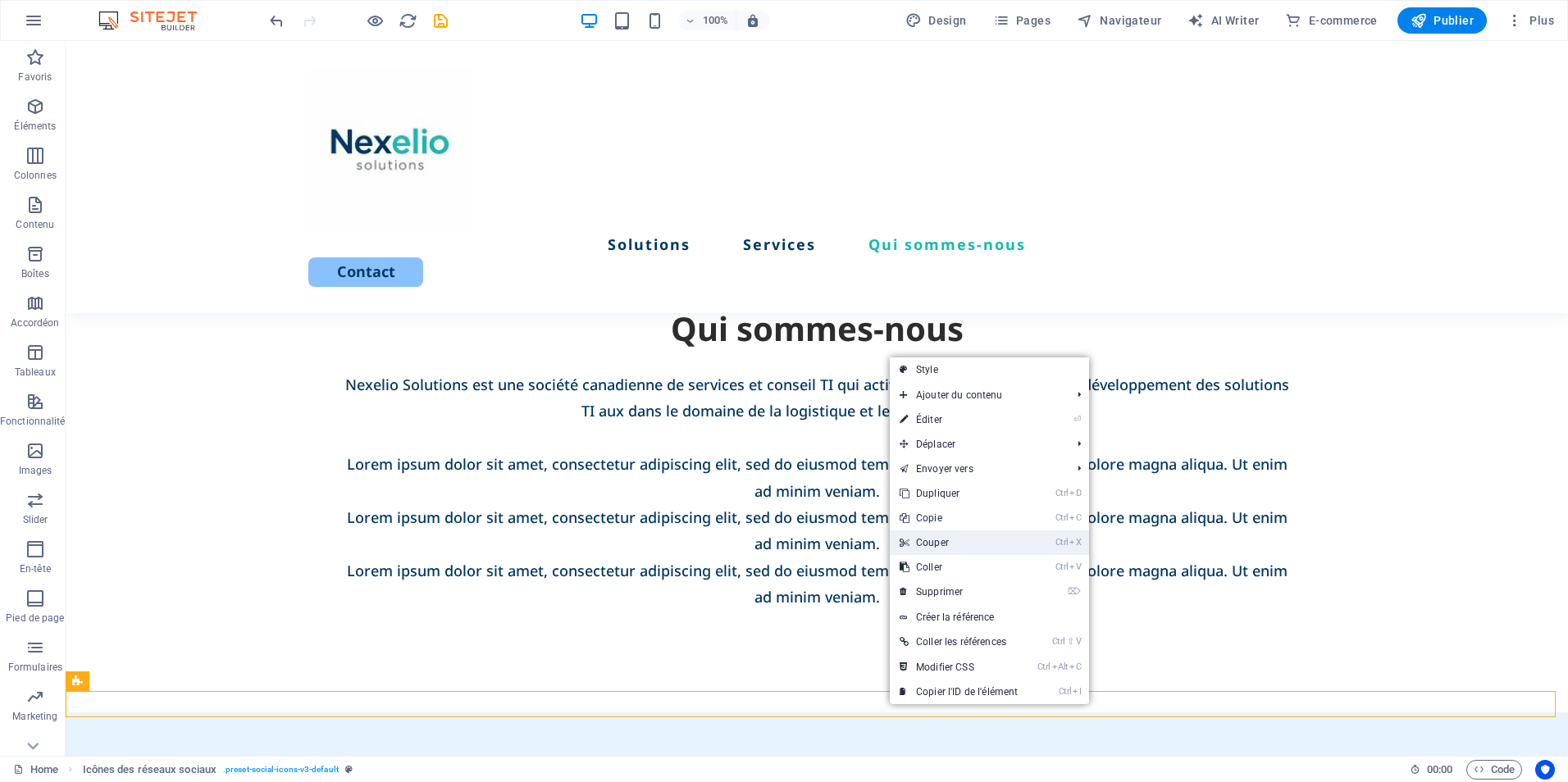
click at [948, 542] on link "Ctrl X Couper" at bounding box center [959, 542] width 138 height 24
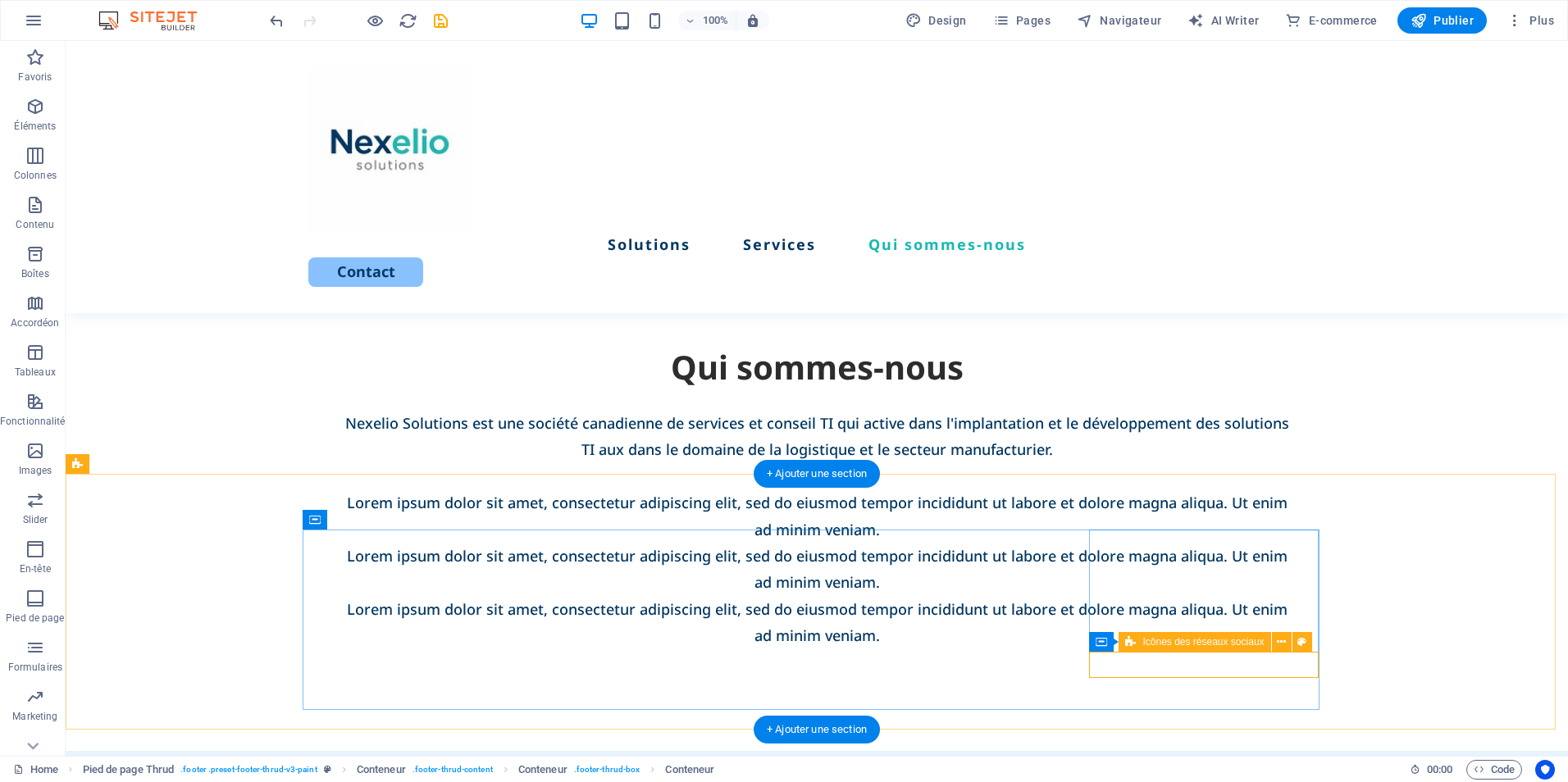
scroll to position [3006, 0]
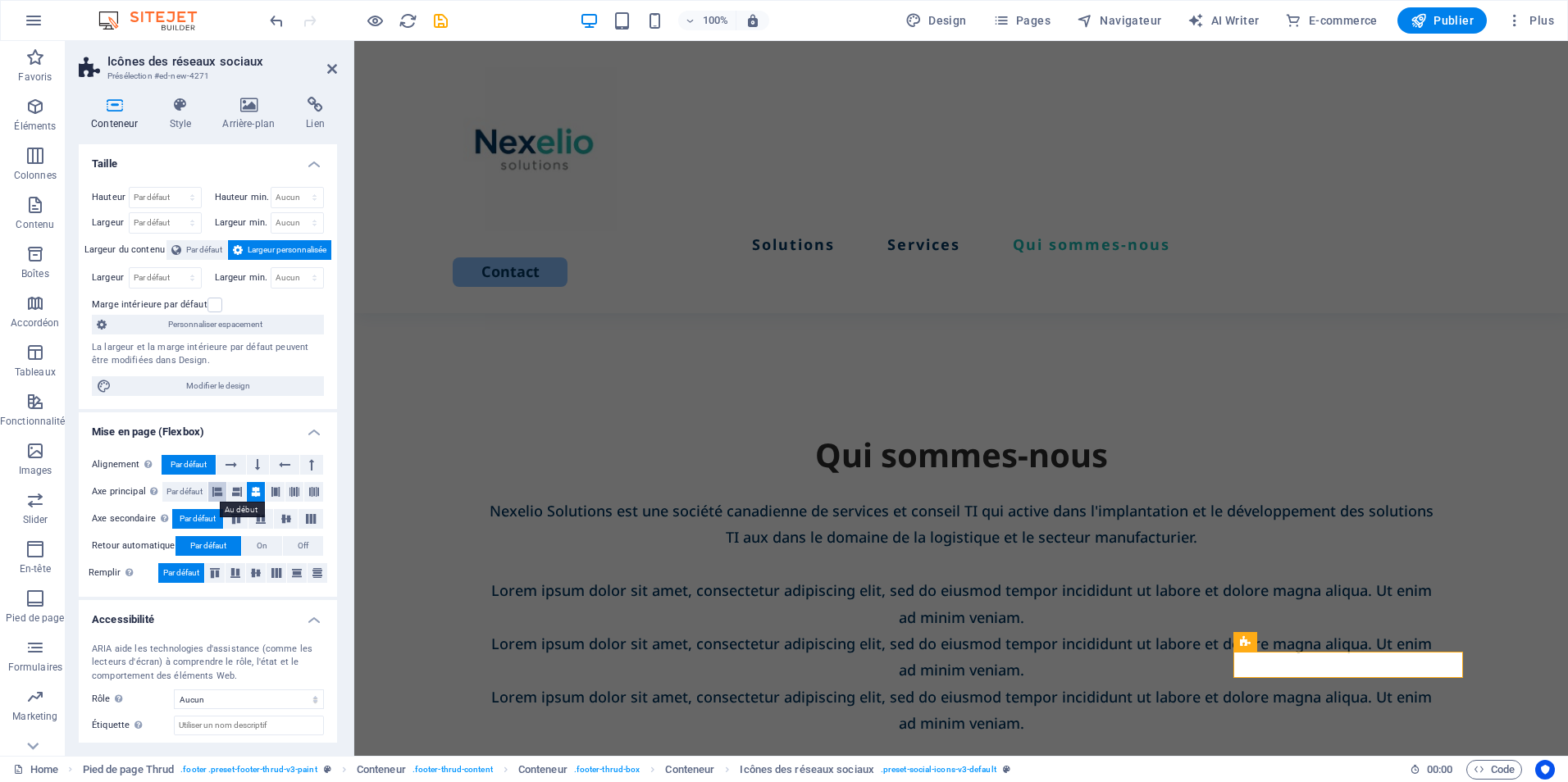
click at [218, 489] on icon at bounding box center [217, 492] width 10 height 20
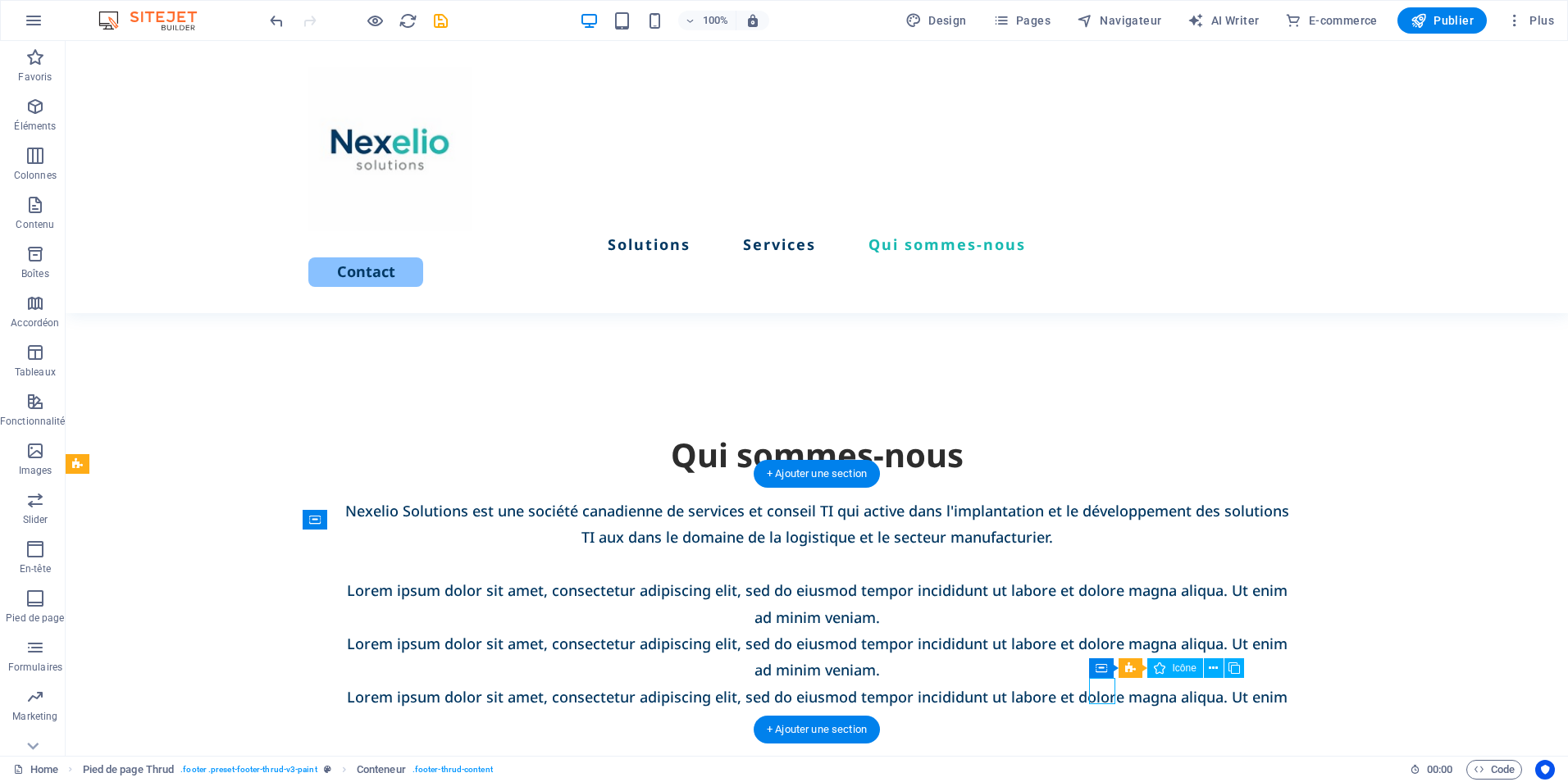
select select "xMidYMid"
select select "px"
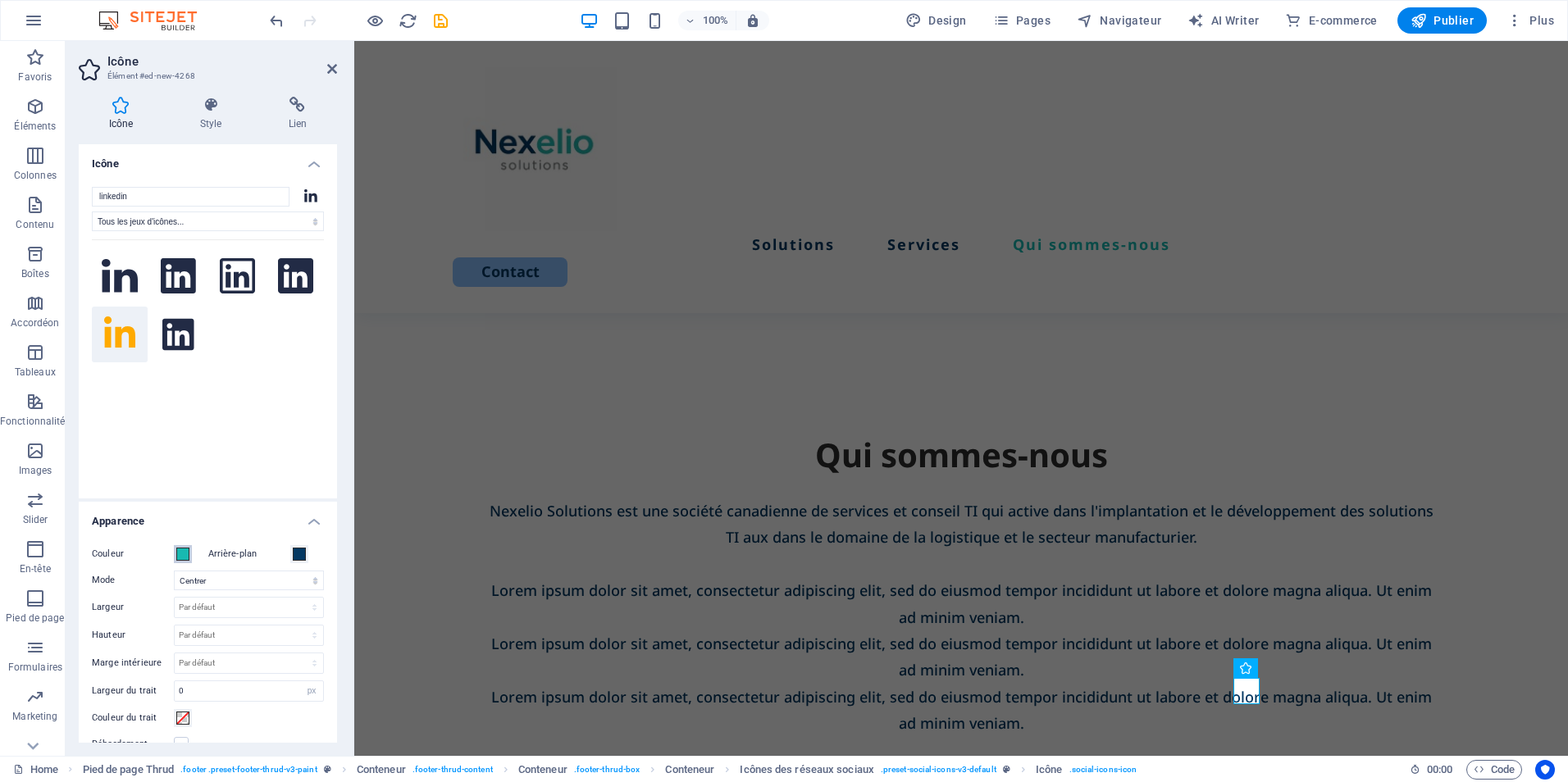
click at [187, 554] on span at bounding box center [183, 554] width 13 height 13
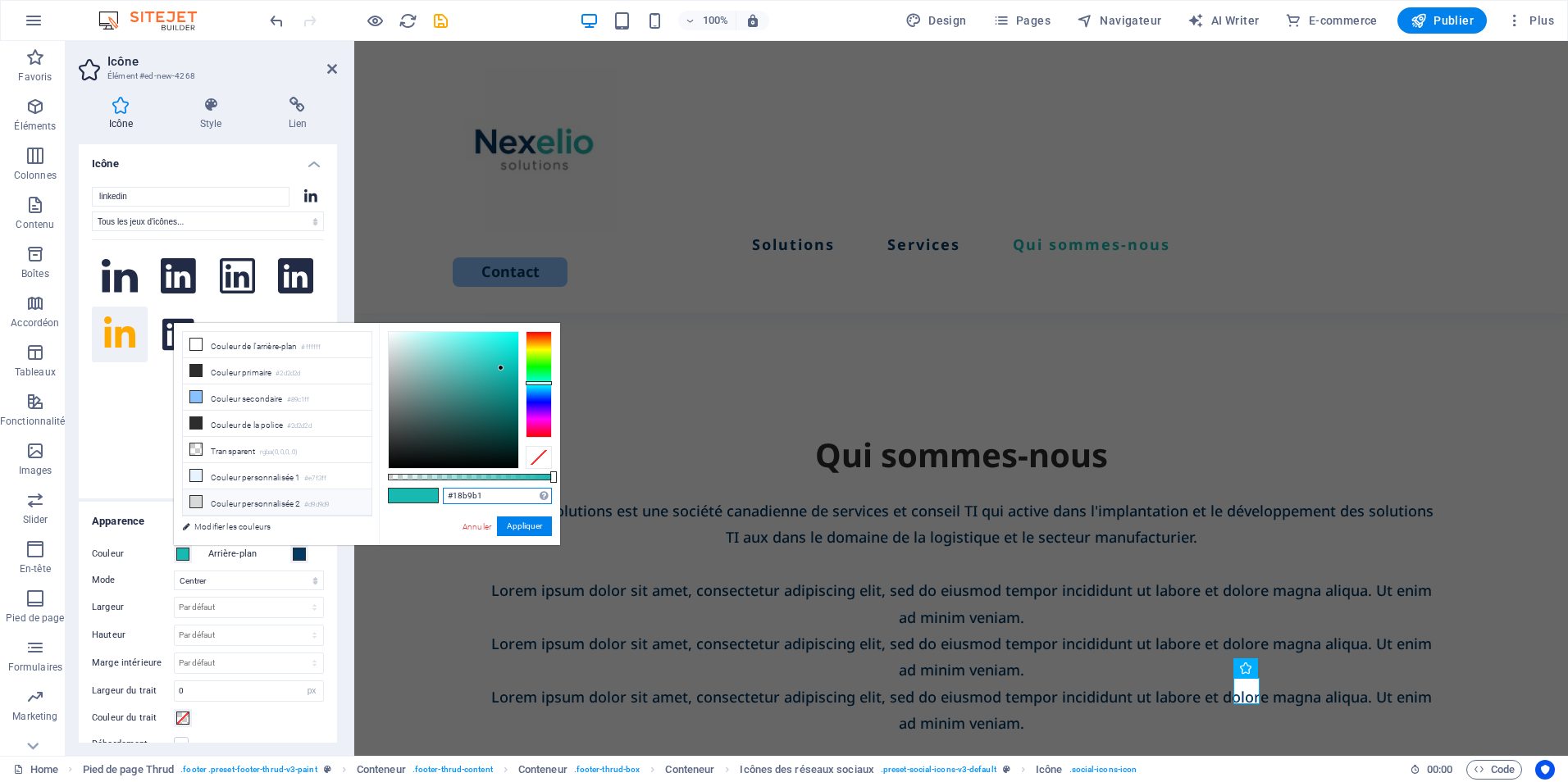
drag, startPoint x: 497, startPoint y: 497, endPoint x: 279, endPoint y: 495, distance: 218.0
click at [279, 495] on div "less Couleur de l'arrière-plan #ffffff Couleur primaire #2d2d2d Couleur seconda…" at bounding box center [367, 434] width 387 height 223
click at [540, 525] on button "Appliquer" at bounding box center [524, 527] width 55 height 20
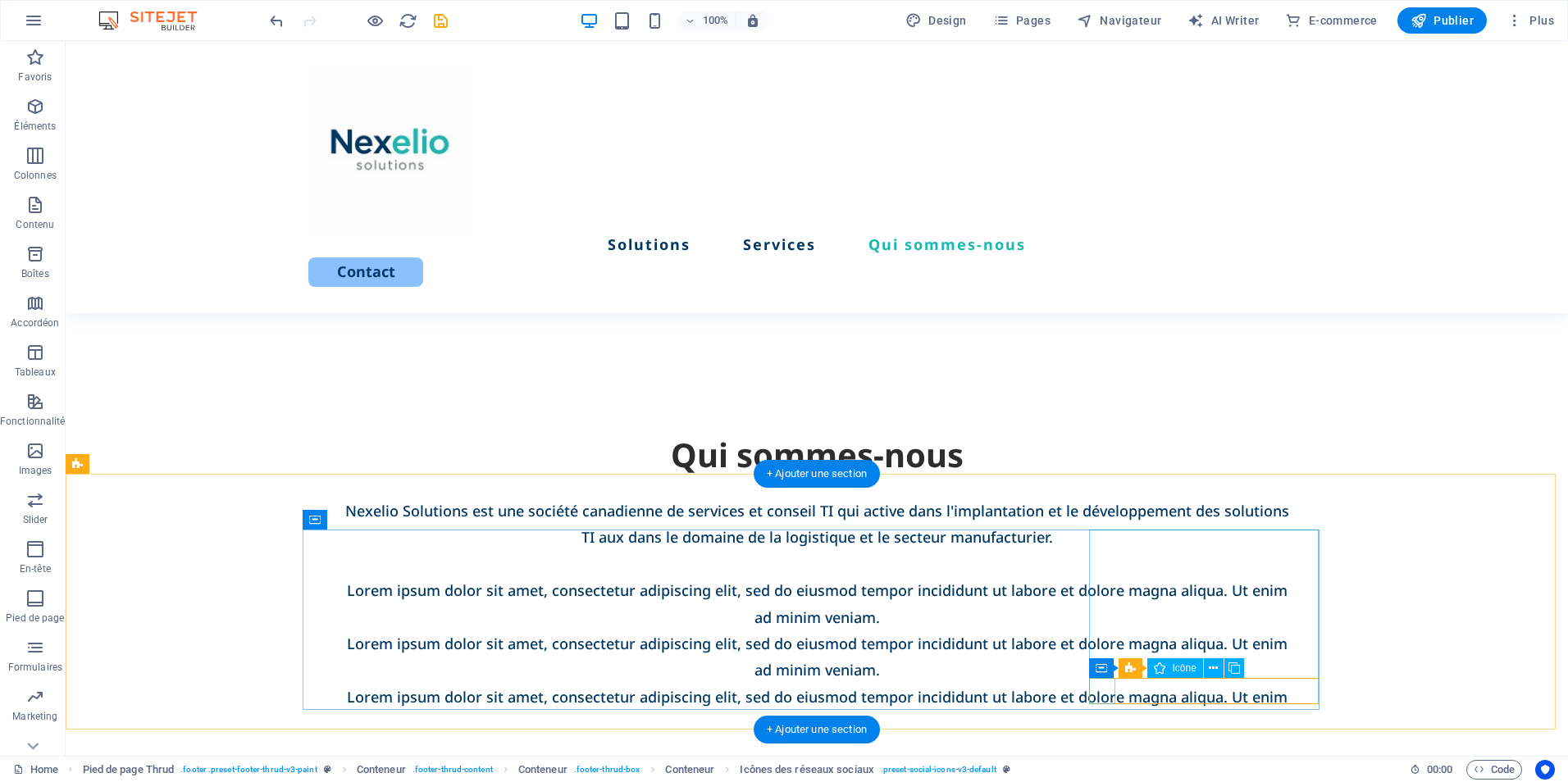
select select "xMidYMid"
select select "px"
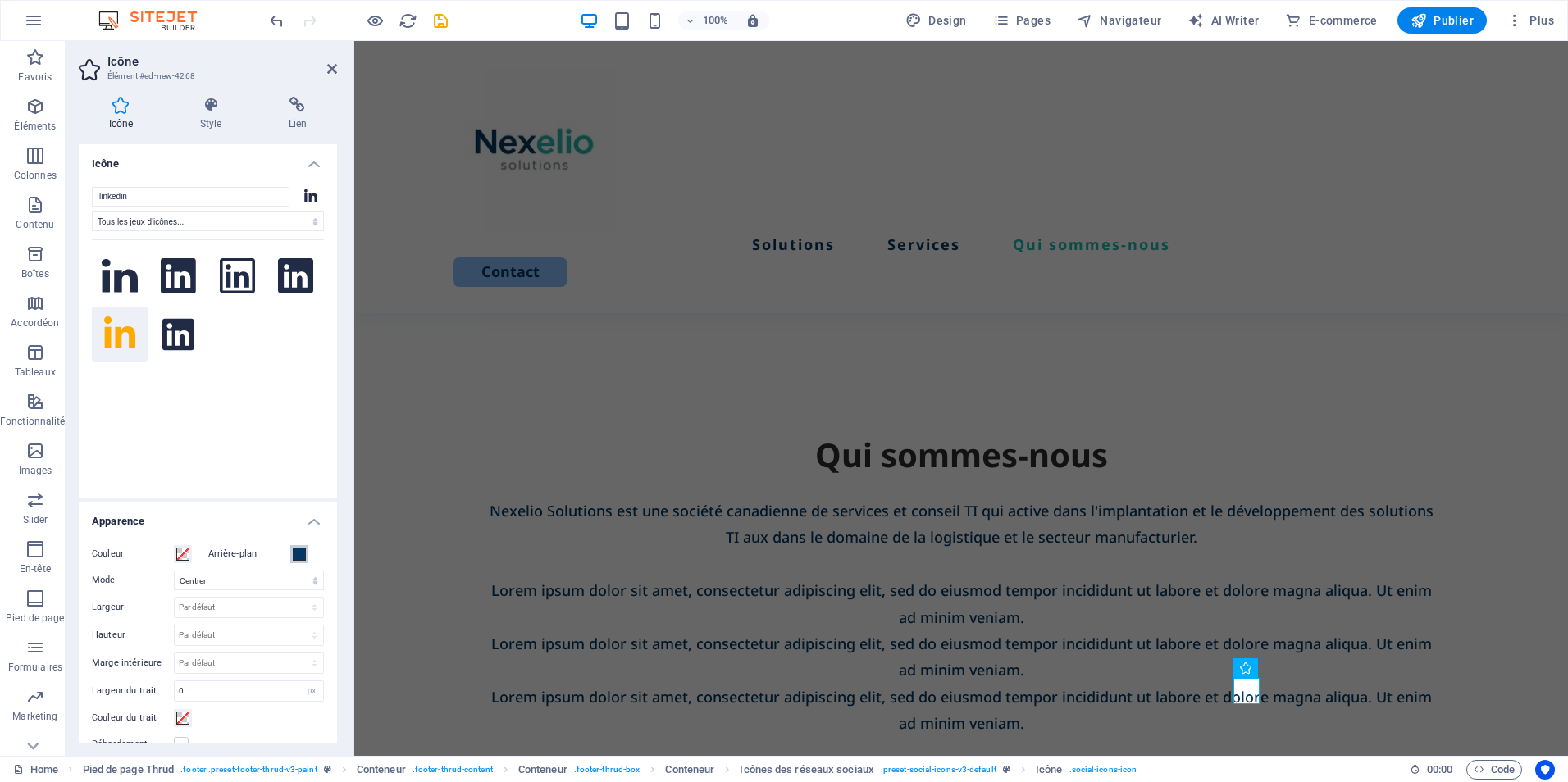
click at [300, 557] on span at bounding box center [299, 554] width 13 height 13
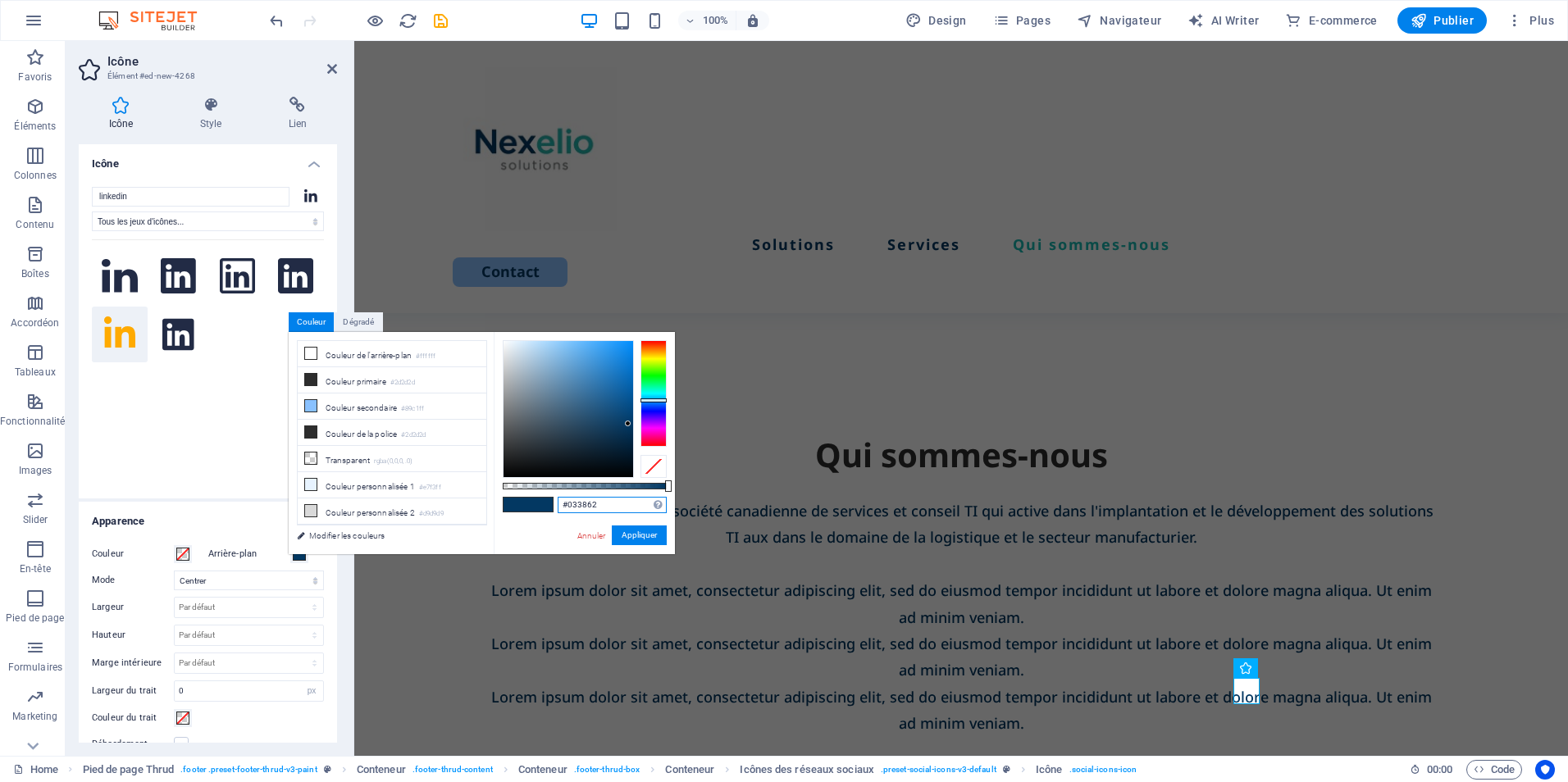
drag, startPoint x: 614, startPoint y: 504, endPoint x: 236, endPoint y: 491, distance: 378.2
click at [236, 491] on body "Nexelio Solutions Home (fr) Favoris Éléments Colonnes Contenu Boîtes Accordéon …" at bounding box center [784, 391] width 1568 height 782
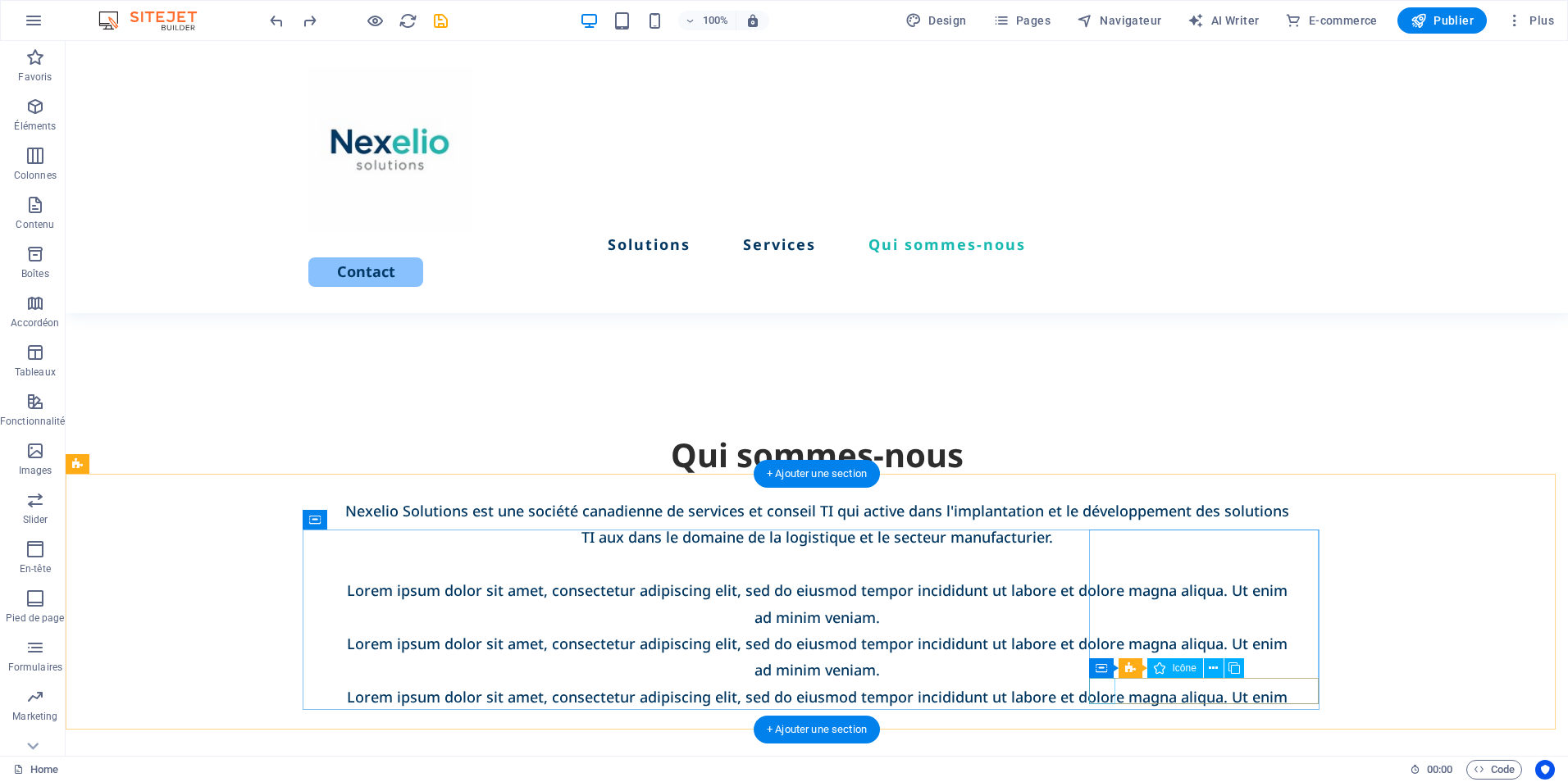
select select "xMidYMid"
select select "px"
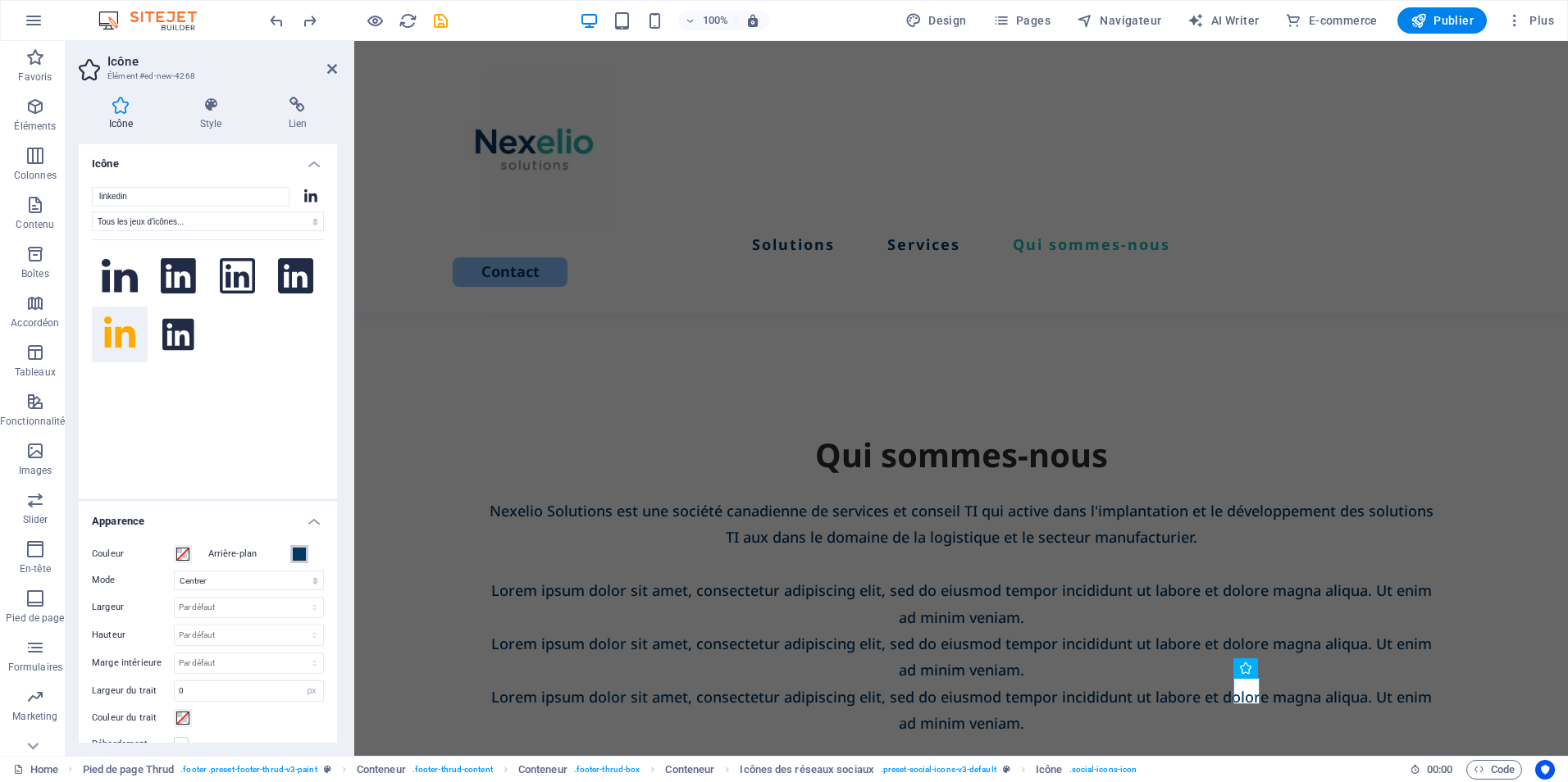
click at [305, 556] on button "Arrière-plan" at bounding box center [300, 554] width 18 height 18
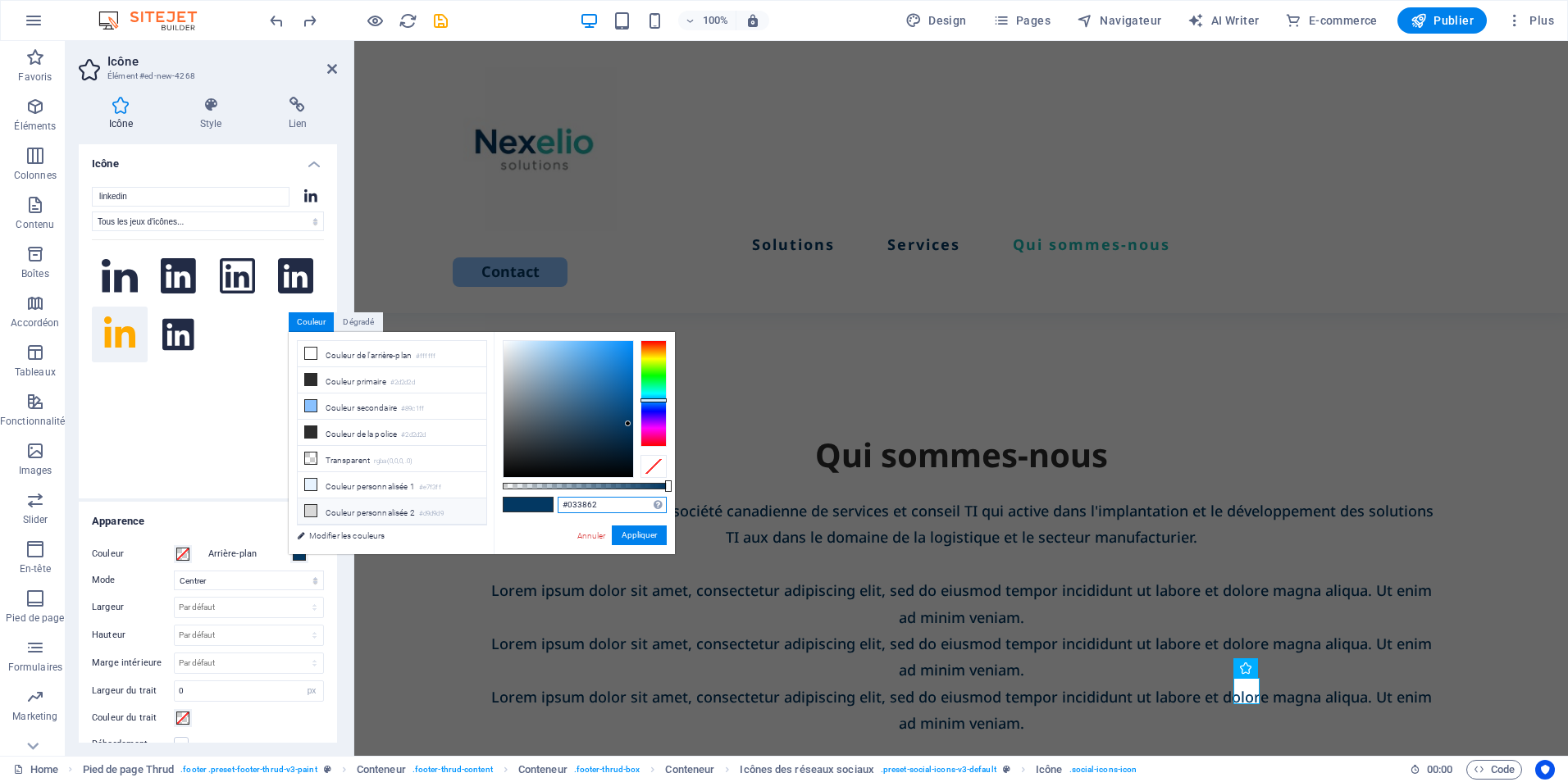
drag, startPoint x: 602, startPoint y: 507, endPoint x: 376, endPoint y: 503, distance: 226.0
click at [376, 503] on div "less Couleur de l'arrière-plan #ffffff Couleur primaire #2d2d2d Couleur seconda…" at bounding box center [482, 443] width 387 height 223
click at [636, 529] on button "Appliquer" at bounding box center [639, 536] width 55 height 20
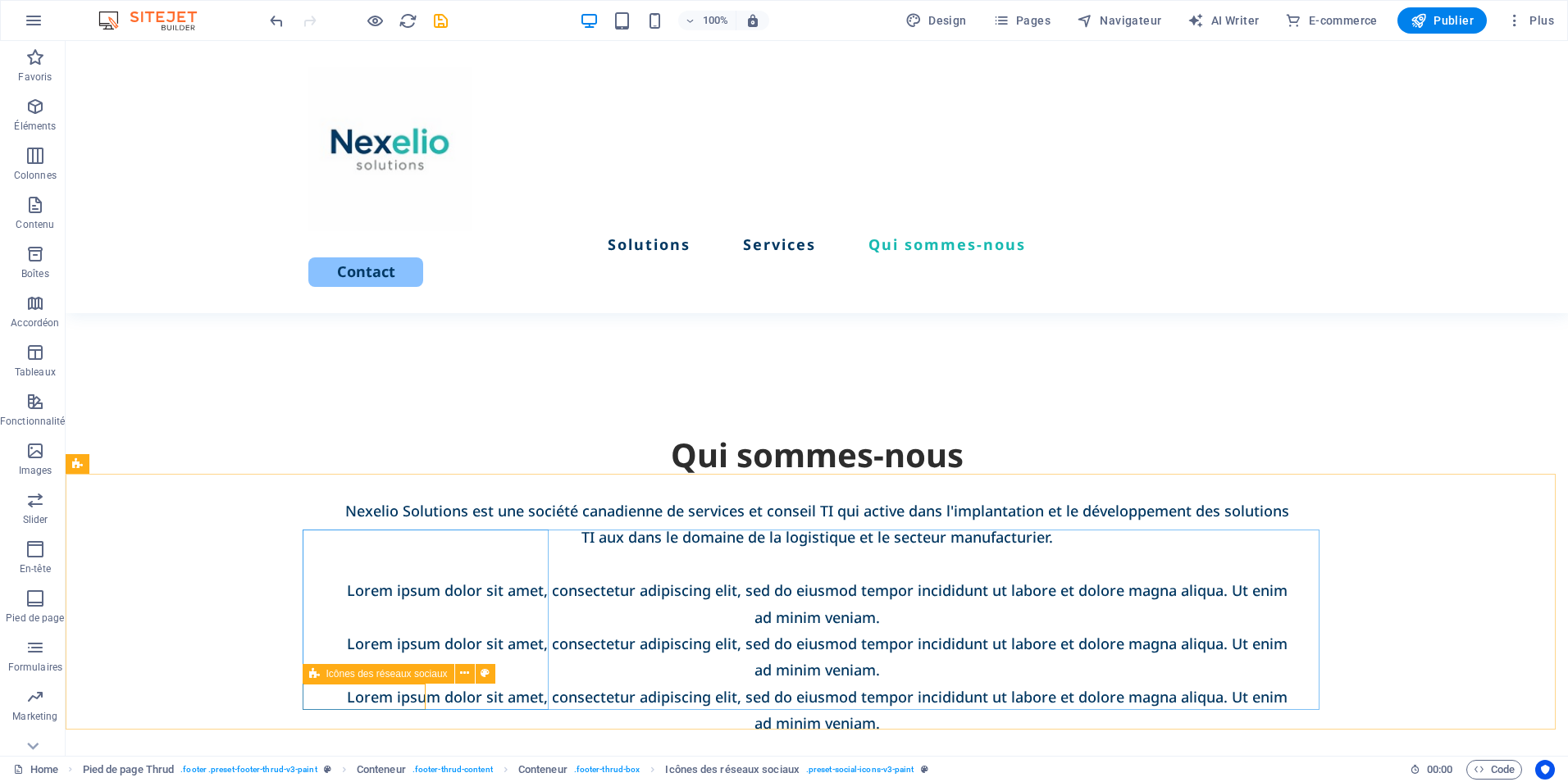
click at [345, 676] on span "Icônes des réseaux sociaux" at bounding box center [387, 673] width 121 height 10
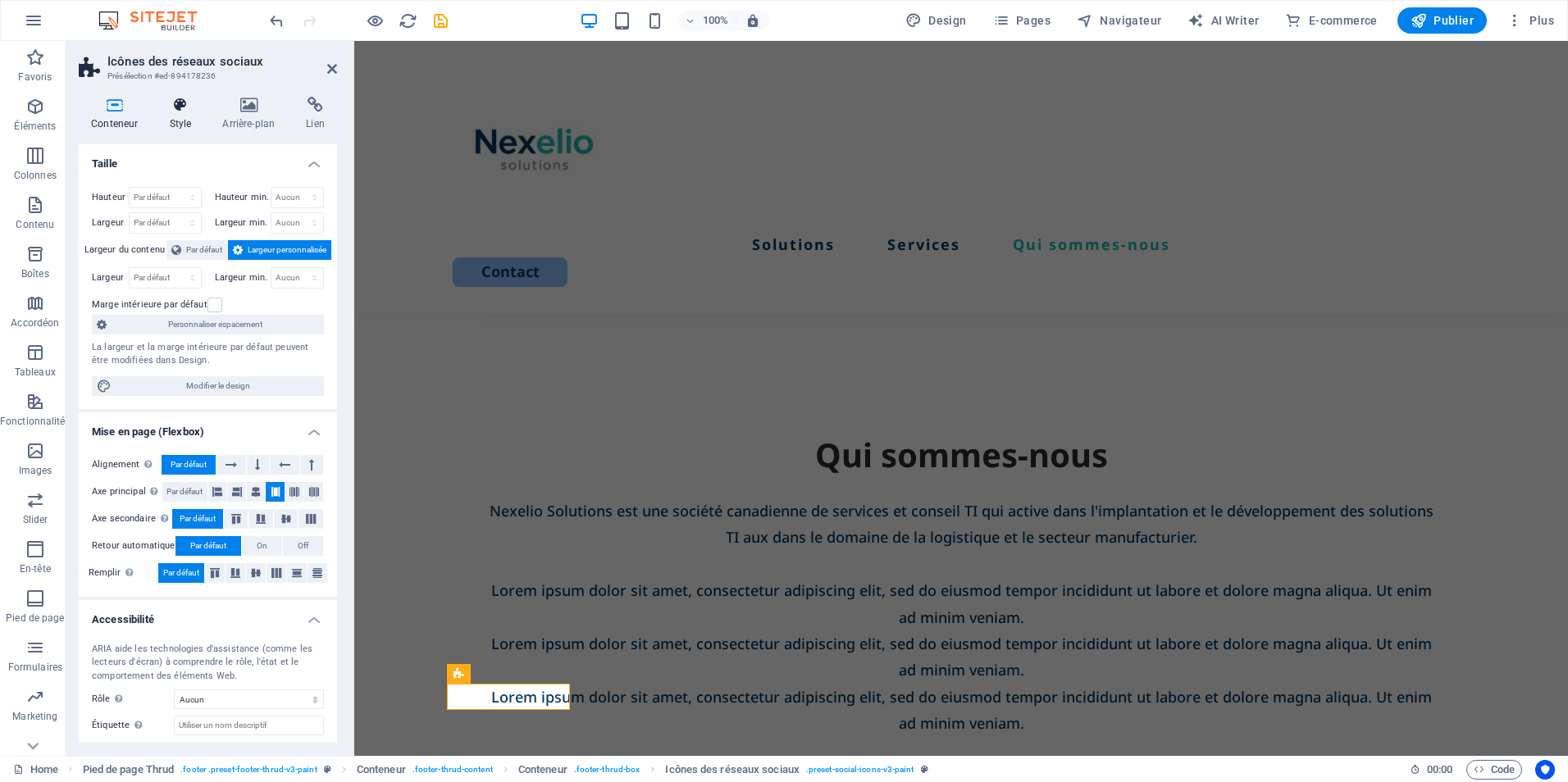
click at [176, 123] on h4 "Style" at bounding box center [183, 114] width 53 height 34
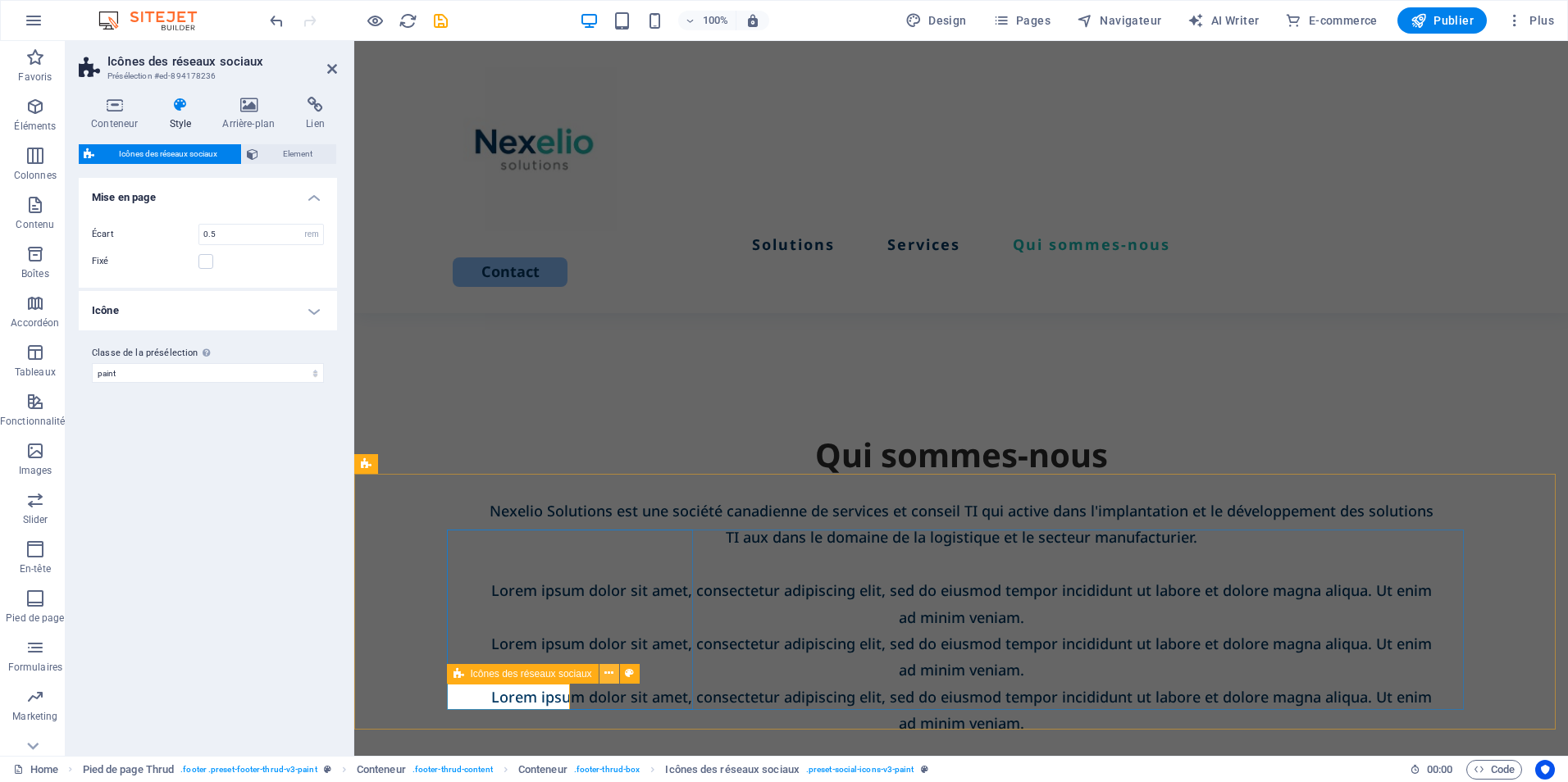
click at [607, 676] on icon at bounding box center [609, 673] width 9 height 17
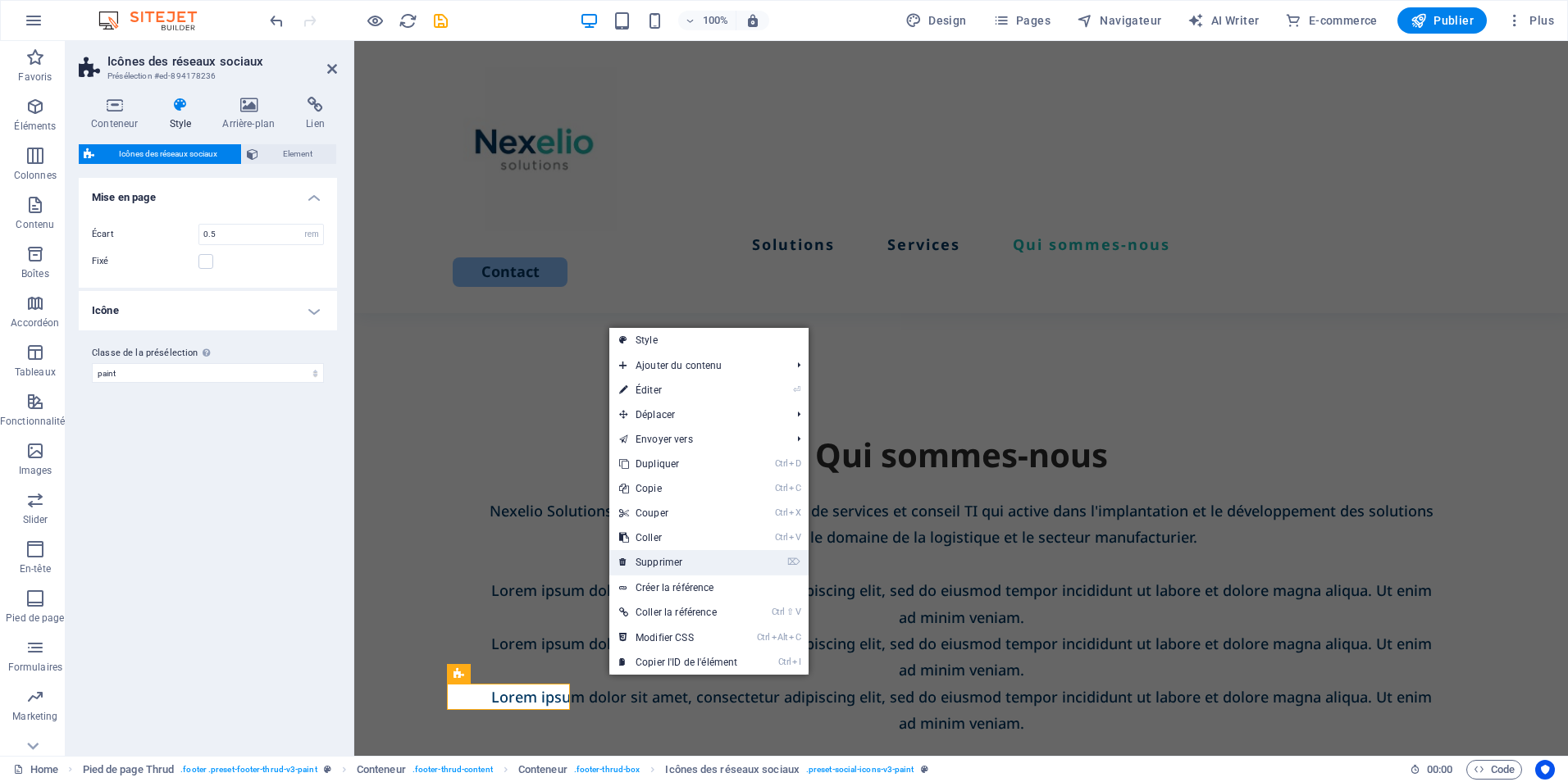
click at [655, 564] on link "⌦ Supprimer" at bounding box center [678, 562] width 138 height 24
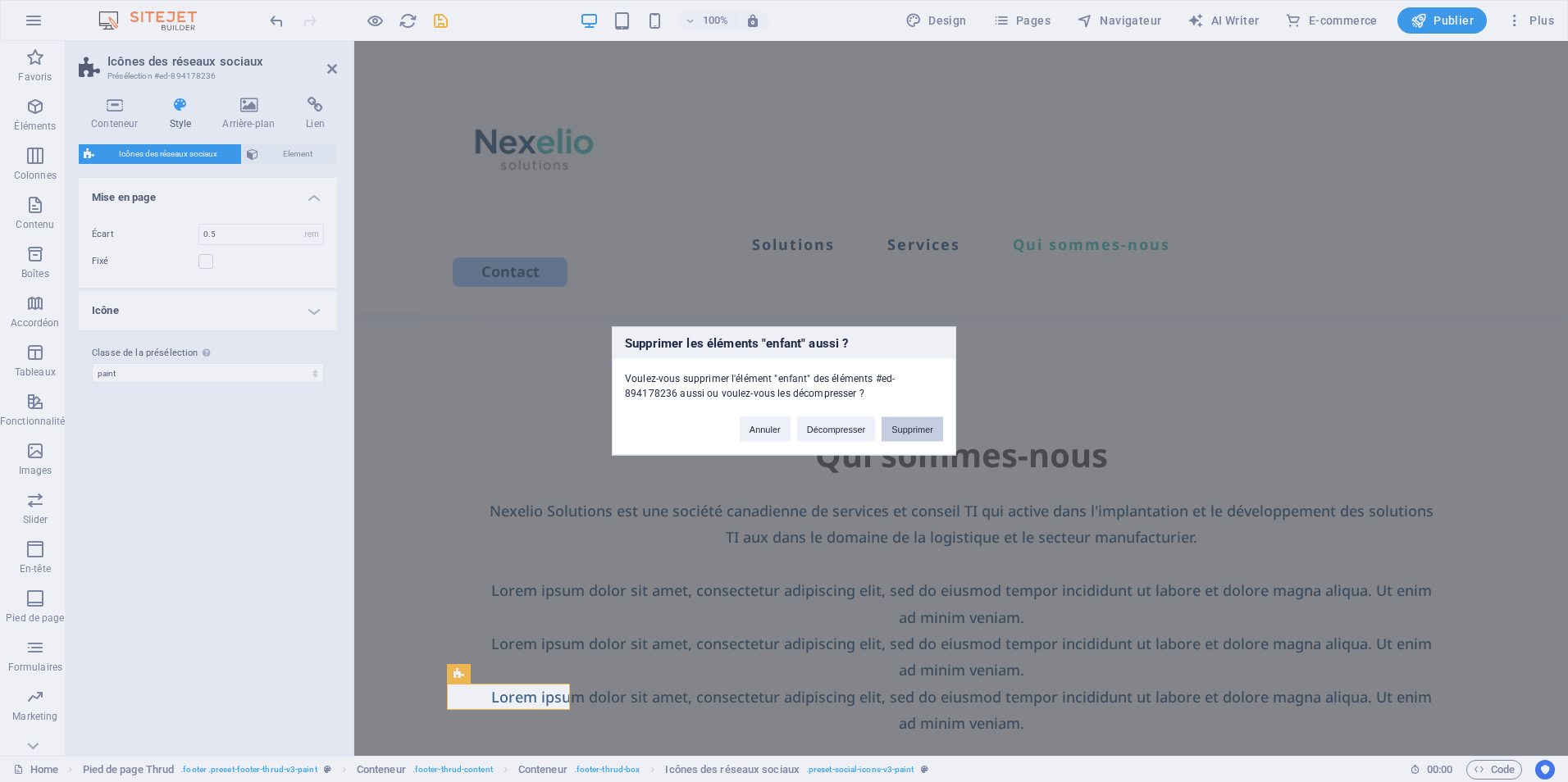
click at [904, 432] on button "Supprimer" at bounding box center [913, 429] width 62 height 24
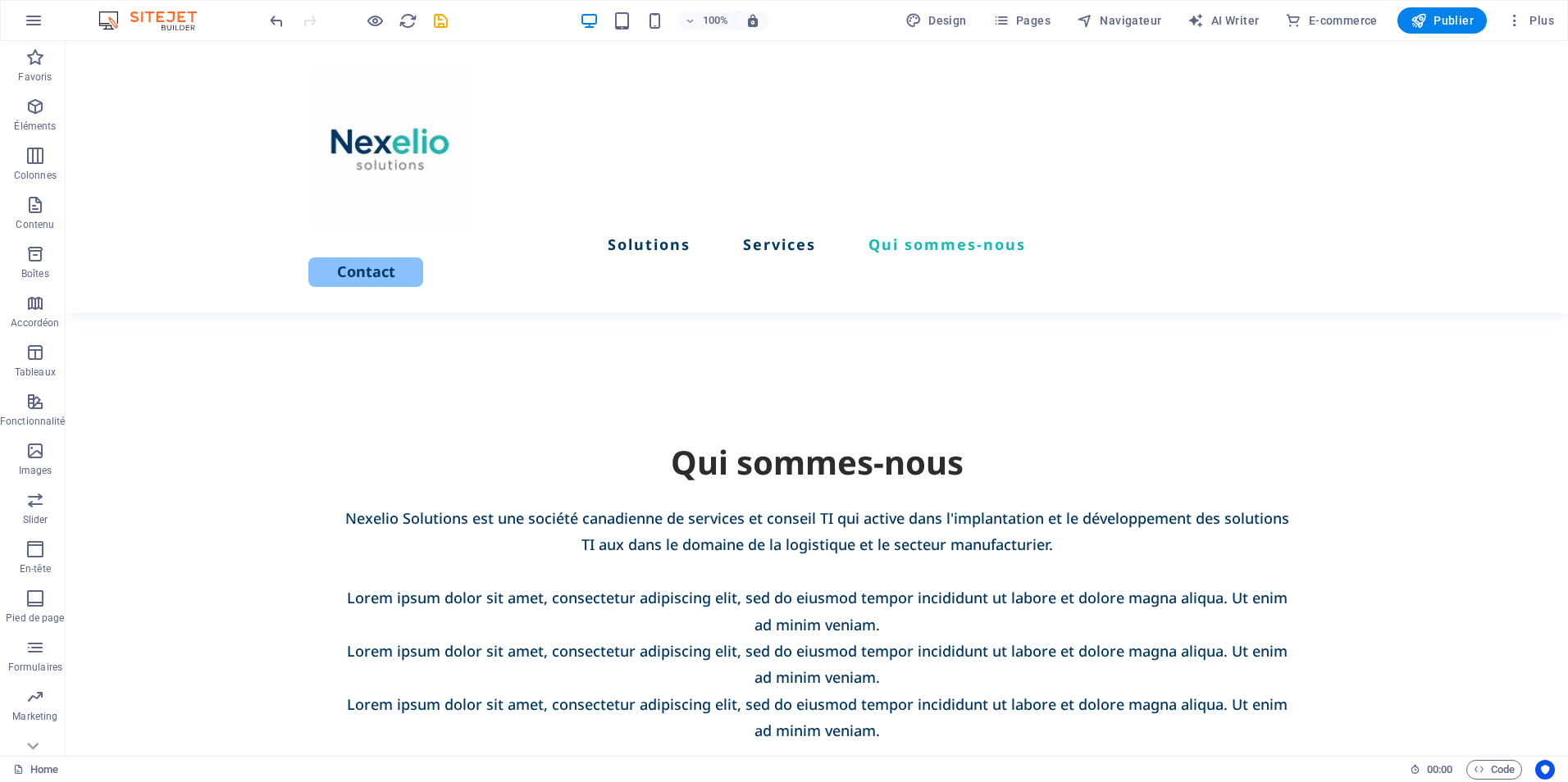
scroll to position [3000, 0]
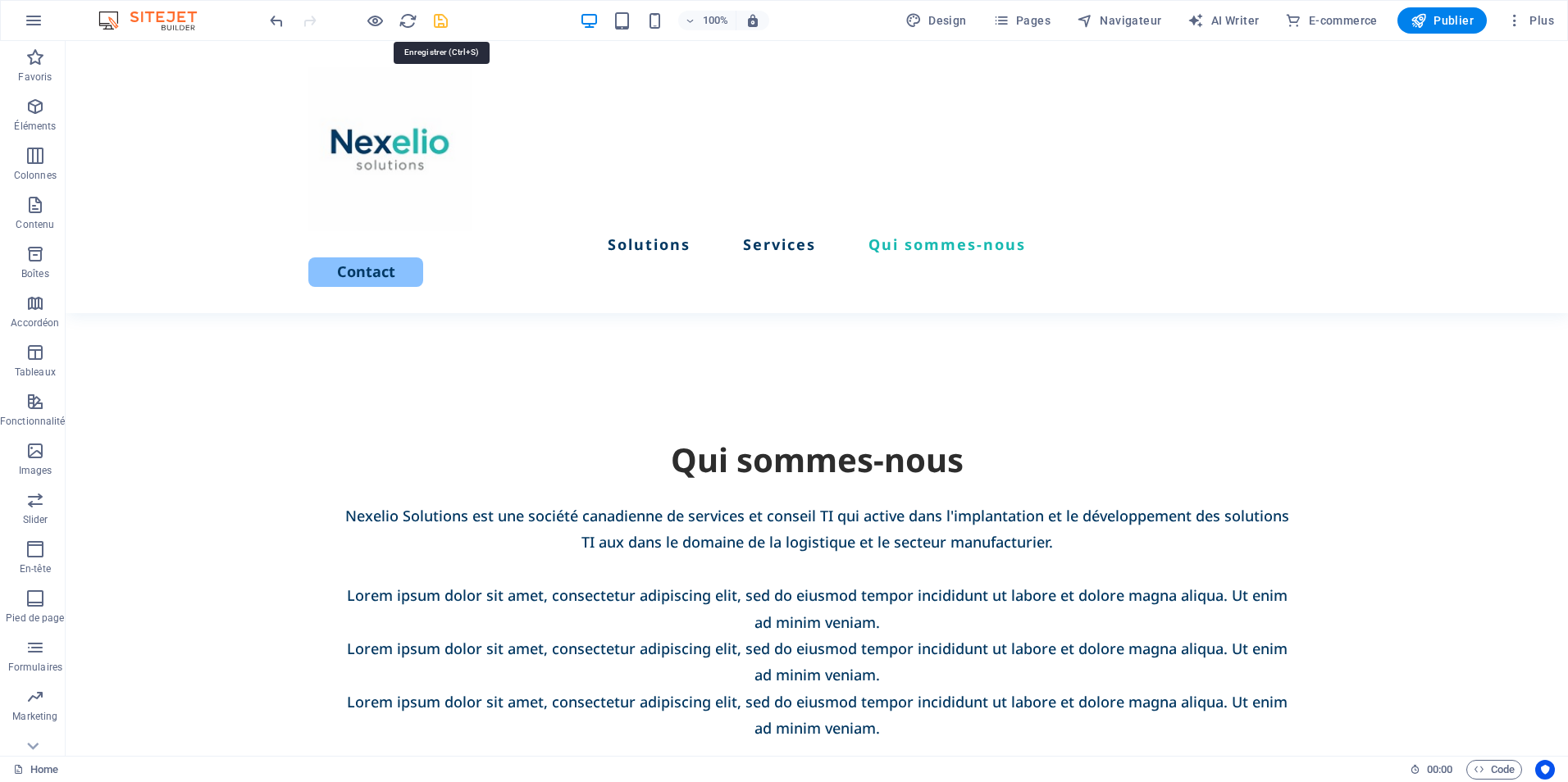
click at [441, 22] on icon "save" at bounding box center [441, 21] width 19 height 19
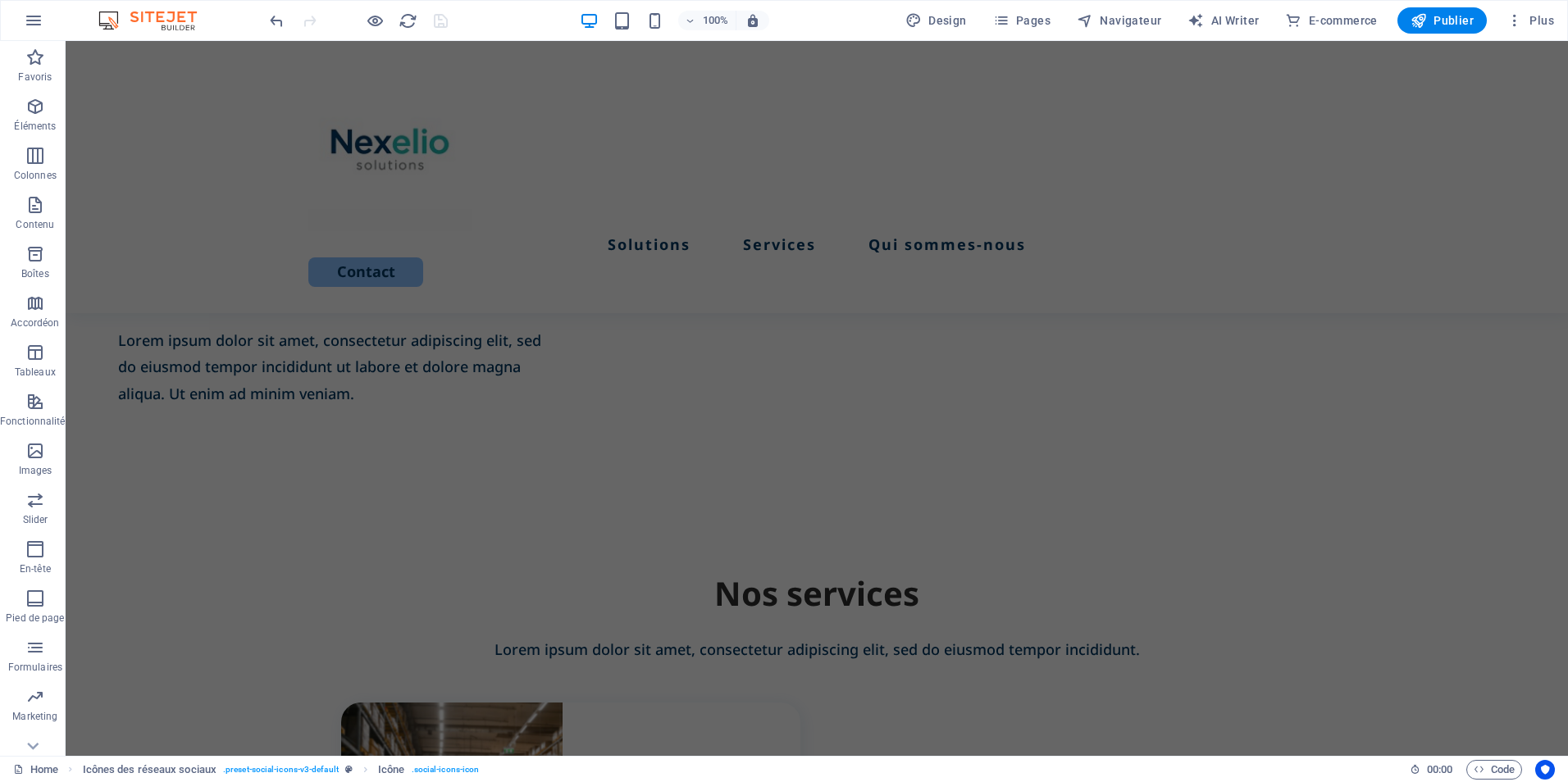
scroll to position [0, 0]
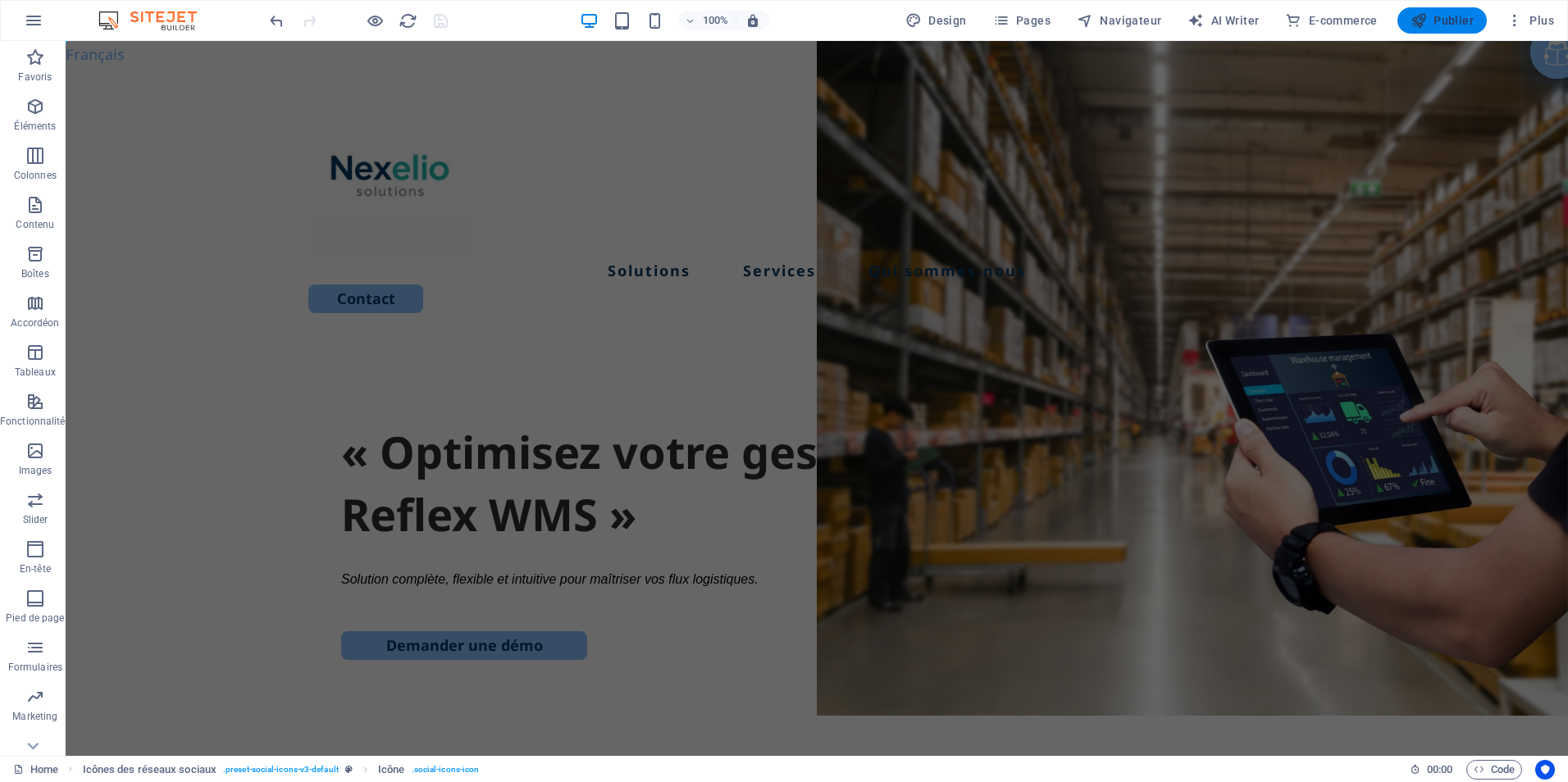
click at [1442, 22] on span "Publier" at bounding box center [1442, 21] width 63 height 16
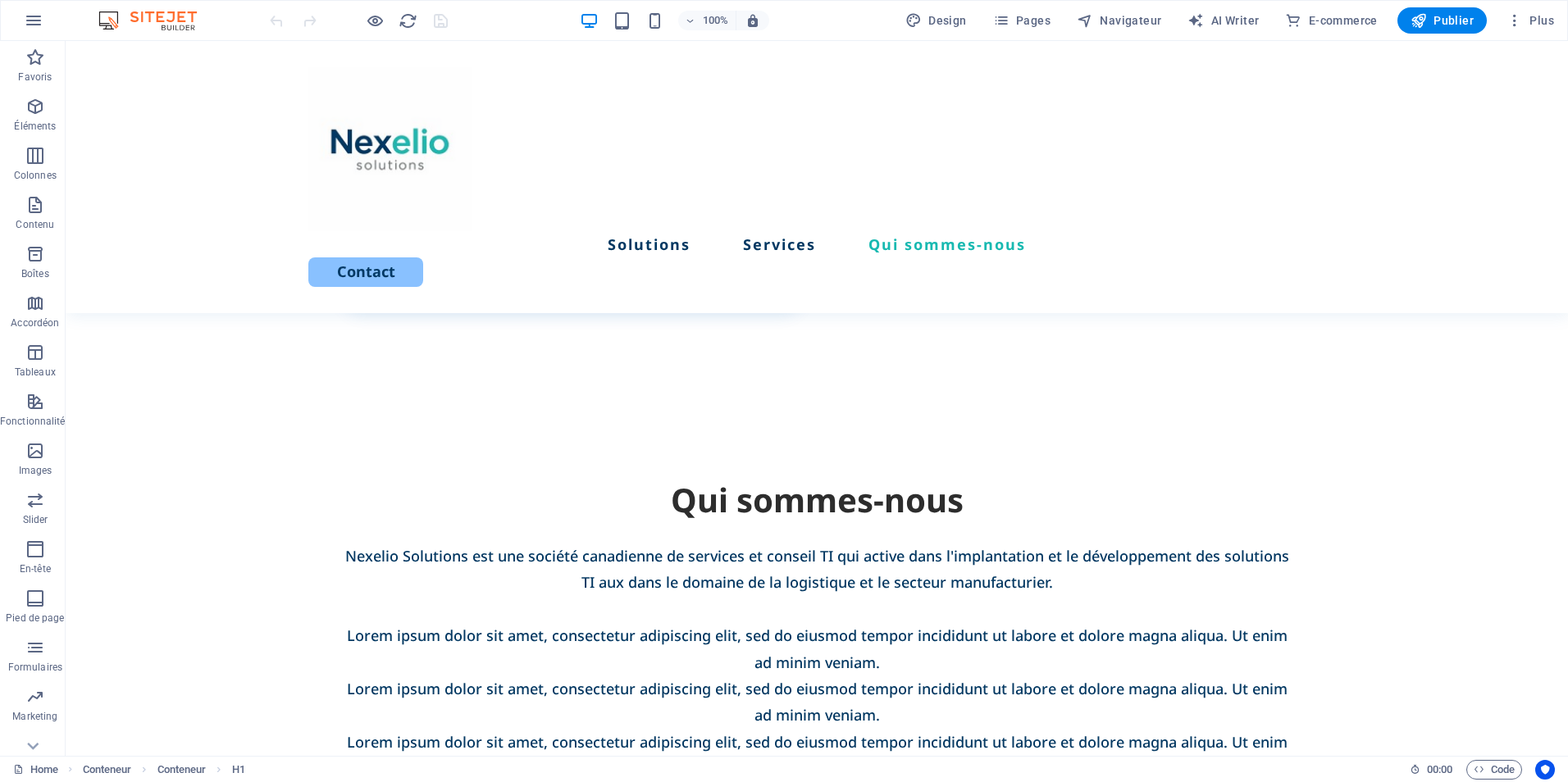
scroll to position [3000, 0]
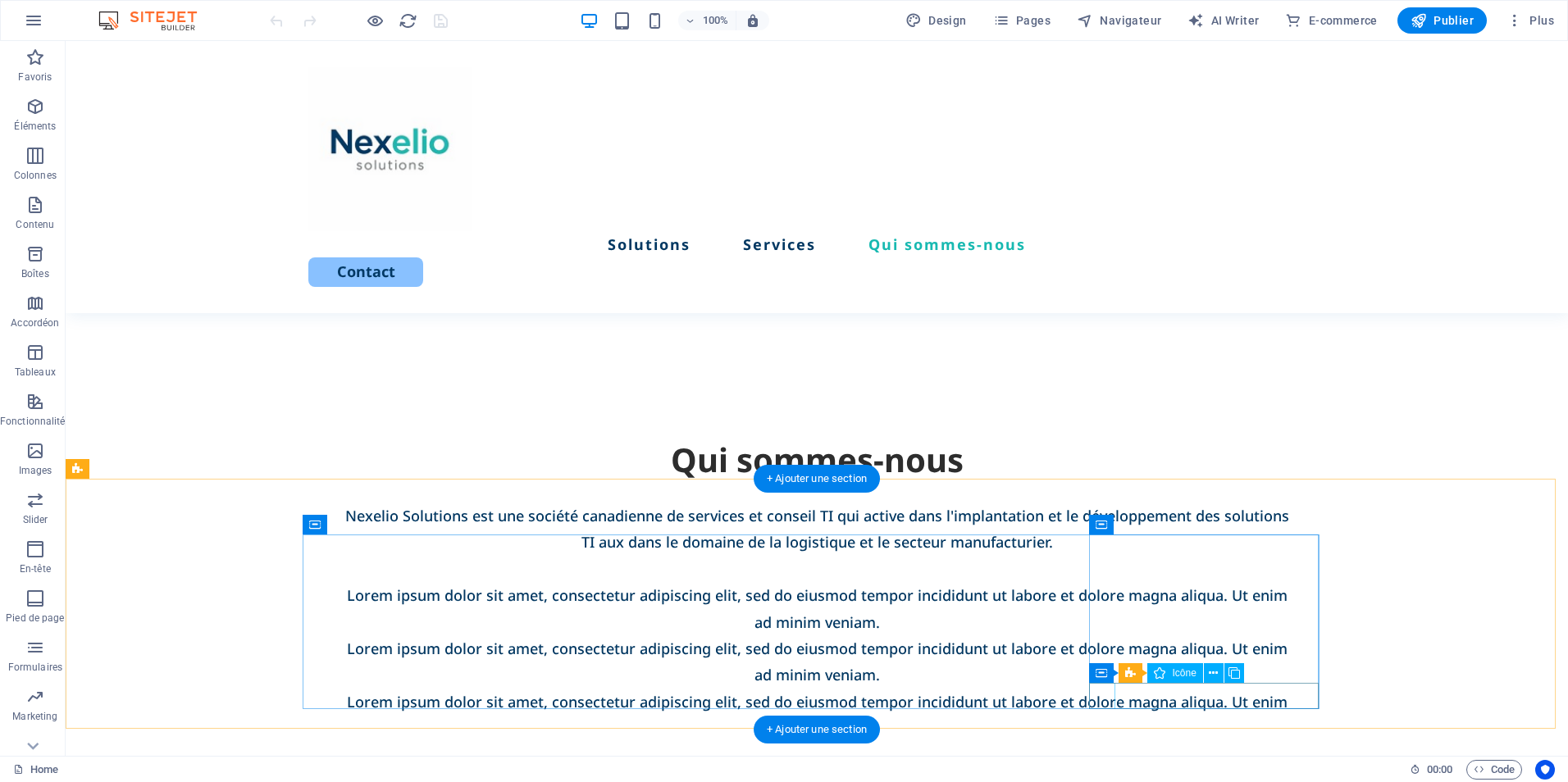
select select "xMidYMid"
select select "px"
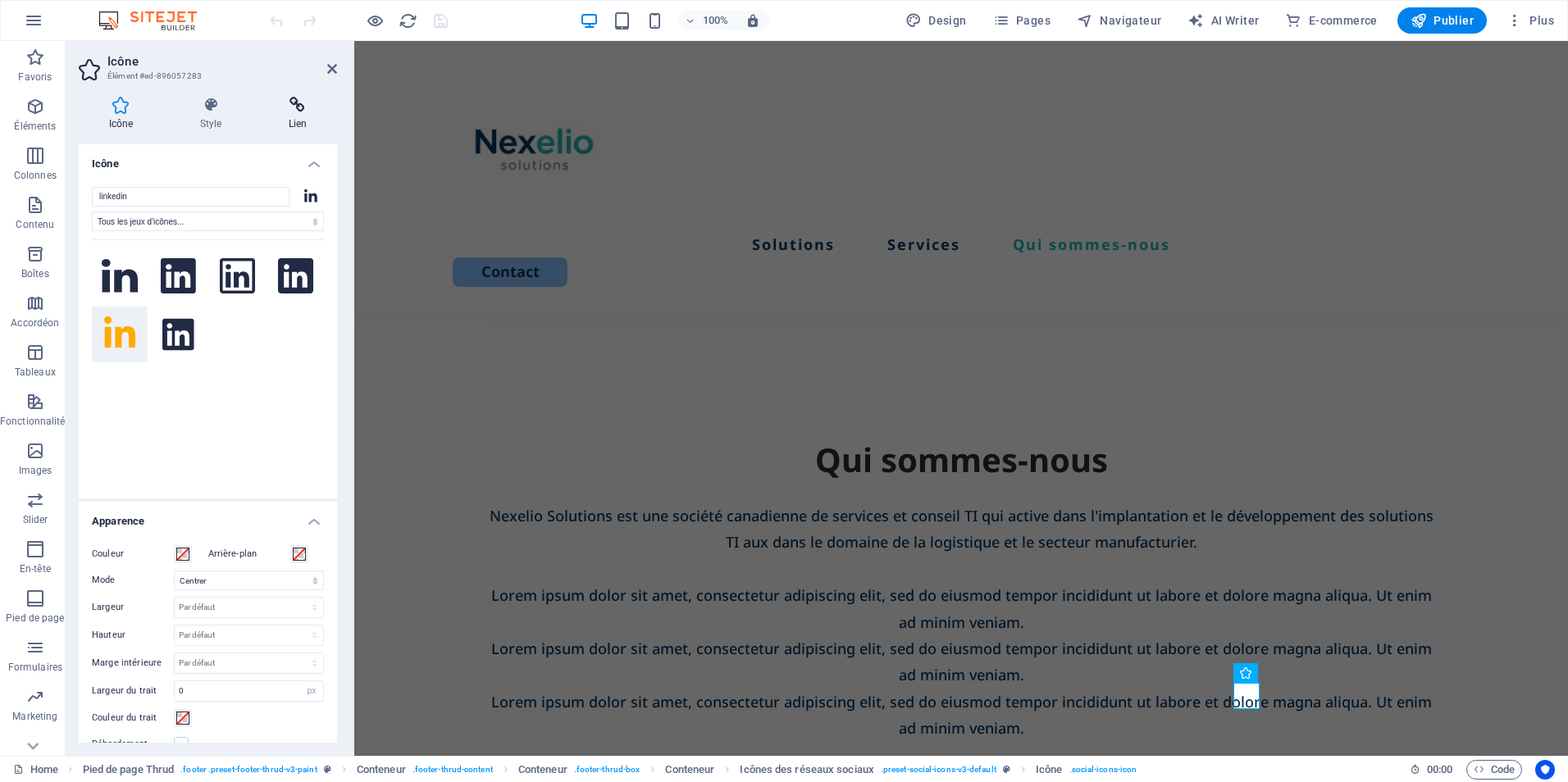
click at [300, 123] on h4 "Lien" at bounding box center [297, 114] width 79 height 34
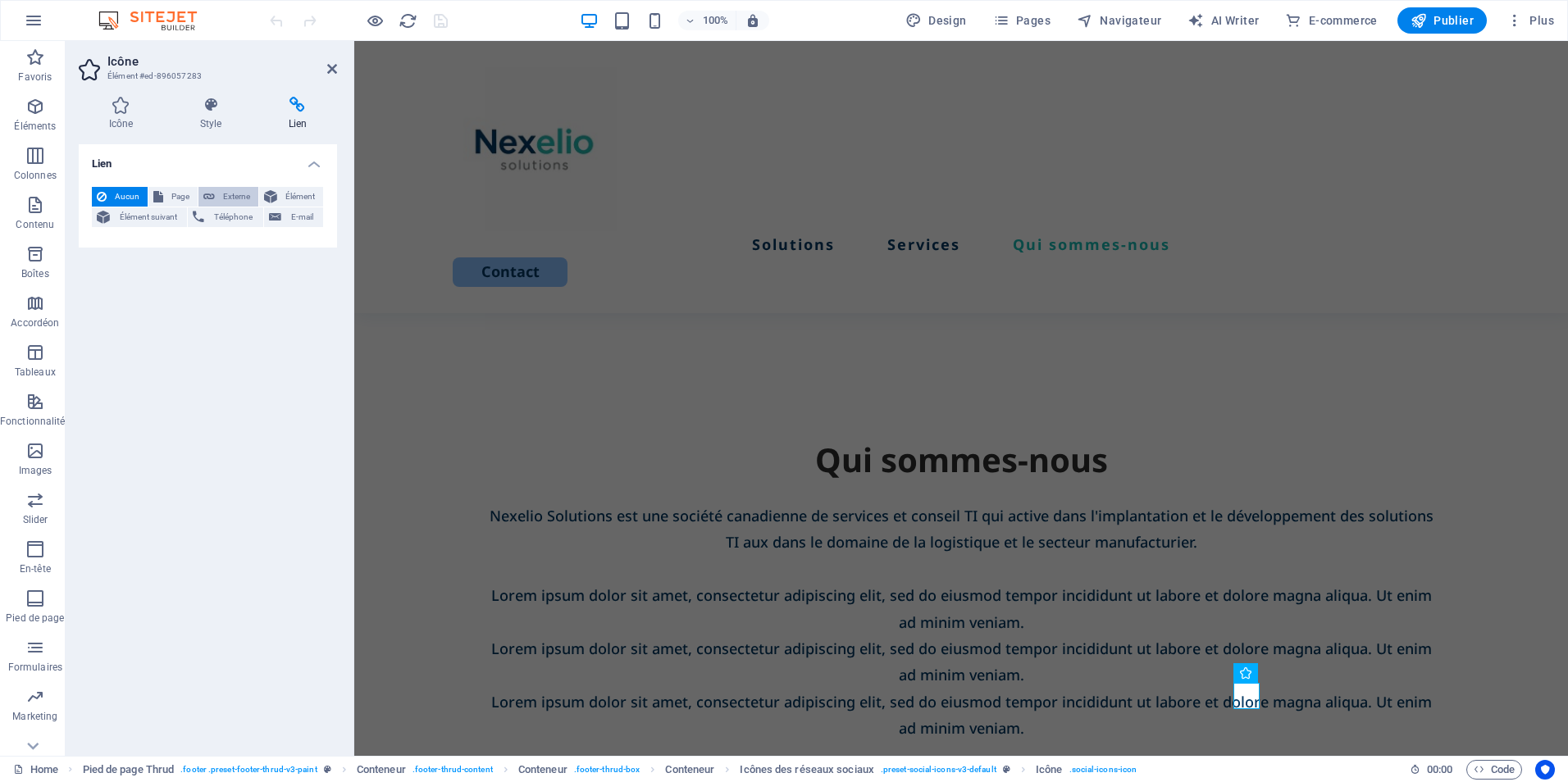
click at [229, 200] on span "Externe" at bounding box center [236, 197] width 33 height 20
select select "blank"
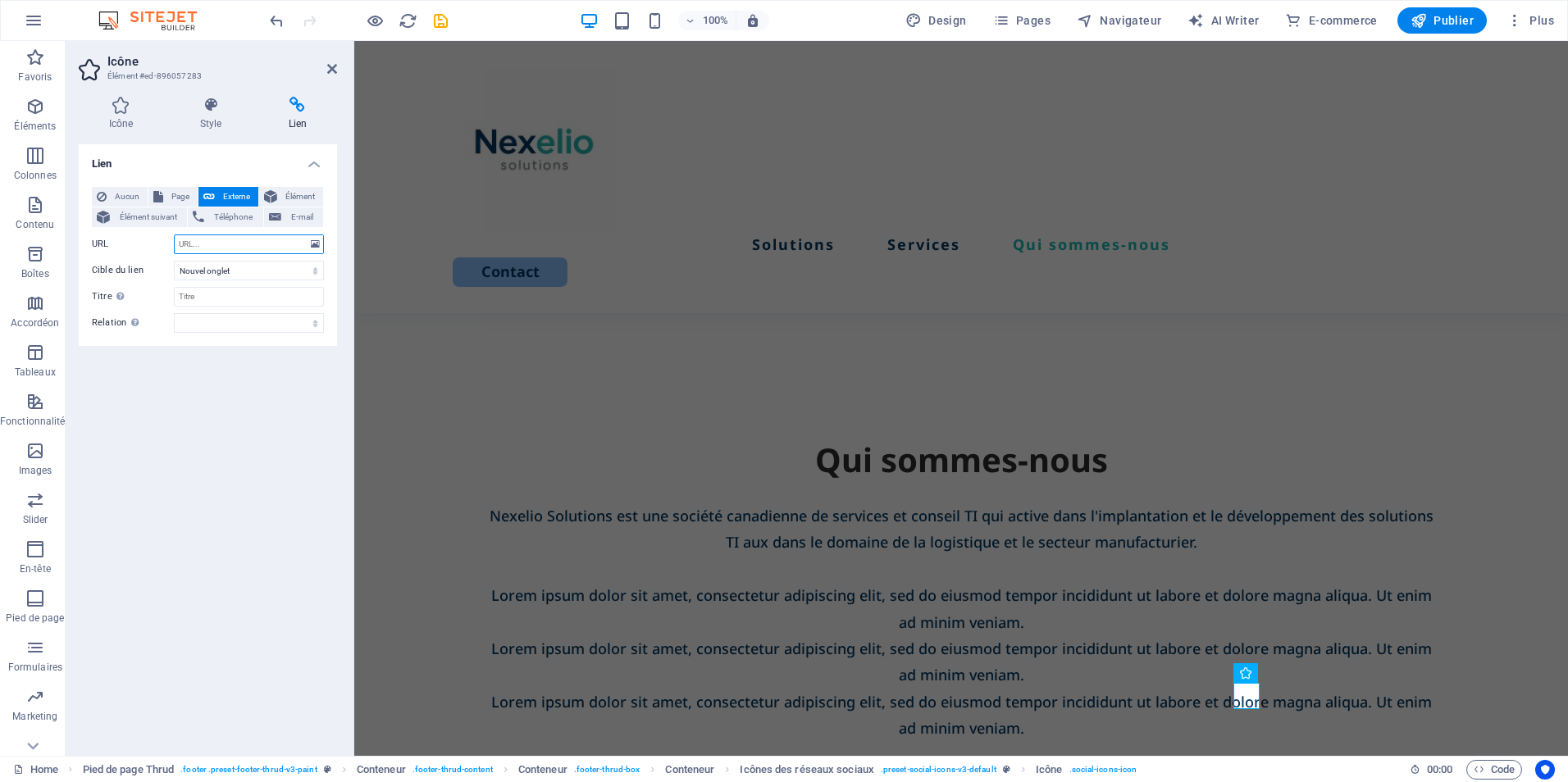
paste input "[DOMAIN_NAME][URL]"
type input "[DOMAIN_NAME][URL]"
select select "xMidYMid"
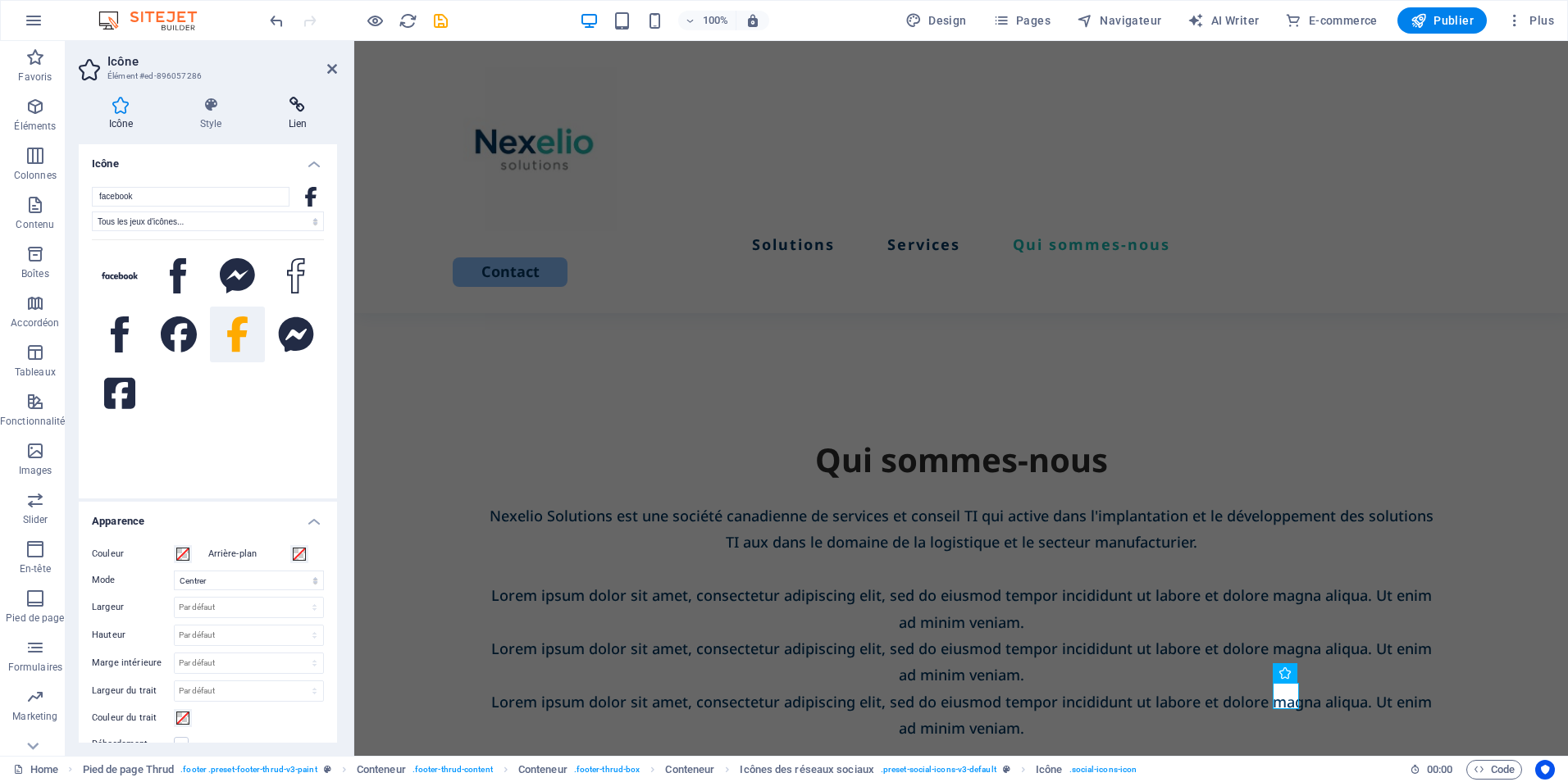
click at [290, 119] on h4 "Lien" at bounding box center [297, 114] width 79 height 34
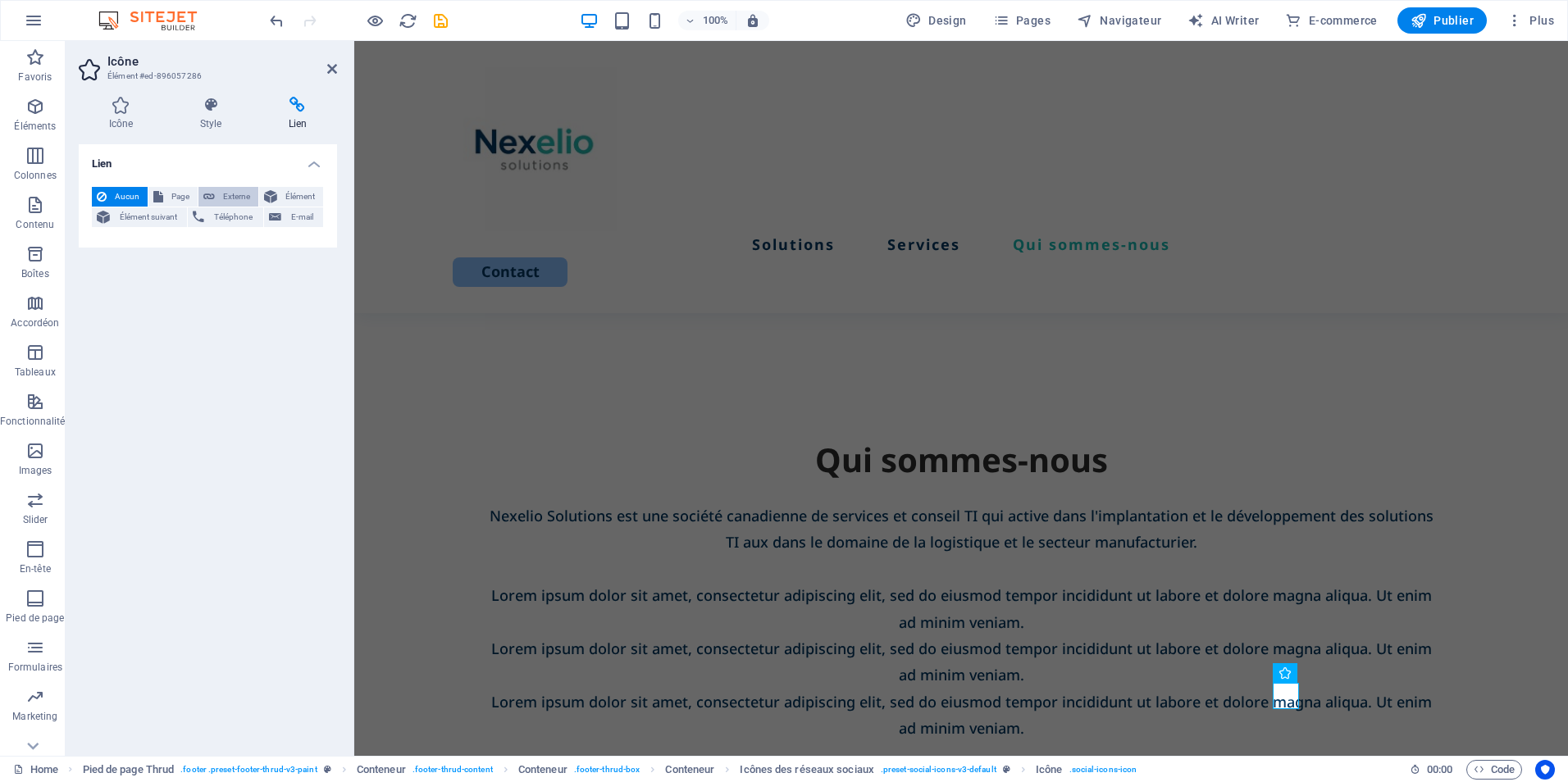
click at [231, 194] on span "Externe" at bounding box center [236, 197] width 33 height 20
select select "blank"
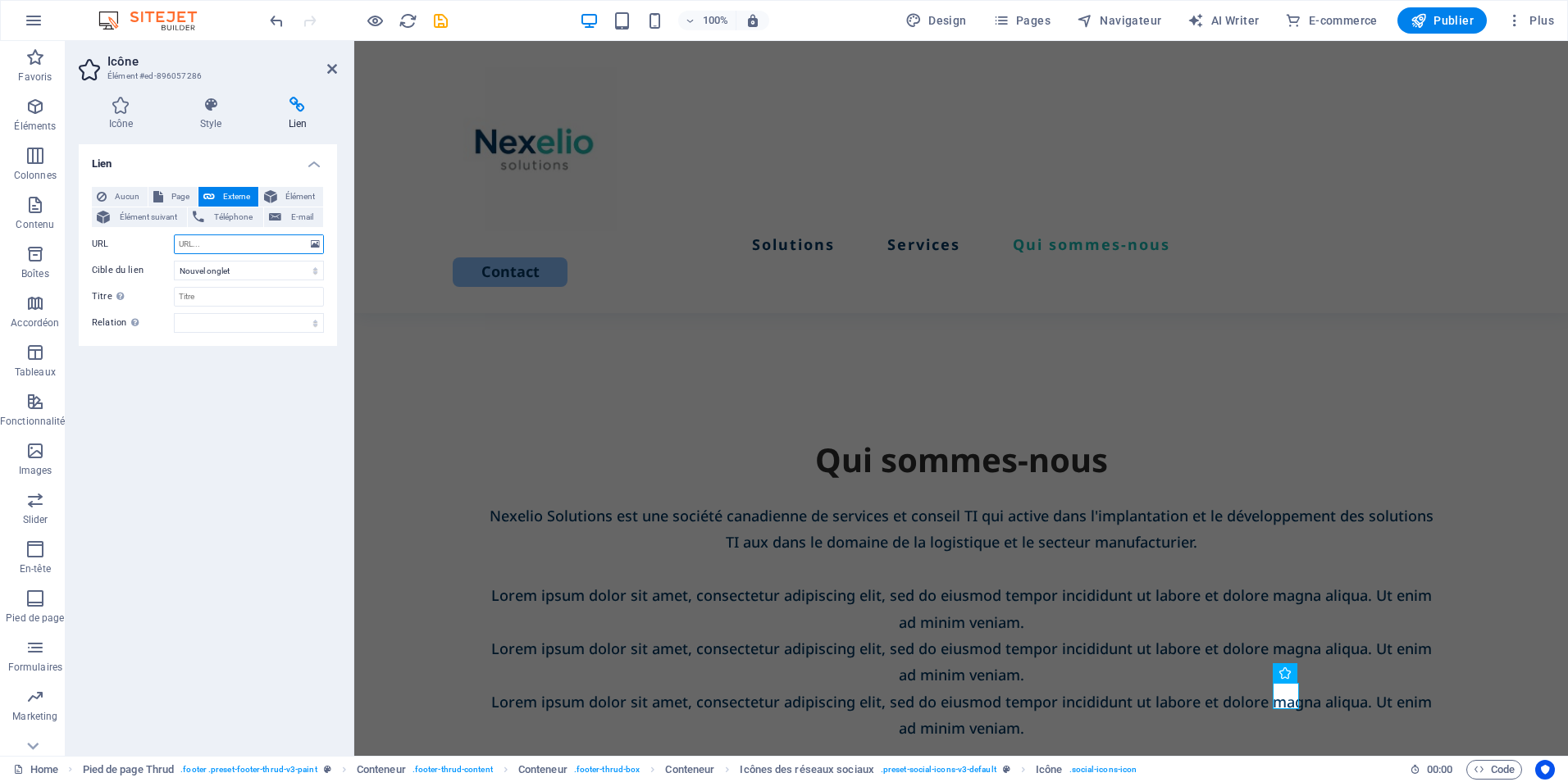
paste input "[DOMAIN_NAME][URL]"
drag, startPoint x: 208, startPoint y: 243, endPoint x: 101, endPoint y: 240, distance: 107.0
click at [101, 240] on div "URL [DOMAIN_NAME][URL]" at bounding box center [207, 244] width 232 height 20
type input "[DOMAIN_NAME][URL]"
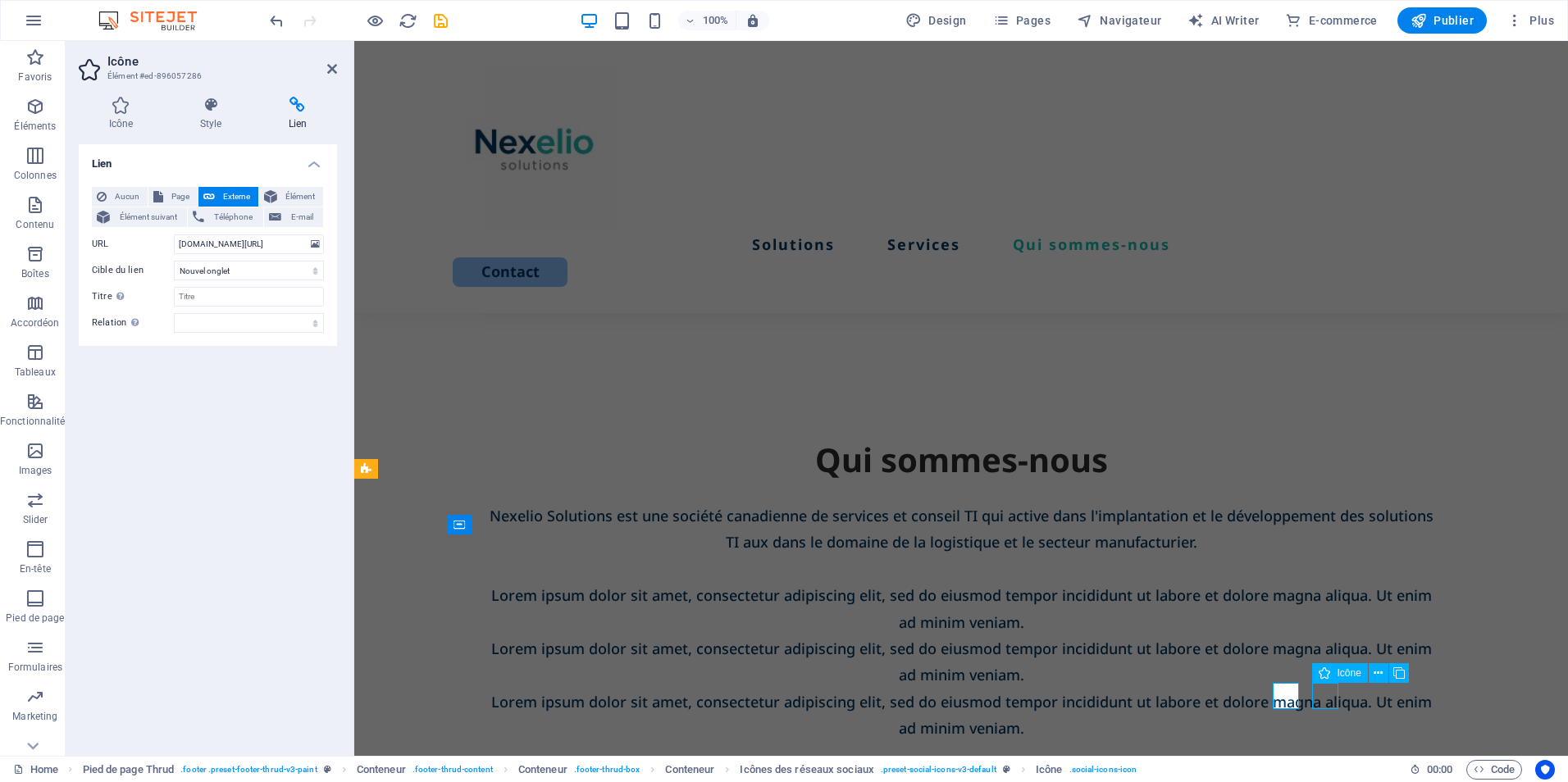
select select "xMidYMid"
select select "px"
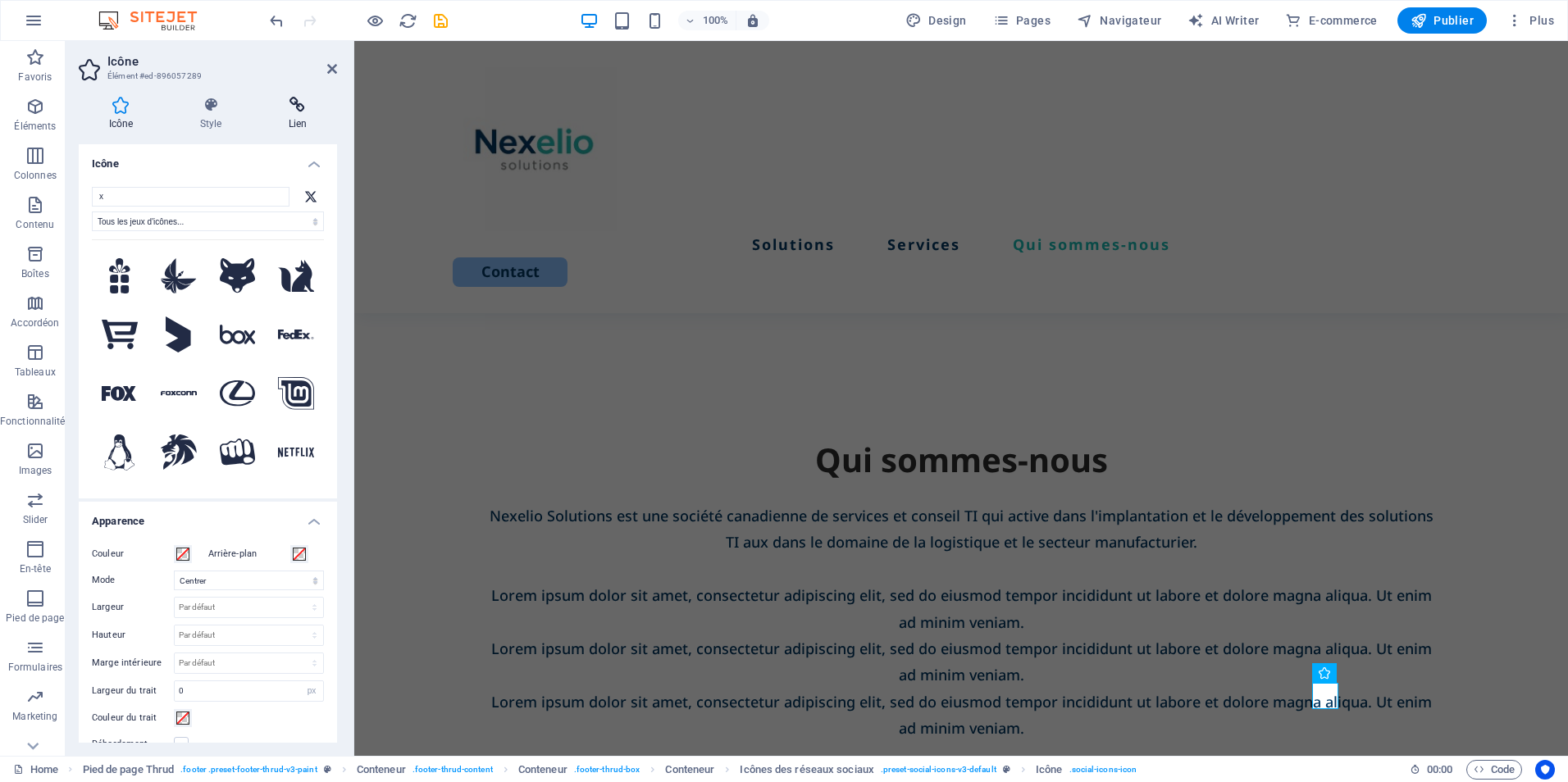
click at [301, 111] on icon at bounding box center [297, 105] width 79 height 16
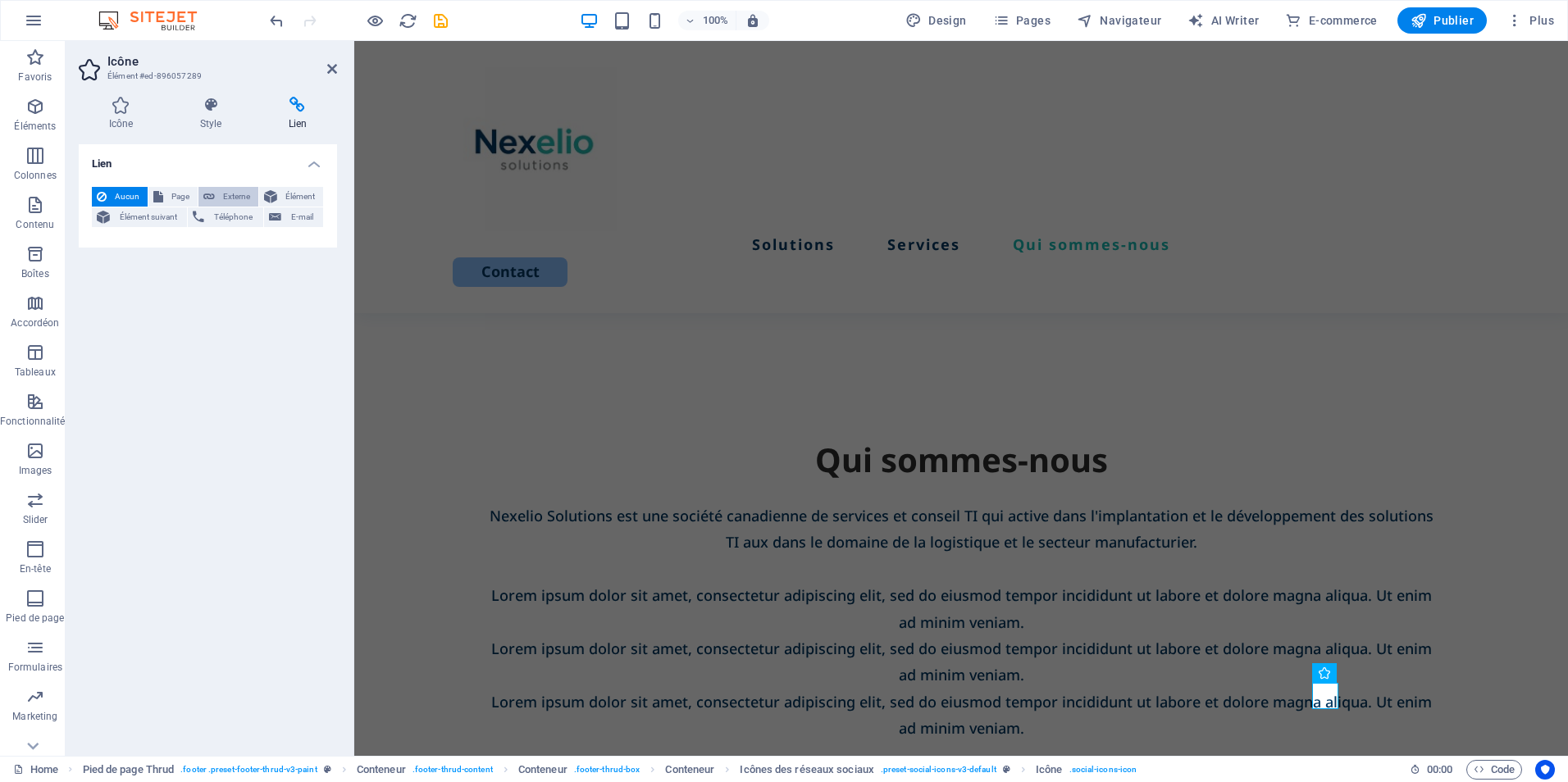
click at [225, 196] on span "Externe" at bounding box center [236, 197] width 33 height 20
select select "blank"
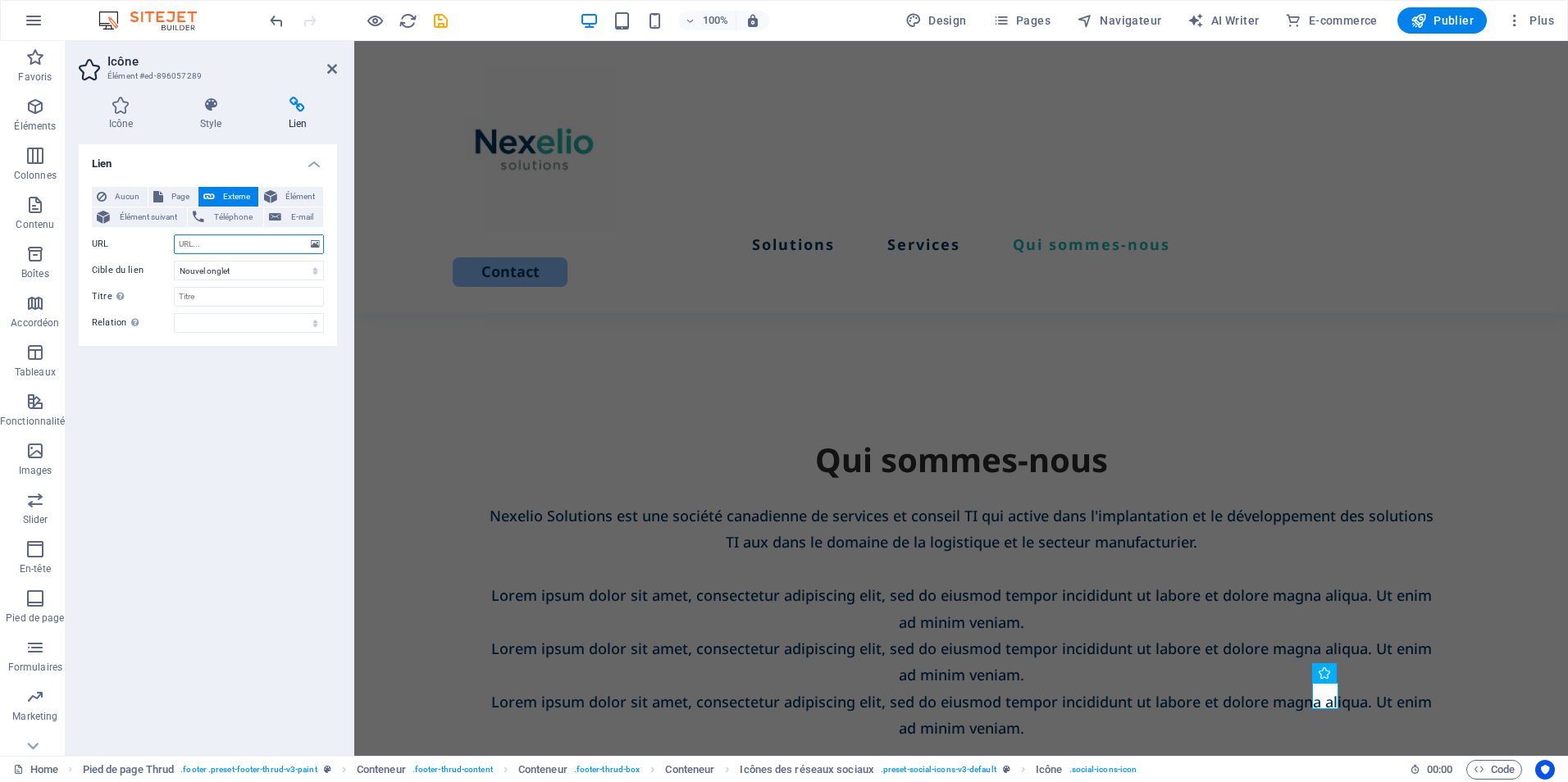
paste input "[DOMAIN_NAME][URL]"
drag, startPoint x: 207, startPoint y: 245, endPoint x: 124, endPoint y: 242, distance: 83.1
click at [124, 242] on div "URL [DOMAIN_NAME][URL]" at bounding box center [207, 244] width 232 height 20
click at [229, 243] on input "[DOMAIN_NAME][URL]" at bounding box center [249, 244] width 150 height 20
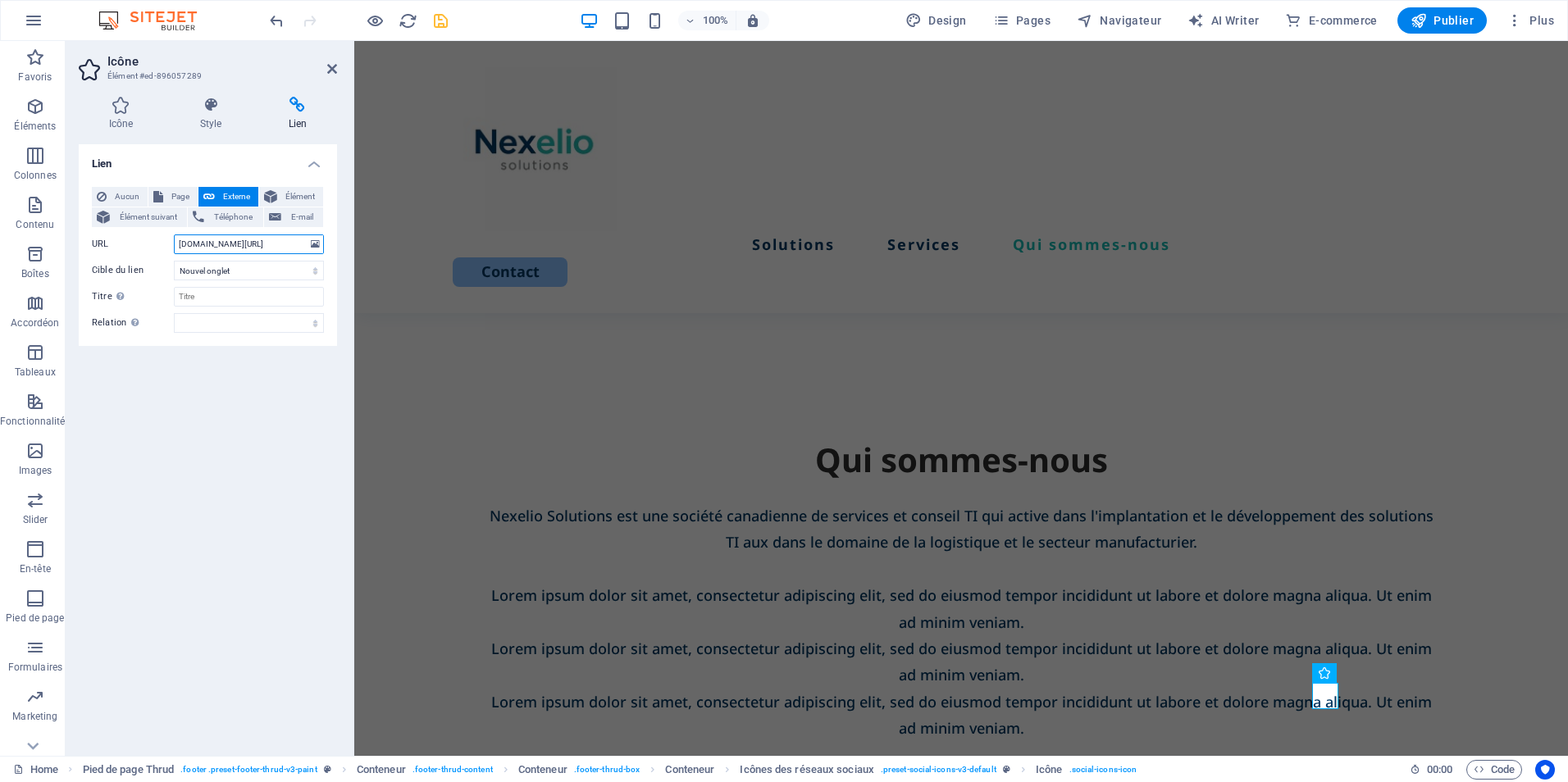
type input "[DOMAIN_NAME][URL]"
click at [441, 23] on icon "save" at bounding box center [441, 21] width 19 height 19
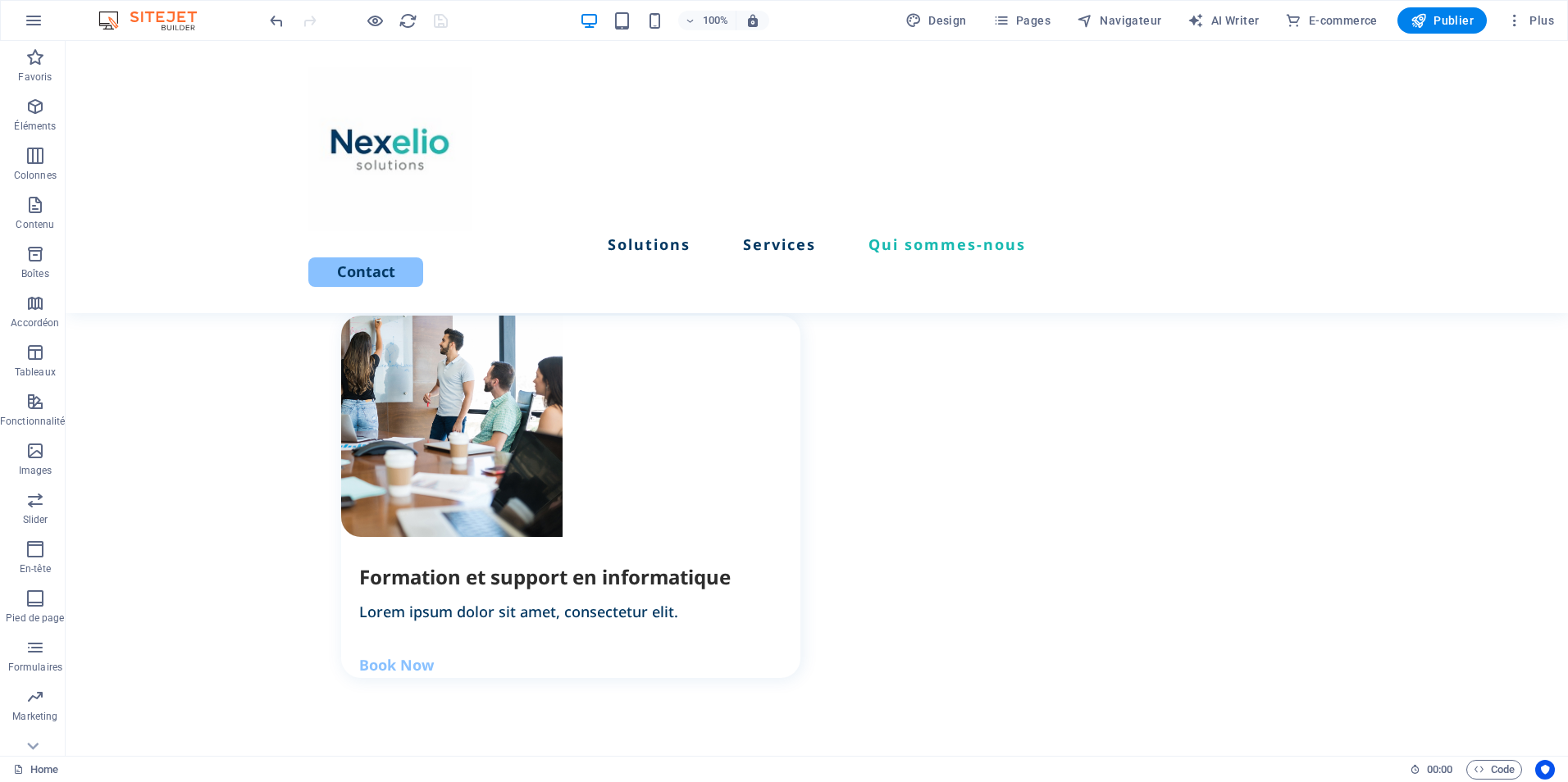
scroll to position [2308, 0]
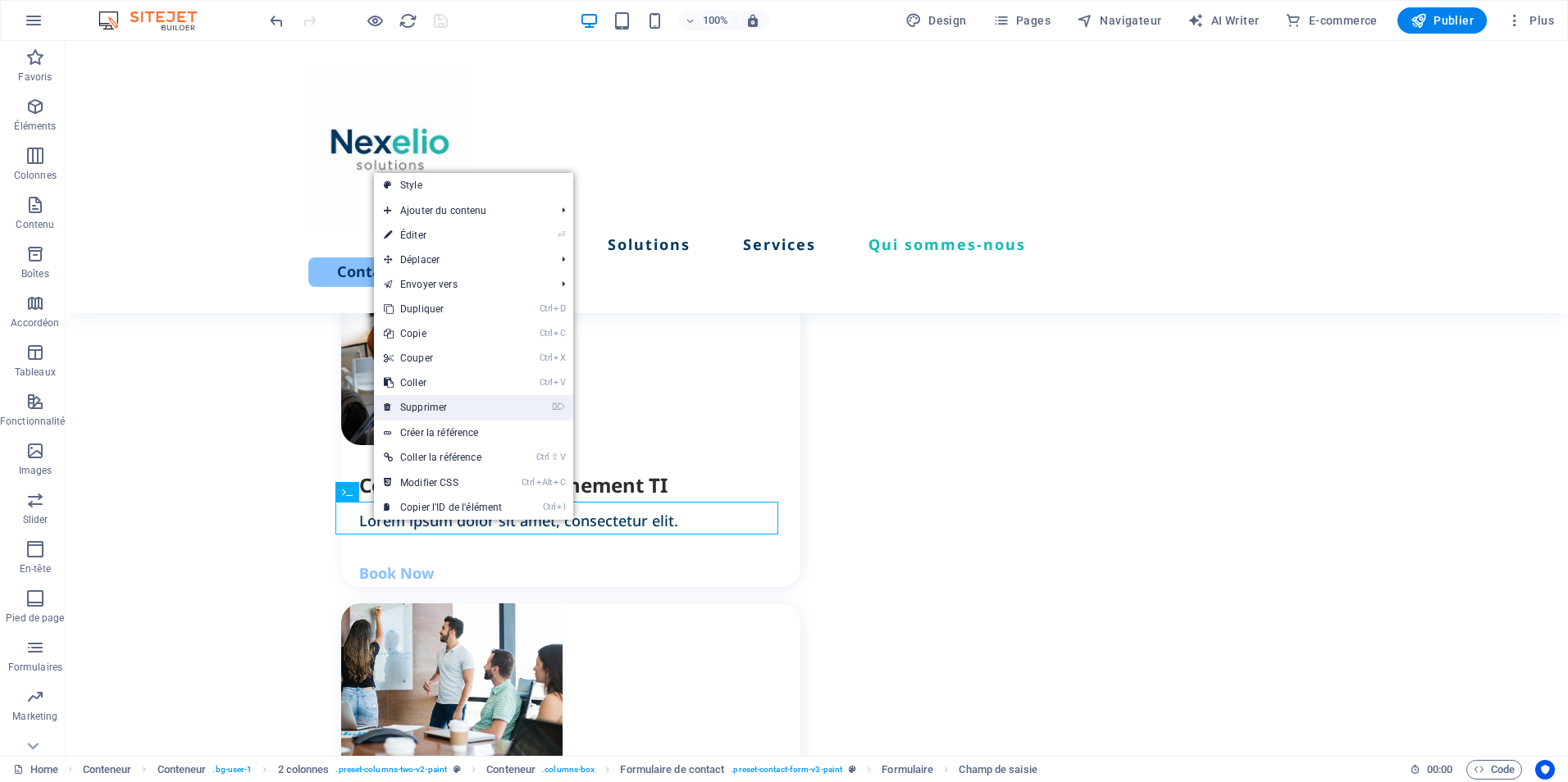
click at [421, 412] on link "⌦ Supprimer" at bounding box center [443, 407] width 138 height 24
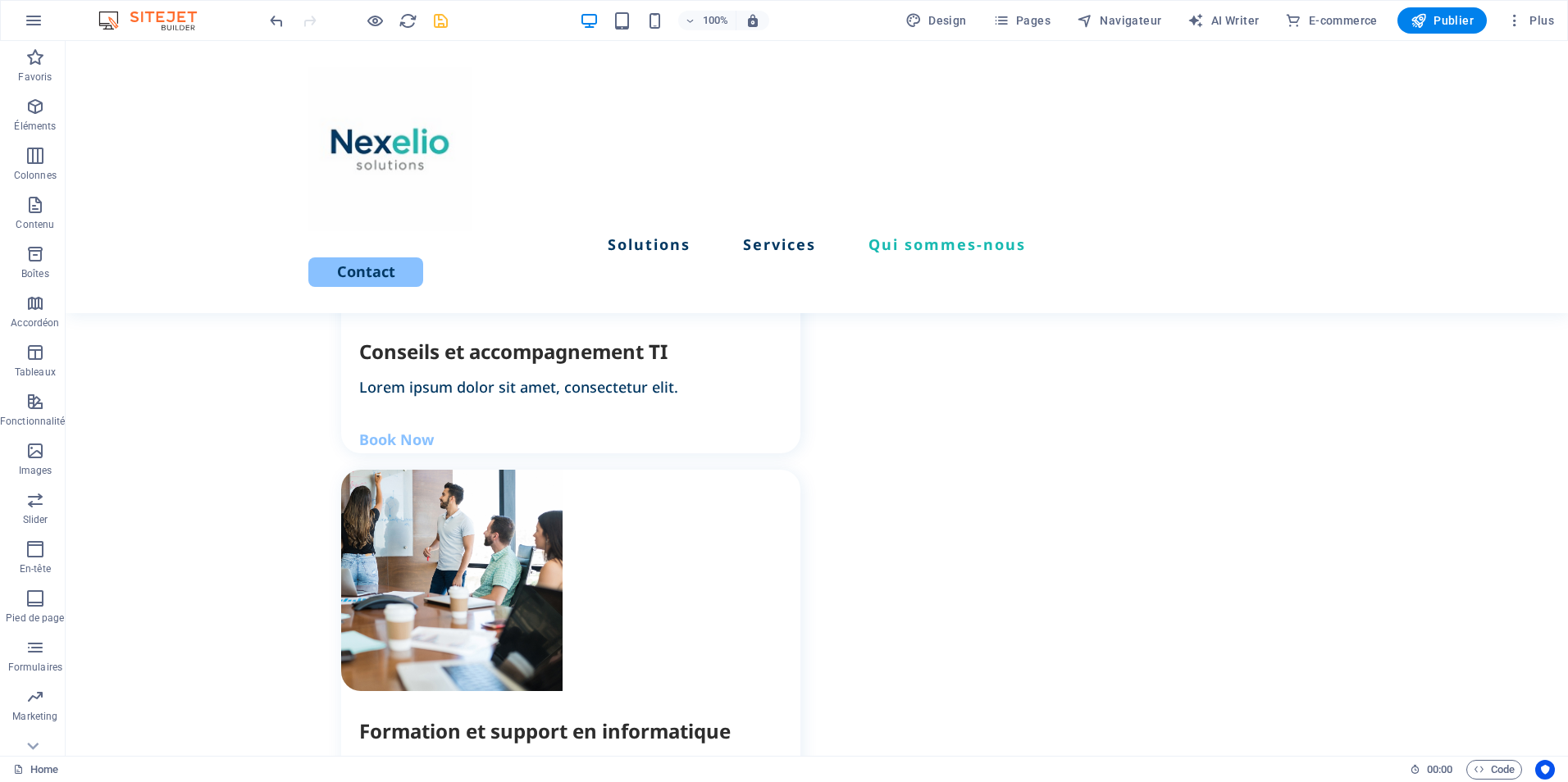
scroll to position [2432, 0]
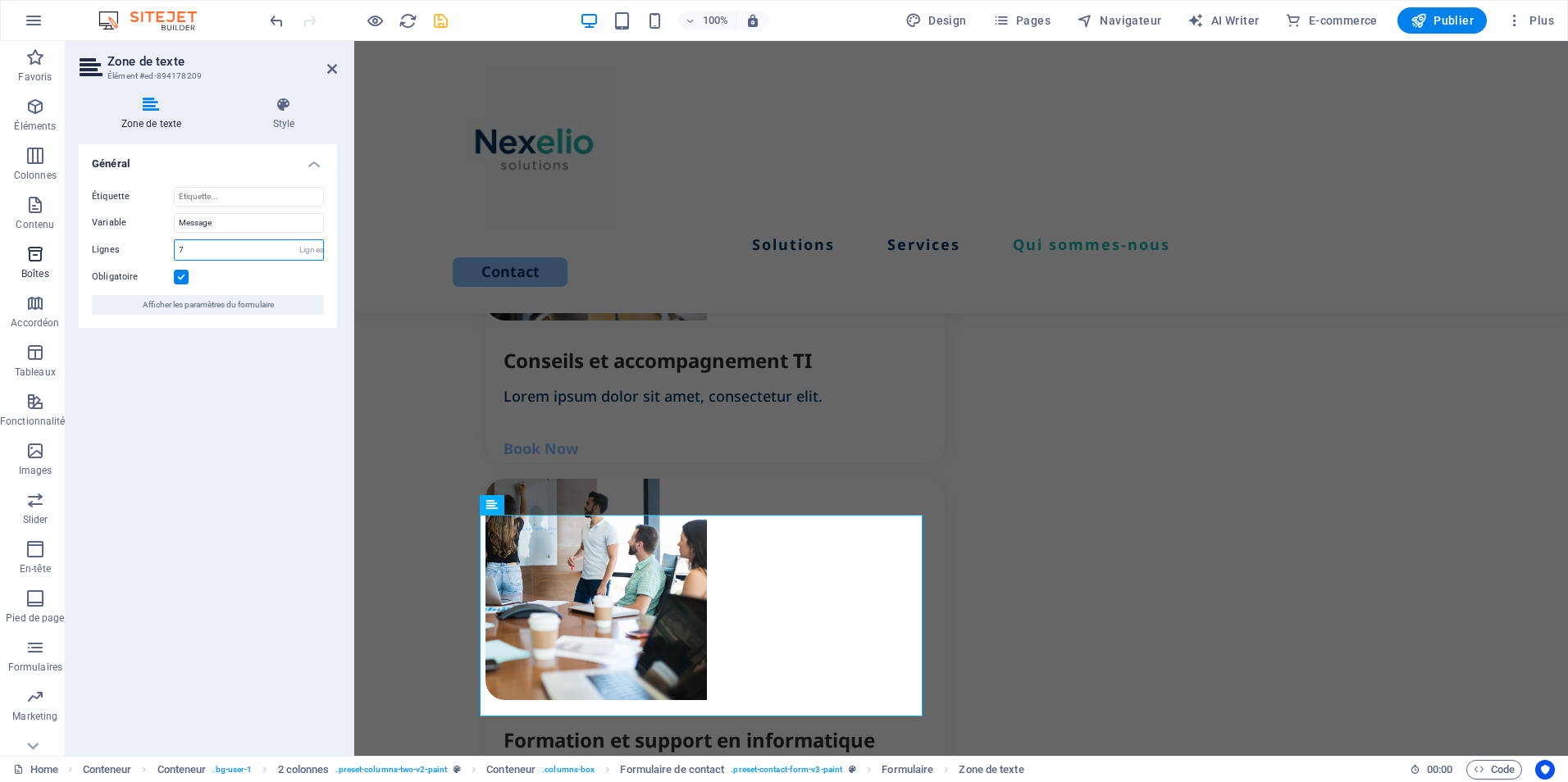
drag, startPoint x: 32, startPoint y: 246, endPoint x: 1, endPoint y: 246, distance: 31.0
click at [22, 246] on section "Favoris Éléments Colonnes Contenu Boîtes Accordéon Tableaux Fonctionnalités Ima…" at bounding box center [784, 398] width 1568 height 715
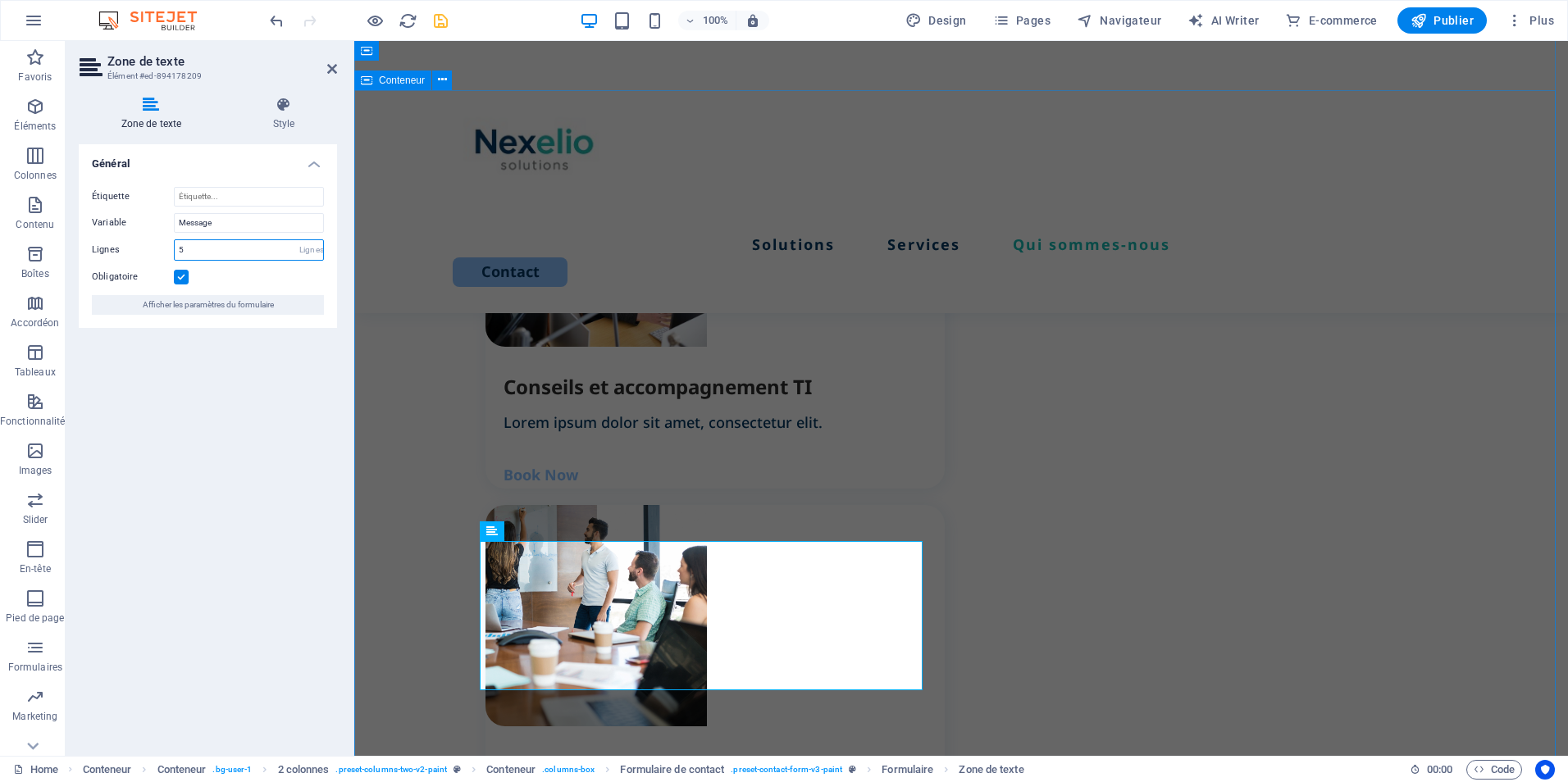
type input "5"
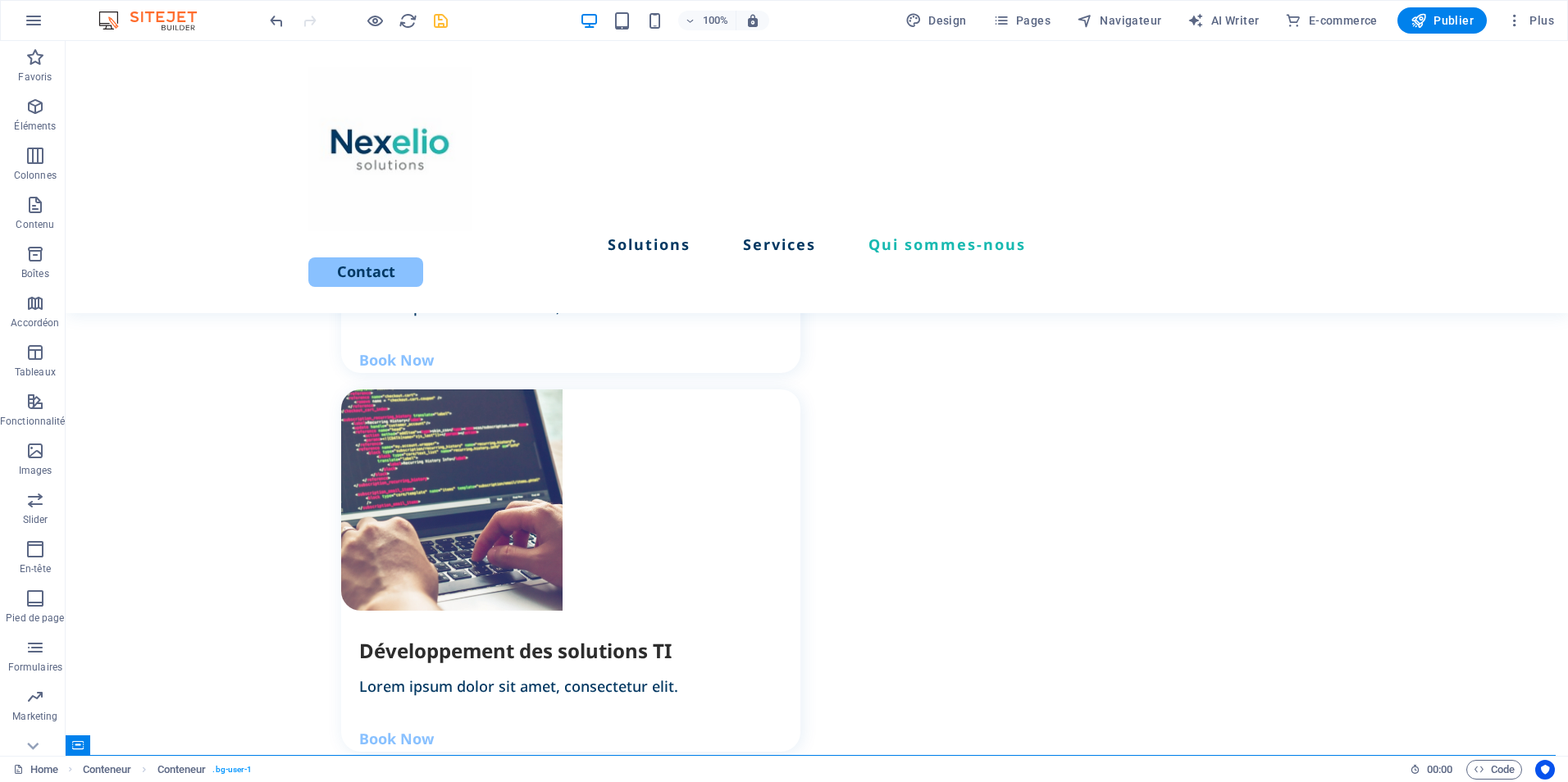
scroll to position [1790, 0]
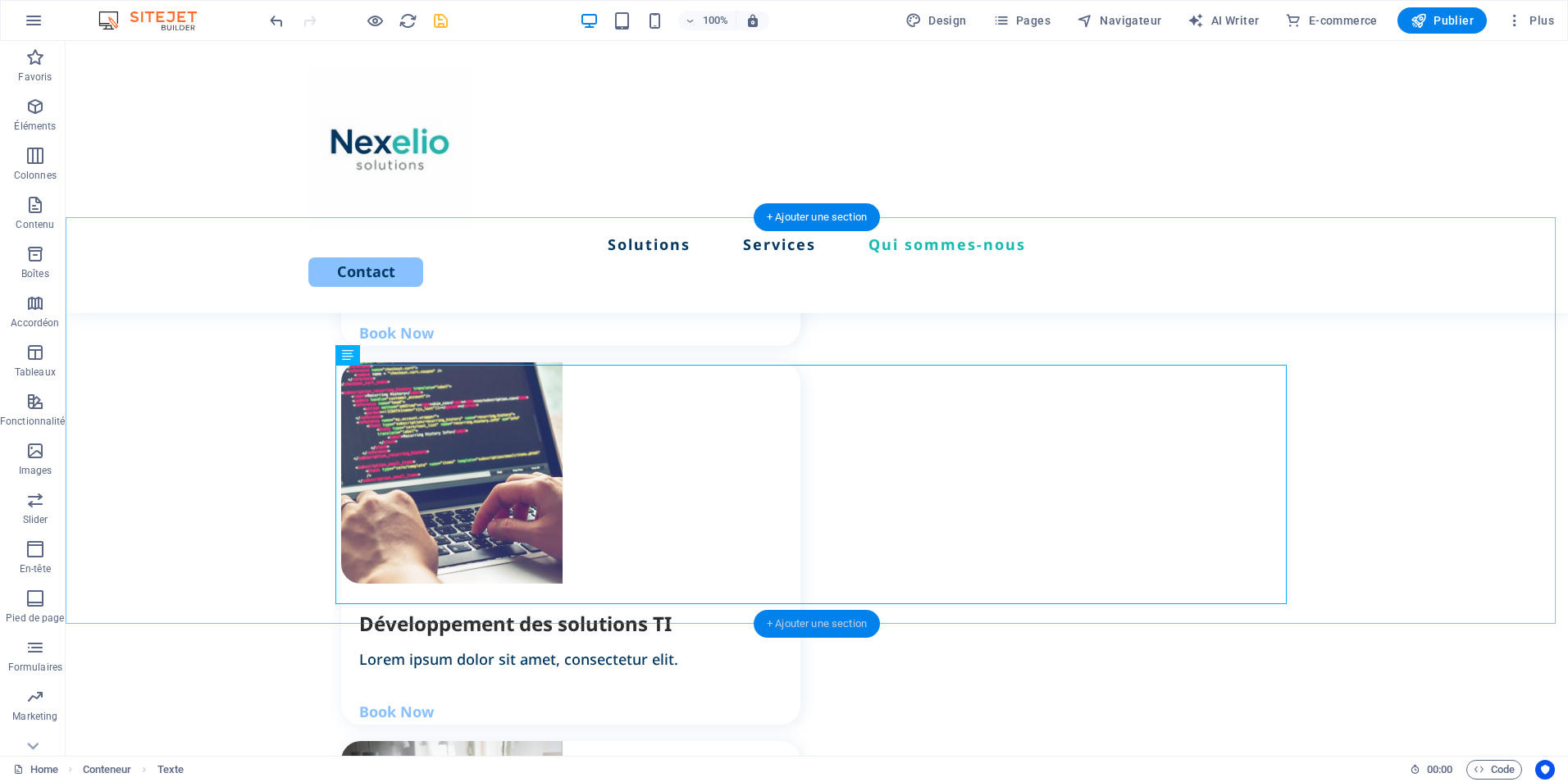
click at [816, 624] on div "+ Ajouter une section" at bounding box center [817, 624] width 127 height 28
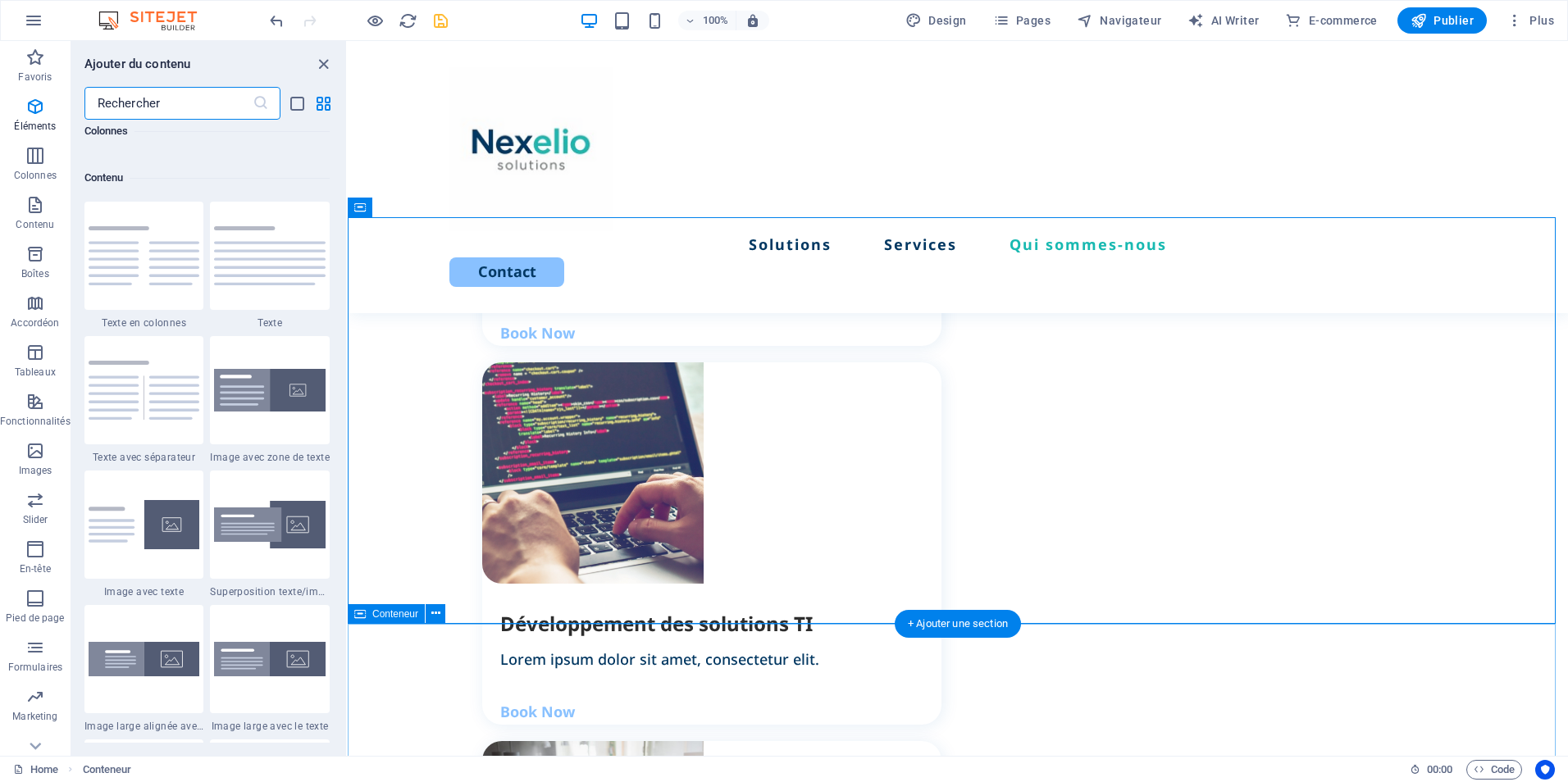
scroll to position [2869, 0]
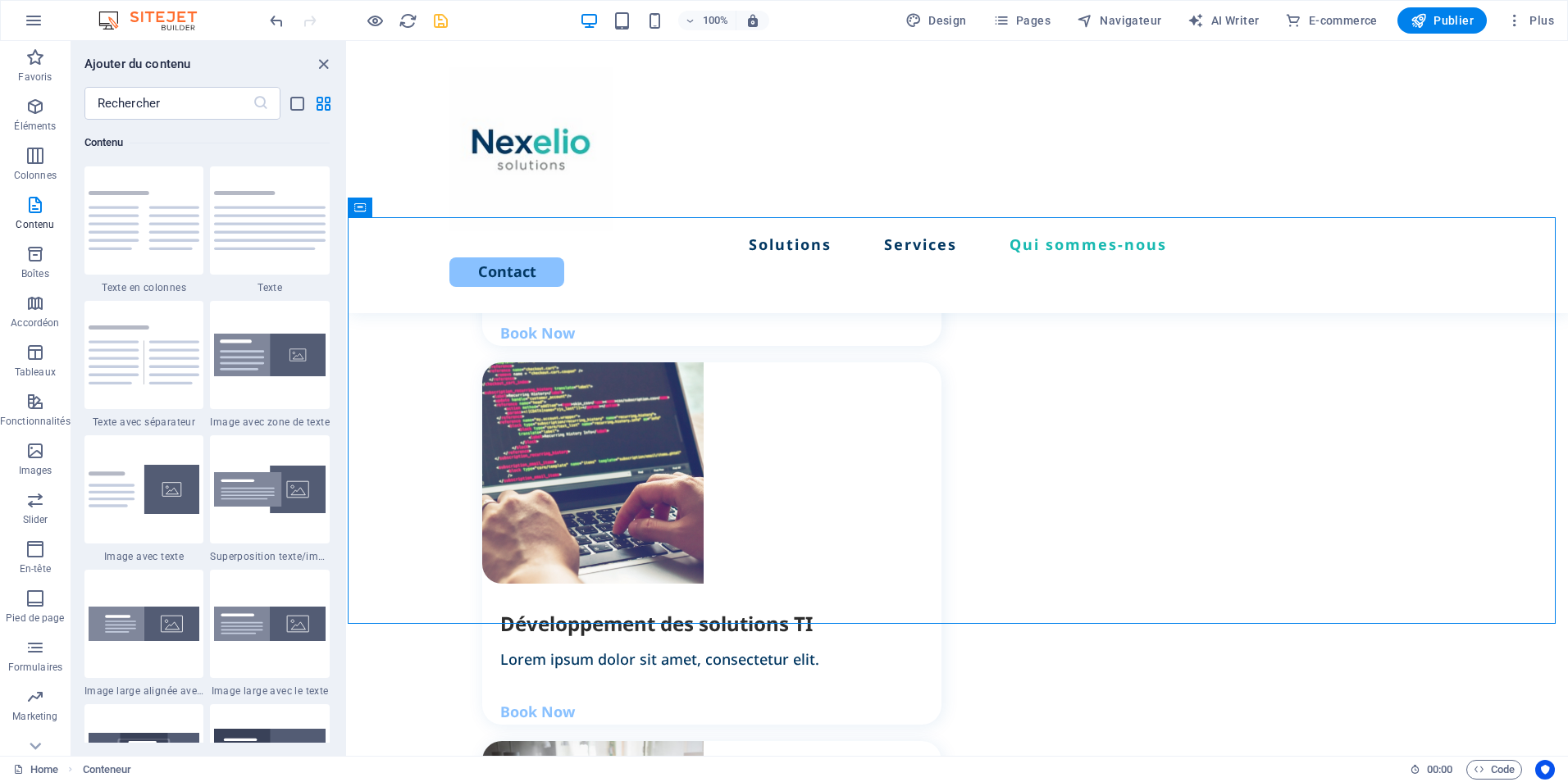
drag, startPoint x: 342, startPoint y: 237, endPoint x: 345, endPoint y: 259, distance: 22.2
click at [345, 259] on div "Favoris 1 Star Titre principal 1 Star Conteneur Éléments 1 Star Titre principal…" at bounding box center [209, 431] width 275 height 624
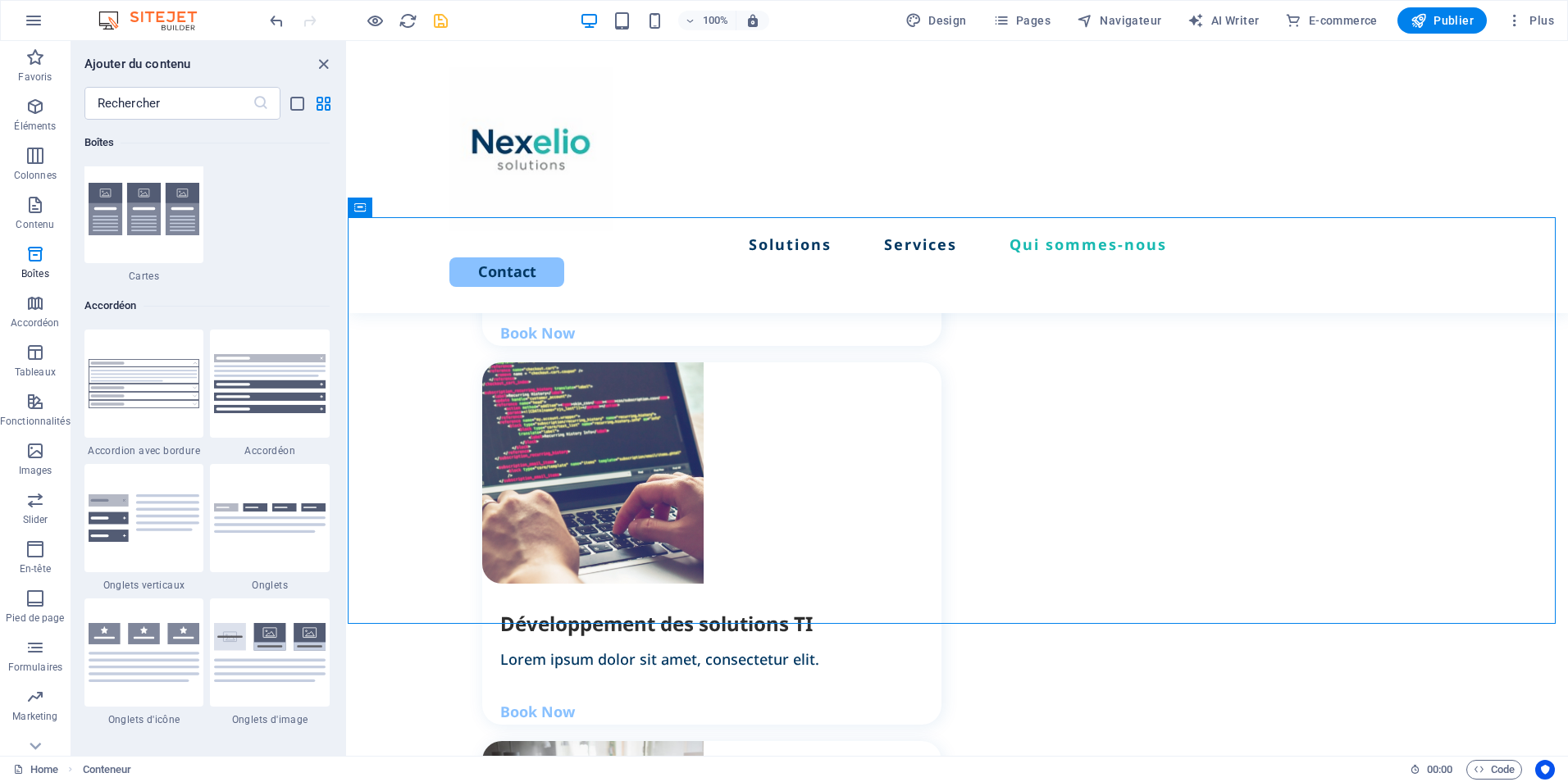
scroll to position [5161, 0]
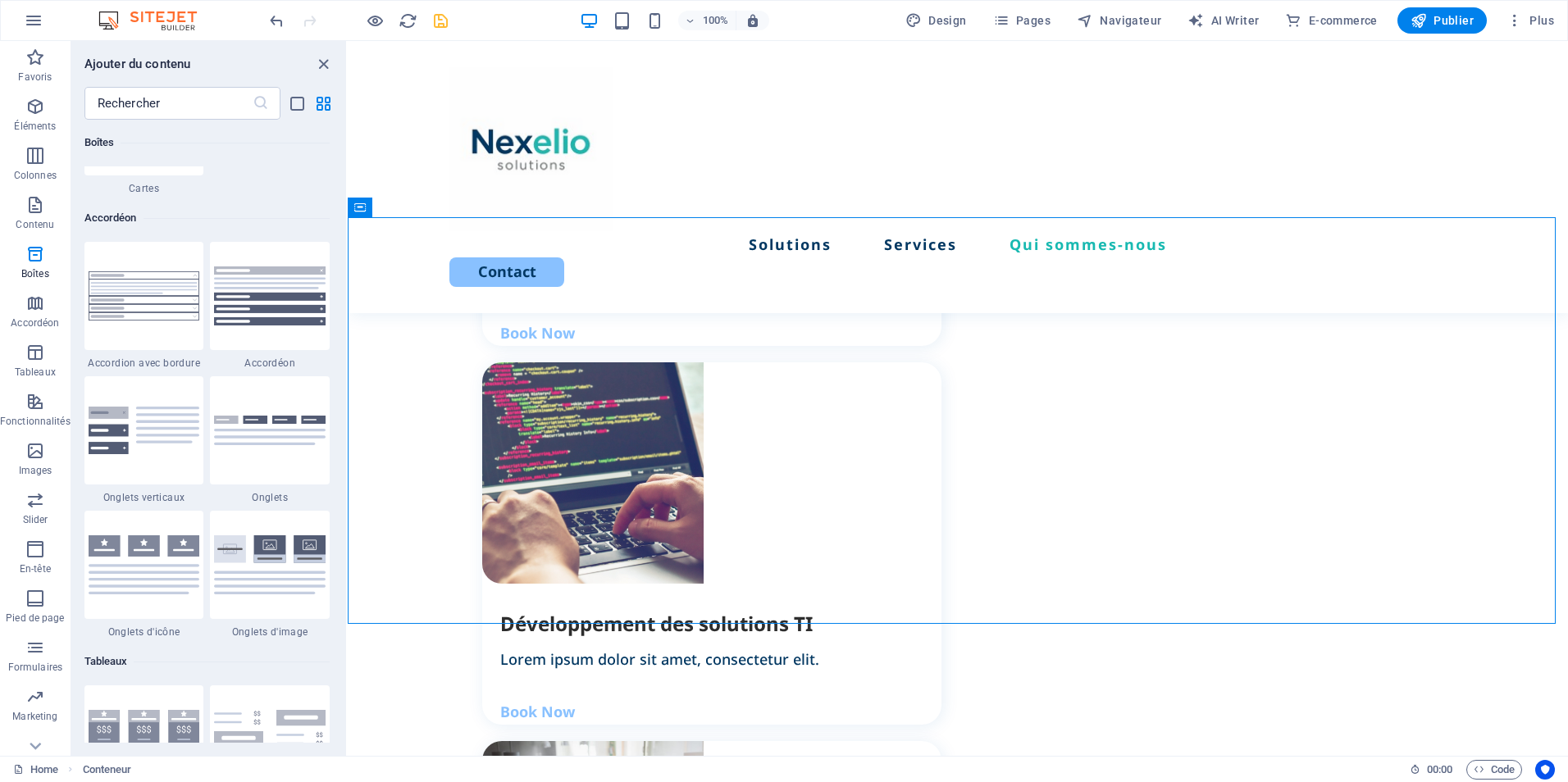
drag, startPoint x: 343, startPoint y: 242, endPoint x: 13, endPoint y: 288, distance: 333.2
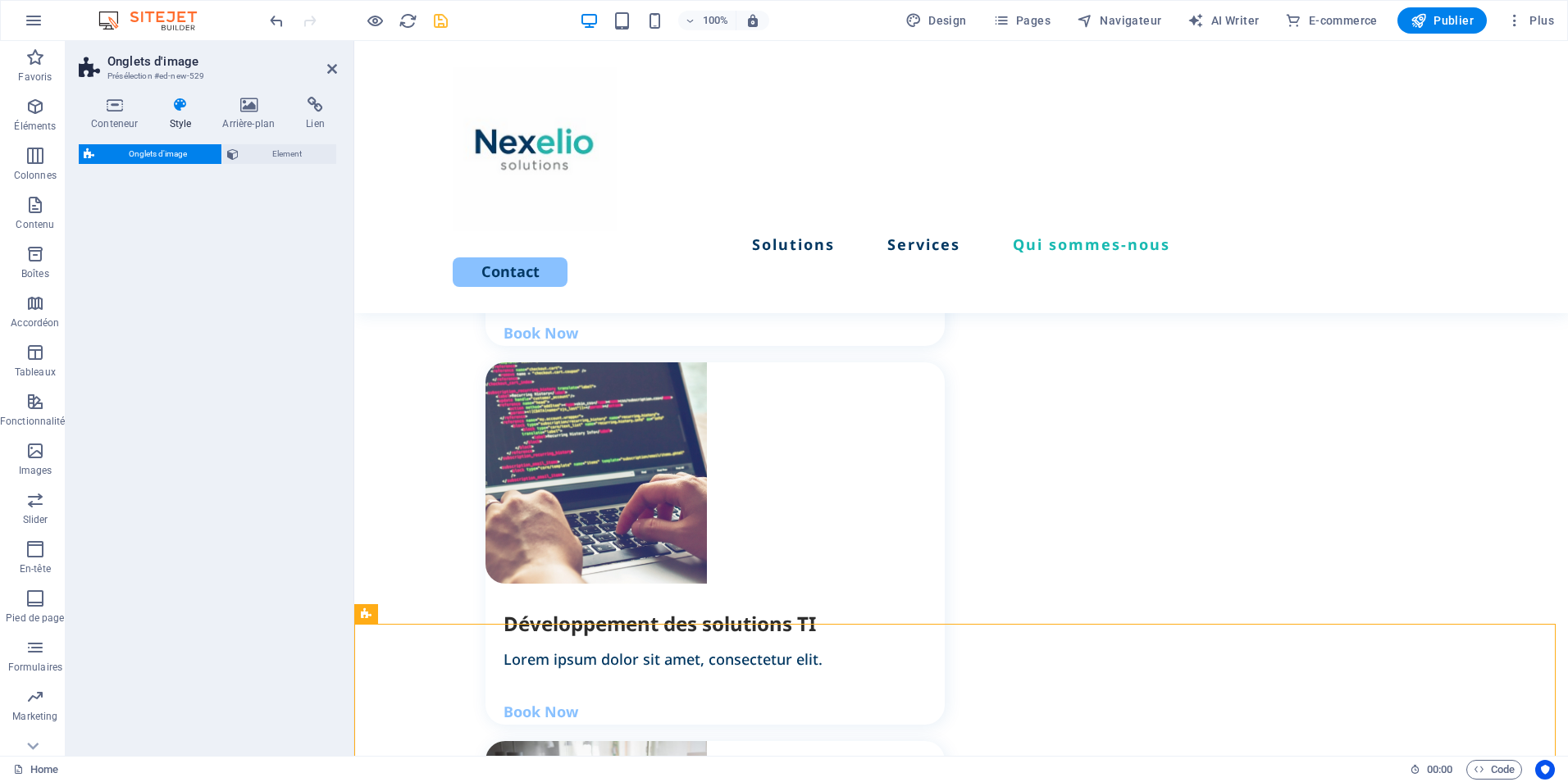
select select "rem"
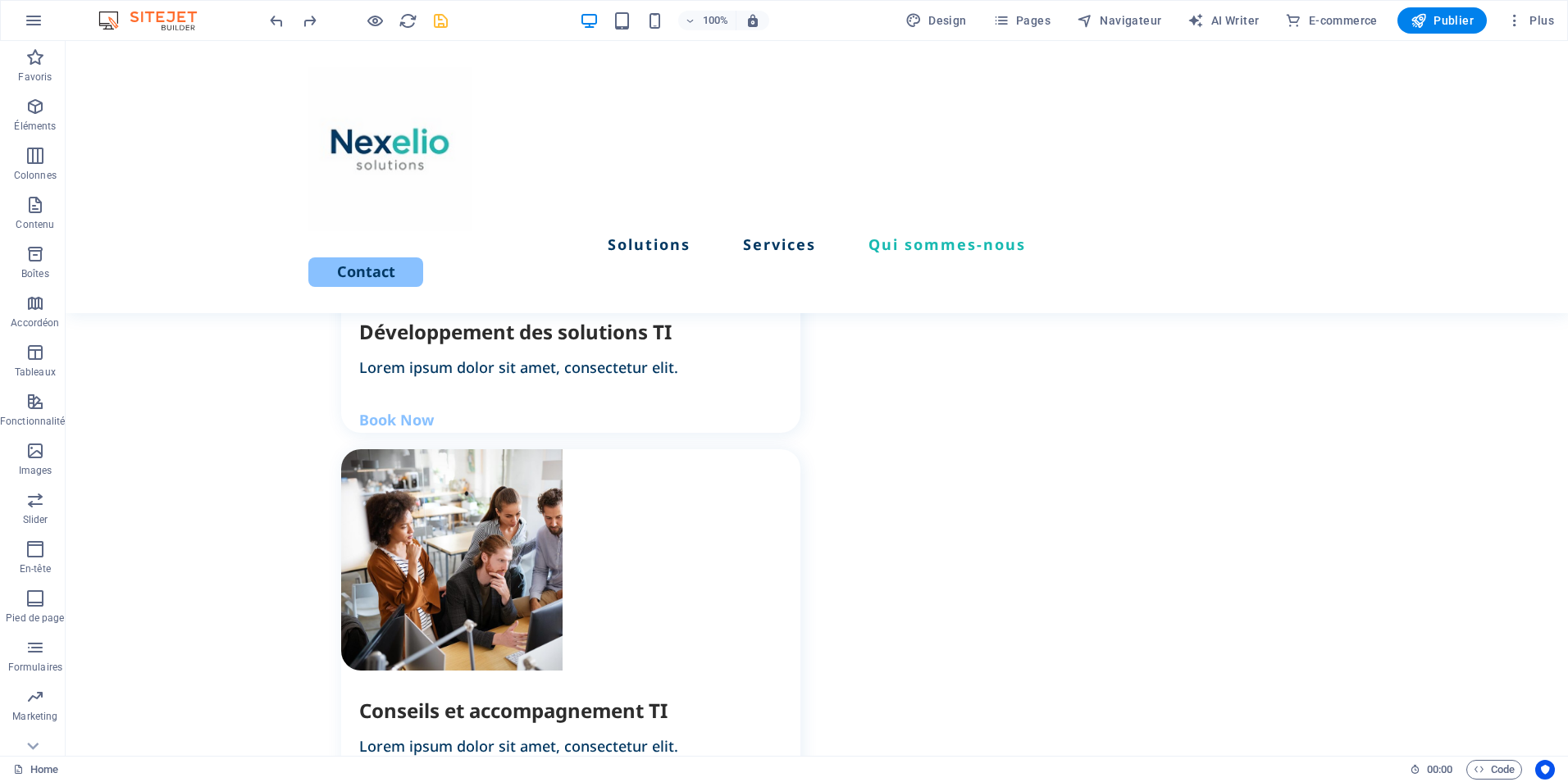
scroll to position [1859, 0]
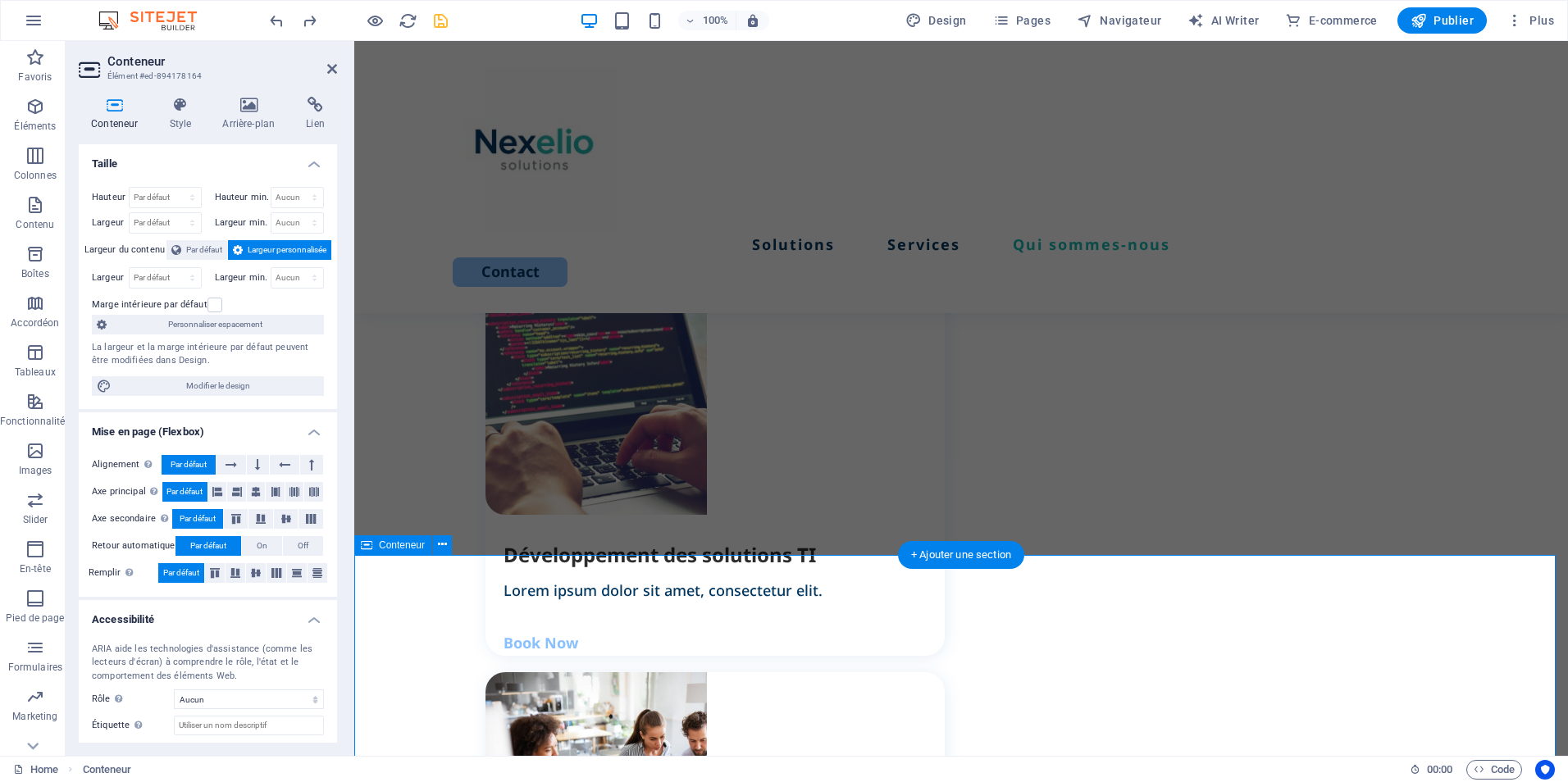
click at [442, 544] on icon at bounding box center [443, 545] width 9 height 17
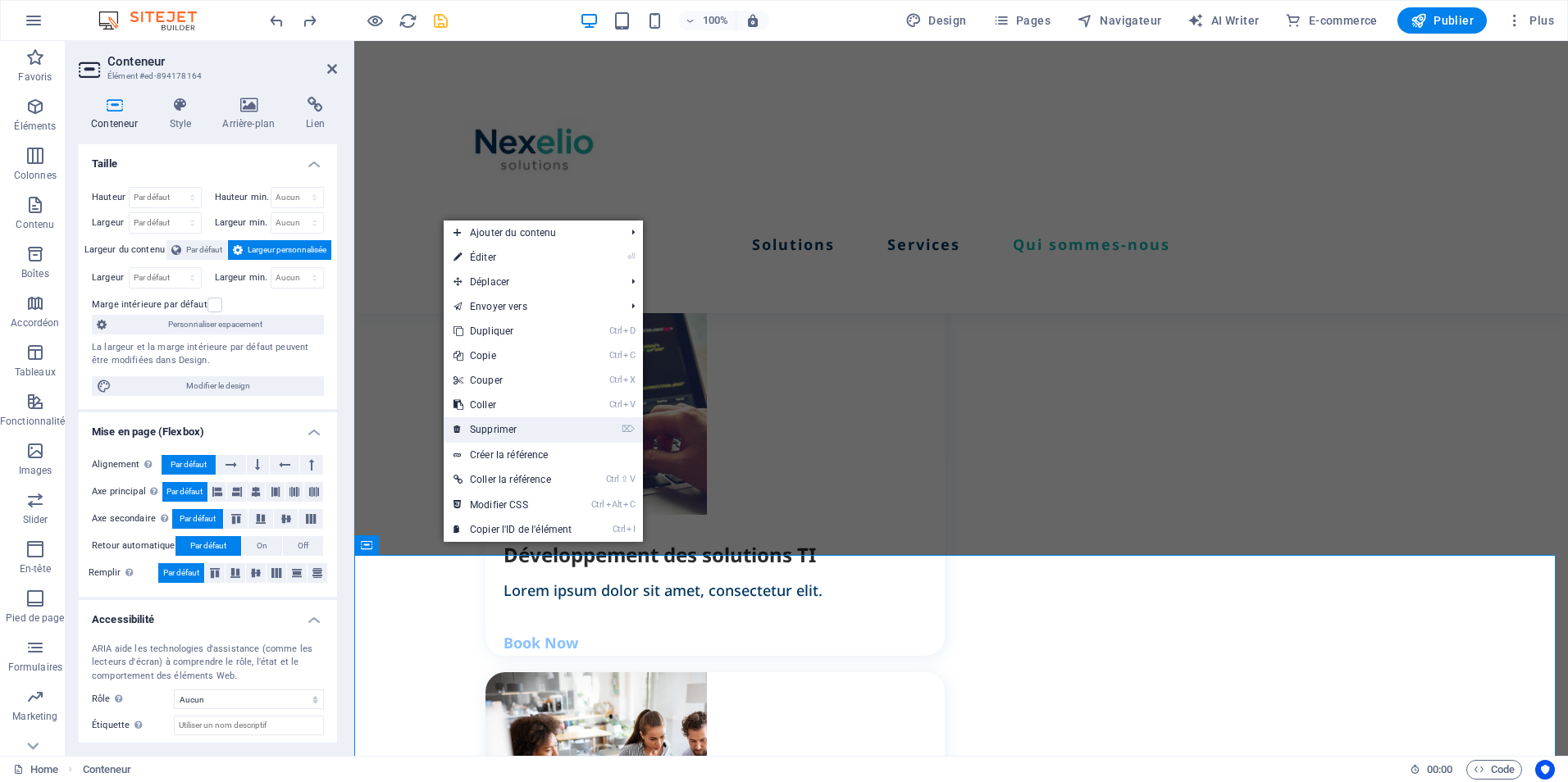
click at [508, 432] on link "⌦ Supprimer" at bounding box center [512, 429] width 138 height 24
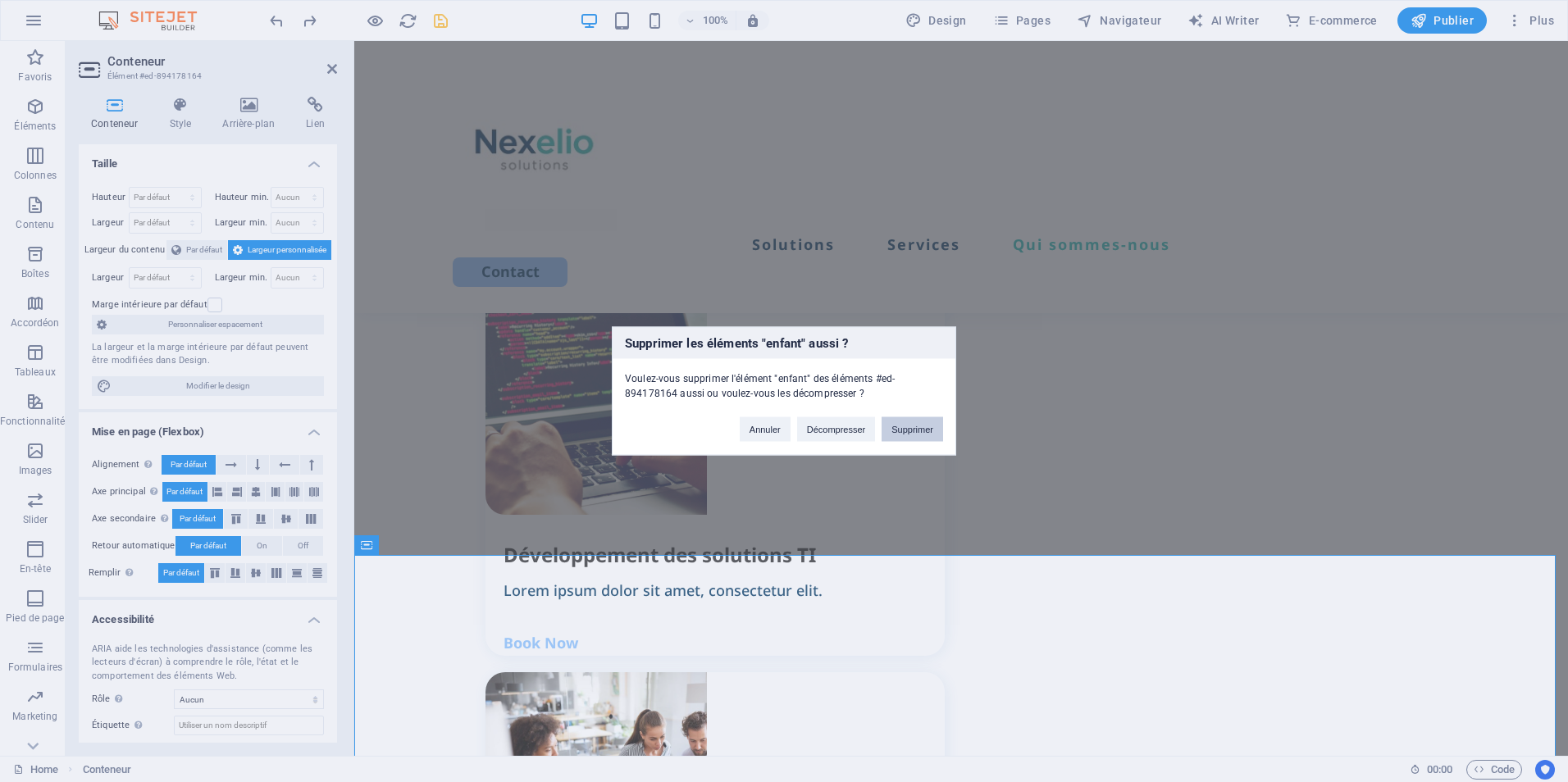
click at [923, 427] on button "Supprimer" at bounding box center [913, 429] width 62 height 24
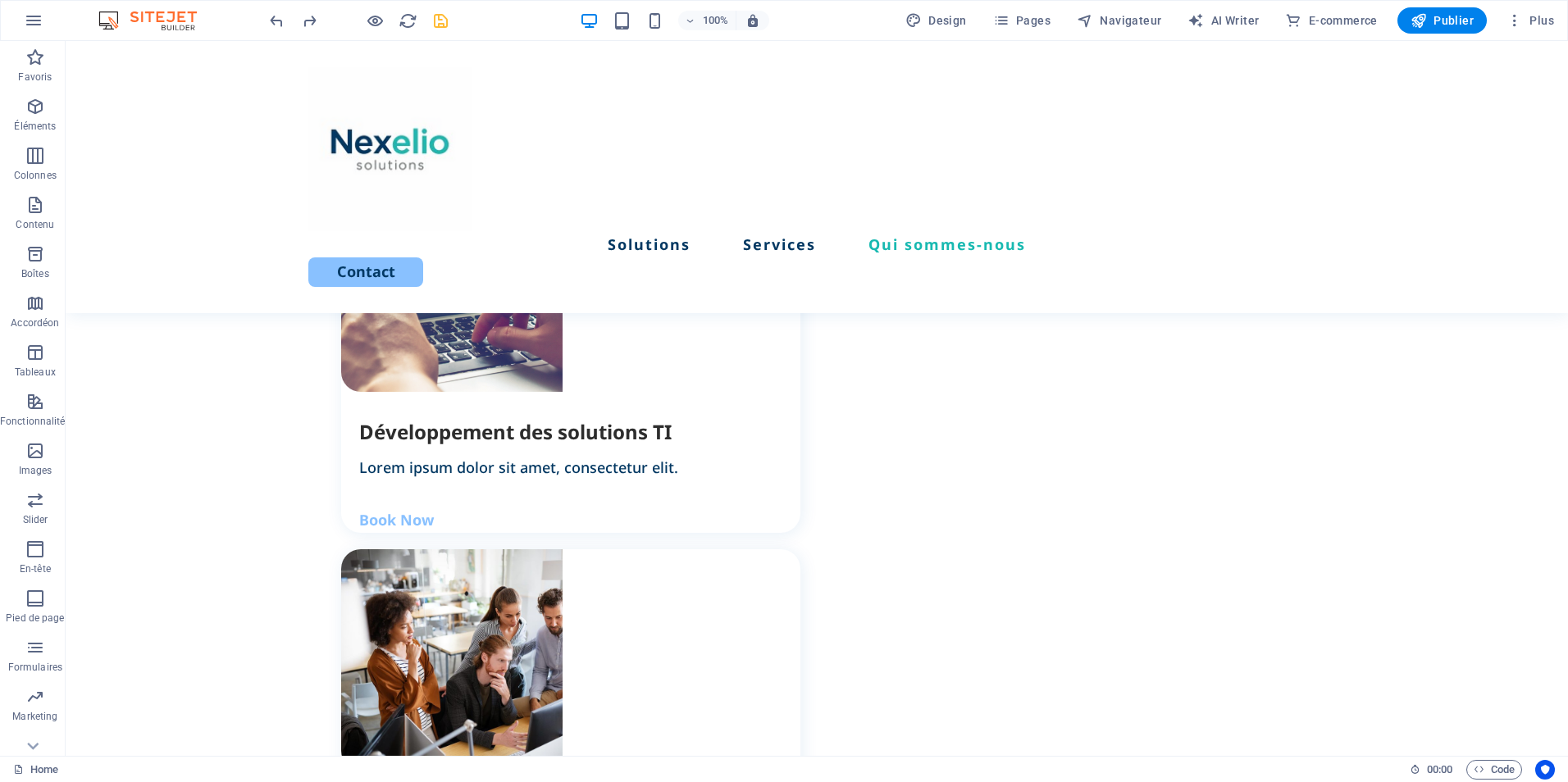
scroll to position [2065, 0]
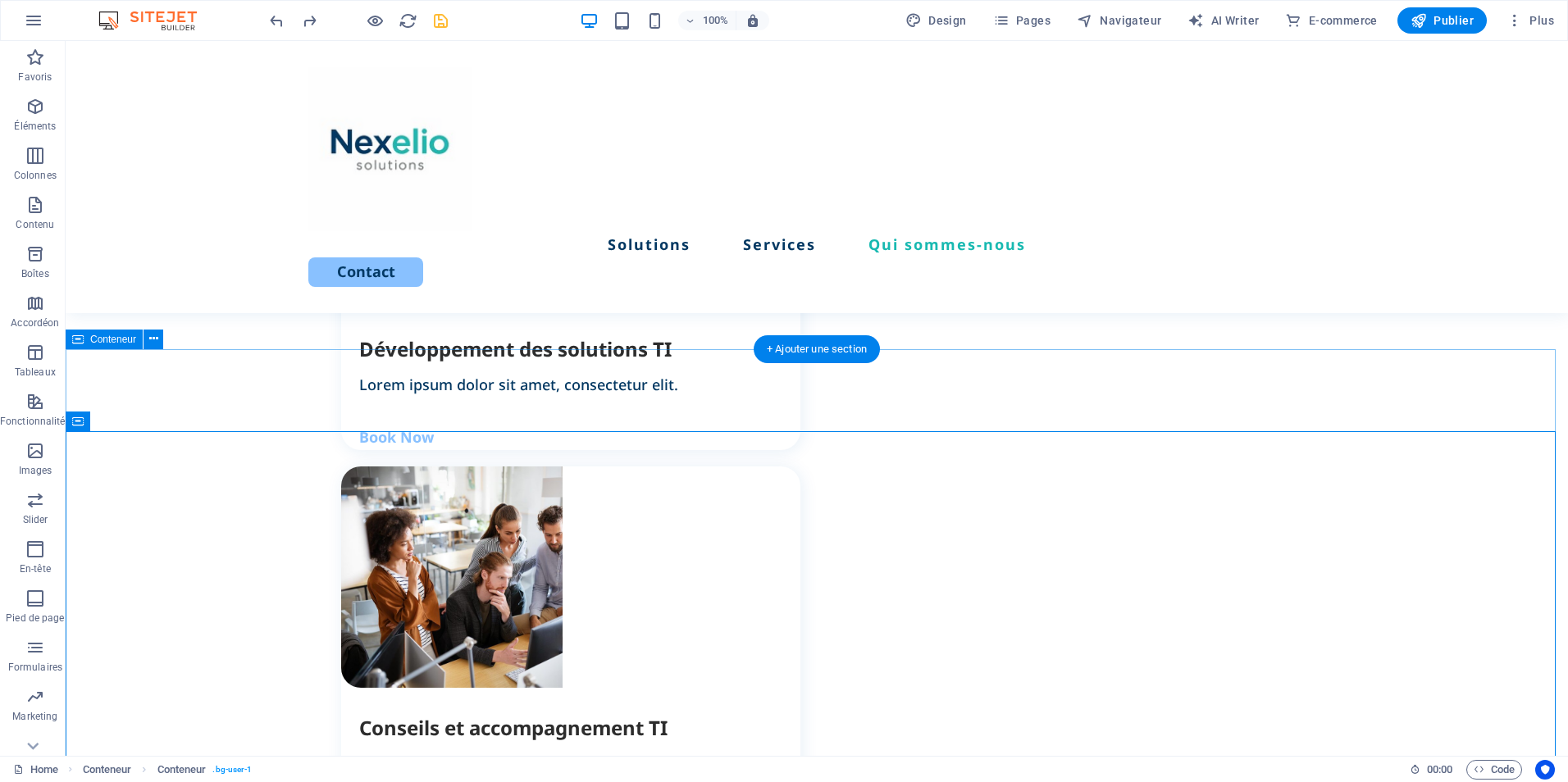
drag, startPoint x: 388, startPoint y: 480, endPoint x: 385, endPoint y: 382, distance: 98.0
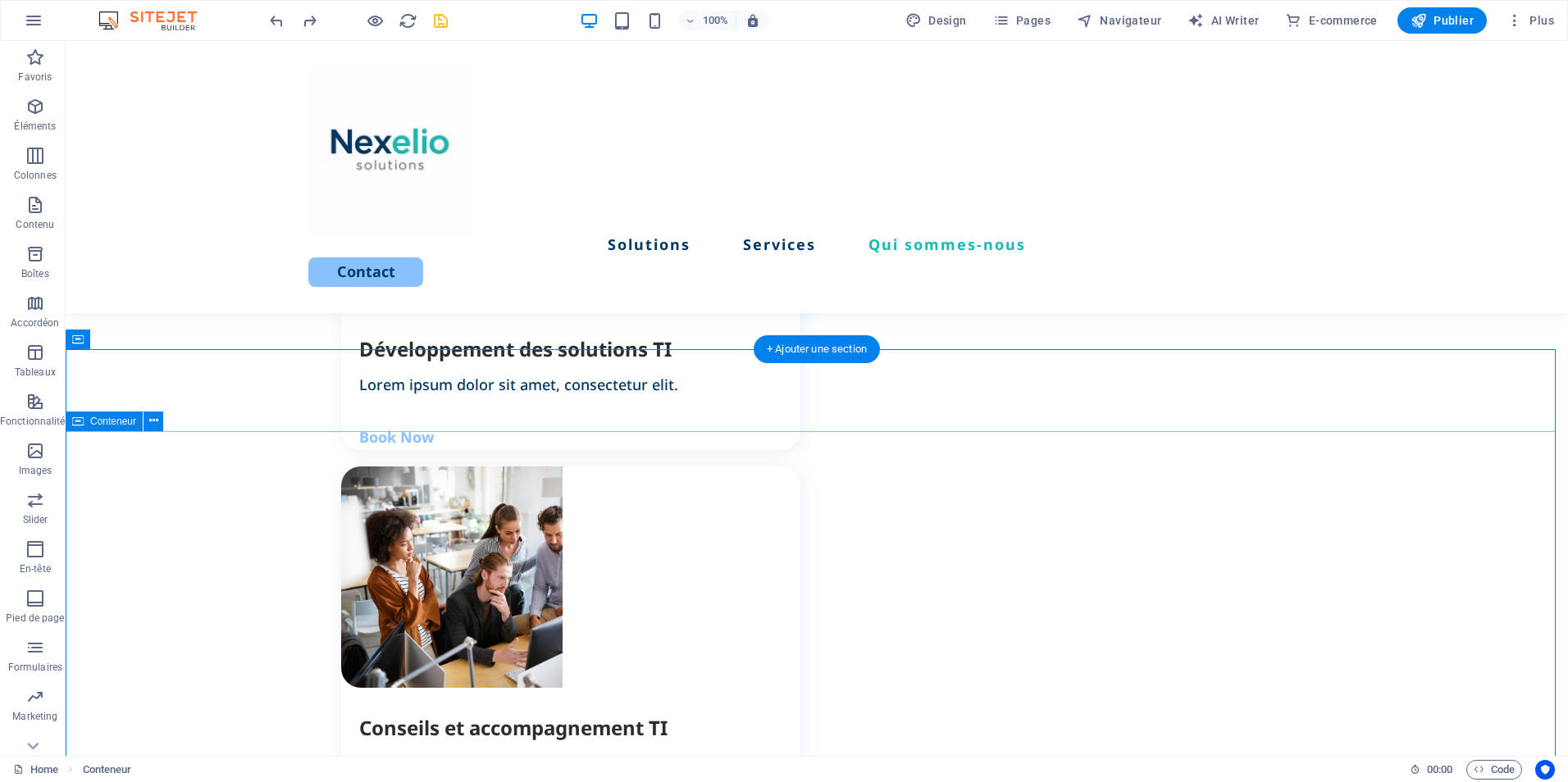
click at [153, 423] on icon at bounding box center [154, 421] width 9 height 17
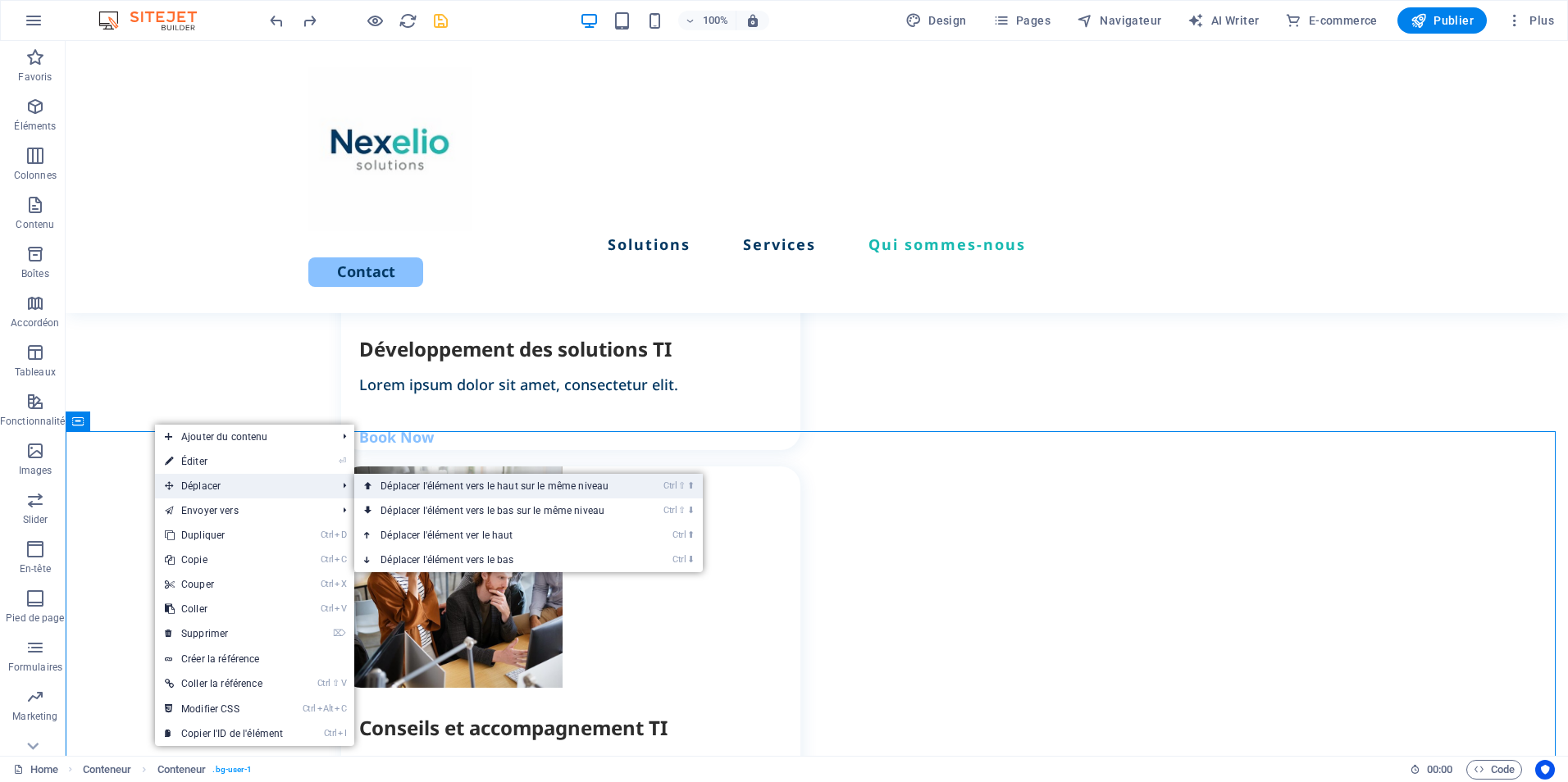
click at [457, 491] on link "Ctrl ⇧ ⬆ Déplacer l'élément vers le haut sur le même niveau" at bounding box center [497, 486] width 287 height 24
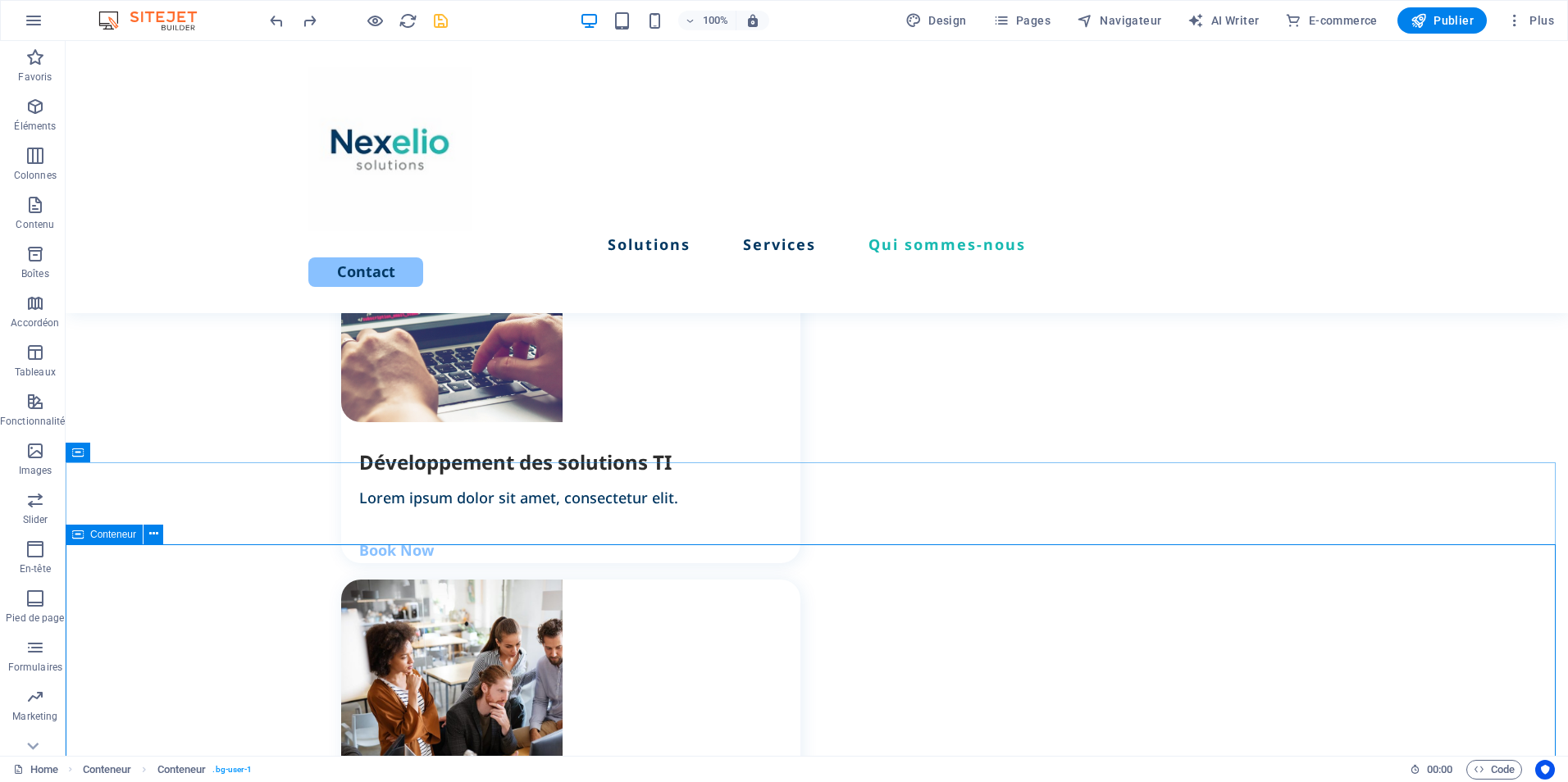
click at [118, 539] on span "Conteneur" at bounding box center [113, 534] width 46 height 10
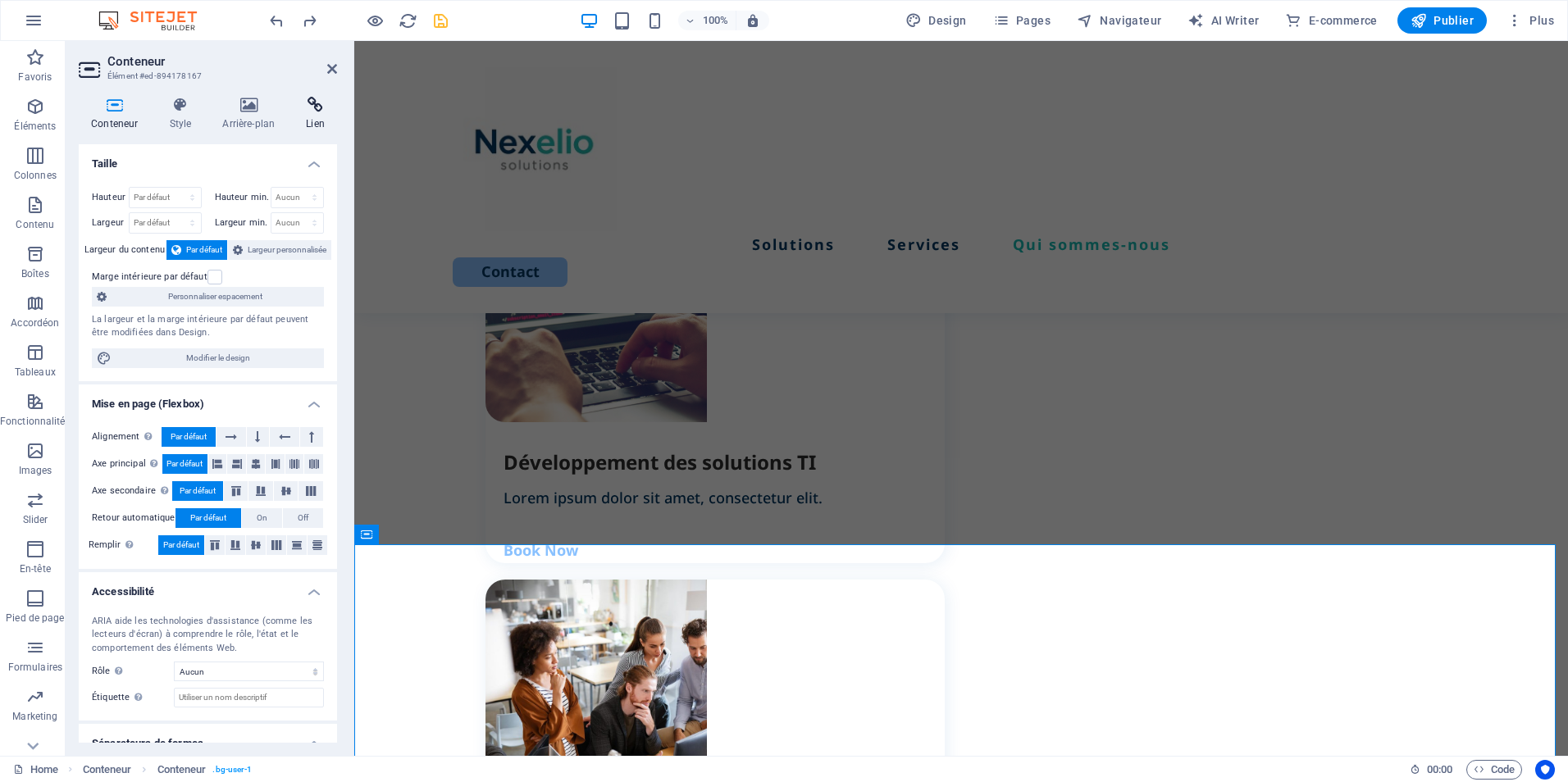
click at [310, 113] on h4 "Lien" at bounding box center [315, 114] width 43 height 34
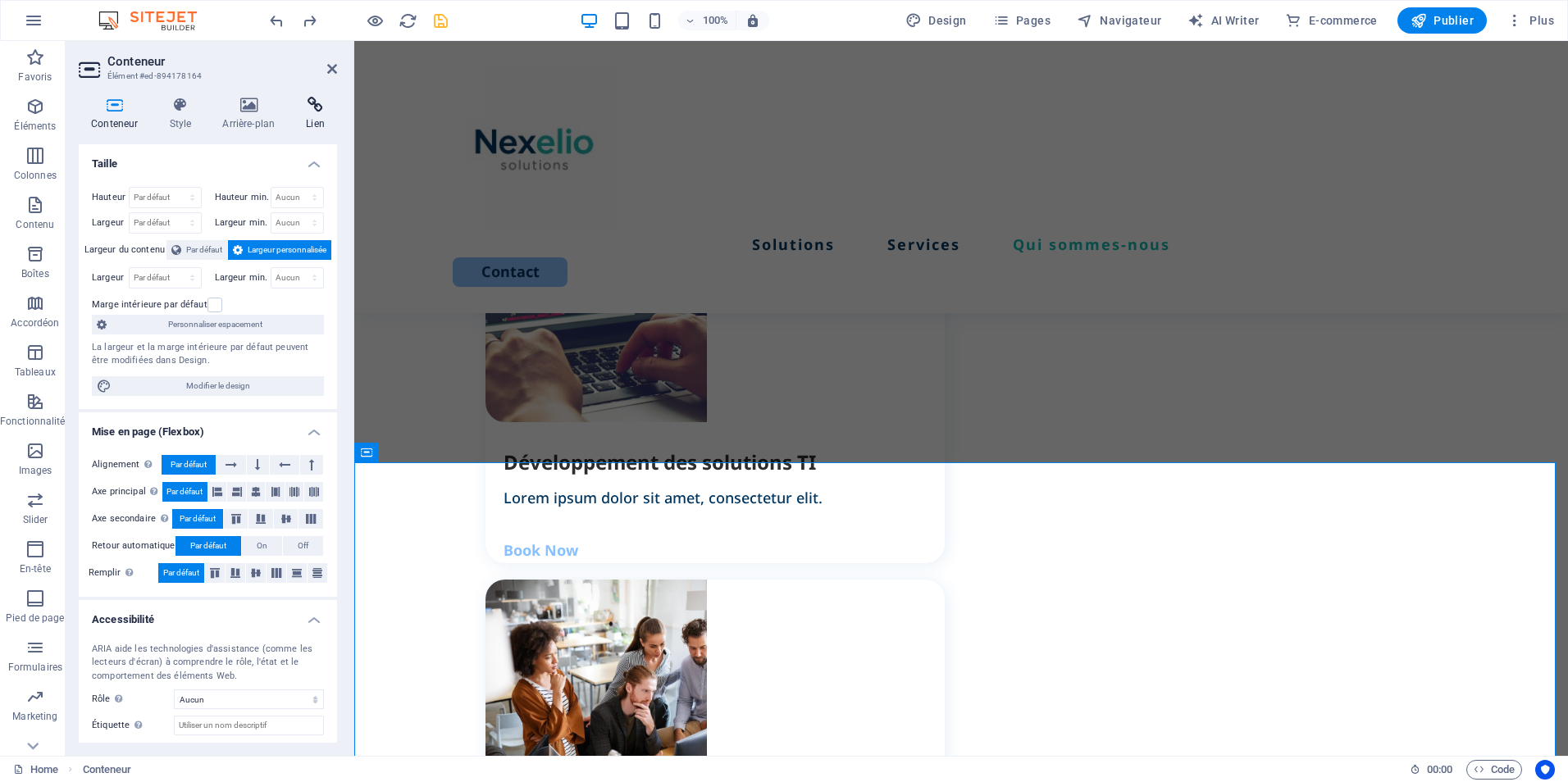
click at [323, 105] on icon at bounding box center [315, 105] width 43 height 16
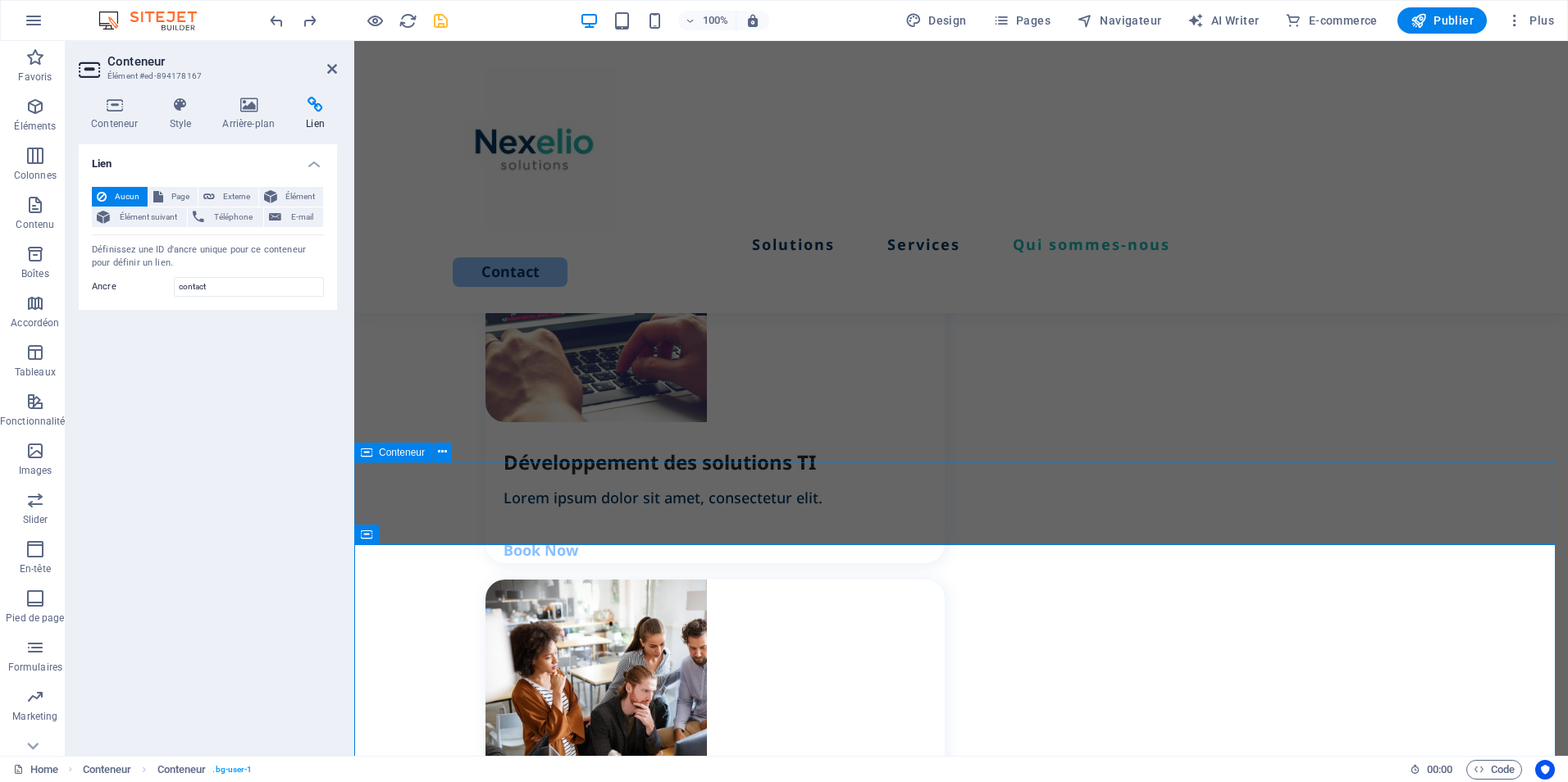
drag, startPoint x: 1098, startPoint y: 516, endPoint x: 1025, endPoint y: 501, distance: 74.5
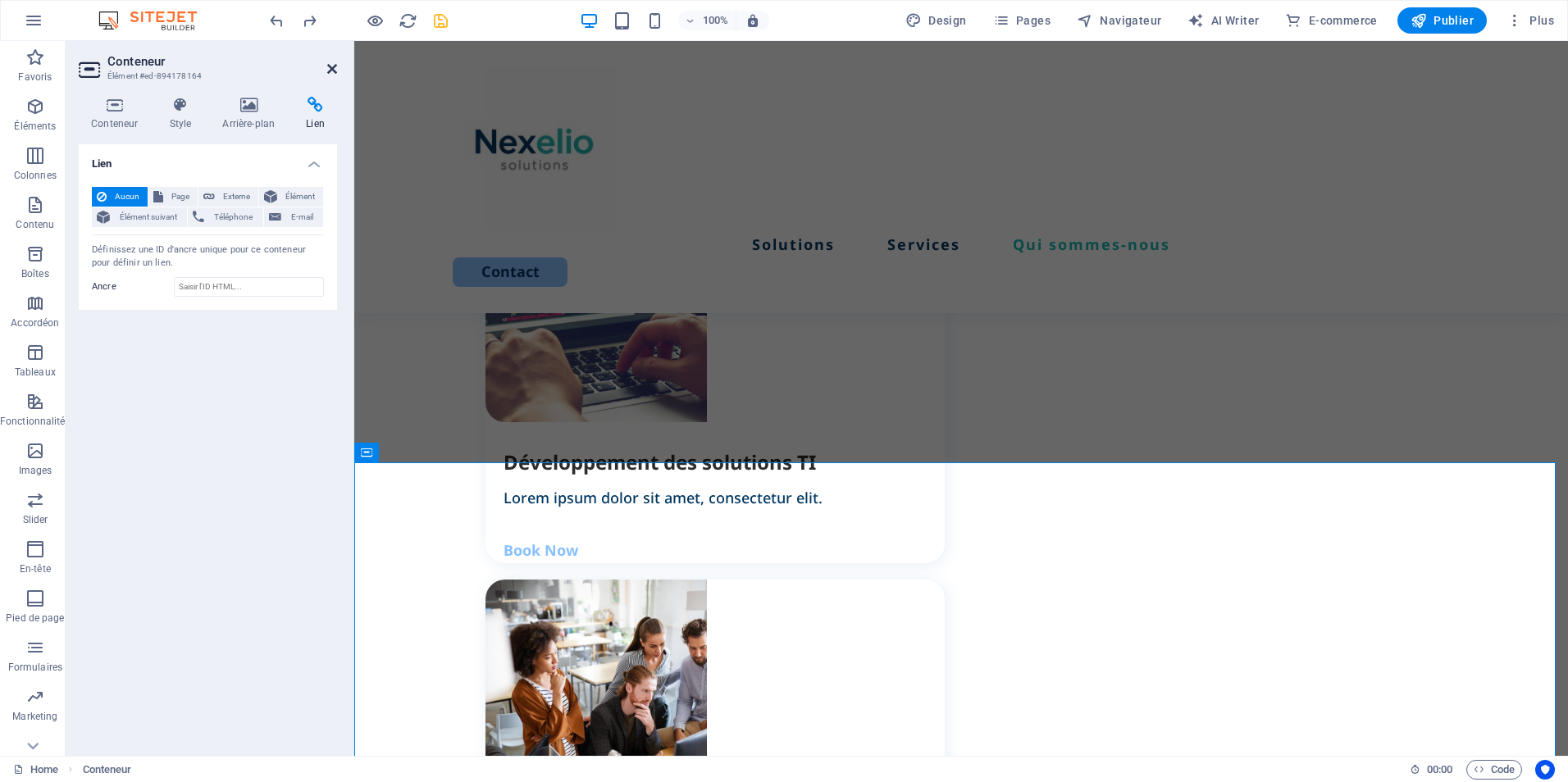
click at [331, 69] on icon at bounding box center [331, 69] width 10 height 13
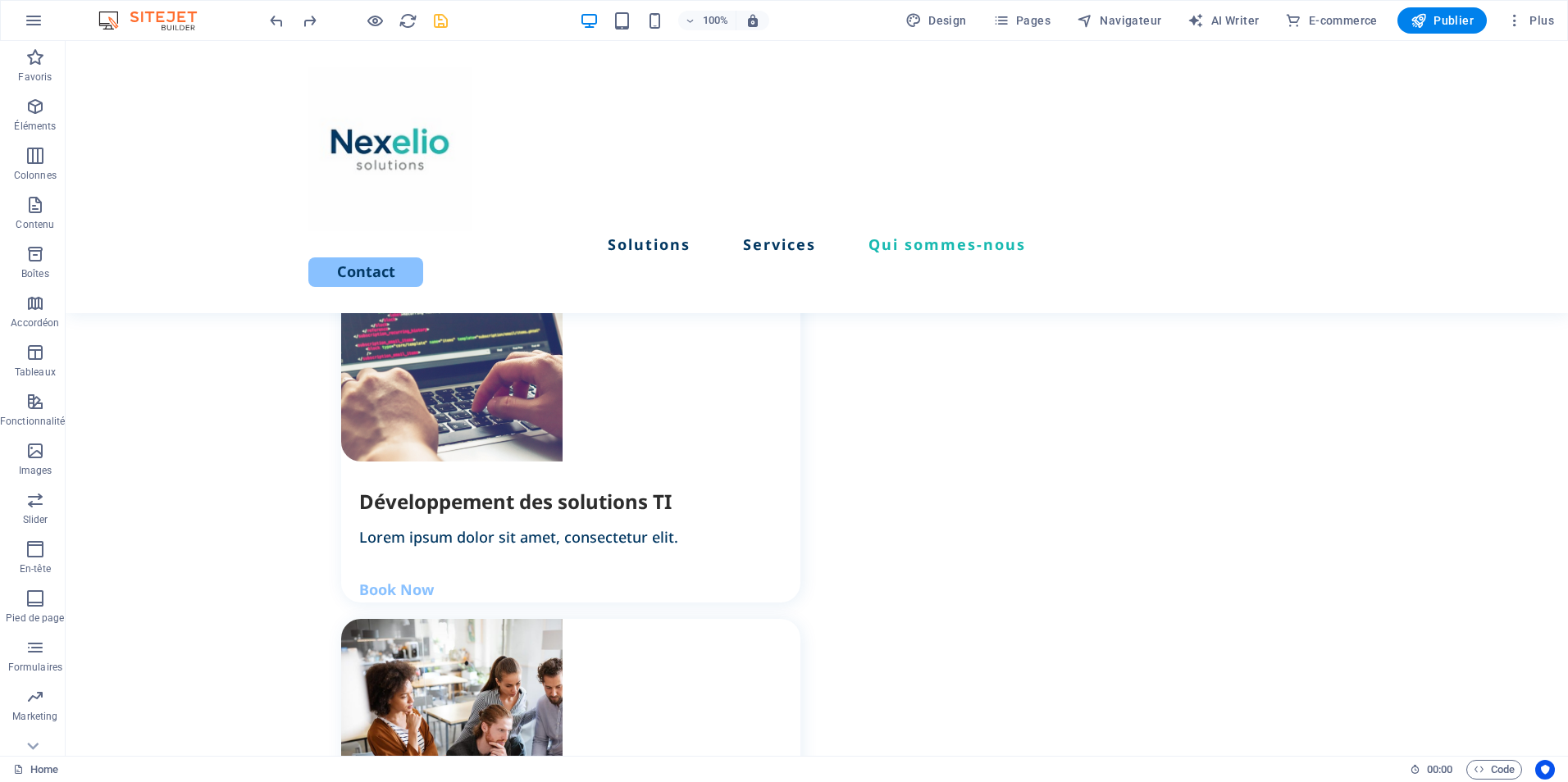
scroll to position [1922, 0]
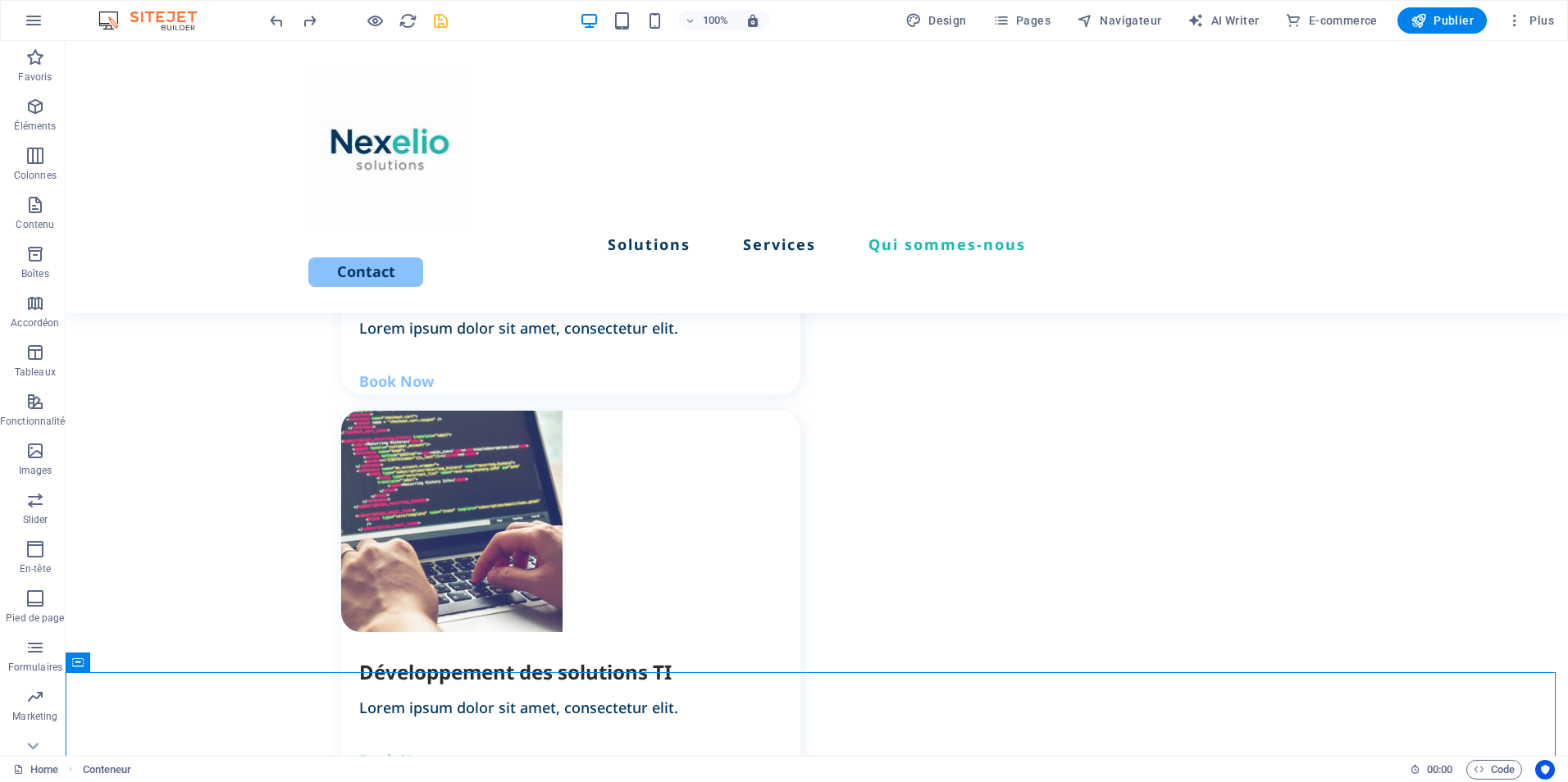
scroll to position [1755, 0]
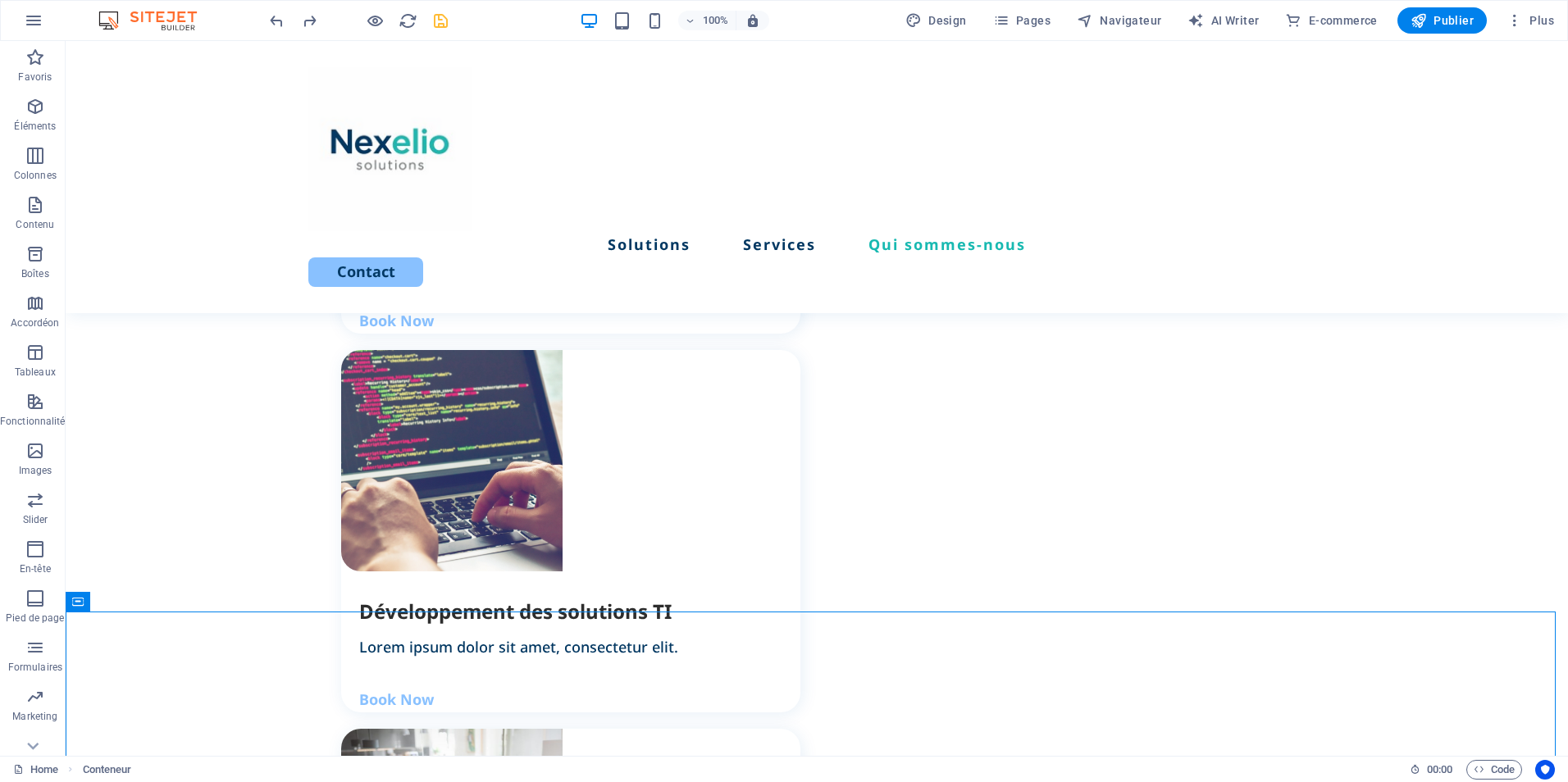
scroll to position [1803, 0]
click at [151, 597] on icon at bounding box center [154, 600] width 9 height 17
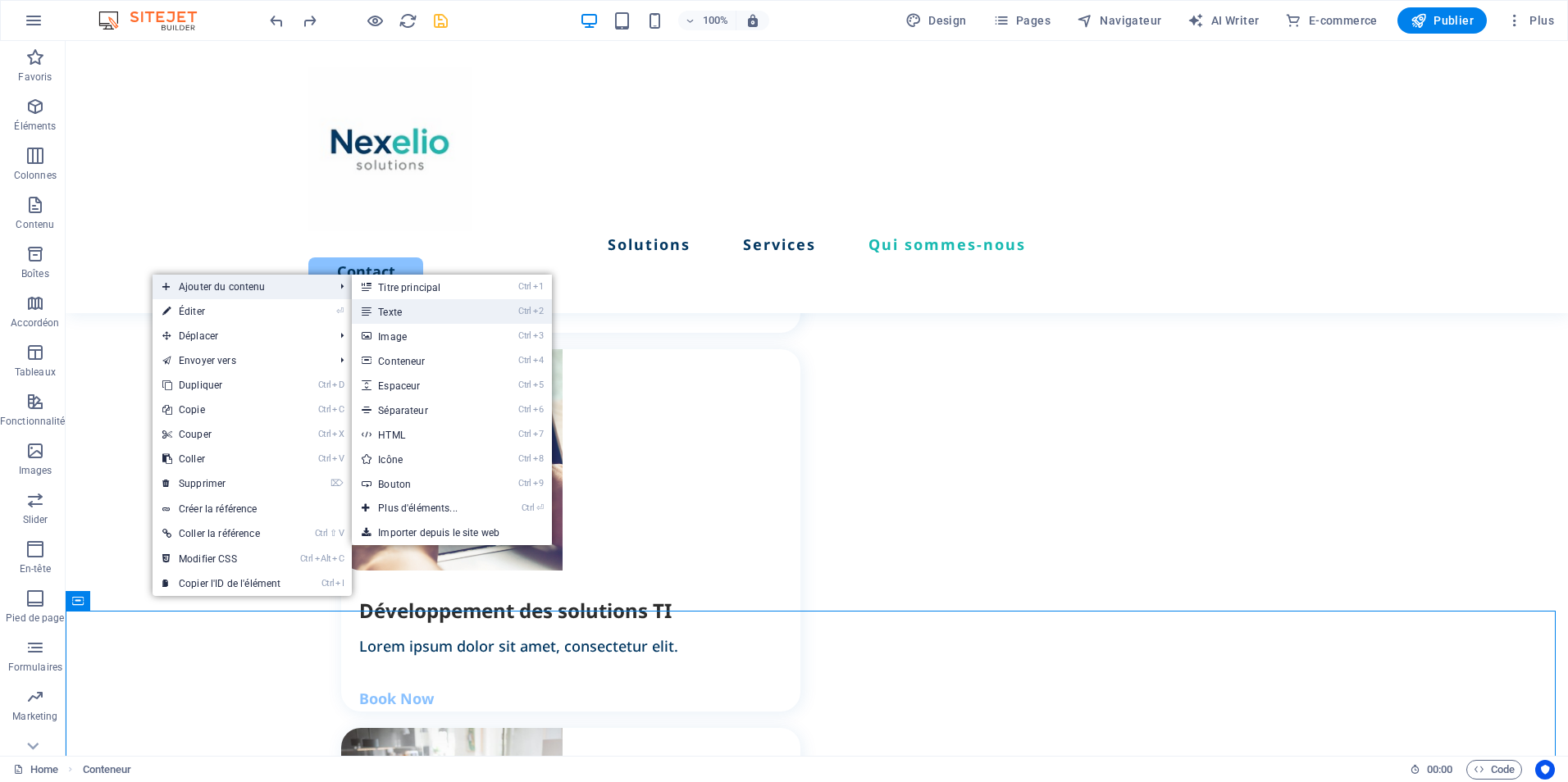
click at [393, 311] on link "Ctrl 2 Texte" at bounding box center [421, 311] width 139 height 24
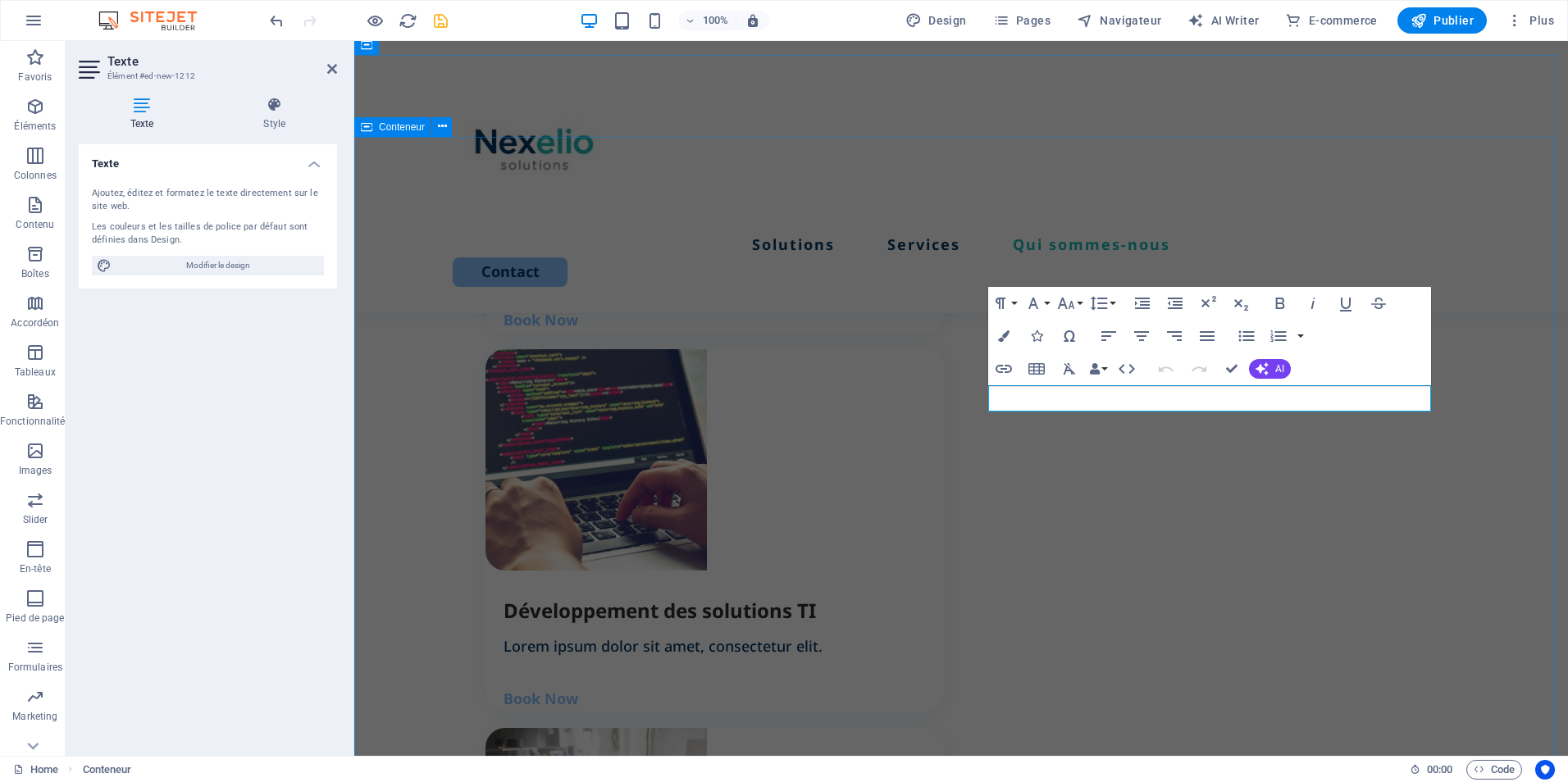
scroll to position [2360, 0]
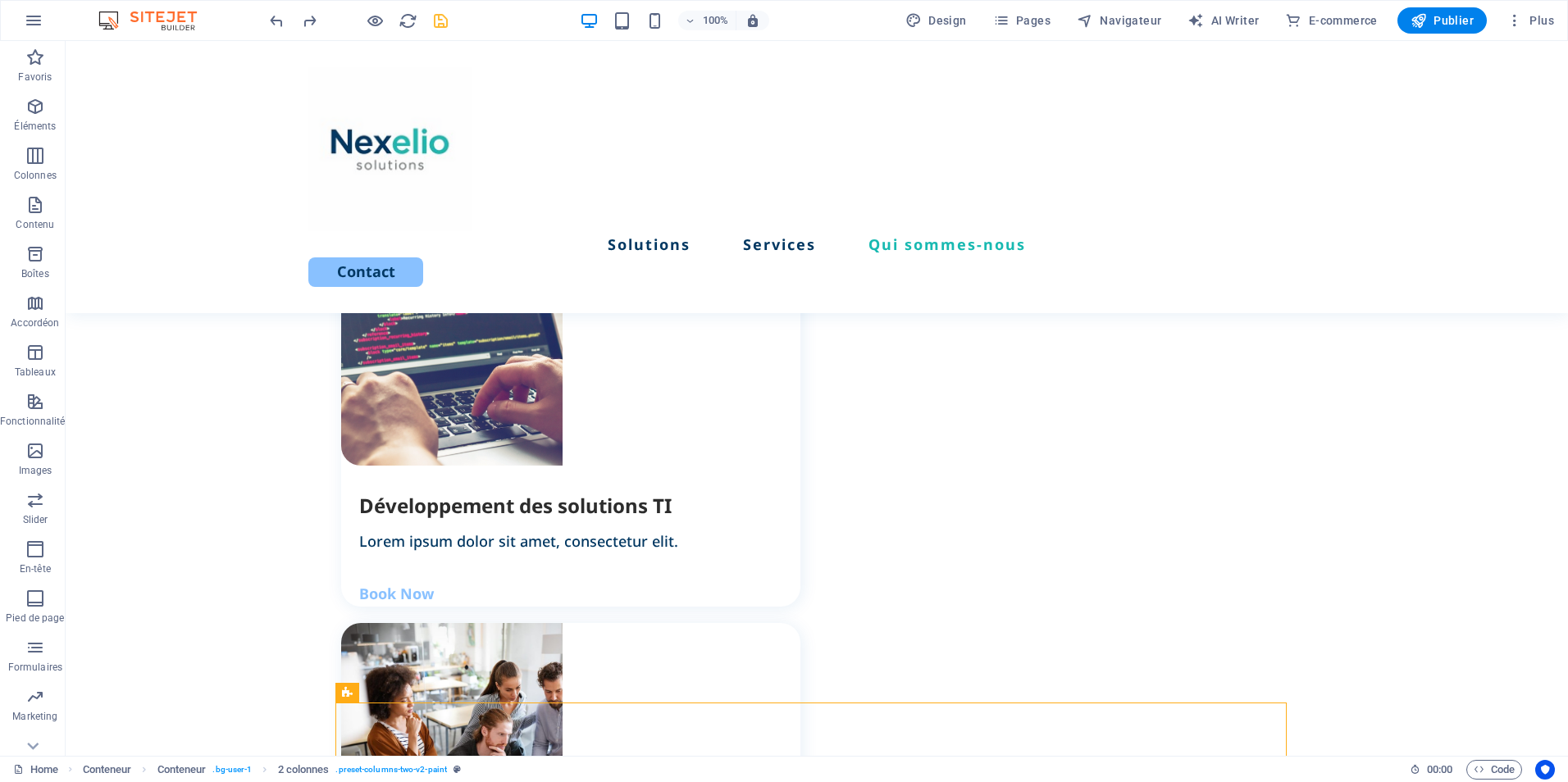
scroll to position [1843, 0]
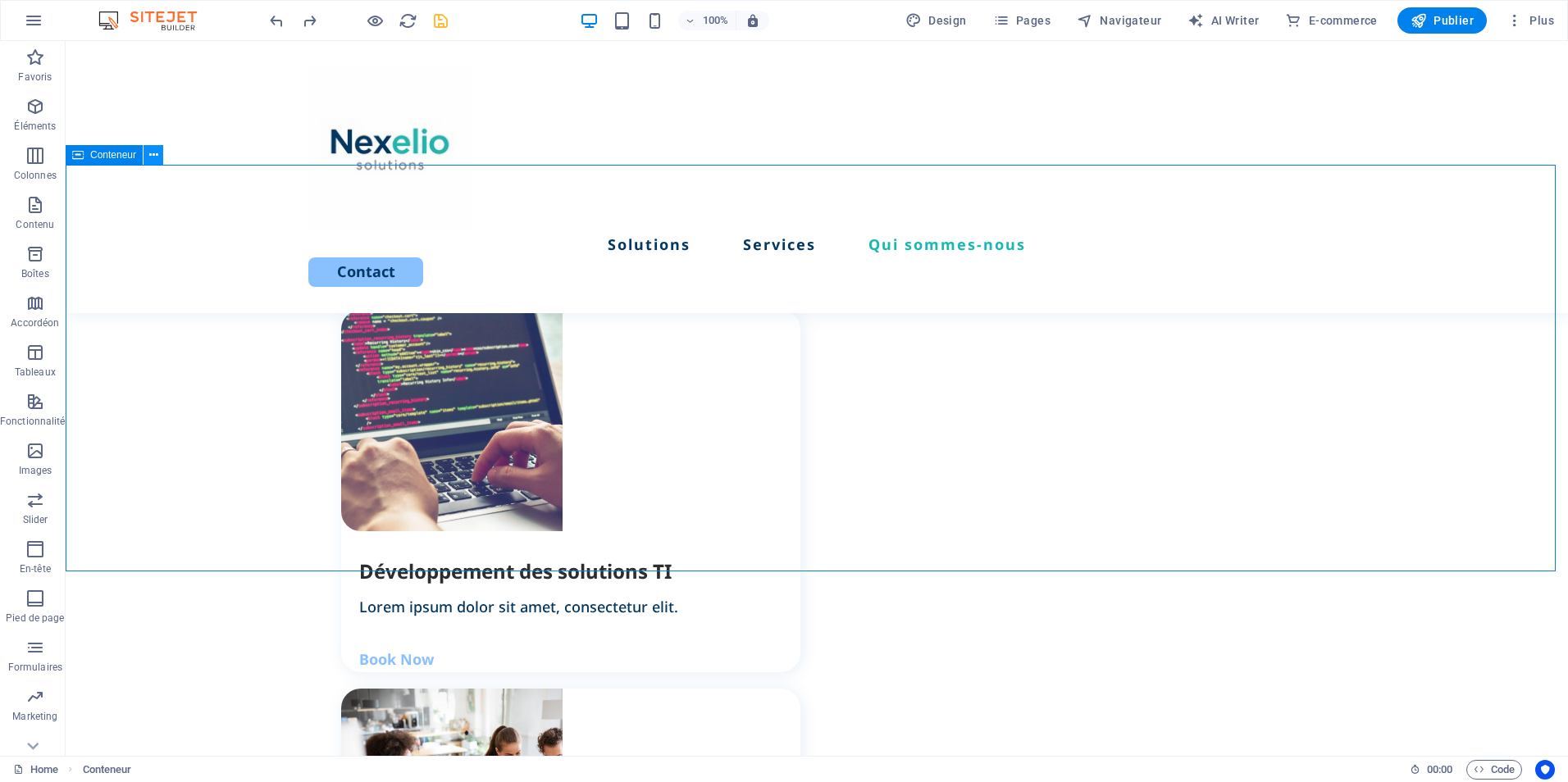
click at [153, 153] on icon at bounding box center [154, 155] width 9 height 17
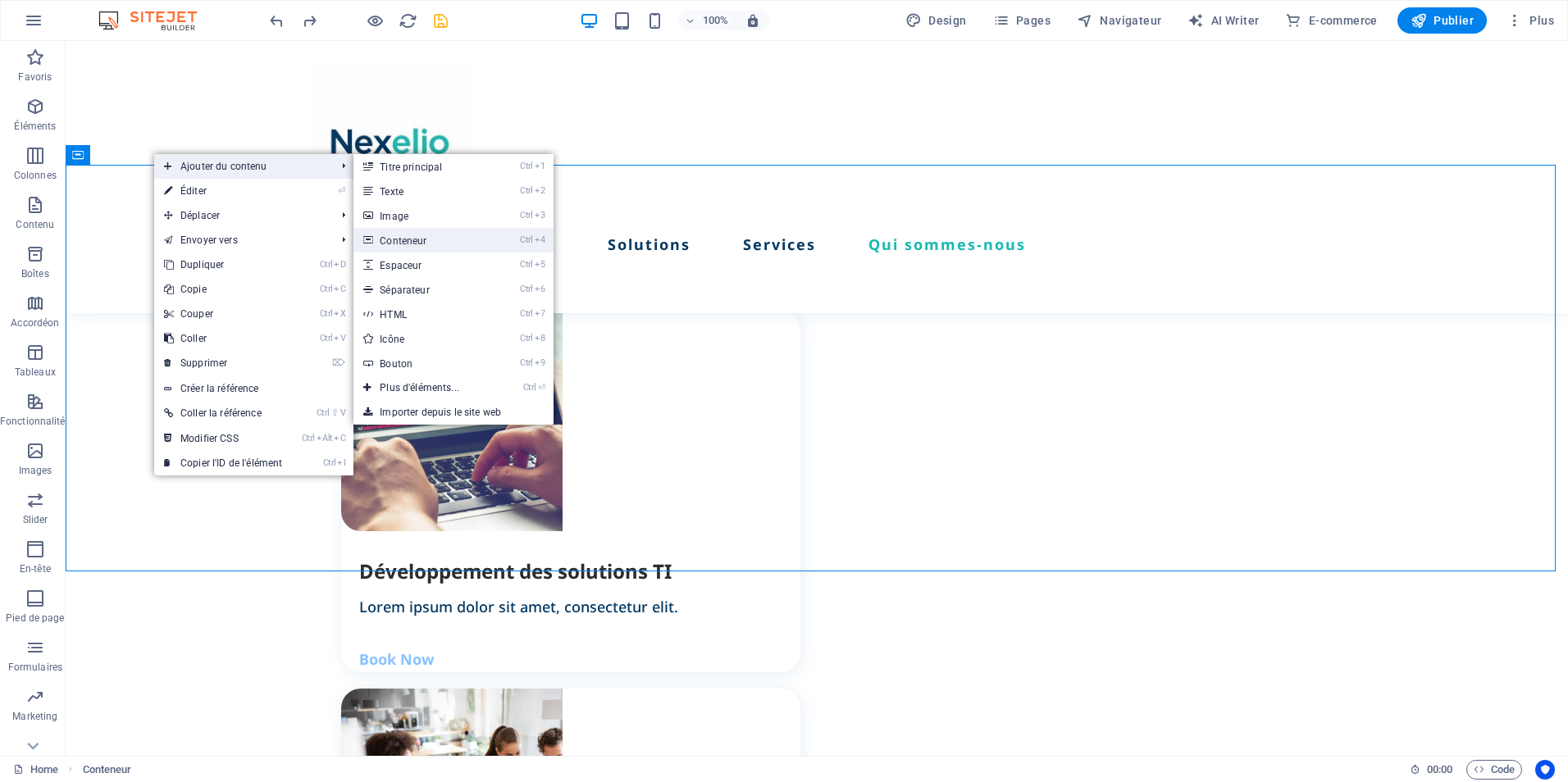
click at [426, 238] on link "Ctrl 4 Conteneur" at bounding box center [422, 240] width 139 height 24
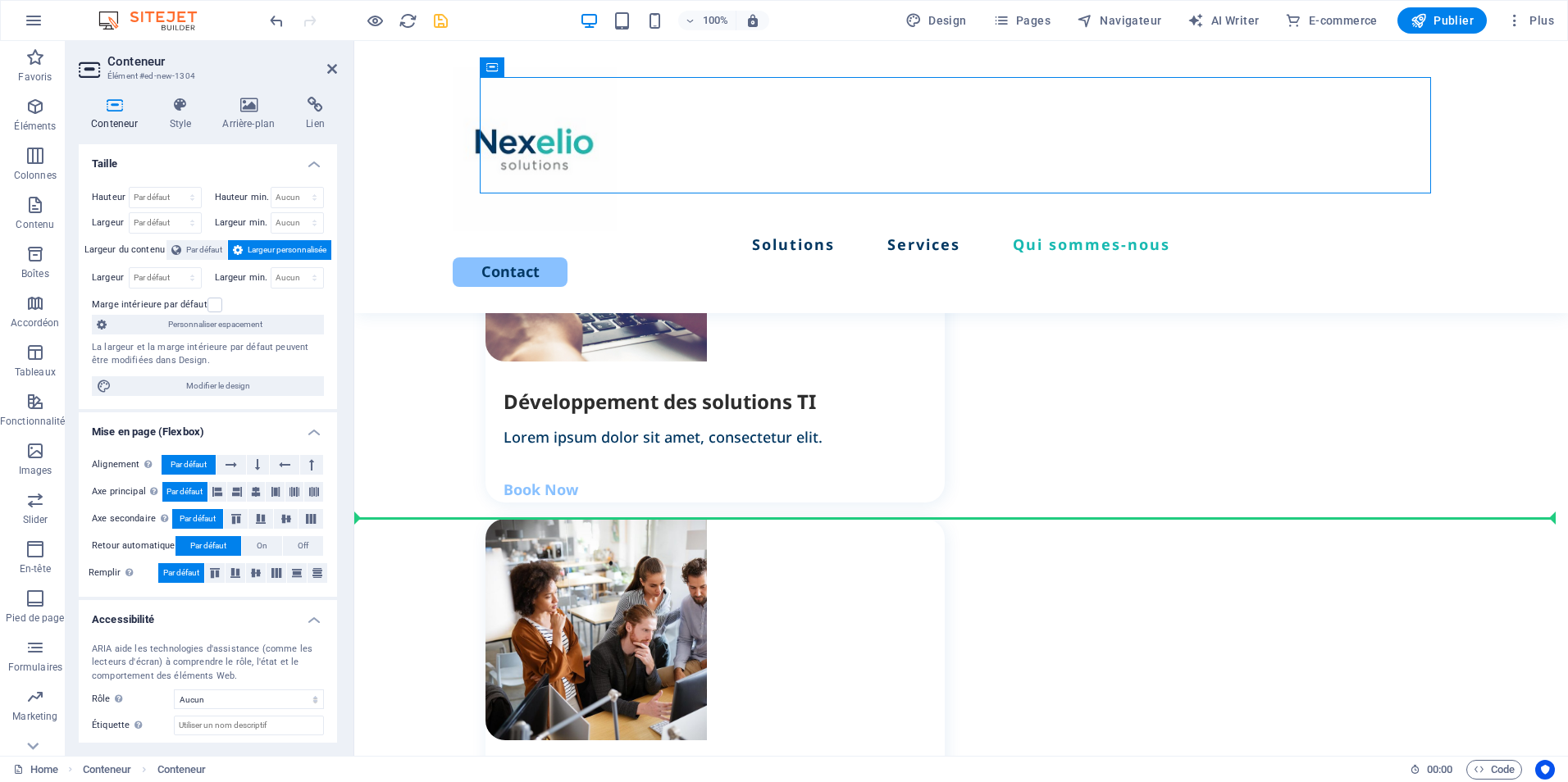
drag, startPoint x: 904, startPoint y: 295, endPoint x: 877, endPoint y: 538, distance: 244.5
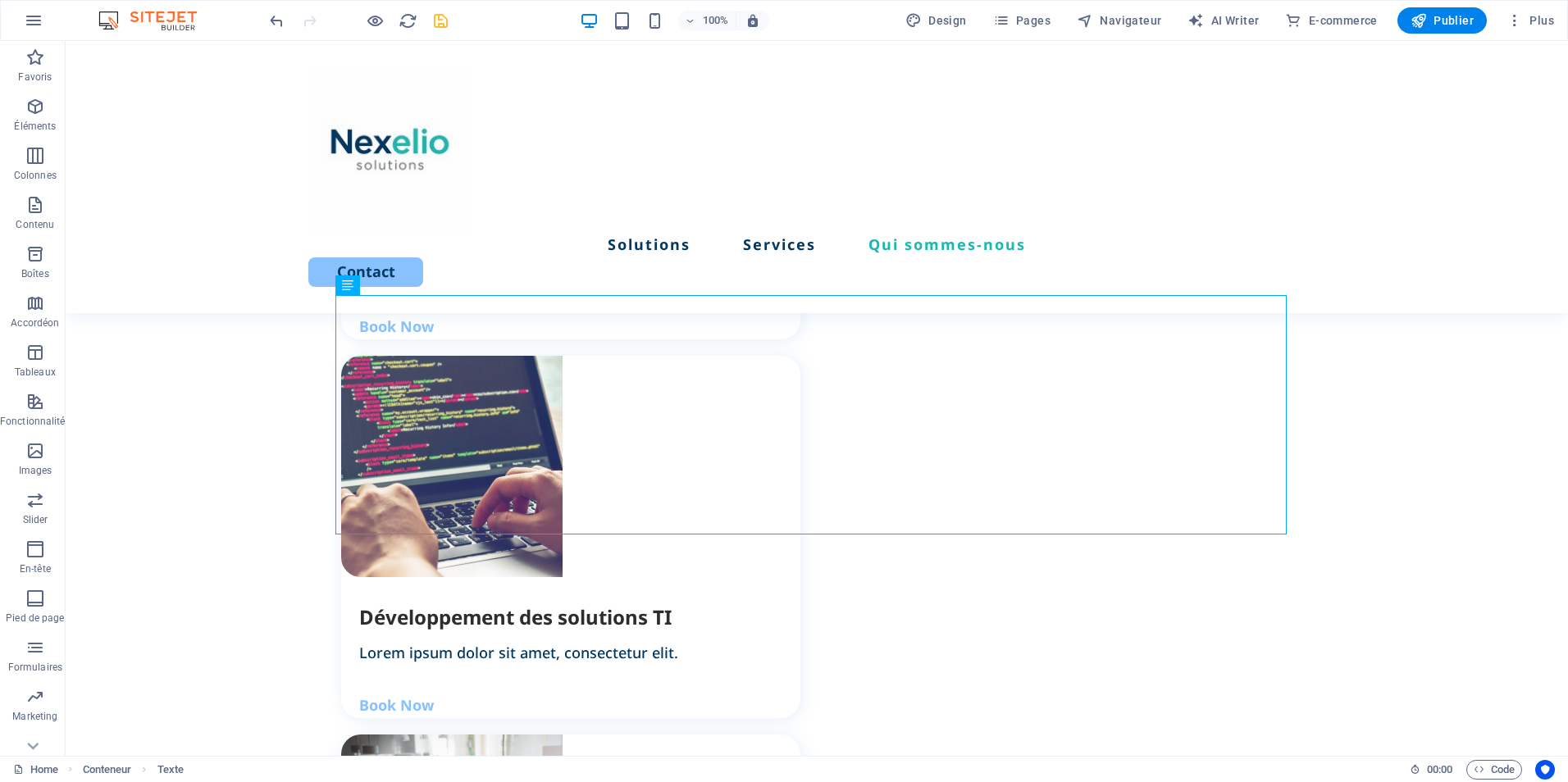
scroll to position [1774, 0]
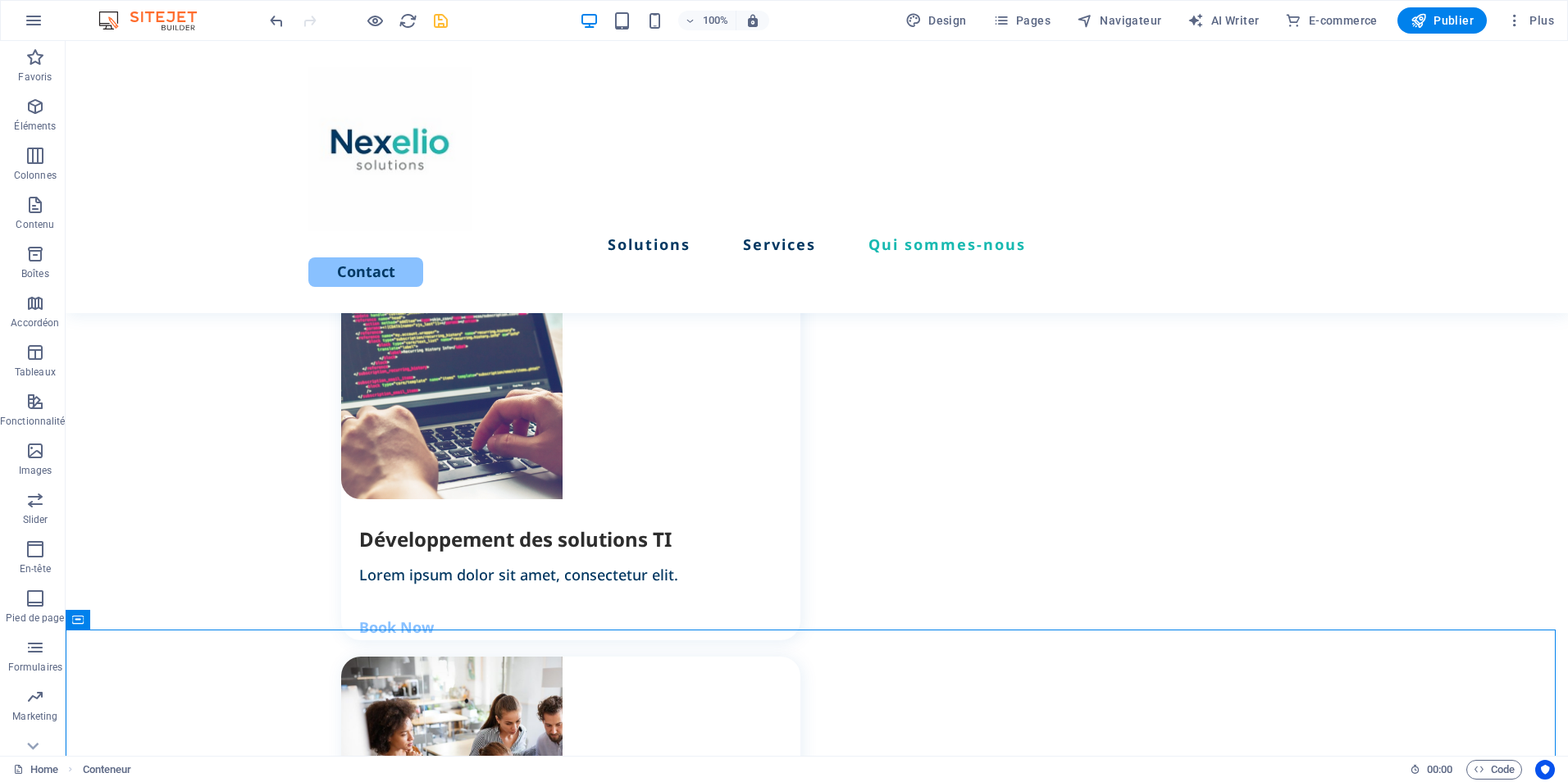
scroll to position [1968, 0]
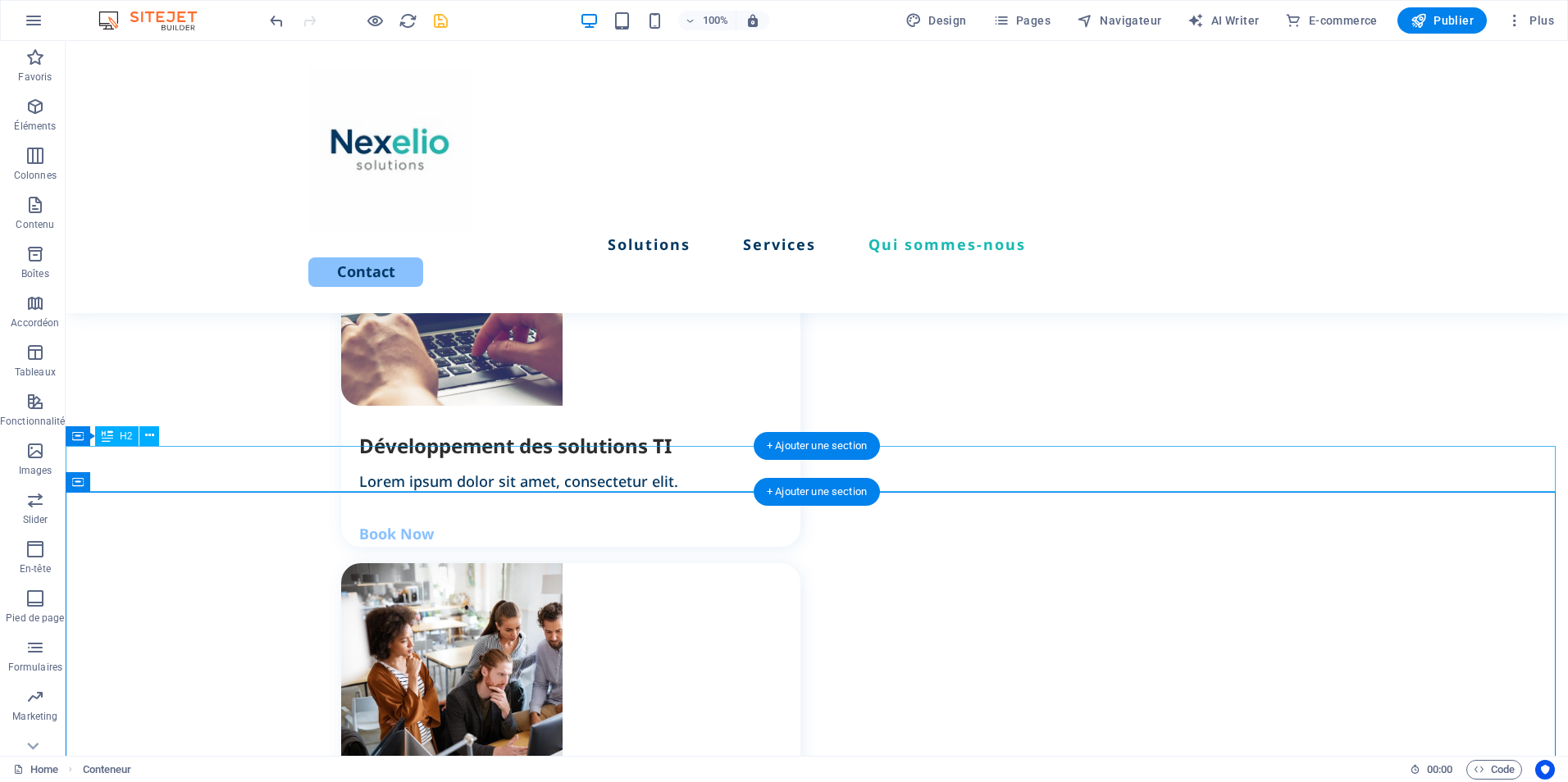
click at [145, 432] on icon at bounding box center [149, 435] width 9 height 17
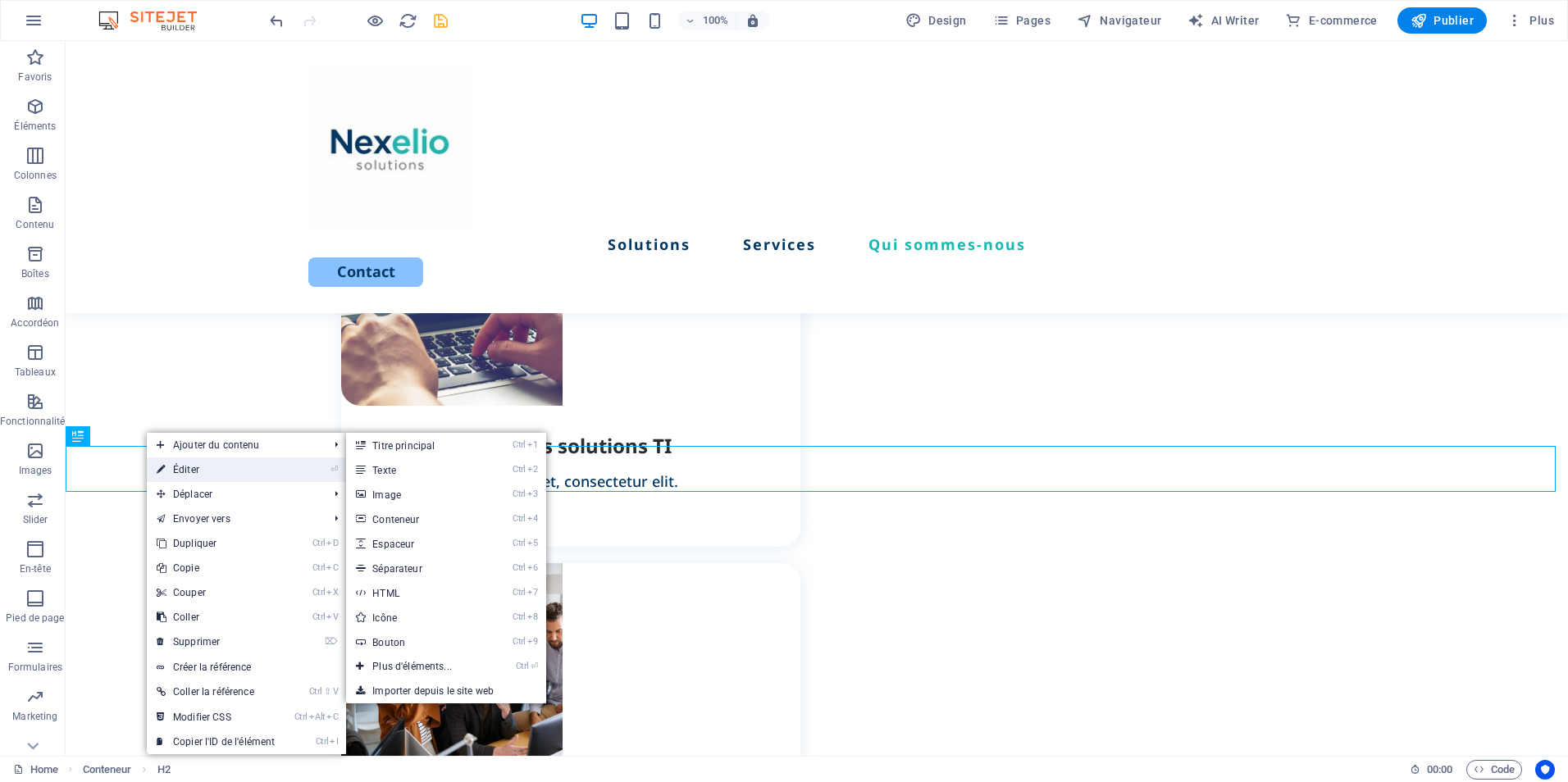
click at [173, 463] on link "⏎ Éditer" at bounding box center [215, 470] width 138 height 24
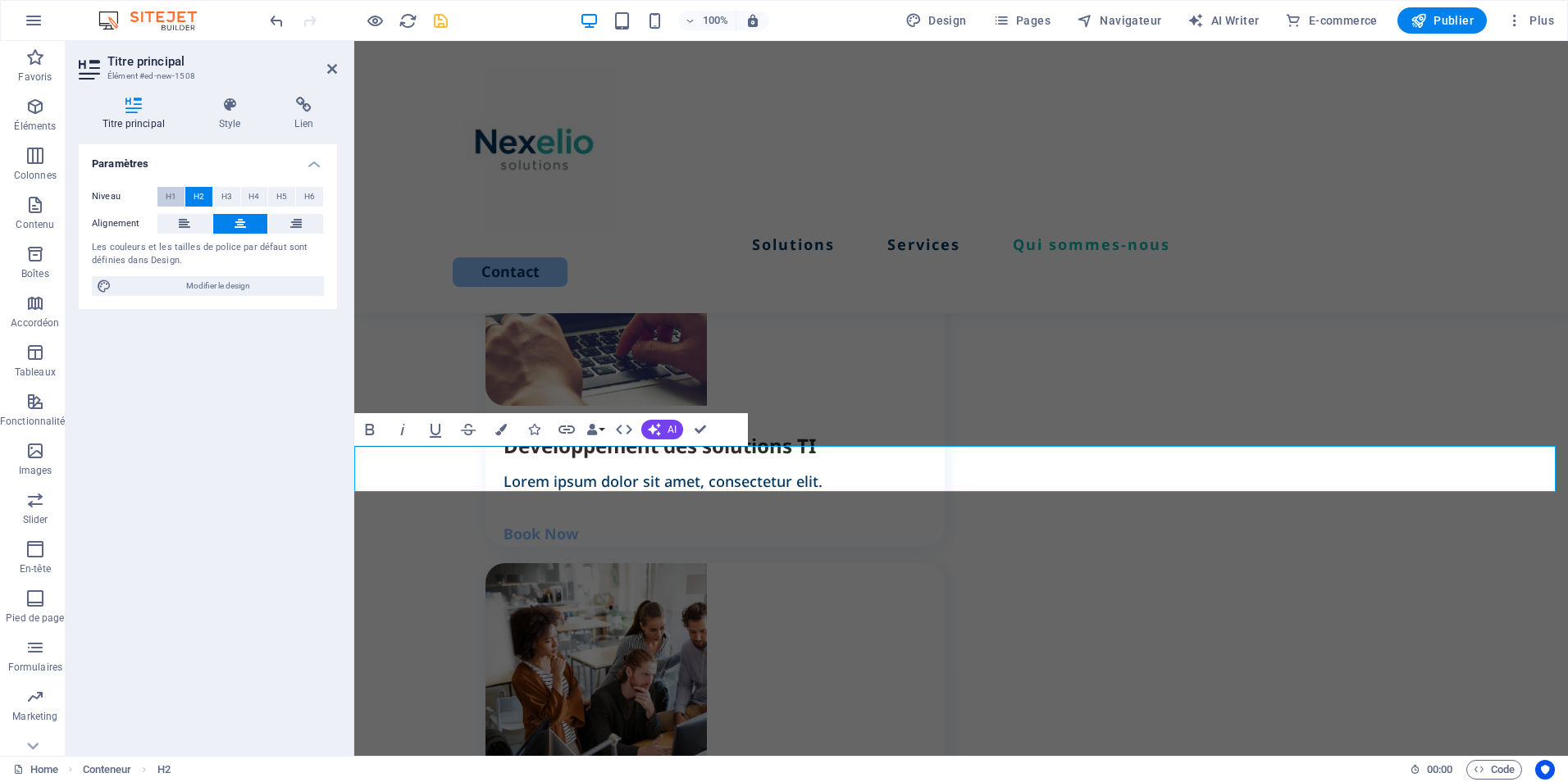
click at [174, 201] on span "H1" at bounding box center [171, 197] width 11 height 20
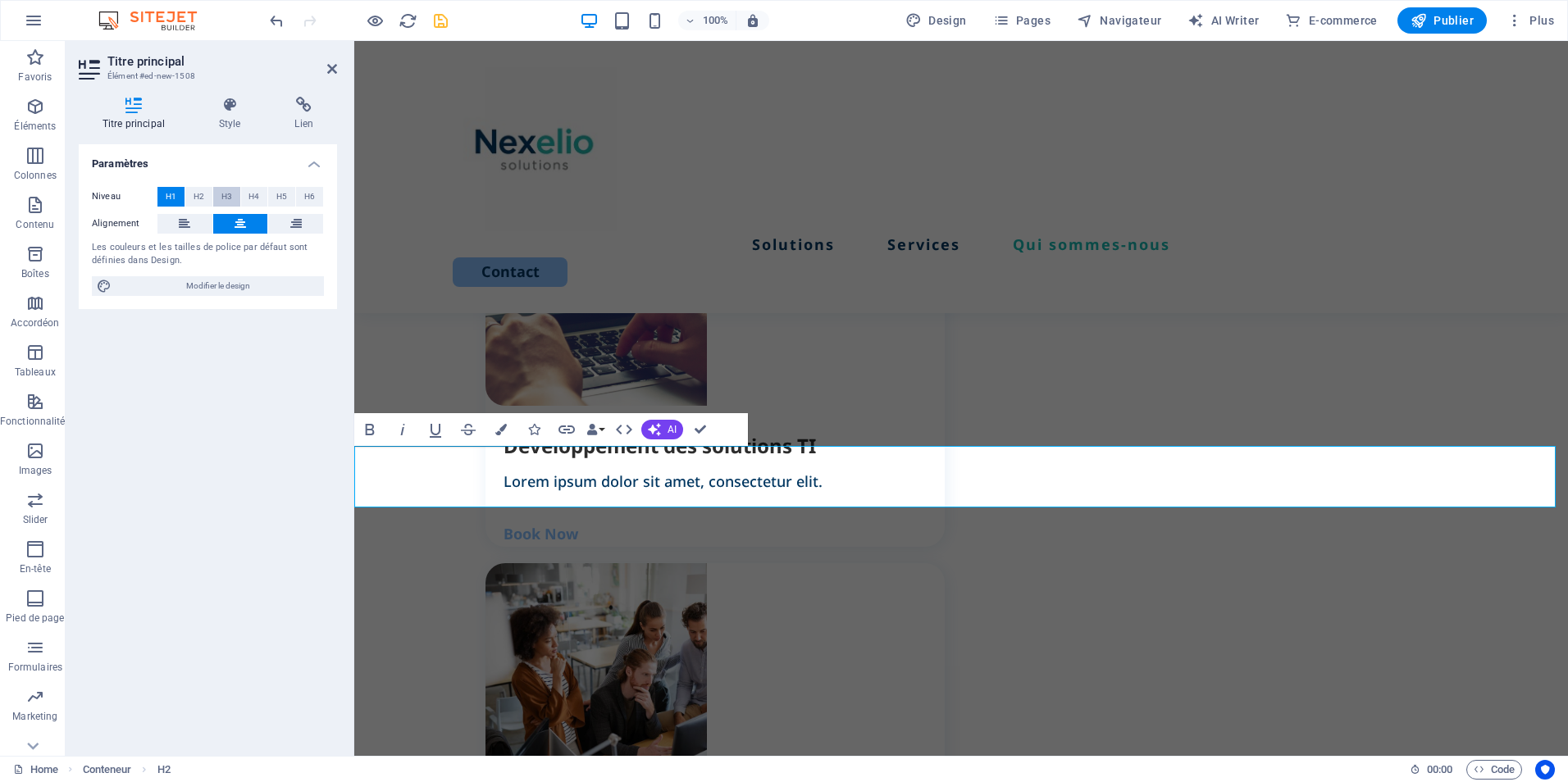
click at [228, 194] on span "H3" at bounding box center [227, 197] width 11 height 20
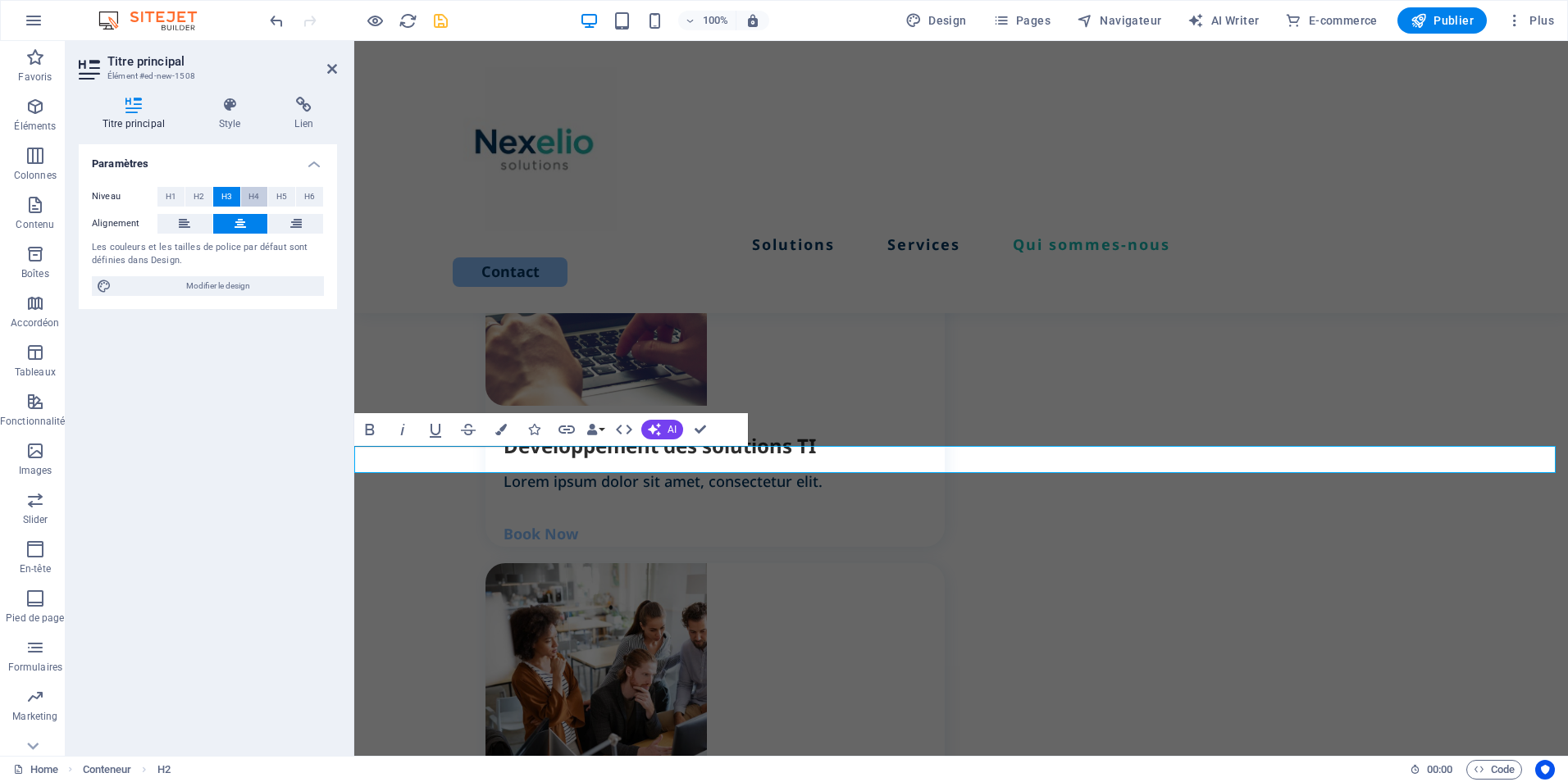
click at [249, 197] on span "H4" at bounding box center [254, 197] width 11 height 20
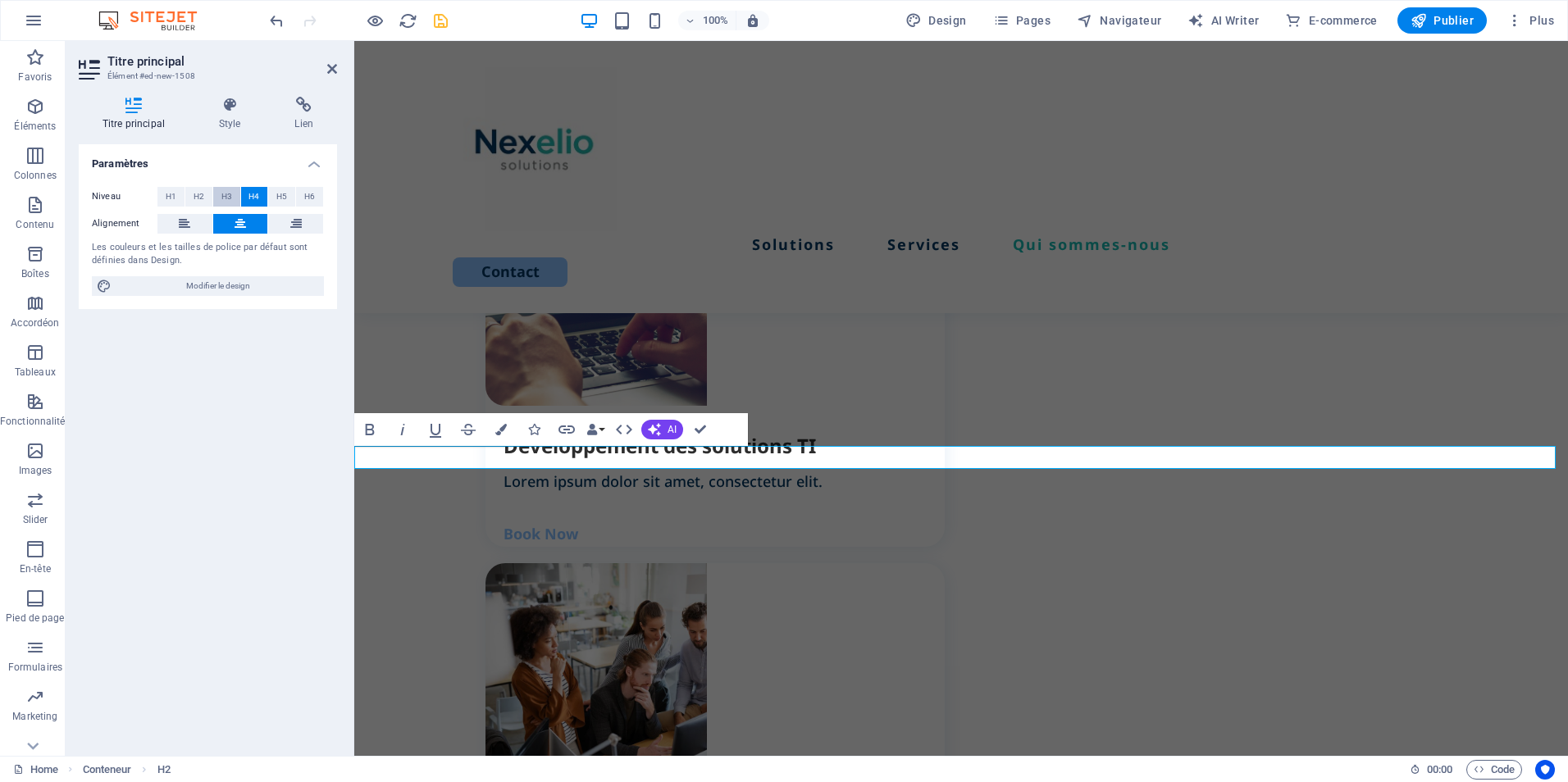
click at [230, 196] on span "H3" at bounding box center [227, 197] width 11 height 20
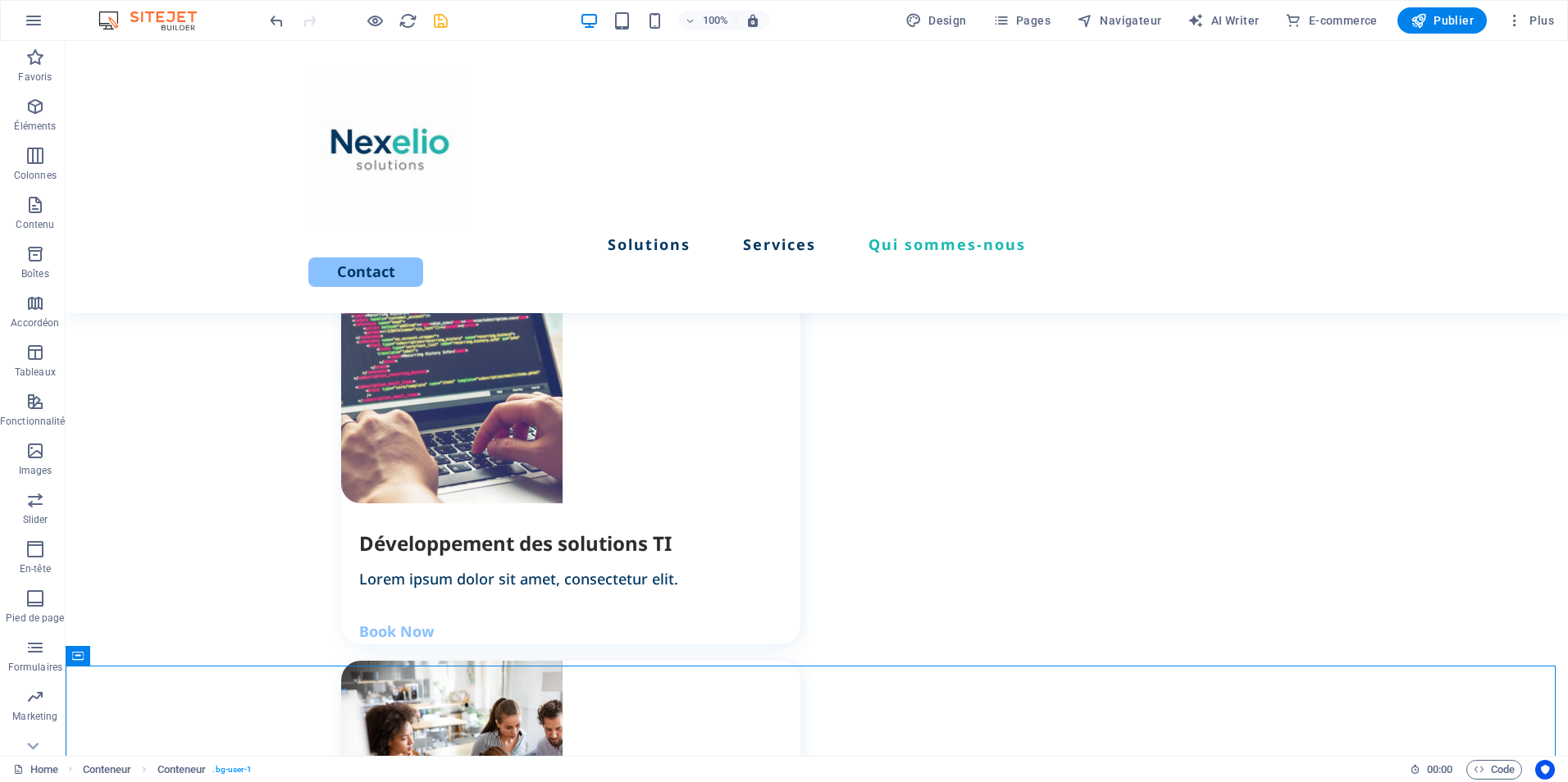
scroll to position [1874, 0]
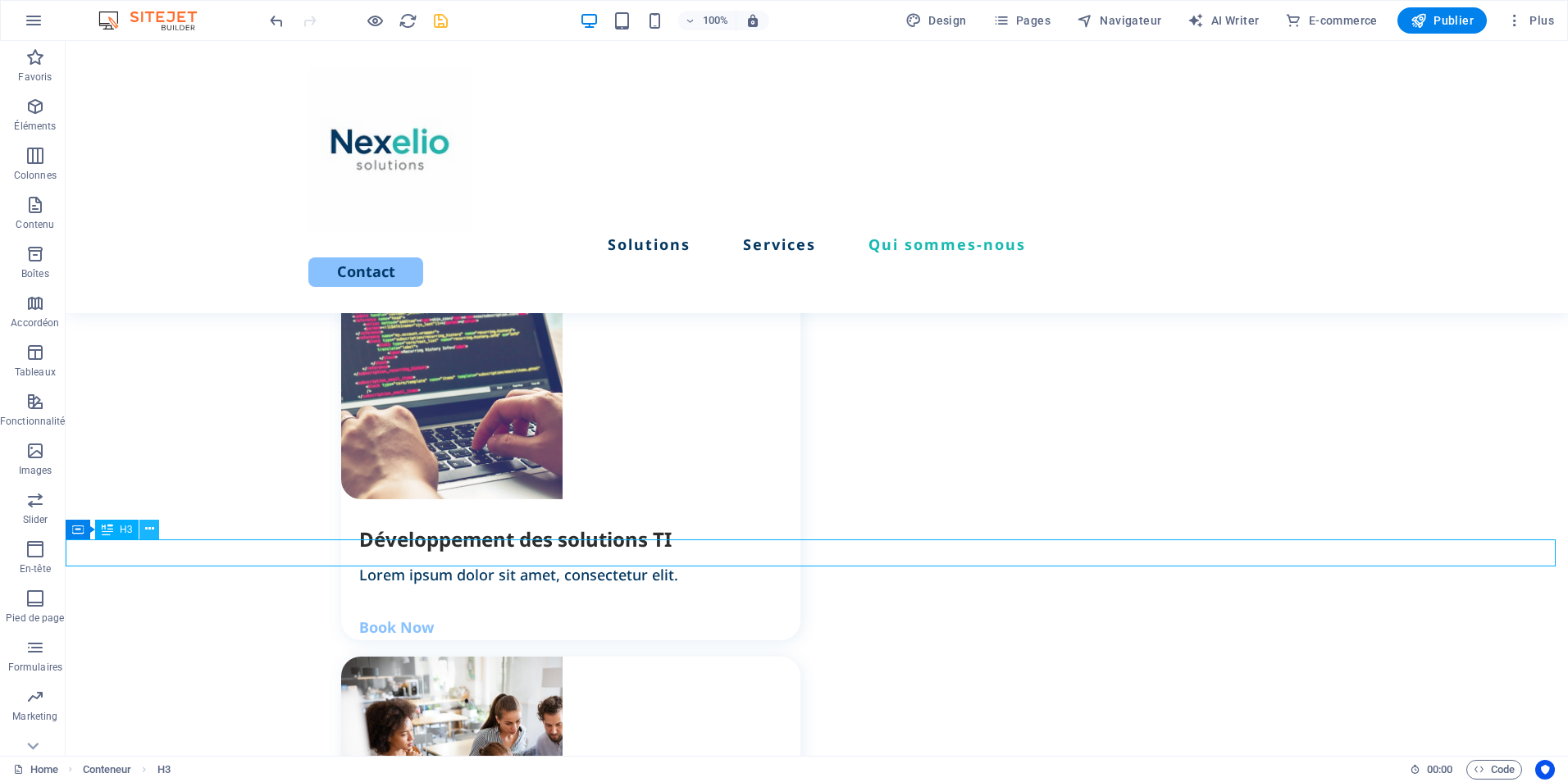
click at [150, 532] on icon at bounding box center [149, 529] width 9 height 17
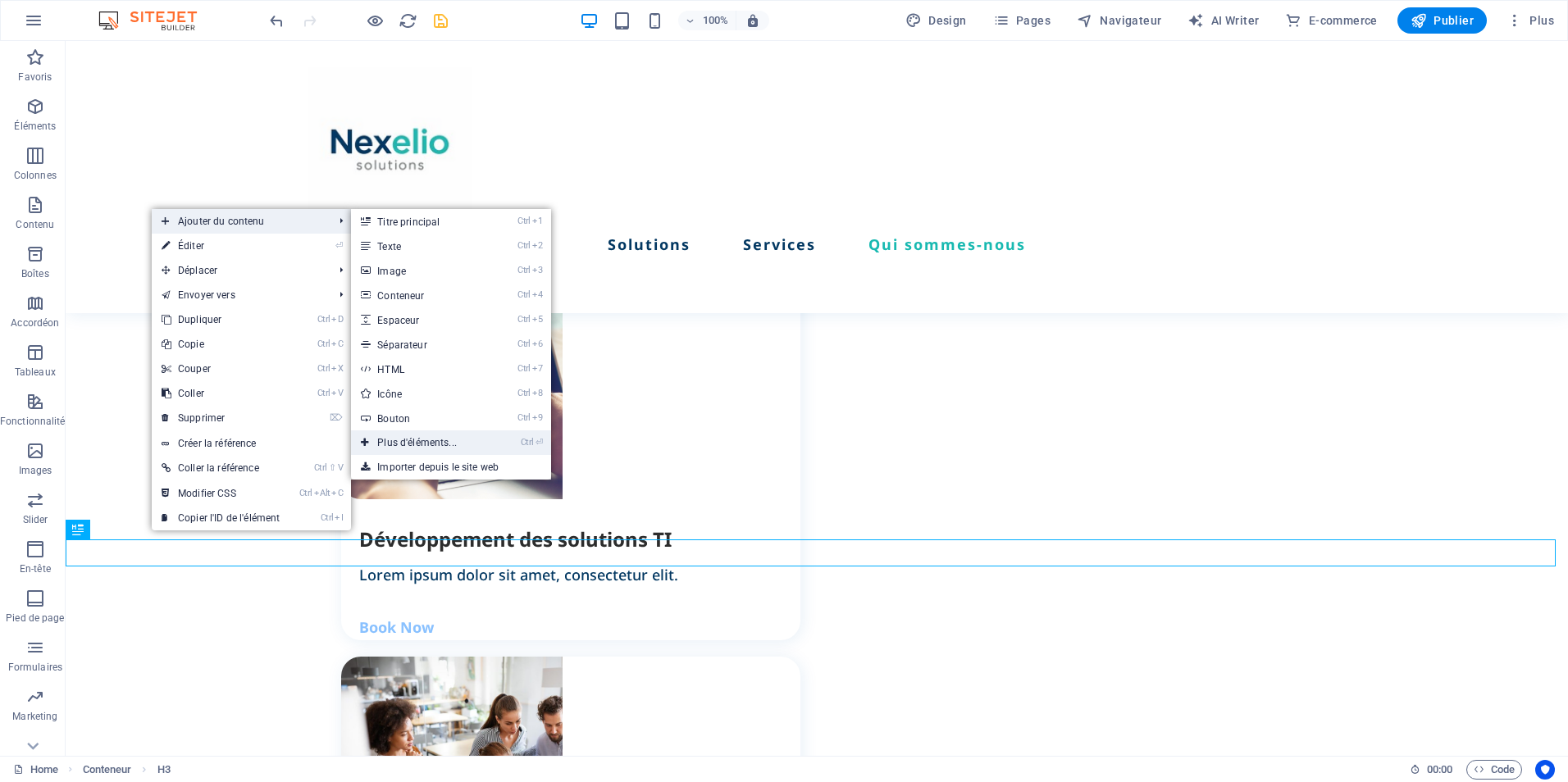
click at [433, 446] on link "Ctrl ⏎ Plus d'éléments..." at bounding box center [420, 443] width 139 height 24
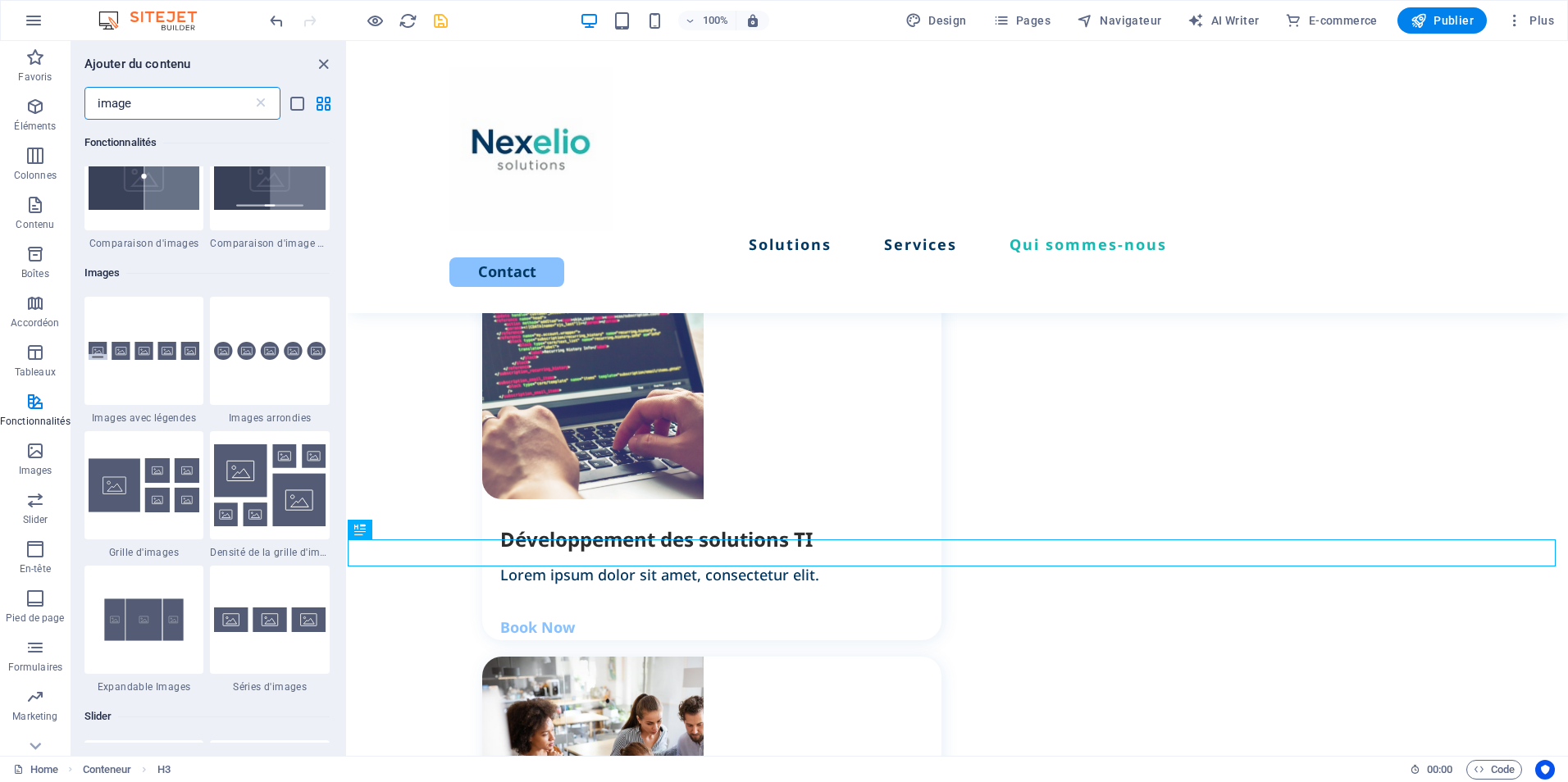
scroll to position [1208, 0]
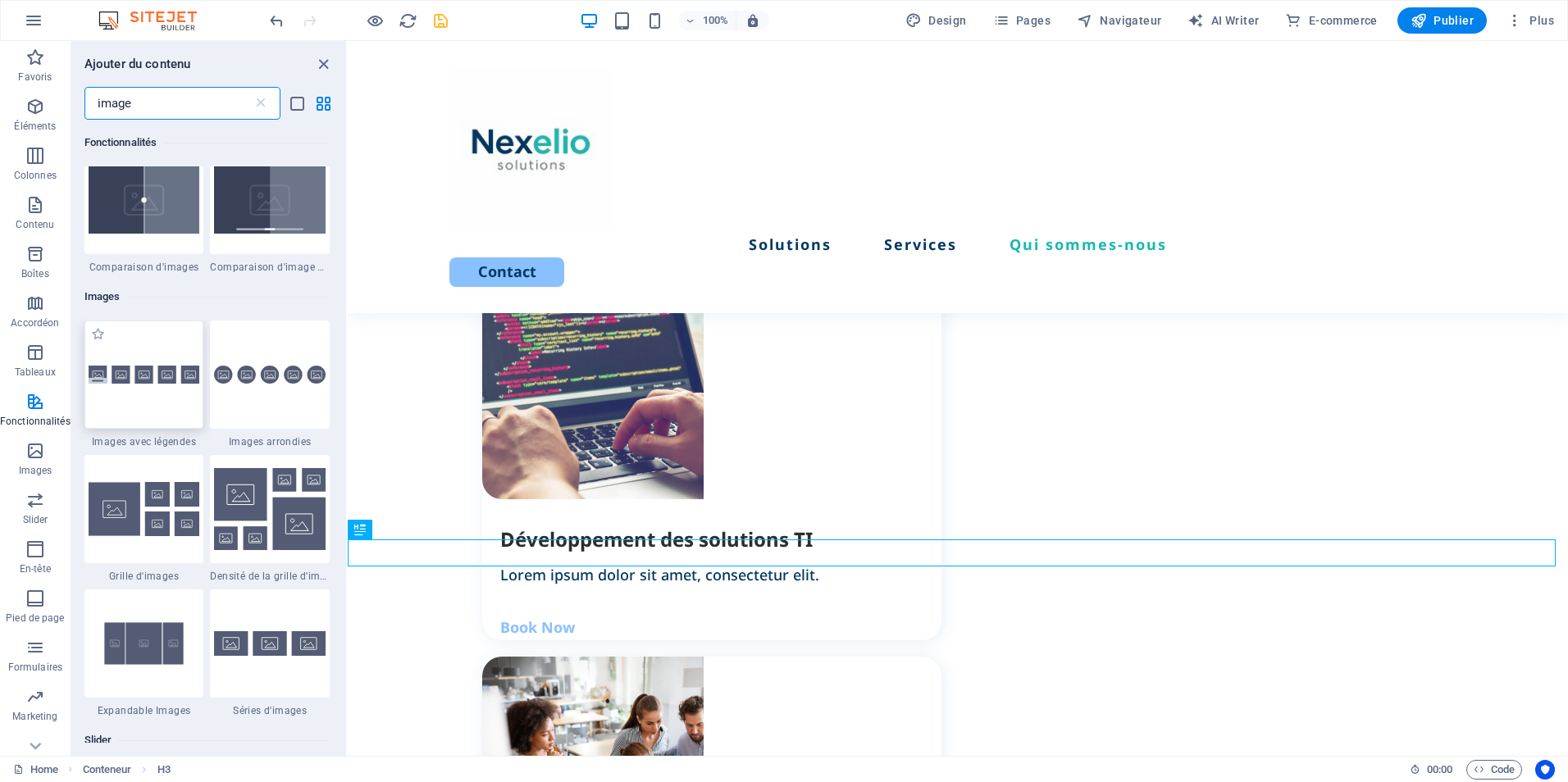
type input "image"
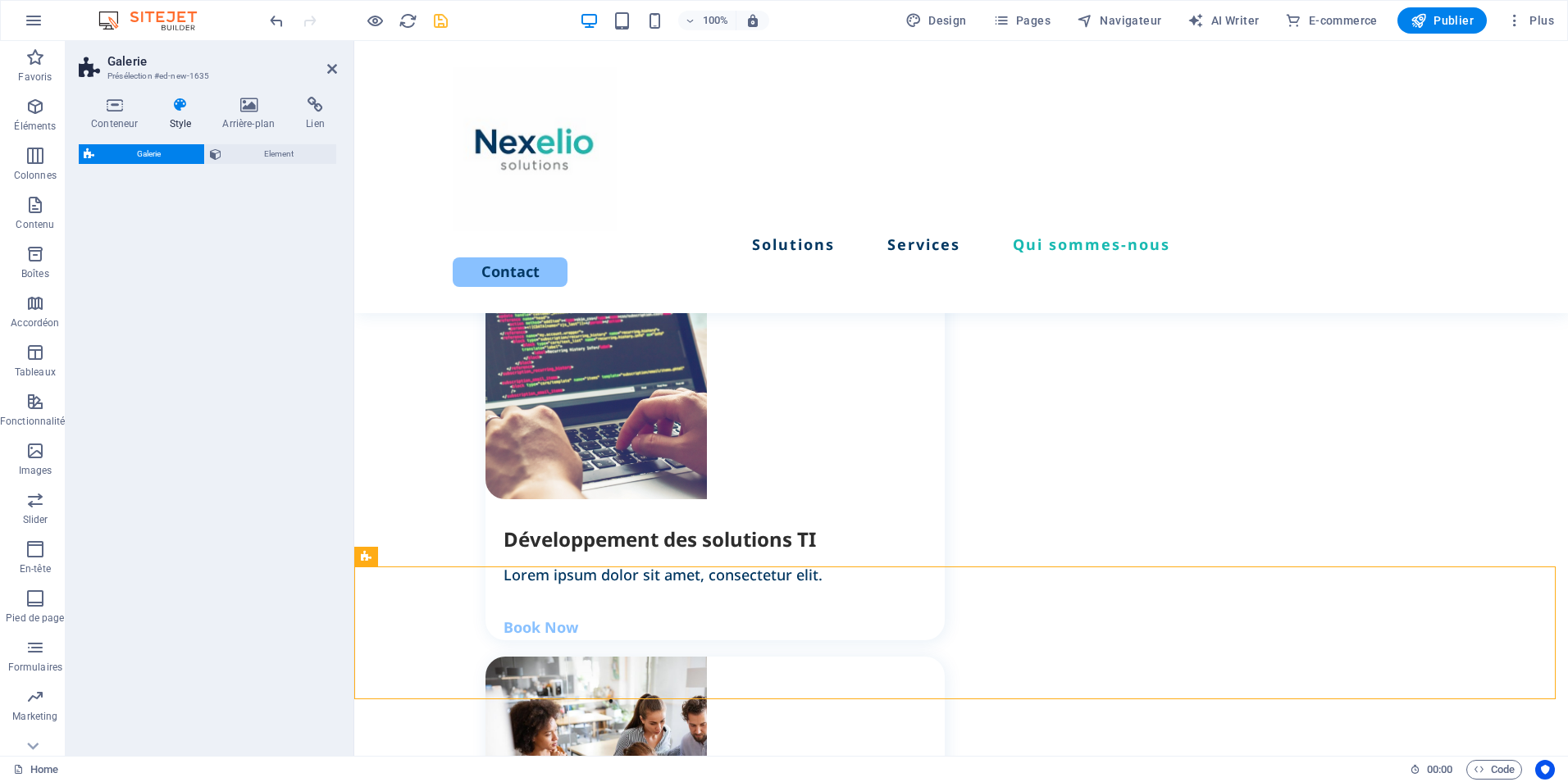
select select "rem"
select select "preset-gallery-v3-captions"
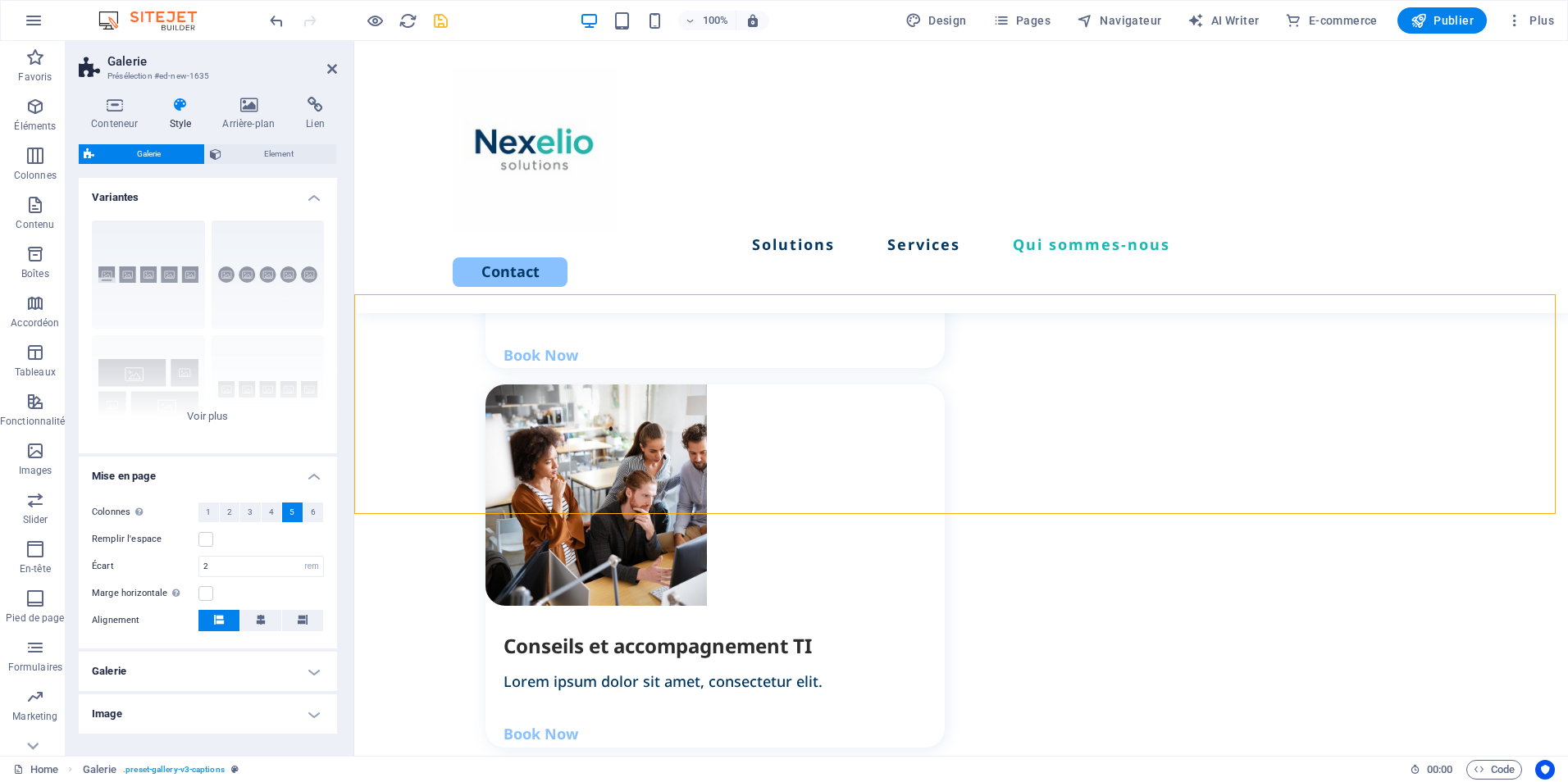
scroll to position [2030, 0]
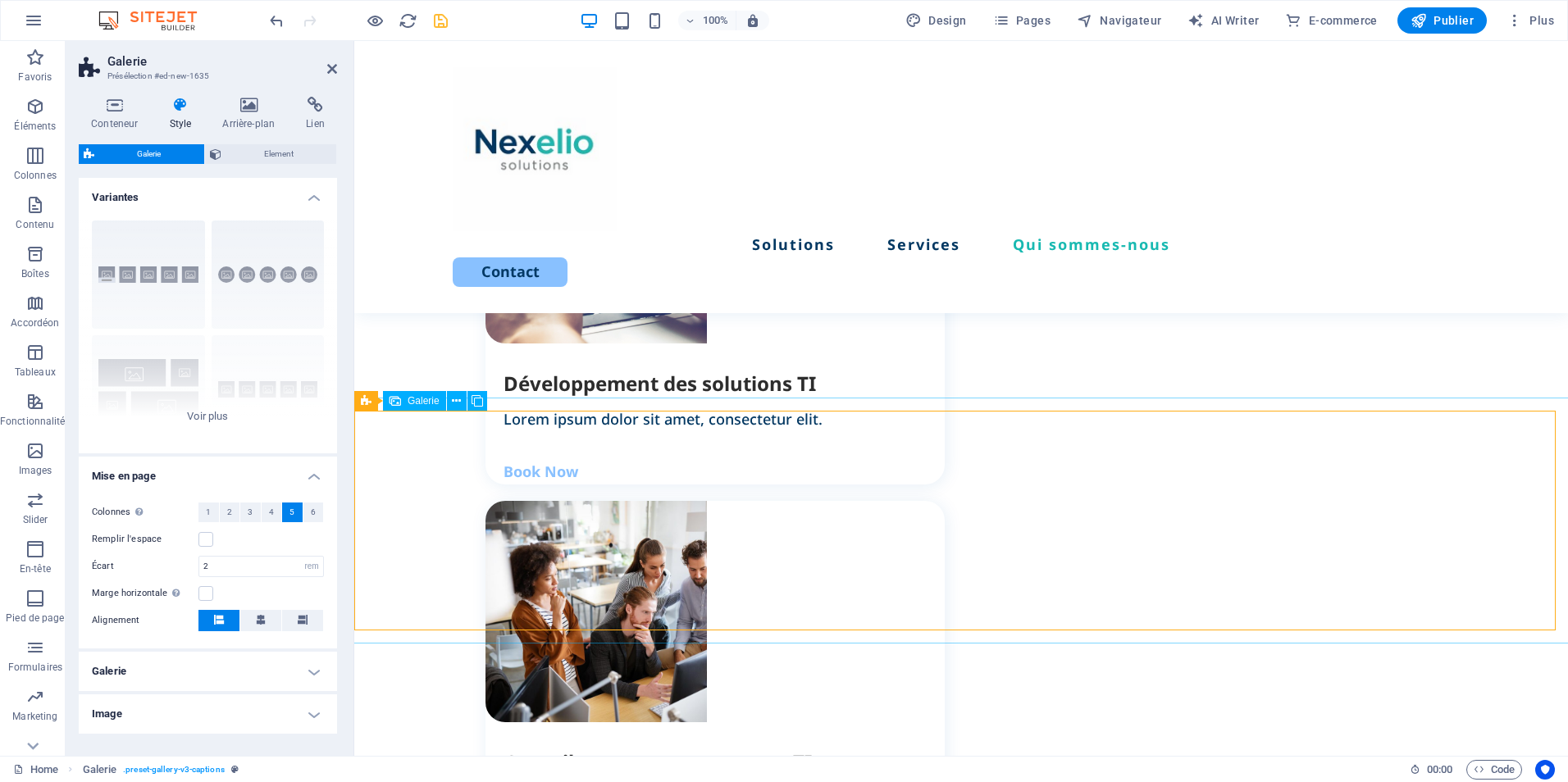
select select "4"
select select "px"
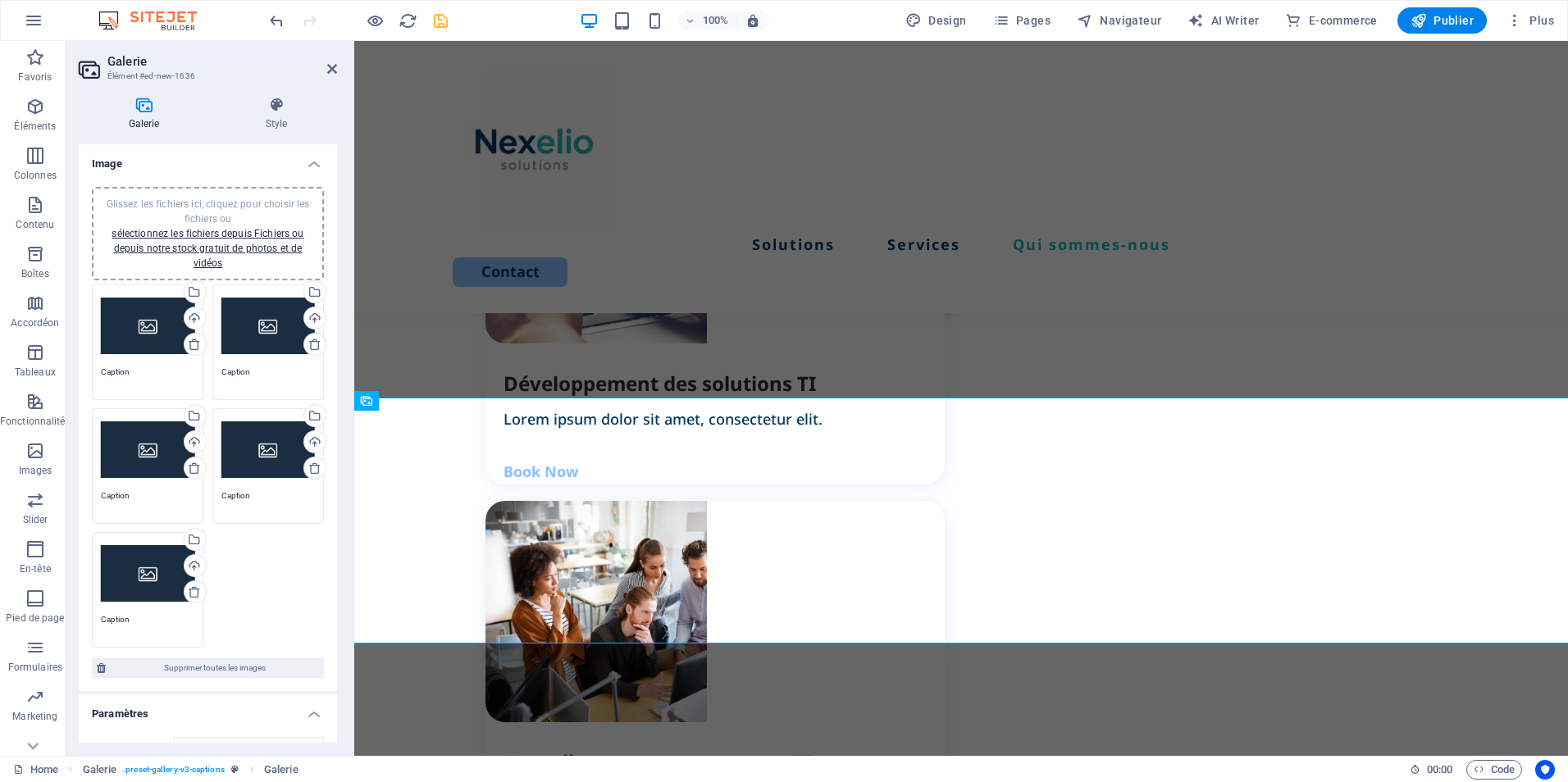
click at [151, 324] on div "Glissez les fichiers ici, cliquez pour choisir les fichiers ou sélectionnez les…" at bounding box center [148, 326] width 94 height 65
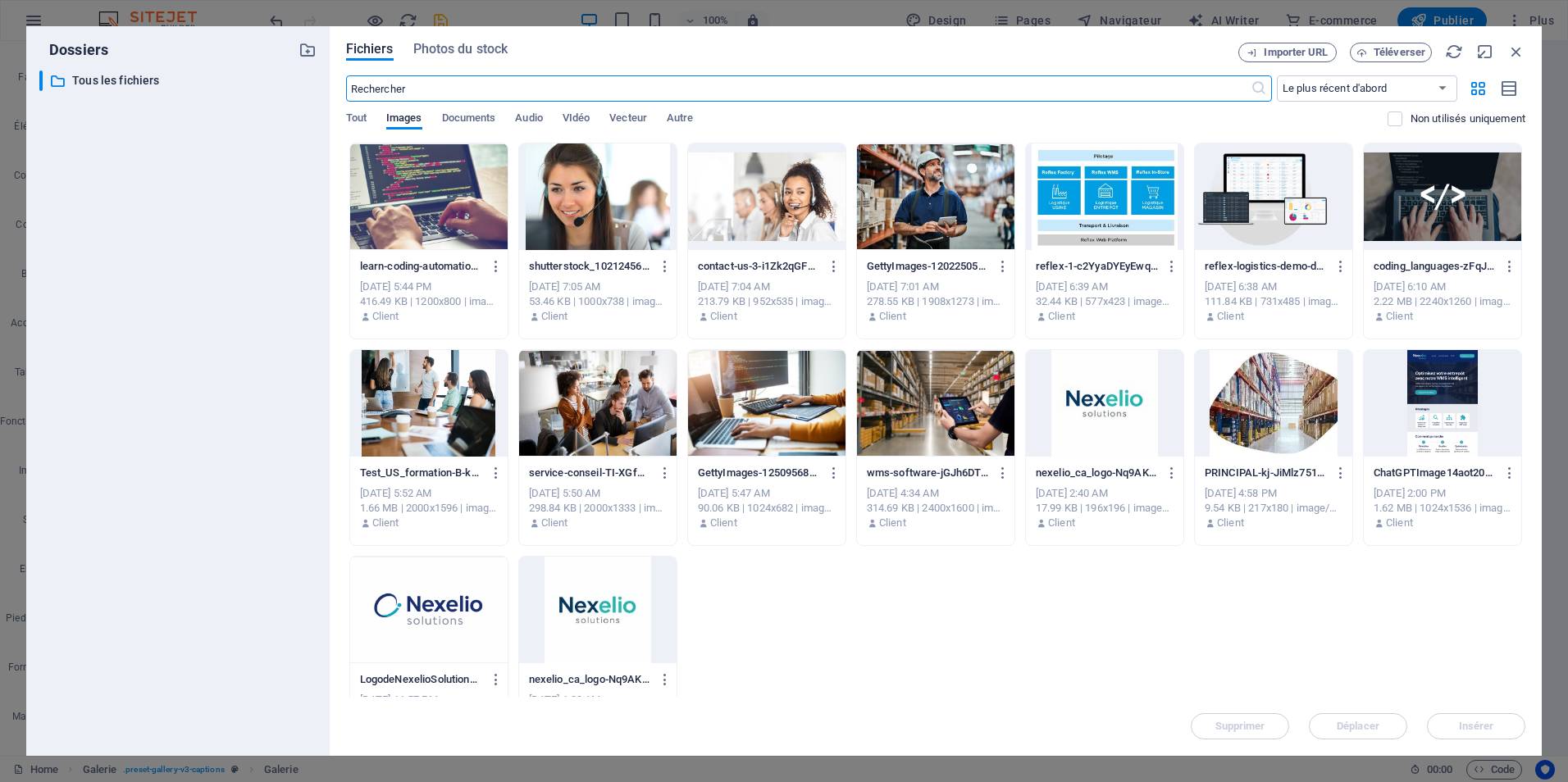
scroll to position [2163, 0]
click at [1285, 59] on button "Importer URL" at bounding box center [1287, 52] width 99 height 20
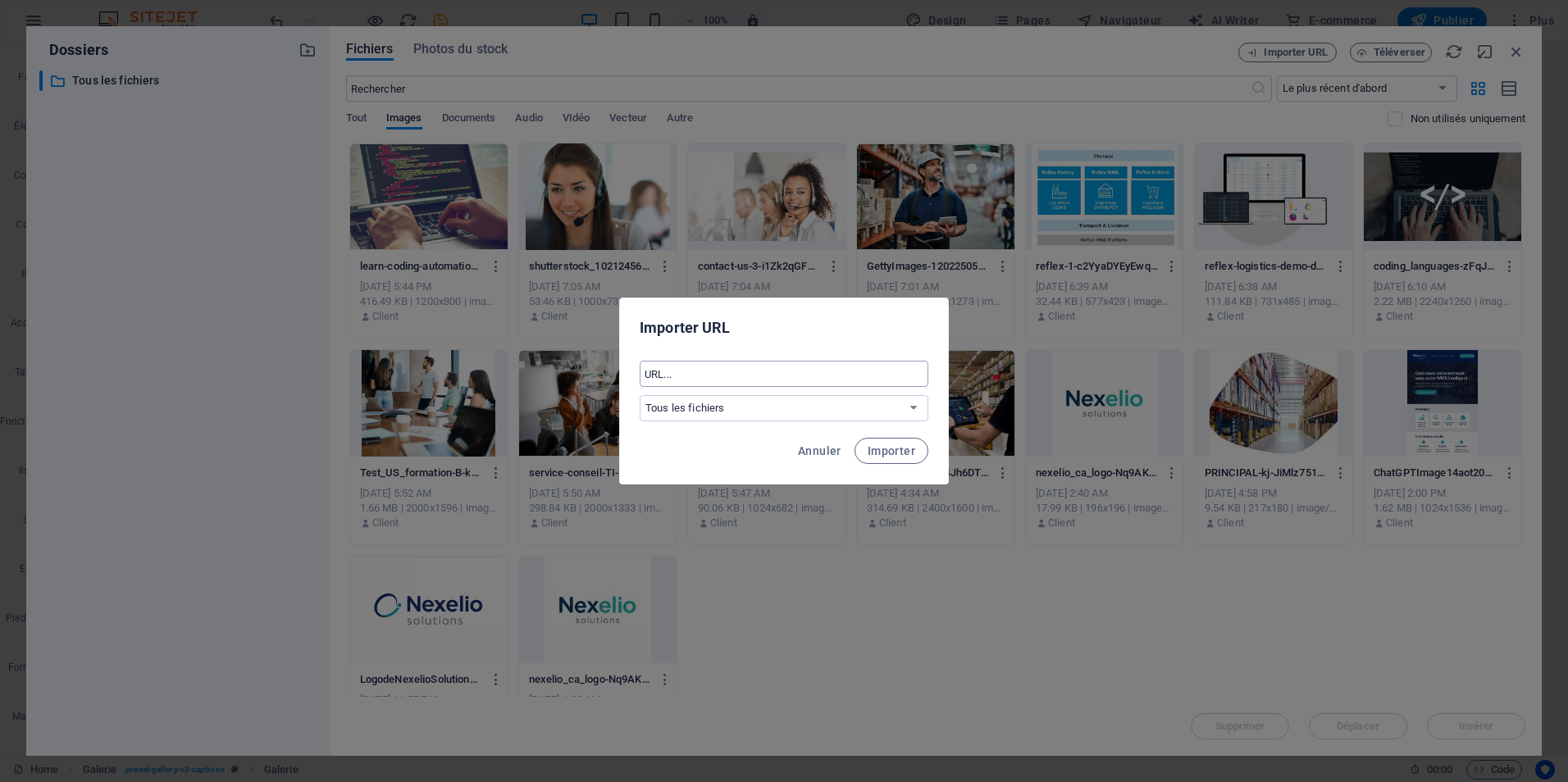
click at [686, 366] on input "text" at bounding box center [784, 374] width 289 height 26
paste input "[URL][DOMAIN_NAME]"
type input "[URL][DOMAIN_NAME]"
click at [894, 453] on span "Importer" at bounding box center [892, 451] width 48 height 13
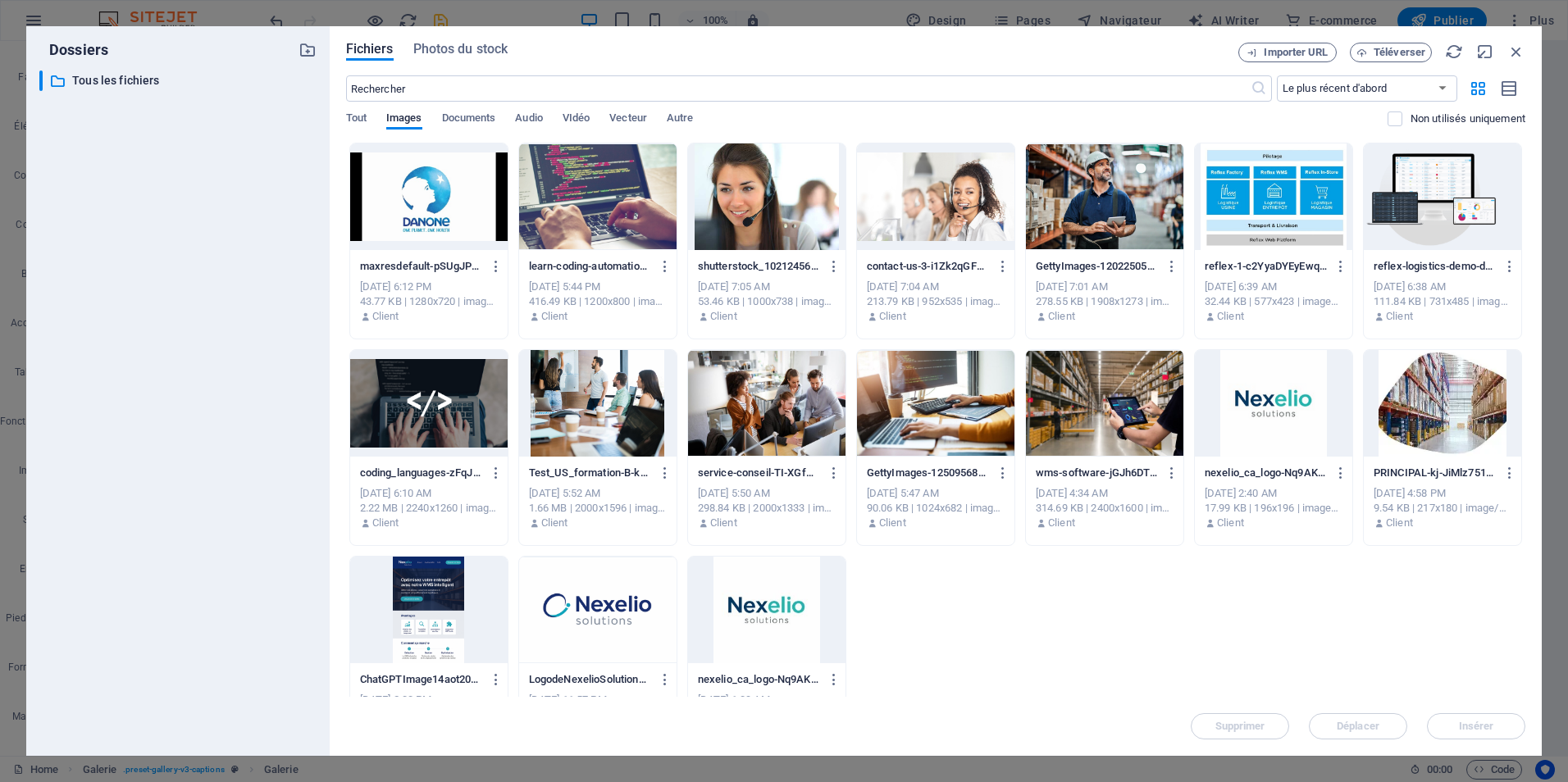
click at [424, 201] on div at bounding box center [429, 197] width 158 height 107
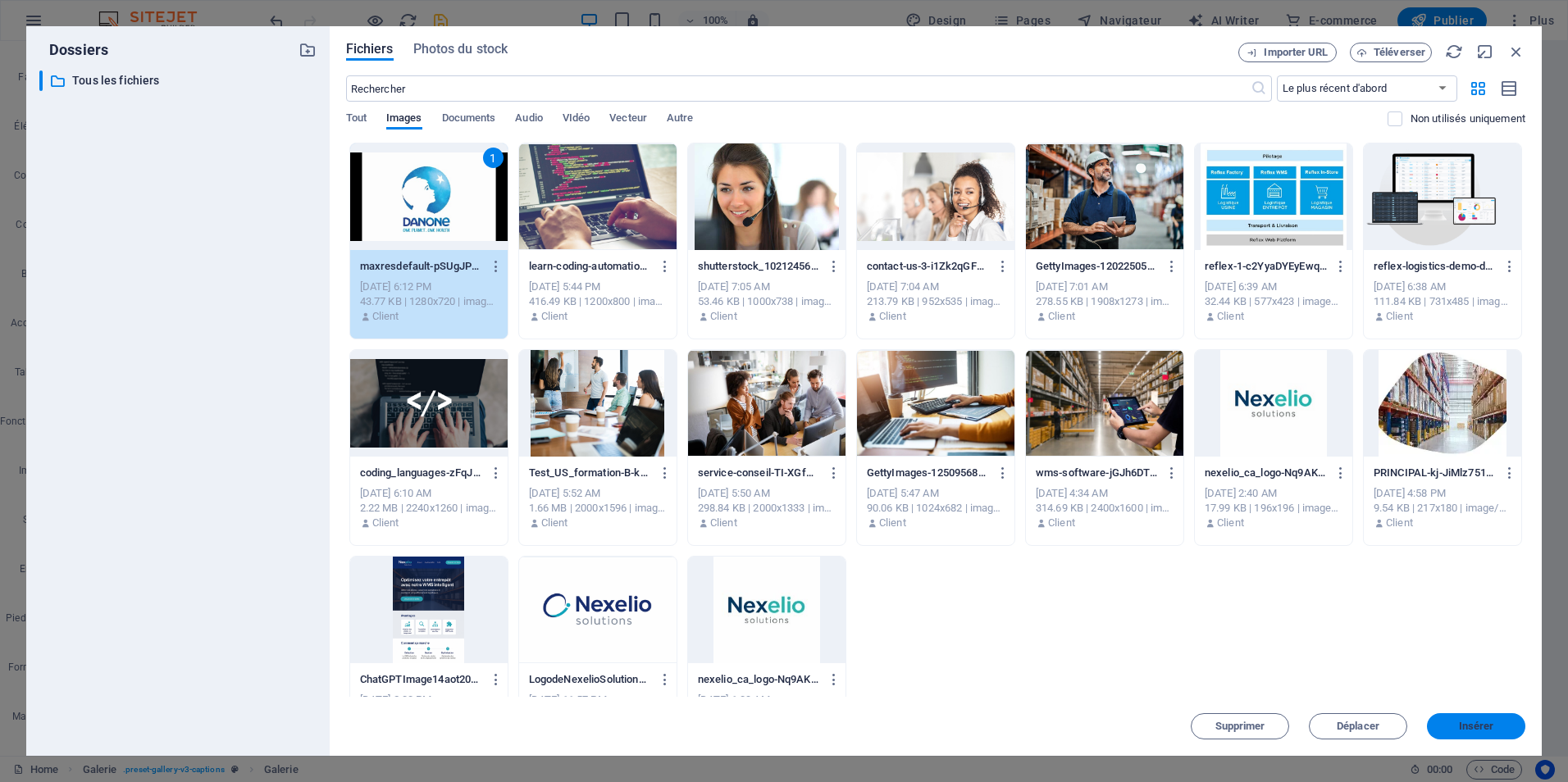
click at [1483, 733] on button "Insérer" at bounding box center [1476, 726] width 99 height 26
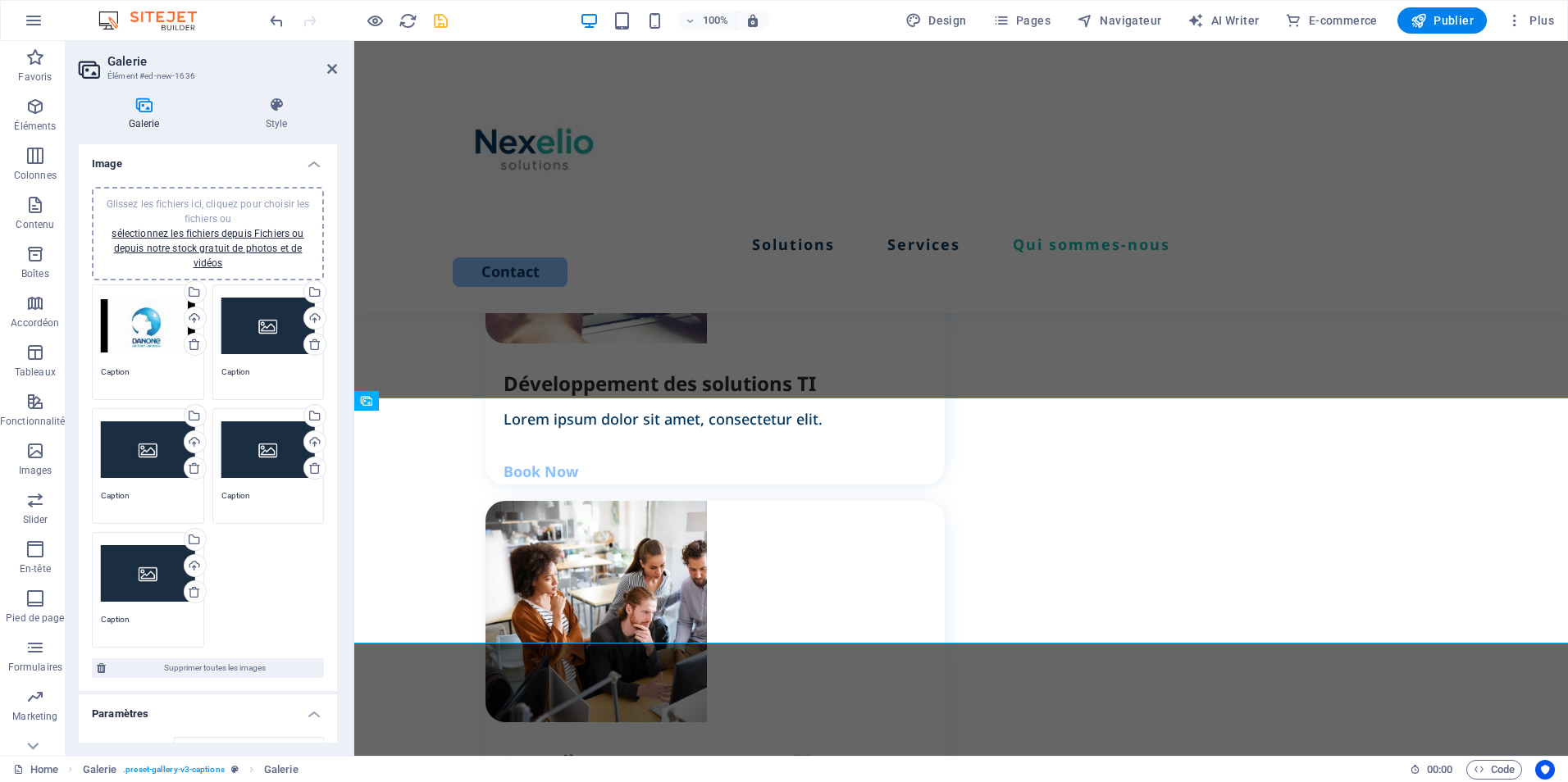
click at [275, 325] on div "Glissez les fichiers ici, cliquez pour choisir les fichiers ou sélectionnez les…" at bounding box center [269, 326] width 94 height 65
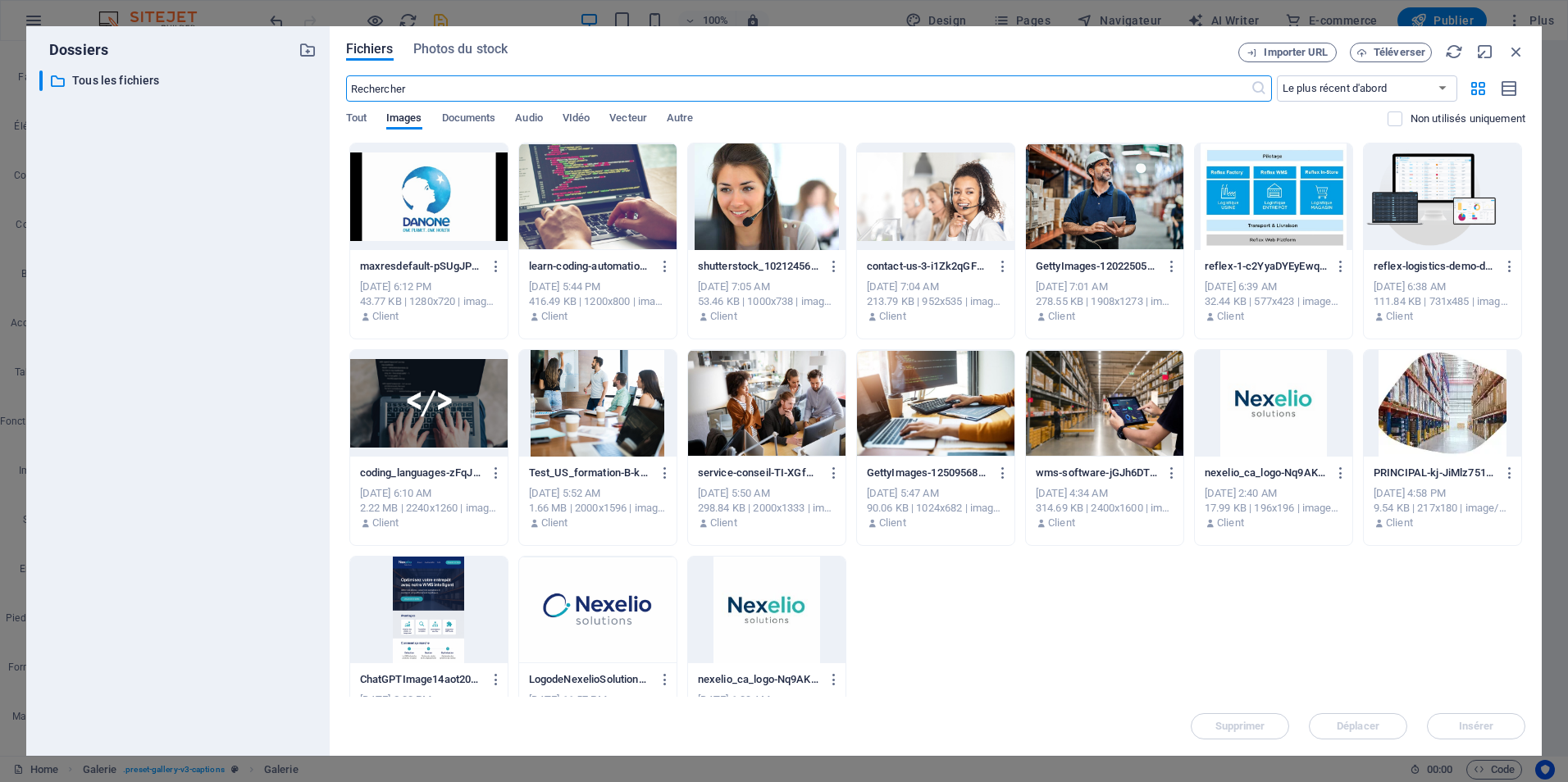
scroll to position [2163, 0]
click at [1278, 52] on span "Importer URL" at bounding box center [1296, 52] width 64 height 10
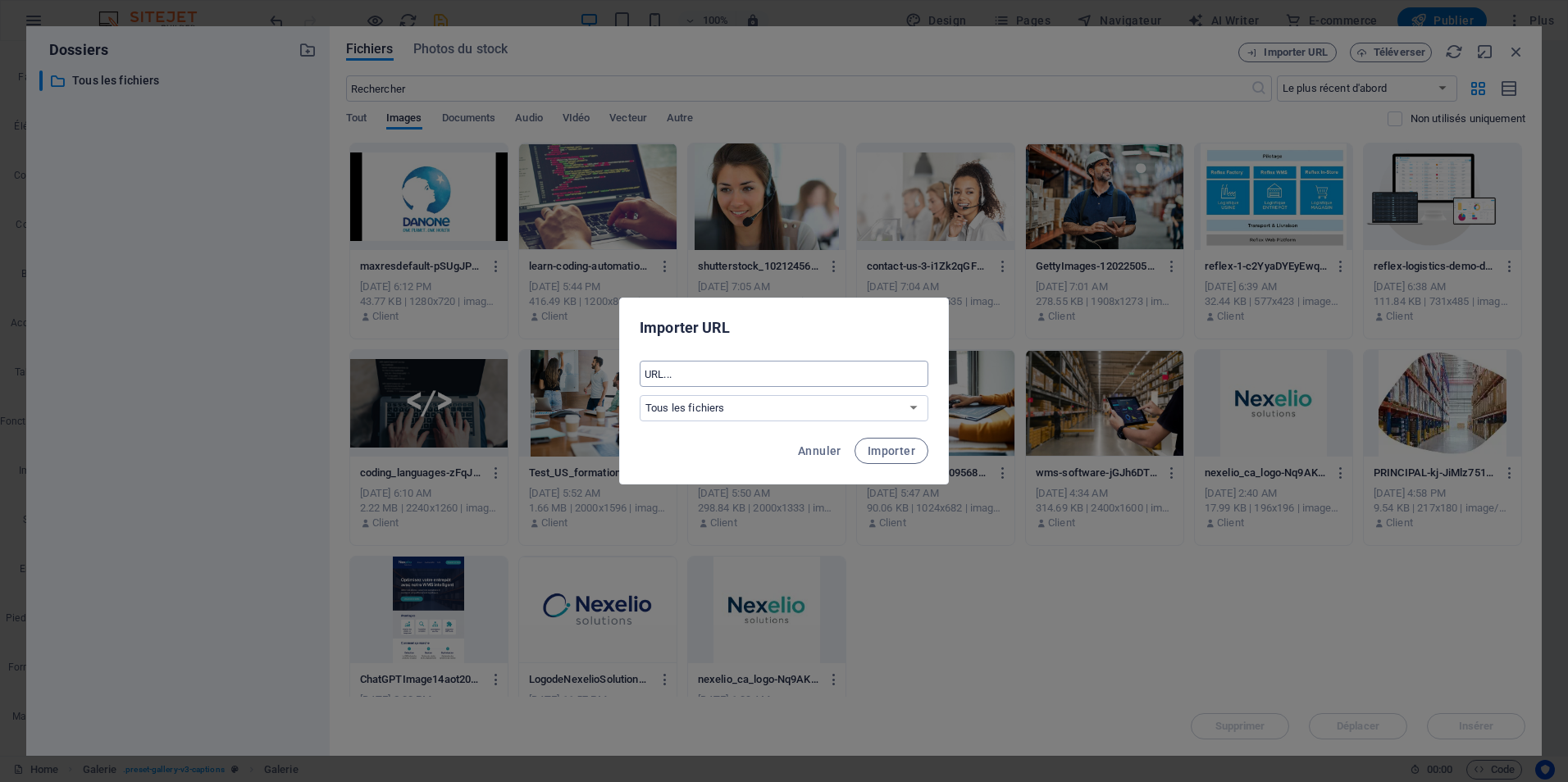
click at [699, 367] on input "text" at bounding box center [784, 374] width 289 height 26
paste input "[URL][DOMAIN_NAME]"
type input "[URL][DOMAIN_NAME]"
click at [896, 448] on span "Importer" at bounding box center [892, 451] width 48 height 13
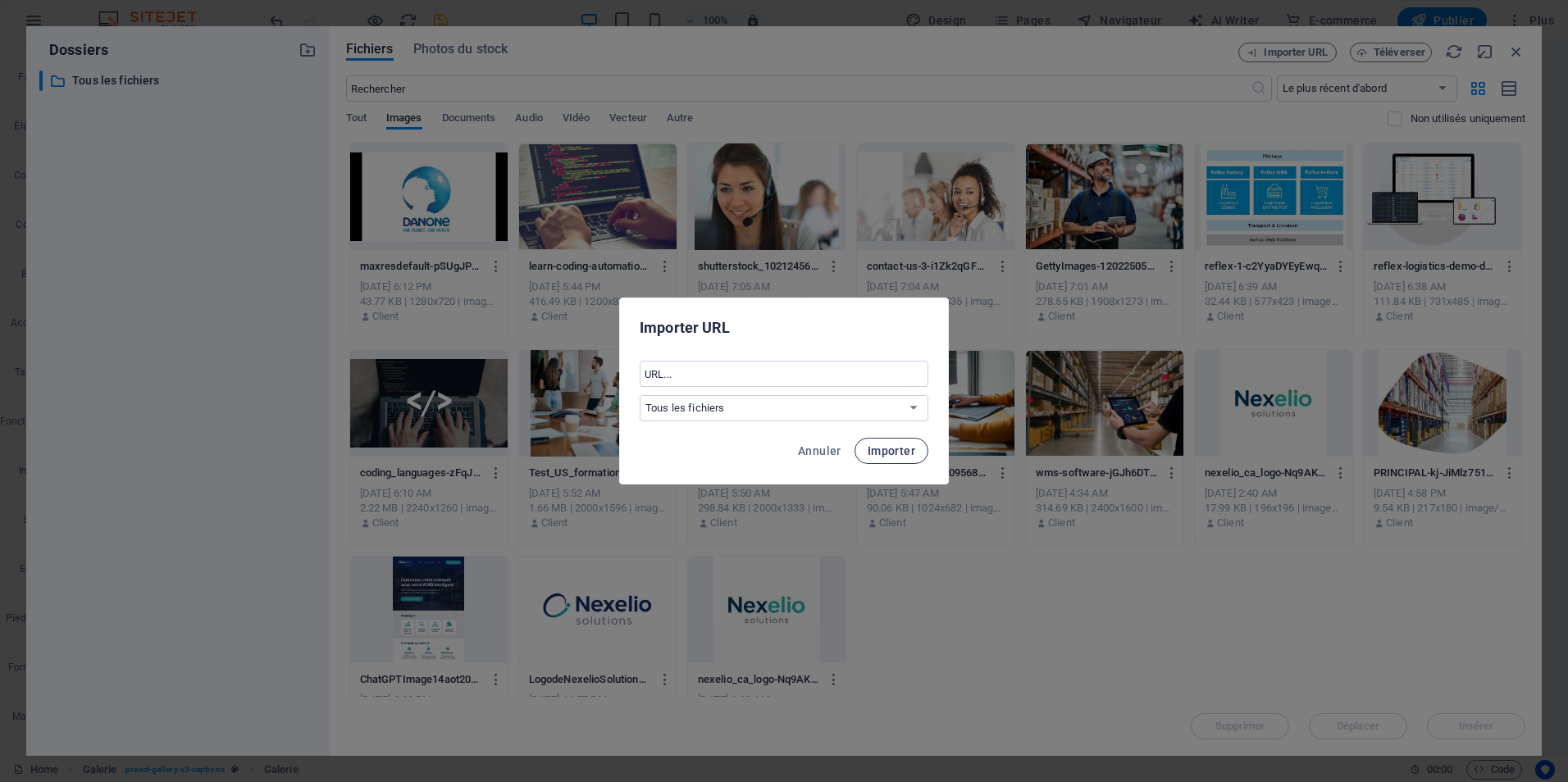
scroll to position [0, 0]
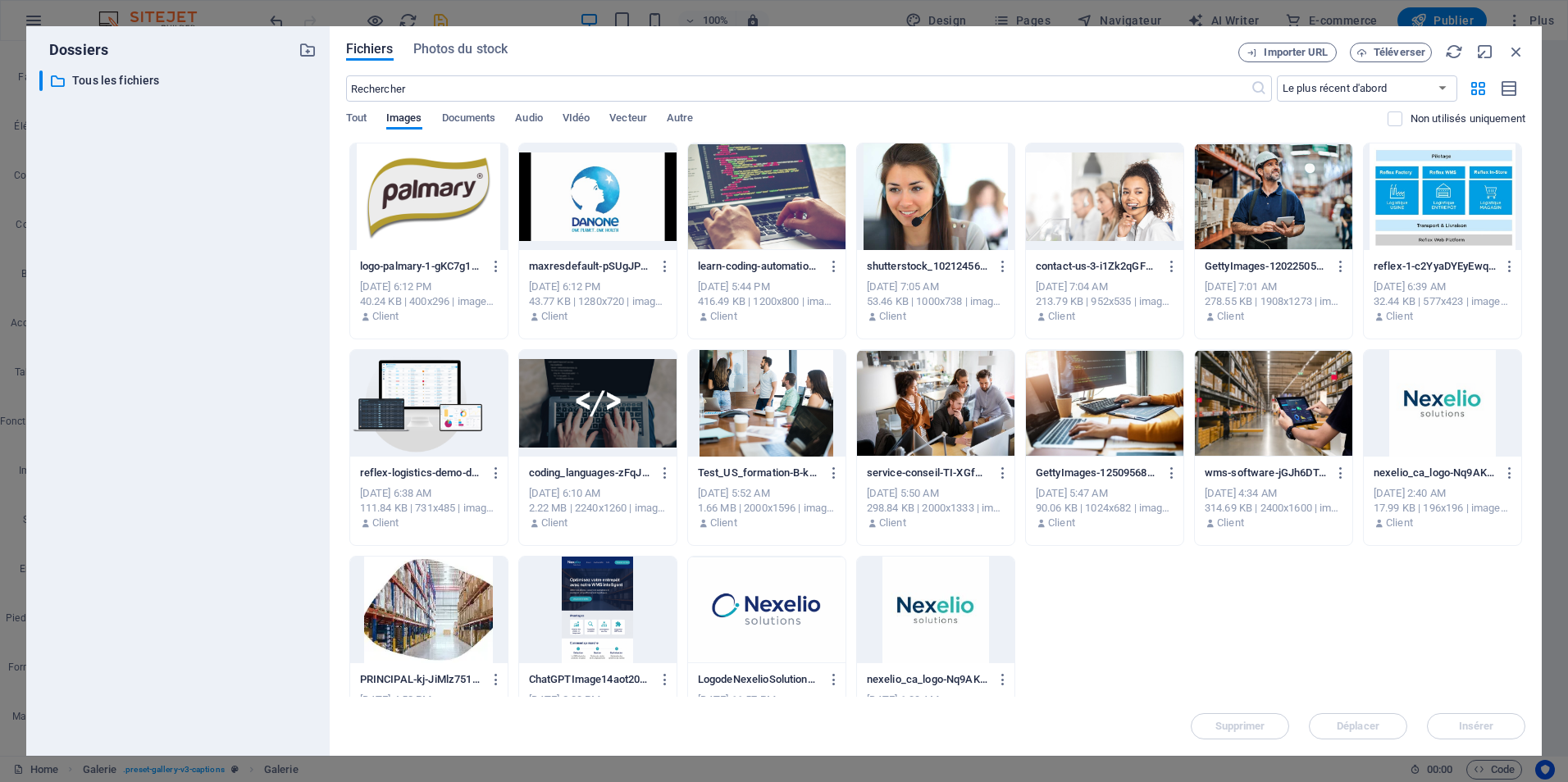
click at [443, 223] on div at bounding box center [429, 197] width 158 height 107
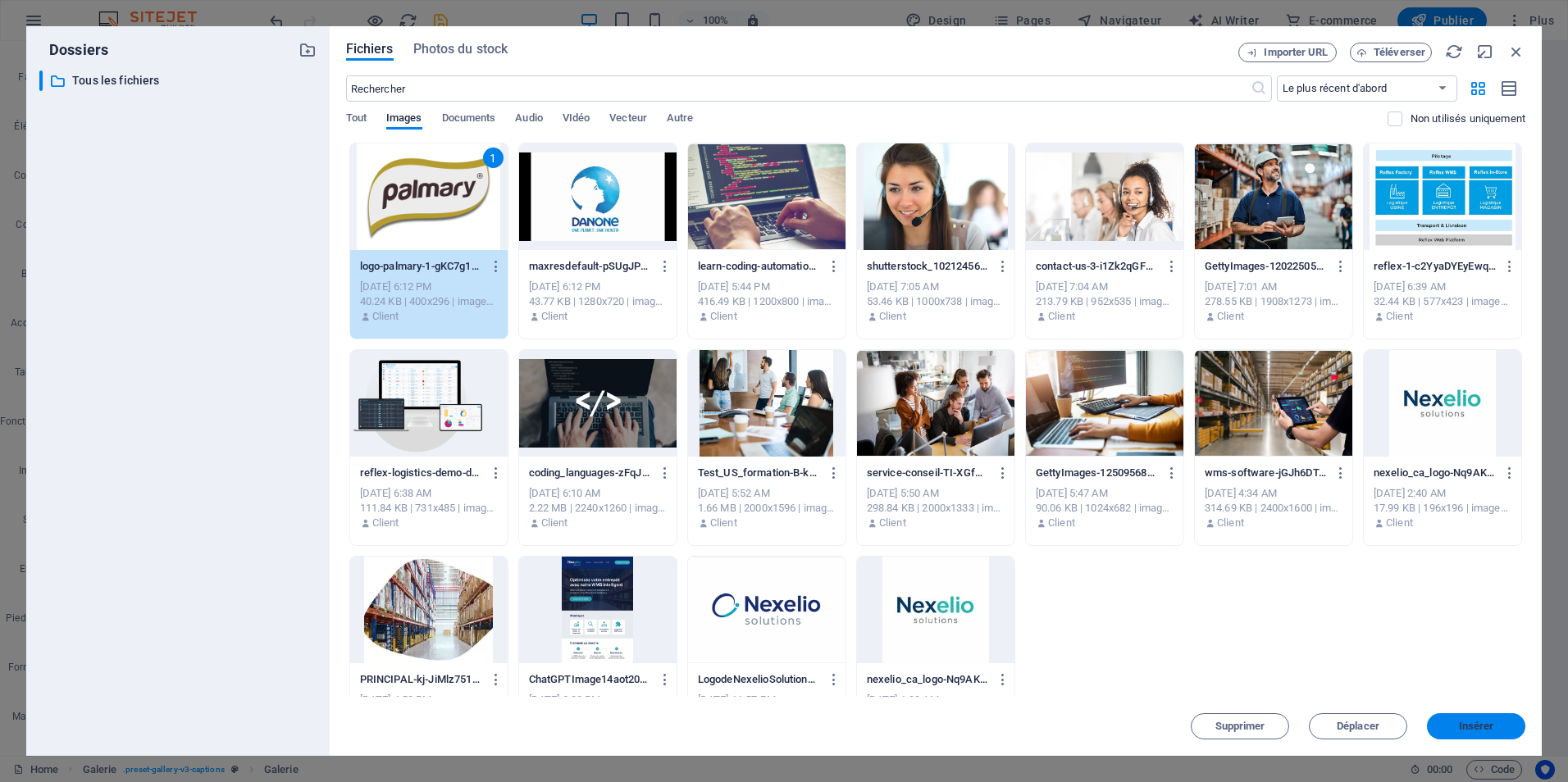
click at [1500, 728] on span "Insérer" at bounding box center [1477, 726] width 85 height 10
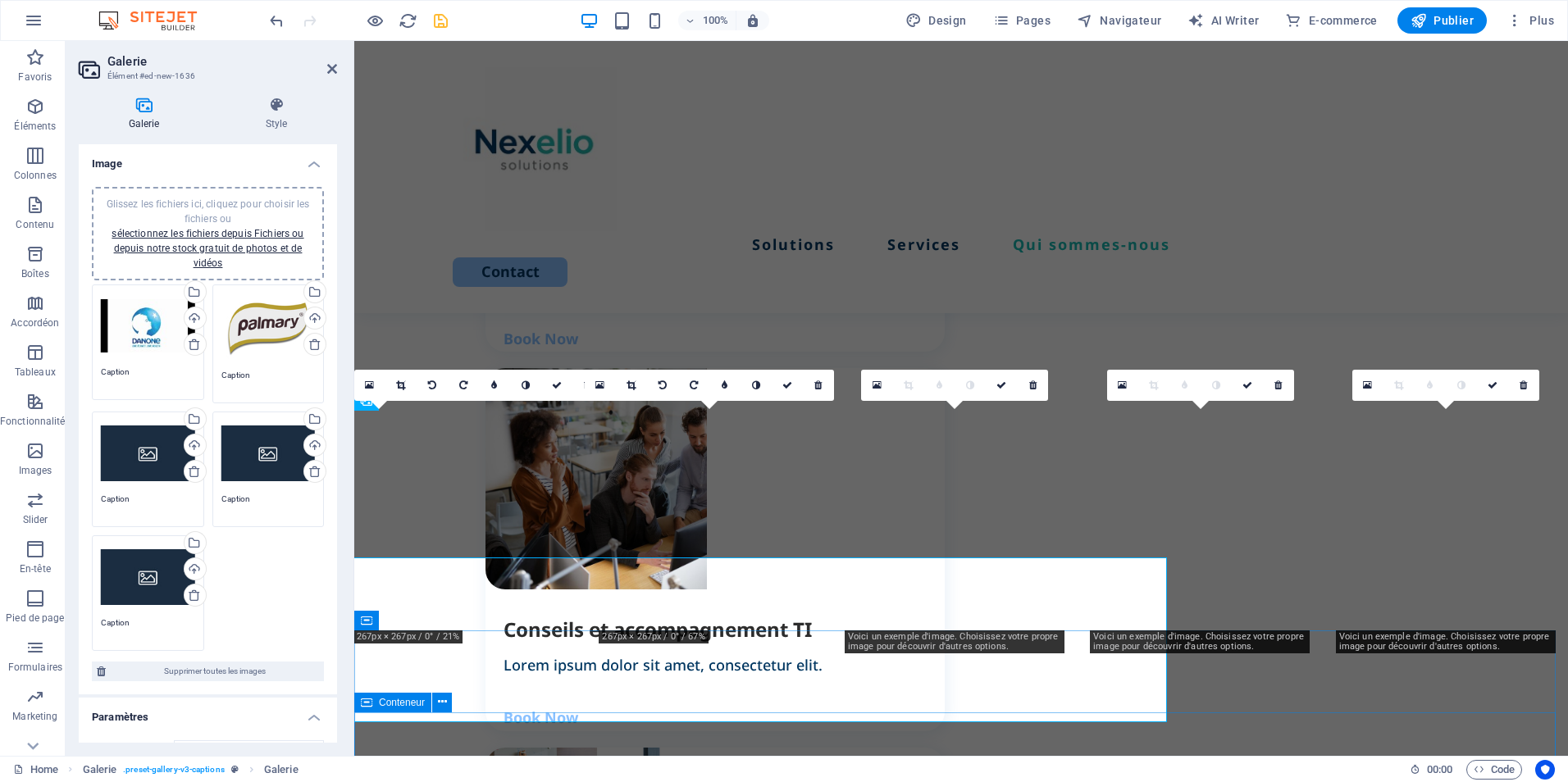
scroll to position [2030, 0]
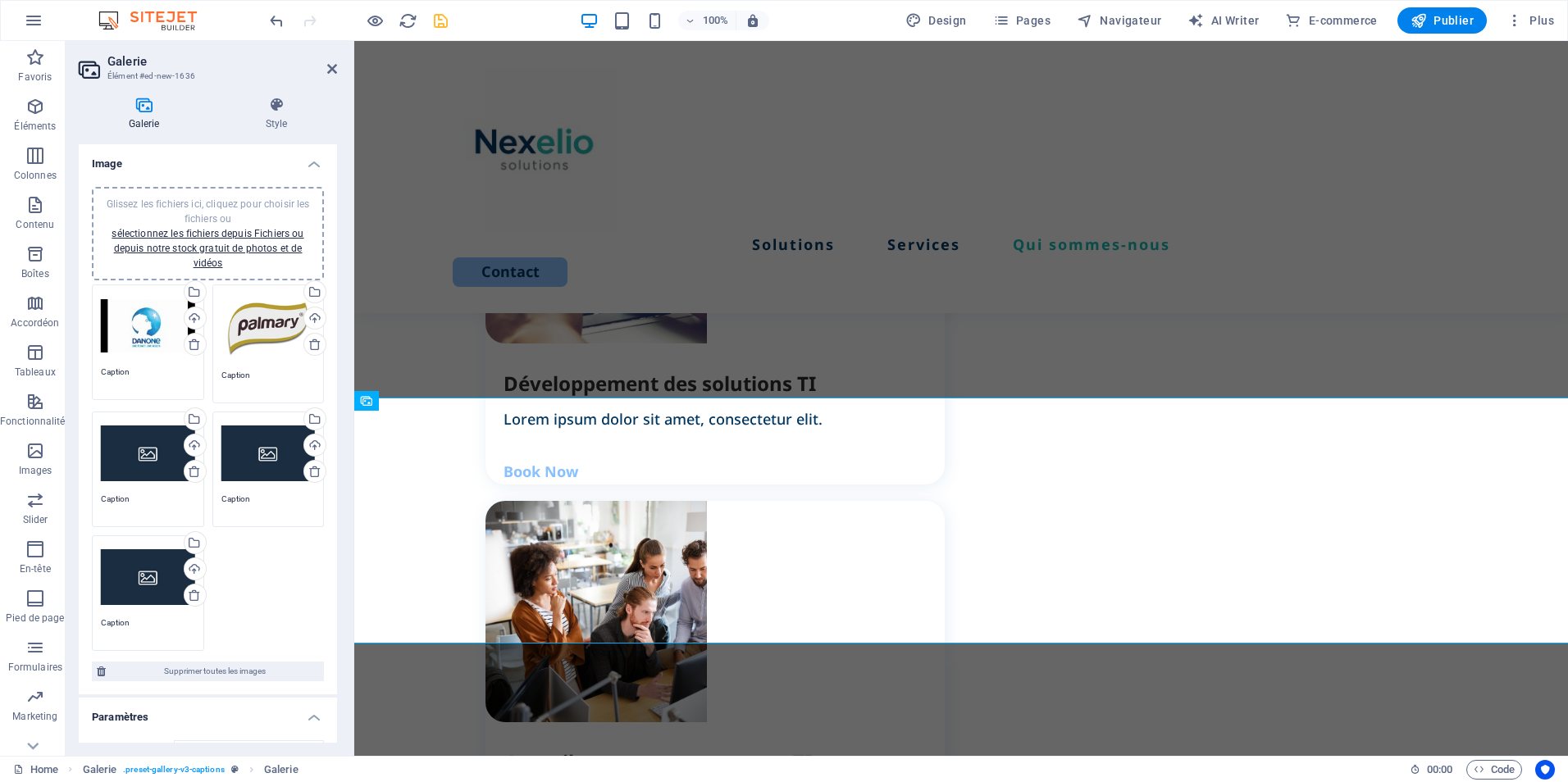
click at [240, 336] on div "Glissez les fichiers ici, cliquez pour choisir les fichiers ou sélectionnez les…" at bounding box center [269, 328] width 94 height 69
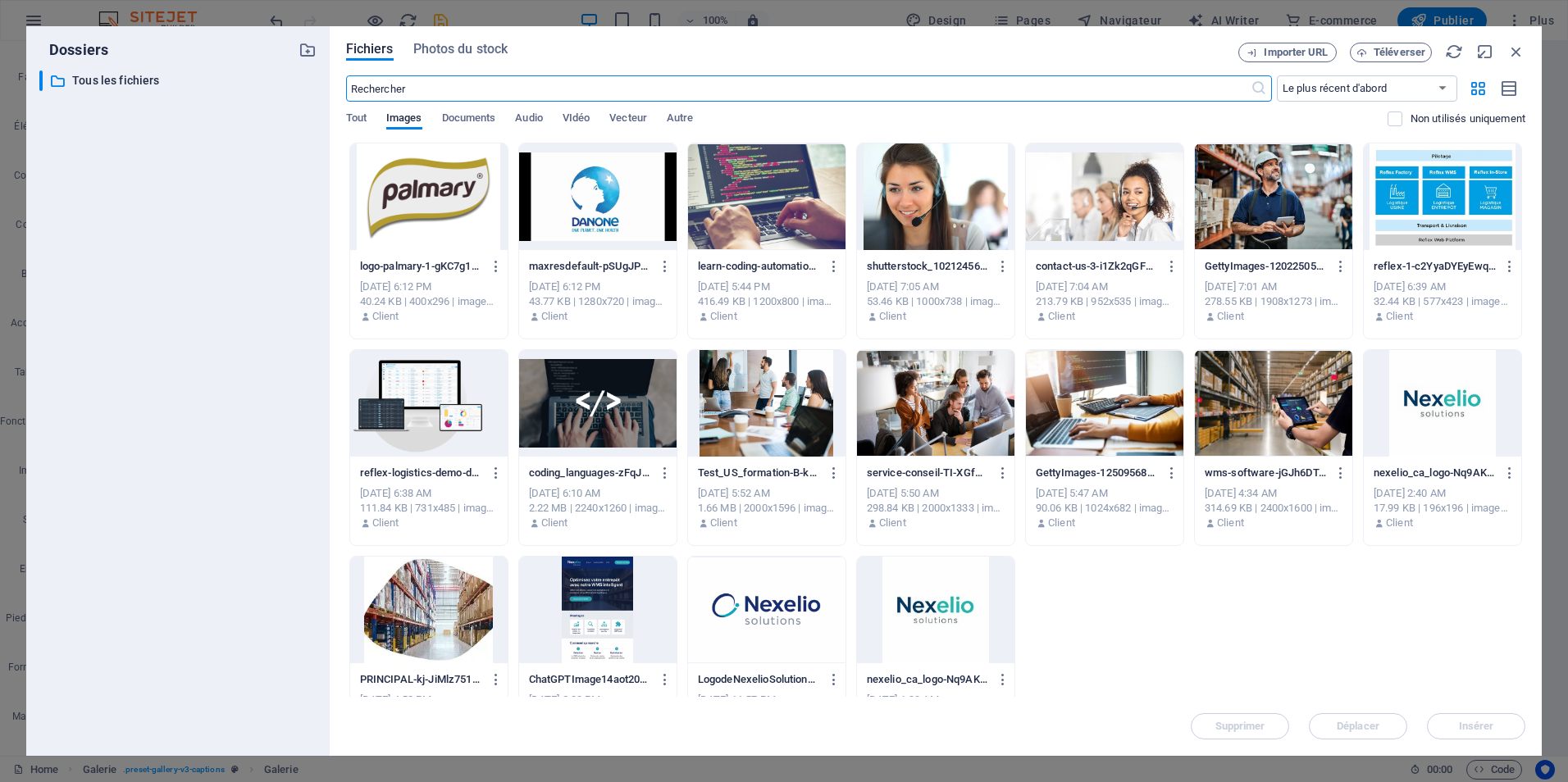
scroll to position [2163, 0]
click at [1263, 60] on button "Importer URL" at bounding box center [1287, 52] width 99 height 20
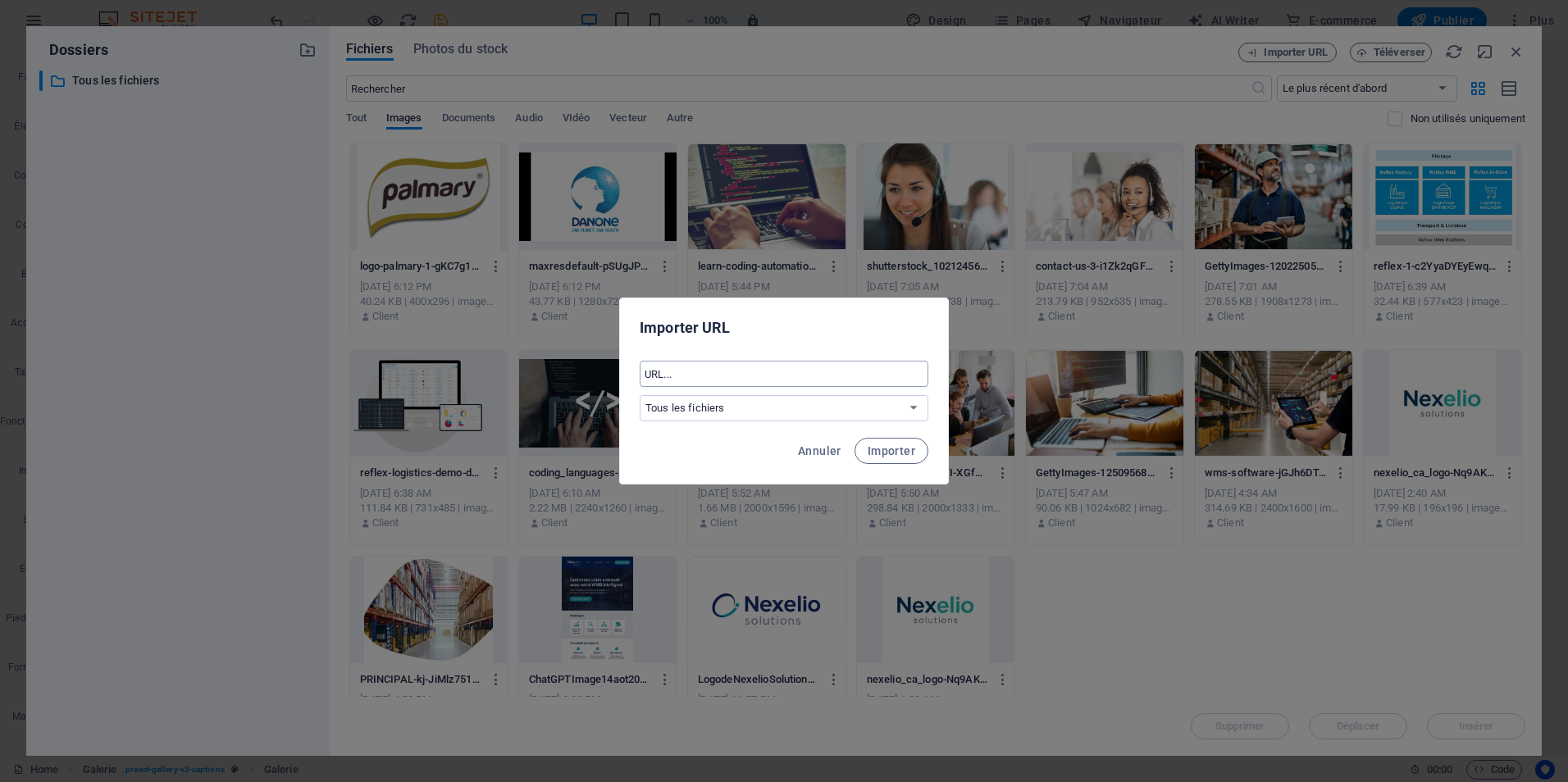
click at [664, 367] on input "text" at bounding box center [784, 374] width 289 height 26
paste input "[URL][DOMAIN_NAME]"
type input "[URL][DOMAIN_NAME]"
click at [901, 453] on span "Importer" at bounding box center [892, 451] width 48 height 13
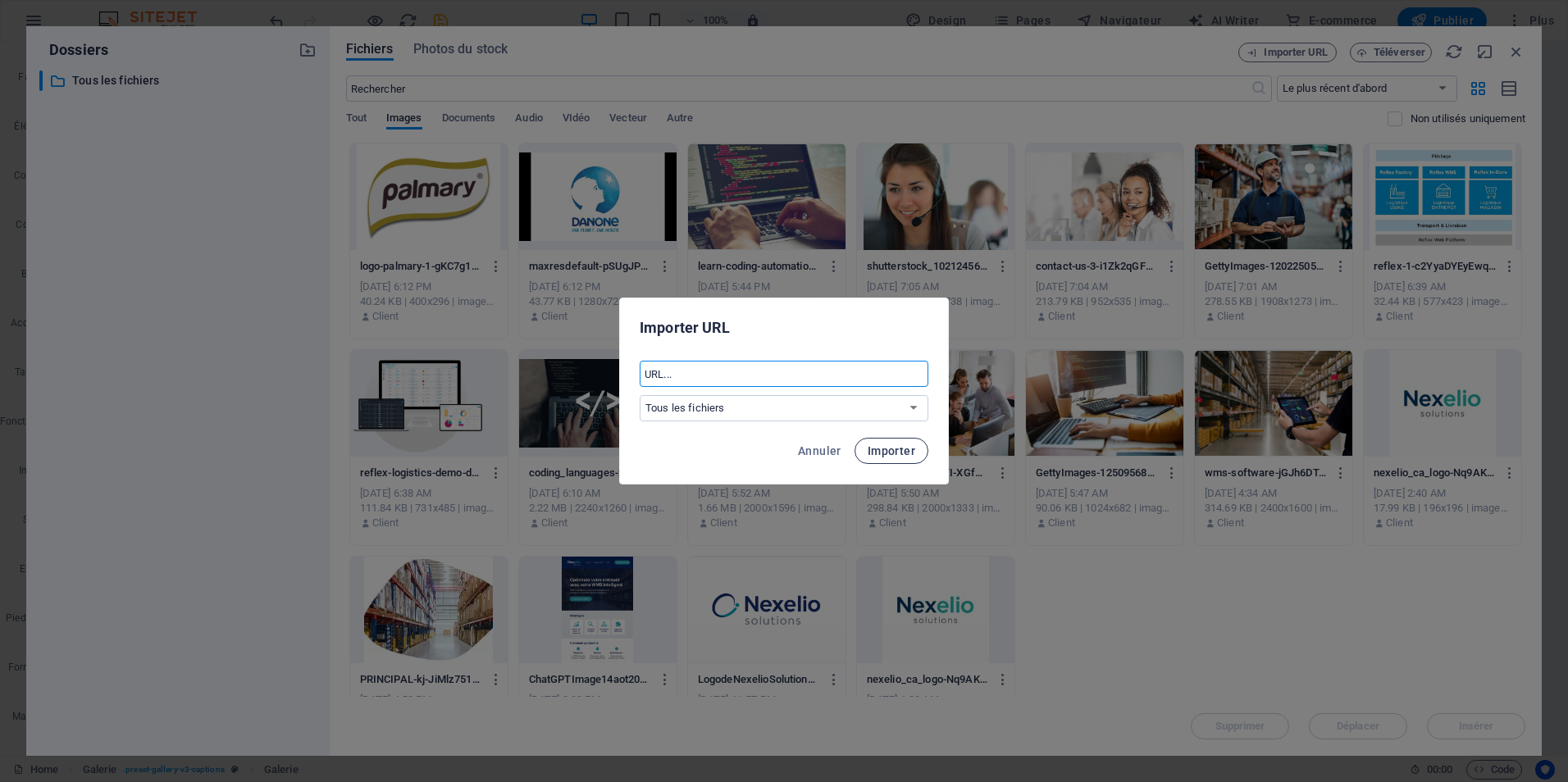
scroll to position [0, 0]
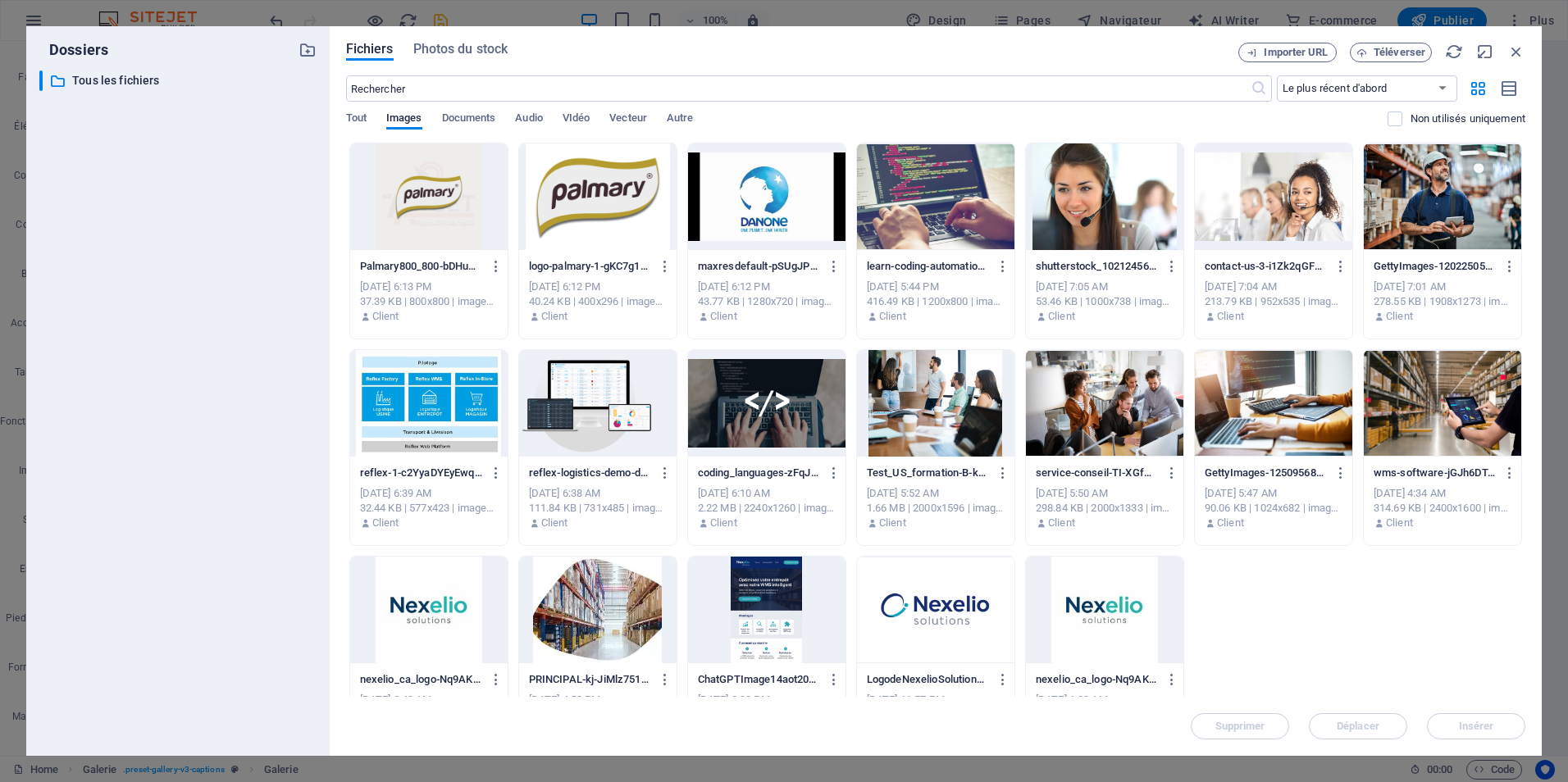
click at [434, 240] on div at bounding box center [429, 197] width 158 height 107
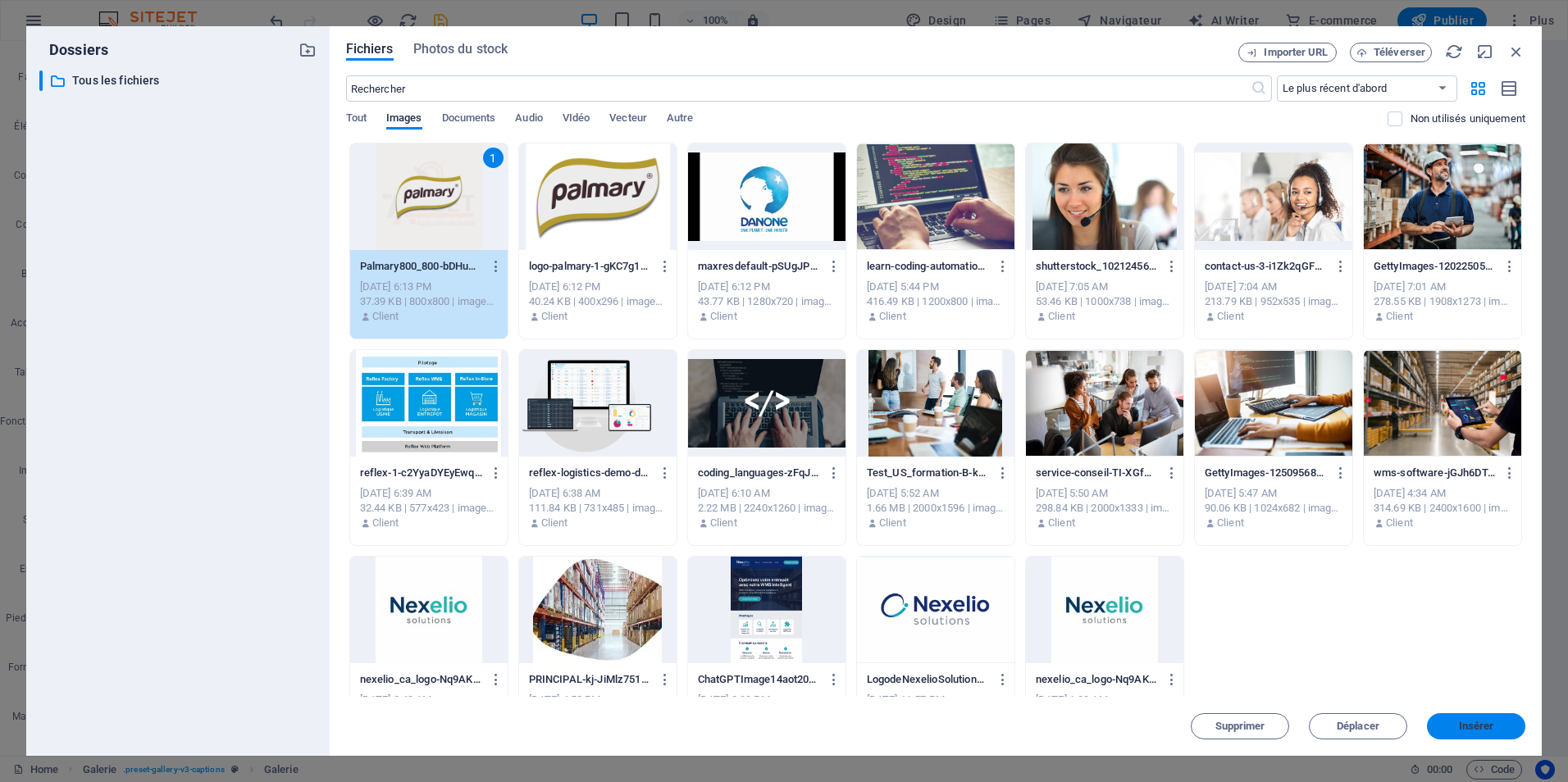
click at [1503, 729] on span "Insérer" at bounding box center [1477, 726] width 85 height 10
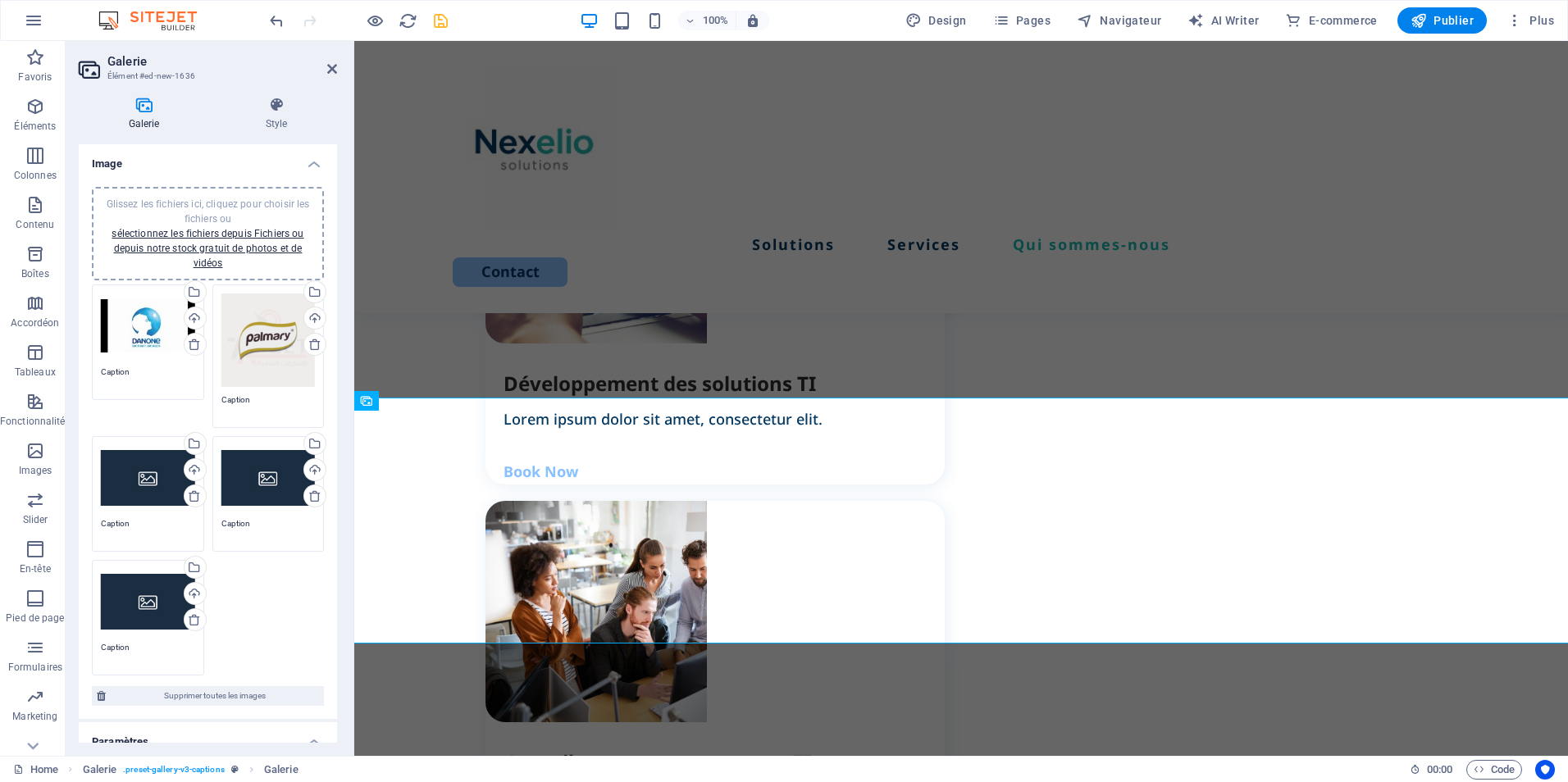
click at [149, 476] on div "Glissez les fichiers ici, cliquez pour choisir les fichiers ou sélectionnez les…" at bounding box center [148, 478] width 94 height 65
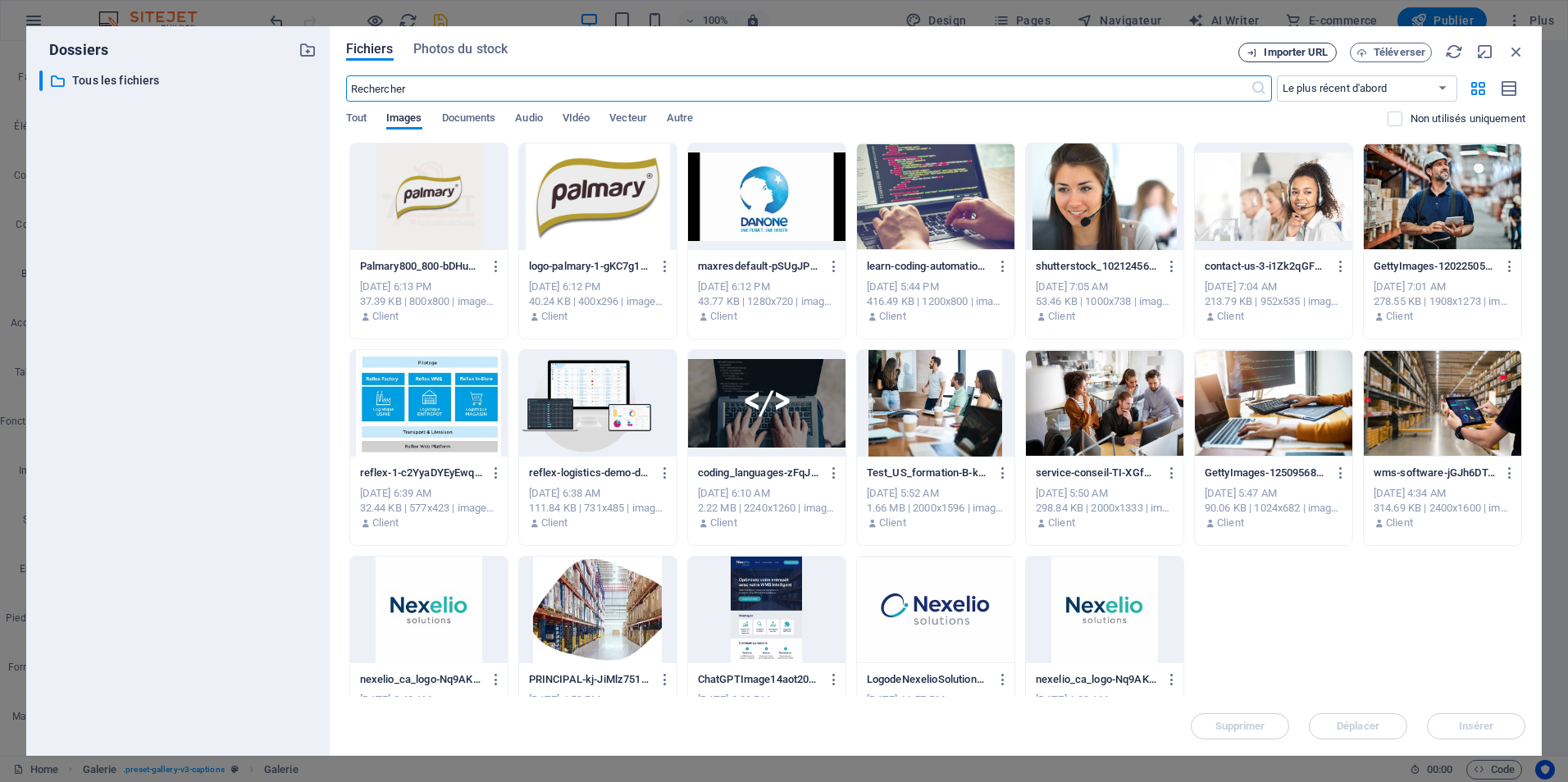
click at [1286, 52] on span "Importer URL" at bounding box center [1296, 52] width 64 height 10
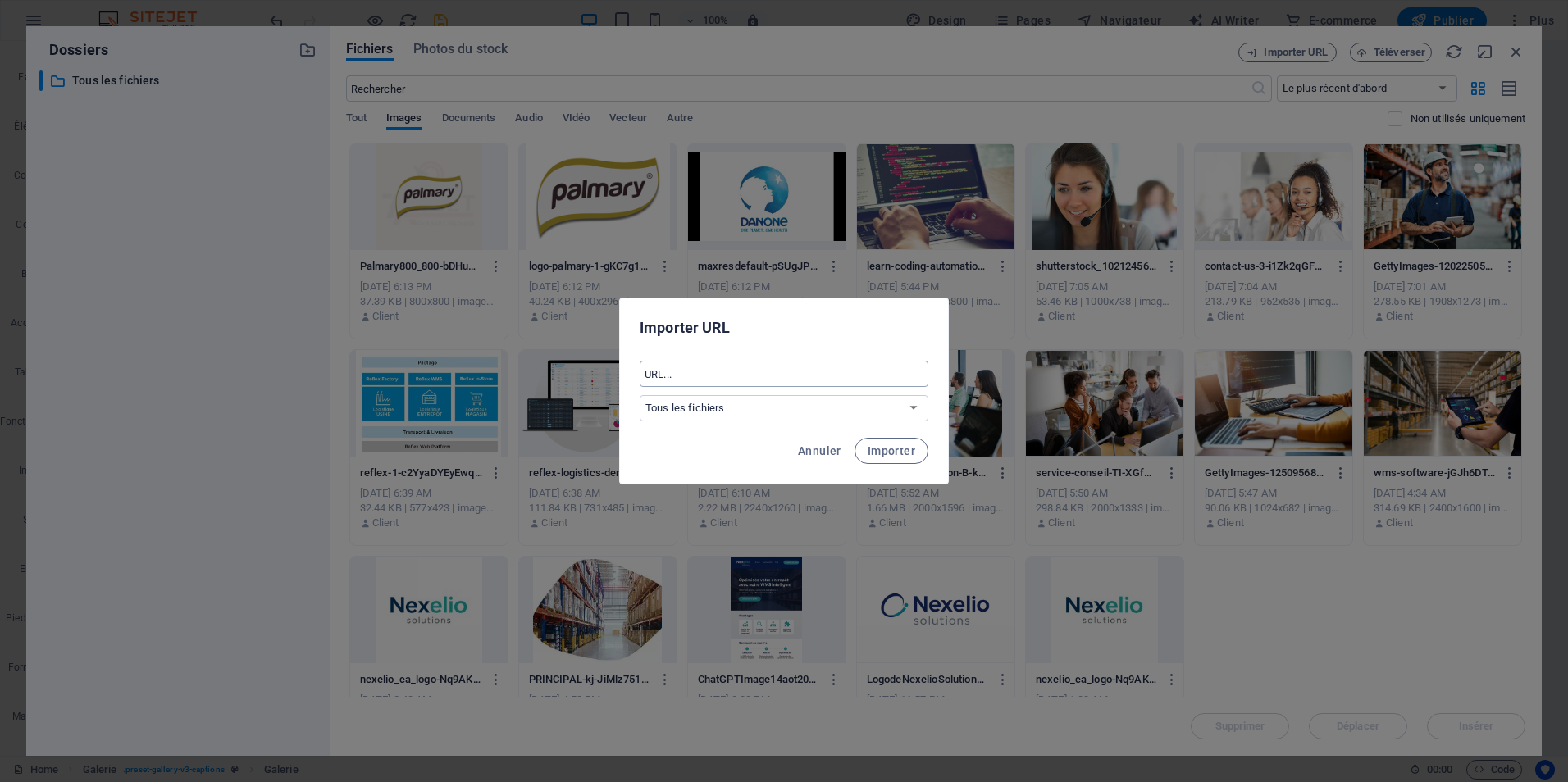
click at [709, 370] on input "text" at bounding box center [784, 374] width 289 height 26
paste input "[URL][DOMAIN_NAME]"
type input "[URL][DOMAIN_NAME]"
click at [899, 453] on span "Importer" at bounding box center [892, 451] width 48 height 13
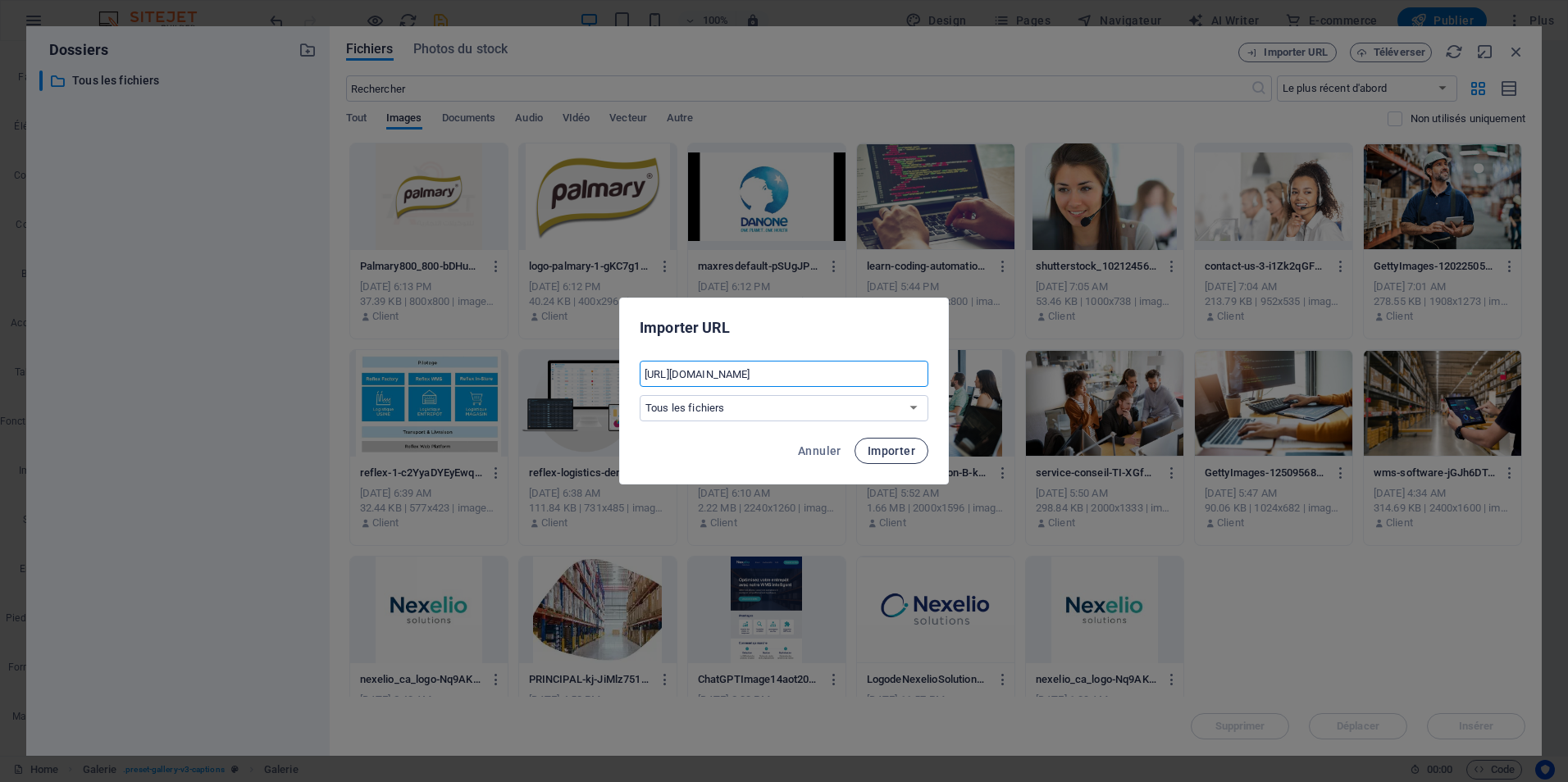
scroll to position [0, 0]
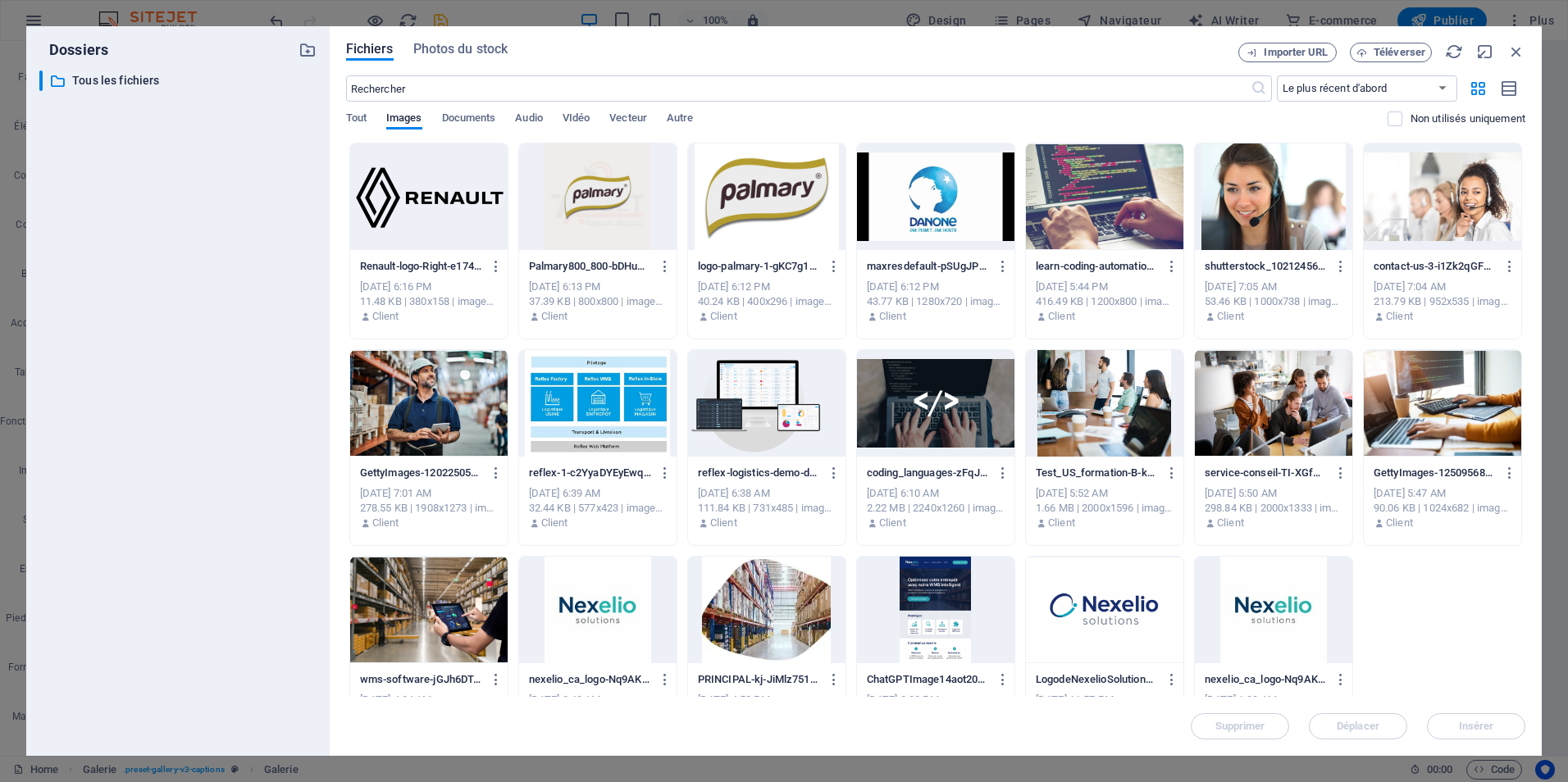
click at [449, 194] on div at bounding box center [429, 197] width 158 height 107
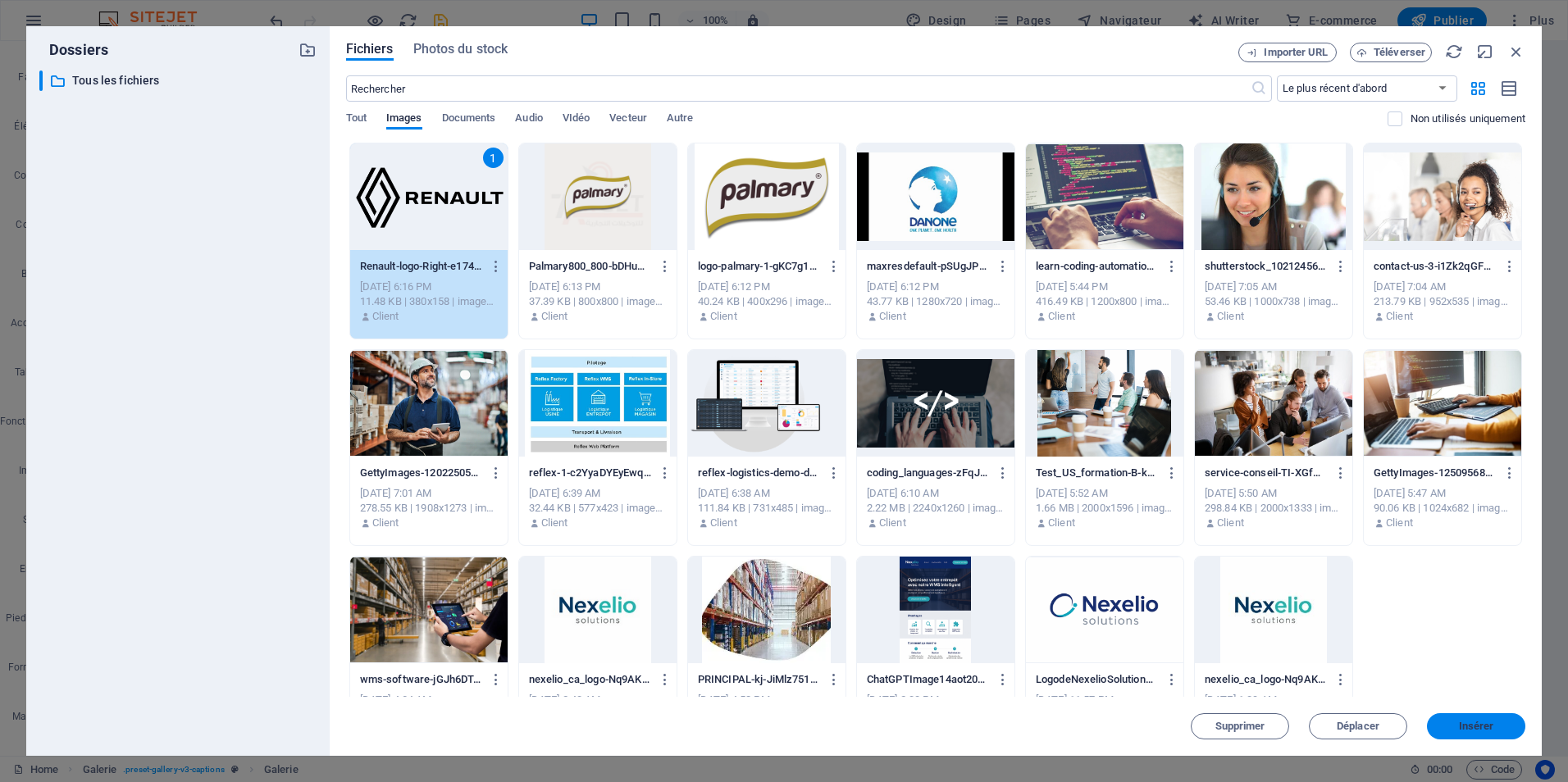
click at [1477, 720] on button "Insérer" at bounding box center [1476, 726] width 99 height 26
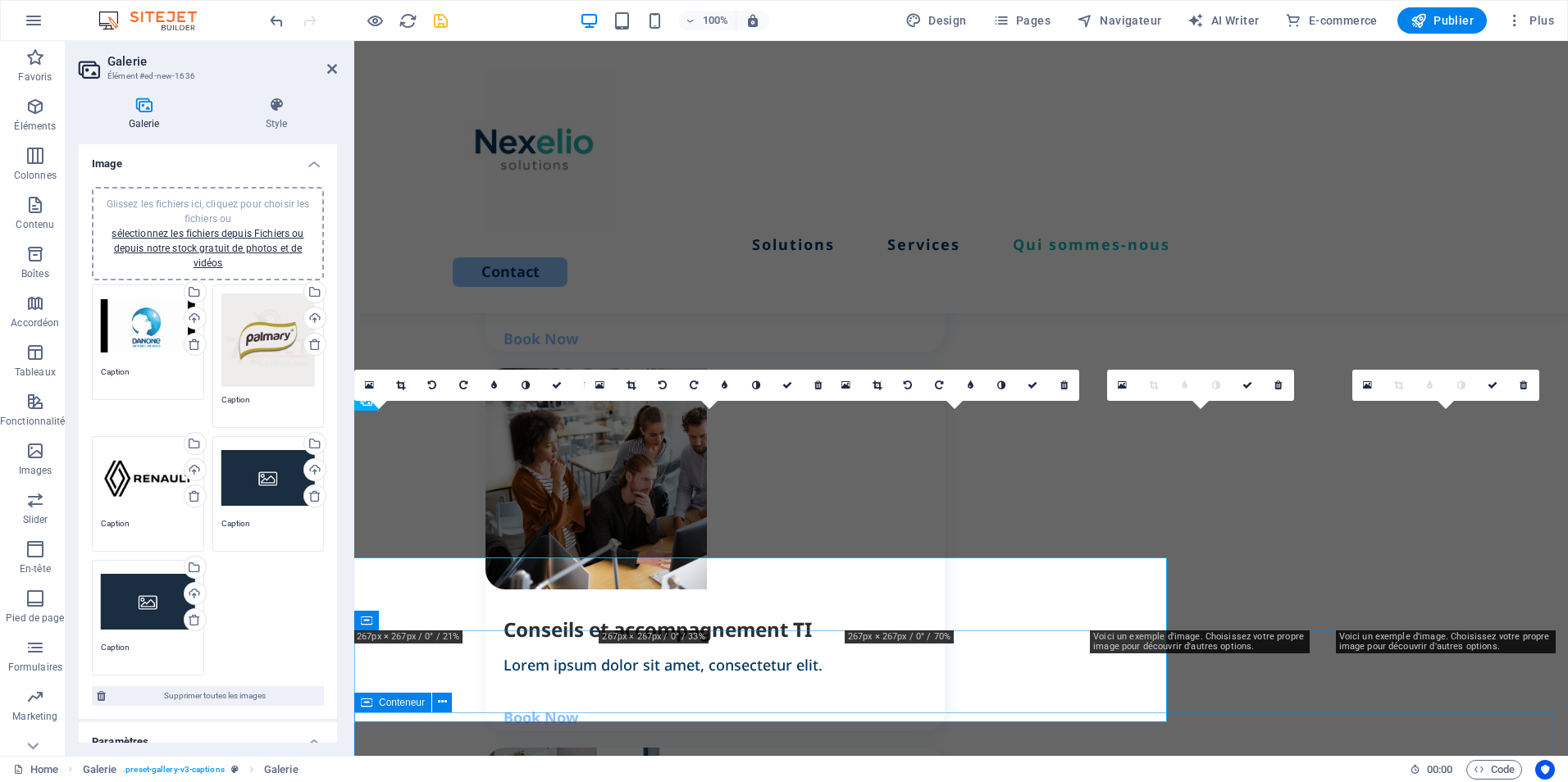
scroll to position [2030, 0]
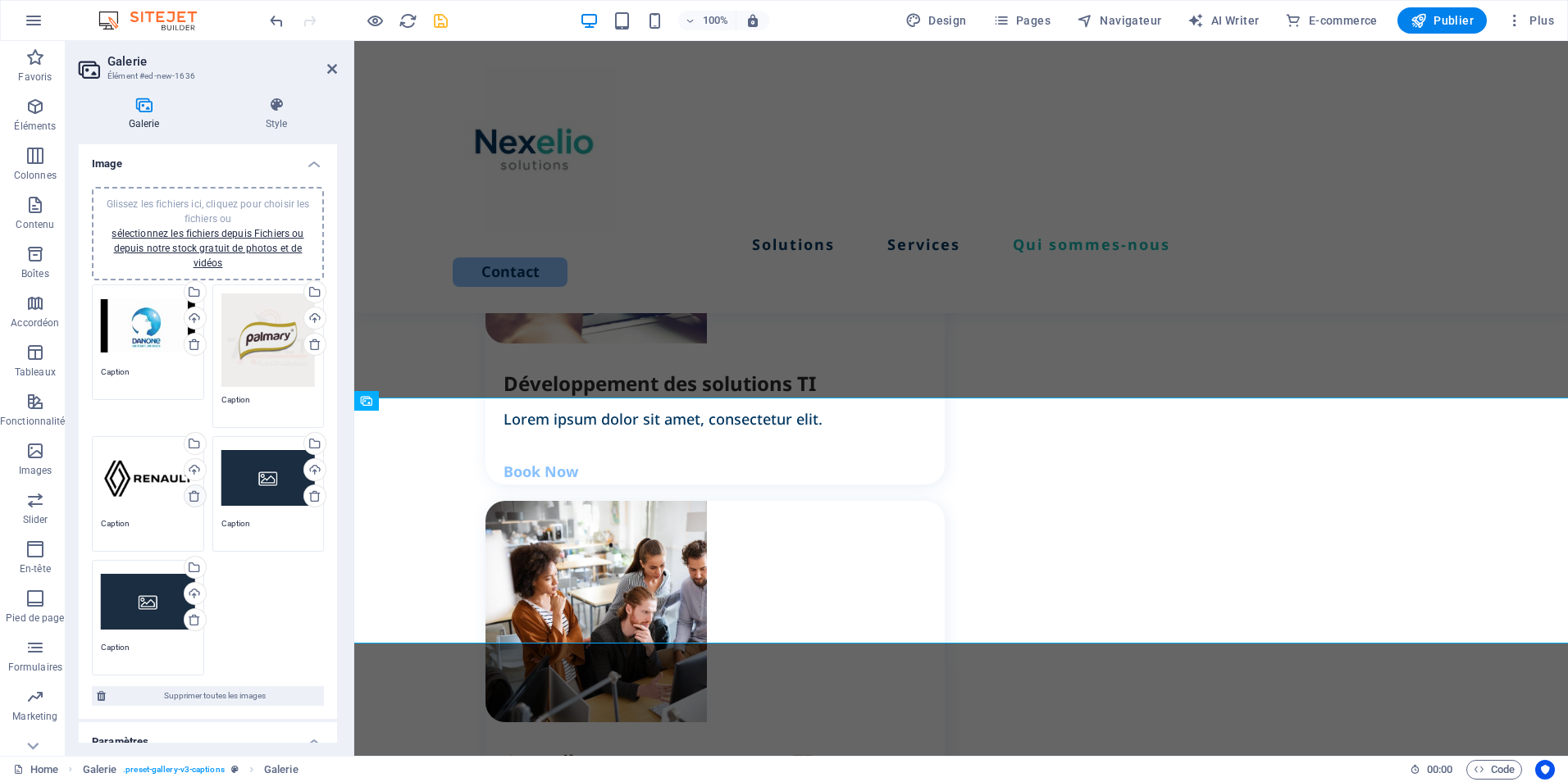
click at [194, 494] on icon at bounding box center [194, 496] width 13 height 13
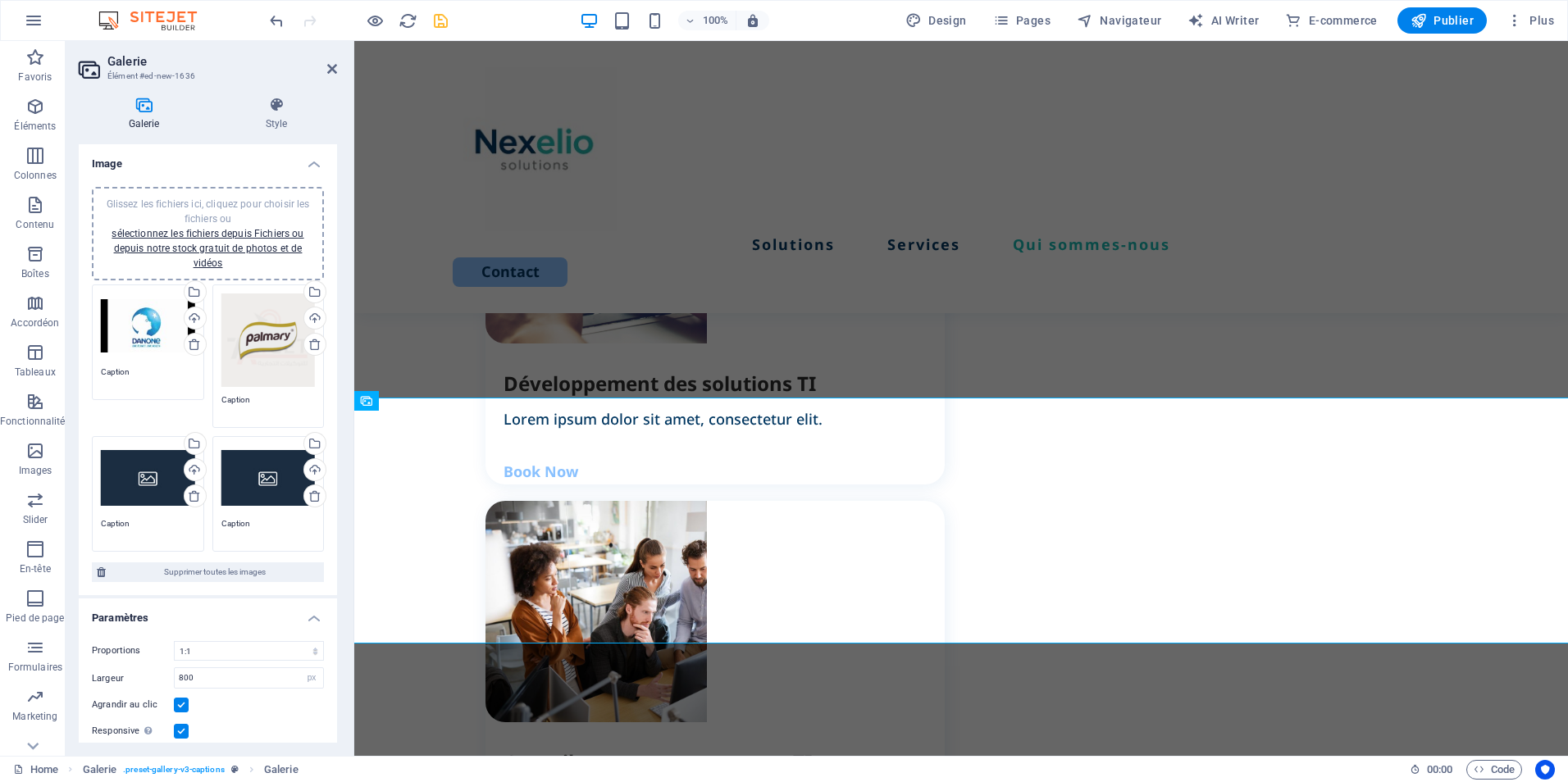
click at [140, 474] on div "Glissez les fichiers ici, cliquez pour choisir les fichiers ou sélectionnez les…" at bounding box center [148, 478] width 94 height 65
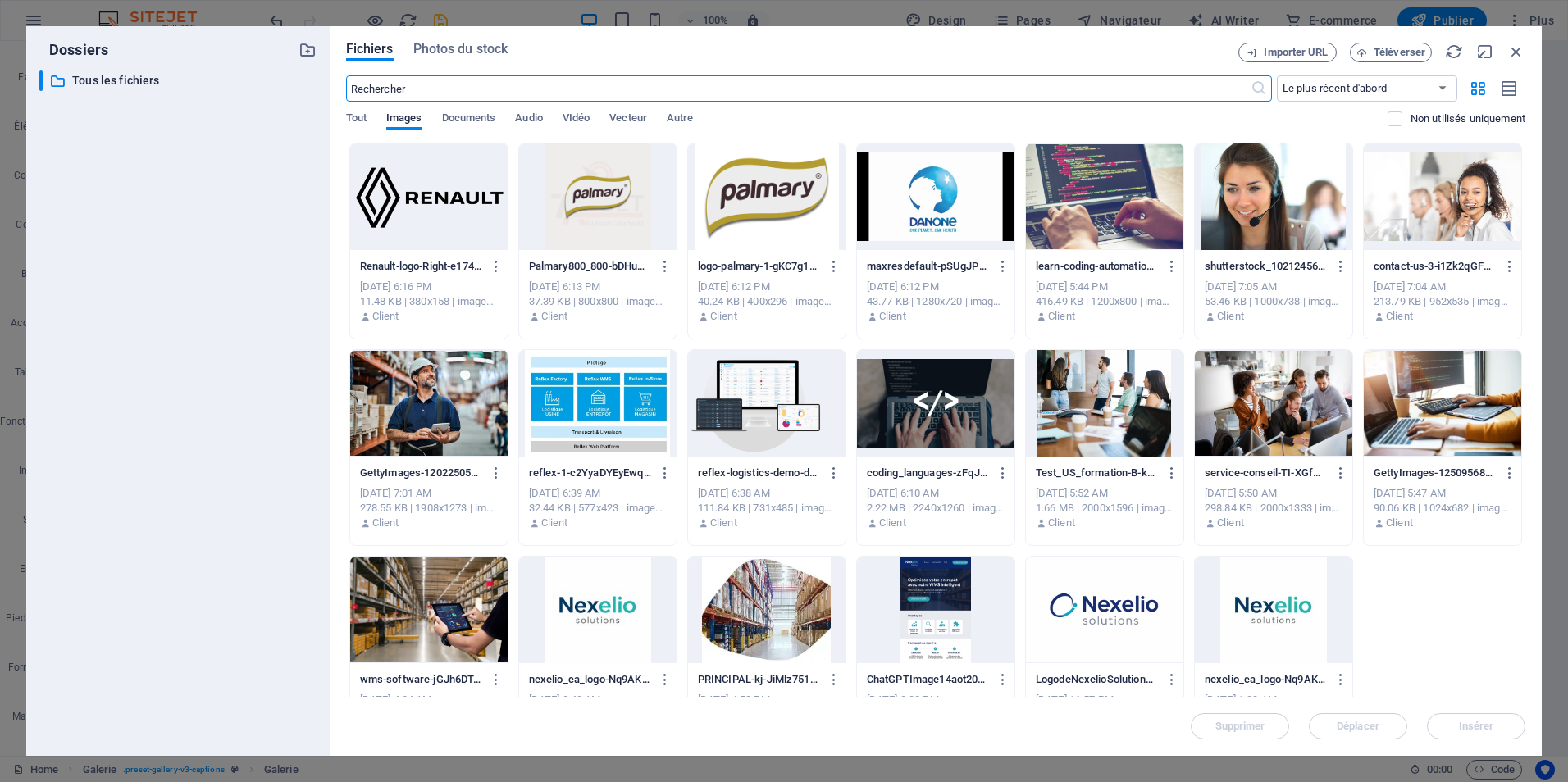
scroll to position [2163, 0]
click at [1296, 52] on span "Importer URL" at bounding box center [1296, 52] width 64 height 10
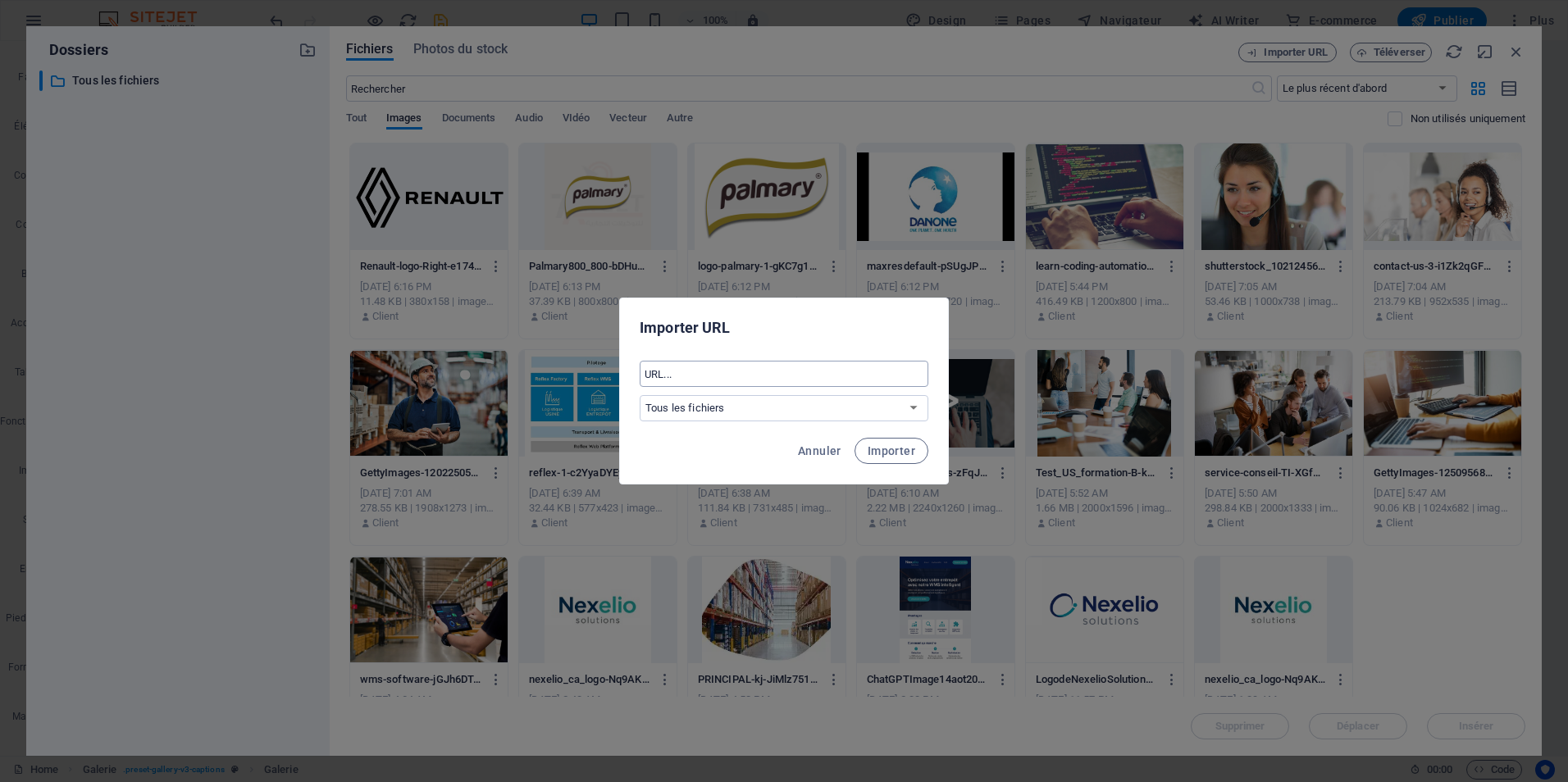
click at [685, 362] on input "text" at bounding box center [784, 374] width 289 height 26
paste input "[URL][DOMAIN_NAME]"
type input "[URL][DOMAIN_NAME]"
click at [895, 450] on span "Importer" at bounding box center [892, 451] width 48 height 13
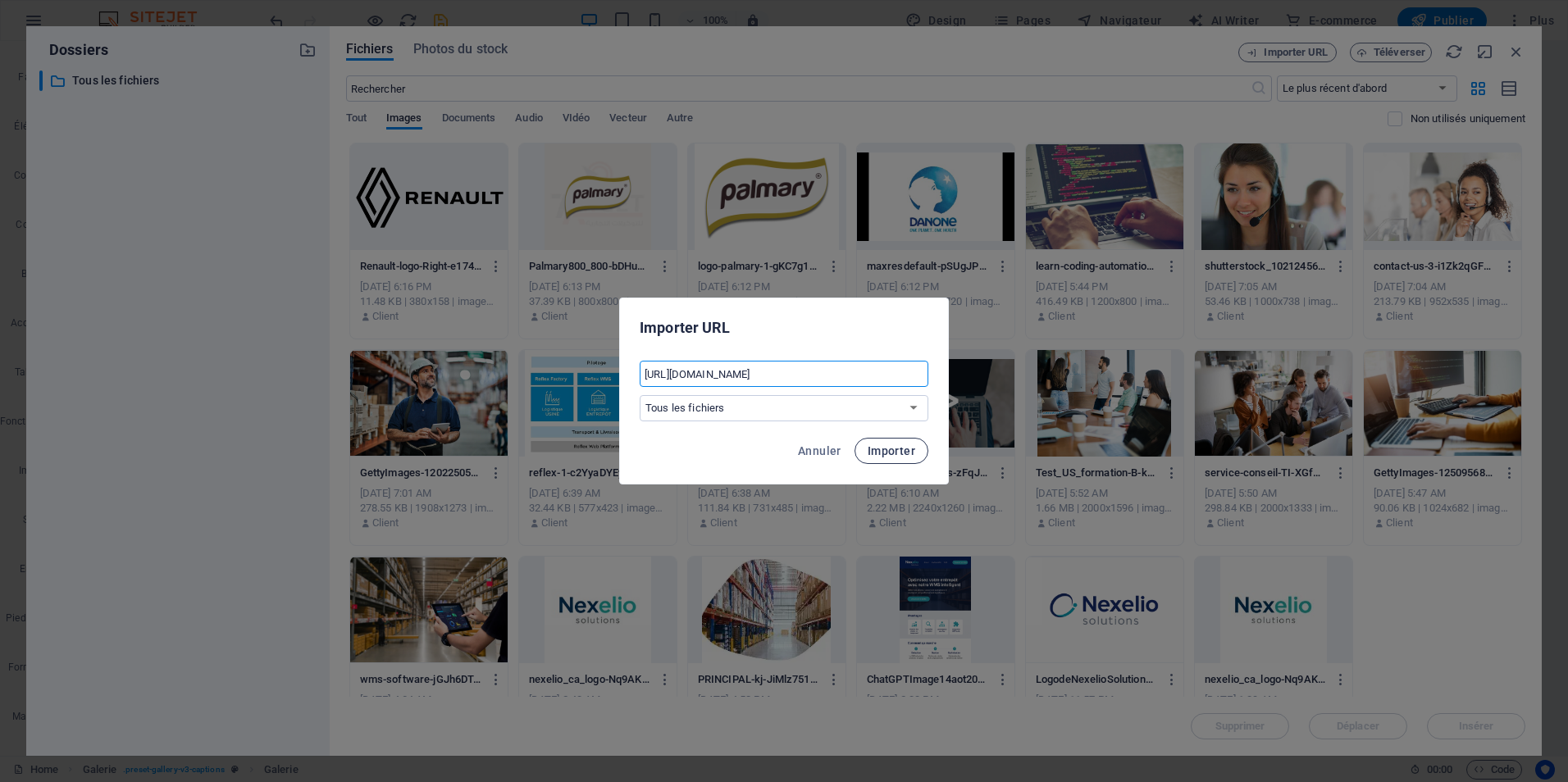
scroll to position [0, 0]
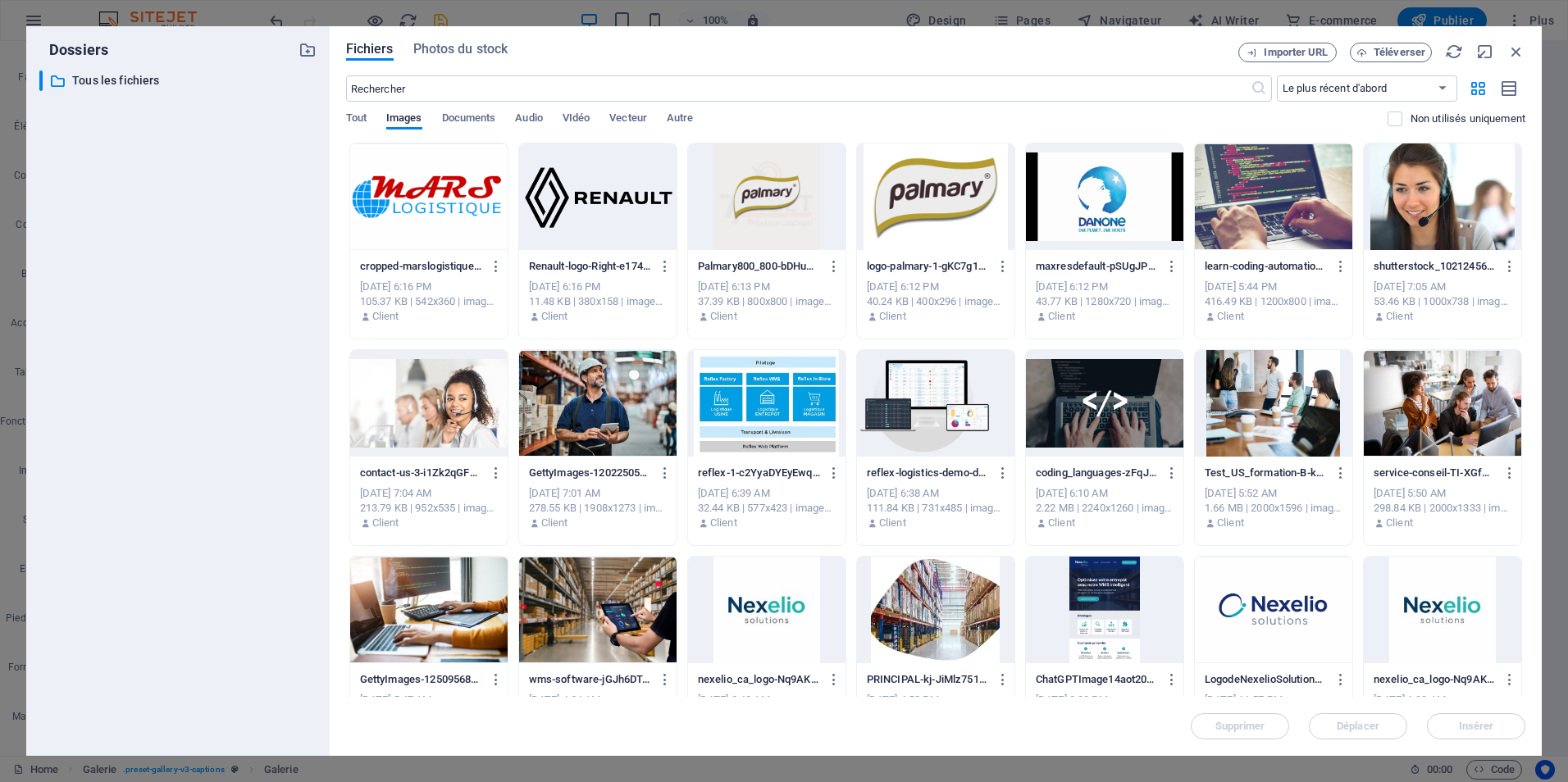
click at [432, 187] on div at bounding box center [429, 197] width 158 height 107
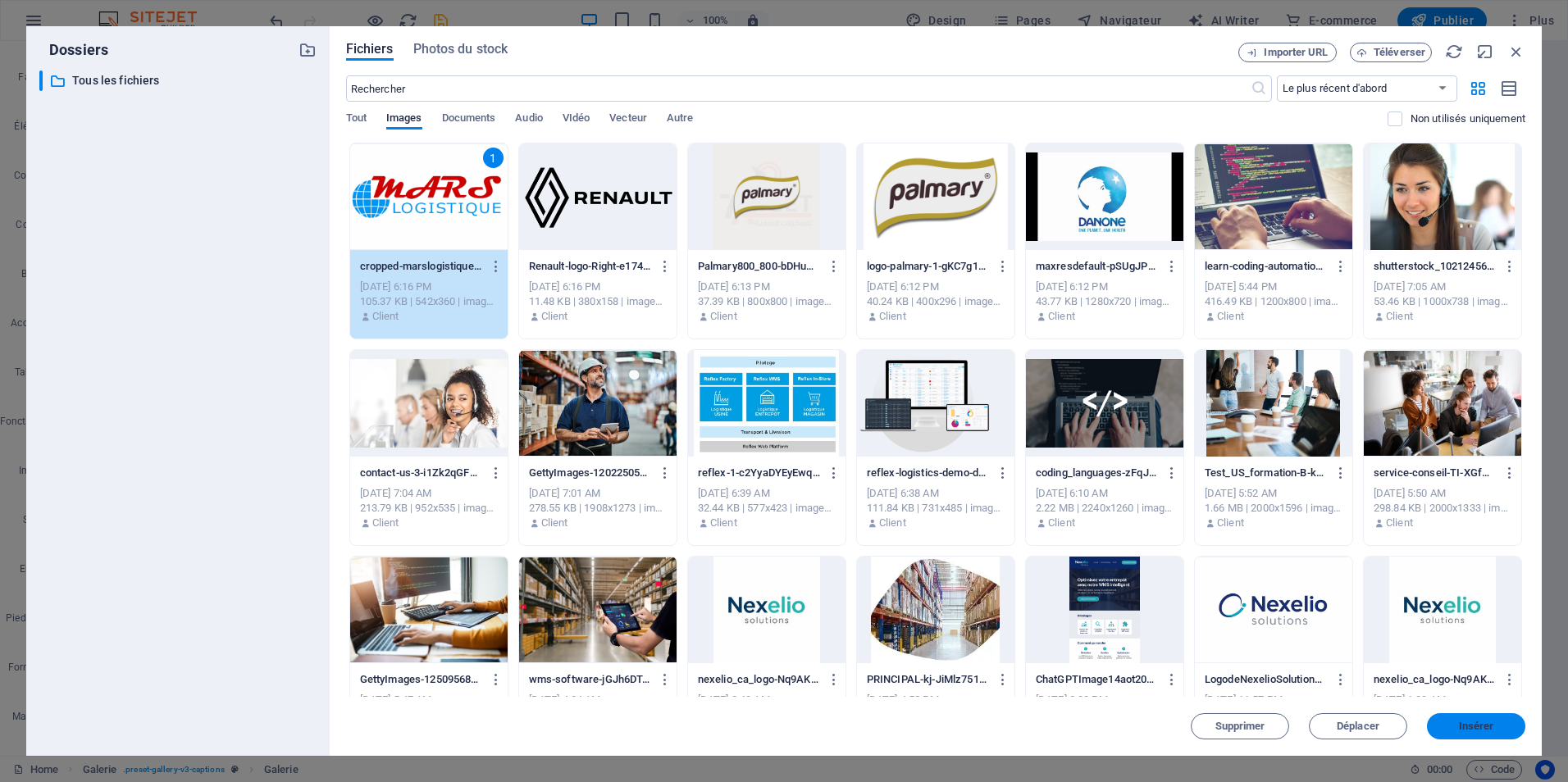
click at [1496, 731] on button "Insérer" at bounding box center [1476, 726] width 99 height 26
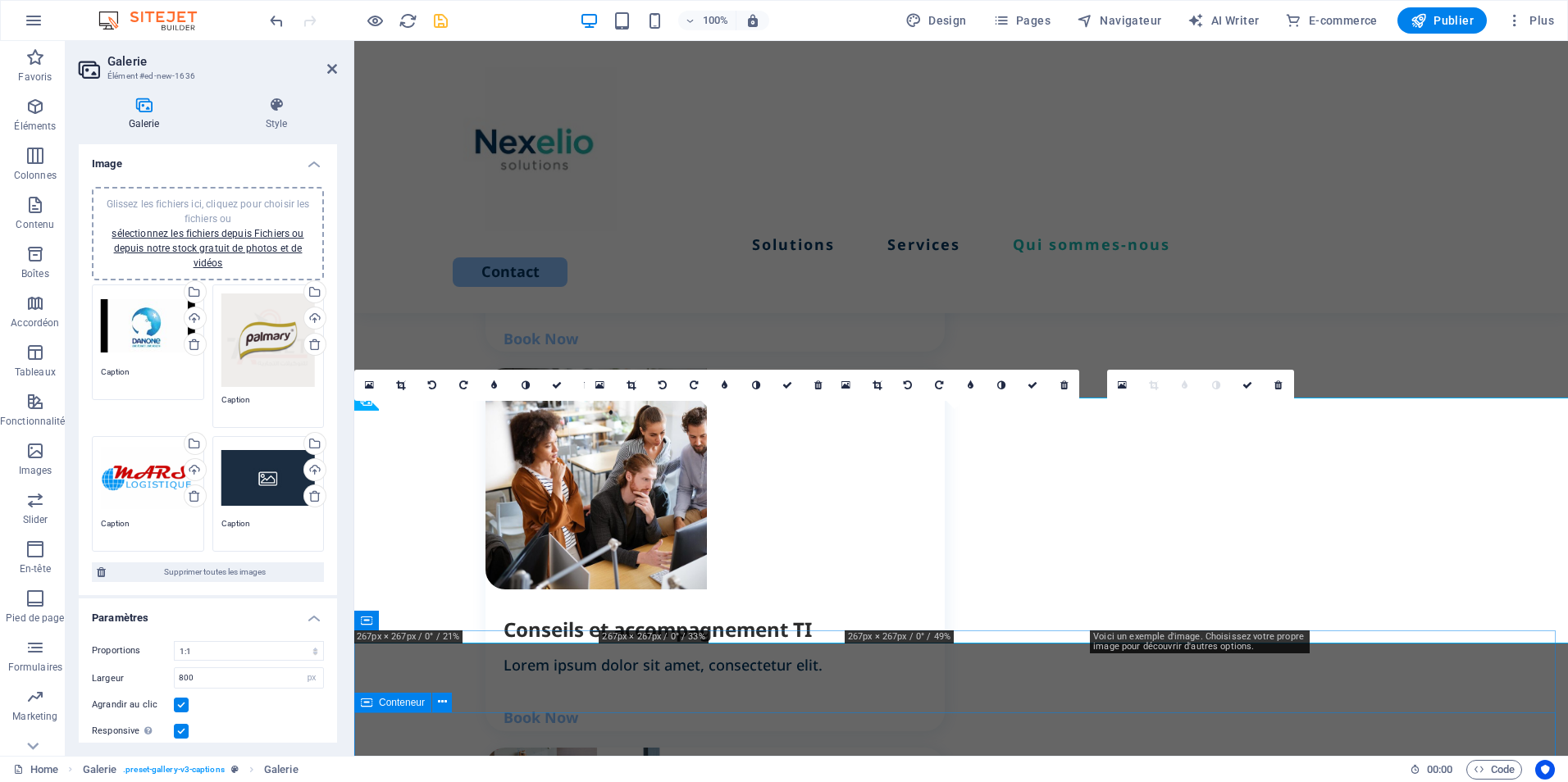
scroll to position [2030, 0]
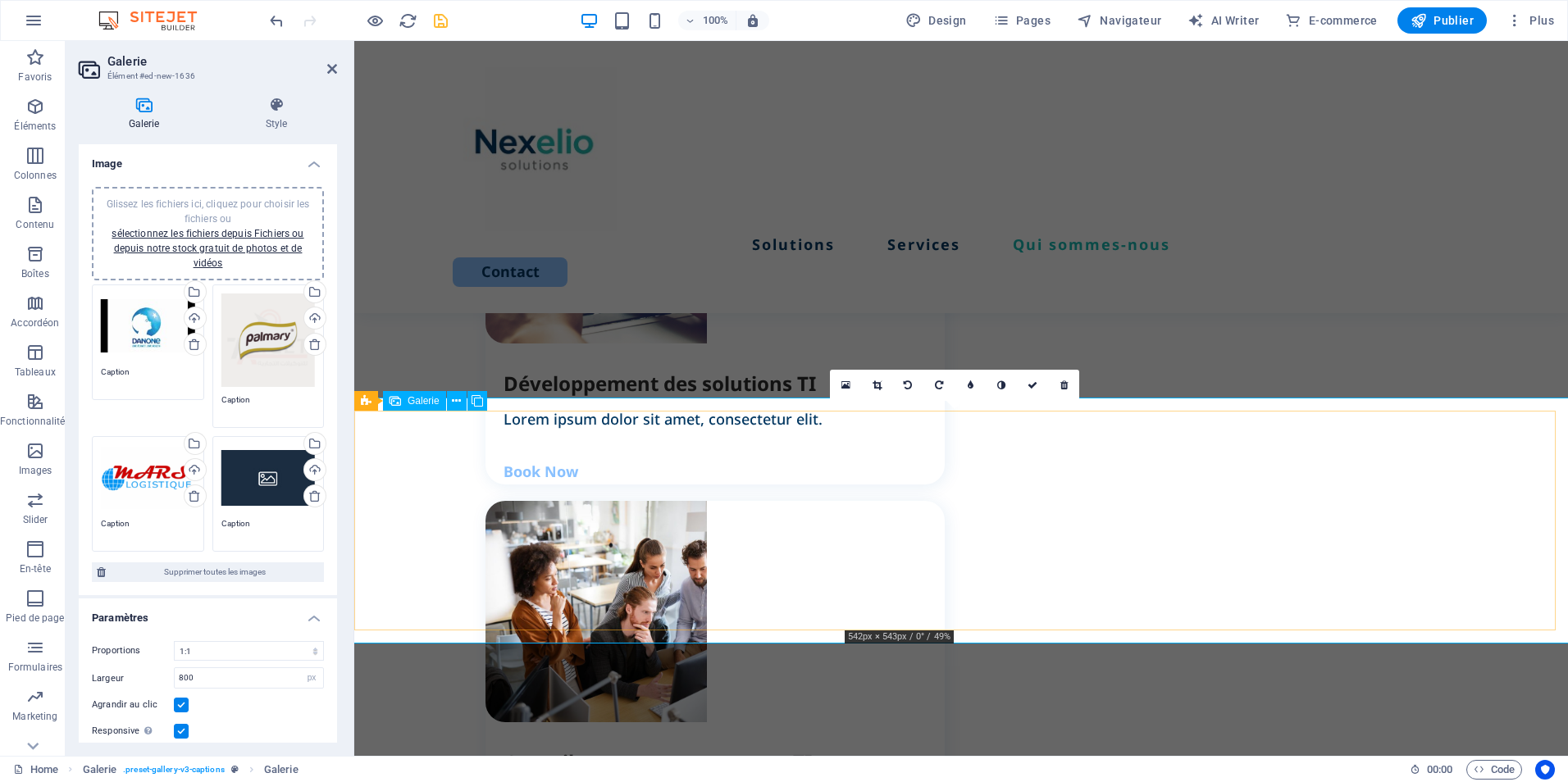
click at [883, 386] on link at bounding box center [876, 386] width 31 height 31
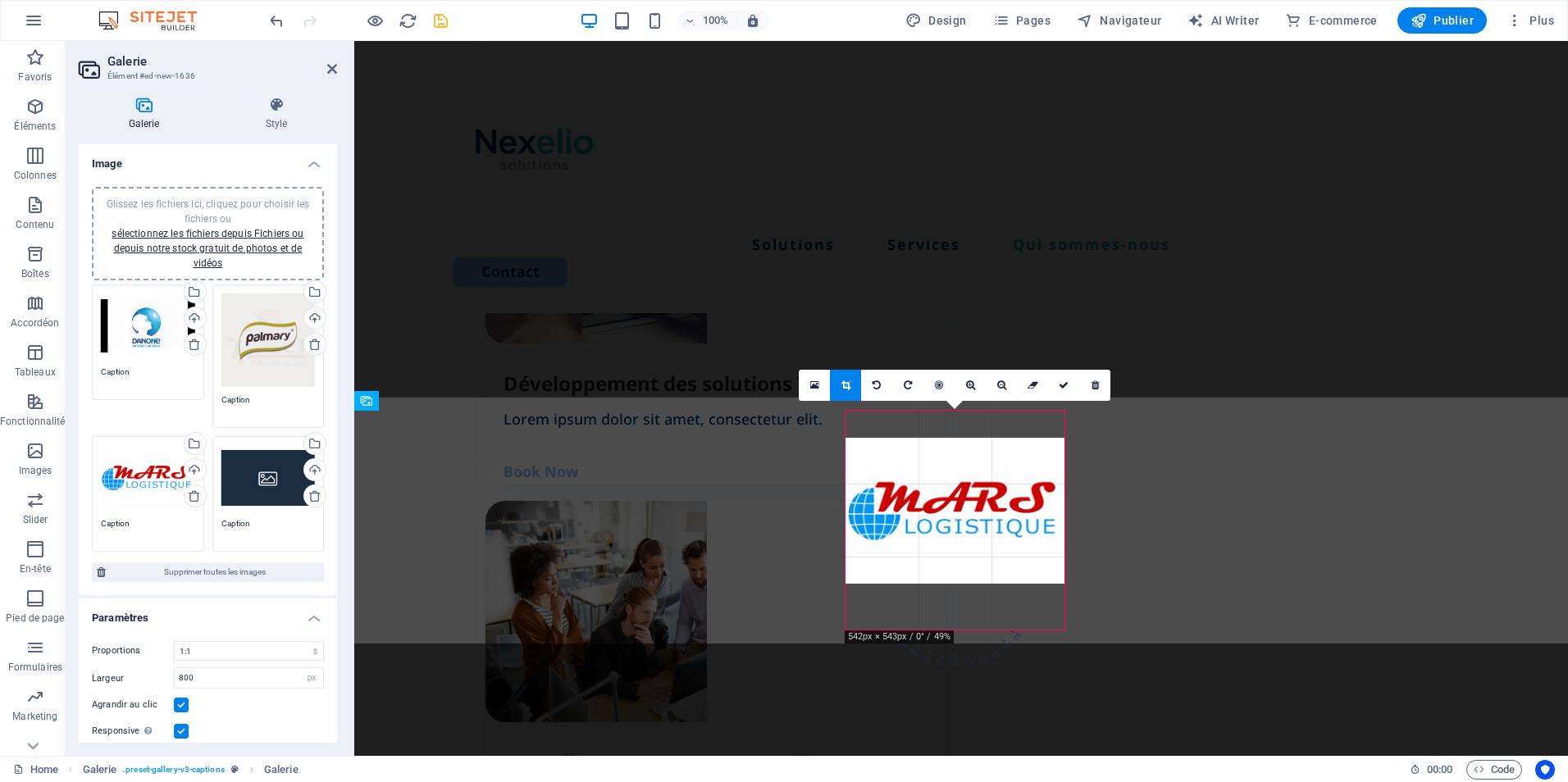
drag, startPoint x: 955, startPoint y: 485, endPoint x: 958, endPoint y: 512, distance: 27.2
click at [958, 512] on div at bounding box center [955, 510] width 219 height 145
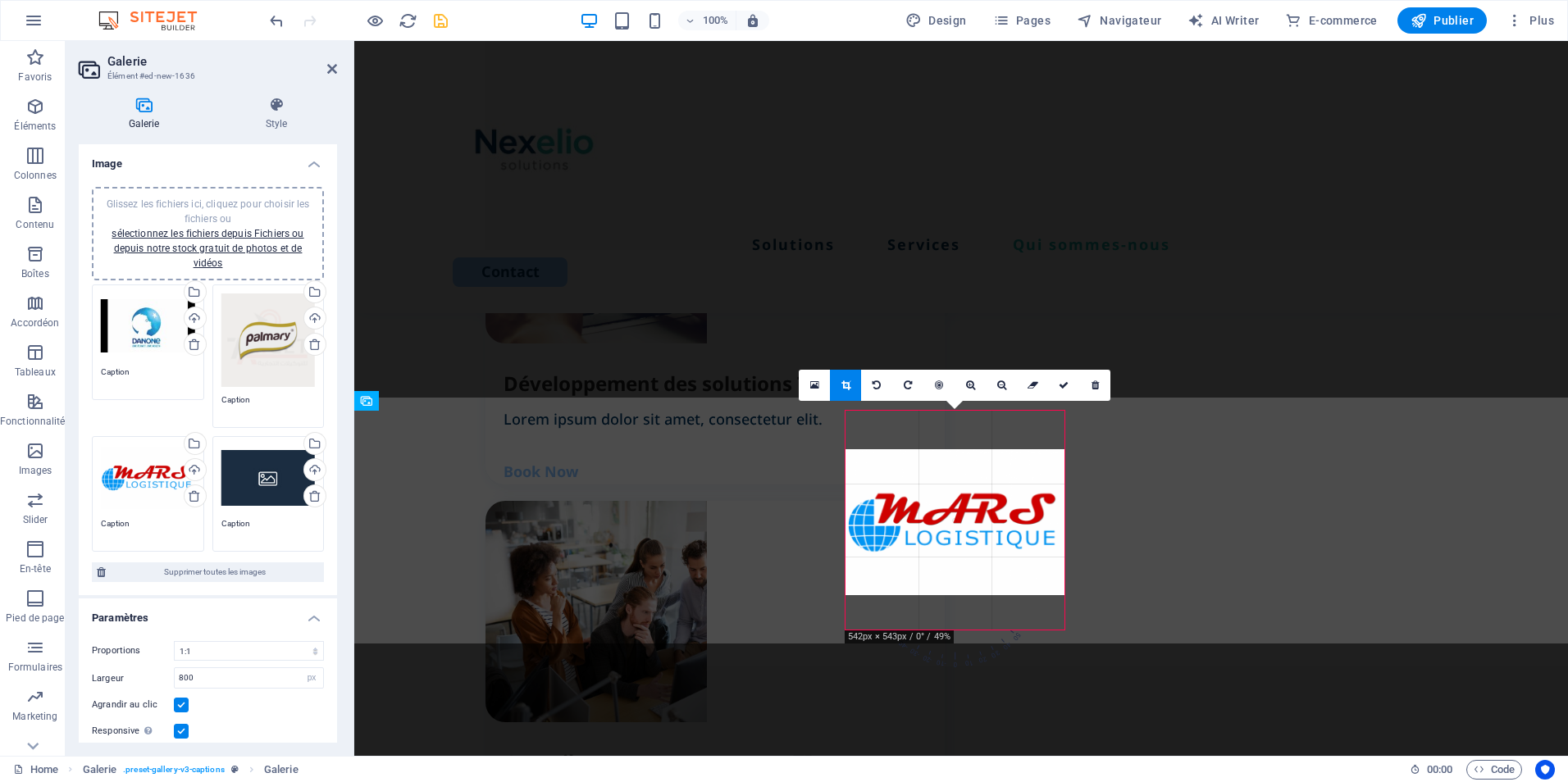
drag, startPoint x: 964, startPoint y: 554, endPoint x: 964, endPoint y: 520, distance: 34.0
click at [964, 520] on div at bounding box center [955, 521] width 219 height 145
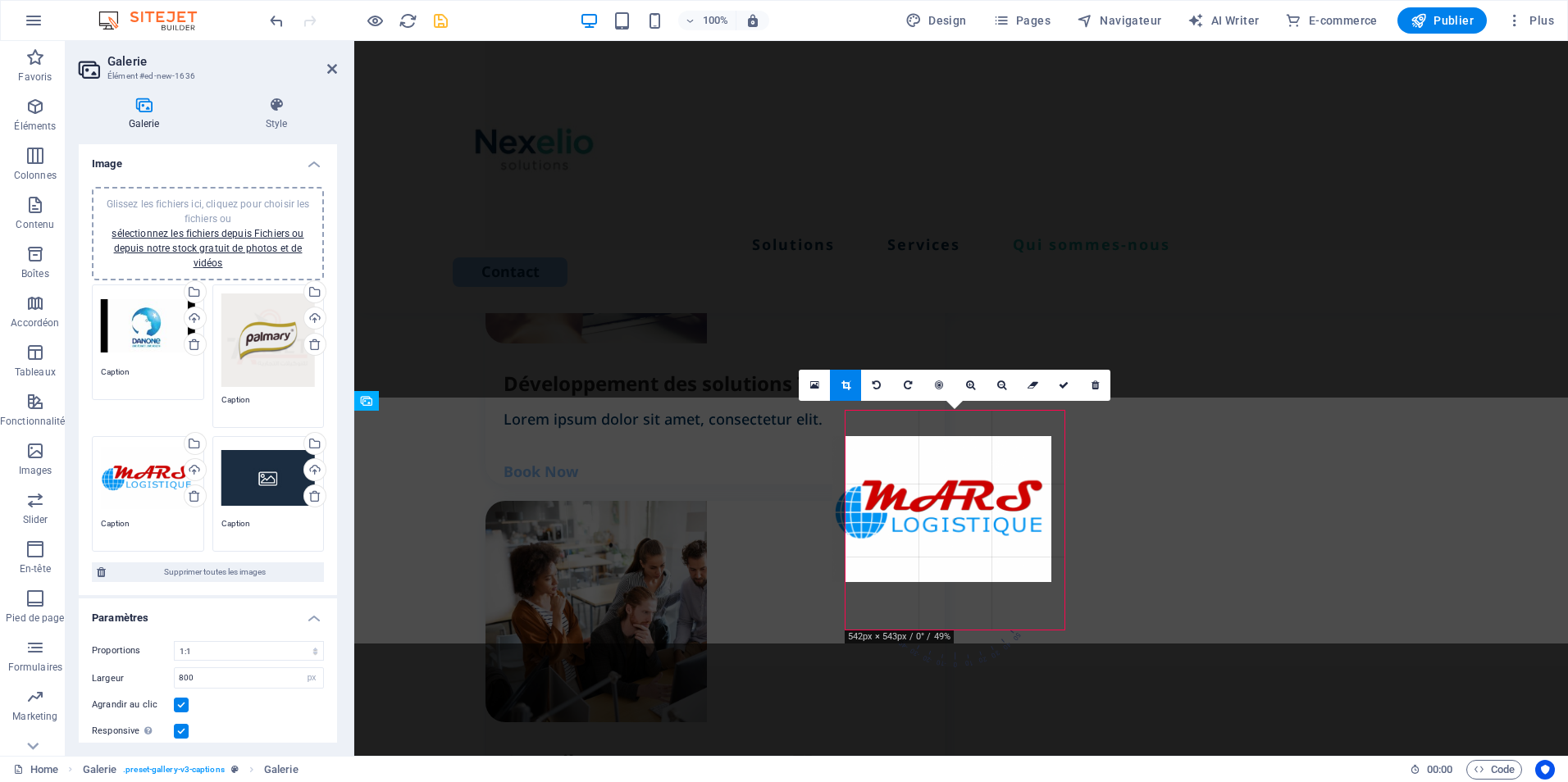
drag, startPoint x: 959, startPoint y: 497, endPoint x: 942, endPoint y: 479, distance: 24.8
click at [942, 479] on div at bounding box center [942, 509] width 219 height 145
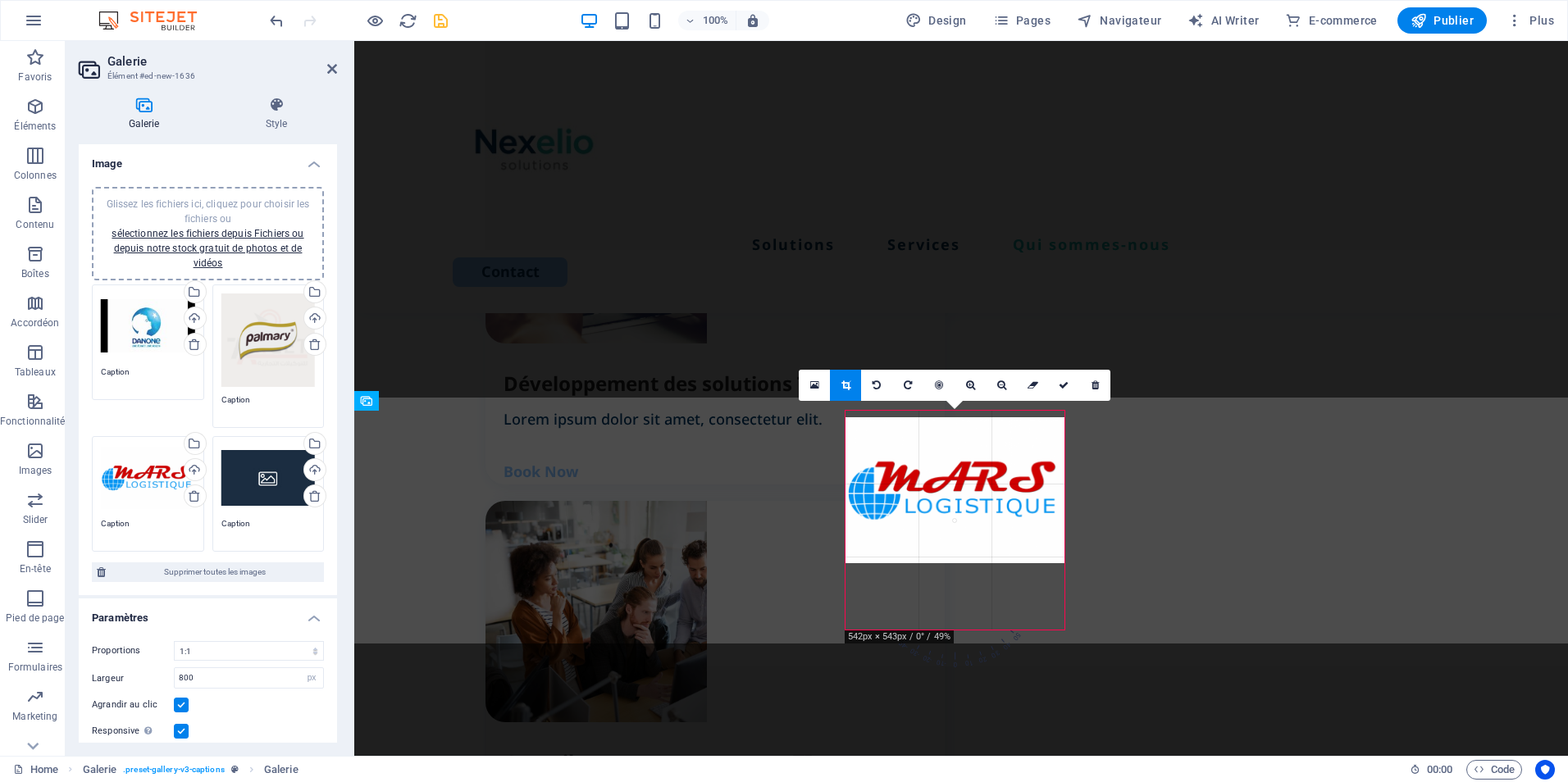
drag, startPoint x: 960, startPoint y: 485, endPoint x: 950, endPoint y: 496, distance: 14.9
click at [950, 496] on div at bounding box center [955, 490] width 219 height 145
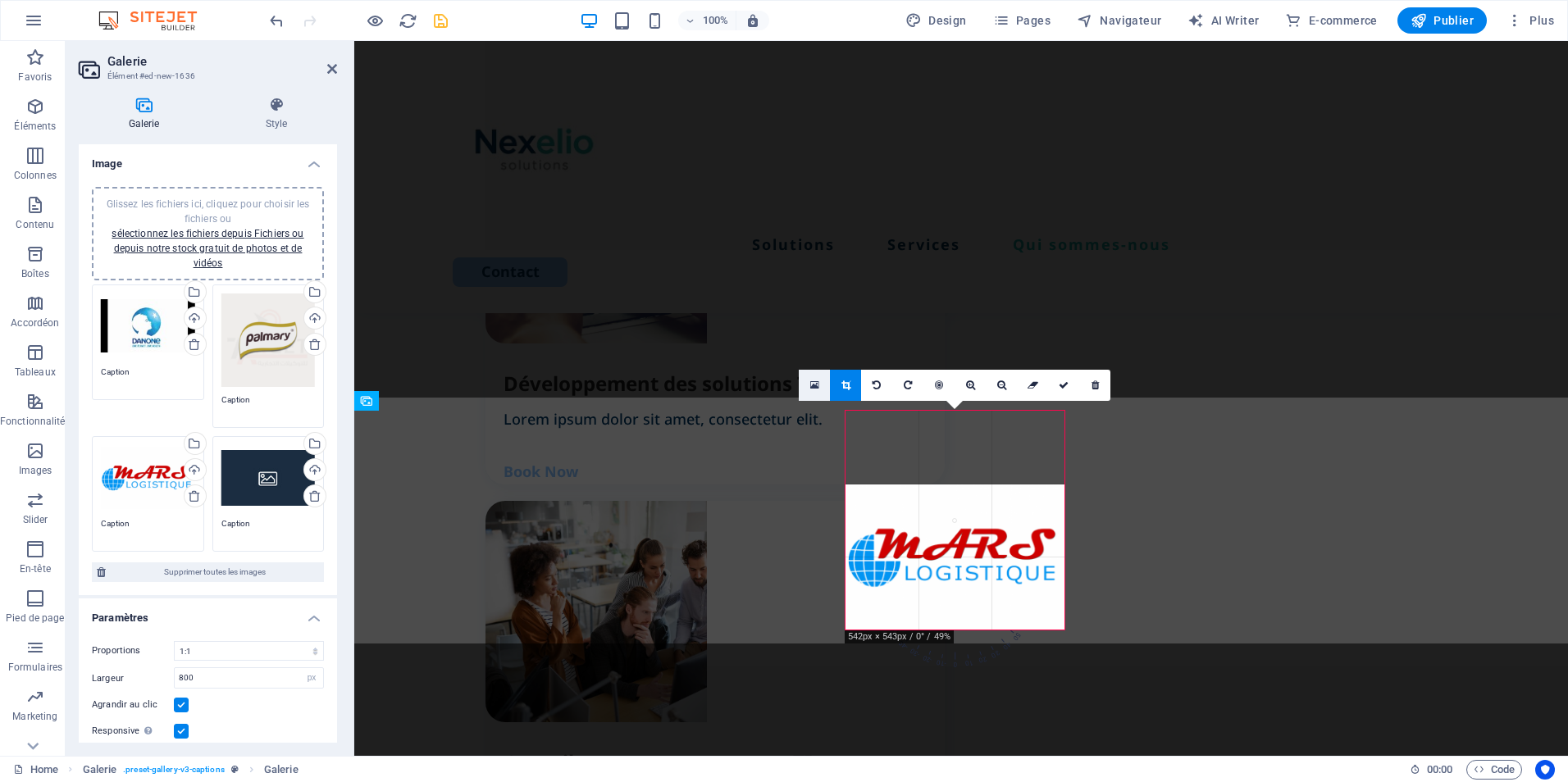
click at [816, 391] on icon at bounding box center [815, 385] width 9 height 12
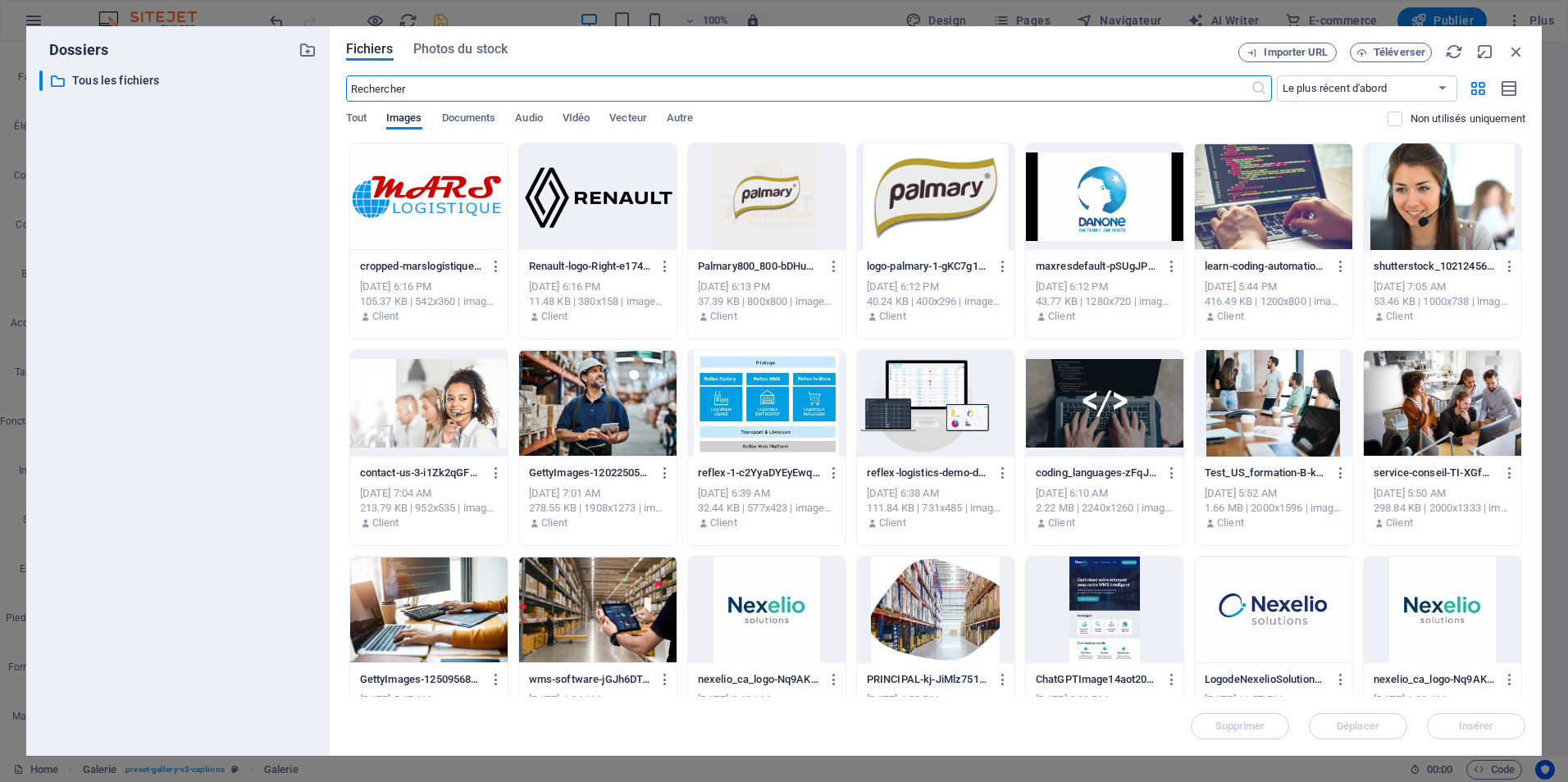
scroll to position [2163, 0]
click at [1523, 52] on icon "button" at bounding box center [1516, 52] width 18 height 18
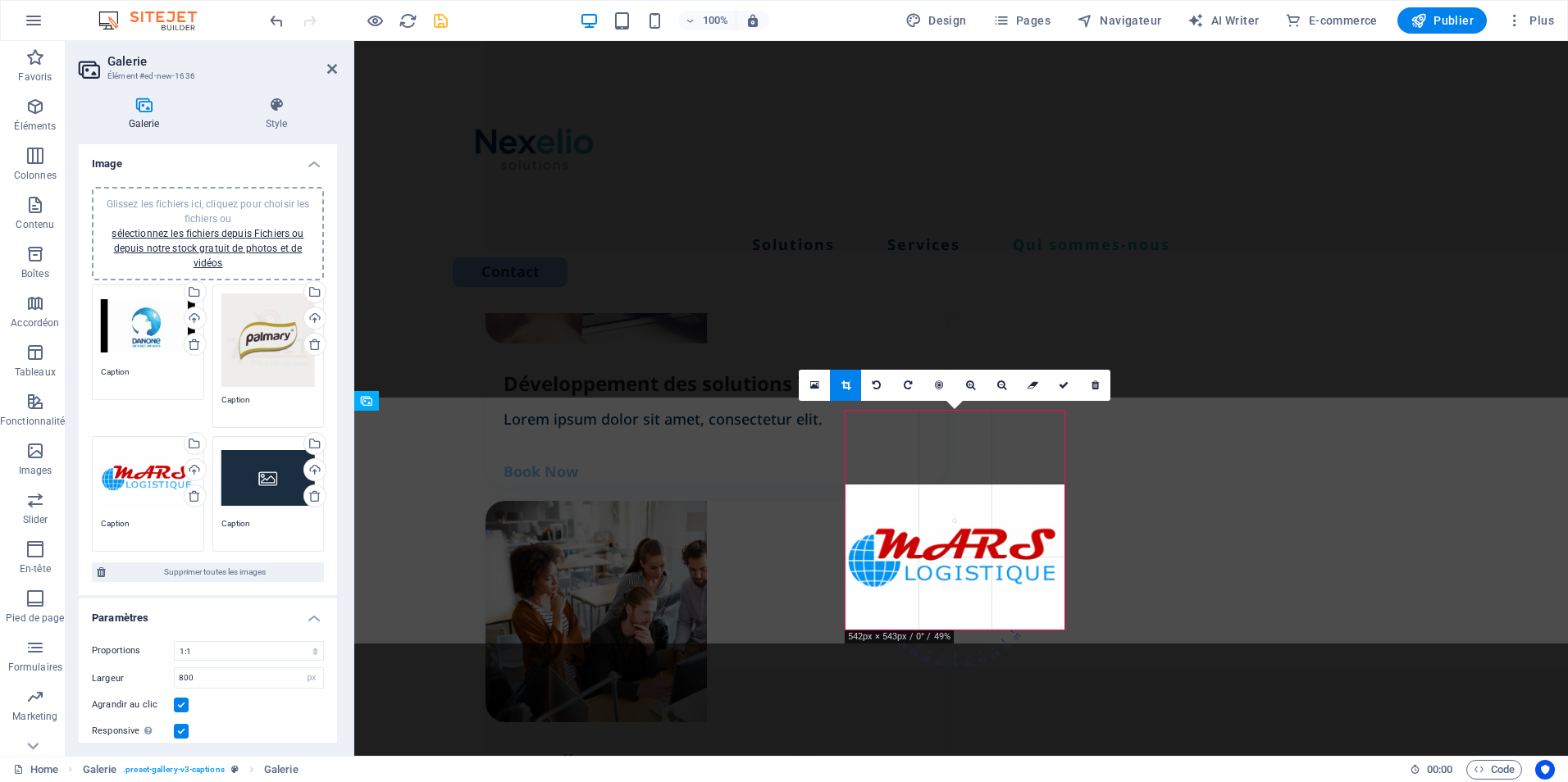
click at [122, 354] on div "Glissez les fichiers ici, cliquez pour choisir les fichiers ou sélectionnez les…" at bounding box center [148, 326] width 94 height 65
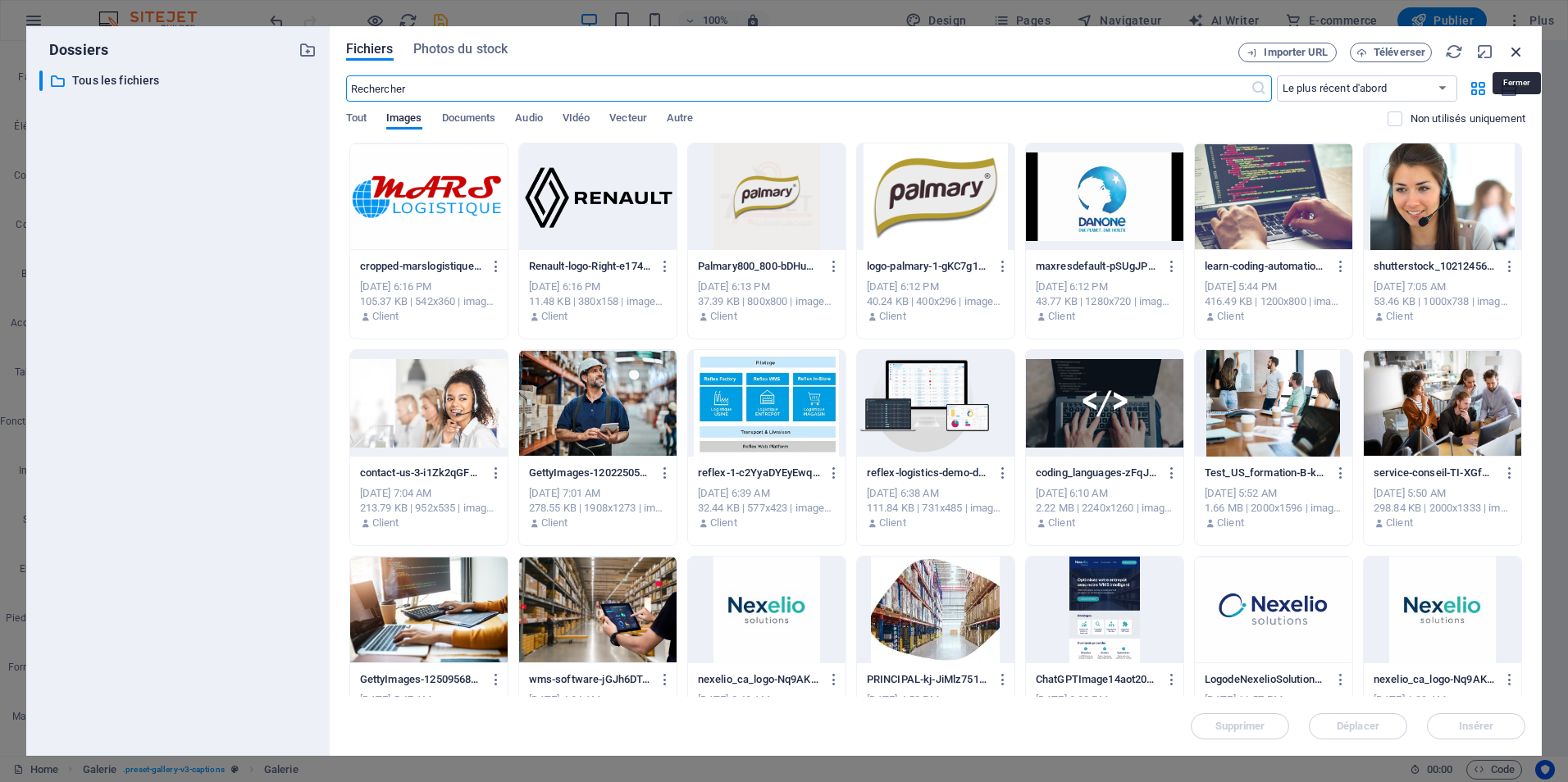
click at [1516, 52] on icon "button" at bounding box center [1516, 52] width 18 height 18
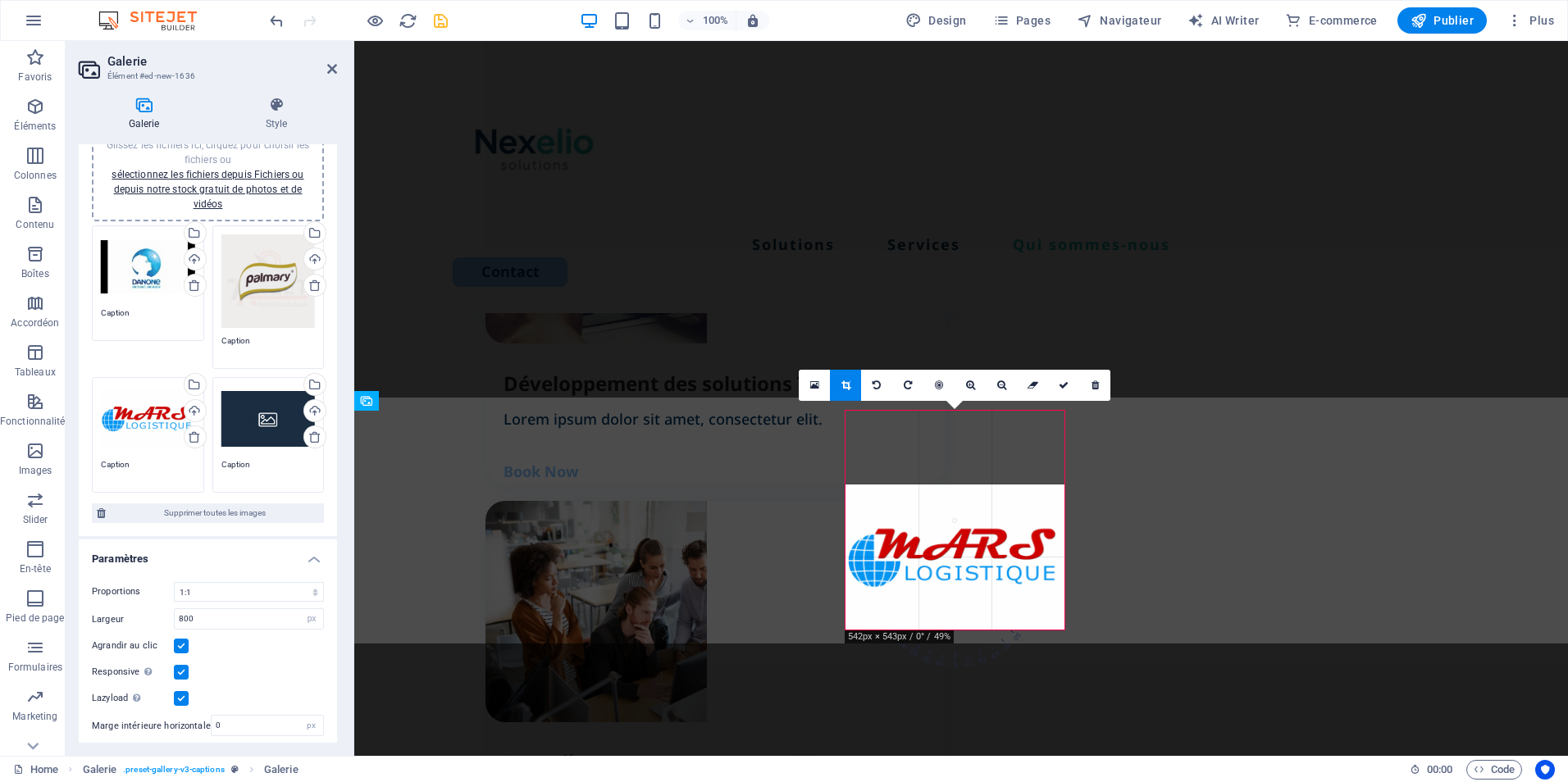
scroll to position [91, 0]
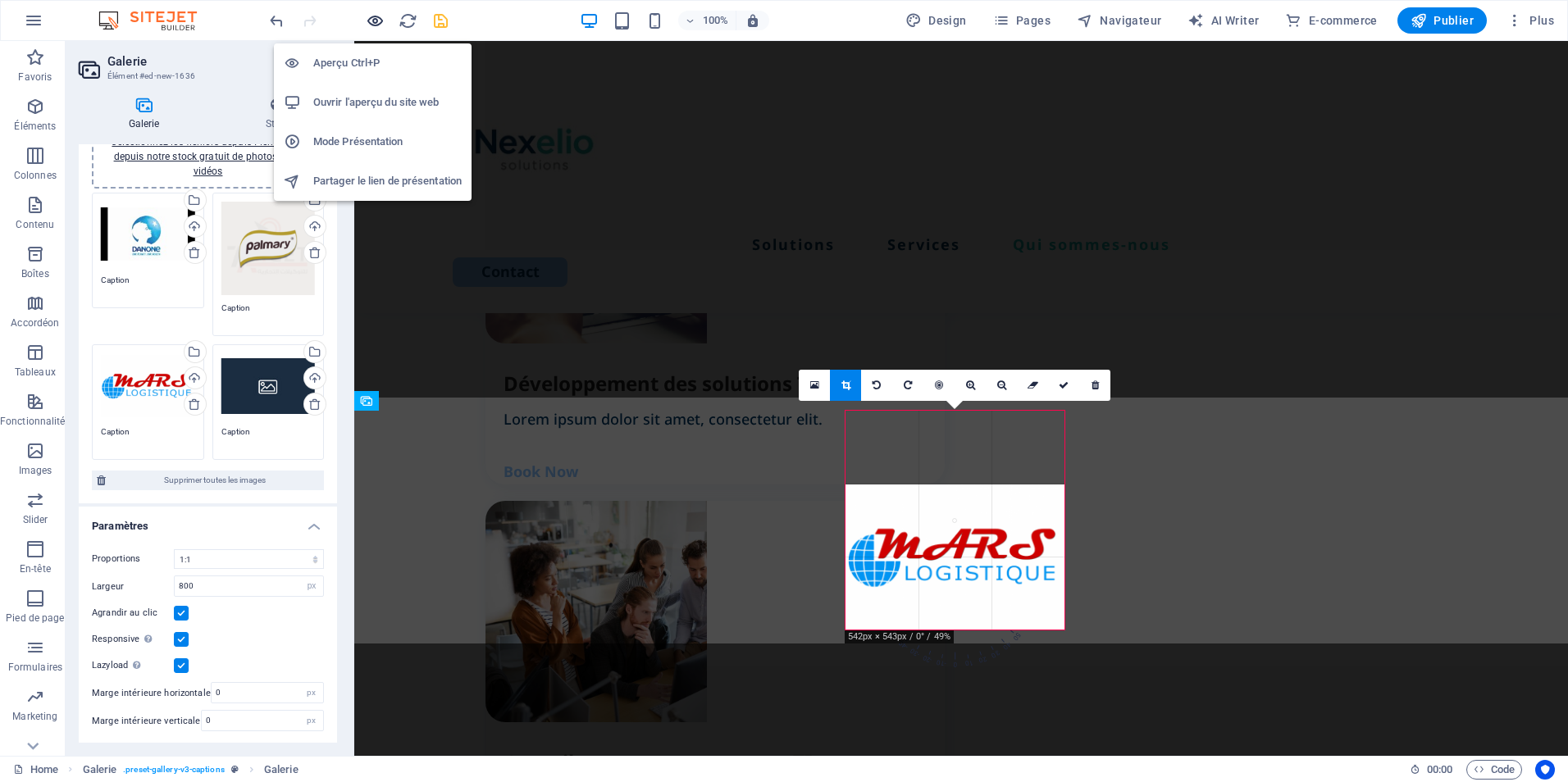
click at [371, 24] on icon "button" at bounding box center [375, 21] width 19 height 19
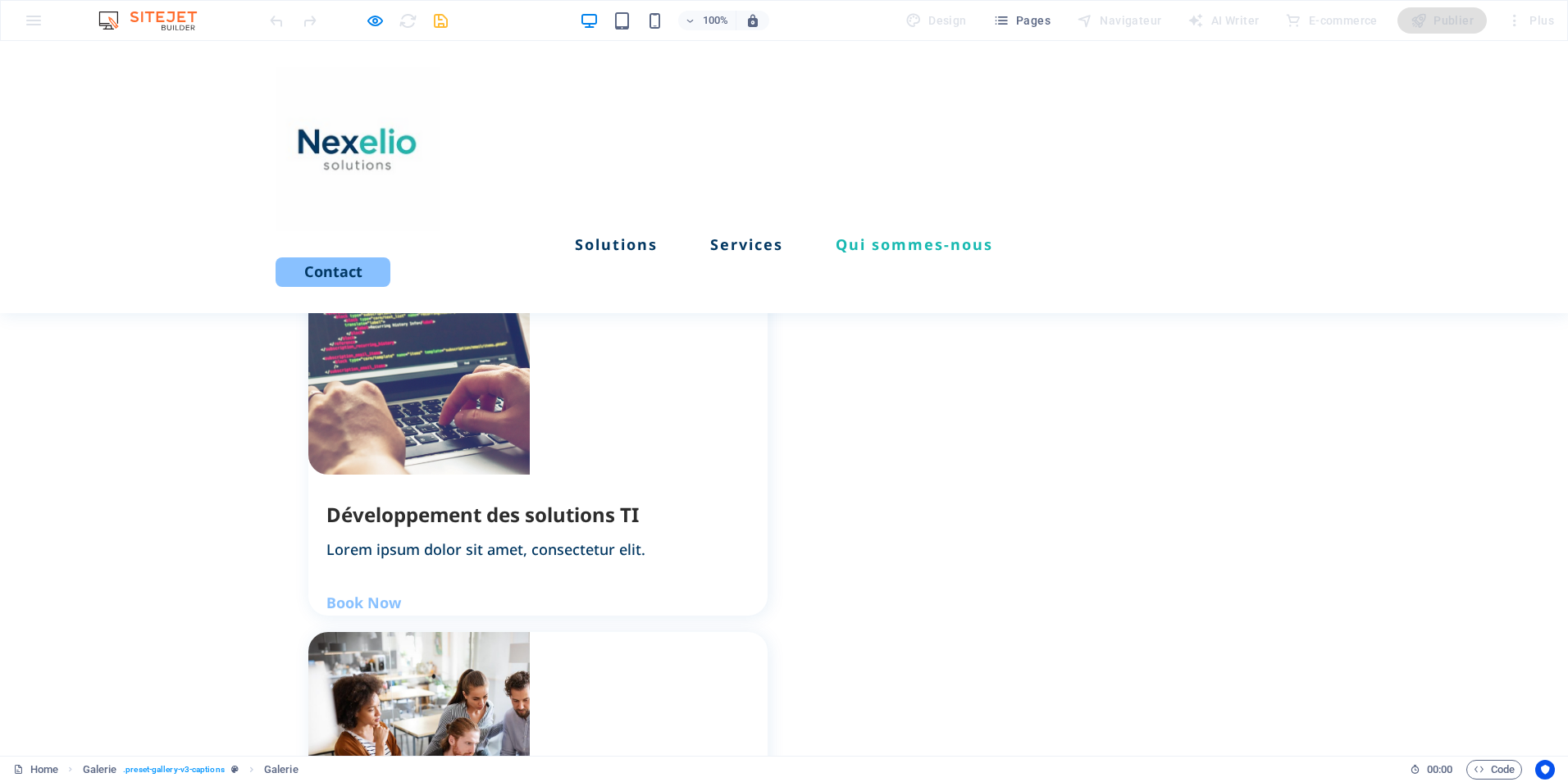
scroll to position [1763, 0]
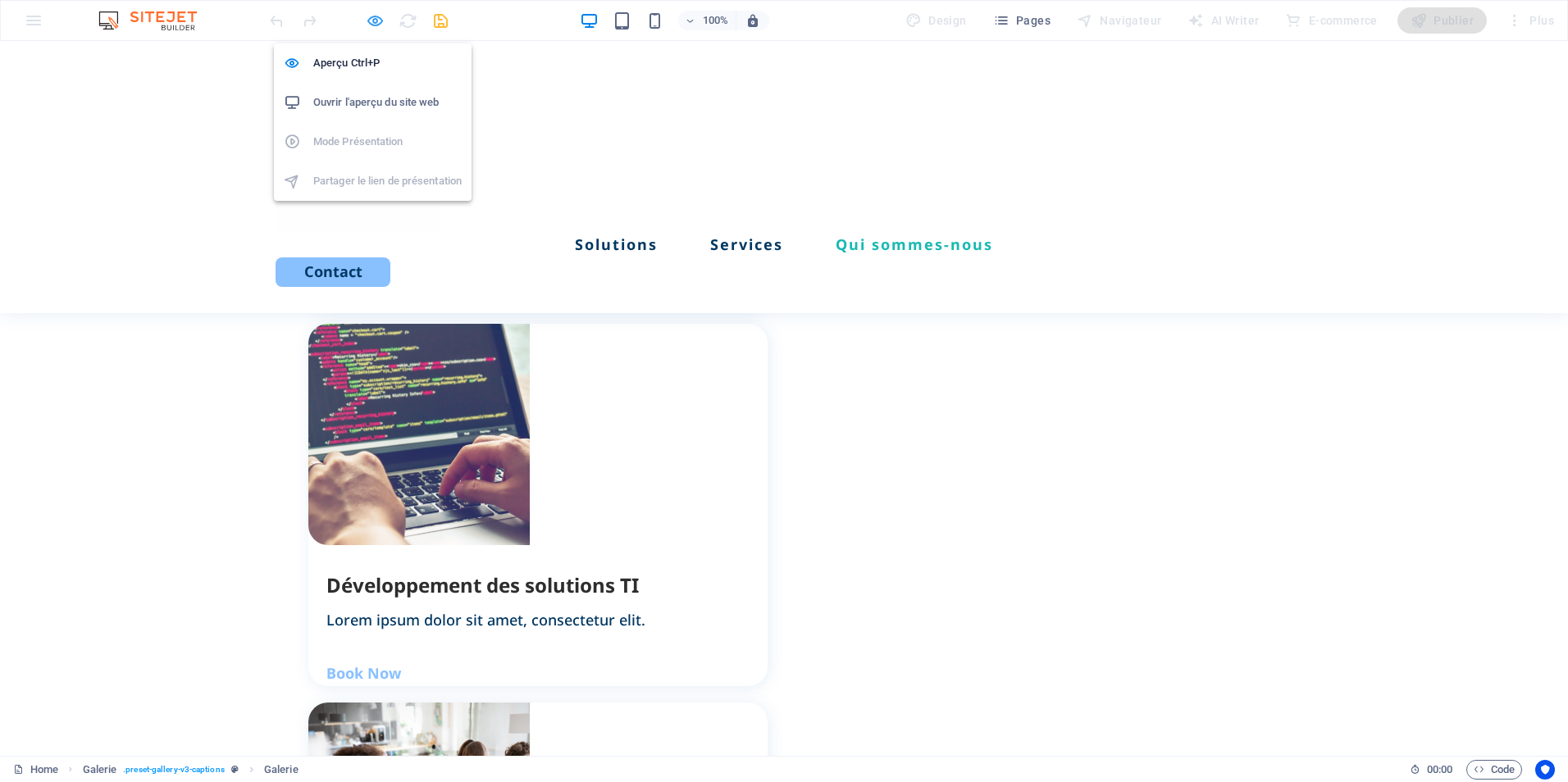
click at [371, 24] on icon "button" at bounding box center [375, 21] width 19 height 19
select select "4"
select select "px"
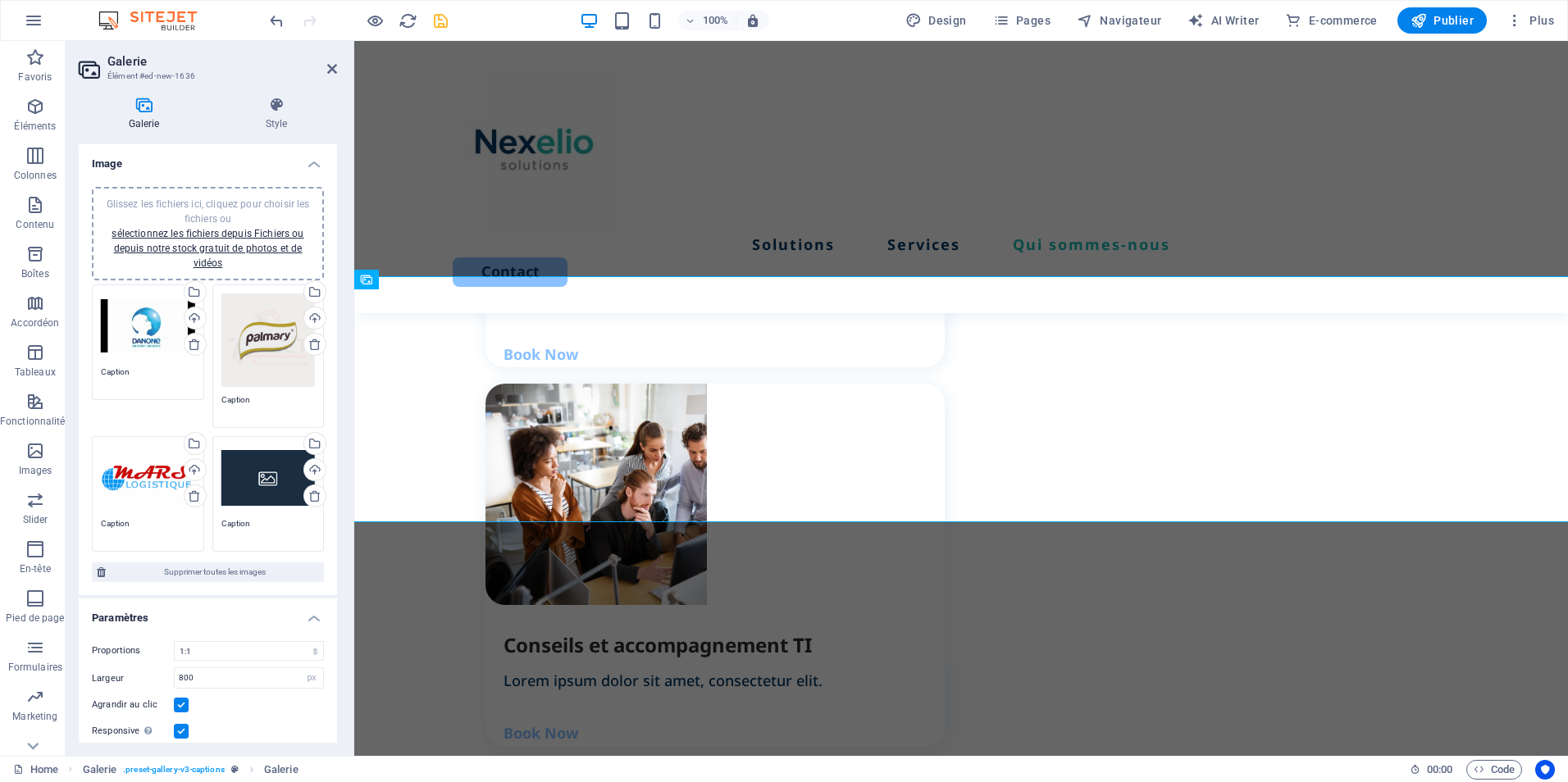
scroll to position [2151, 0]
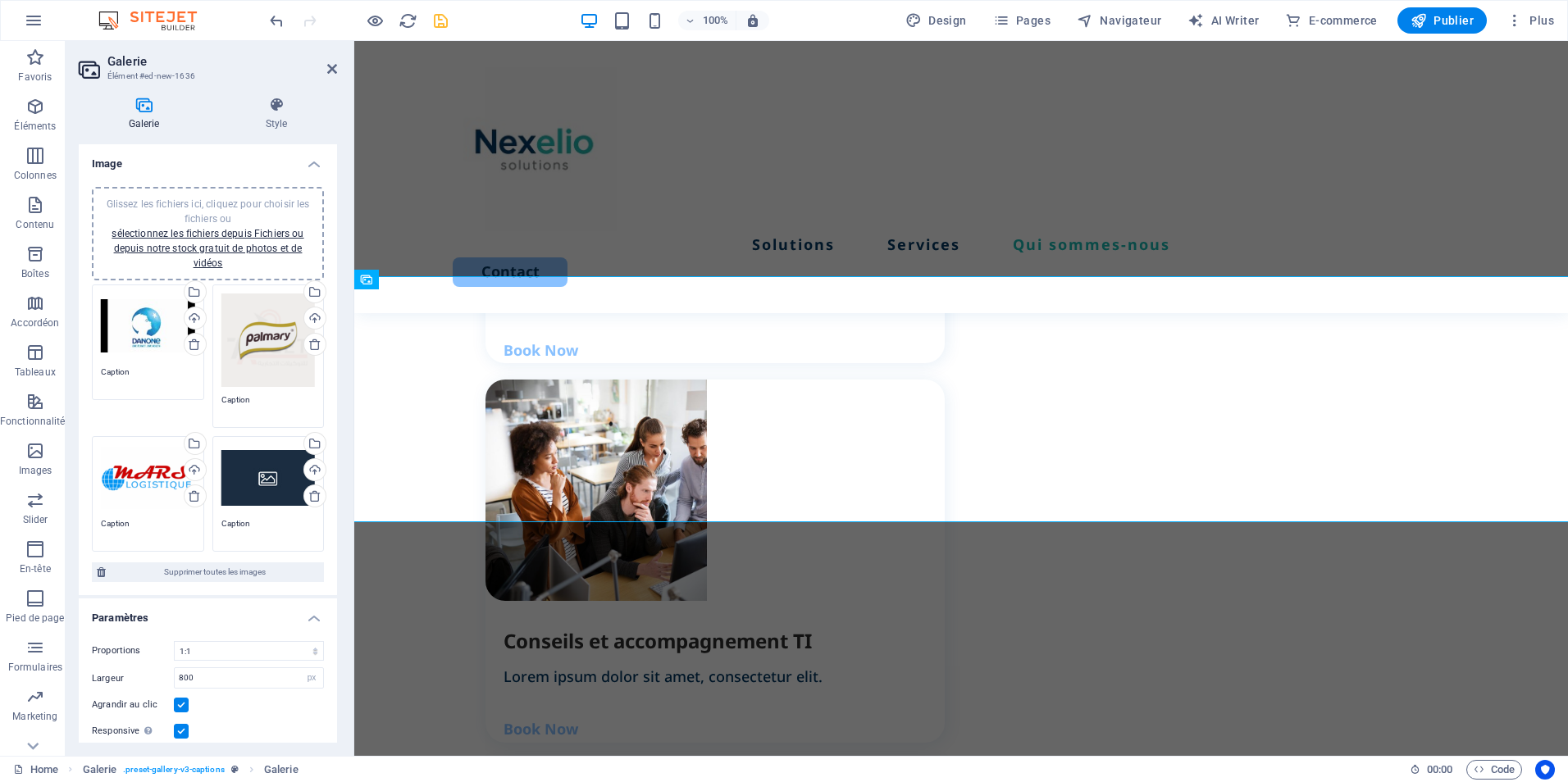
click at [147, 504] on div "Glissez les fichiers ici, cliquez pour choisir les fichiers ou sélectionnez les…" at bounding box center [148, 478] width 94 height 65
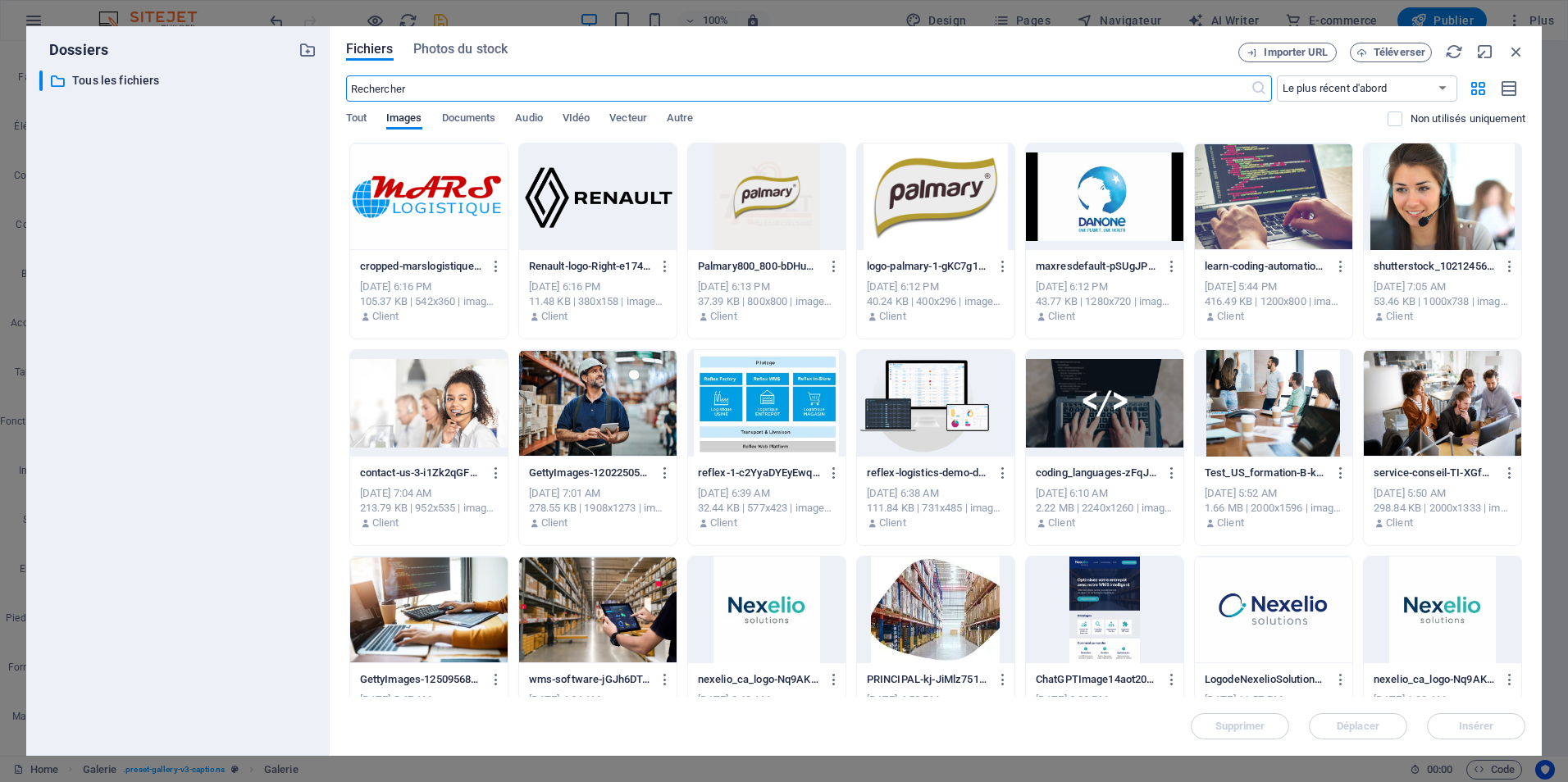
scroll to position [2284, 0]
click at [493, 266] on icon "button" at bounding box center [496, 266] width 15 height 14
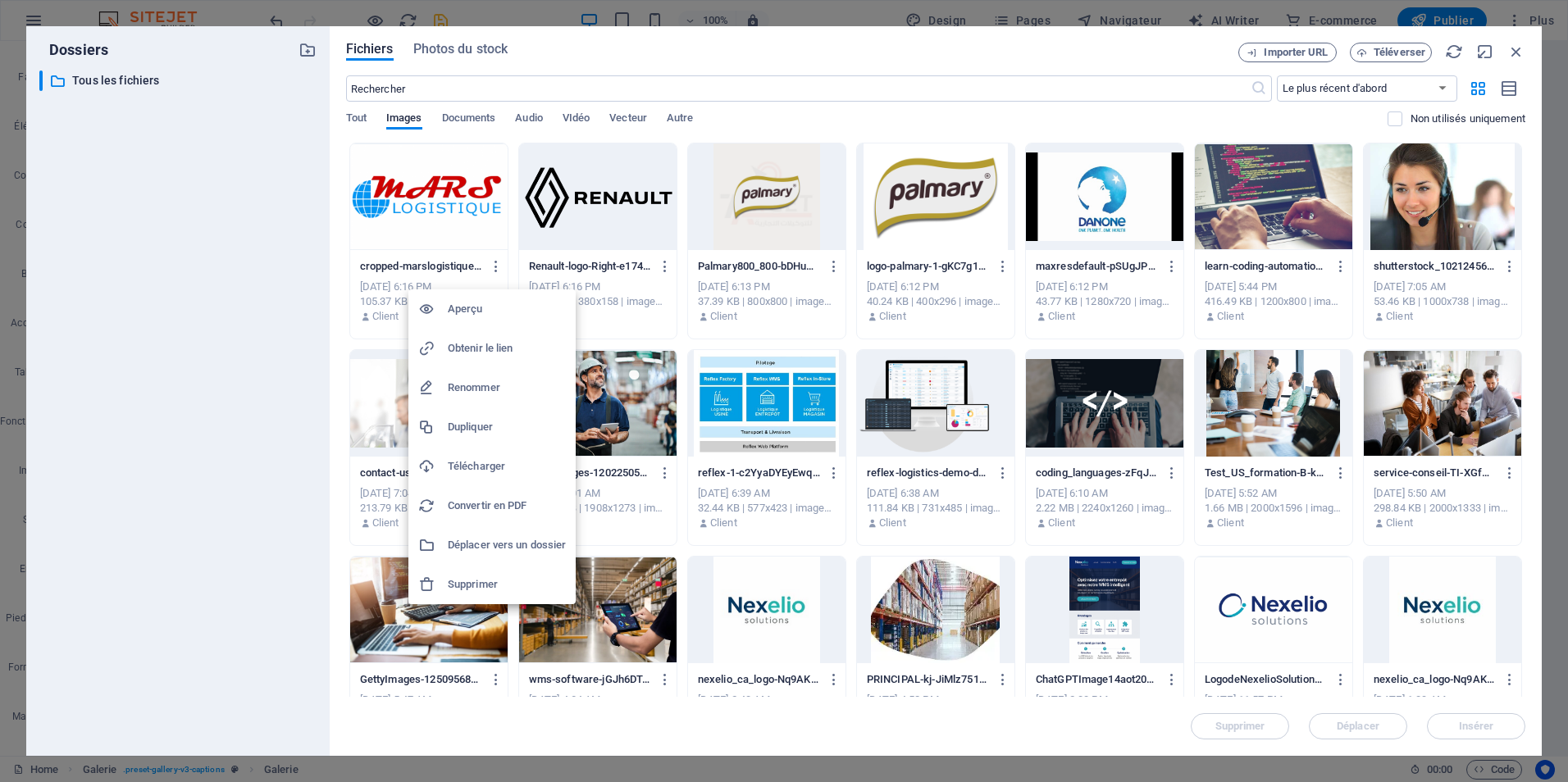
click at [1404, 51] on div at bounding box center [784, 391] width 1568 height 782
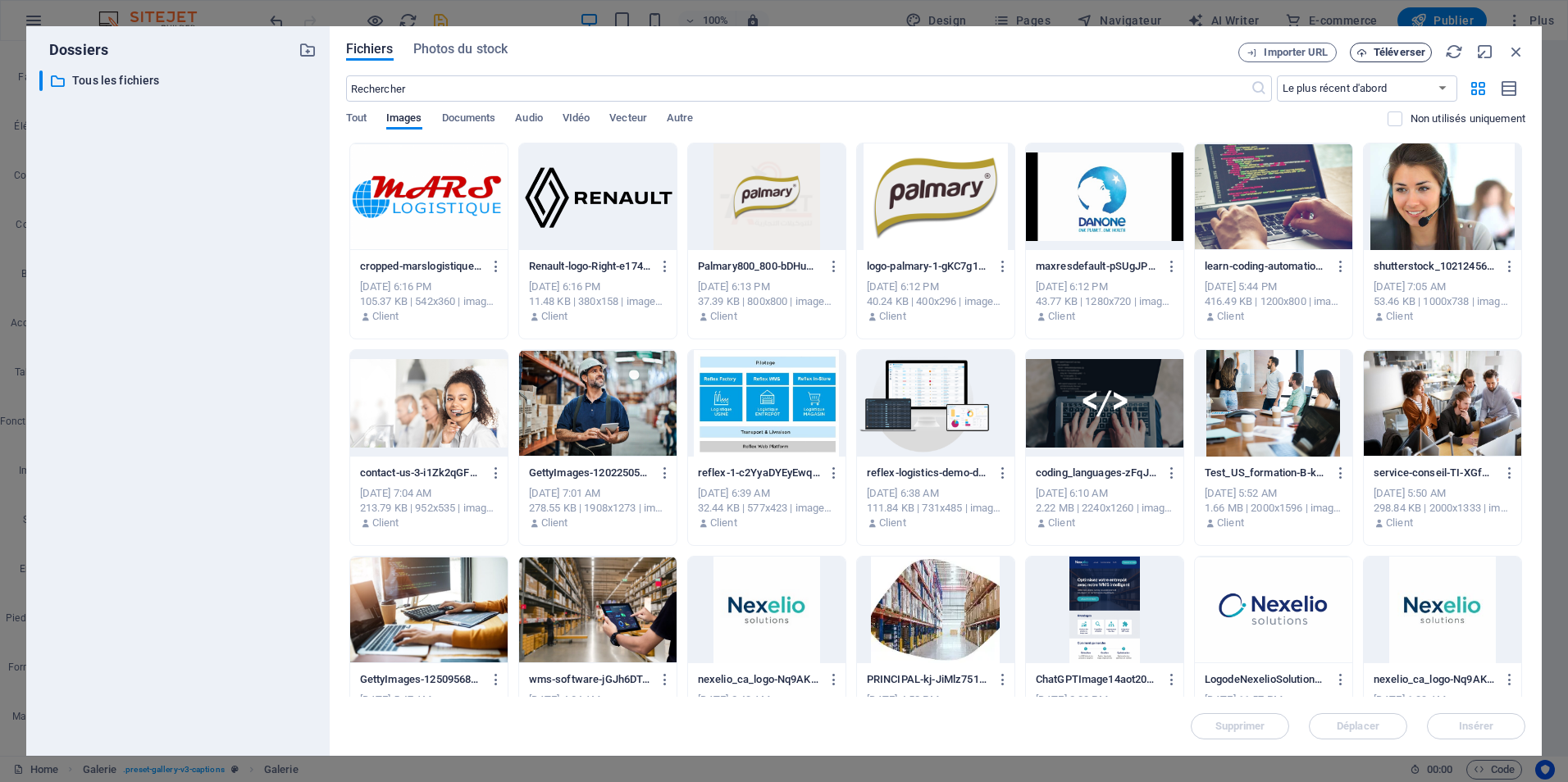
click at [1401, 51] on span "Téléverser" at bounding box center [1400, 52] width 52 height 10
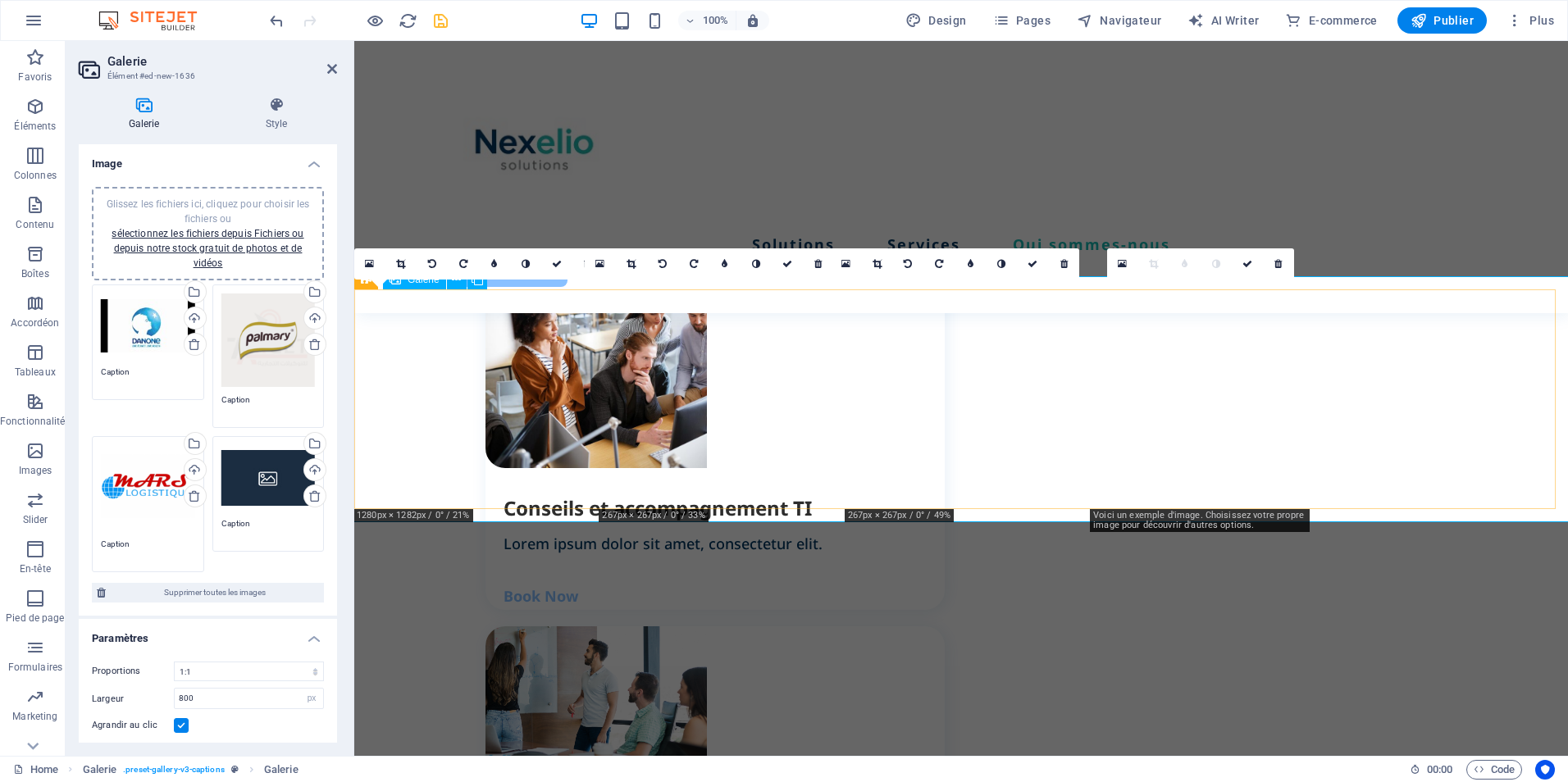
scroll to position [2151, 0]
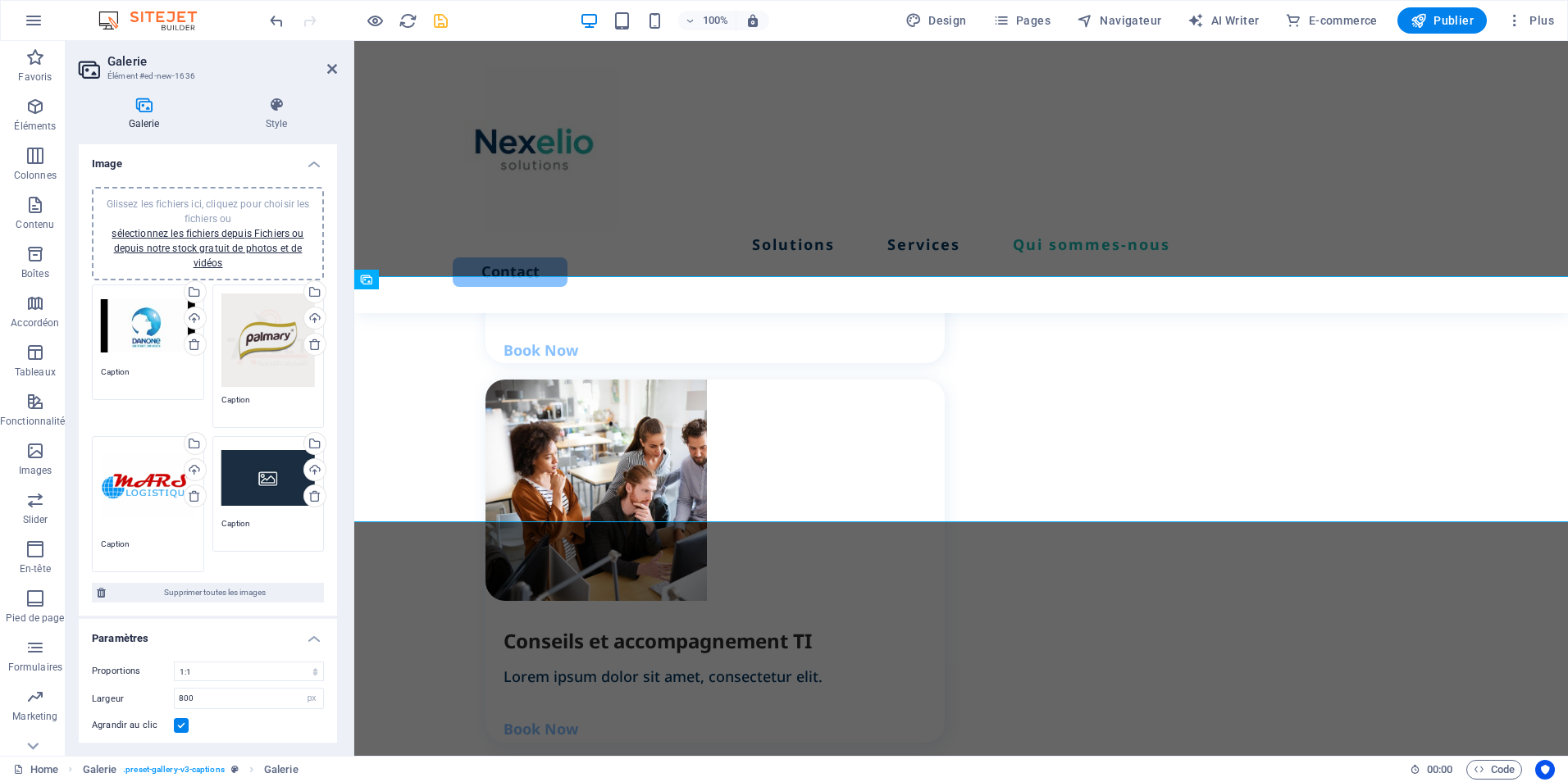
click at [265, 354] on div "Glissez les fichiers ici, cliquez pour choisir les fichiers ou sélectionnez les…" at bounding box center [269, 340] width 94 height 94
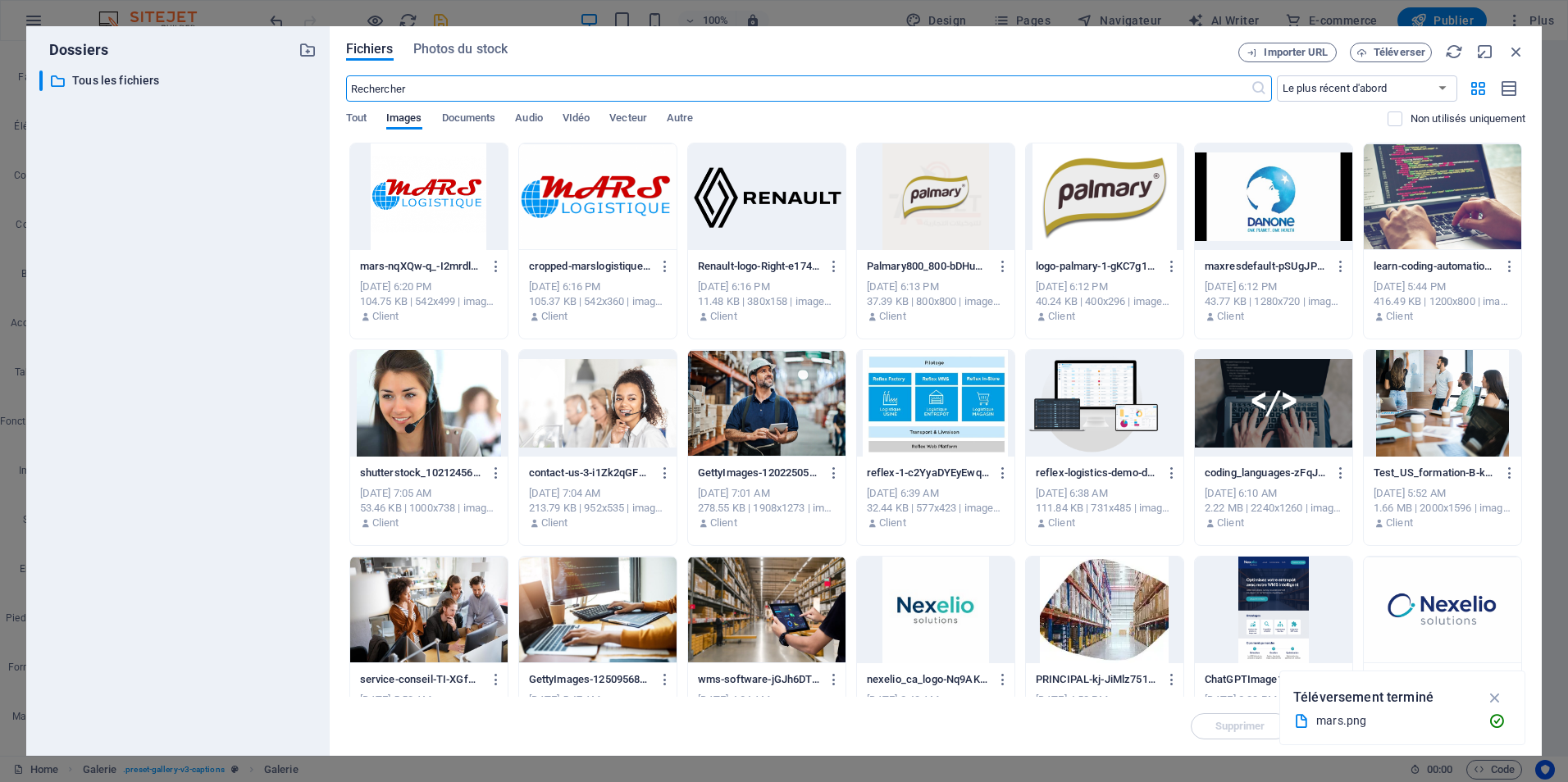
scroll to position [2284, 0]
click at [1405, 50] on span "Téléverser" at bounding box center [1400, 52] width 52 height 10
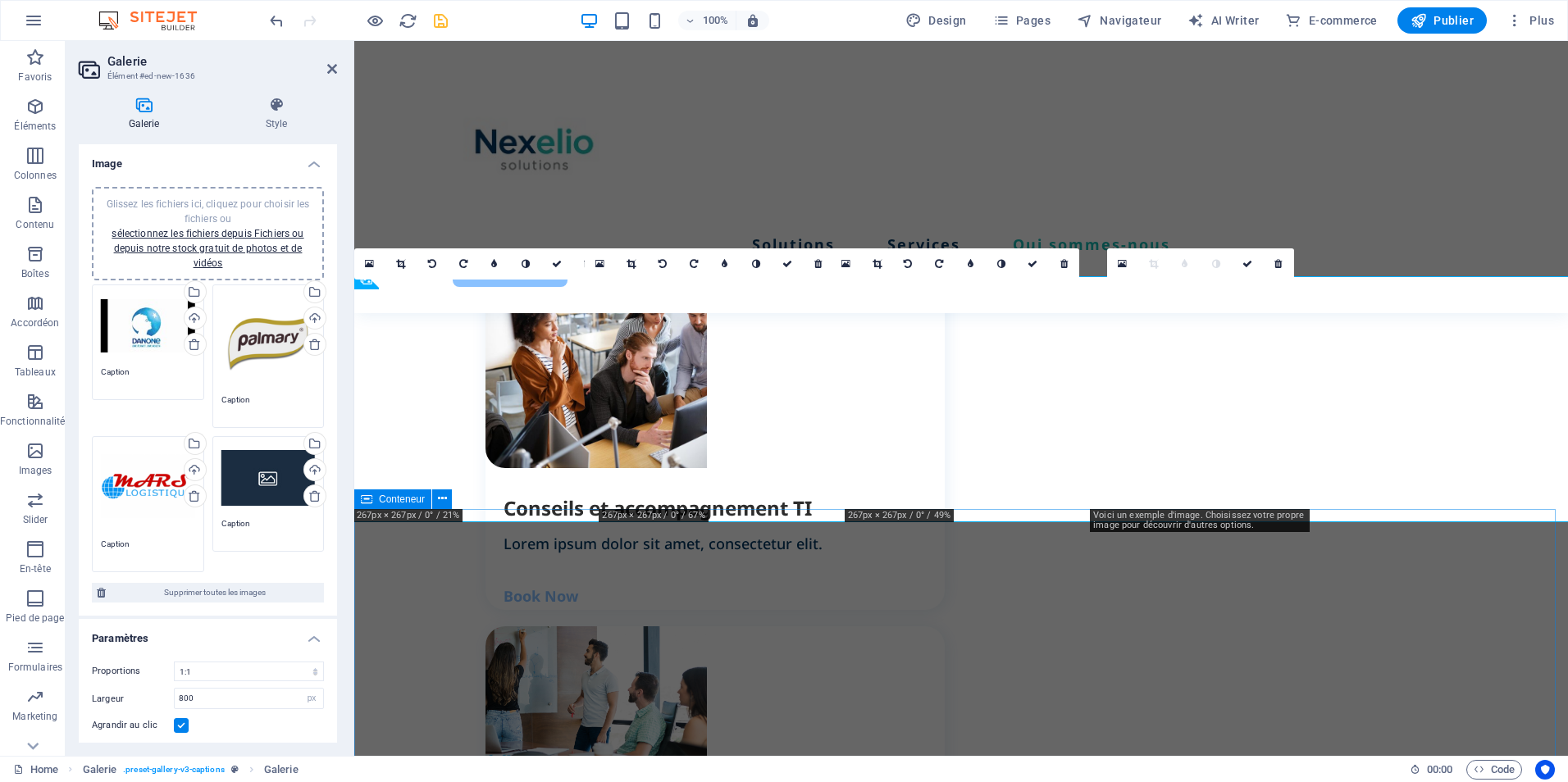
scroll to position [2151, 0]
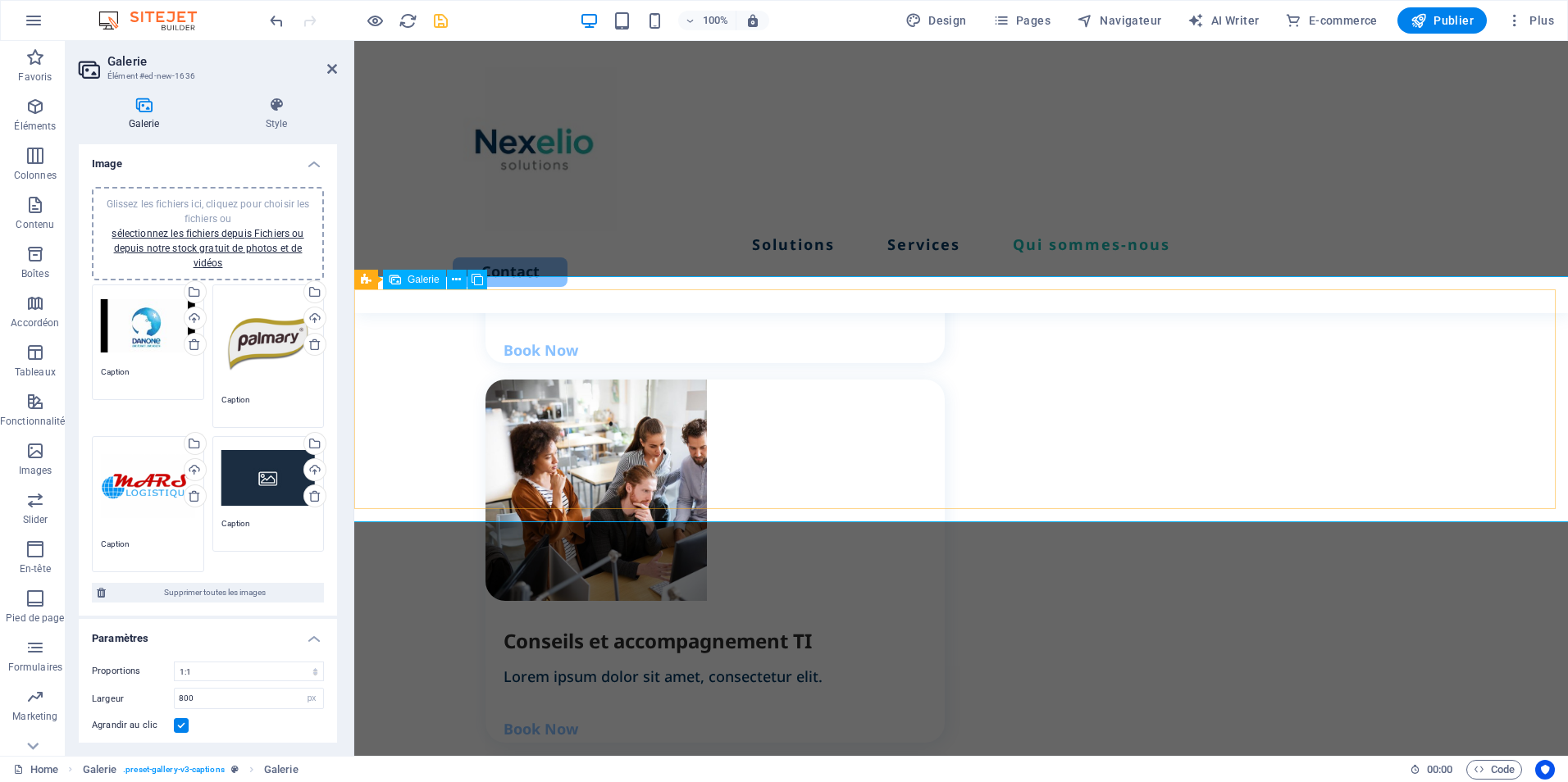
click at [282, 119] on h4 "Style" at bounding box center [276, 114] width 121 height 34
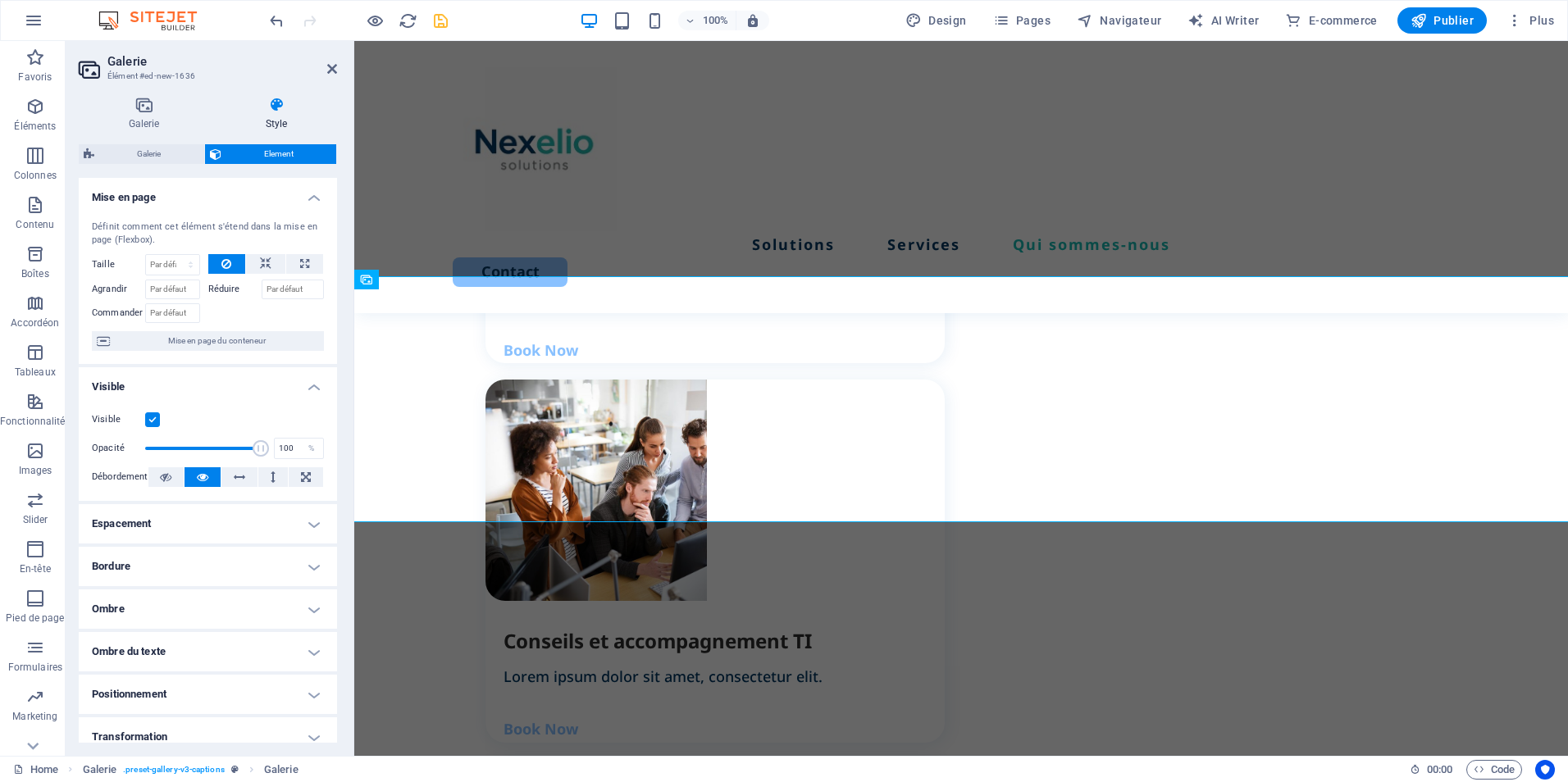
click at [253, 681] on h4 "Positionnement" at bounding box center [207, 694] width 258 height 39
click at [212, 518] on h4 "Espacement" at bounding box center [207, 523] width 258 height 39
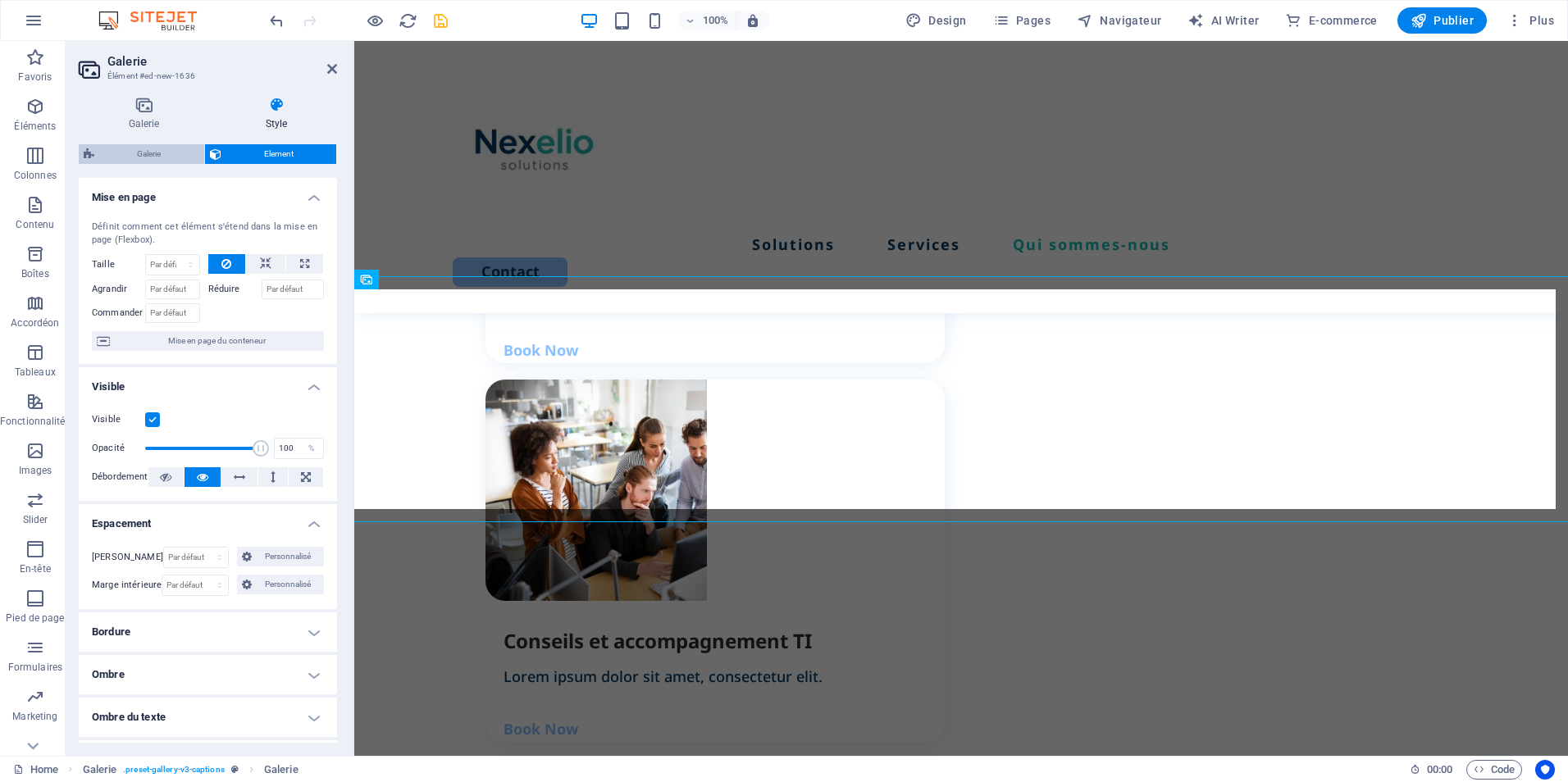
click at [177, 157] on span "Galerie" at bounding box center [149, 154] width 100 height 20
select select "rem"
select select "preset-gallery-v3-captions"
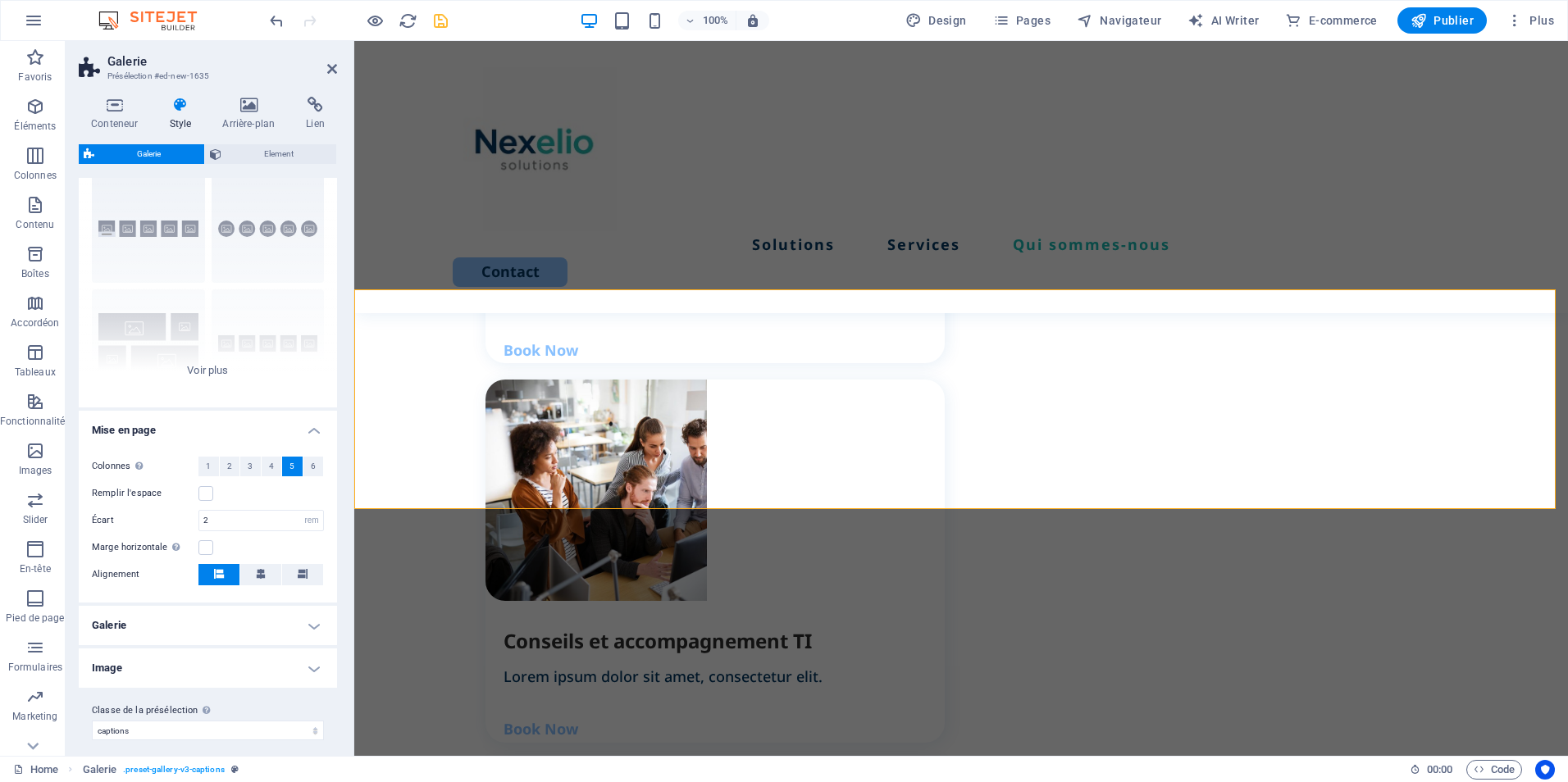
scroll to position [57, 0]
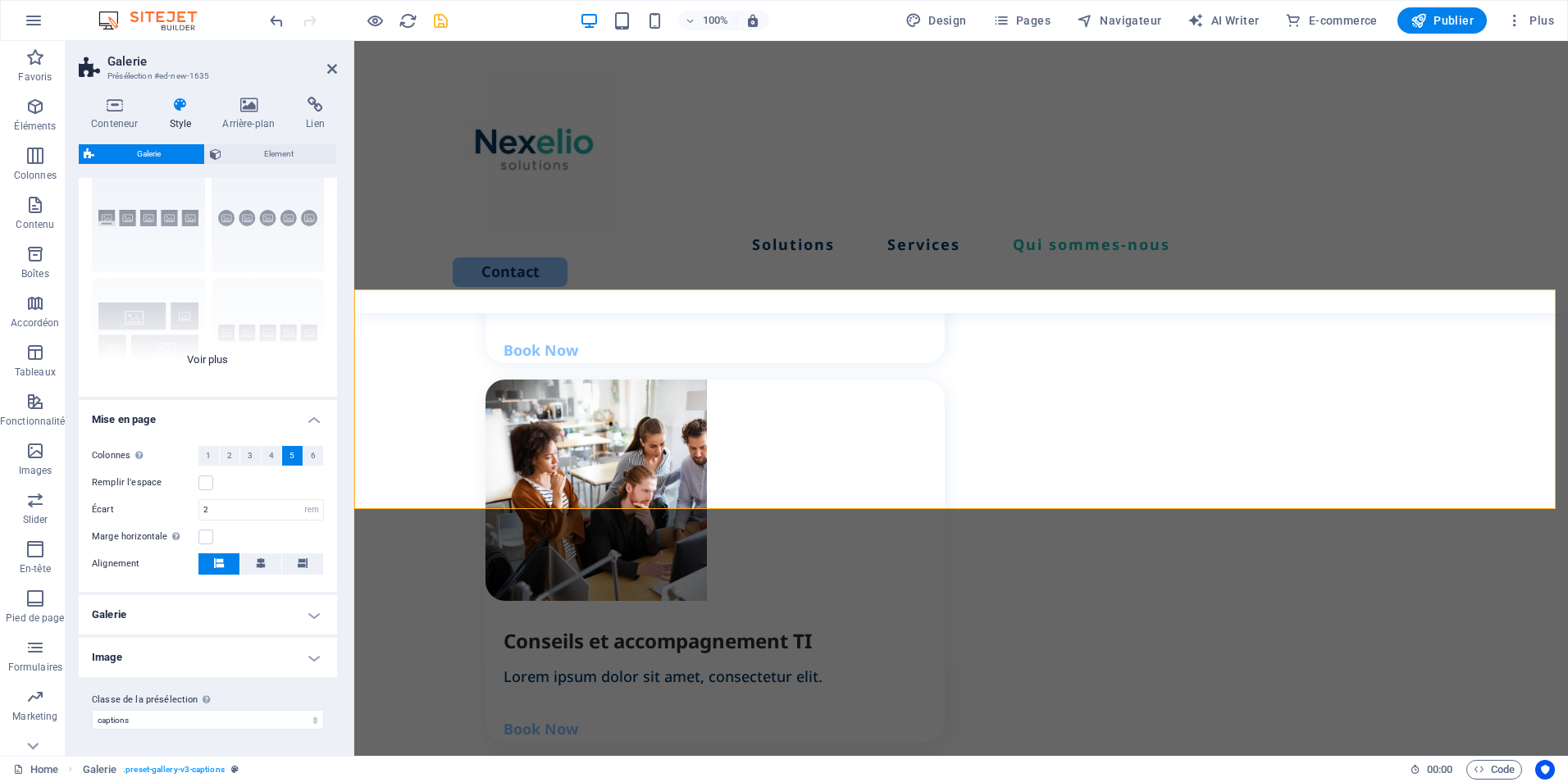
click at [205, 361] on div "Légendes Rond Collage Par défaut Grille Grille déplacée" at bounding box center [207, 274] width 258 height 246
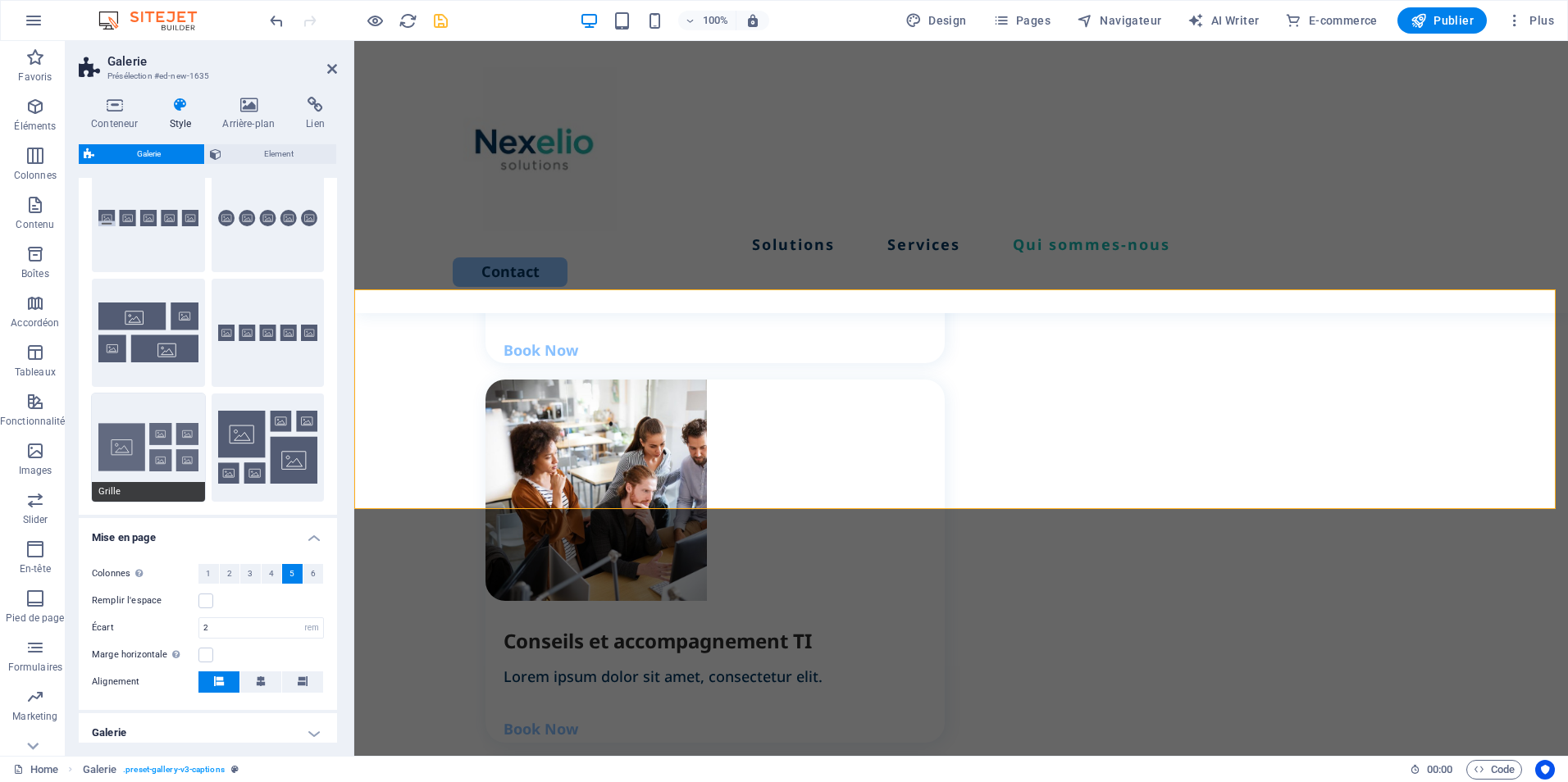
click at [130, 459] on button "Grille" at bounding box center [148, 448] width 113 height 109
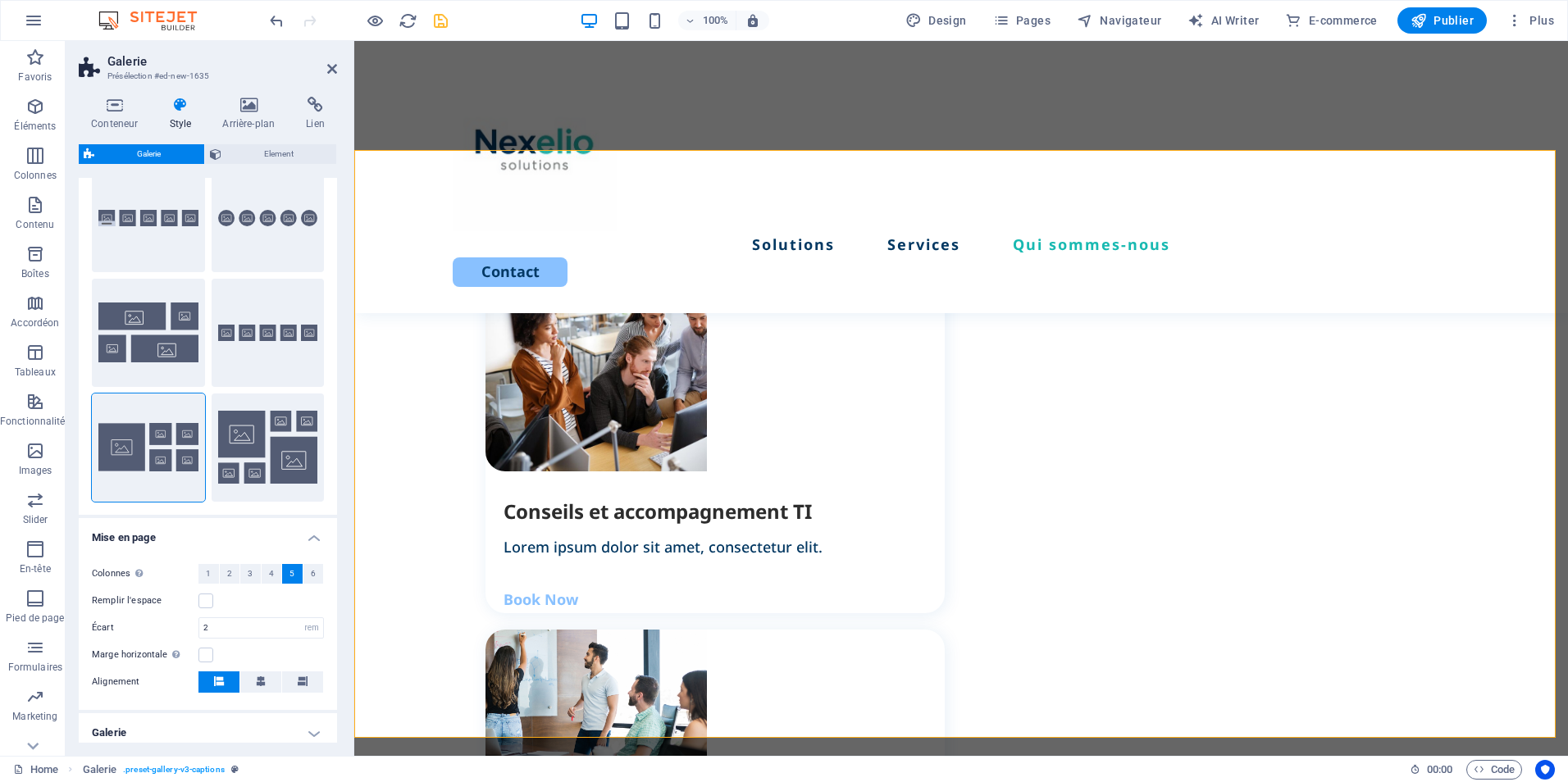
scroll to position [2271, 0]
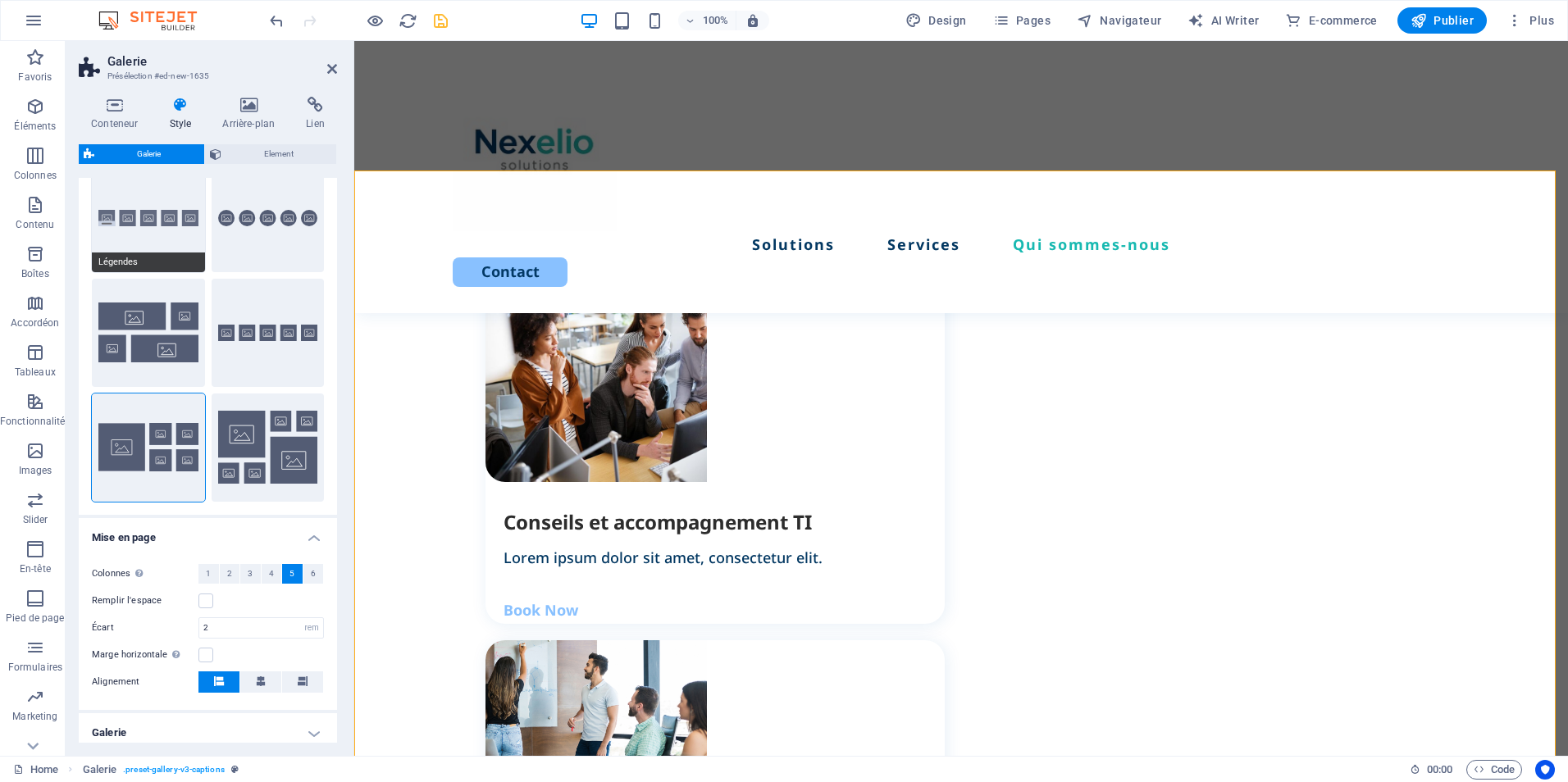
click at [177, 224] on button "Légendes" at bounding box center [148, 218] width 113 height 109
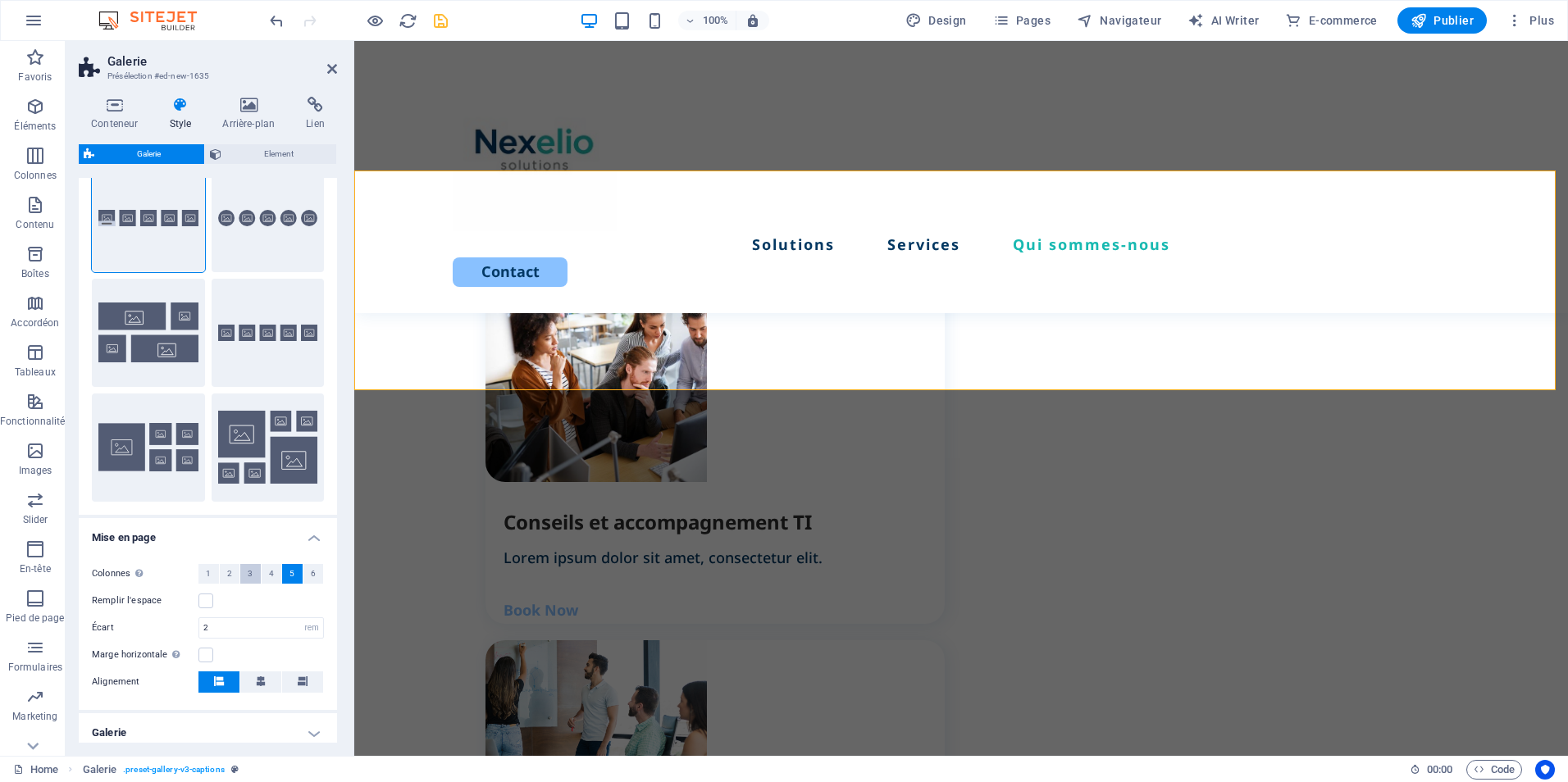
click at [253, 578] on button "3" at bounding box center [250, 574] width 21 height 20
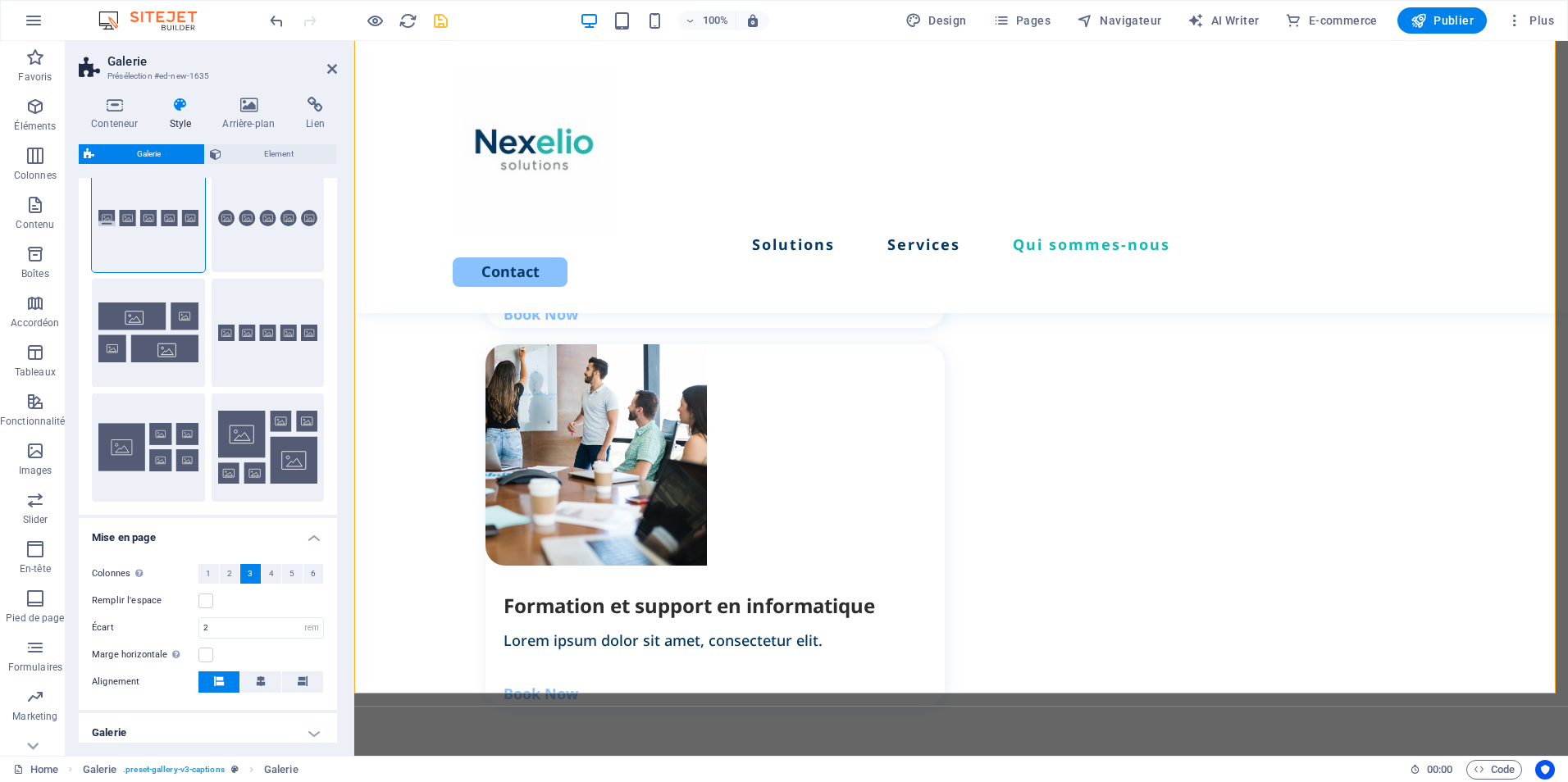
scroll to position [2621, 0]
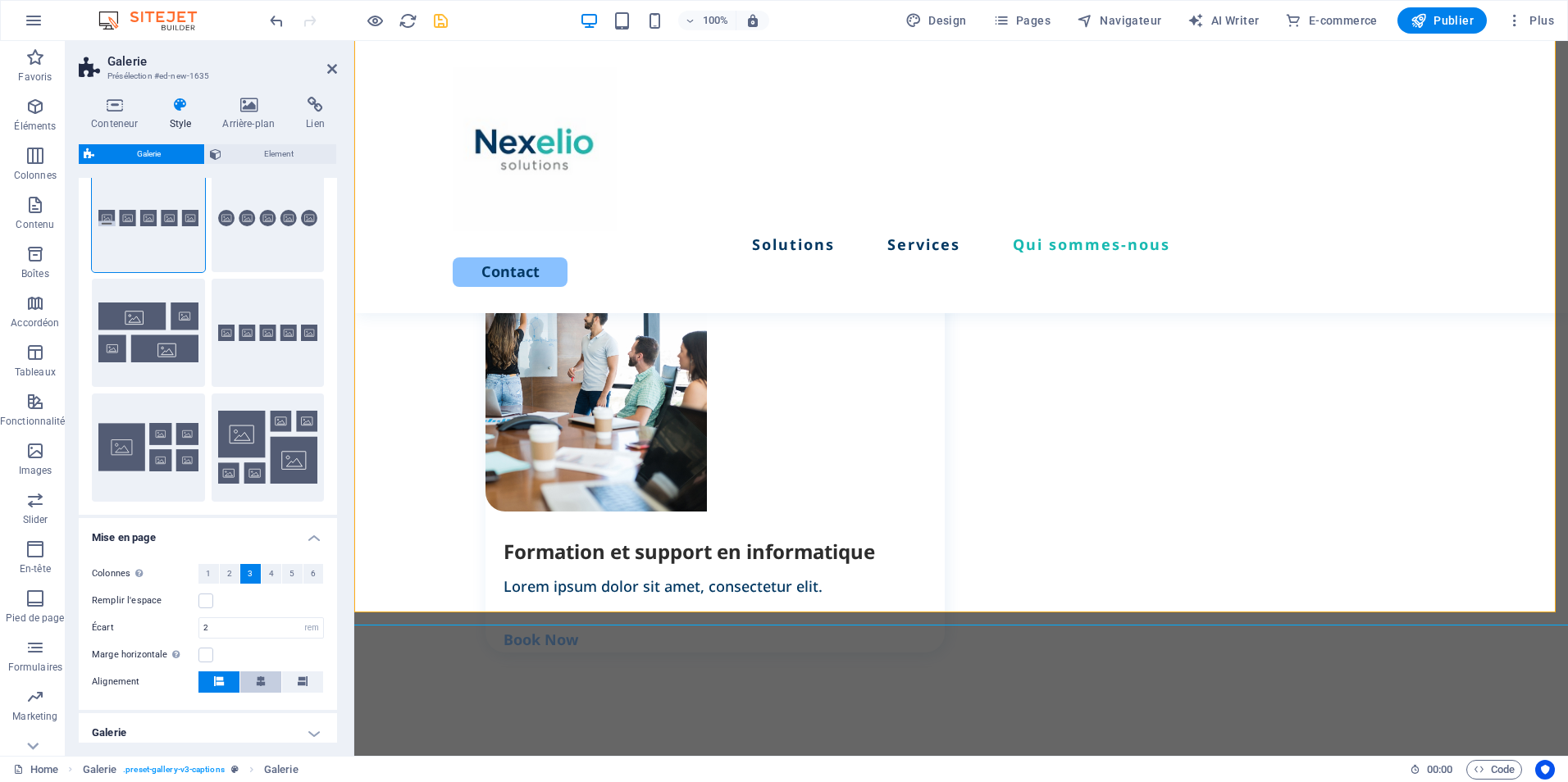
click at [257, 684] on icon at bounding box center [261, 681] width 10 height 10
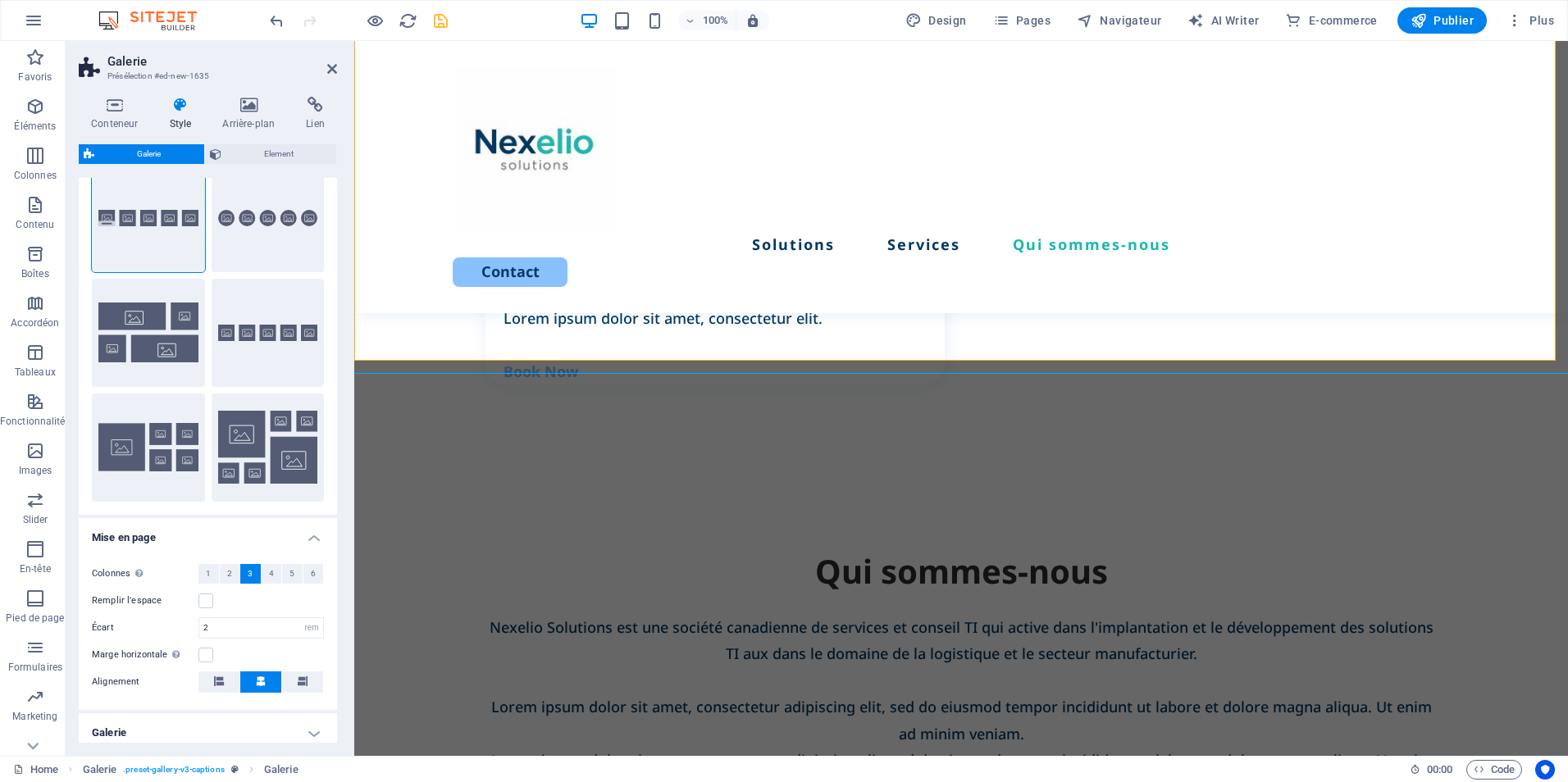
scroll to position [2905, 0]
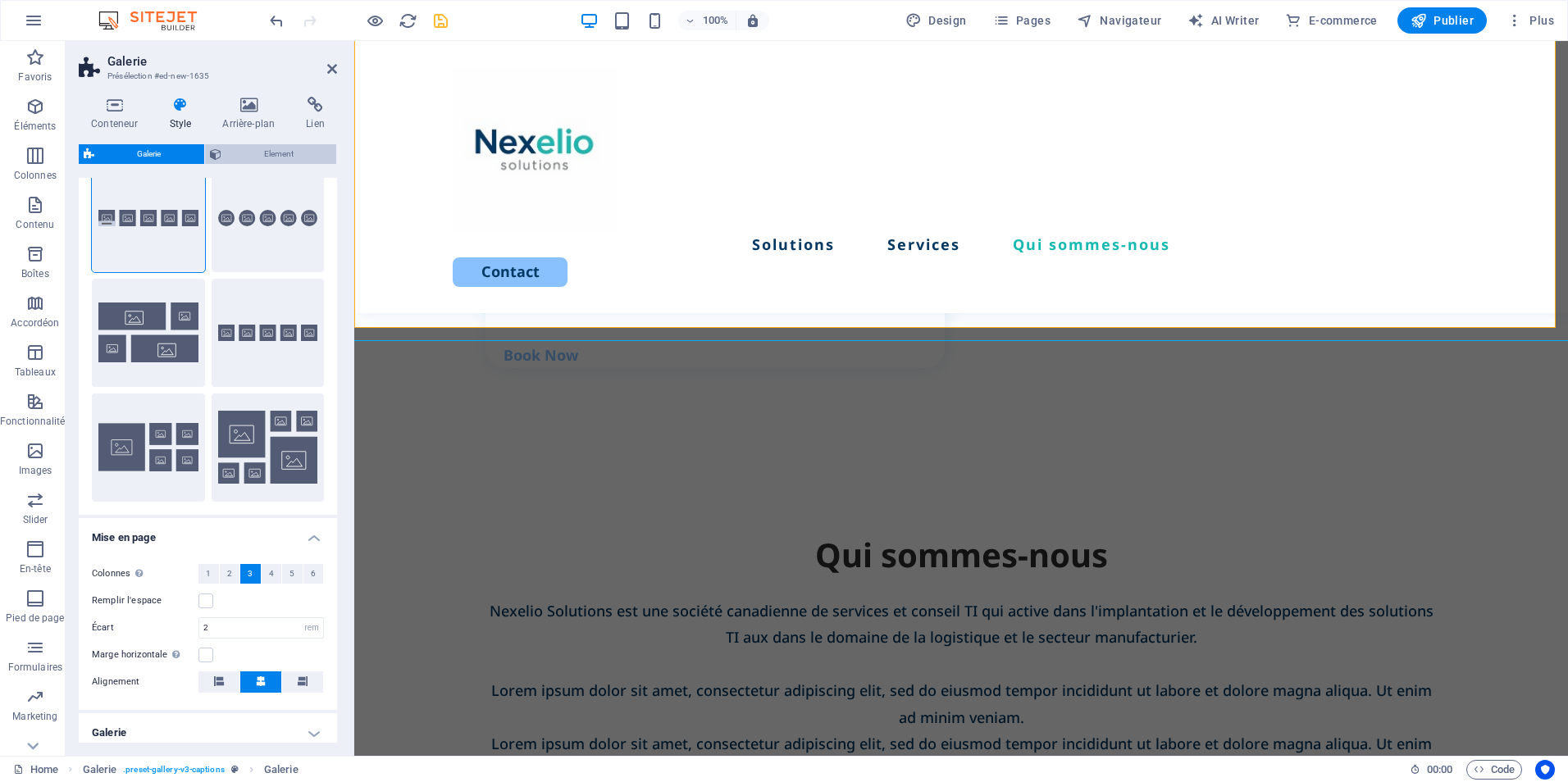
click at [283, 154] on span "Element" at bounding box center [279, 154] width 106 height 20
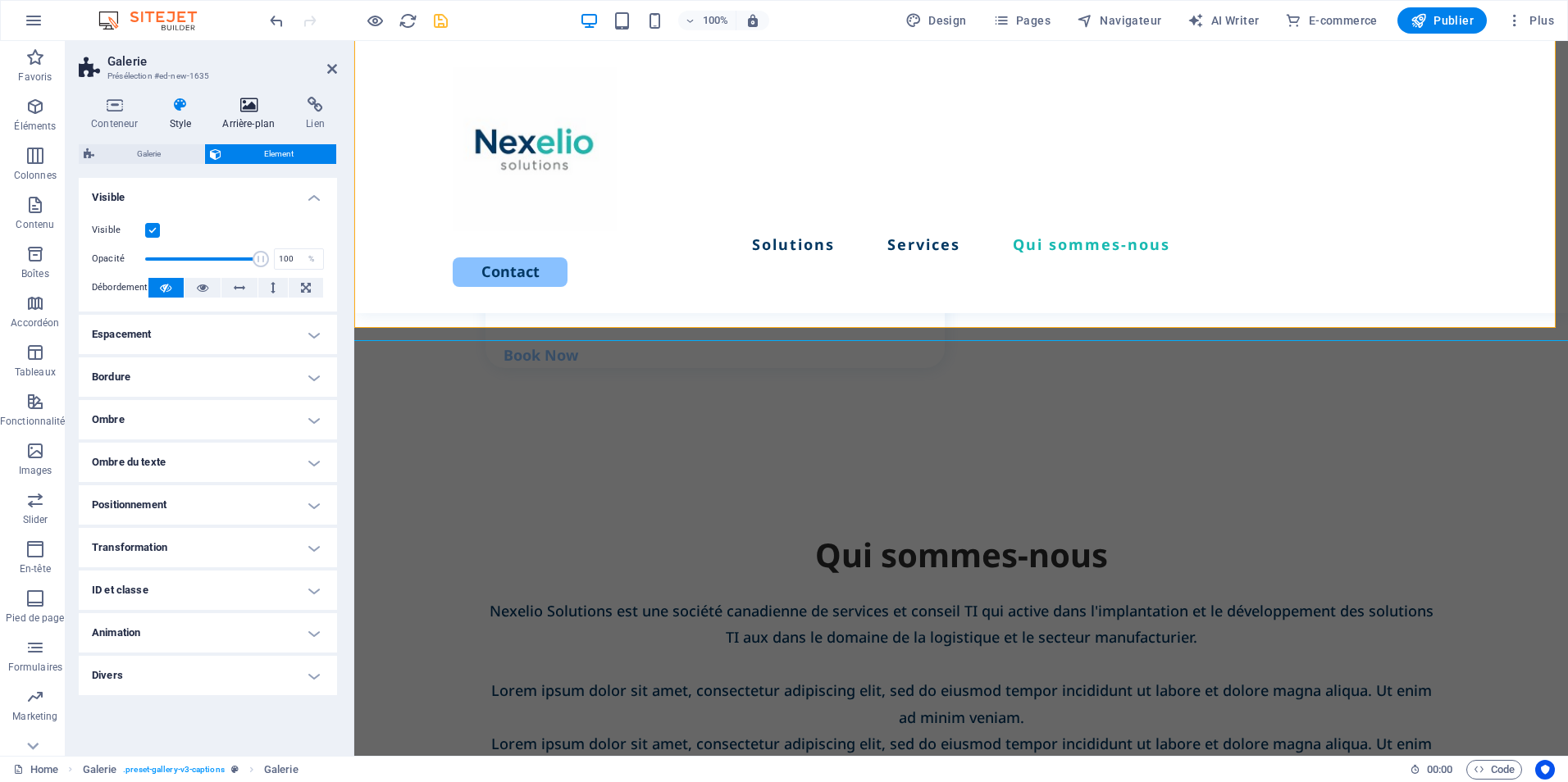
click at [240, 117] on h4 "Arrière-plan" at bounding box center [252, 114] width 83 height 34
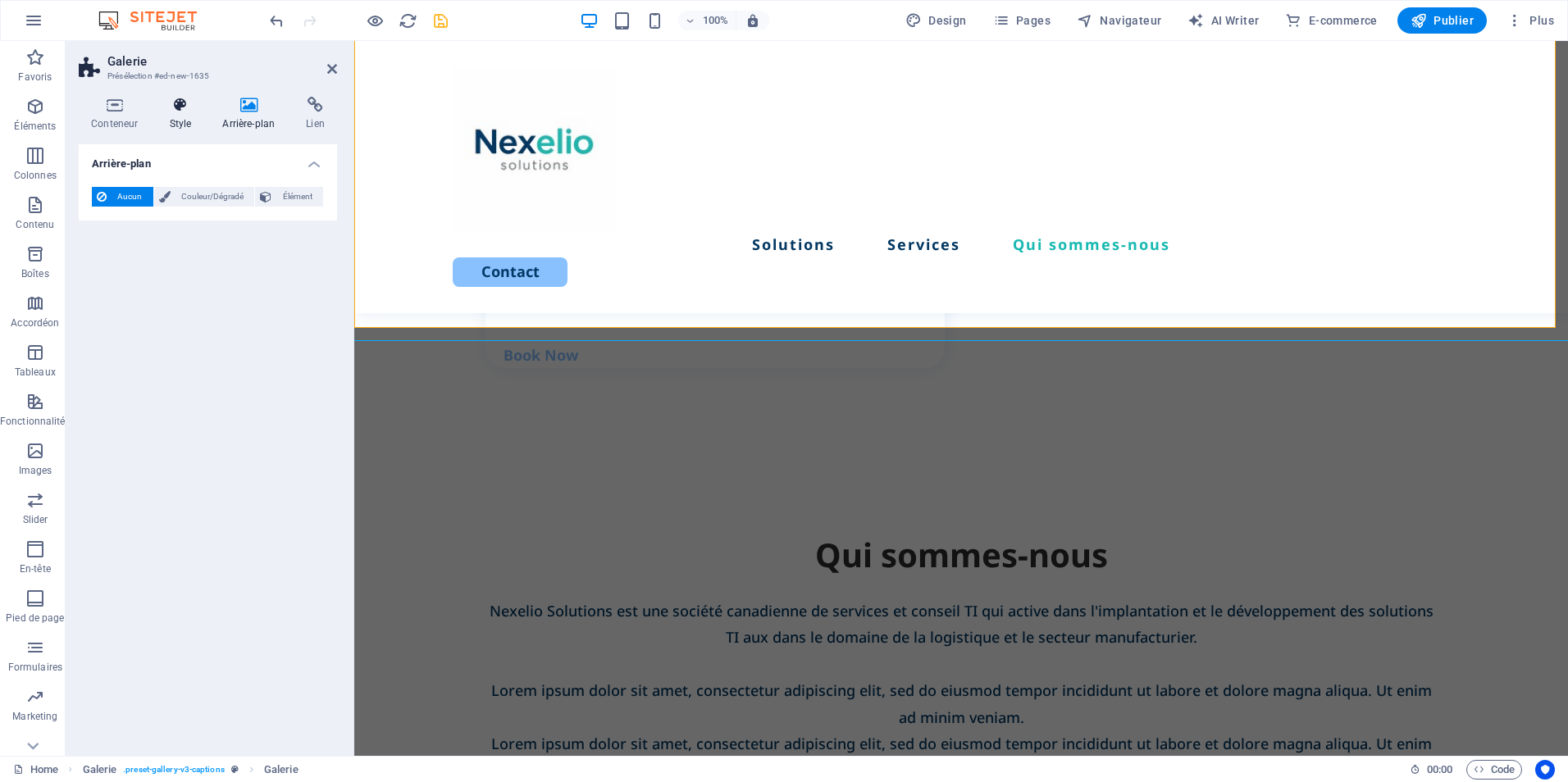
click at [187, 116] on h4 "Style" at bounding box center [183, 114] width 53 height 34
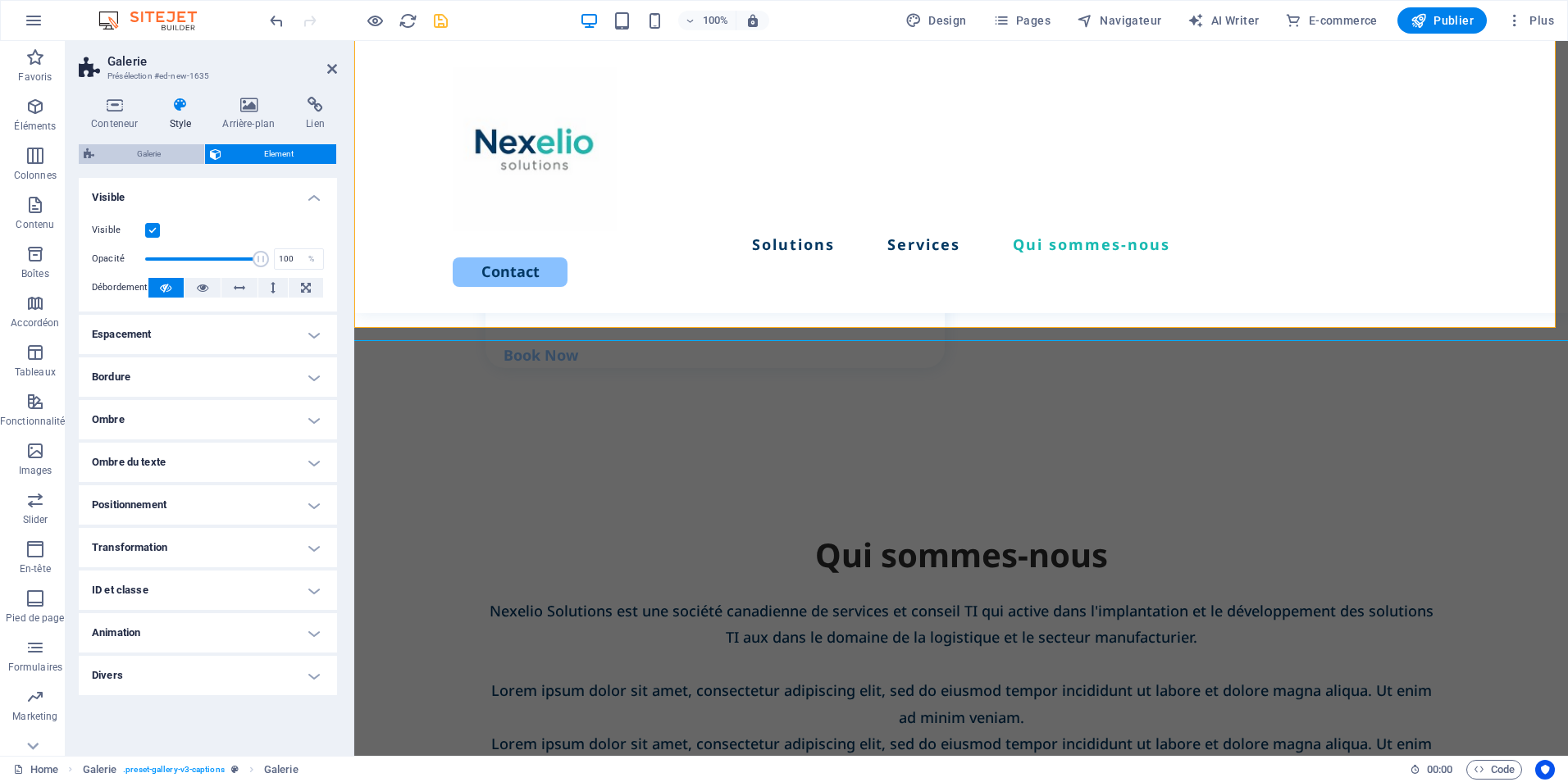
click at [156, 157] on span "Galerie" at bounding box center [149, 154] width 100 height 20
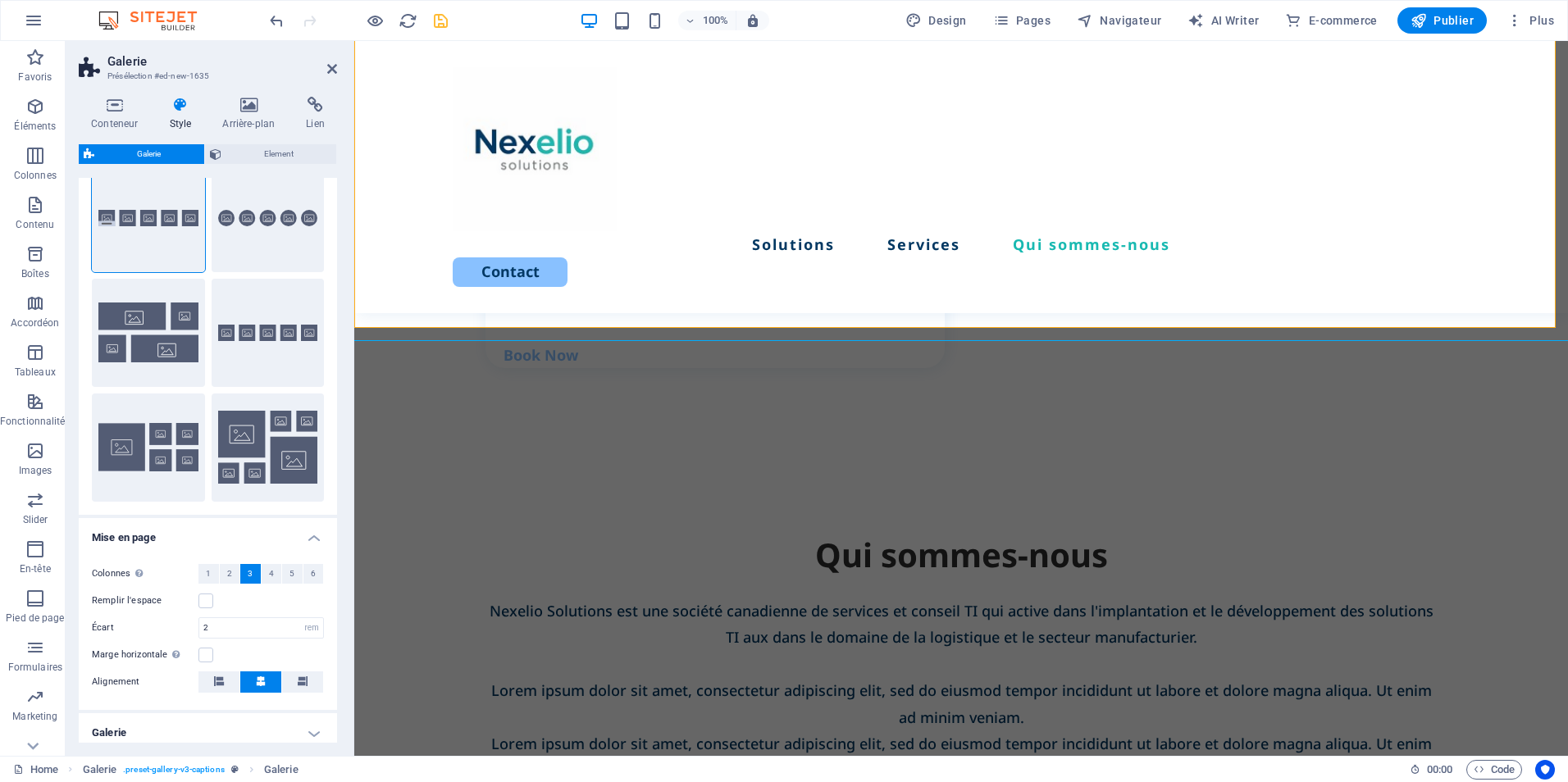
drag, startPoint x: 333, startPoint y: 435, endPoint x: 336, endPoint y: 545, distance: 110.0
click at [333, 562] on div "Variantes Légendes Rond Collage Par défaut Grille Grille déplacée Mise en page …" at bounding box center [207, 461] width 258 height 565
click at [259, 163] on span "Element" at bounding box center [279, 154] width 106 height 20
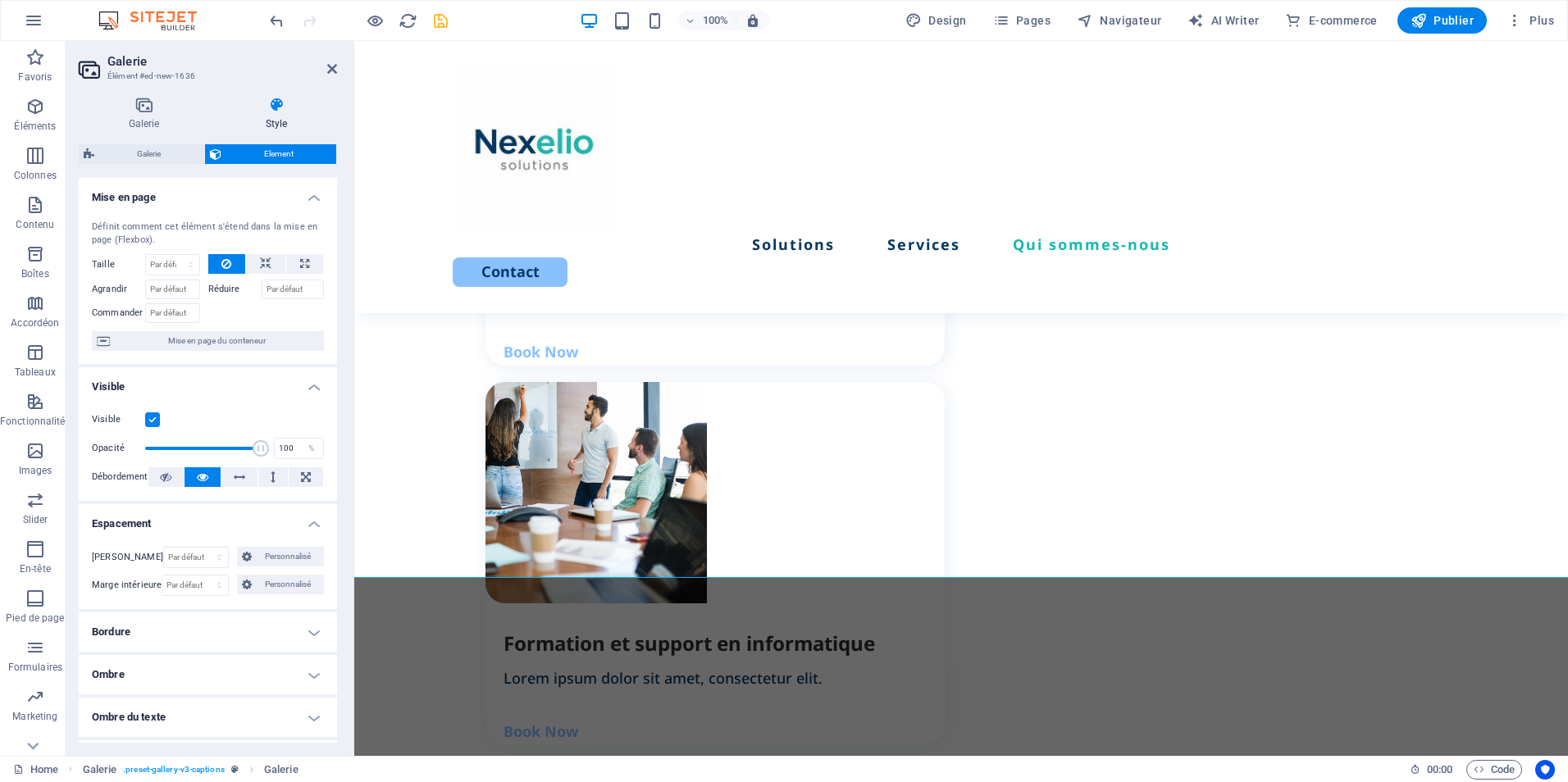
scroll to position [2411, 0]
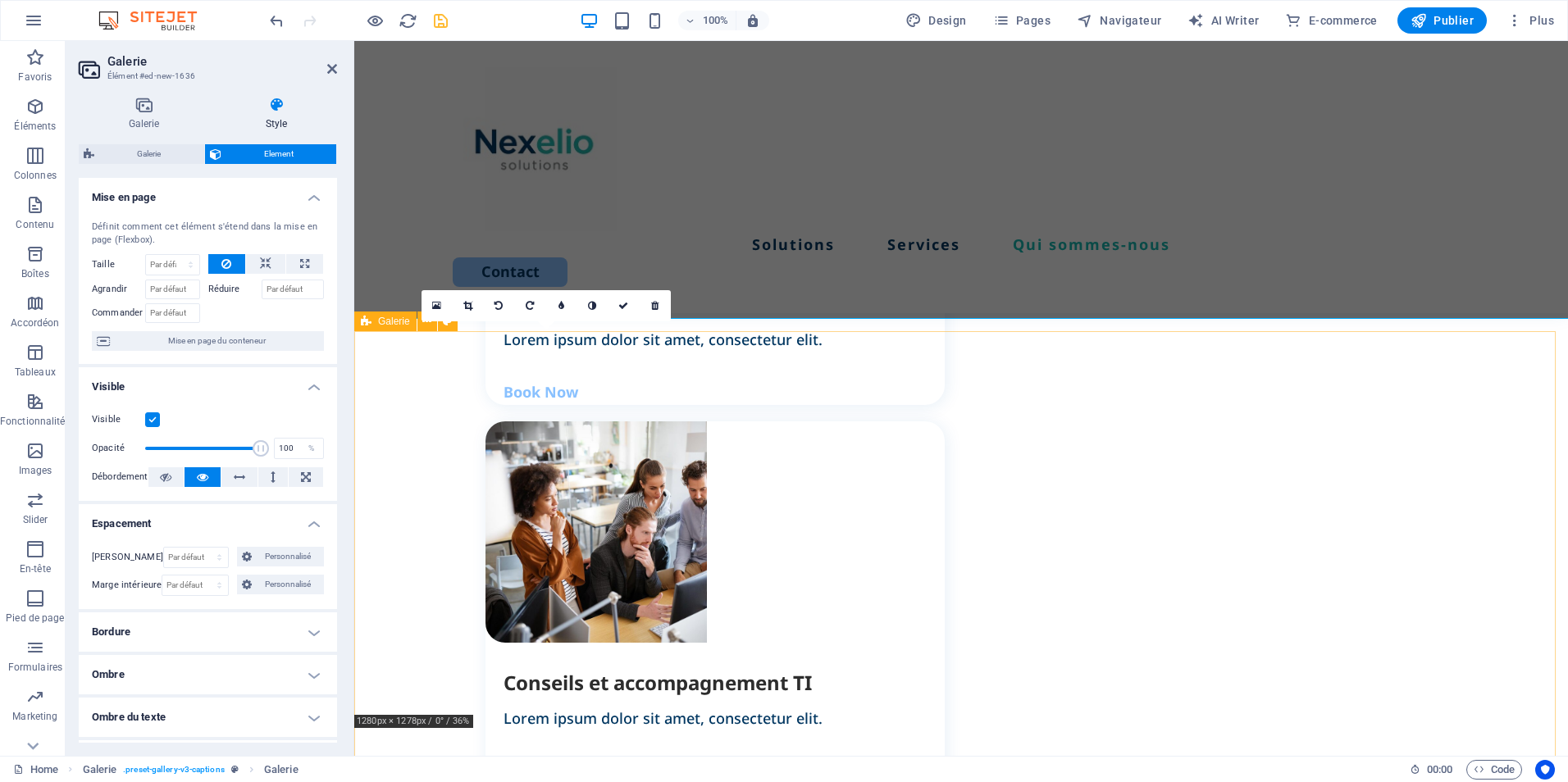
click at [370, 324] on icon at bounding box center [367, 321] width 11 height 20
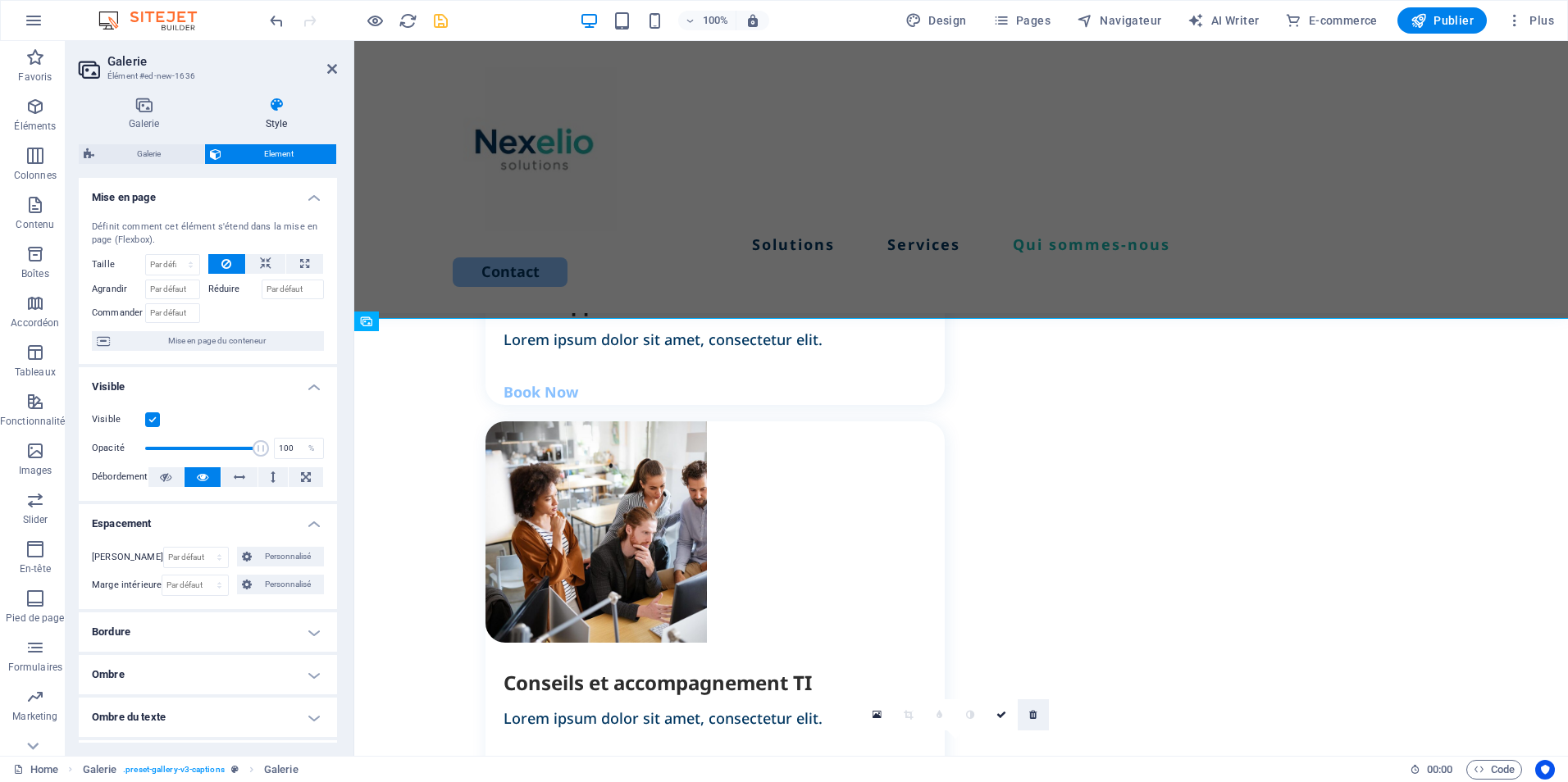
click at [1035, 711] on icon at bounding box center [1033, 715] width 7 height 10
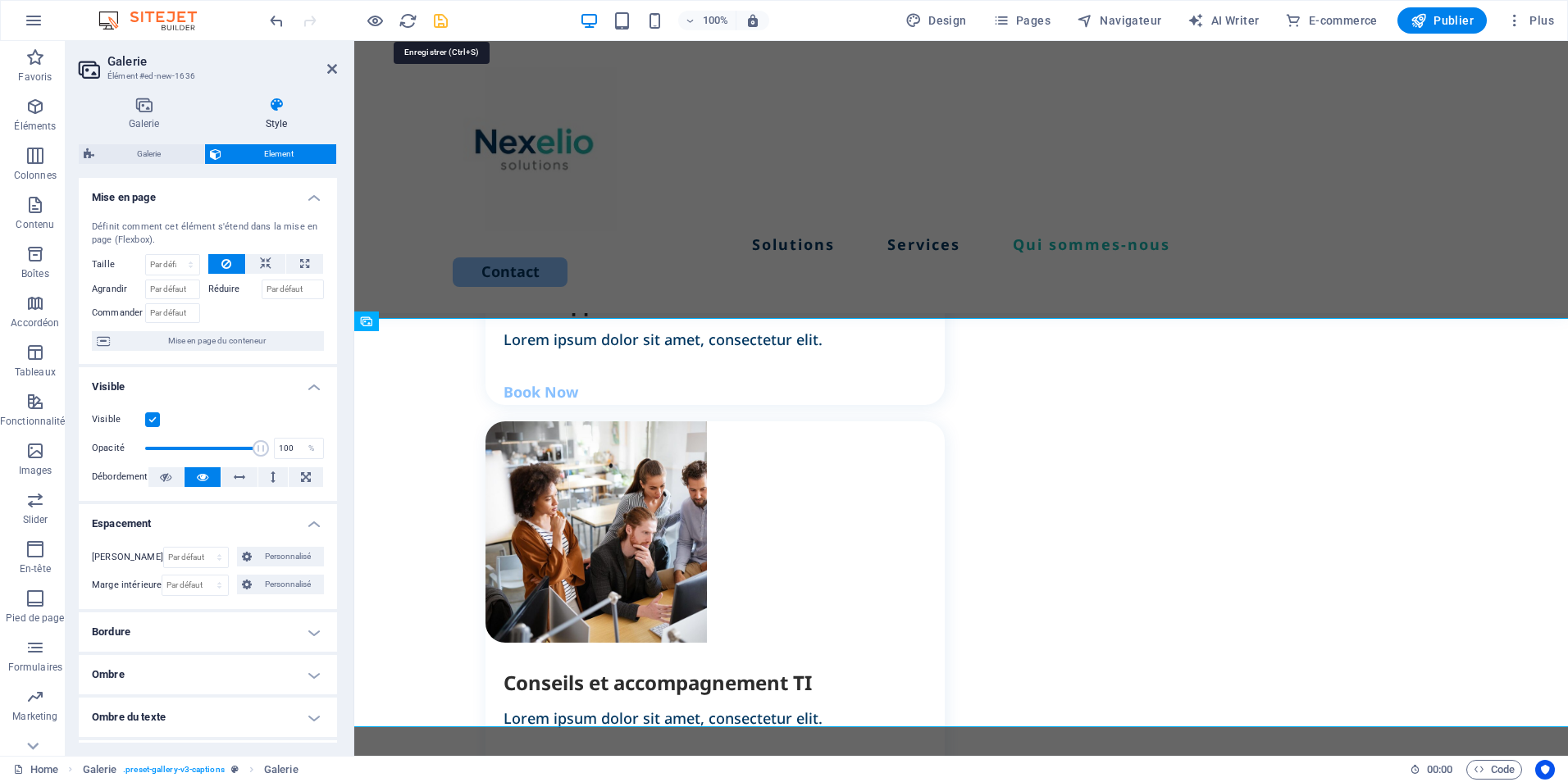
click at [439, 21] on icon "save" at bounding box center [441, 21] width 19 height 19
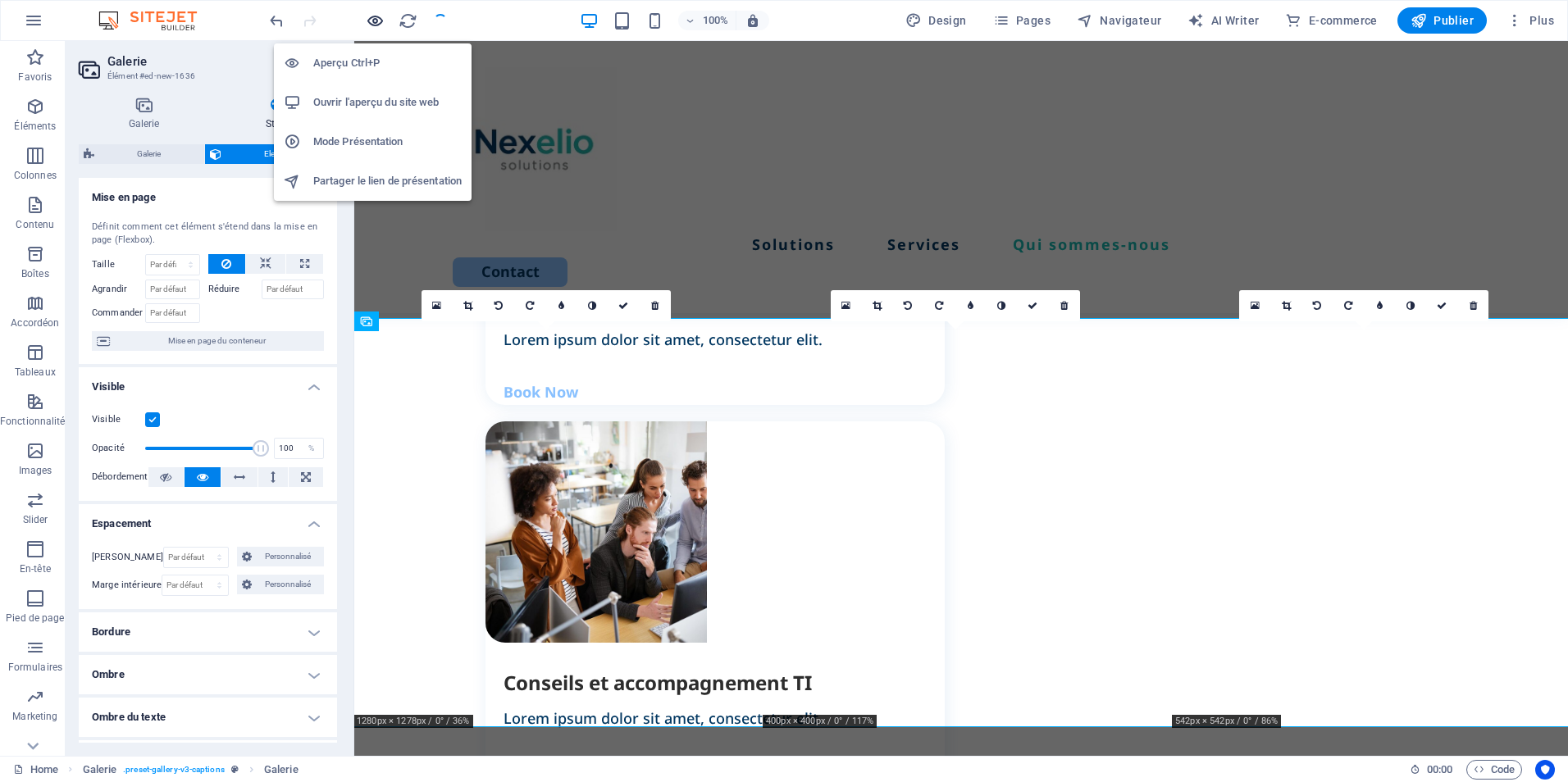
click at [379, 21] on icon "button" at bounding box center [375, 21] width 19 height 19
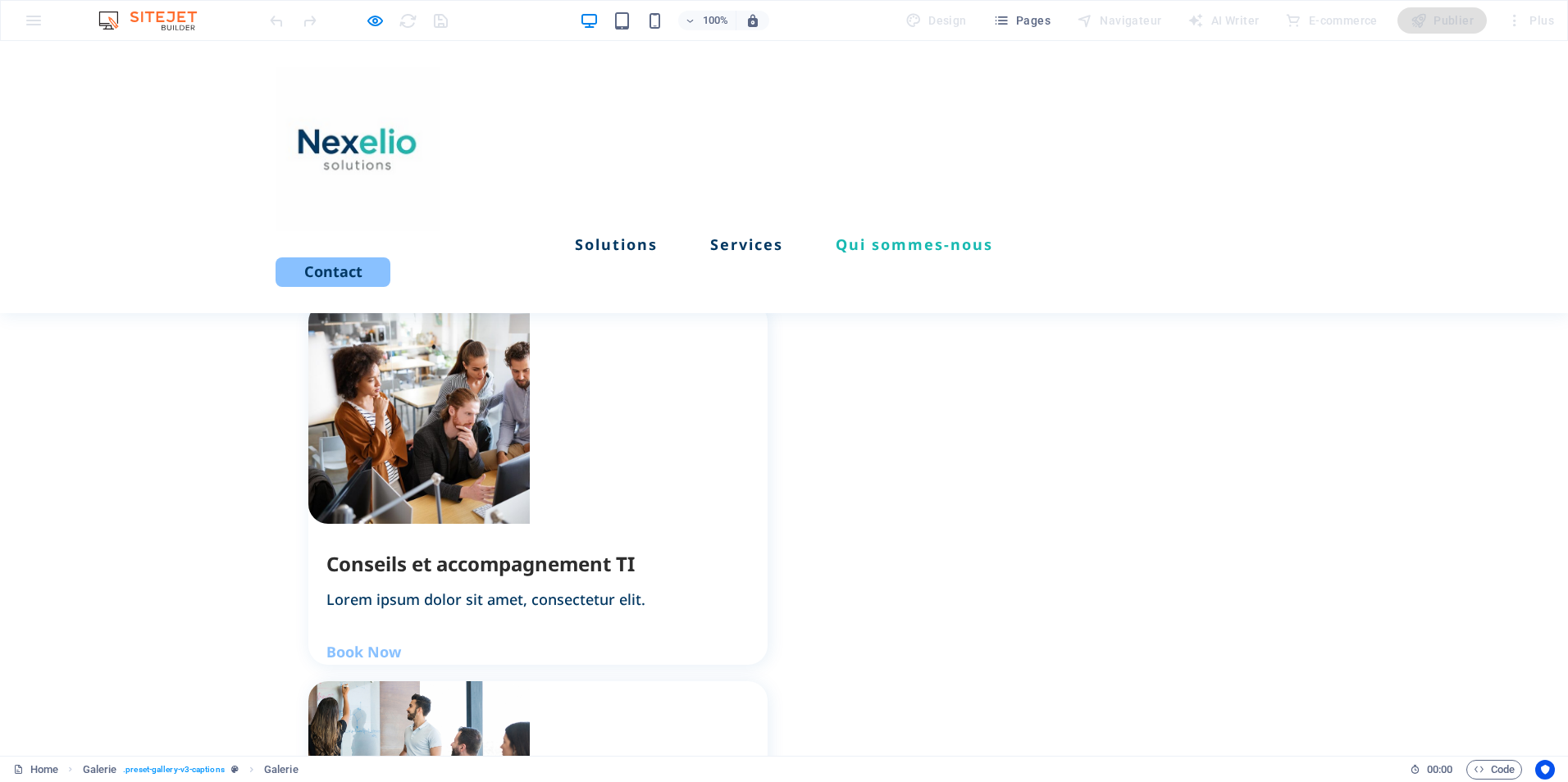
scroll to position [2139, 0]
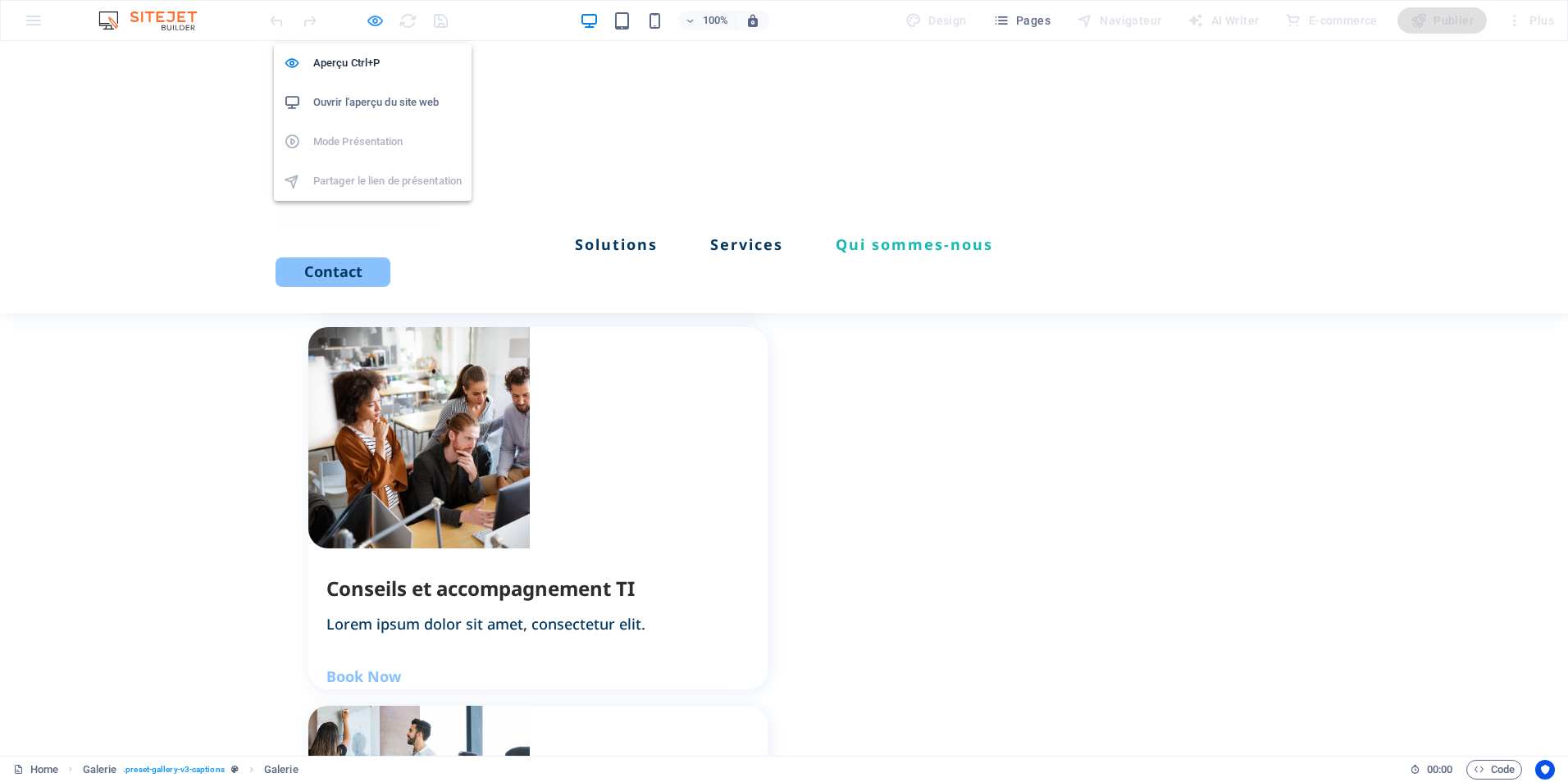
click at [370, 17] on icon "button" at bounding box center [375, 21] width 19 height 19
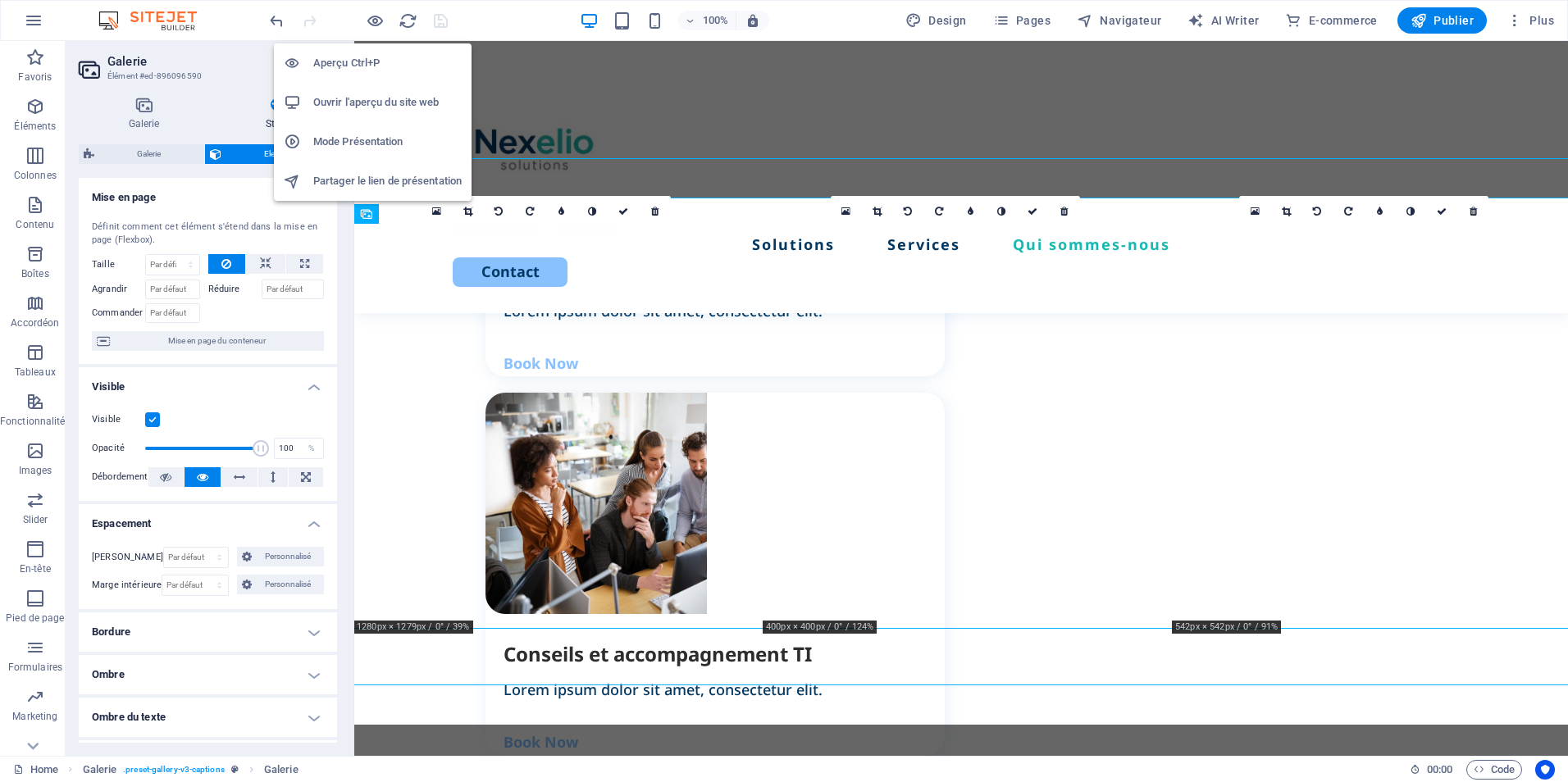
scroll to position [2204, 0]
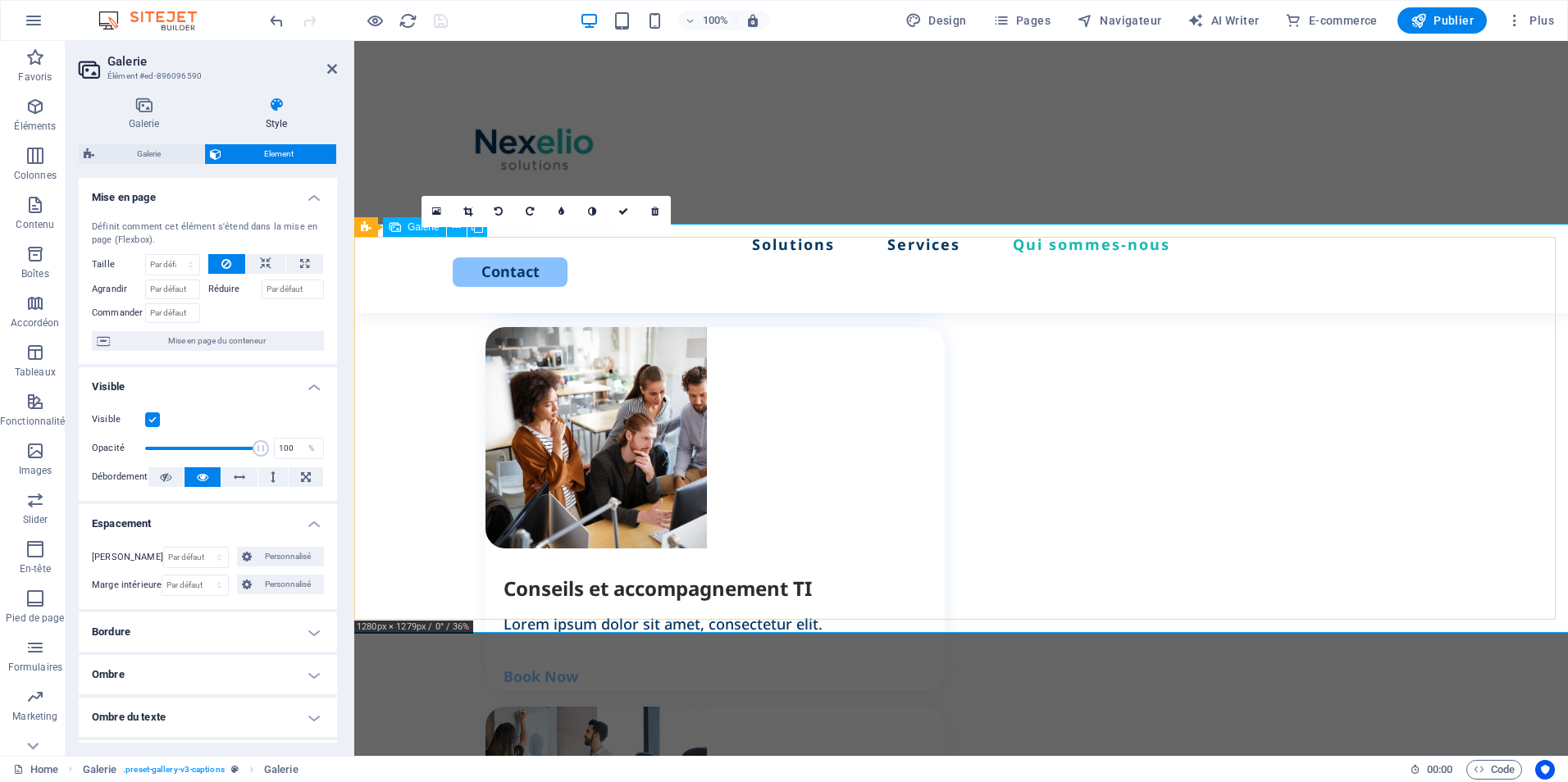
click at [501, 251] on div "Solutions Services Qui sommes-nous Contact" at bounding box center [961, 176] width 1214 height 272
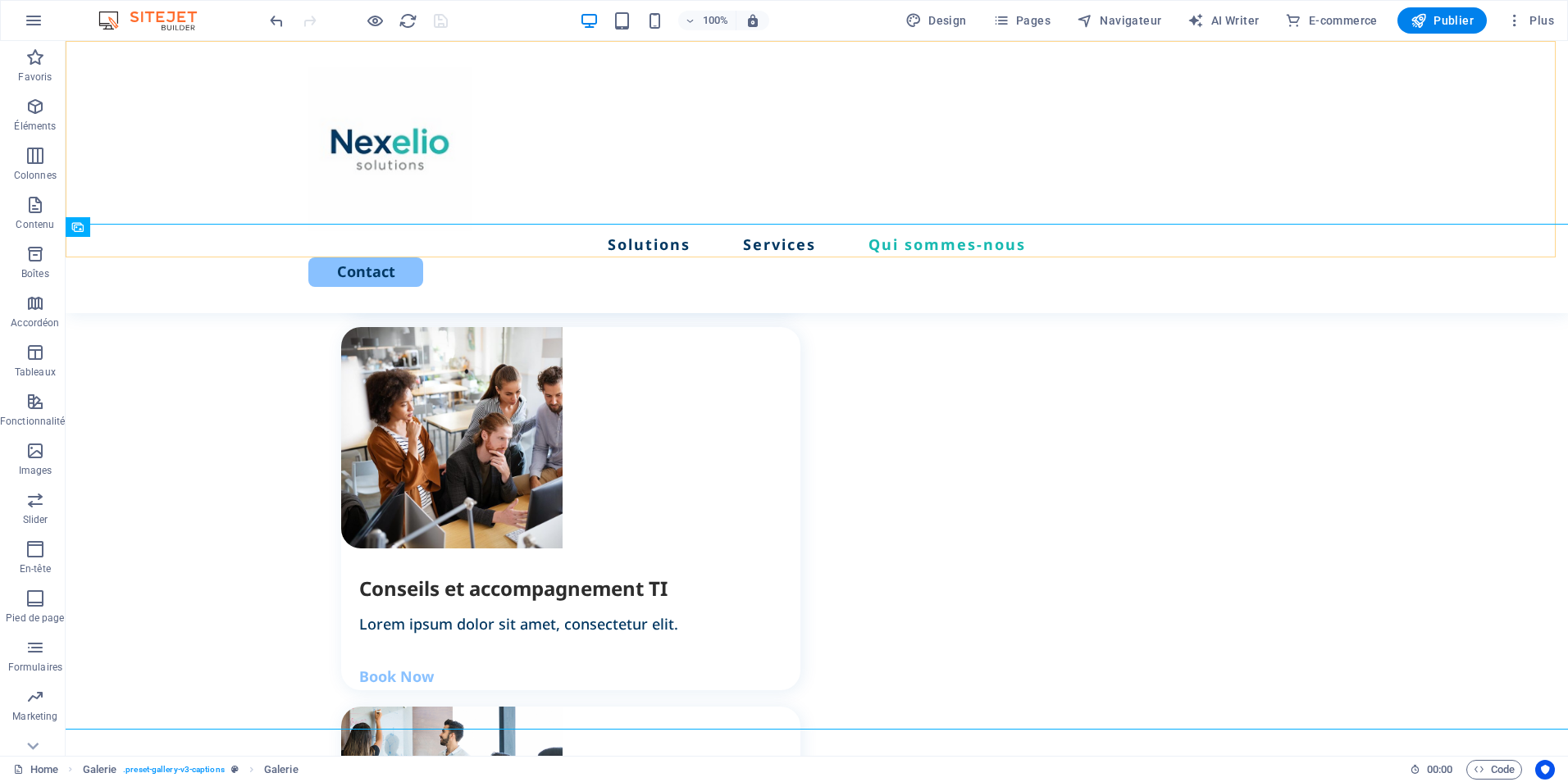
click at [151, 241] on div "Solutions Services Qui sommes-nous Contact" at bounding box center [817, 176] width 1503 height 272
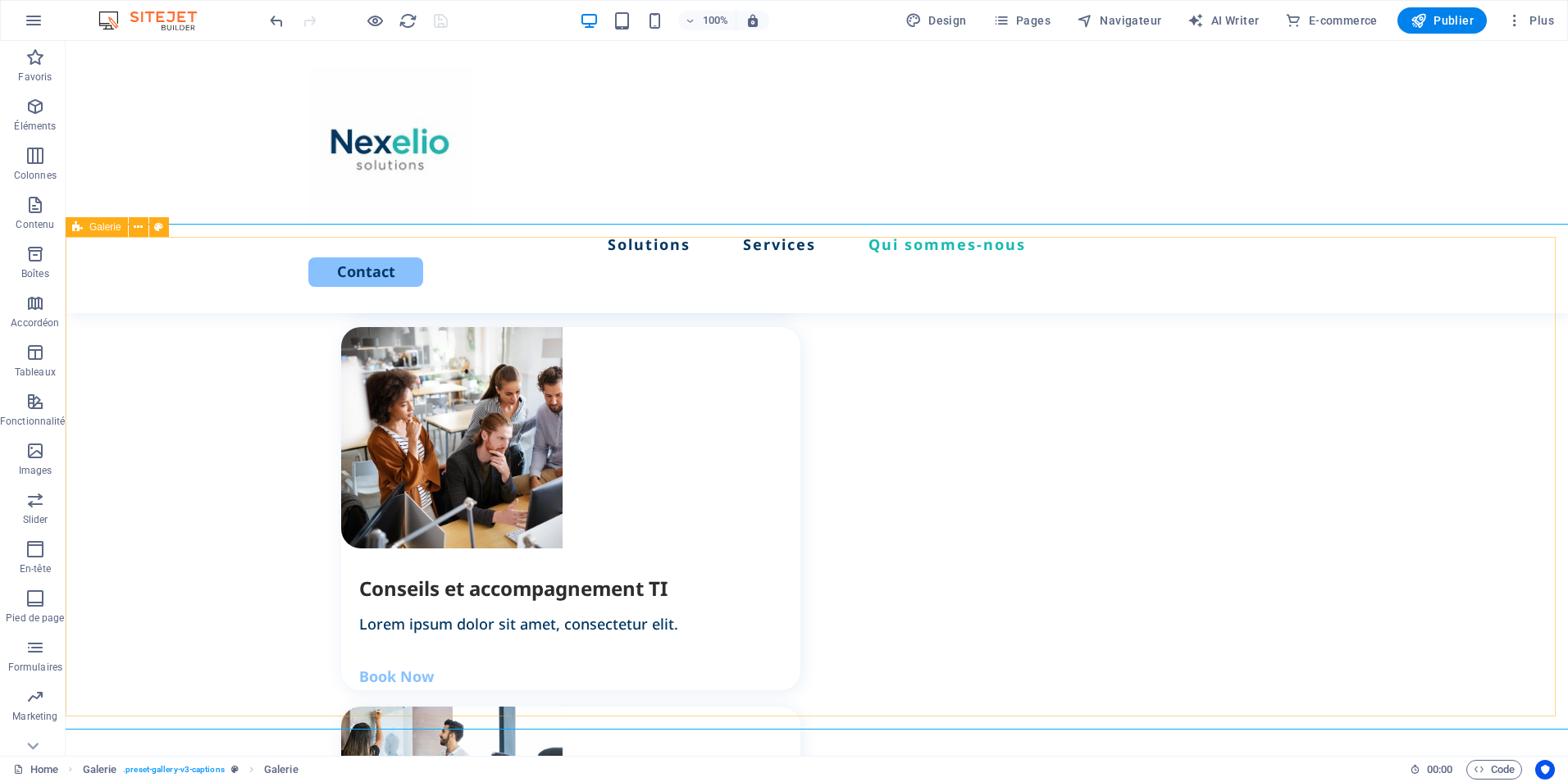
click at [83, 227] on div "Galerie" at bounding box center [96, 227] width 62 height 20
click at [132, 229] on button at bounding box center [139, 227] width 20 height 20
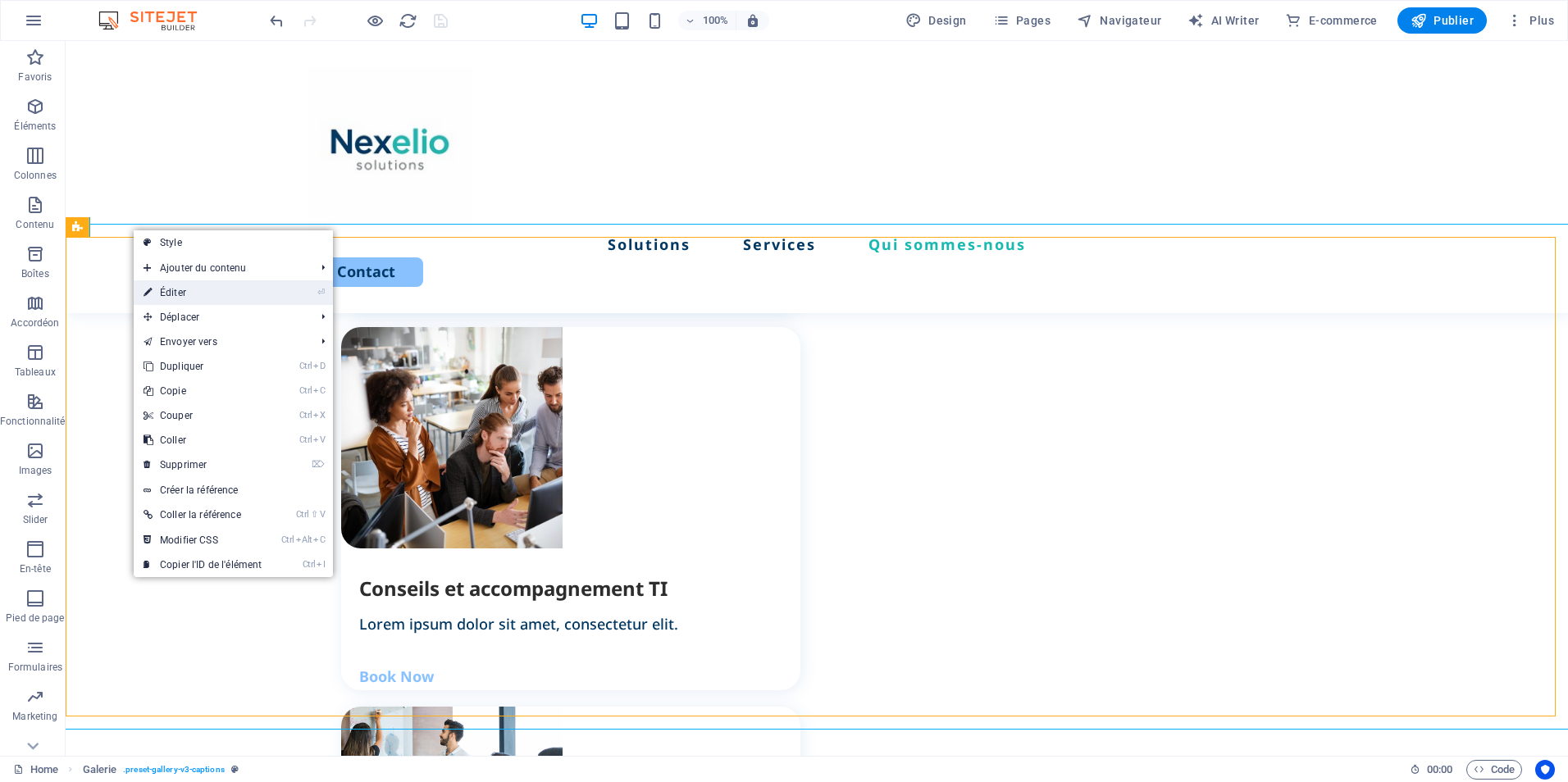
click at [182, 292] on link "⏎ Éditer" at bounding box center [203, 292] width 138 height 24
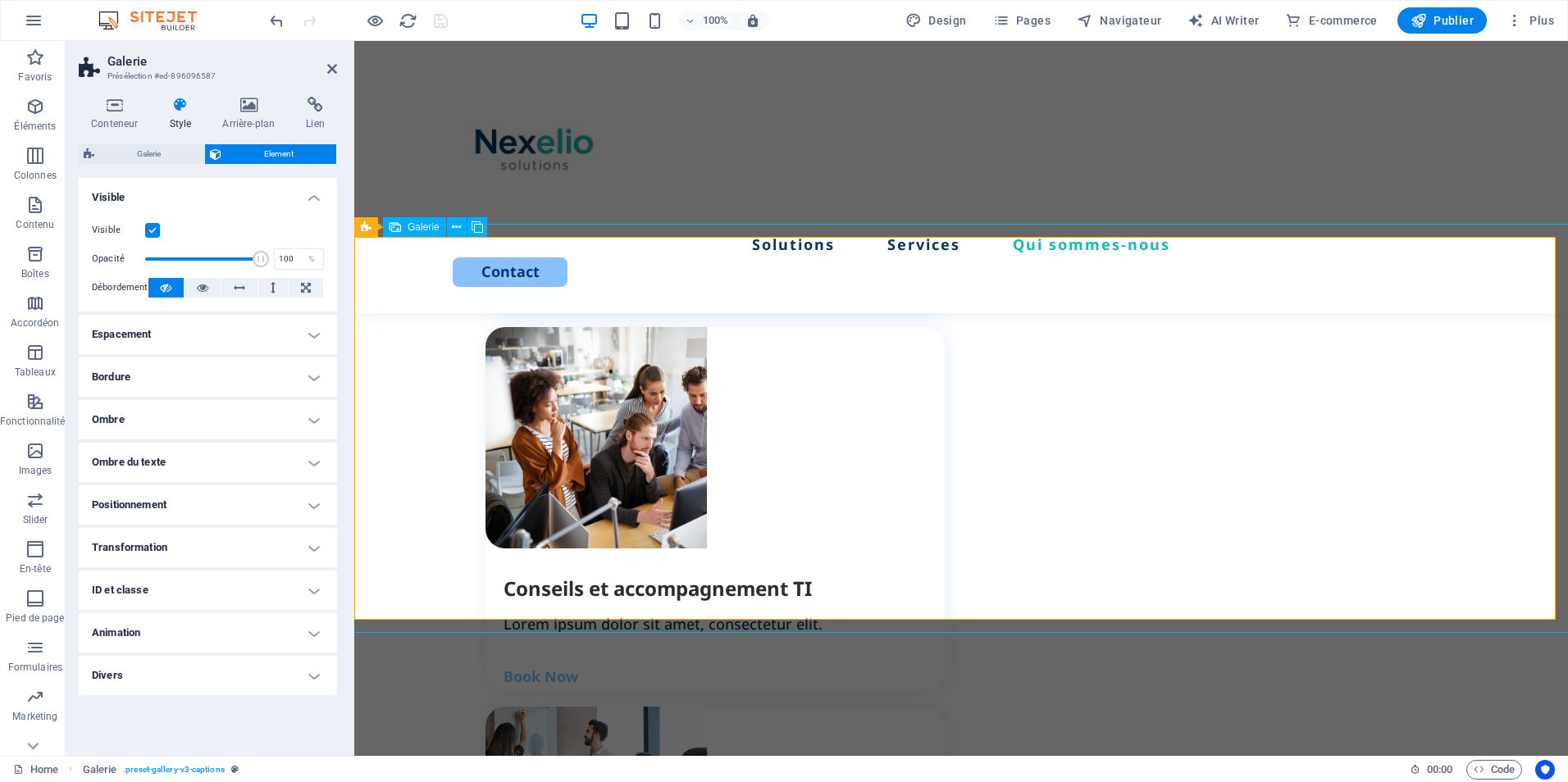
drag, startPoint x: 706, startPoint y: 513, endPoint x: 467, endPoint y: 480, distance: 241.3
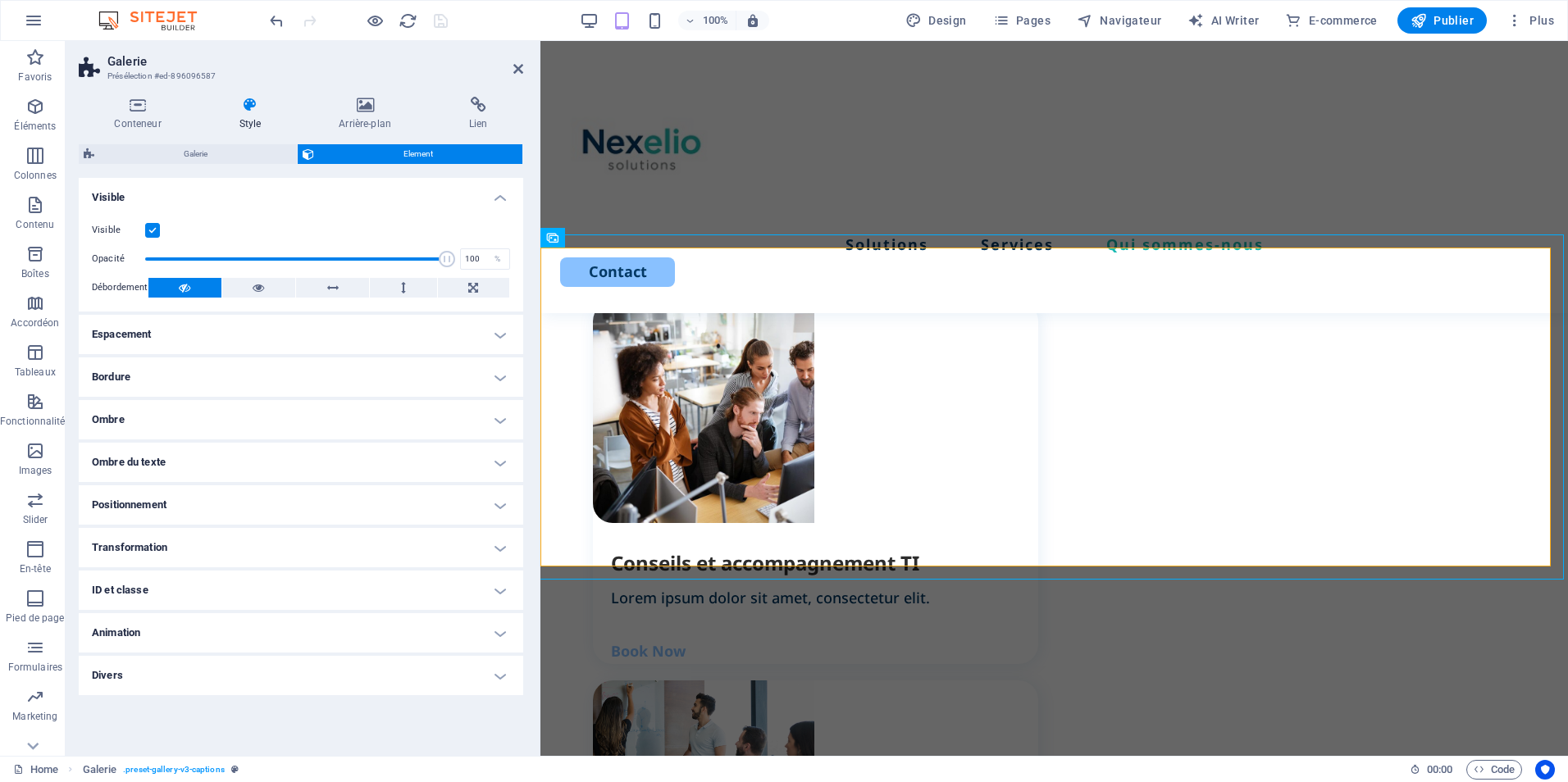
scroll to position [2194, 0]
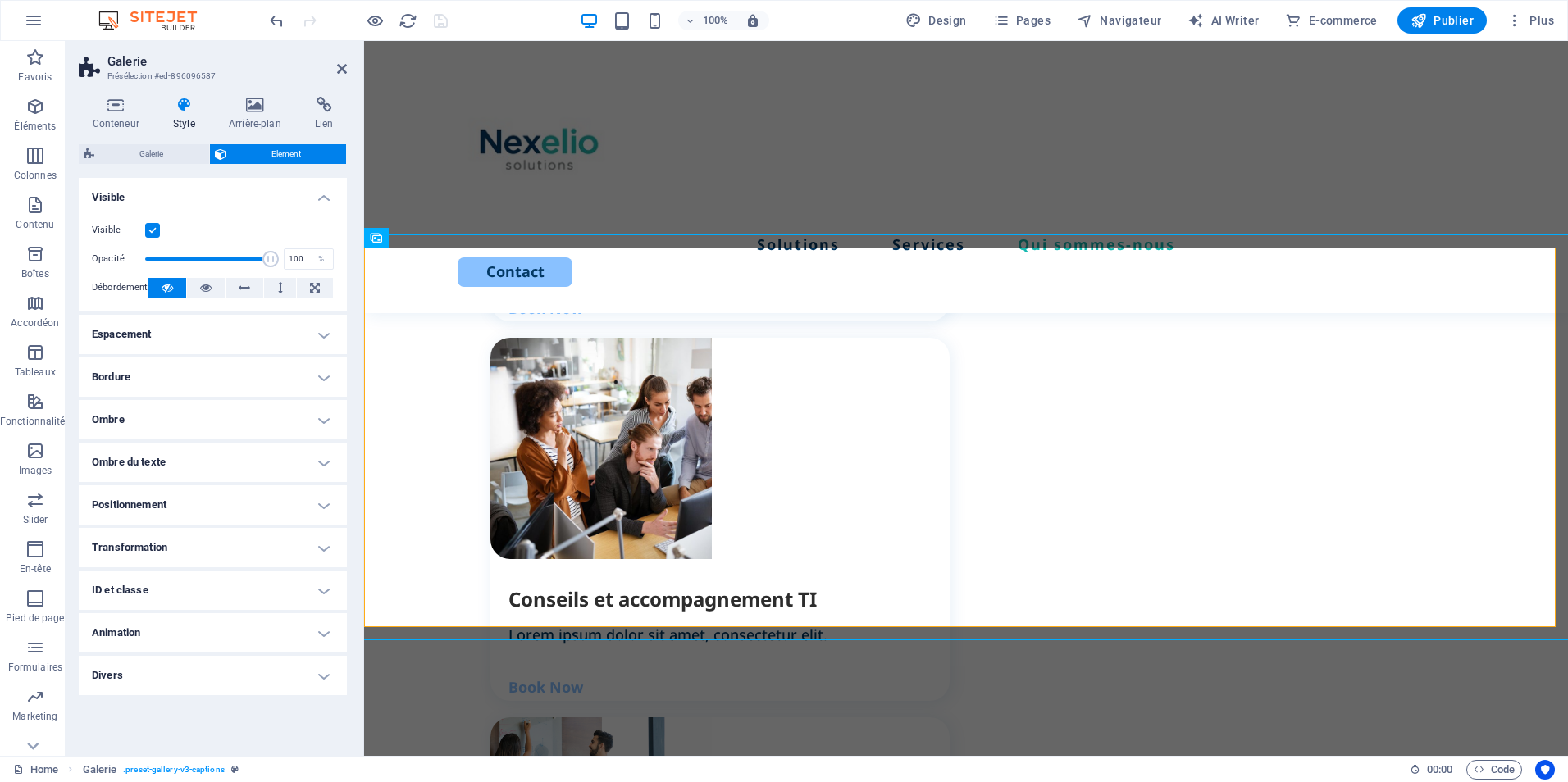
click at [360, 496] on div at bounding box center [362, 398] width 4 height 715
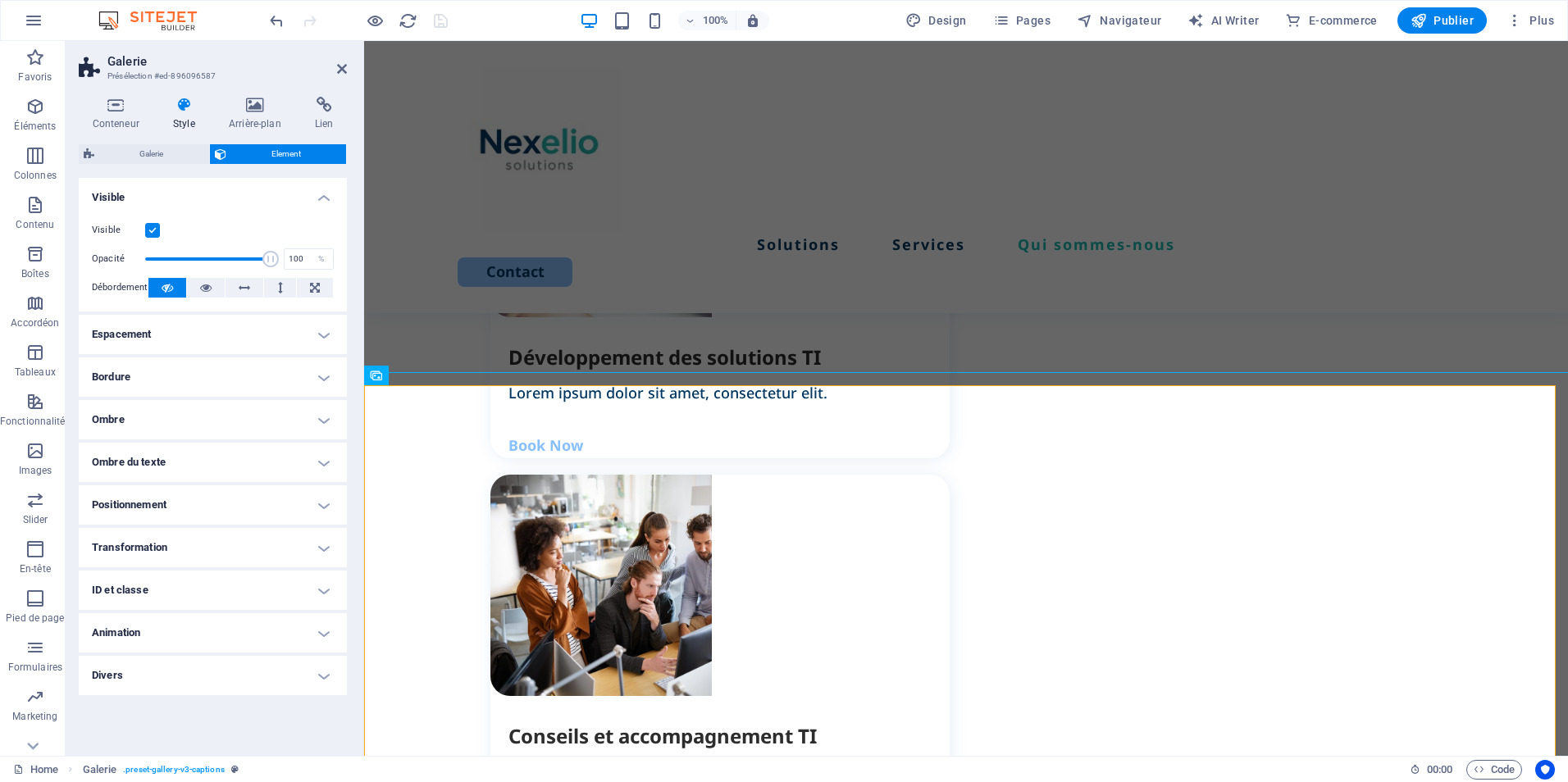
scroll to position [1915, 0]
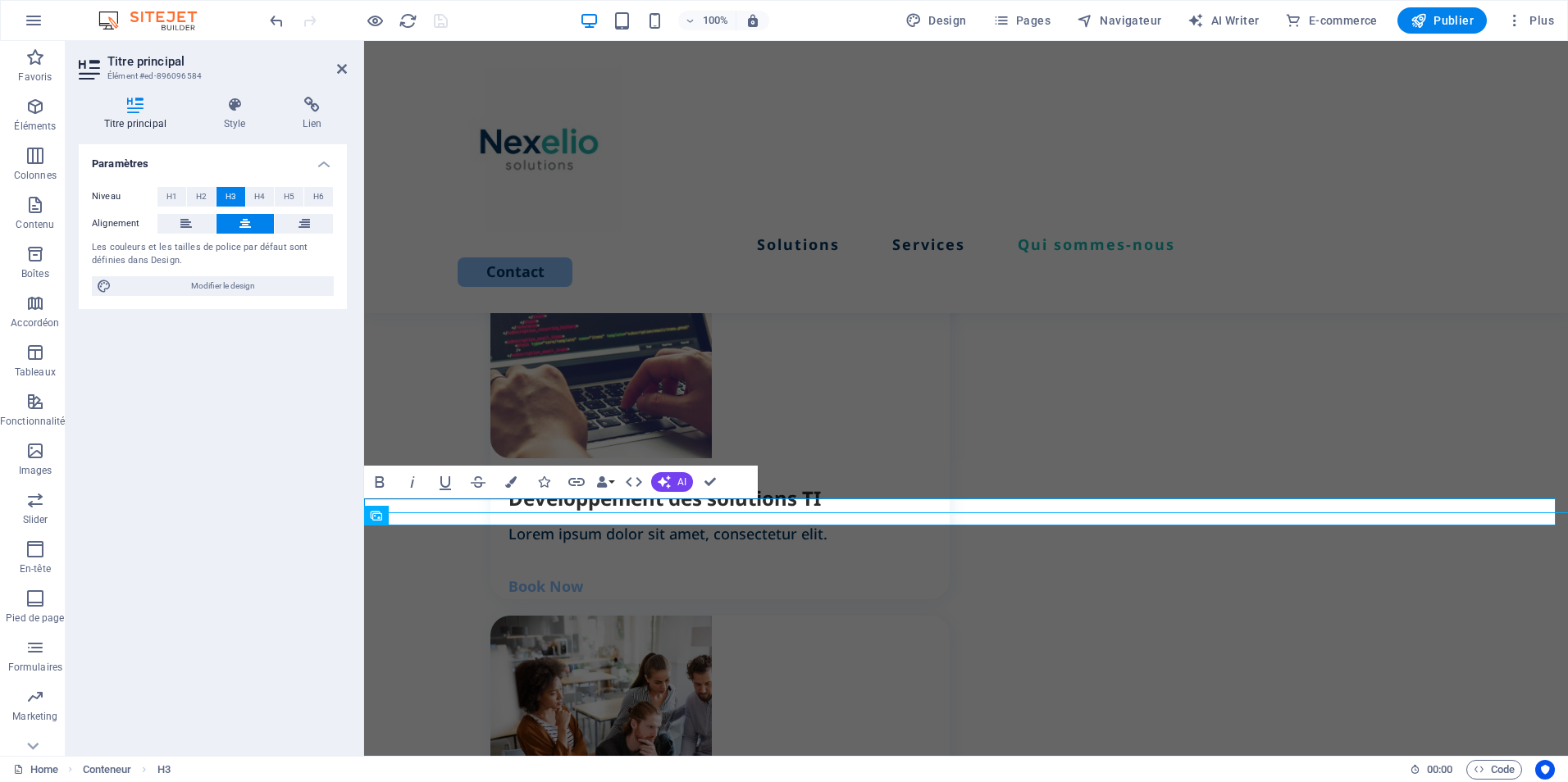
drag, startPoint x: 886, startPoint y: 514, endPoint x: 1040, endPoint y: 518, distance: 154.1
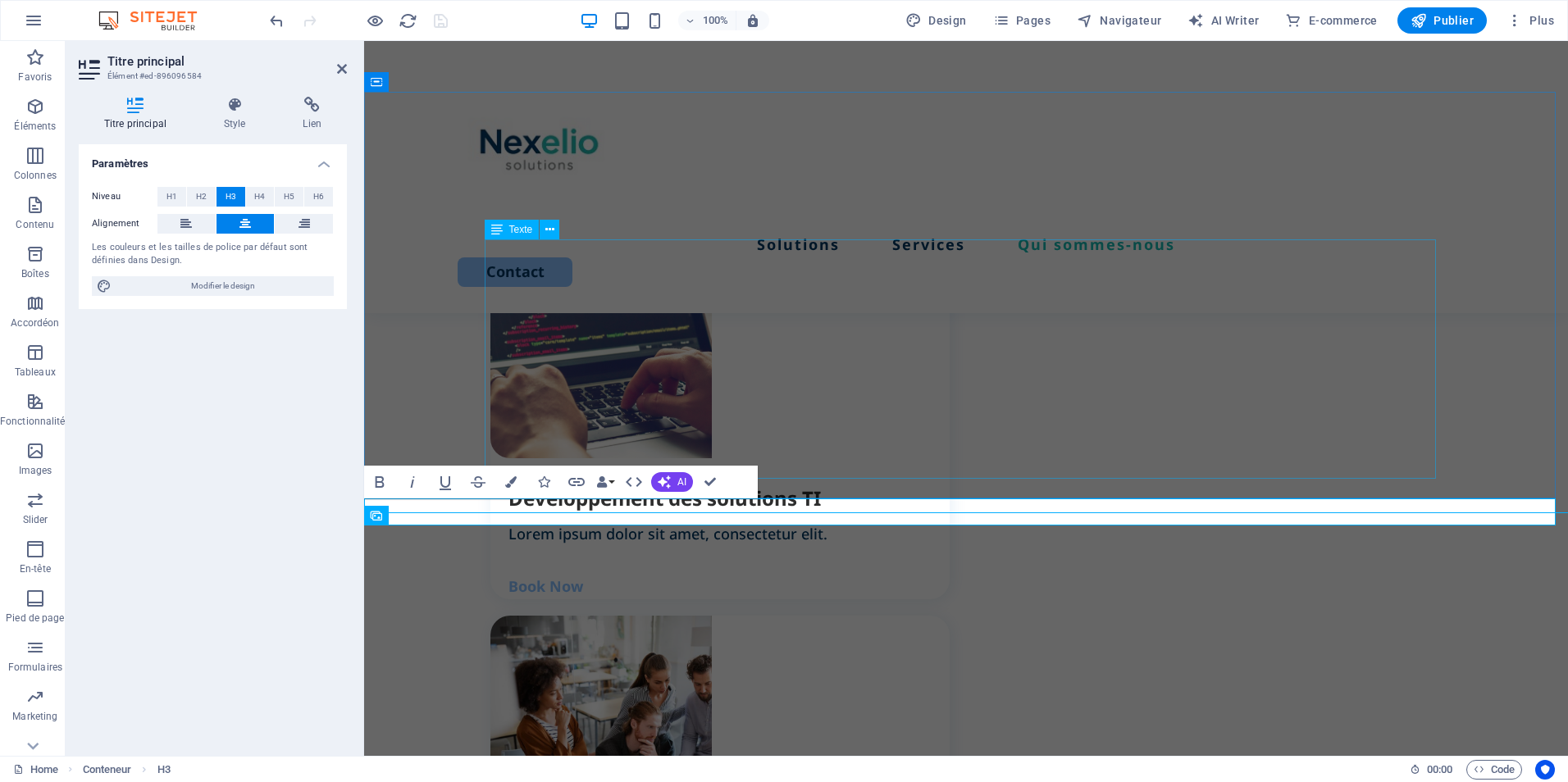
scroll to position [0, 7]
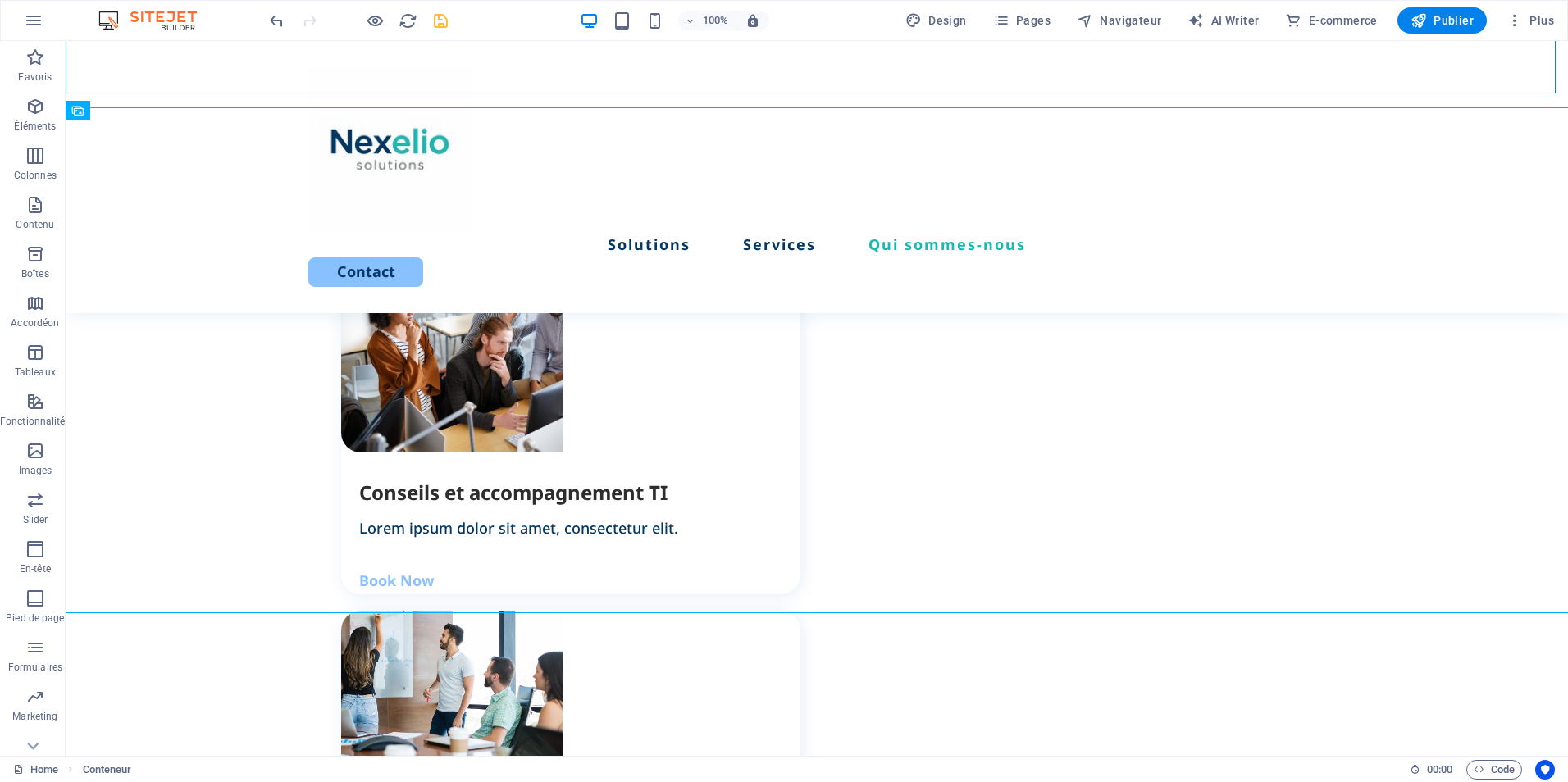
scroll to position [2285, 0]
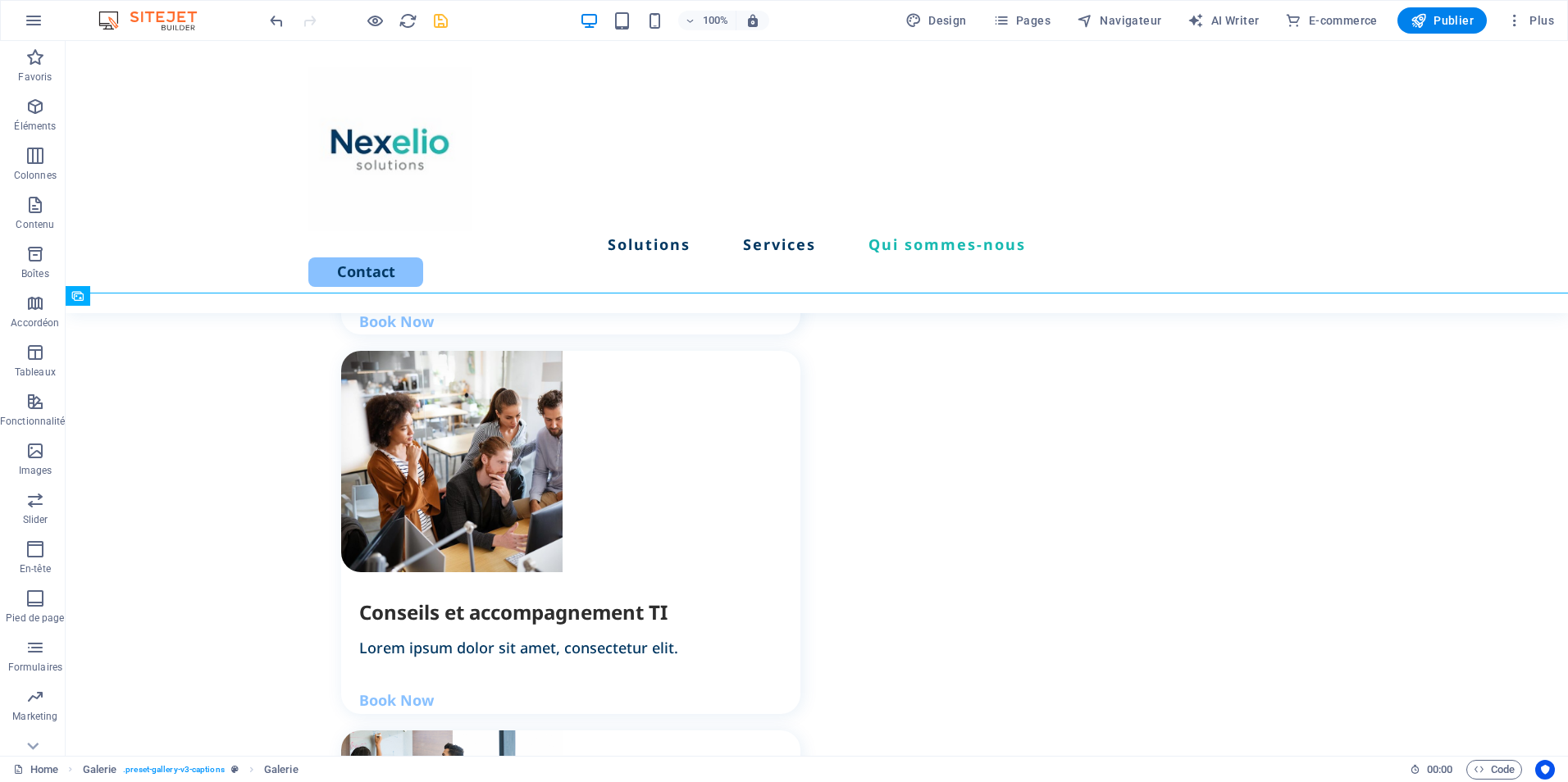
scroll to position [2186, 0]
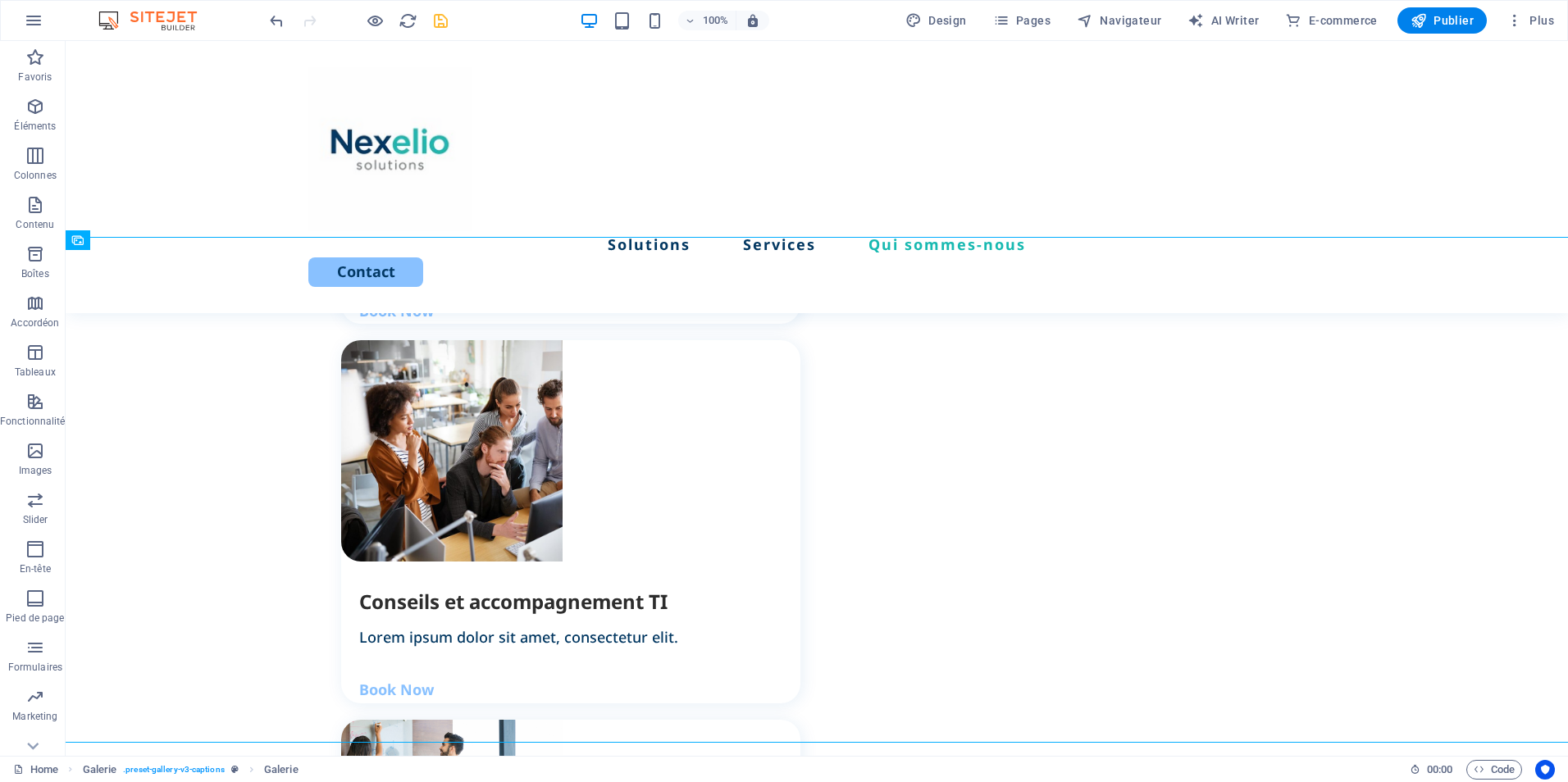
scroll to position [2226, 0]
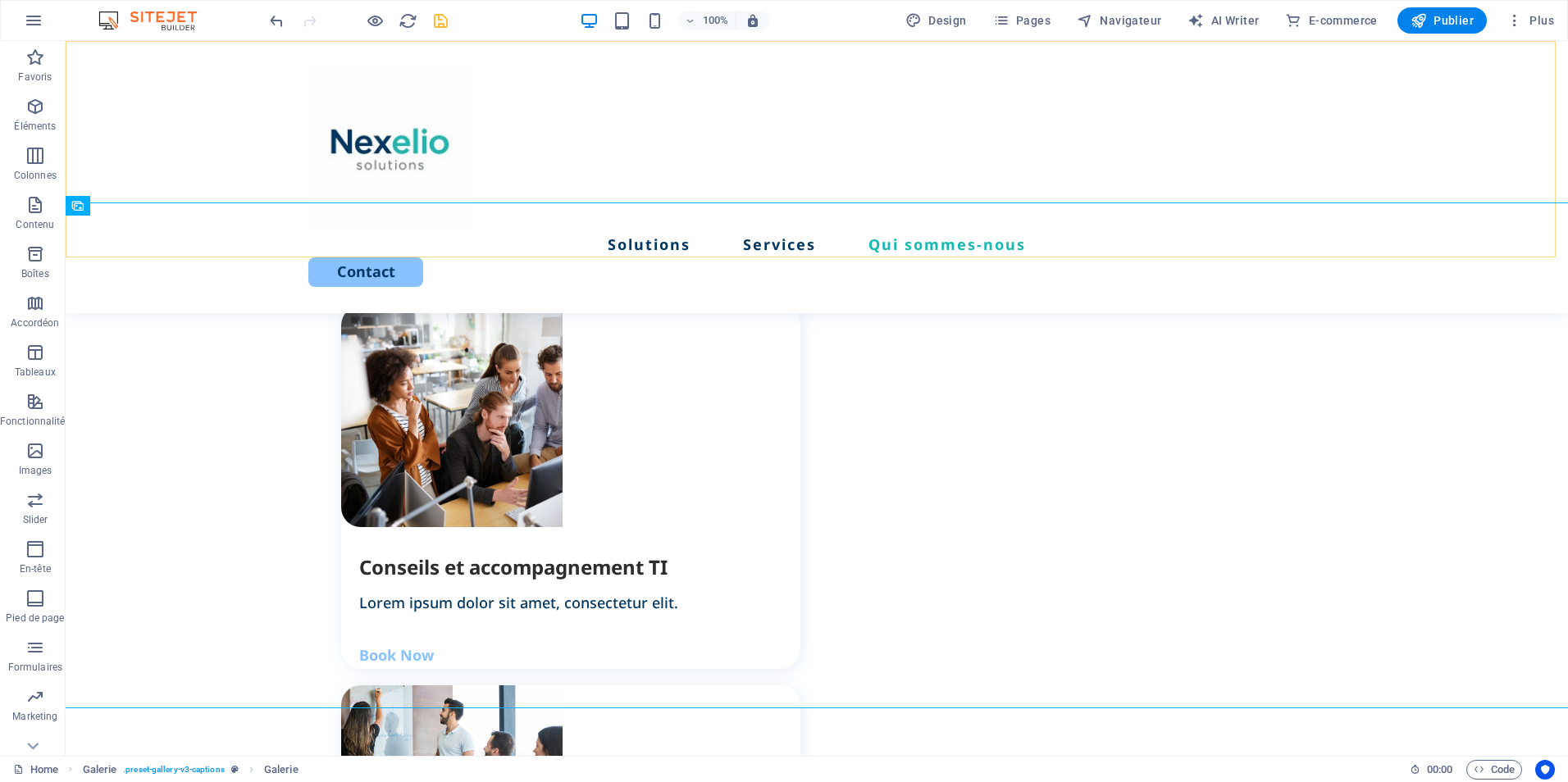
click at [250, 214] on div "Solutions Services Qui sommes-nous Contact" at bounding box center [817, 176] width 1503 height 272
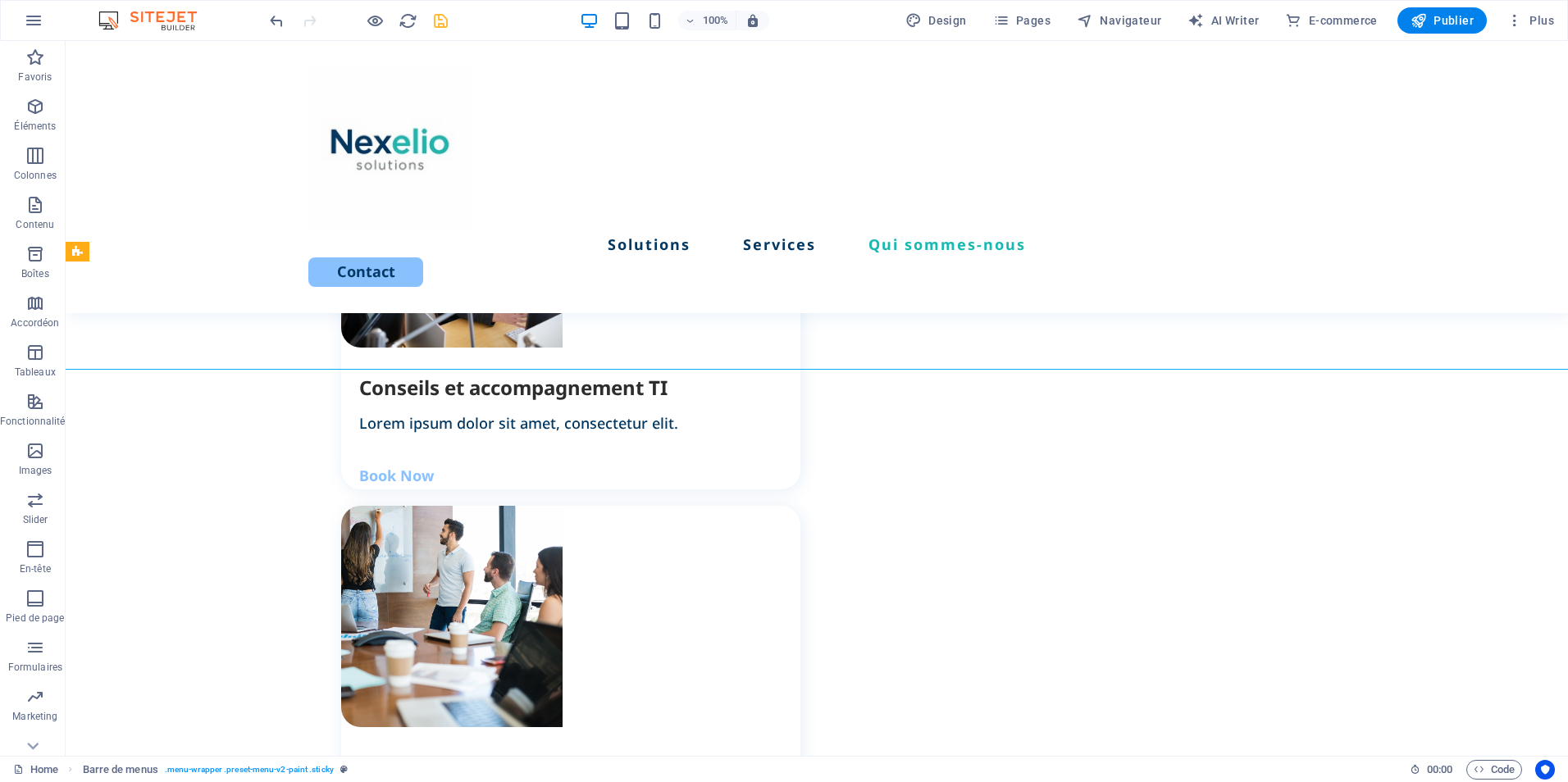
scroll to position [2390, 0]
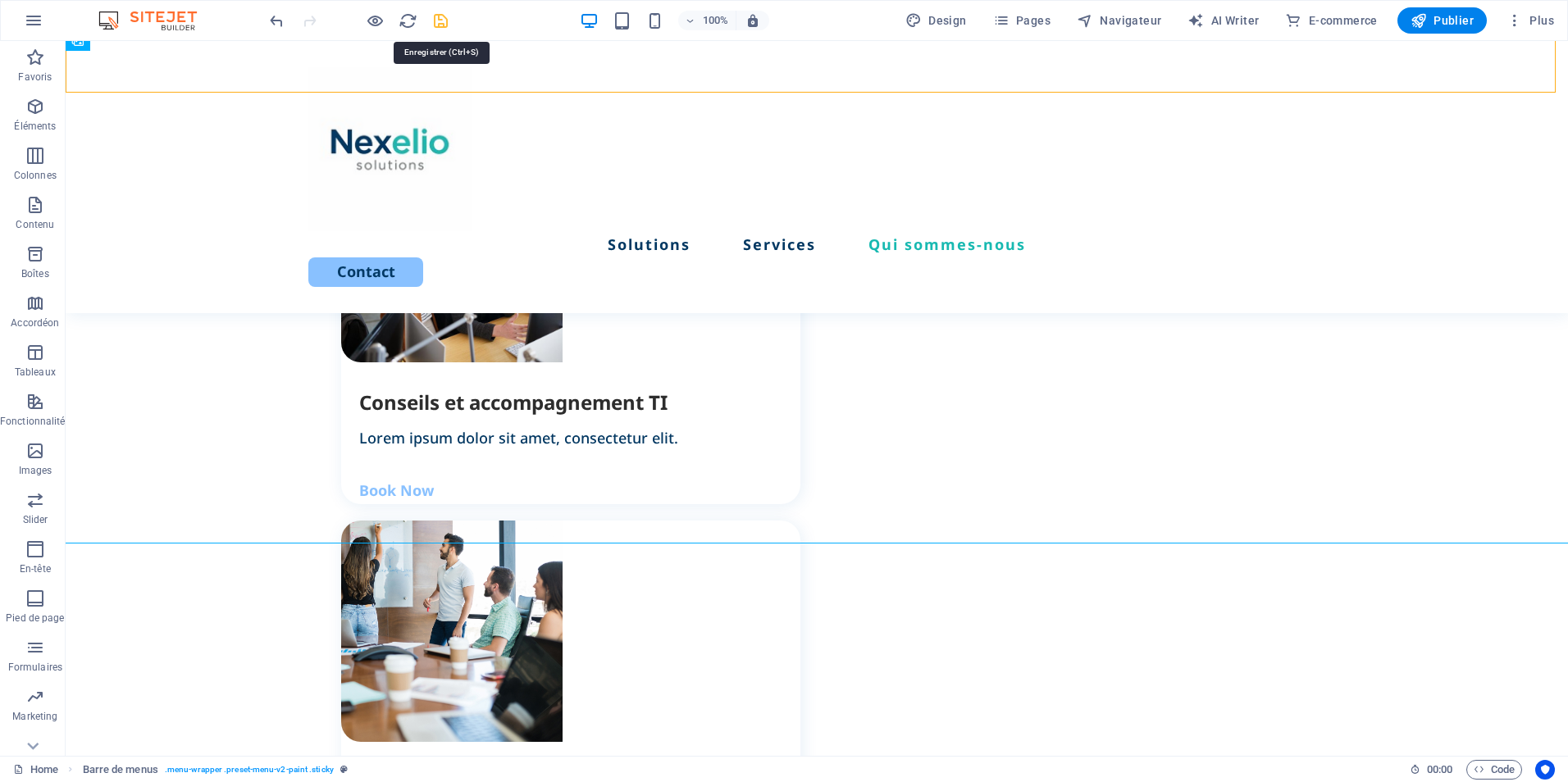
click at [441, 24] on icon "save" at bounding box center [441, 21] width 19 height 19
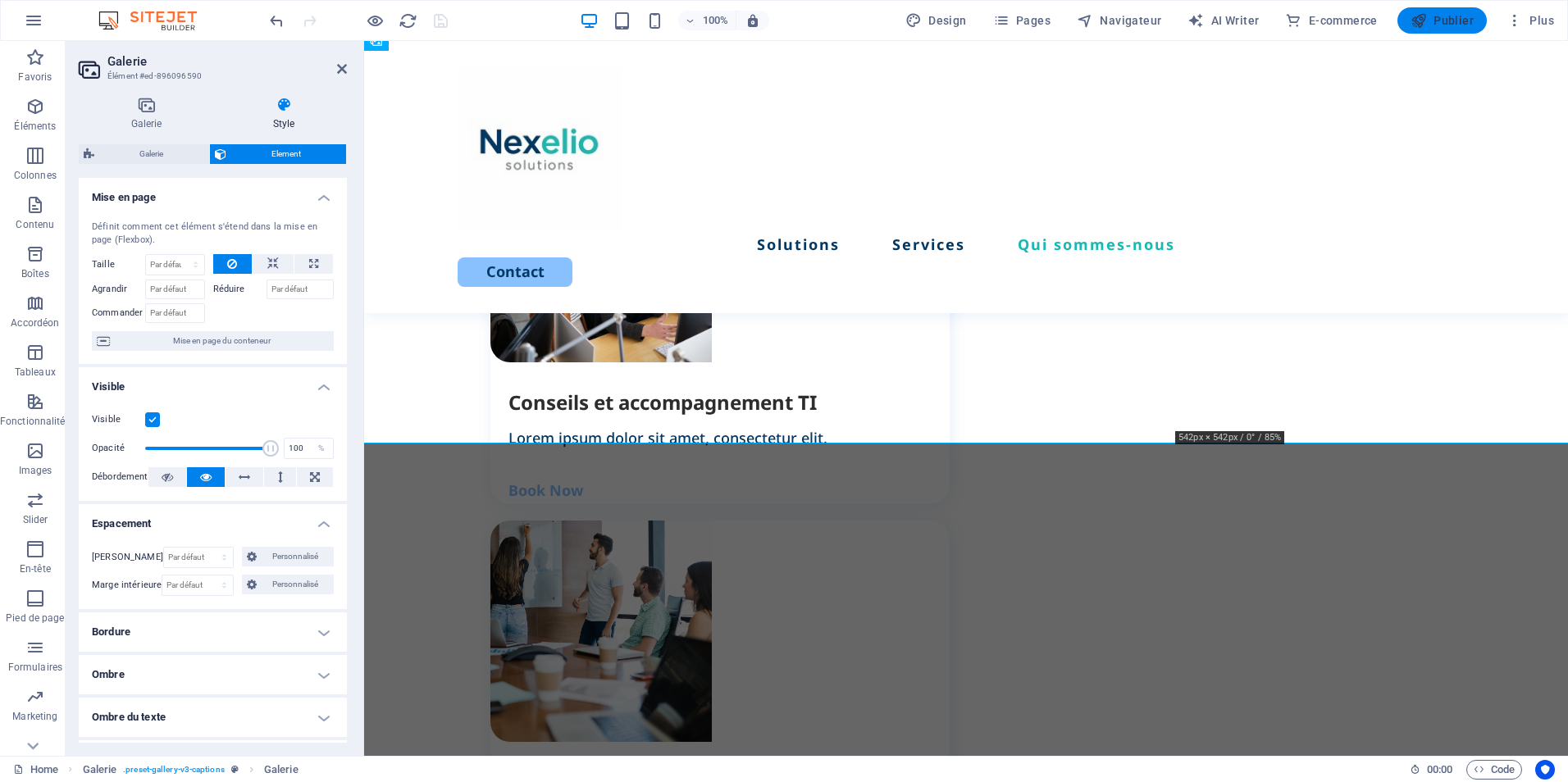
click at [1461, 22] on span "Publier" at bounding box center [1442, 21] width 63 height 16
